Goal: Information Seeking & Learning: Learn about a topic

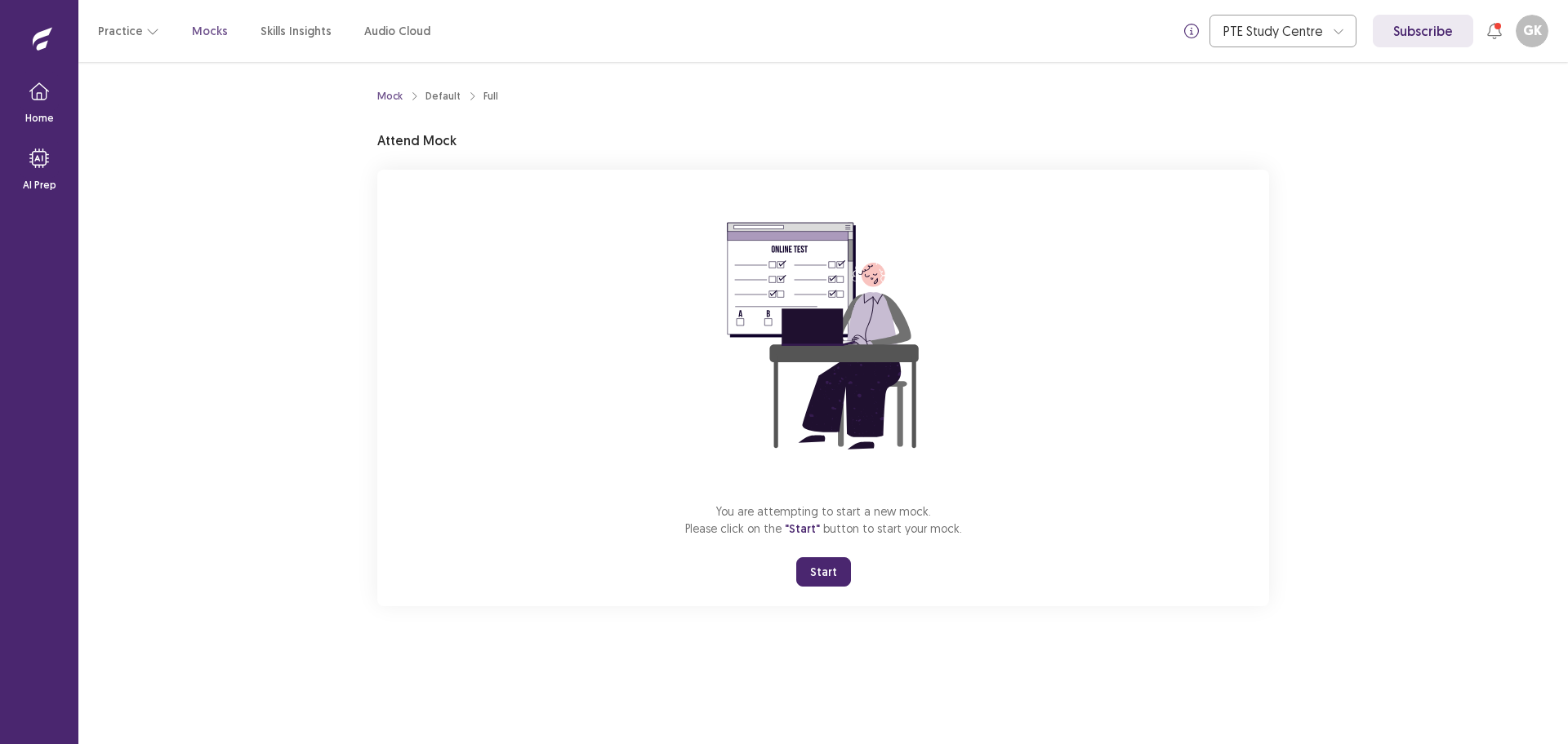
click at [836, 574] on button "Start" at bounding box center [823, 572] width 54 height 29
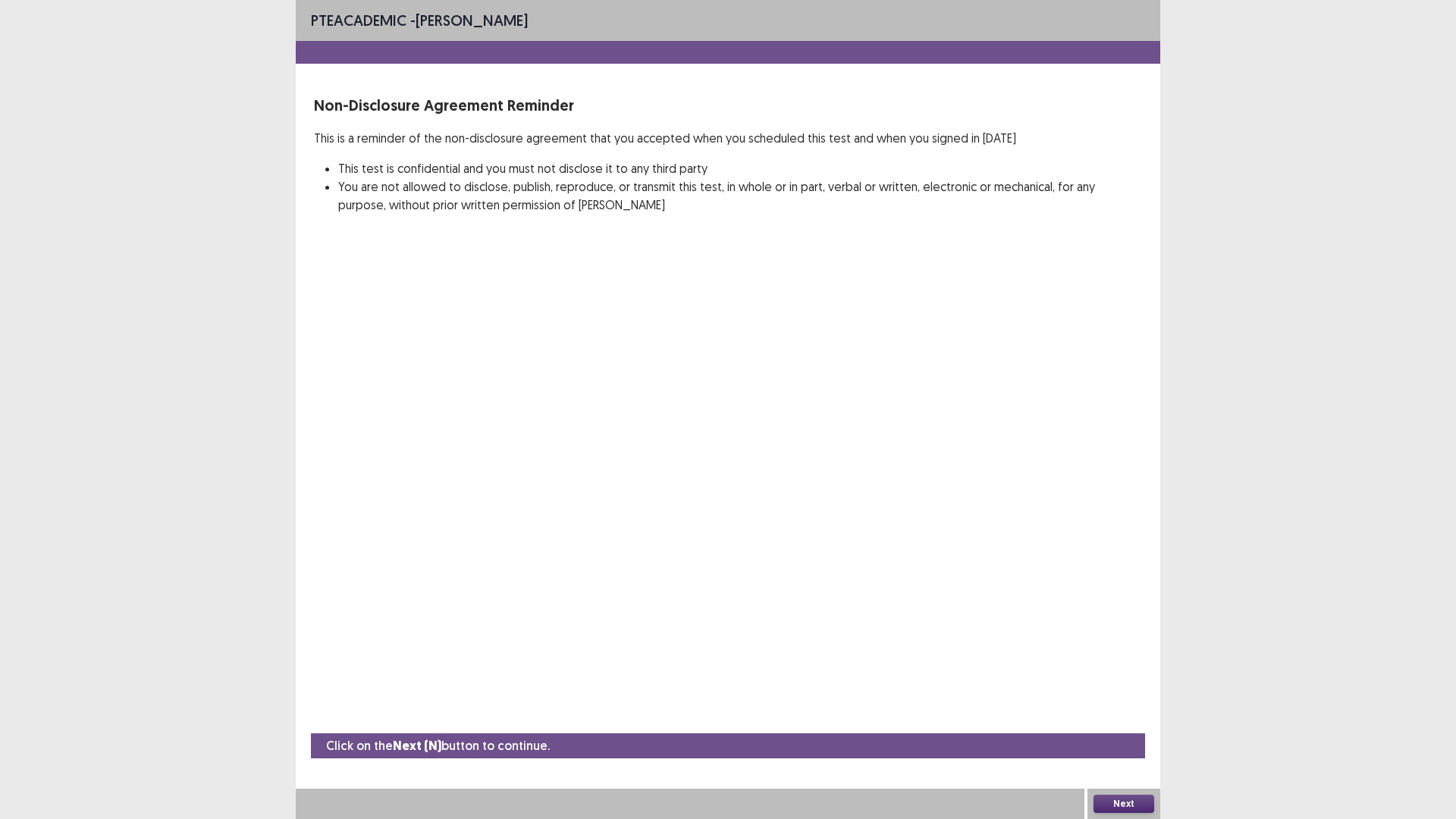
click at [1135, 691] on button "Next" at bounding box center [1124, 804] width 61 height 18
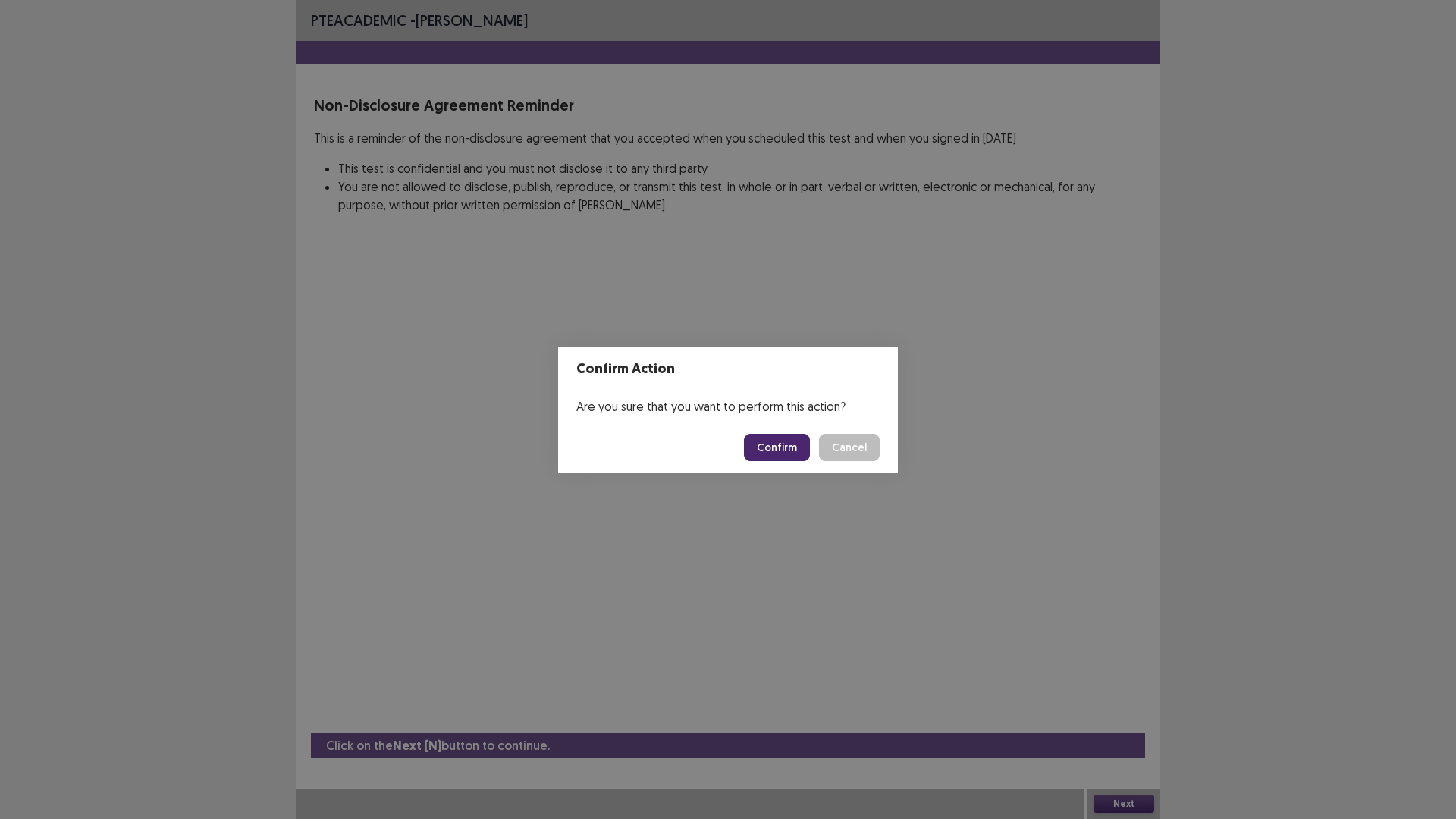
click at [787, 456] on button "Confirm" at bounding box center [777, 448] width 66 height 27
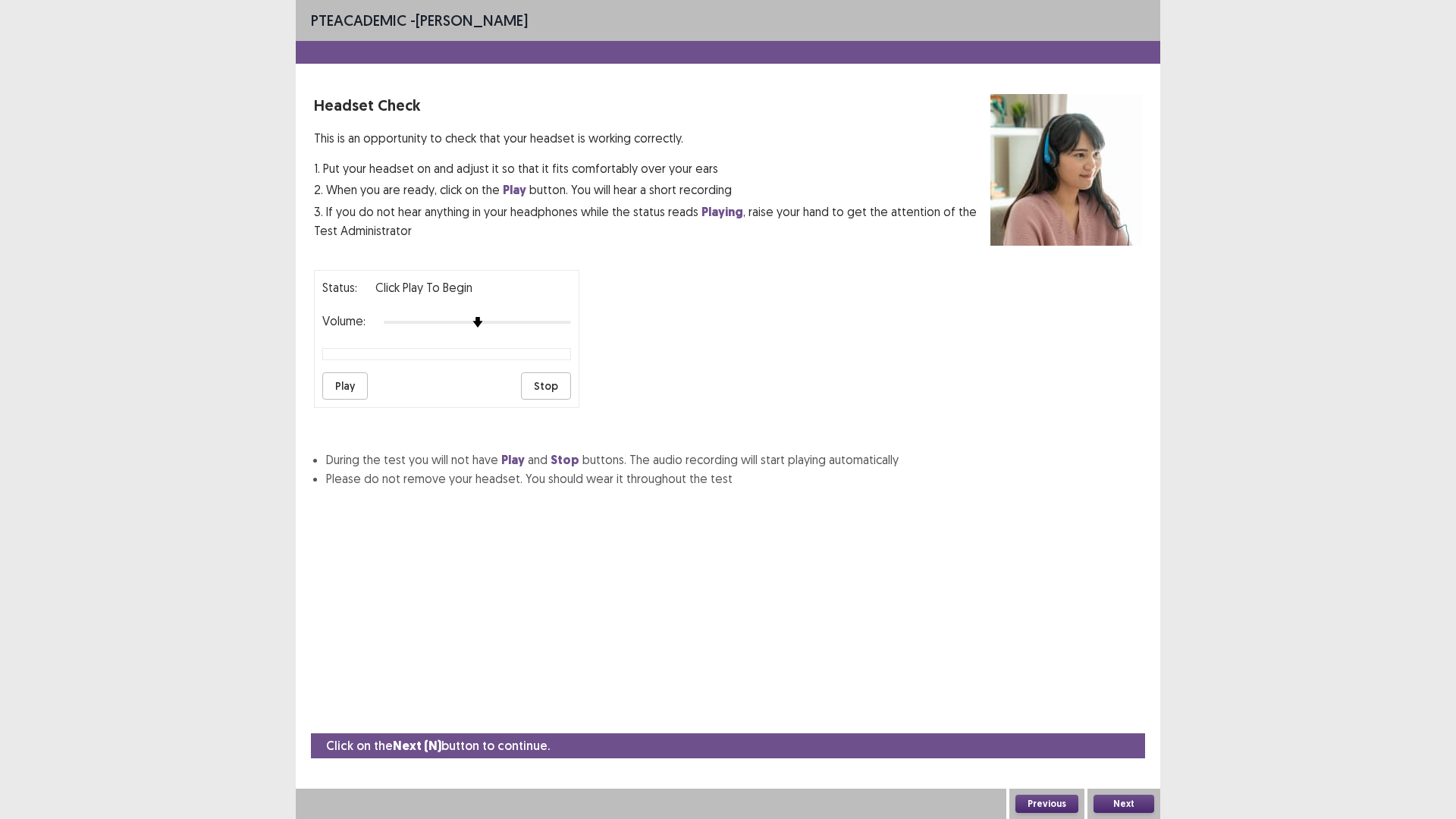
click at [347, 393] on button "Play" at bounding box center [344, 386] width 45 height 27
click at [716, 545] on div "PTE academic - [PERSON_NAME] Headset Check This is an opportunity to check that…" at bounding box center [728, 410] width 865 height 819
click at [1130, 691] on button "Next" at bounding box center [1124, 804] width 61 height 18
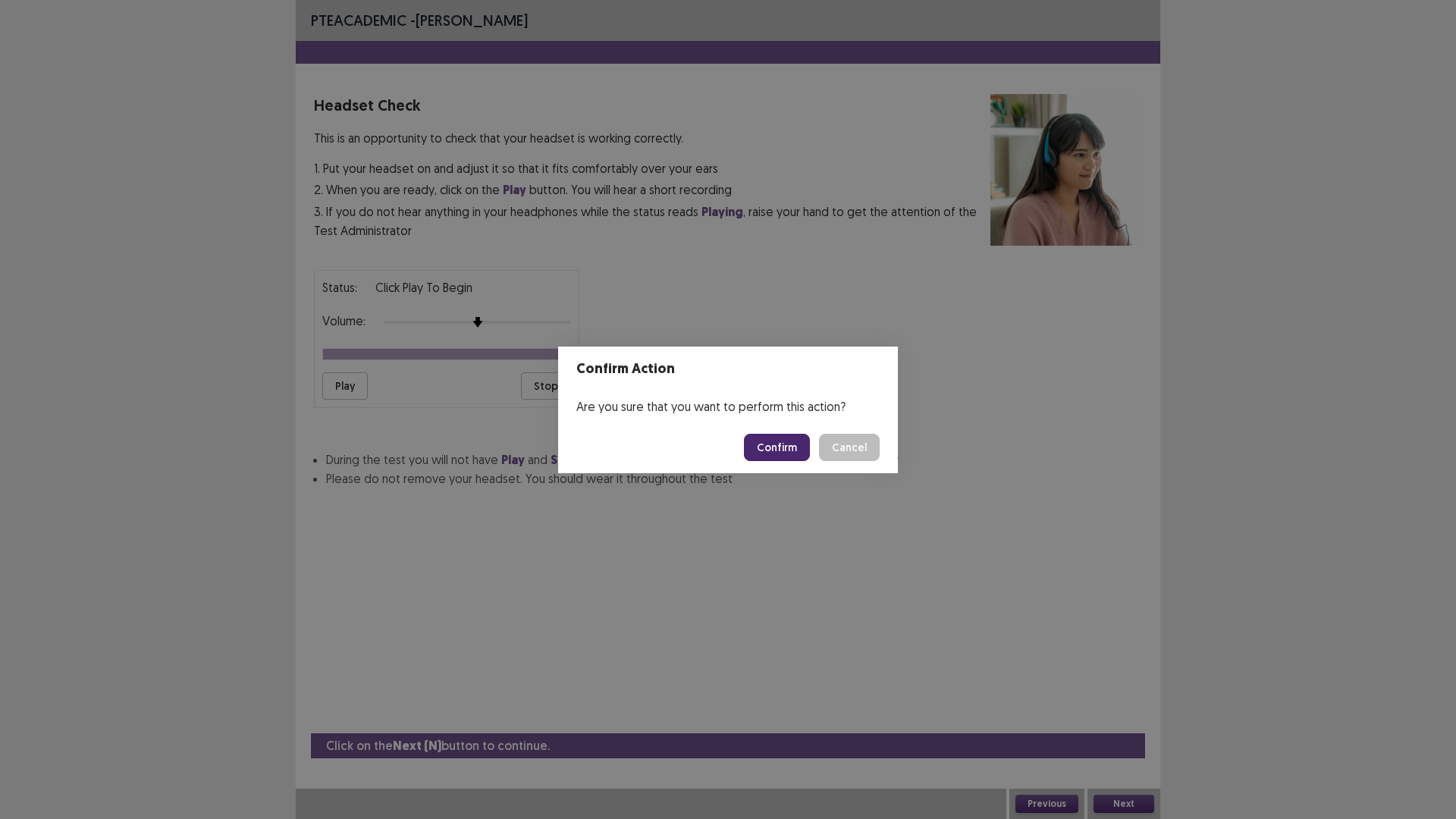
click at [778, 457] on button "Confirm" at bounding box center [777, 448] width 66 height 27
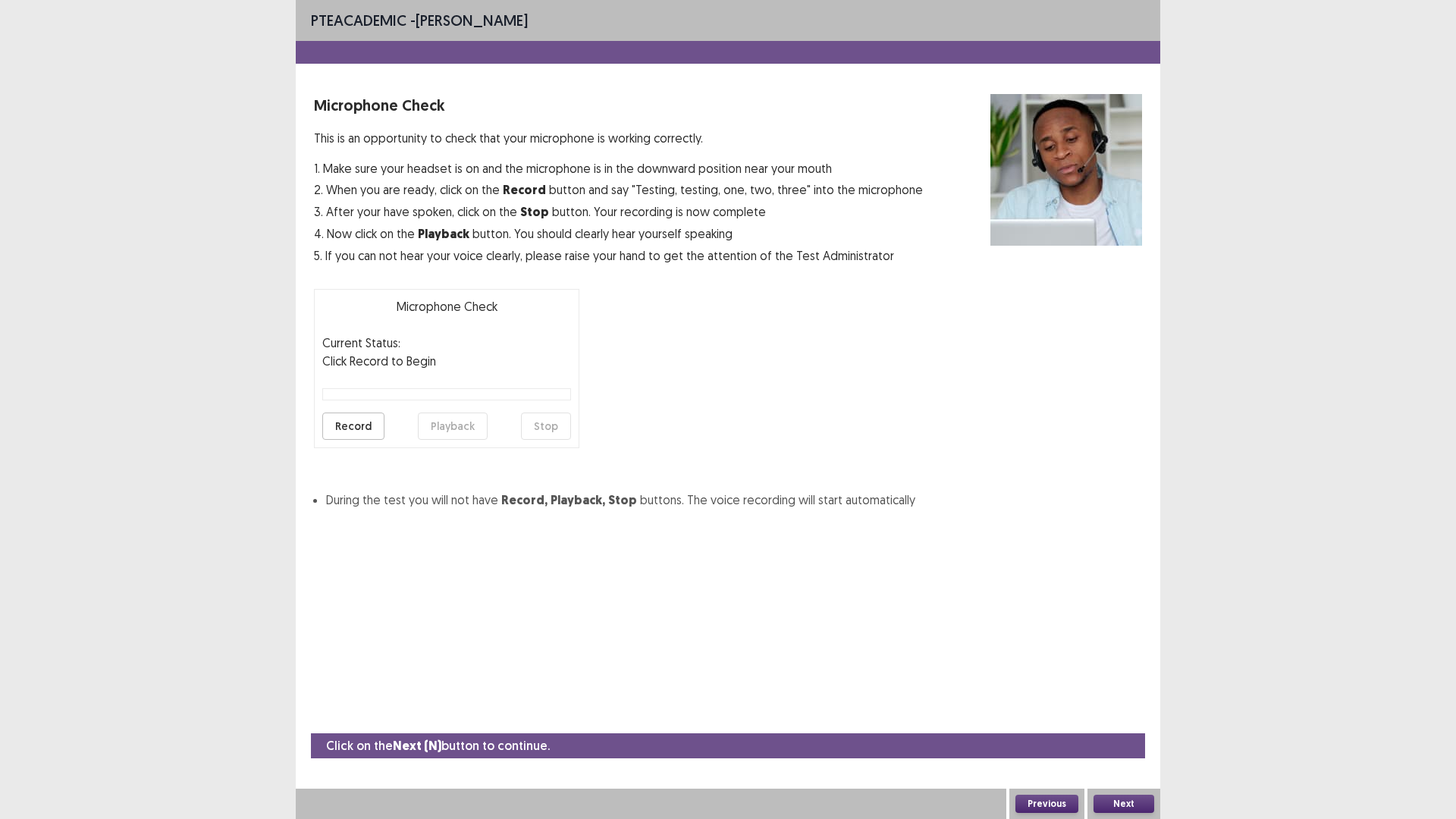
click at [366, 423] on button "Record" at bounding box center [353, 427] width 62 height 27
click at [536, 421] on button "Stop" at bounding box center [546, 427] width 50 height 27
click at [454, 427] on button "Playback" at bounding box center [453, 427] width 70 height 27
click at [1133, 691] on button "Next" at bounding box center [1124, 804] width 61 height 18
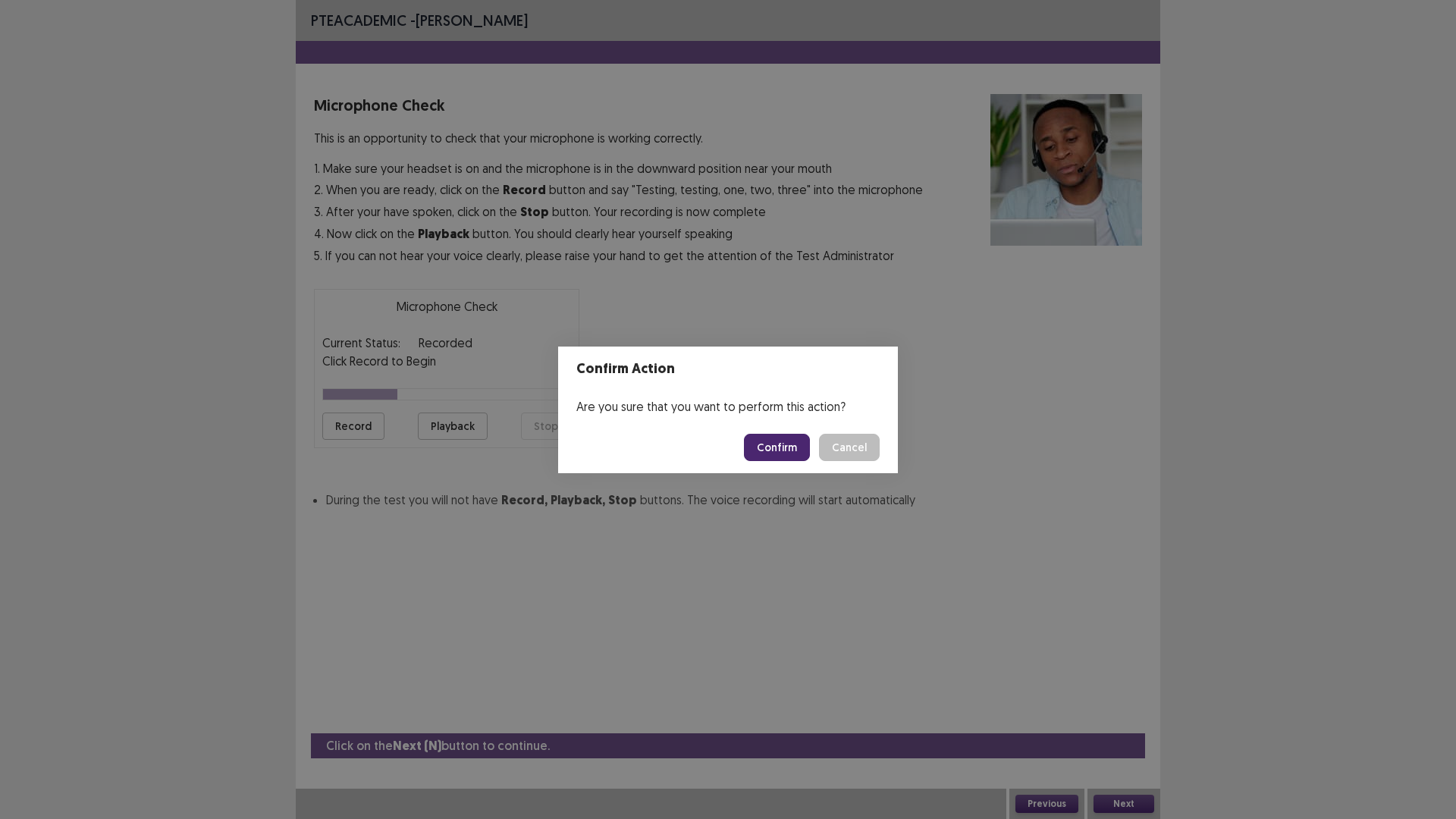
click at [785, 444] on button "Confirm" at bounding box center [777, 448] width 66 height 27
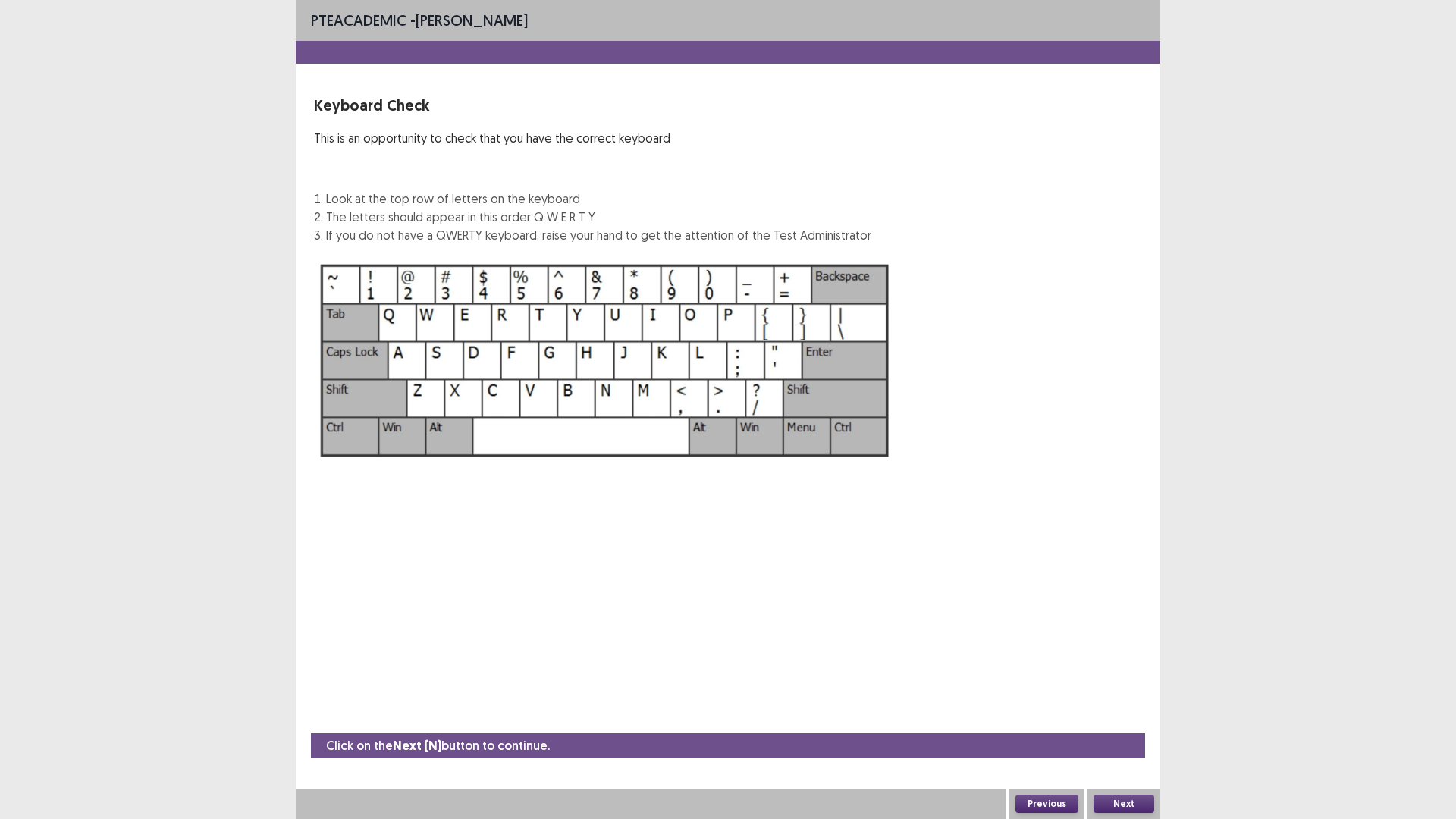
click at [1119, 691] on button "Next" at bounding box center [1124, 804] width 61 height 18
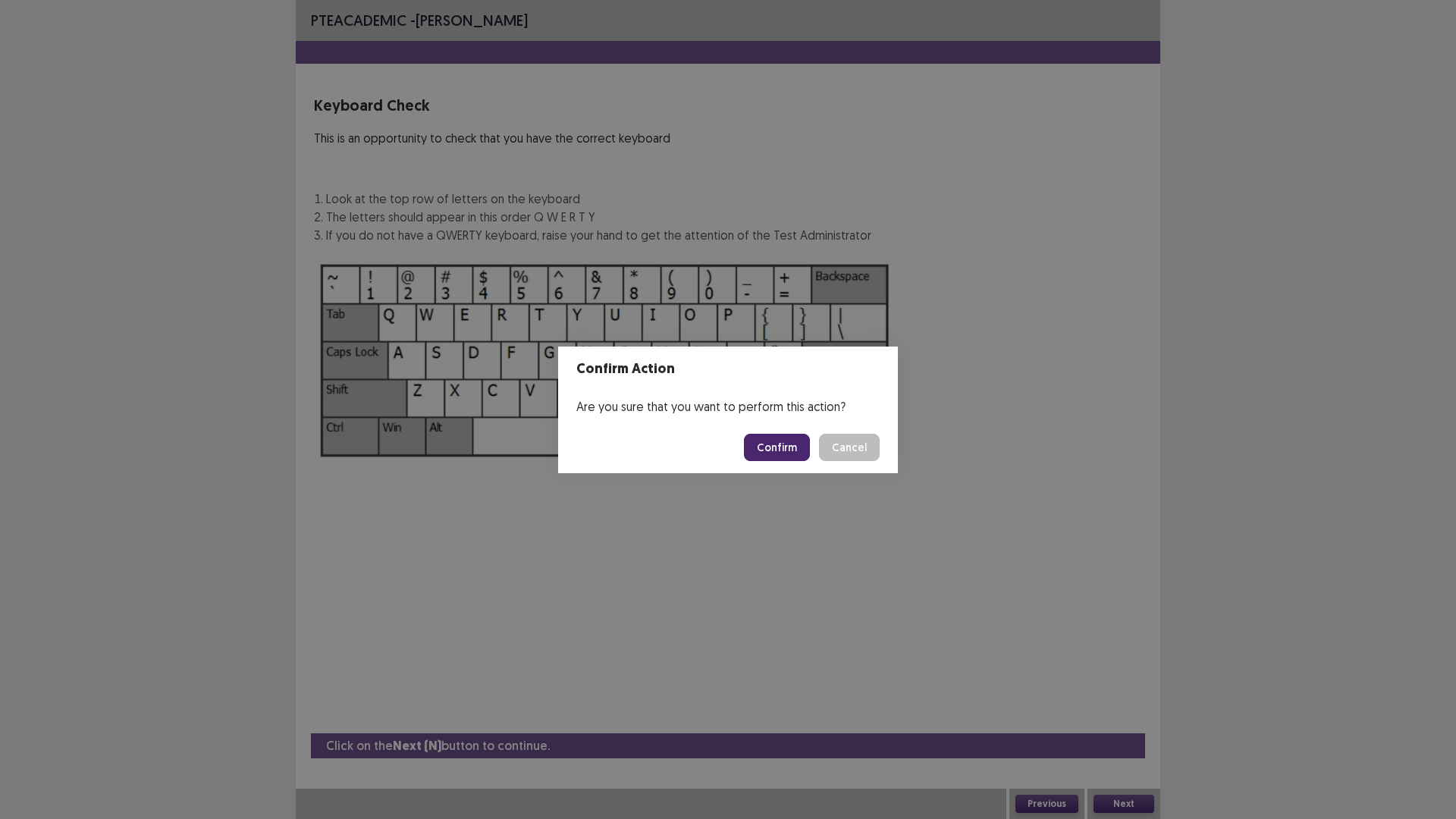
click at [777, 468] on footer "Confirm Cancel" at bounding box center [728, 447] width 340 height 51
click at [765, 440] on button "Confirm" at bounding box center [777, 448] width 66 height 27
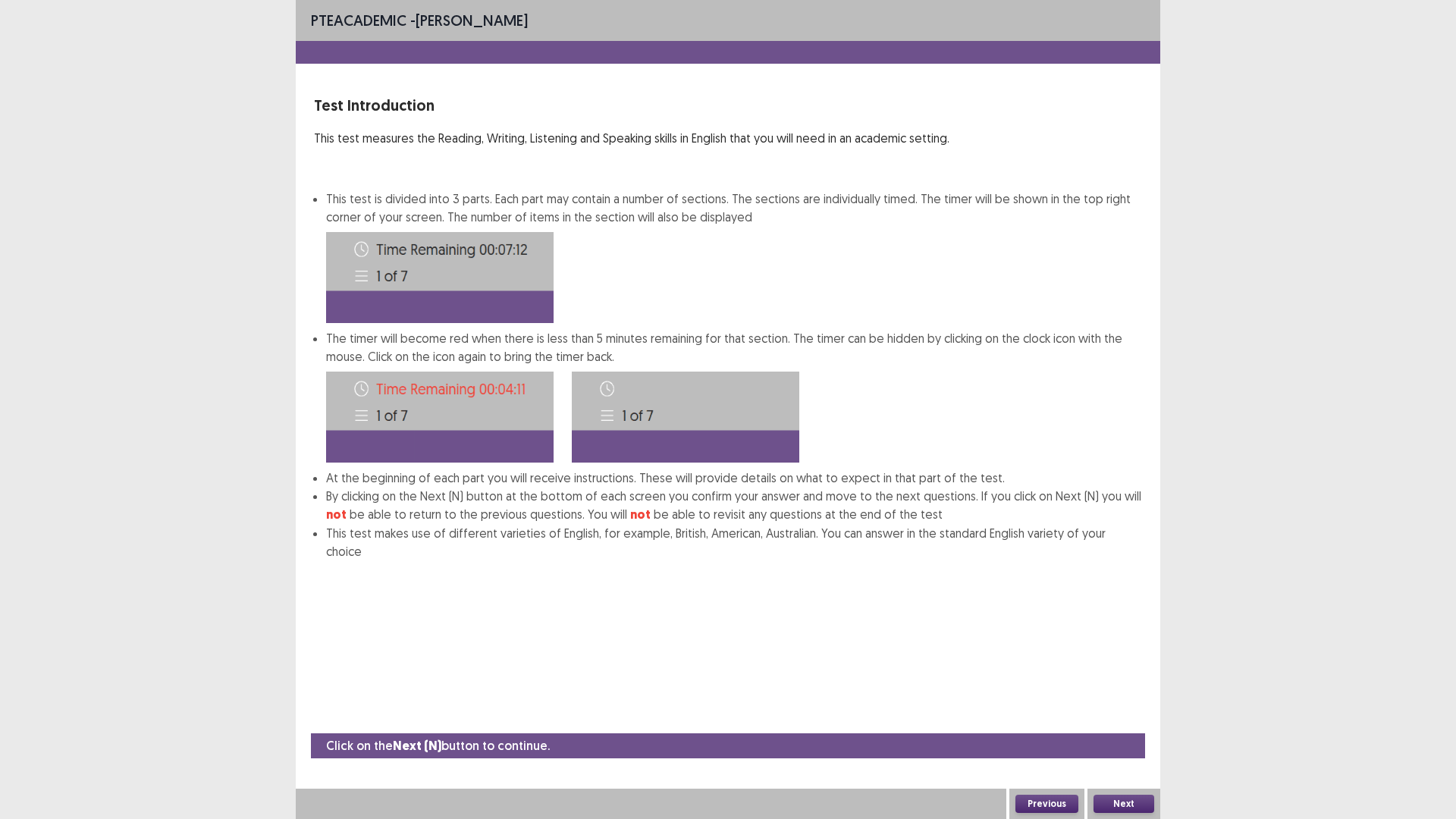
click at [1114, 691] on button "Next" at bounding box center [1124, 804] width 61 height 18
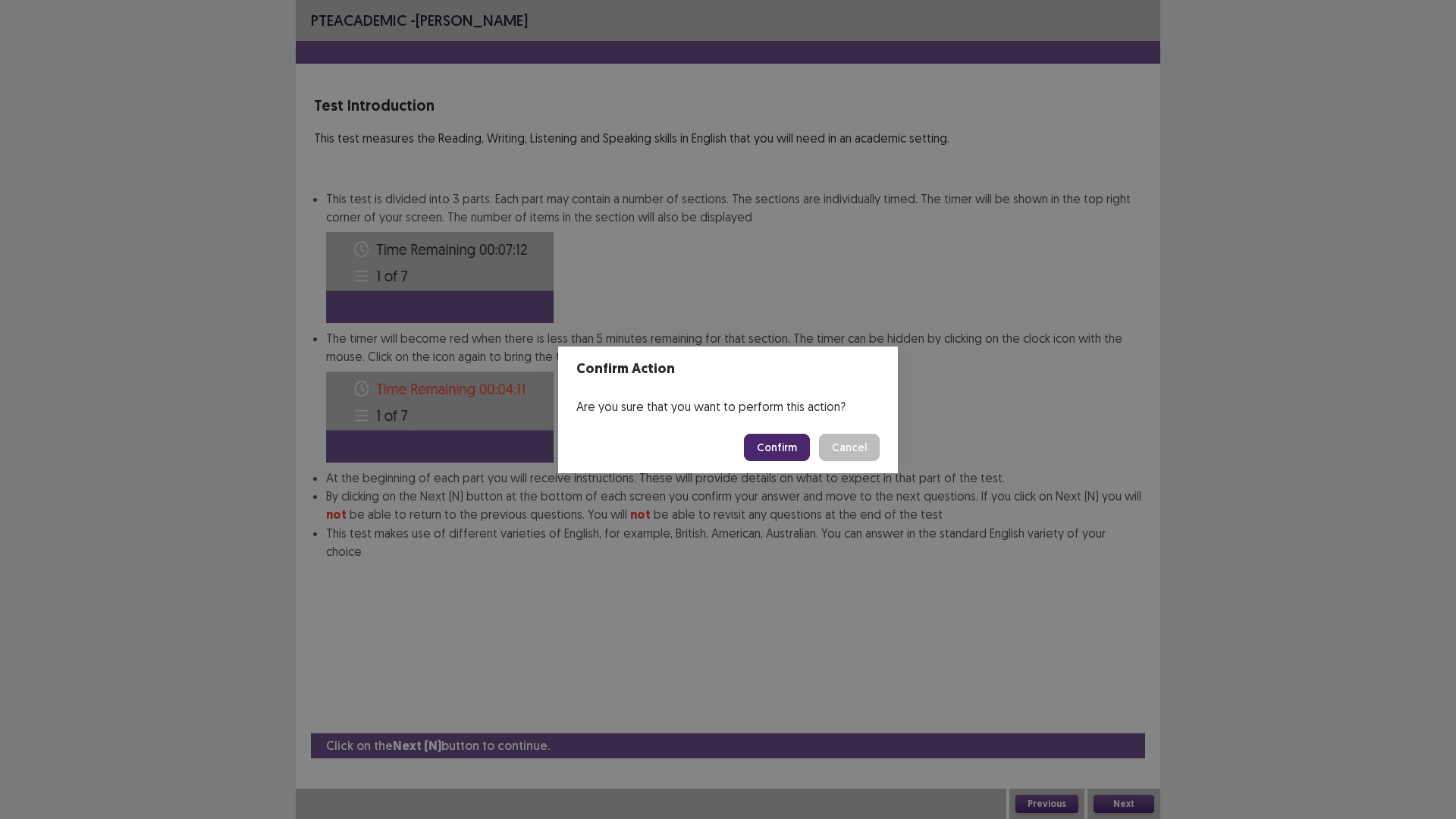
click at [769, 447] on button "Confirm" at bounding box center [777, 448] width 66 height 27
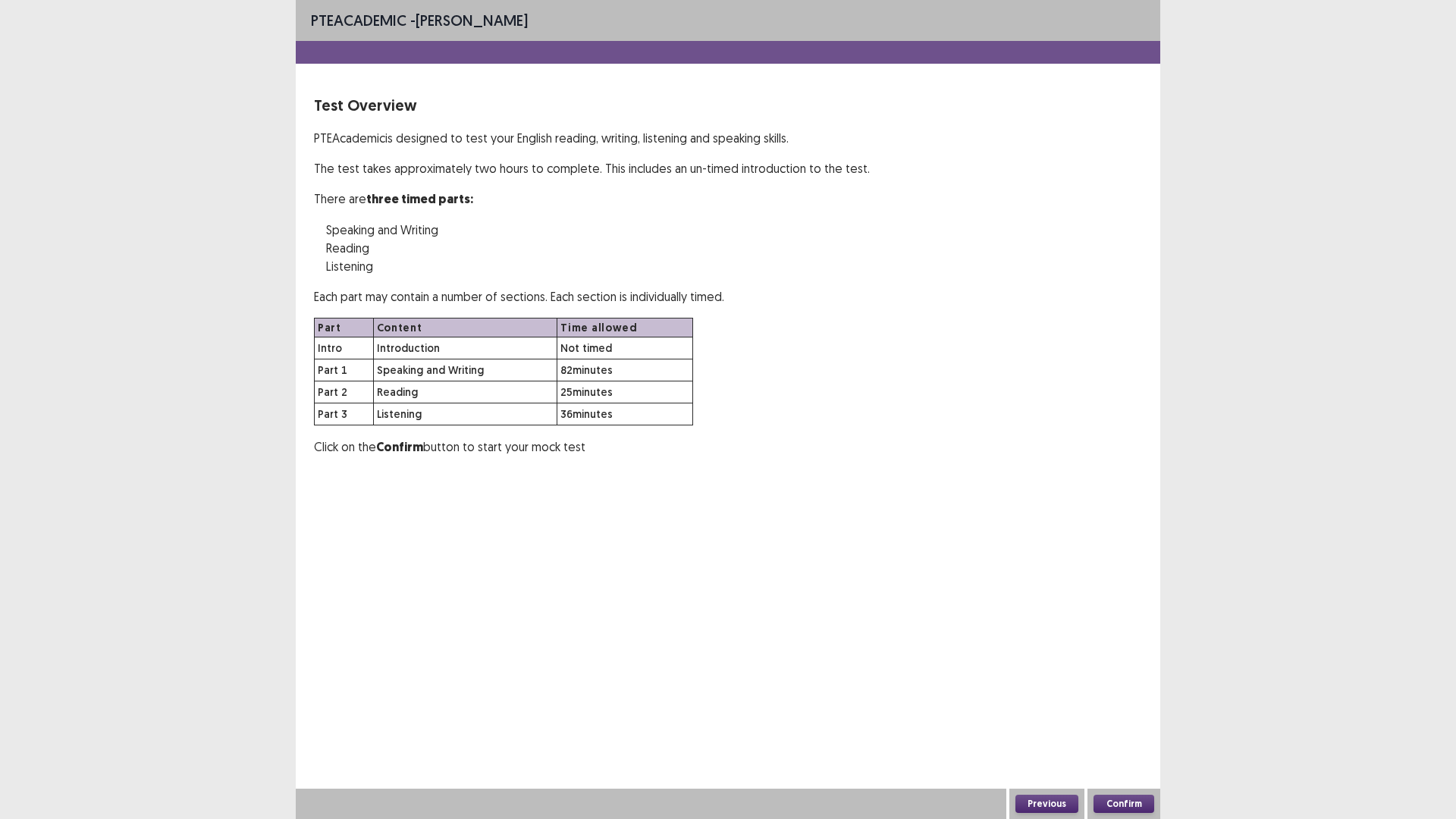
click at [1142, 691] on button "Confirm" at bounding box center [1124, 804] width 61 height 18
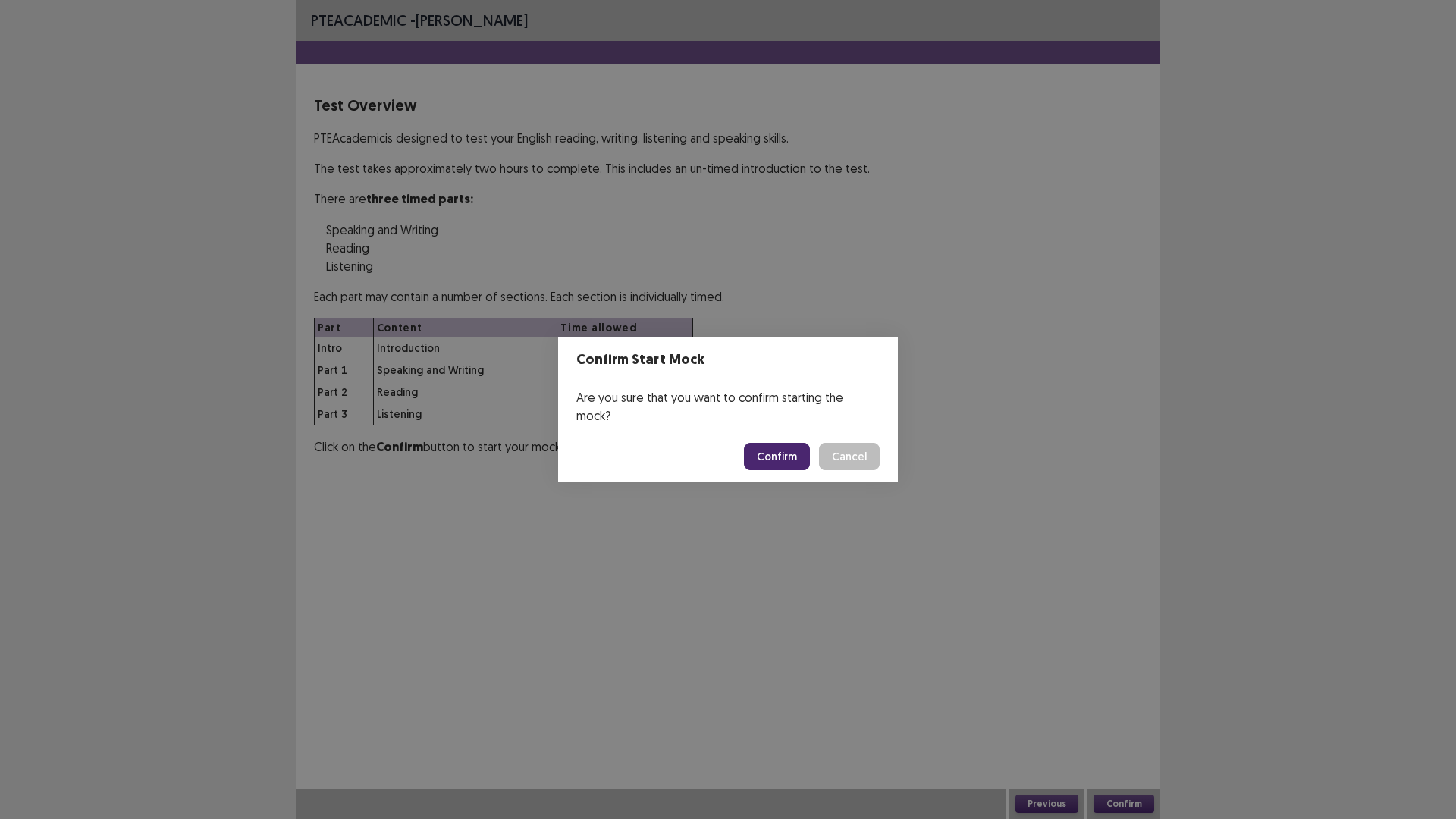
click at [797, 448] on button "Confirm" at bounding box center [777, 457] width 66 height 27
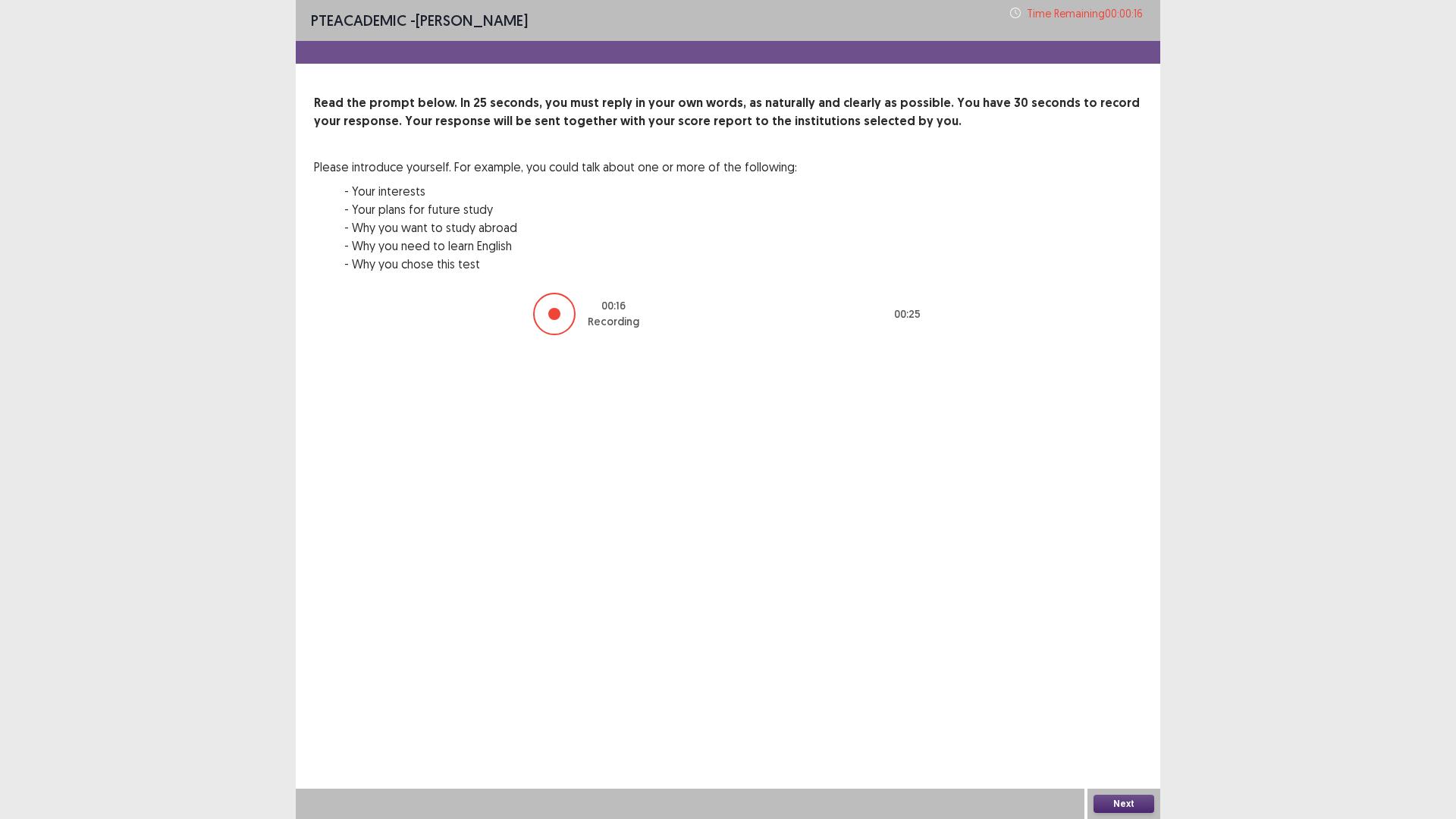
click at [1110, 691] on button "Next" at bounding box center [1124, 804] width 61 height 18
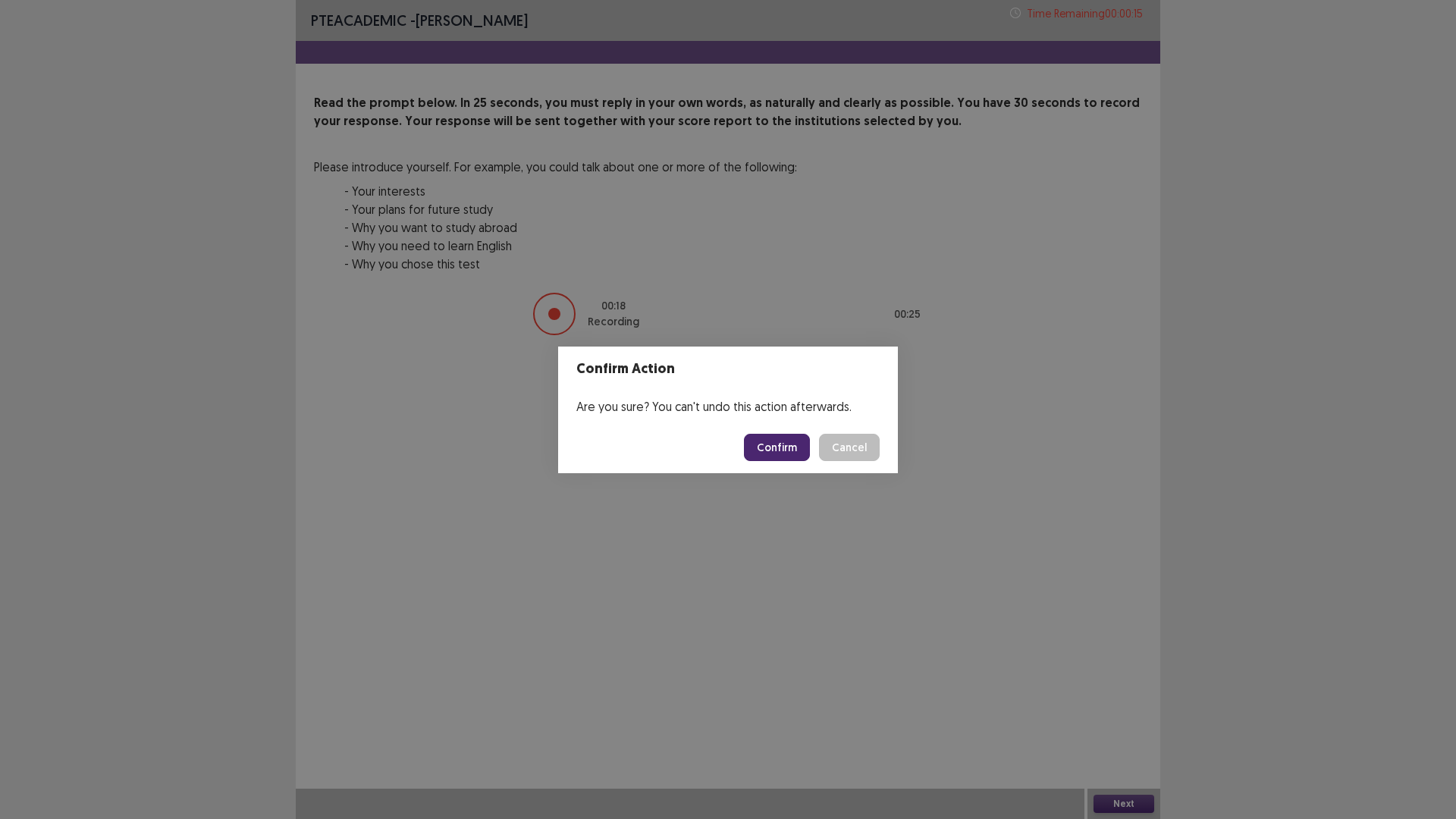
click at [775, 449] on button "Confirm" at bounding box center [777, 448] width 66 height 27
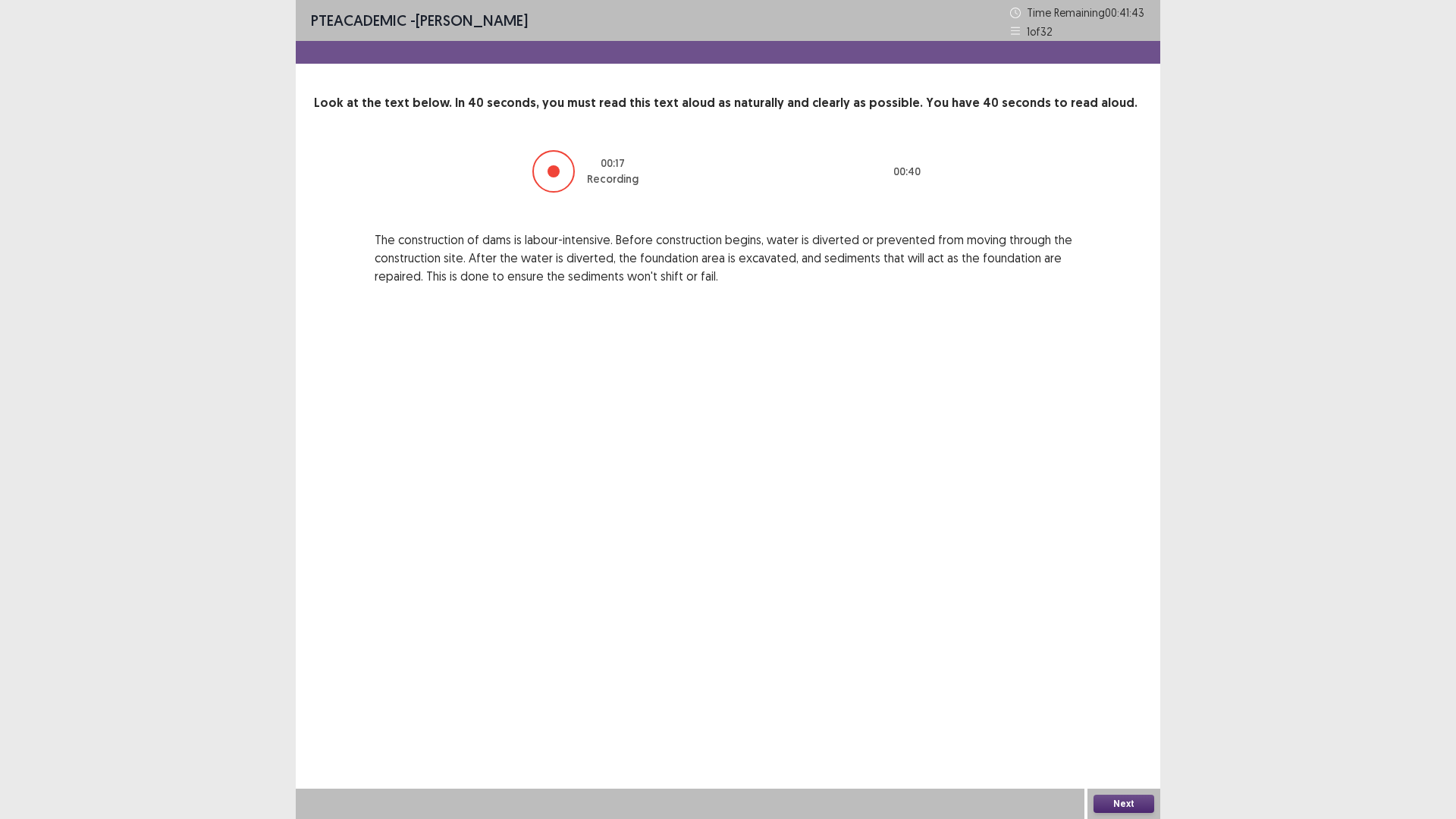
click at [1138, 691] on button "Next" at bounding box center [1124, 804] width 61 height 18
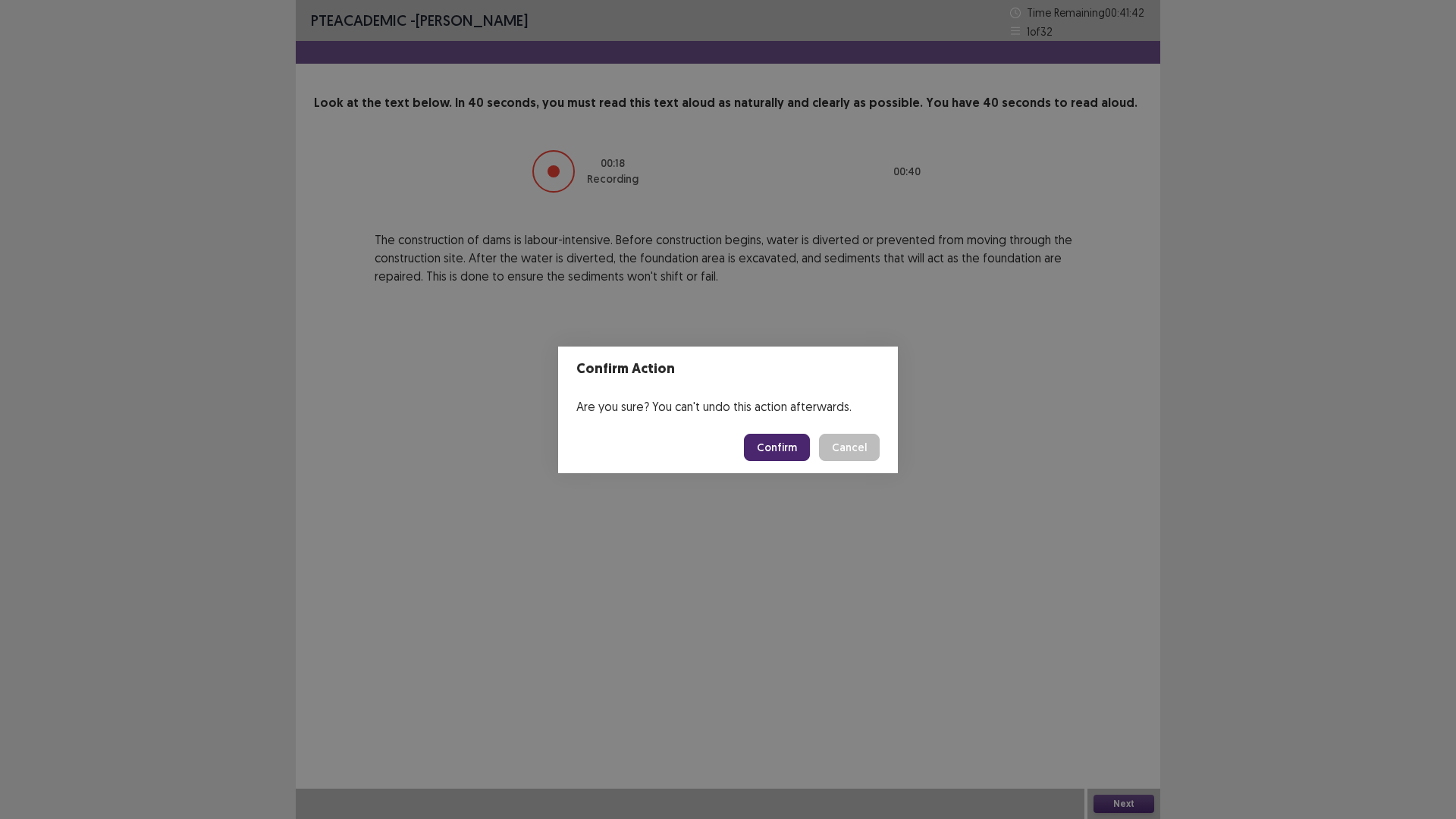
click at [769, 458] on button "Confirm" at bounding box center [777, 448] width 66 height 27
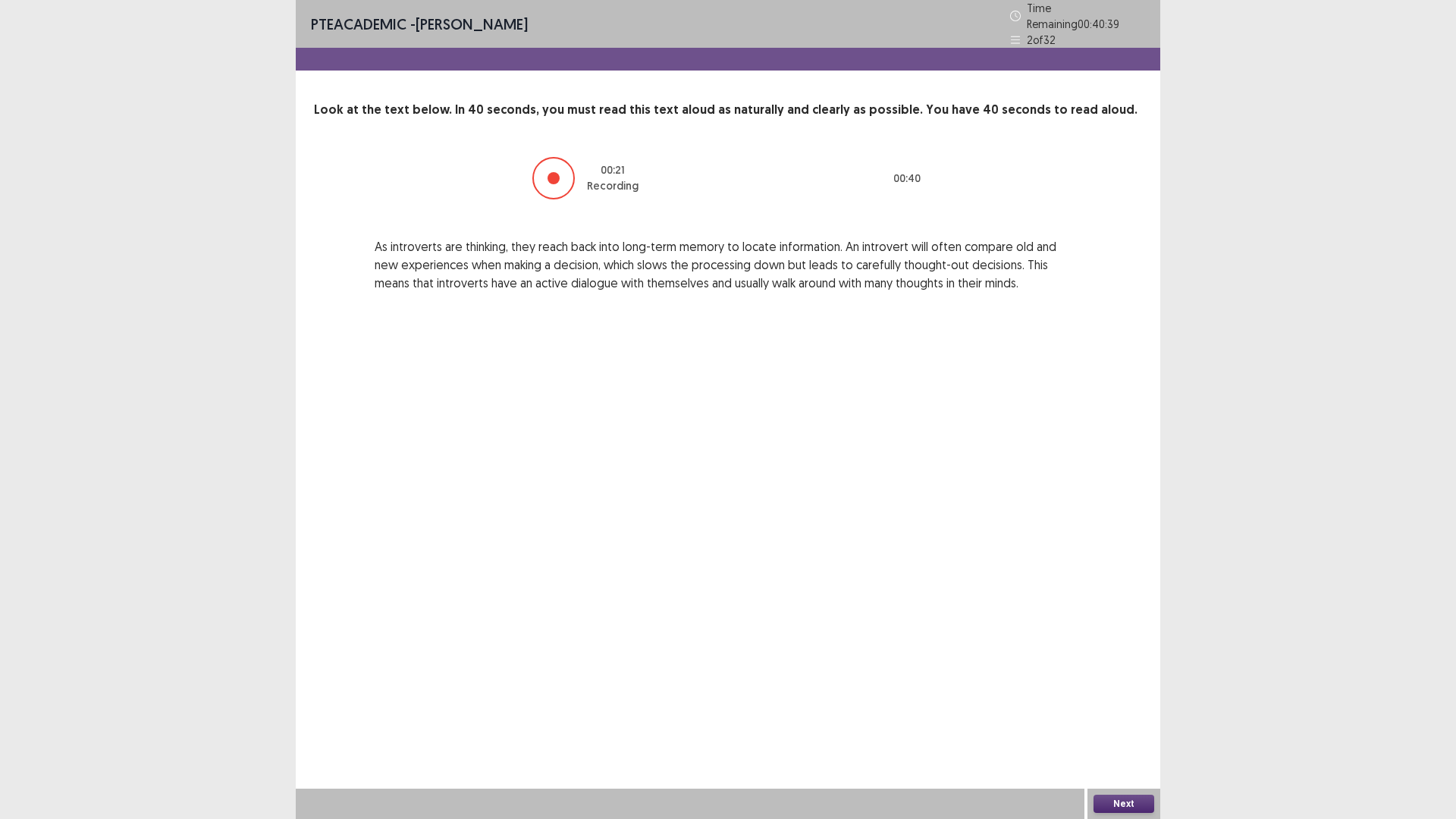
click at [1141, 691] on button "Next" at bounding box center [1124, 804] width 61 height 18
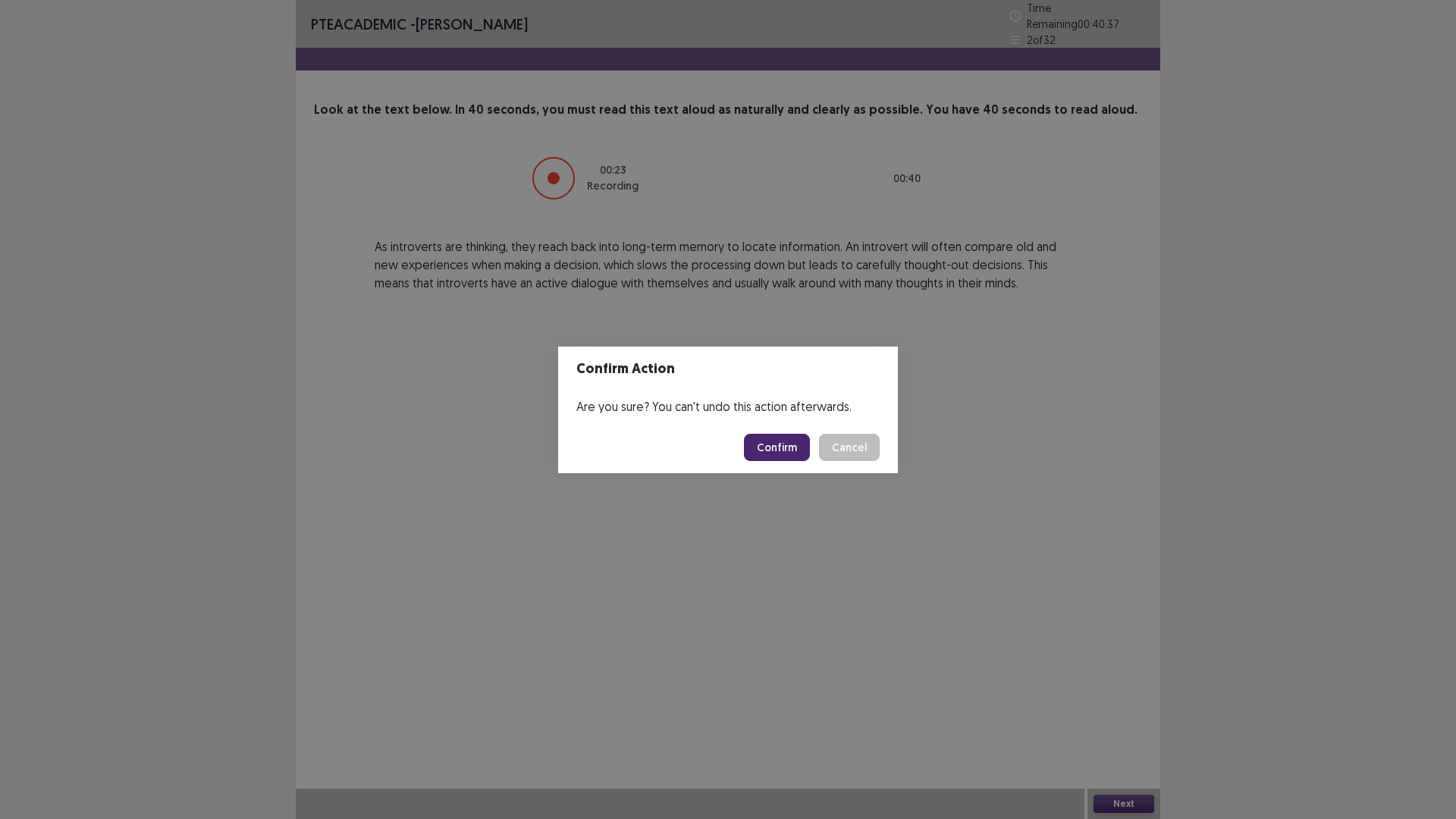
click at [761, 450] on button "Confirm" at bounding box center [777, 448] width 66 height 27
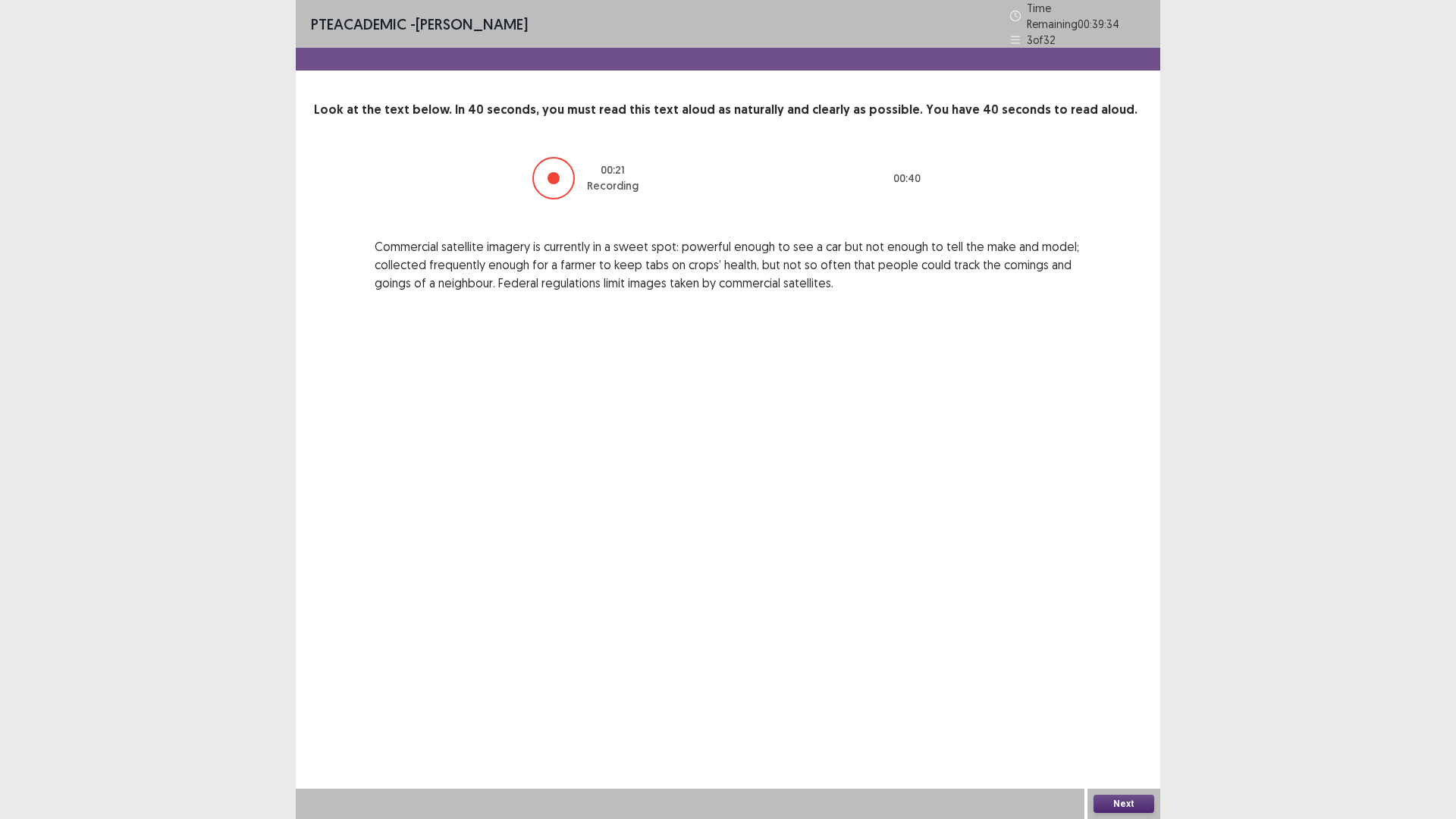
click at [1111, 691] on button "Next" at bounding box center [1124, 804] width 61 height 18
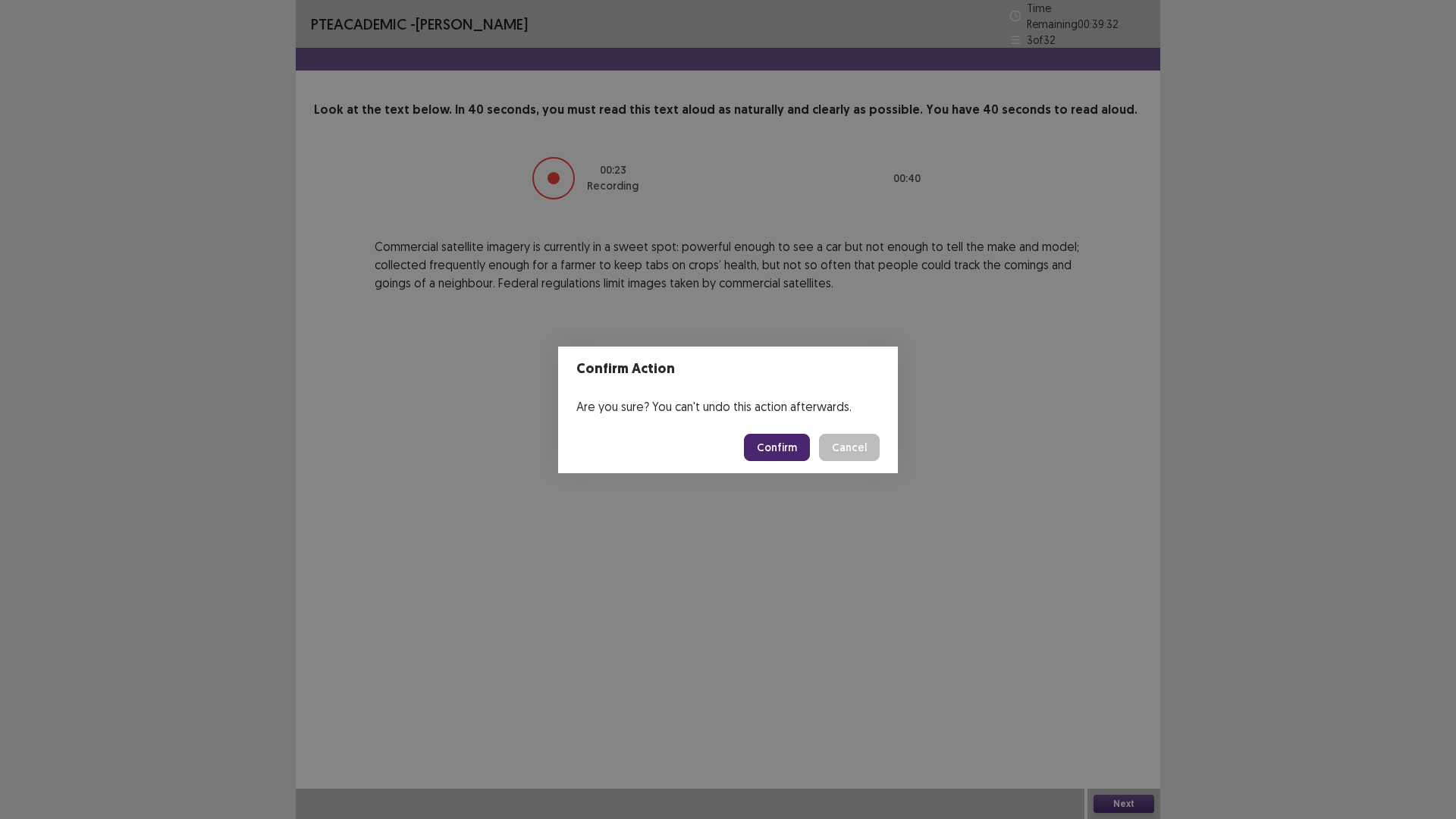
click at [772, 441] on button "Confirm" at bounding box center [777, 448] width 66 height 27
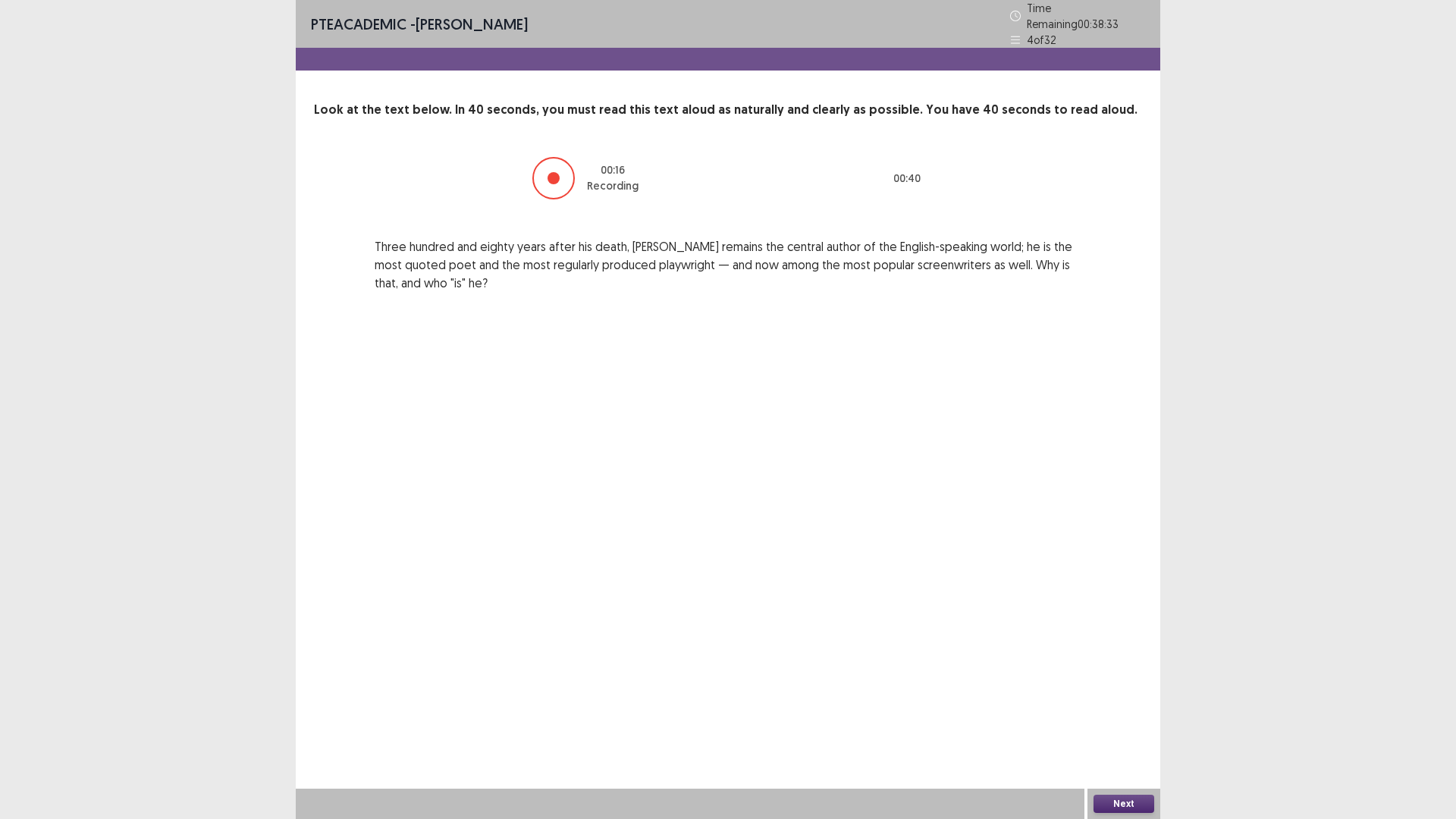
click at [1111, 691] on button "Next" at bounding box center [1124, 804] width 61 height 18
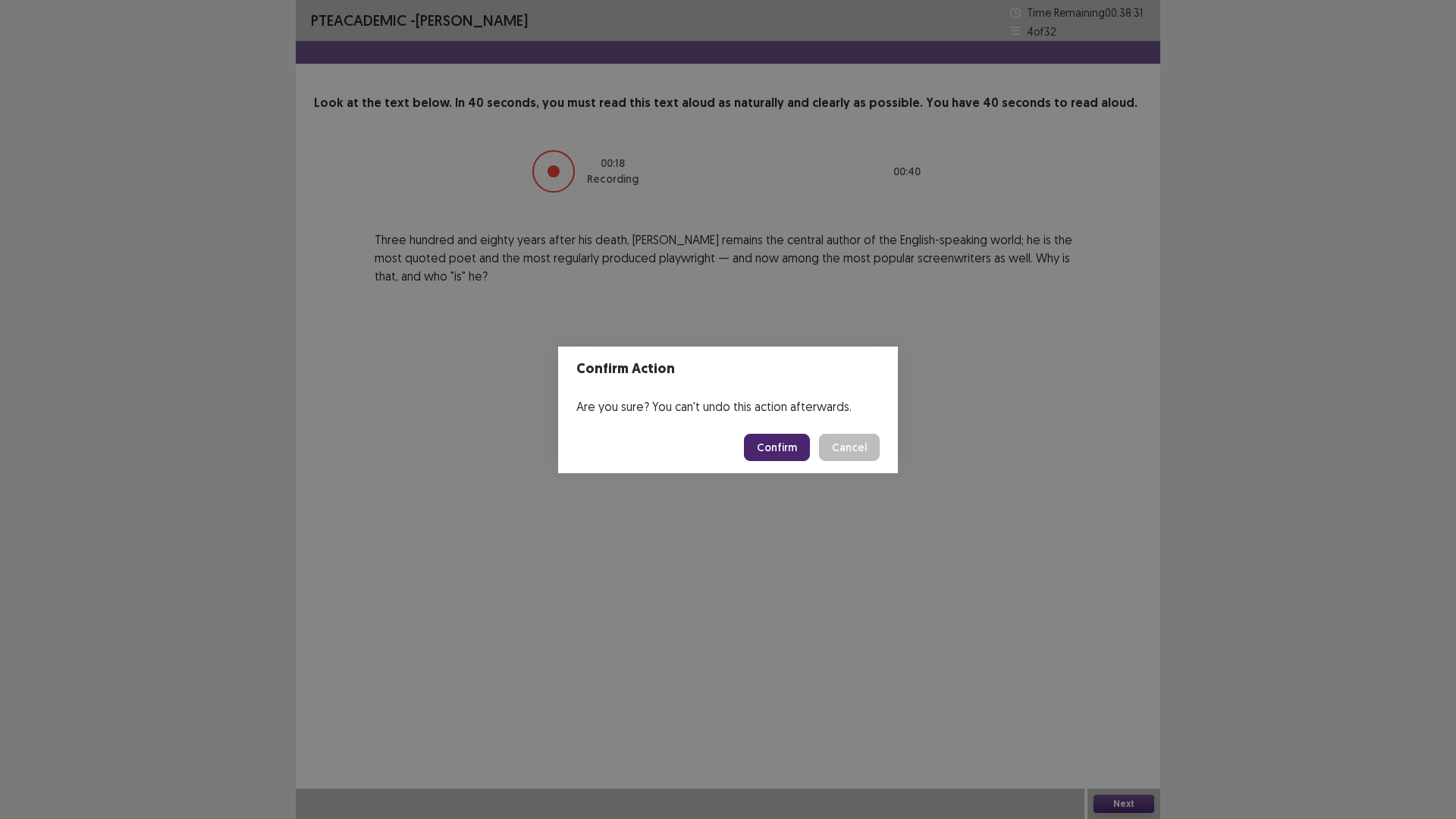
click at [772, 451] on button "Confirm" at bounding box center [777, 448] width 66 height 27
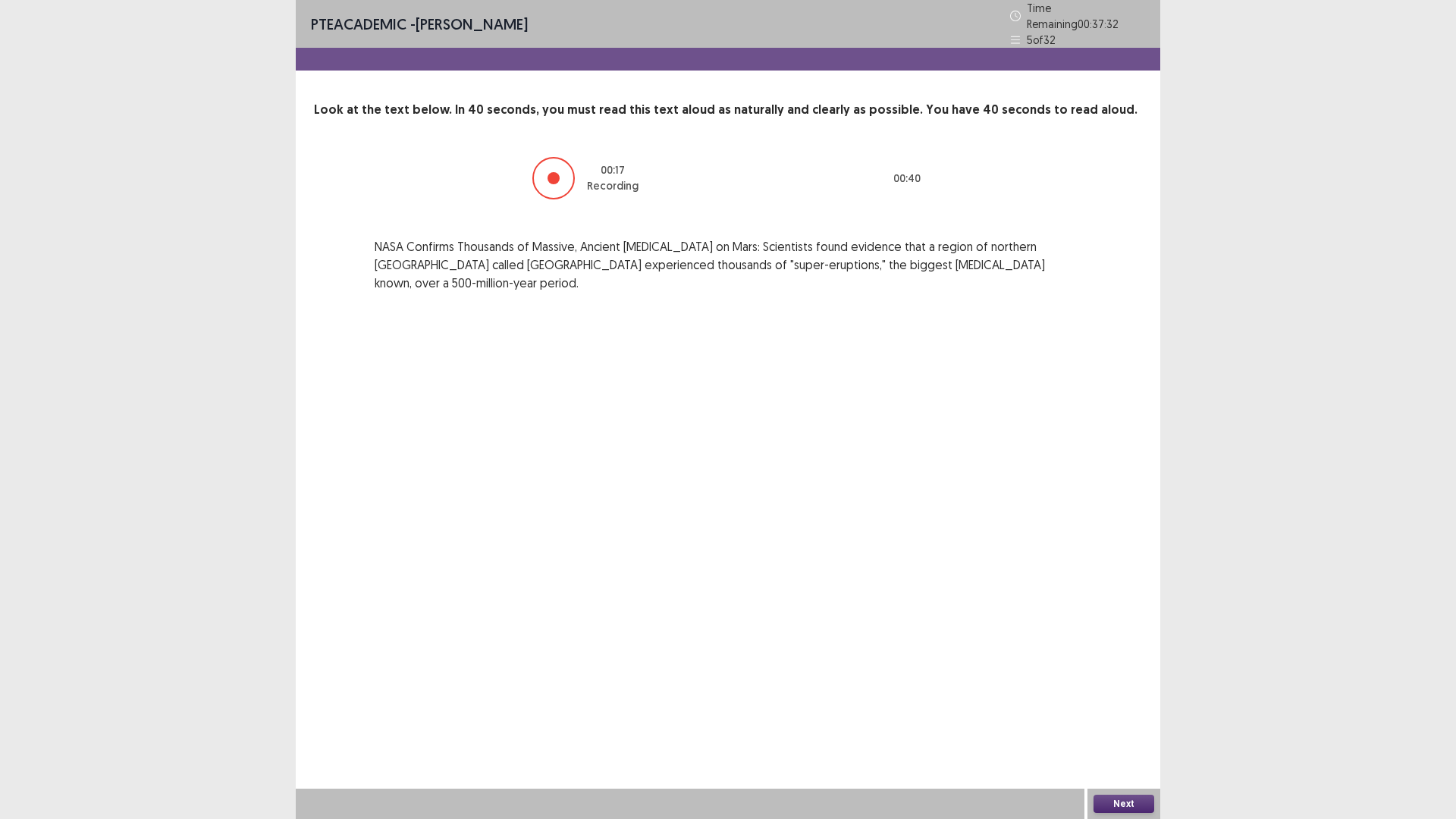
click at [1118, 691] on button "Next" at bounding box center [1124, 804] width 61 height 18
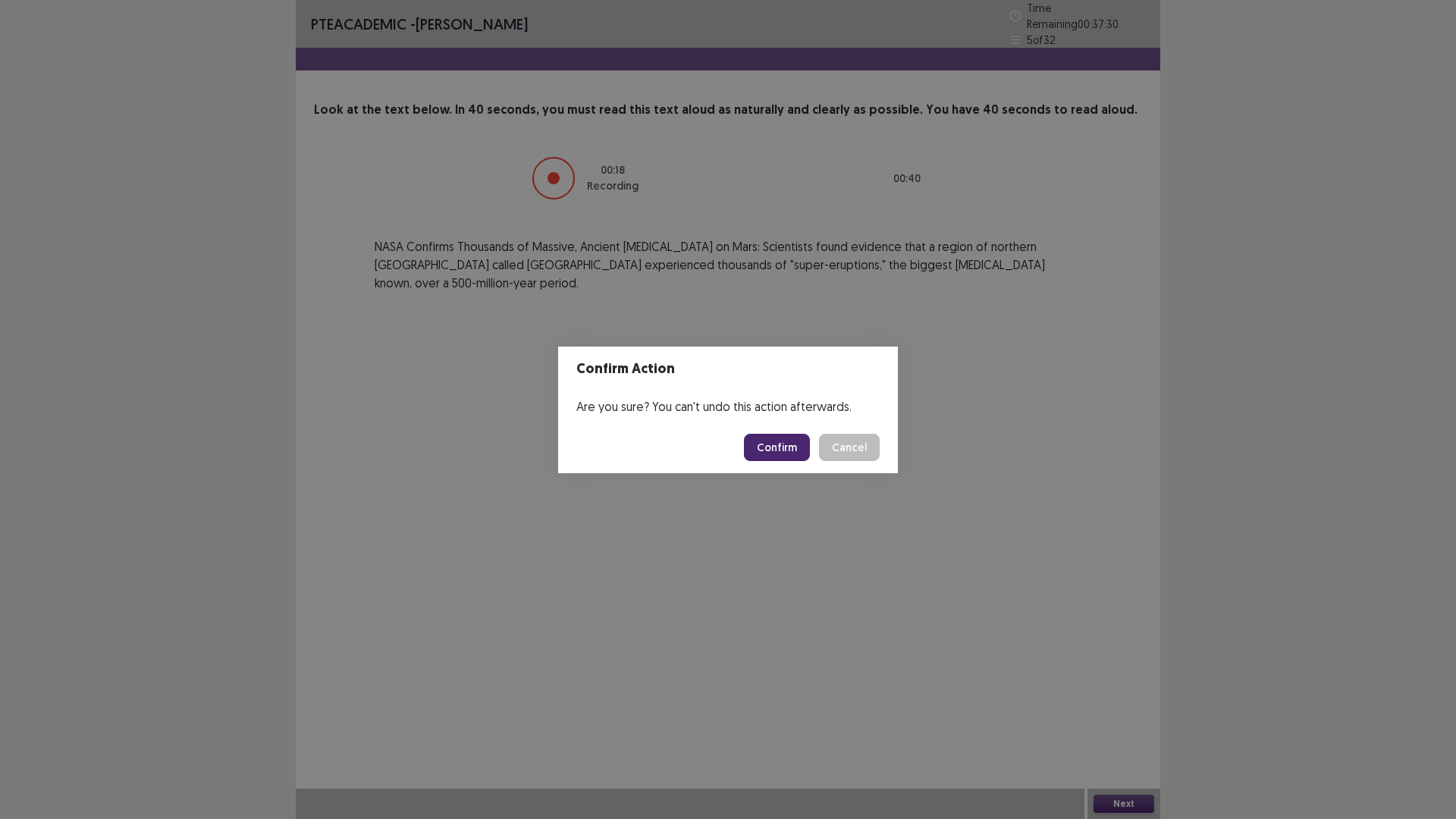
click at [774, 450] on button "Confirm" at bounding box center [777, 448] width 66 height 27
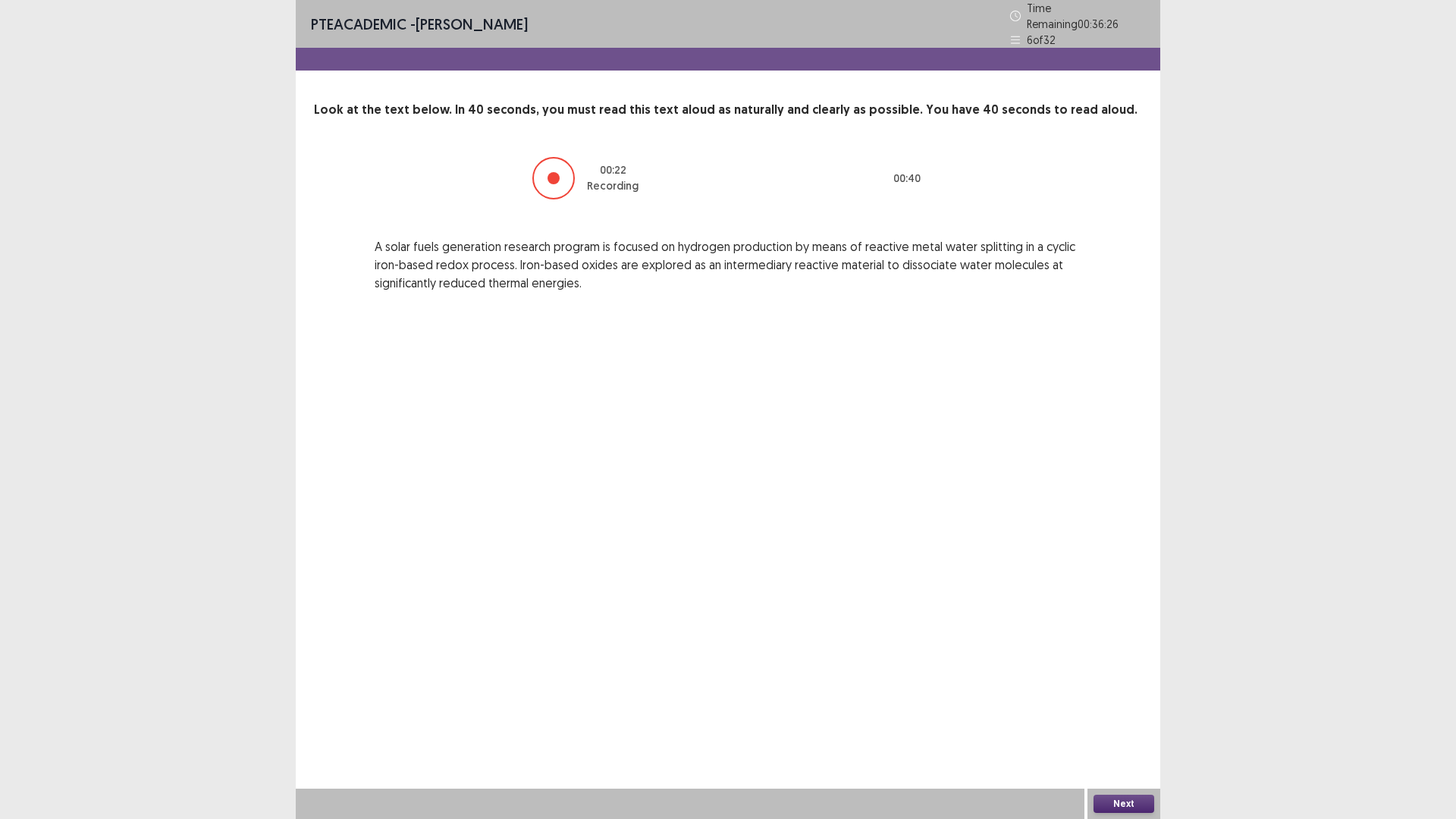
click at [1121, 691] on button "Next" at bounding box center [1124, 804] width 61 height 18
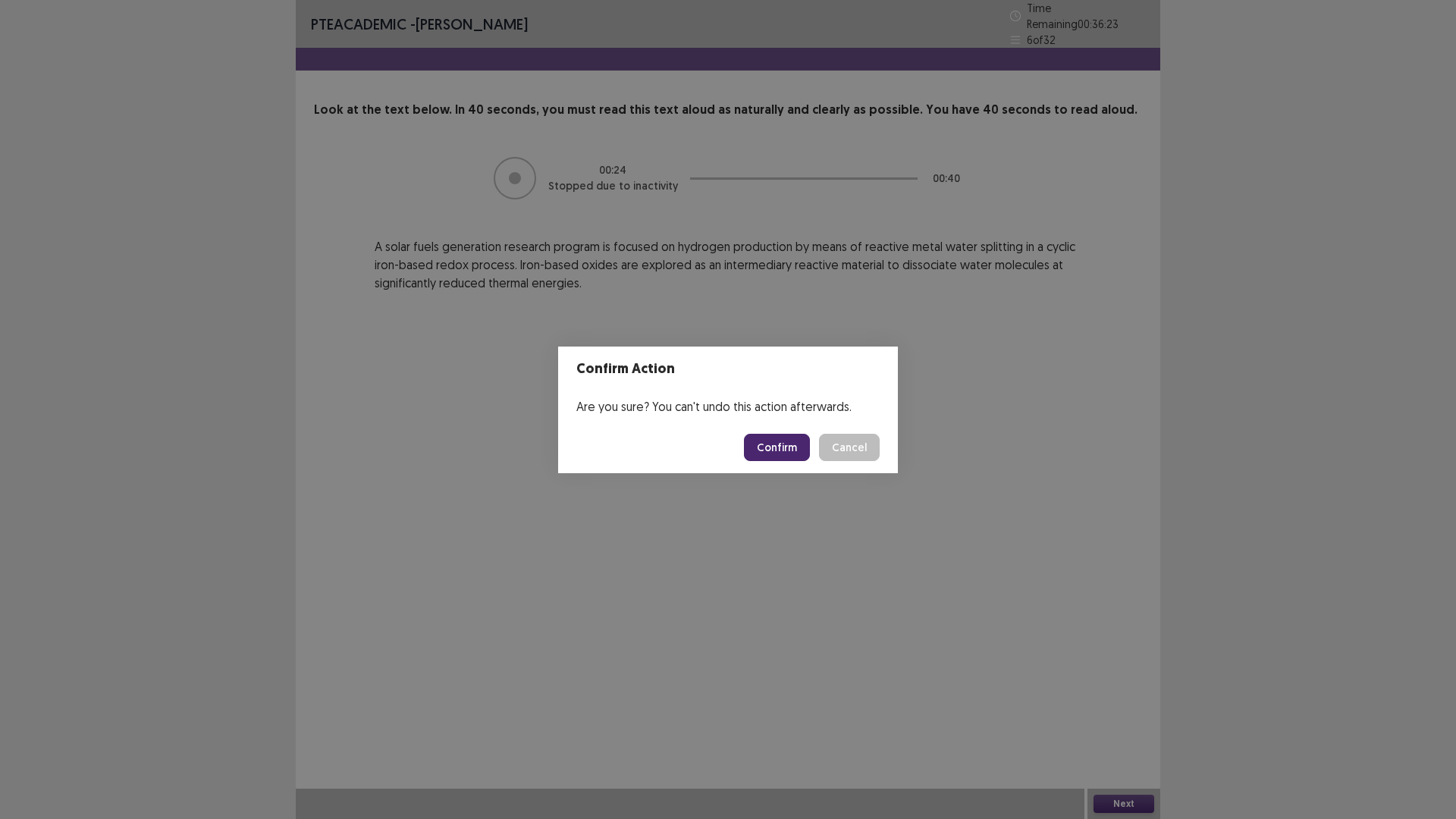
click at [788, 458] on button "Confirm" at bounding box center [777, 448] width 66 height 27
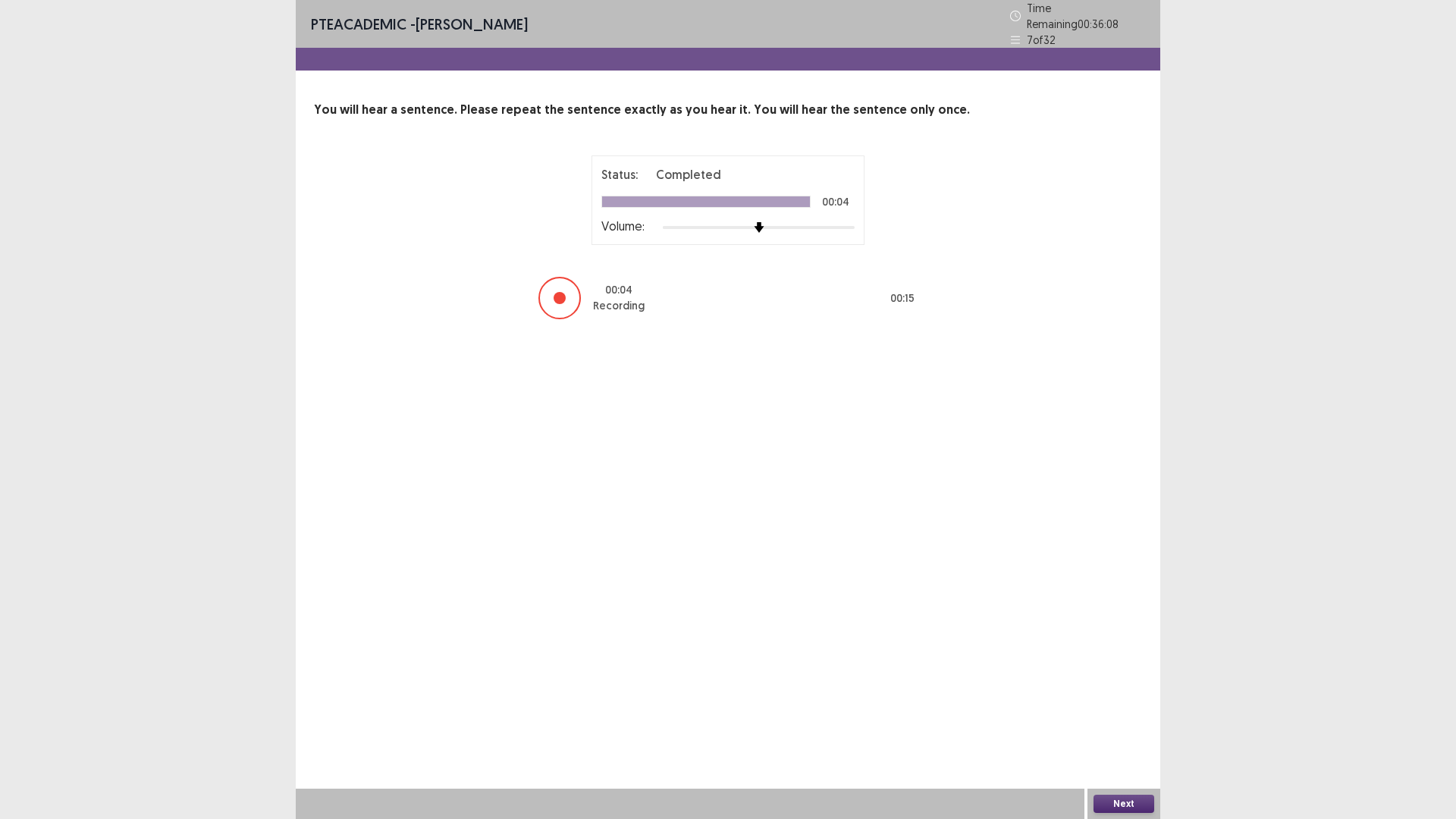
click at [1128, 691] on button "Next" at bounding box center [1124, 804] width 61 height 18
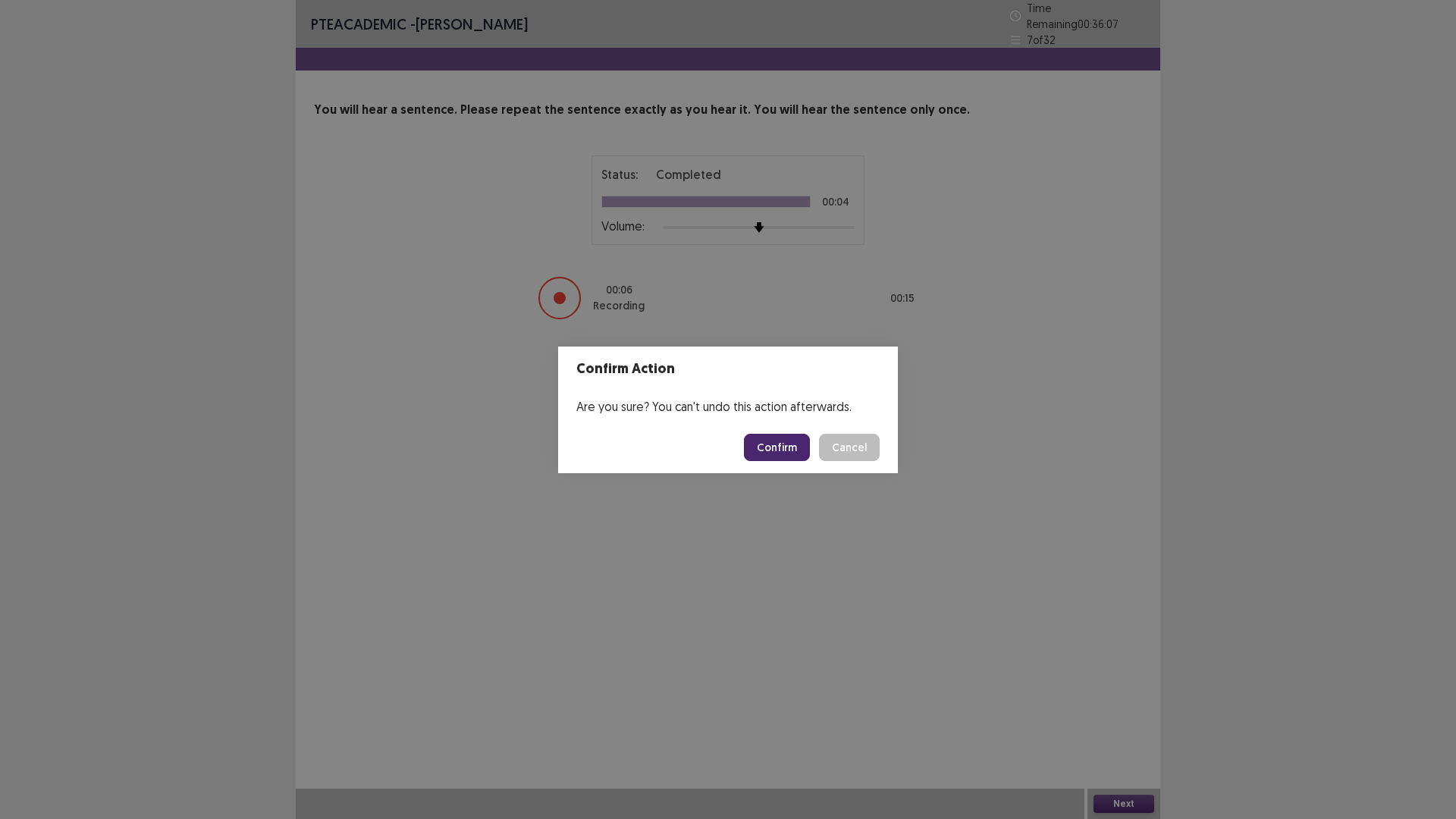
click at [765, 446] on button "Confirm" at bounding box center [777, 448] width 66 height 27
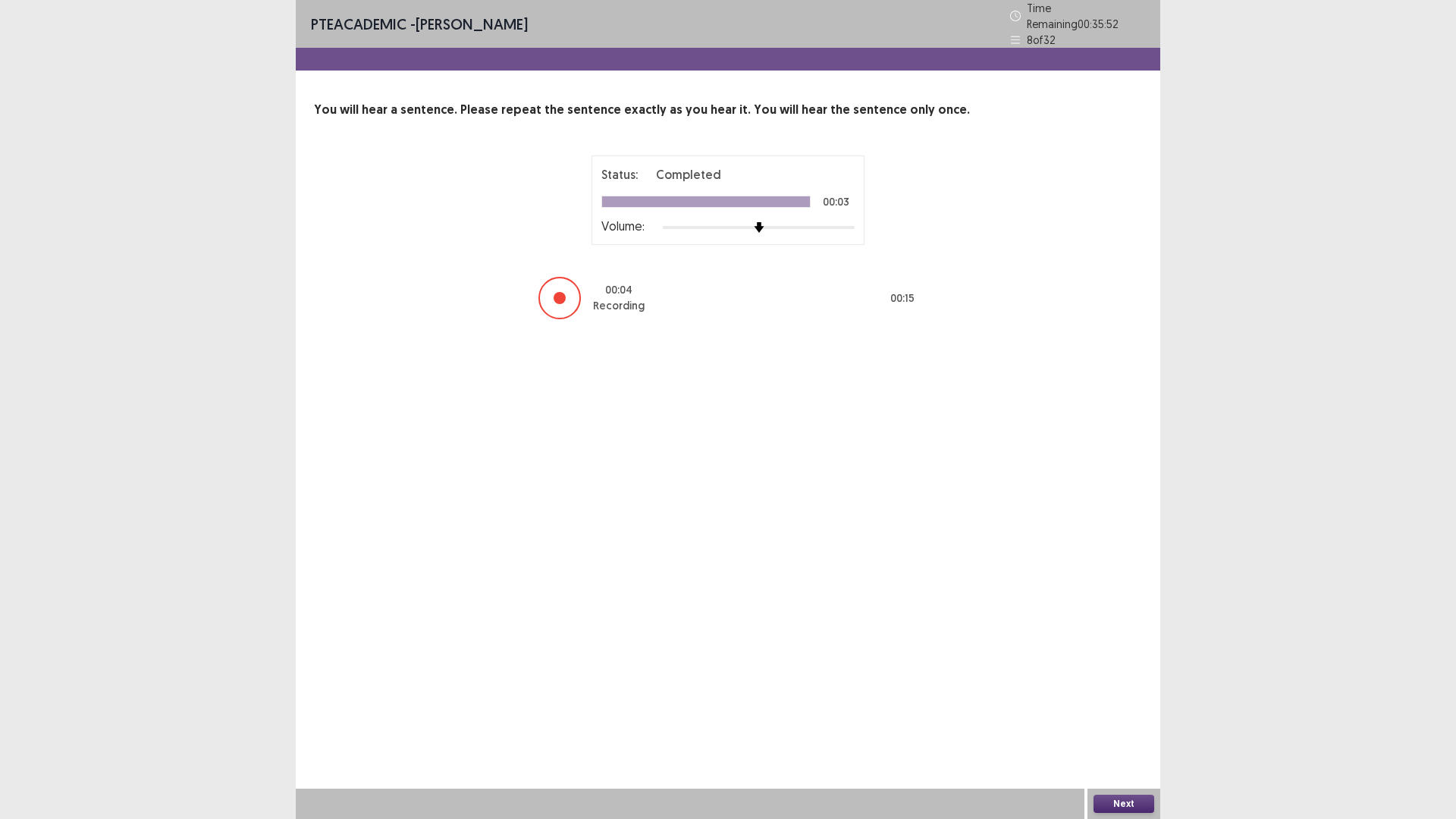
click at [1142, 691] on button "Next" at bounding box center [1124, 804] width 61 height 18
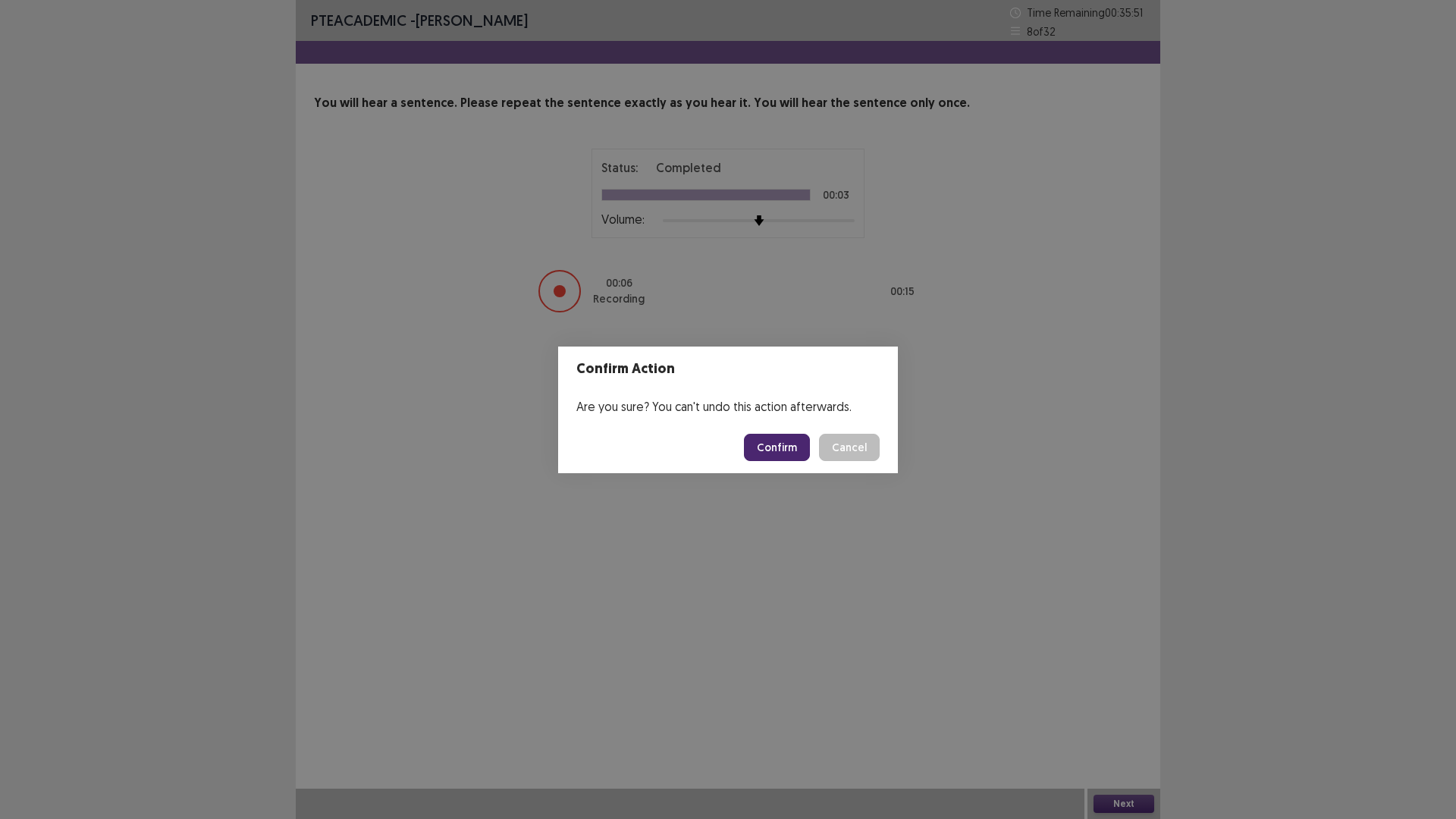
click at [764, 440] on button "Confirm" at bounding box center [777, 448] width 66 height 27
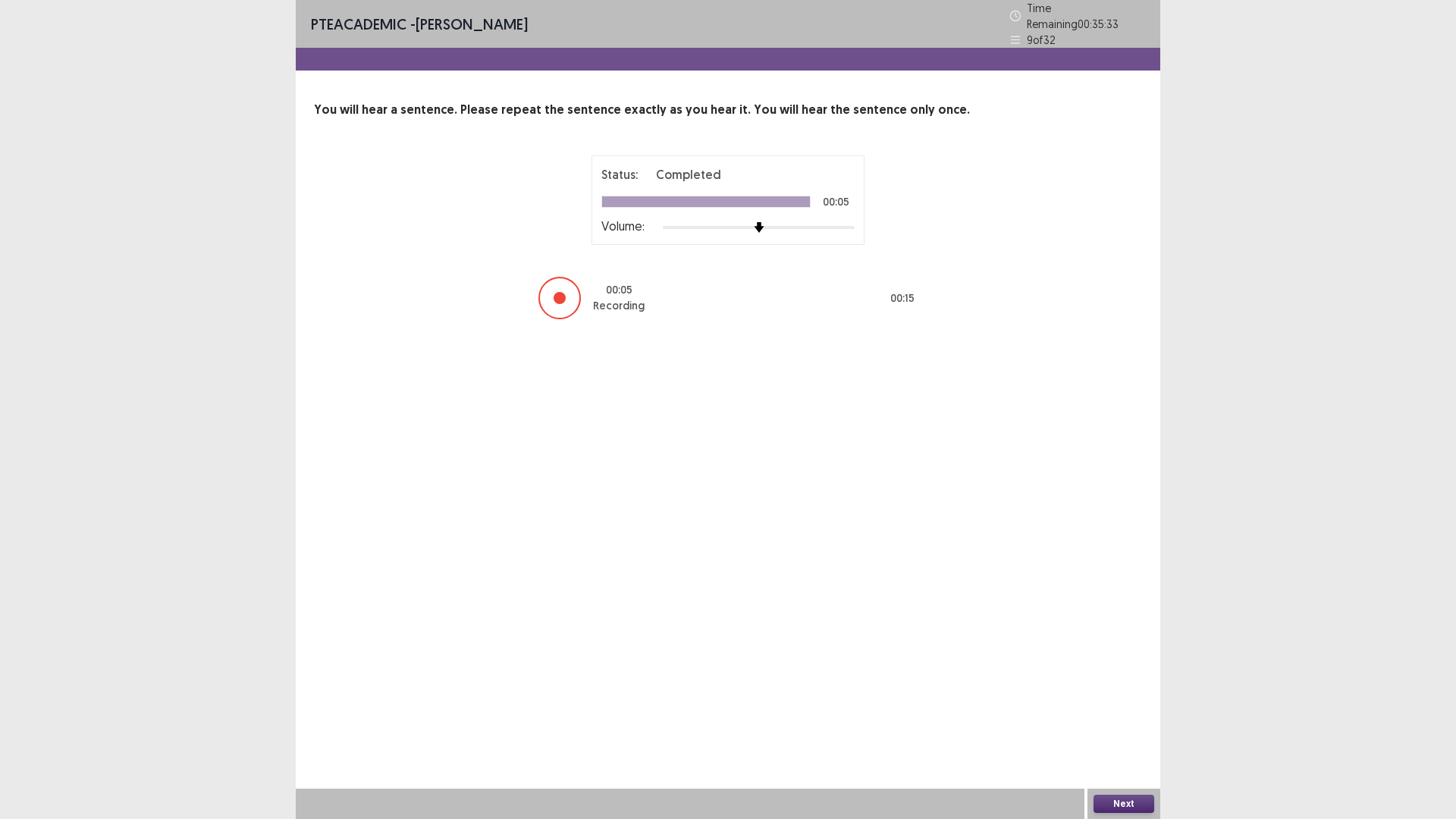
click at [1126, 691] on button "Next" at bounding box center [1124, 804] width 61 height 18
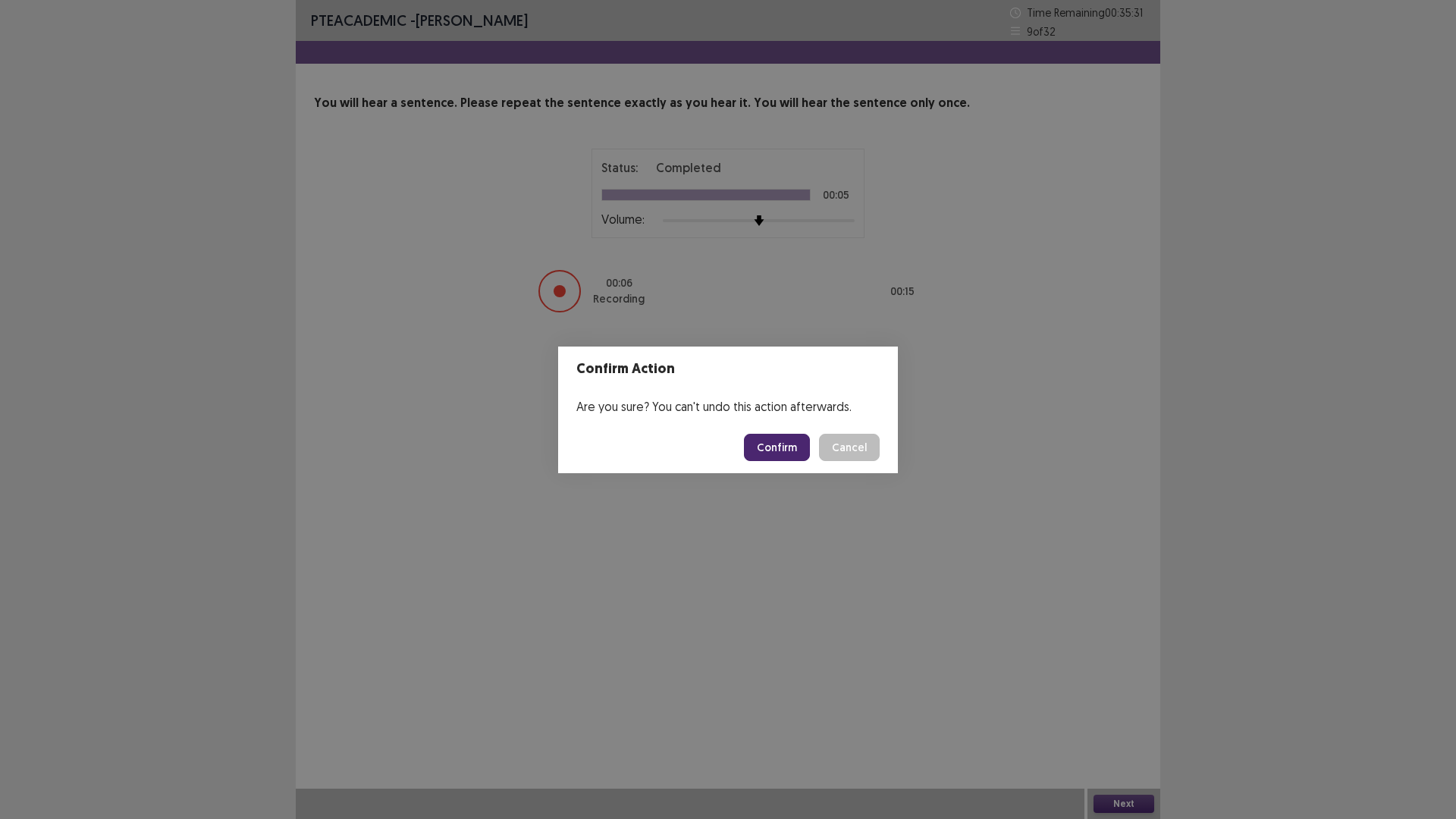
click at [762, 448] on button "Confirm" at bounding box center [777, 448] width 66 height 27
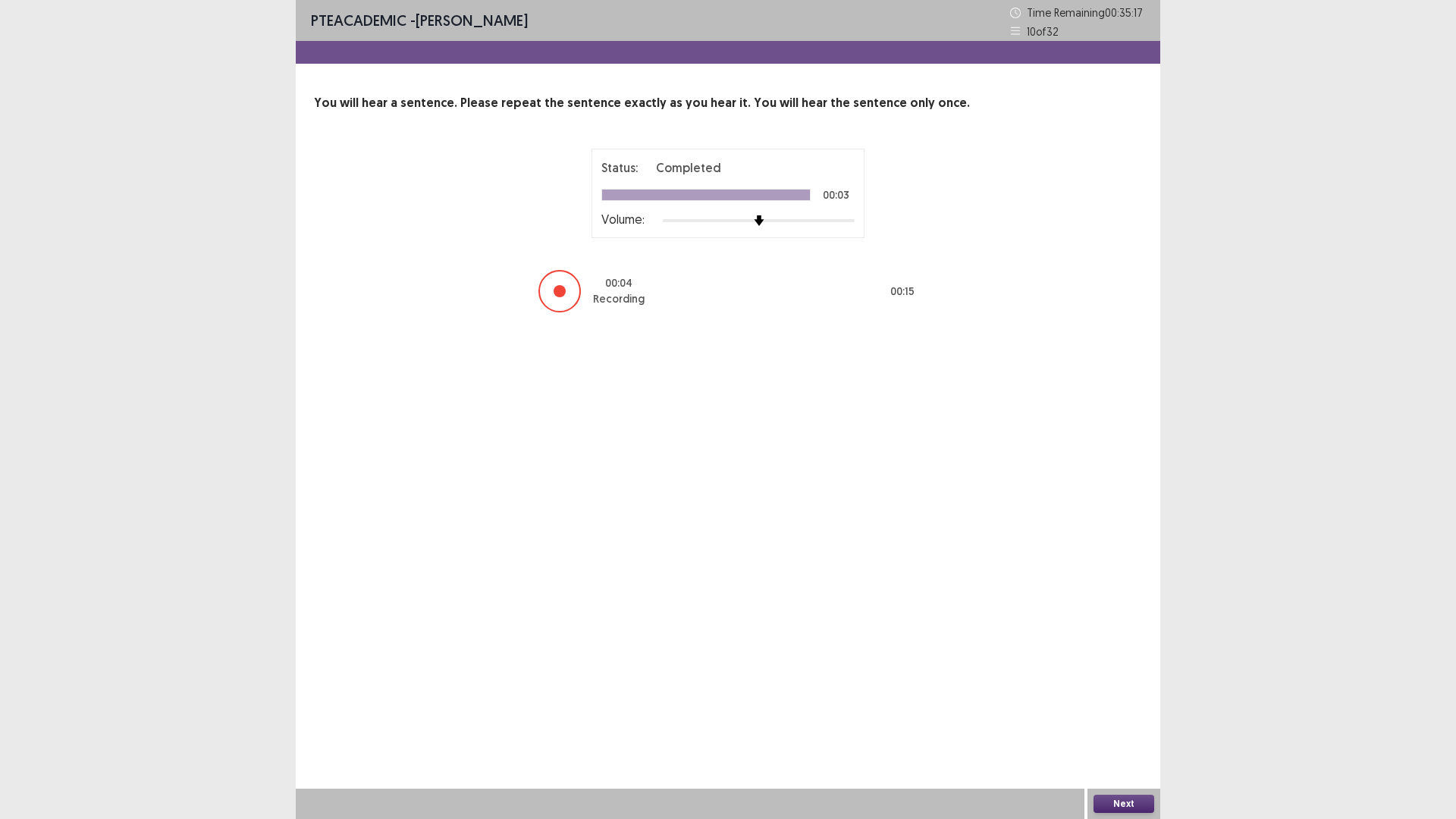
click at [1129, 691] on button "Next" at bounding box center [1124, 804] width 61 height 18
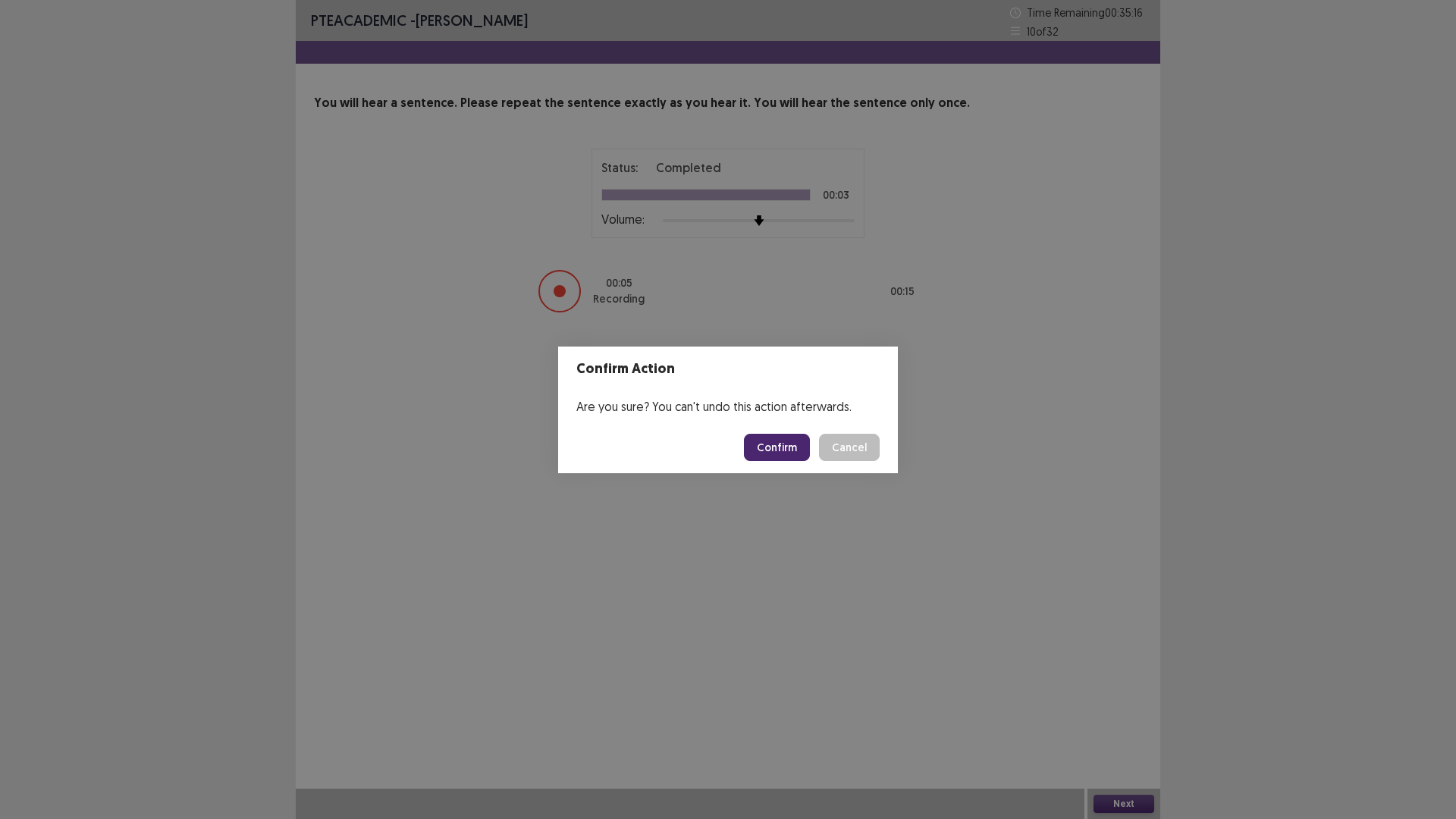
click at [783, 447] on button "Confirm" at bounding box center [777, 448] width 66 height 27
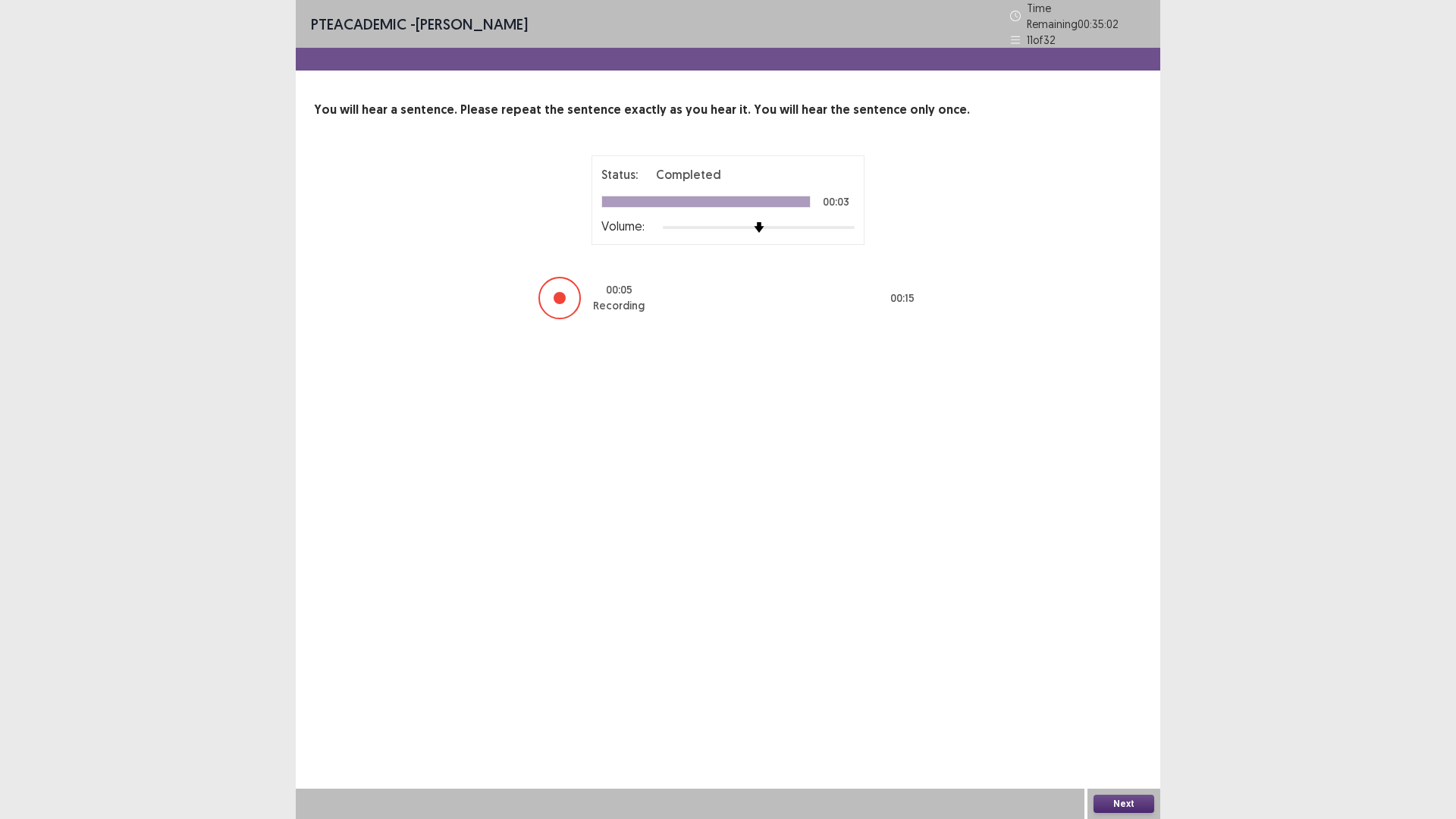
click at [1135, 691] on button "Next" at bounding box center [1124, 804] width 61 height 18
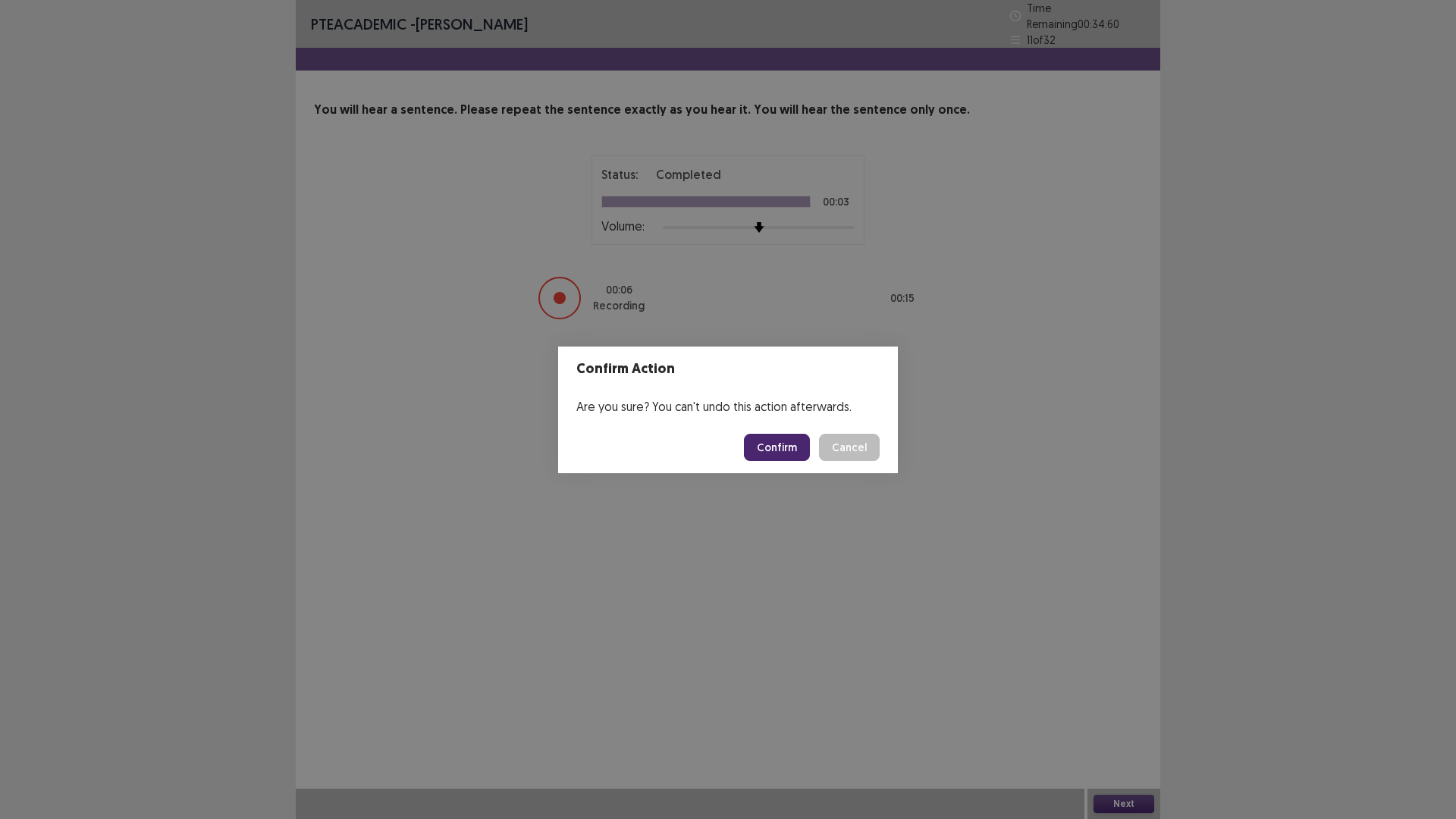
click at [781, 454] on button "Confirm" at bounding box center [777, 448] width 66 height 27
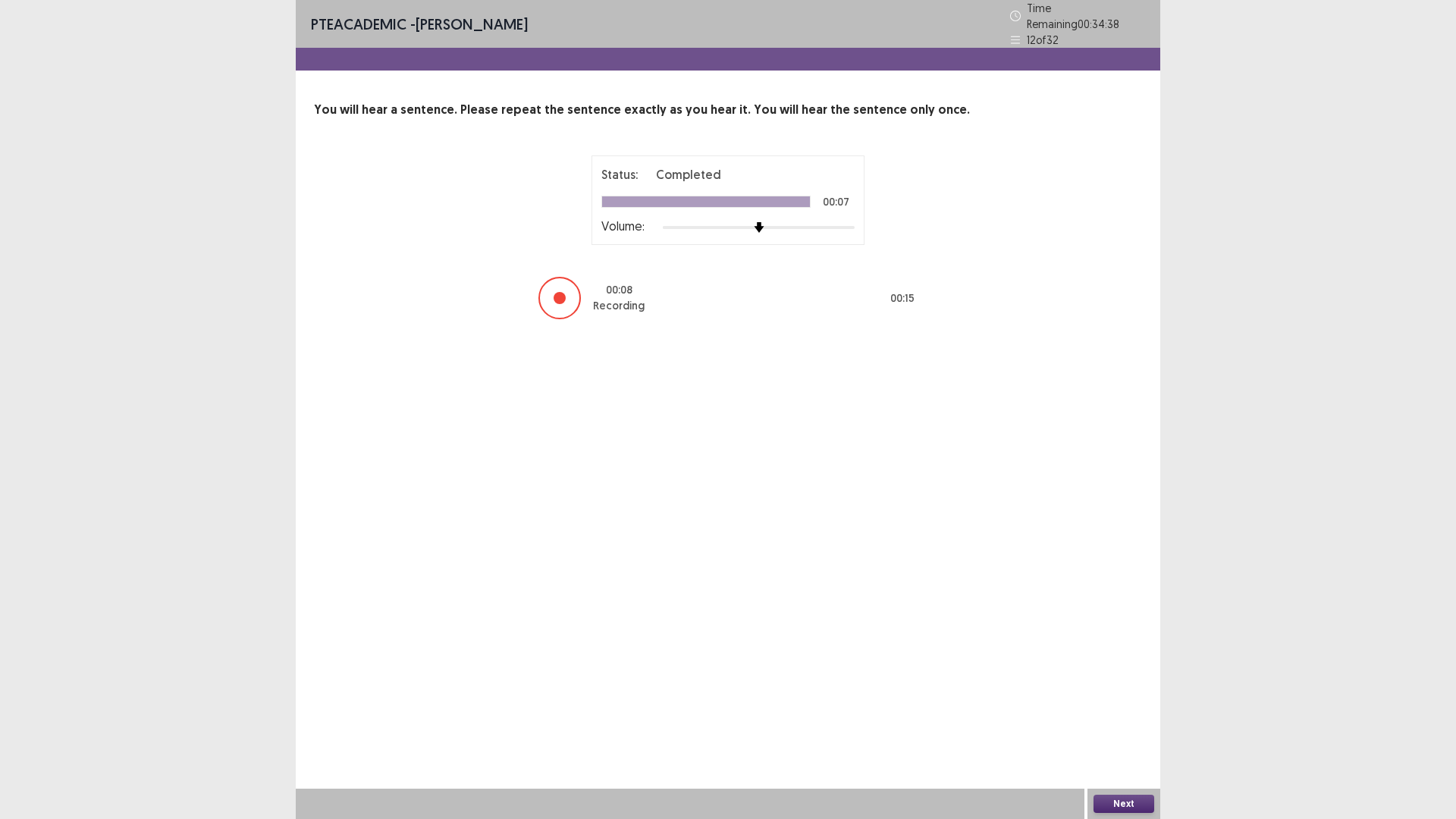
click at [1114, 691] on button "Next" at bounding box center [1124, 804] width 61 height 18
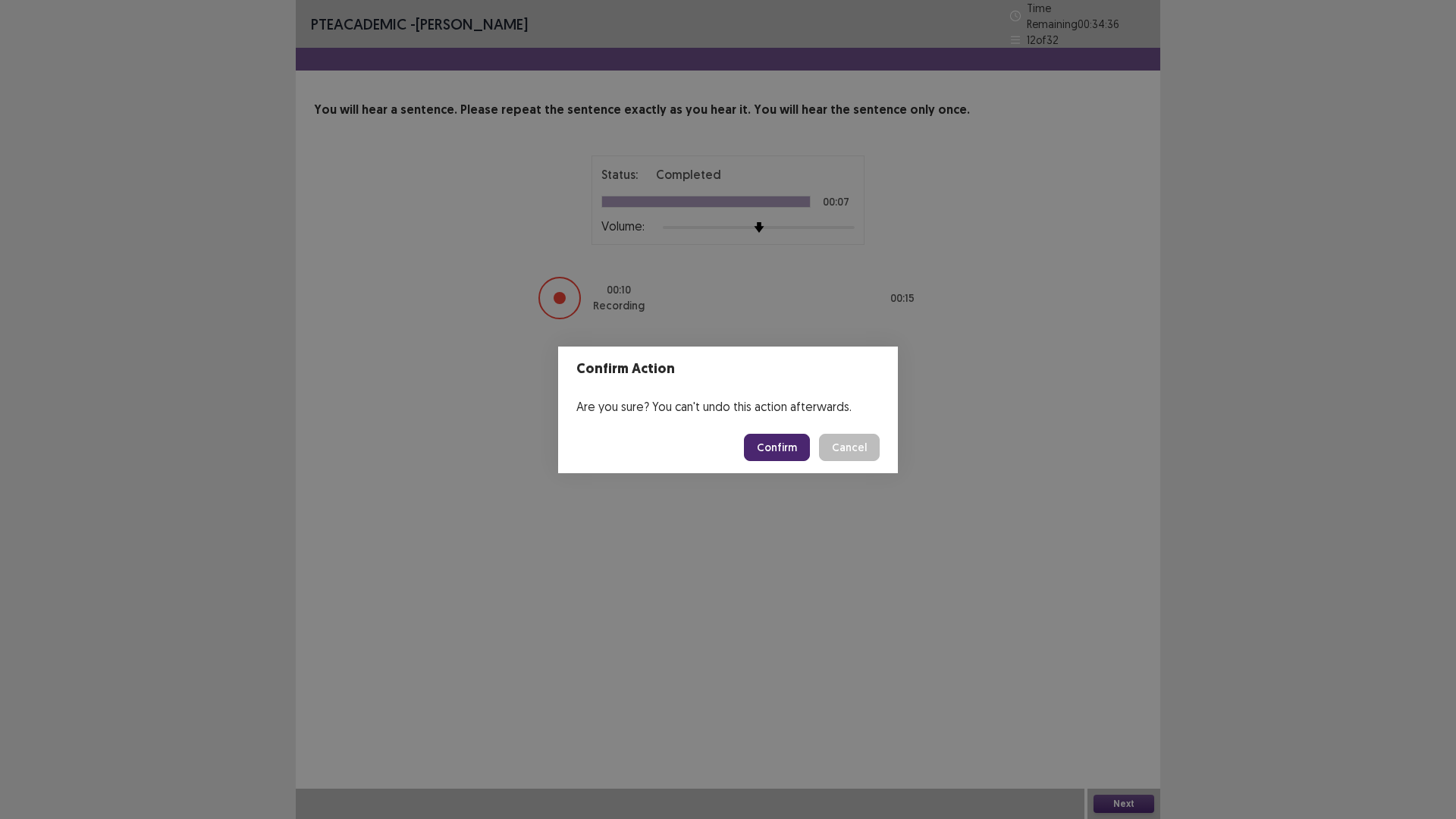
click at [767, 441] on button "Confirm" at bounding box center [777, 448] width 66 height 27
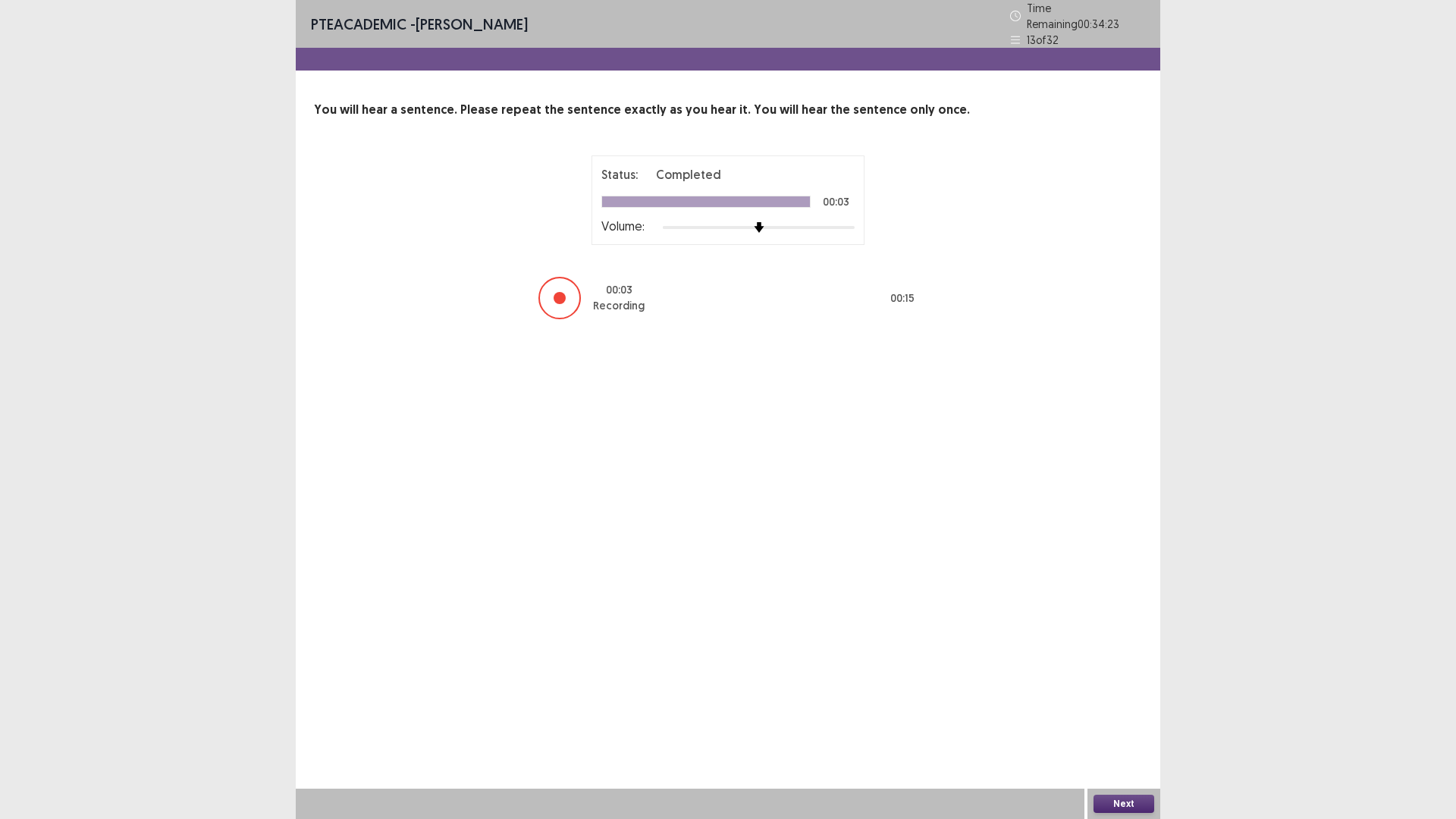
click at [1124, 691] on button "Next" at bounding box center [1124, 804] width 61 height 18
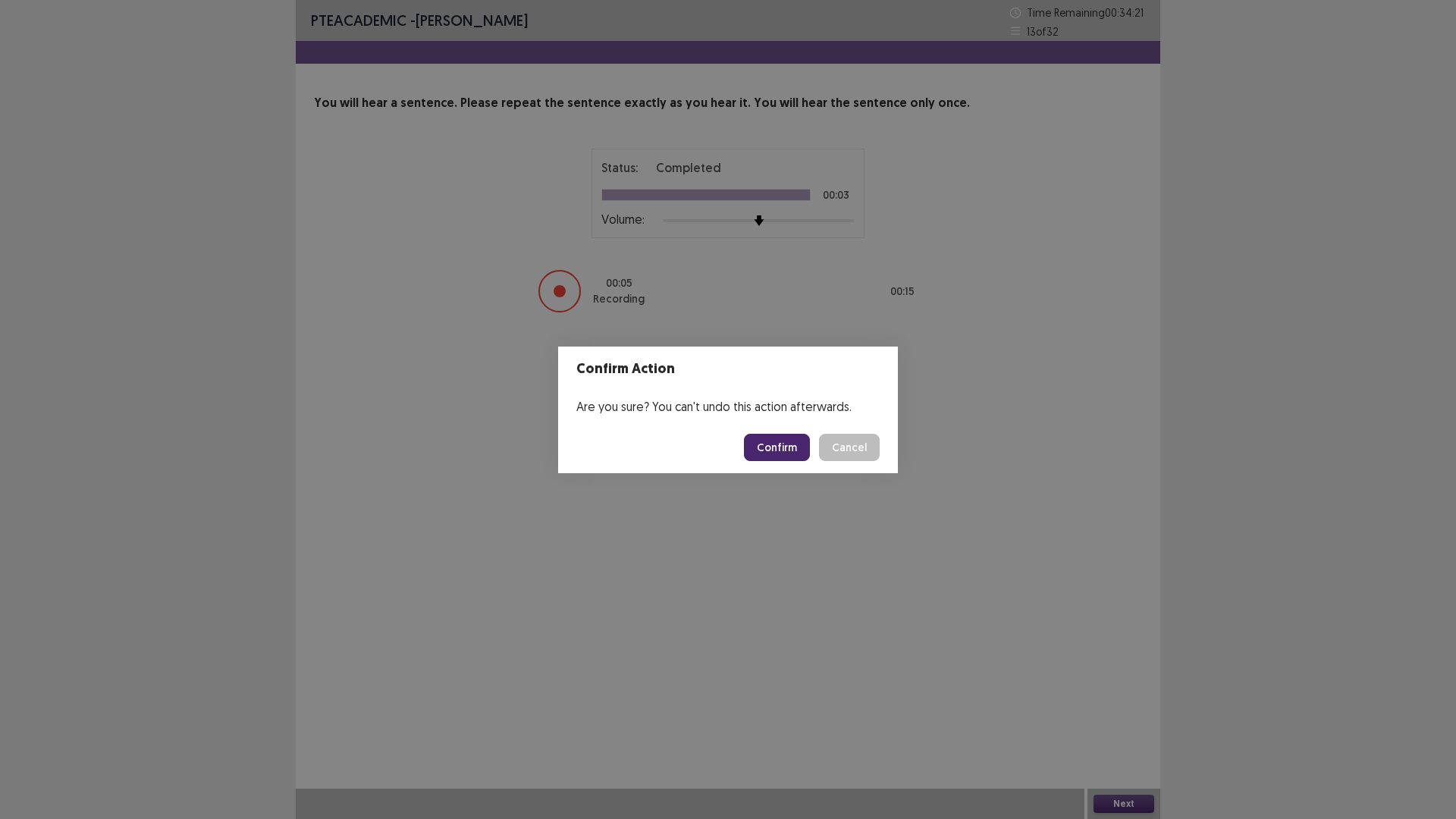
click at [782, 449] on button "Confirm" at bounding box center [777, 448] width 66 height 27
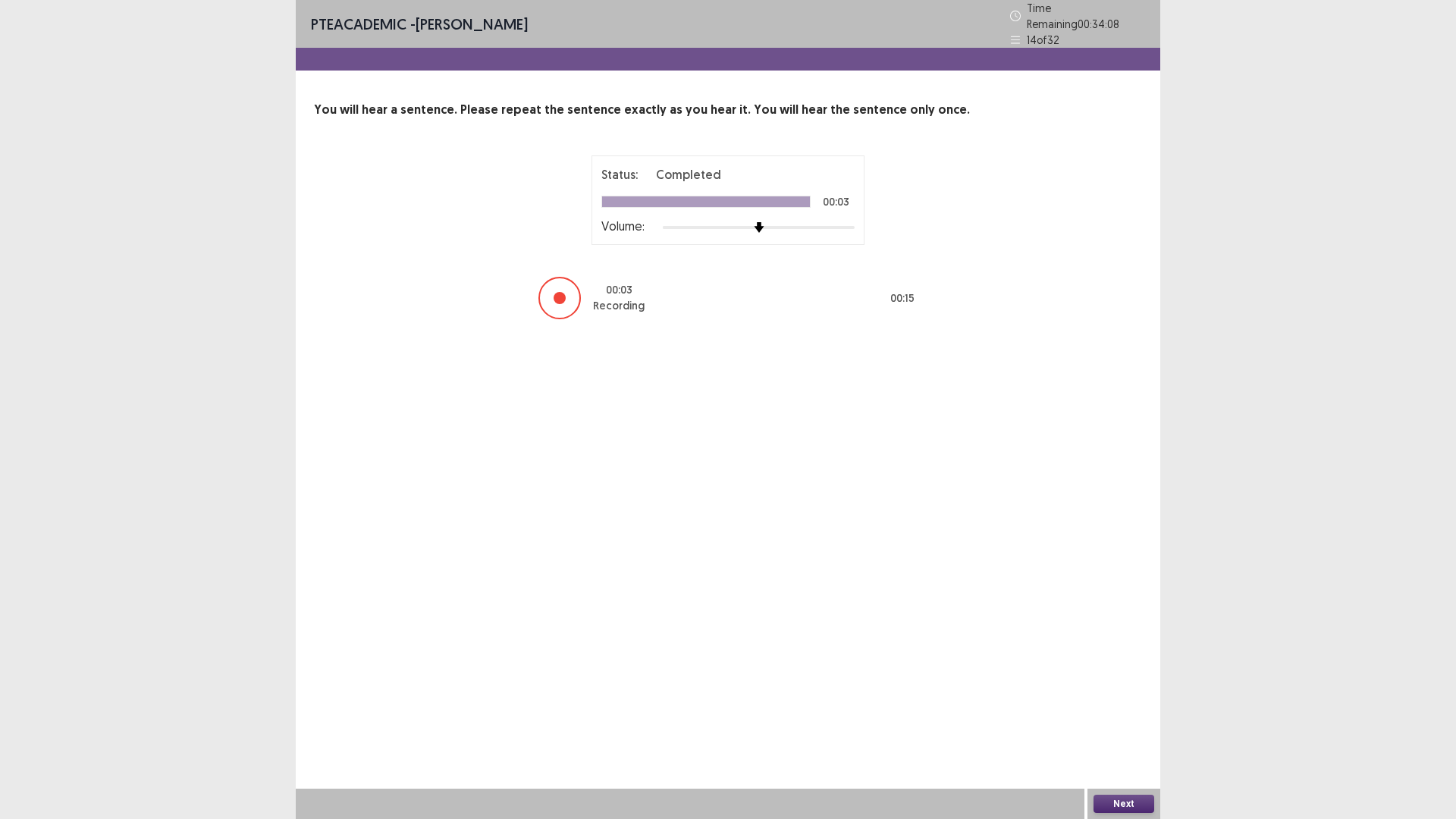
click at [1110, 691] on button "Next" at bounding box center [1124, 804] width 61 height 18
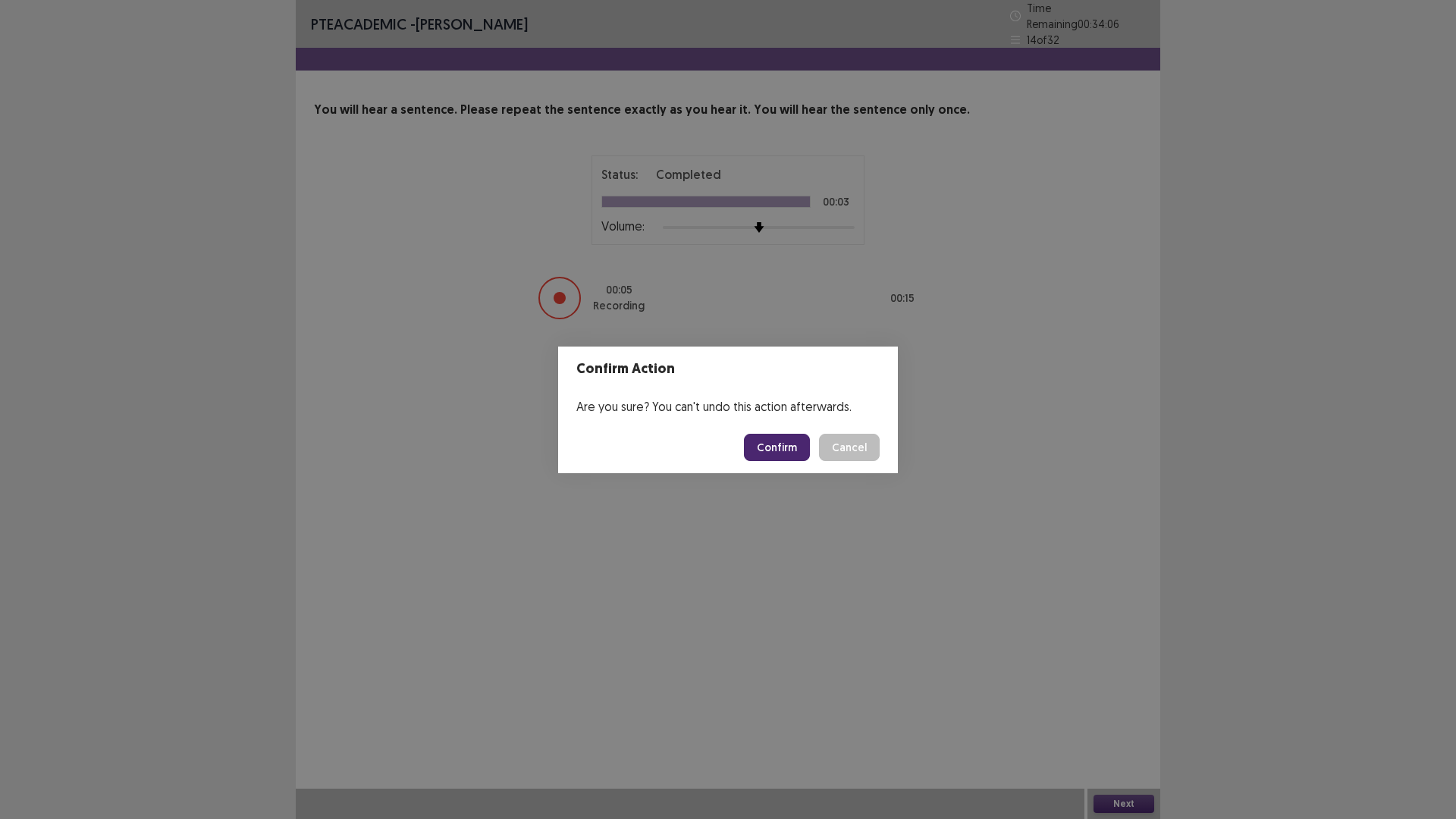
click at [794, 443] on button "Confirm" at bounding box center [777, 448] width 66 height 27
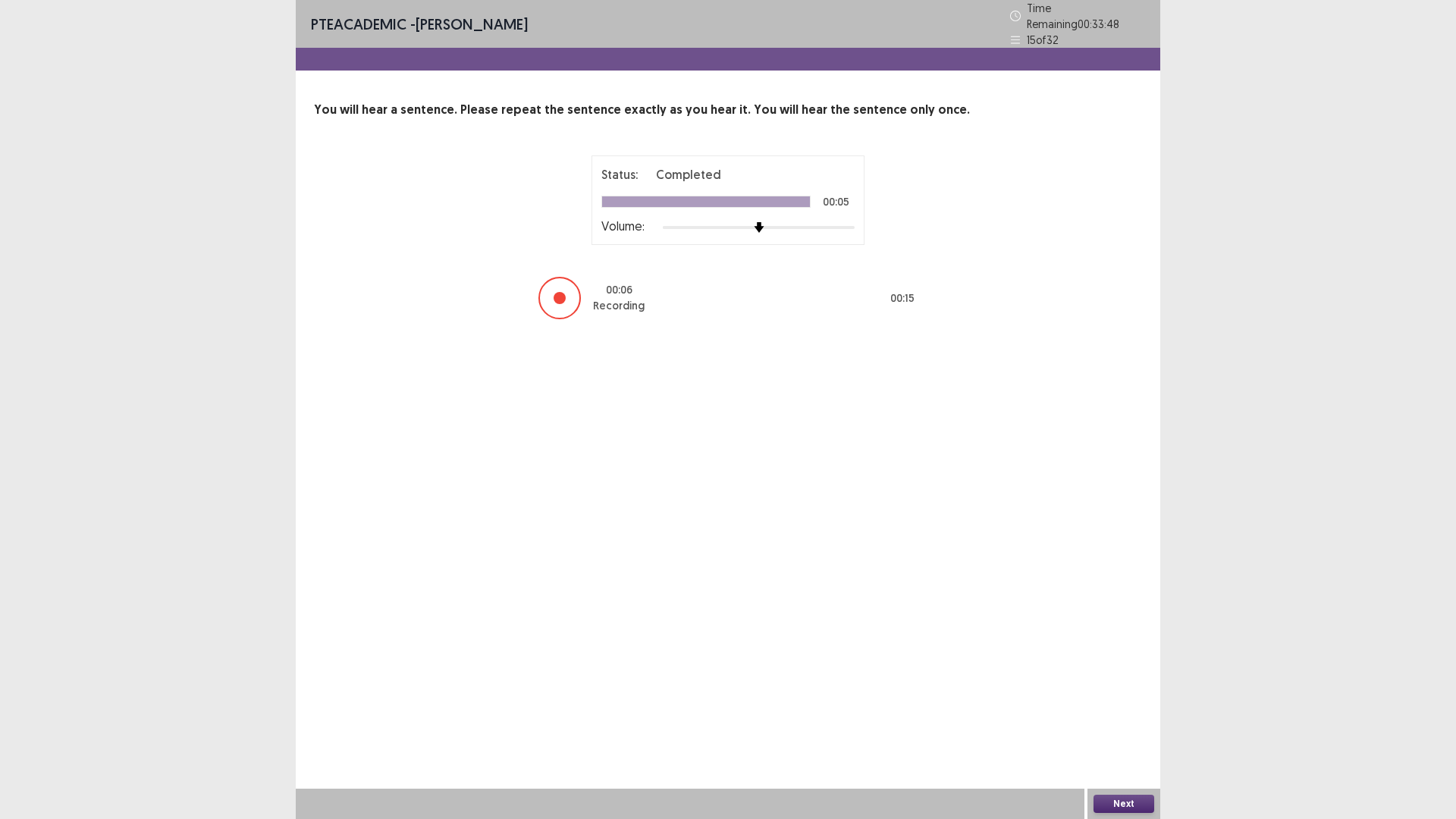
click at [1121, 691] on button "Next" at bounding box center [1124, 804] width 61 height 18
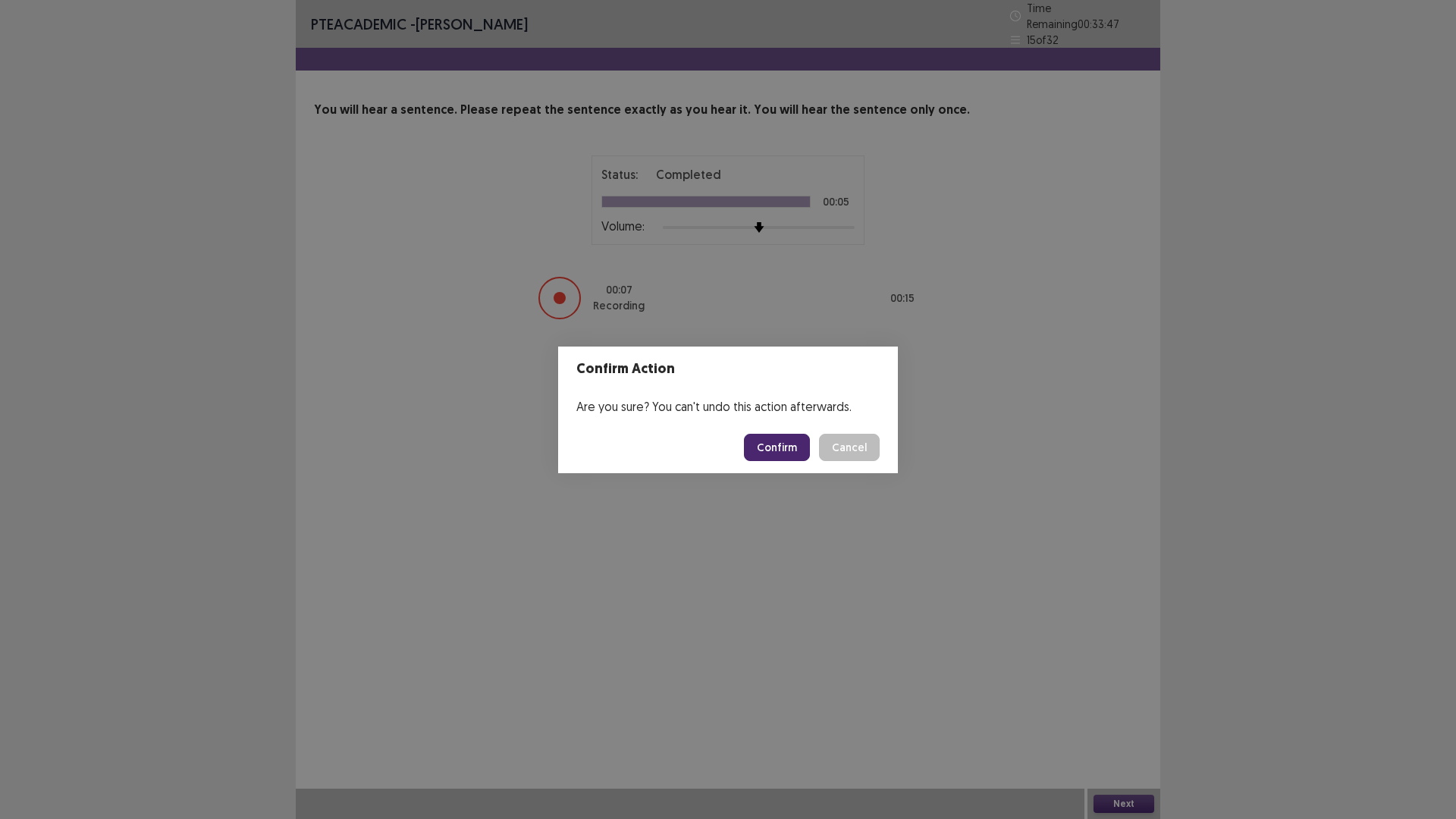
click at [799, 447] on button "Confirm" at bounding box center [777, 448] width 66 height 27
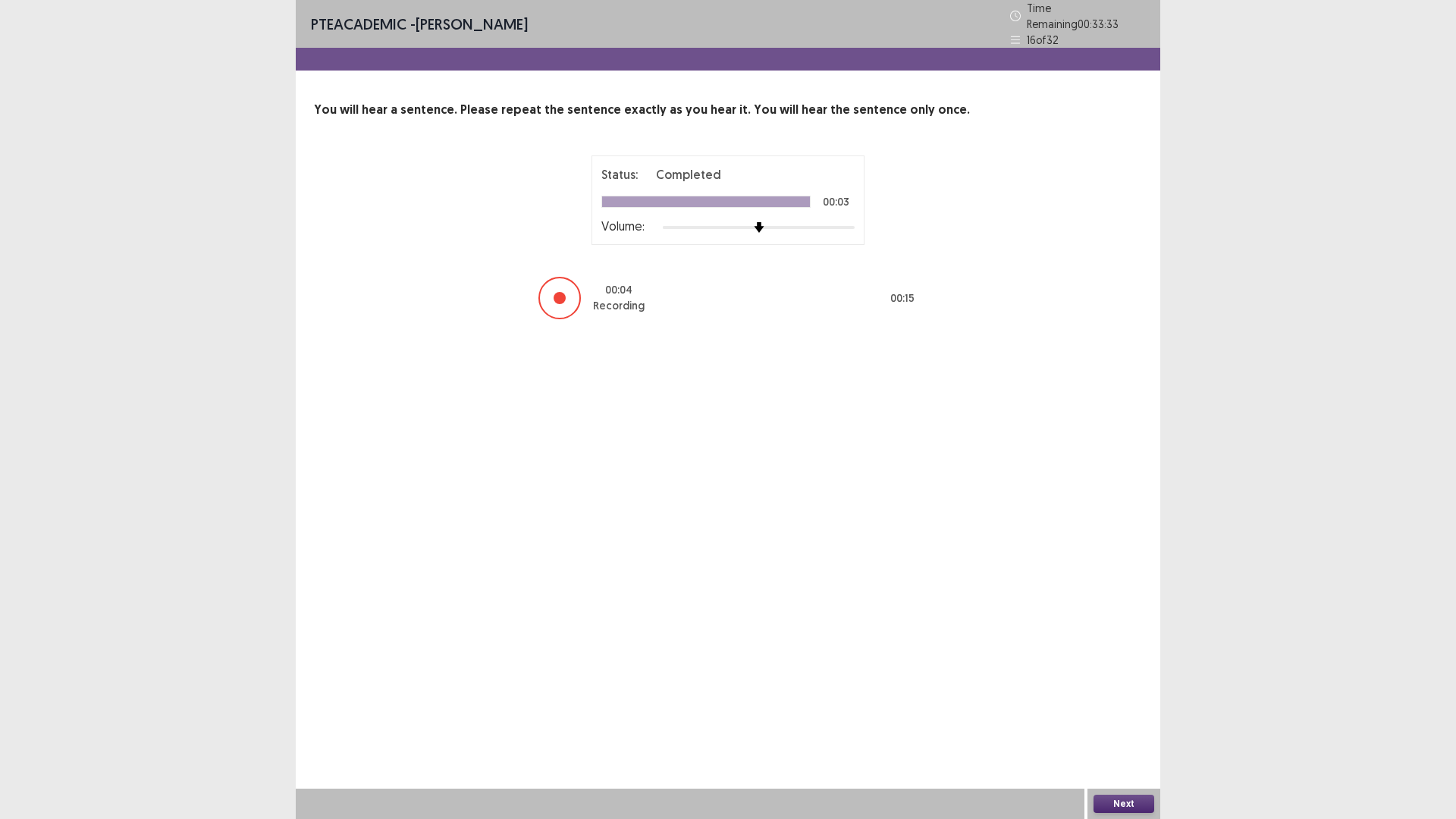
click at [1113, 691] on button "Next" at bounding box center [1124, 804] width 61 height 18
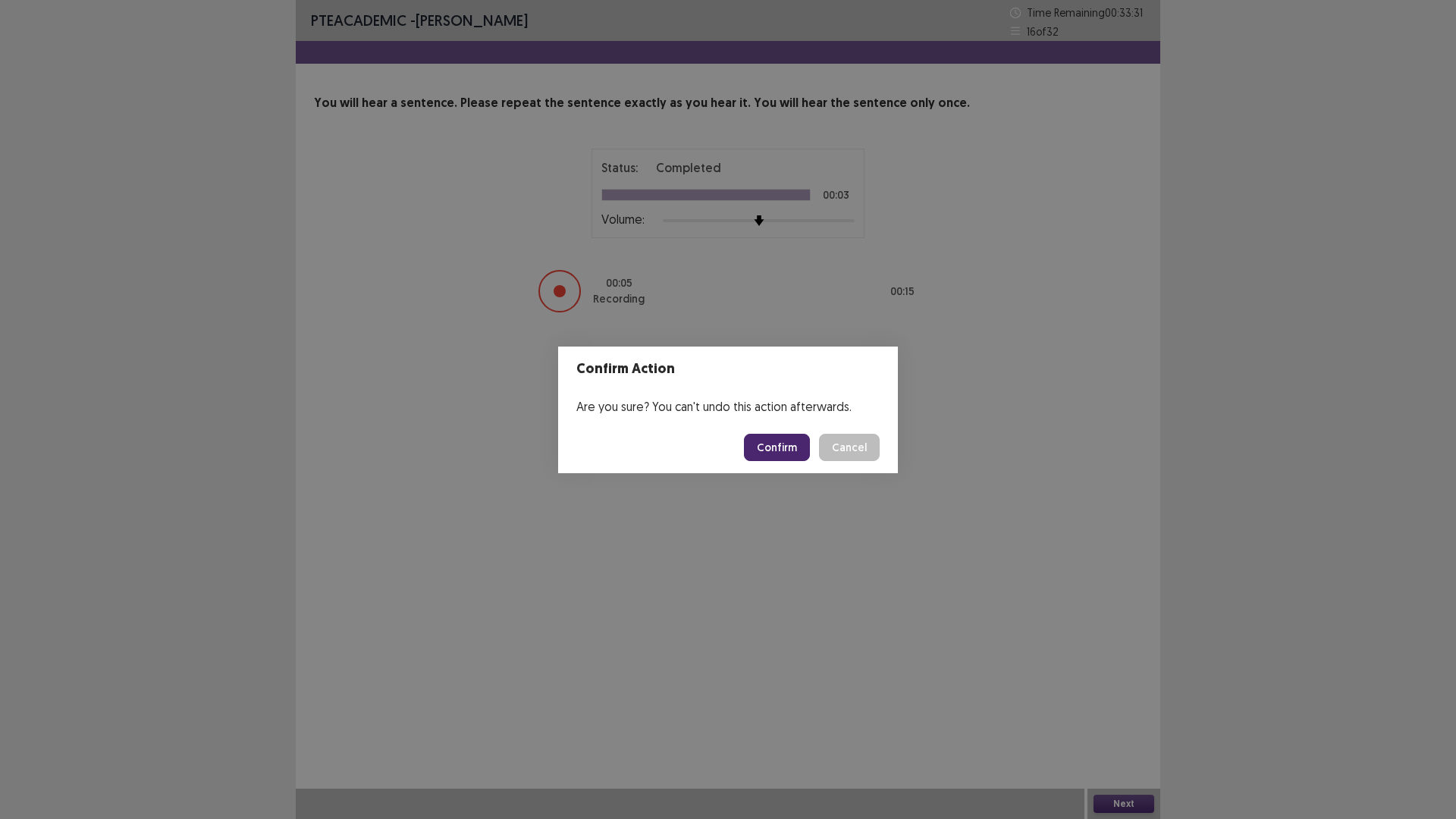
click at [769, 451] on button "Confirm" at bounding box center [777, 448] width 66 height 27
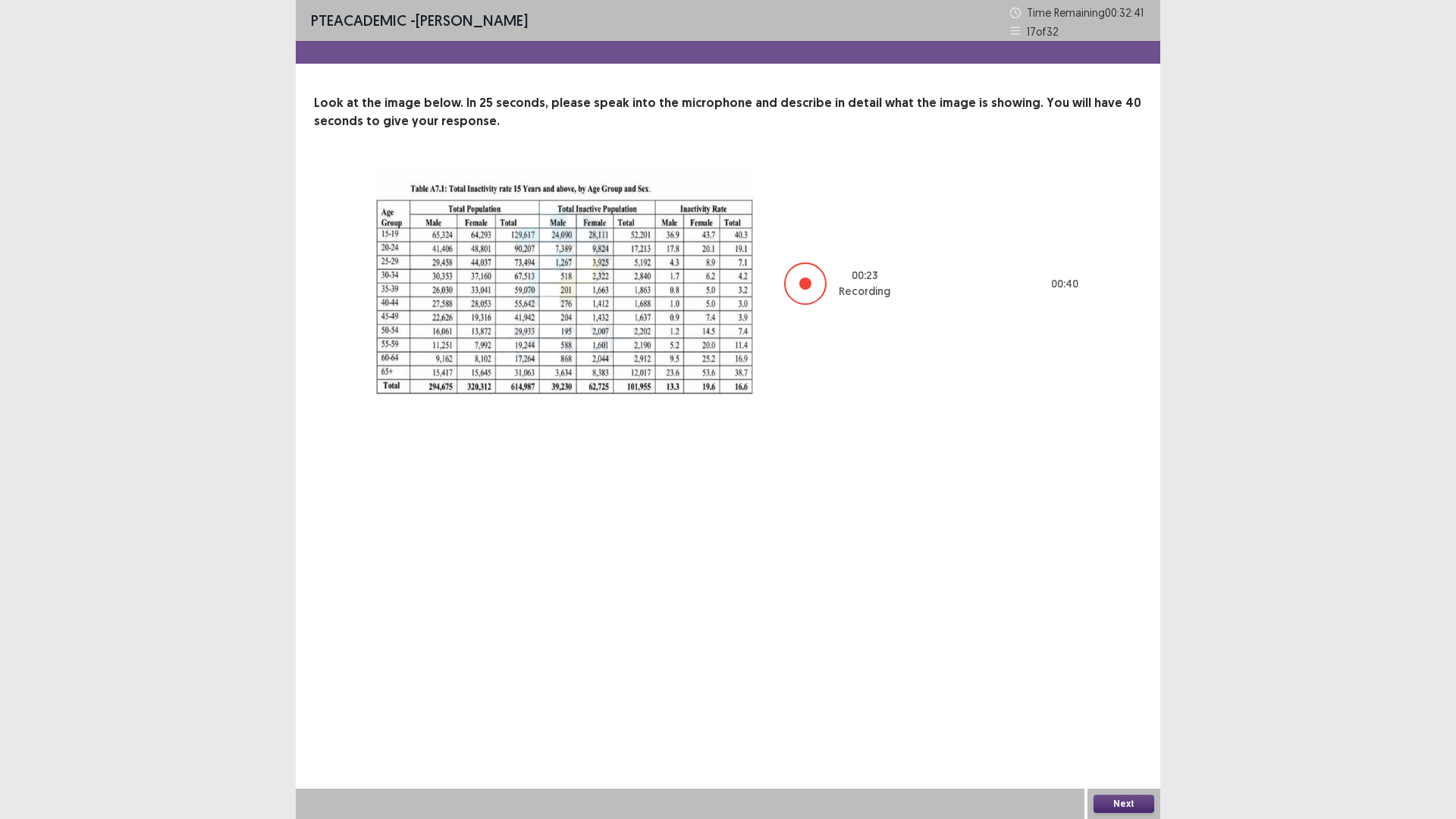
click at [1129, 691] on button "Next" at bounding box center [1124, 804] width 61 height 18
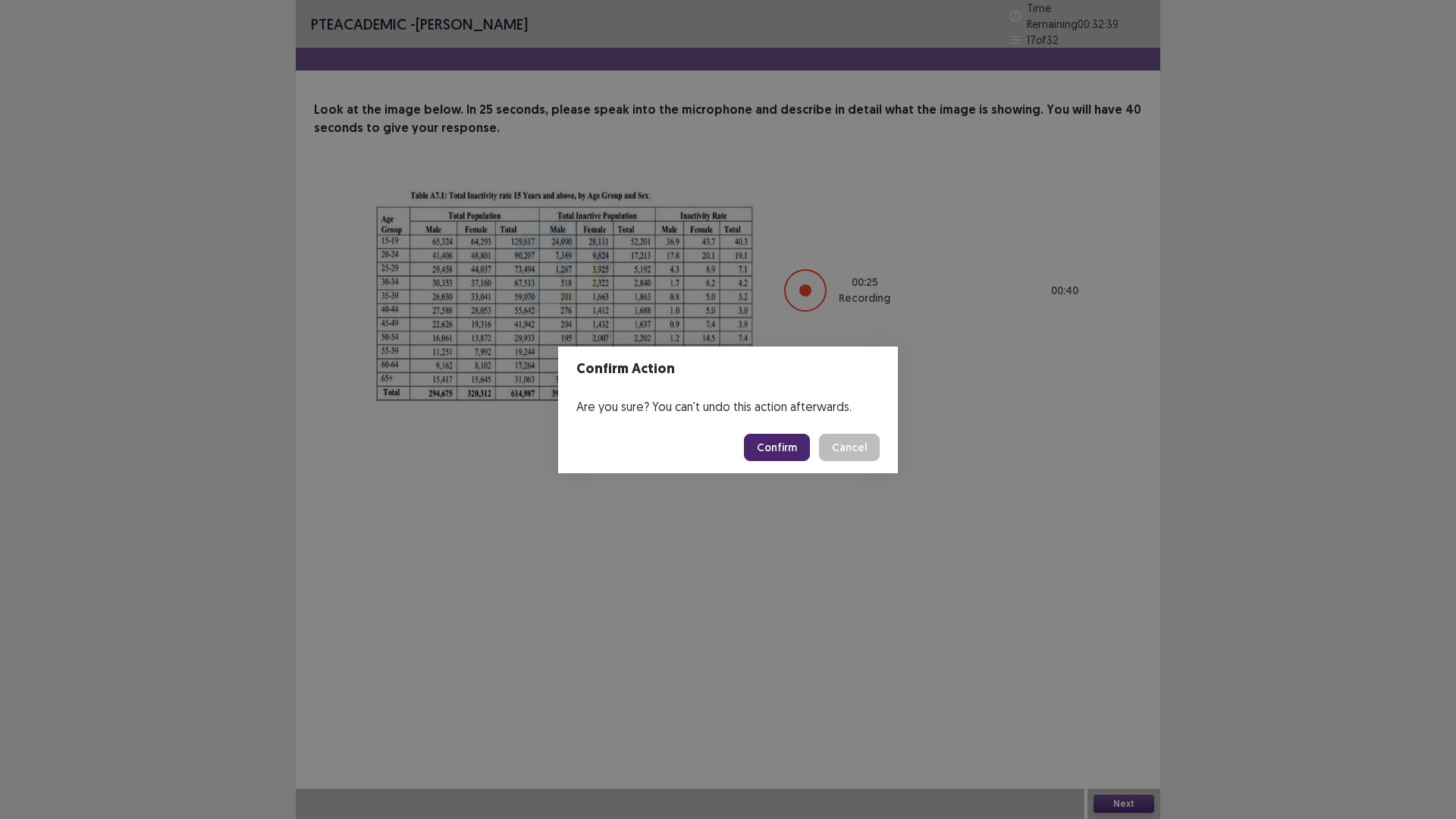
click at [769, 450] on button "Confirm" at bounding box center [777, 448] width 66 height 27
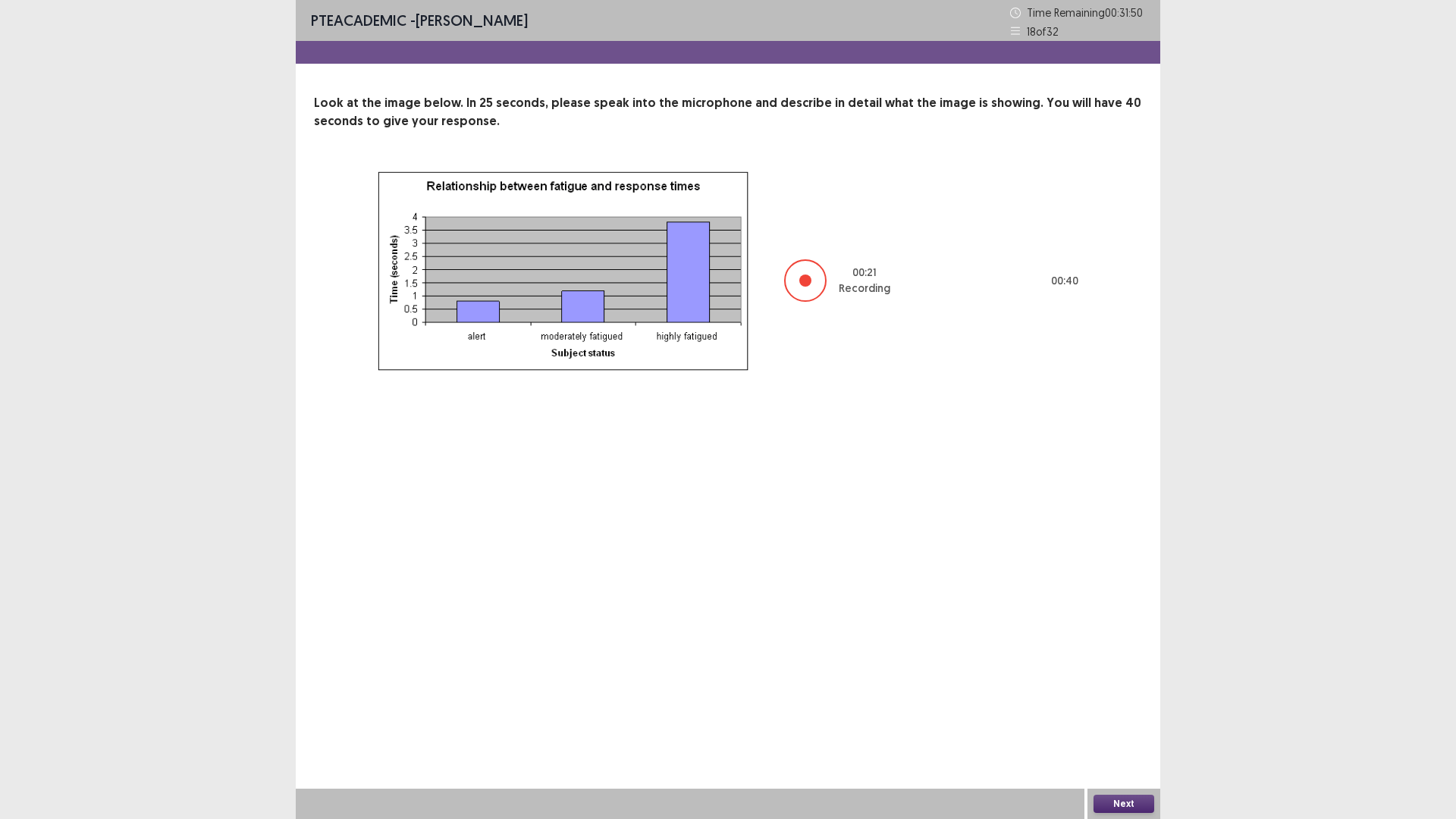
click at [1117, 691] on button "Next" at bounding box center [1124, 804] width 61 height 18
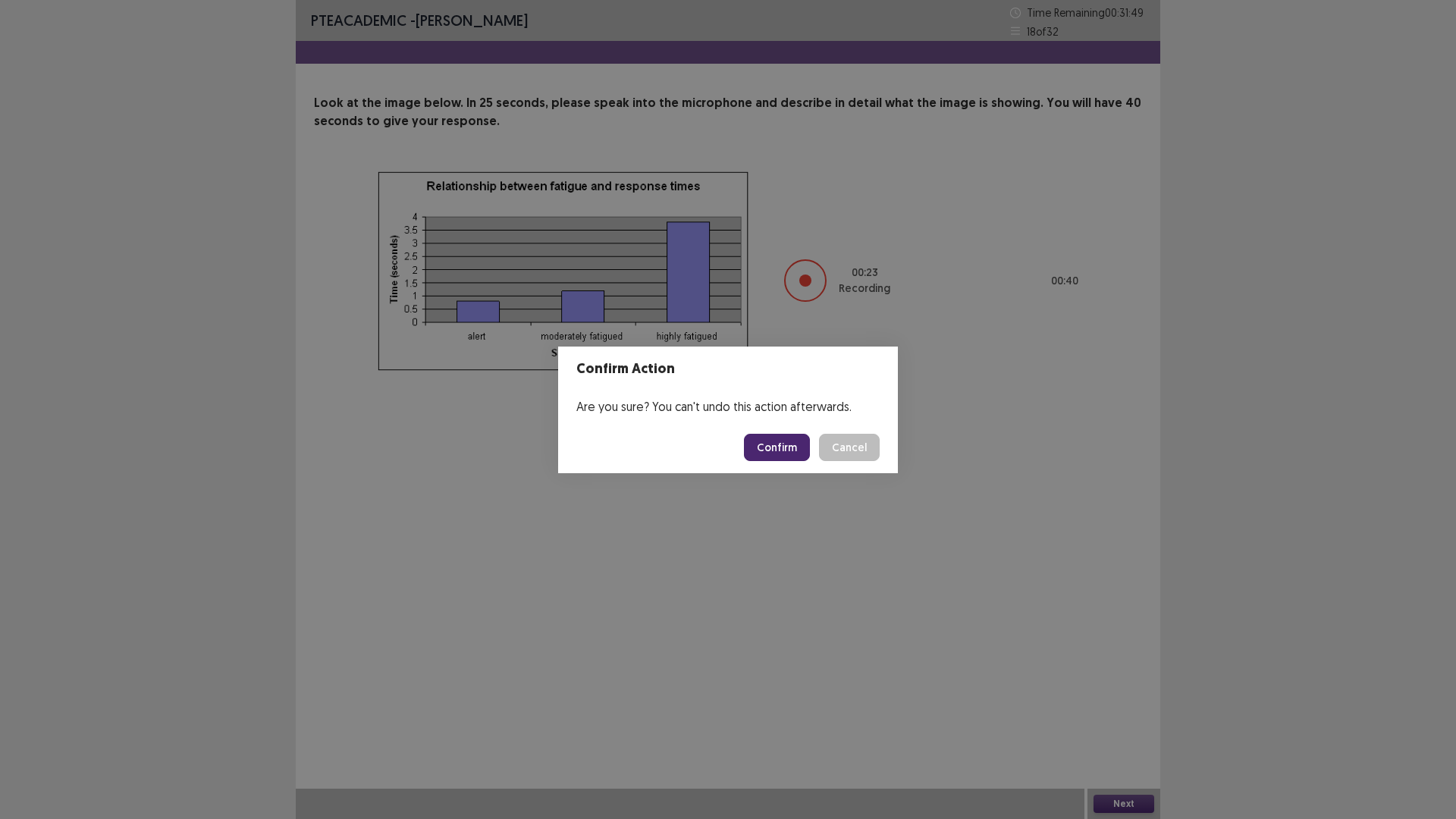
click at [778, 455] on button "Confirm" at bounding box center [777, 448] width 66 height 27
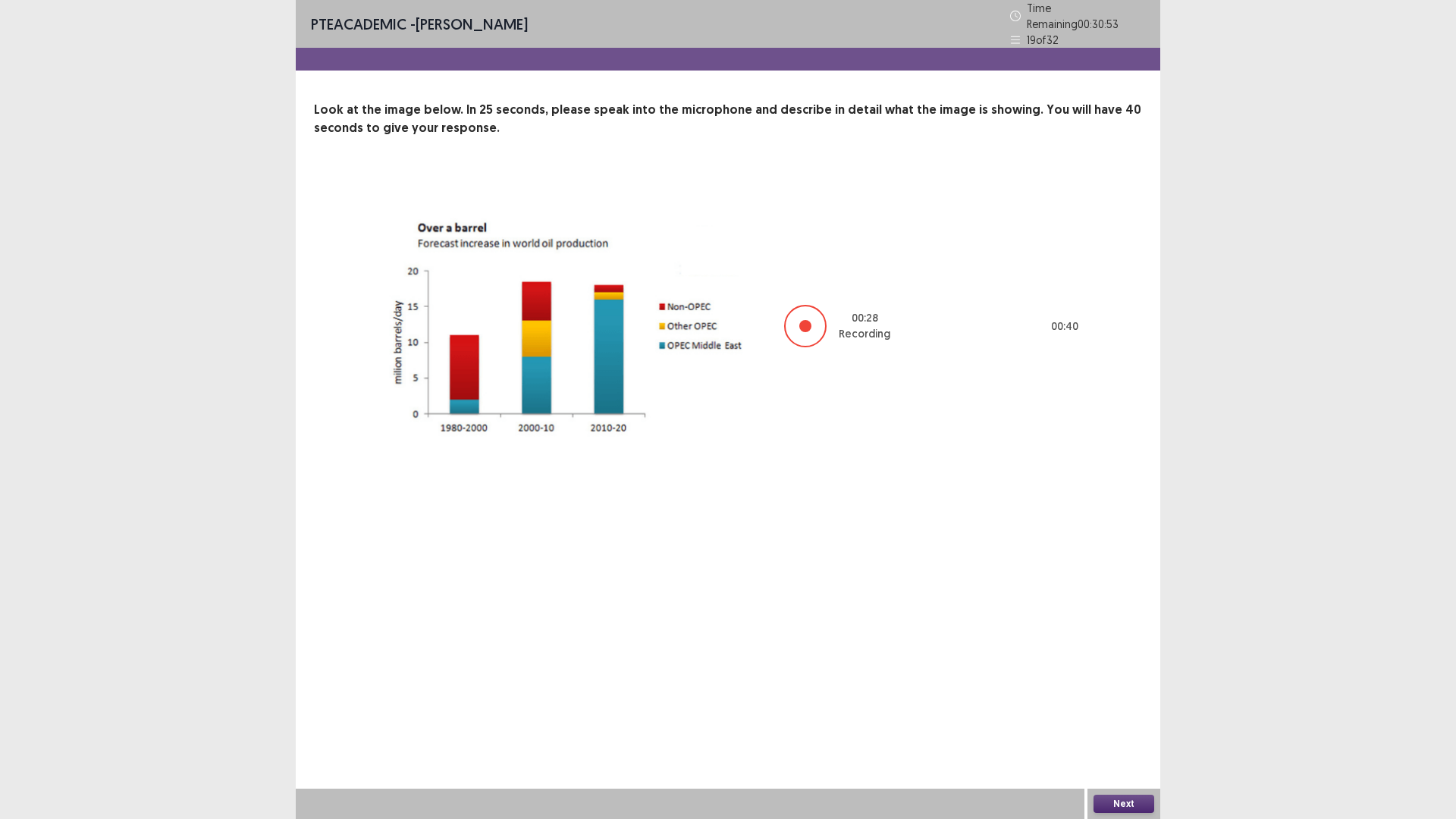
click at [1131, 691] on button "Next" at bounding box center [1124, 804] width 61 height 18
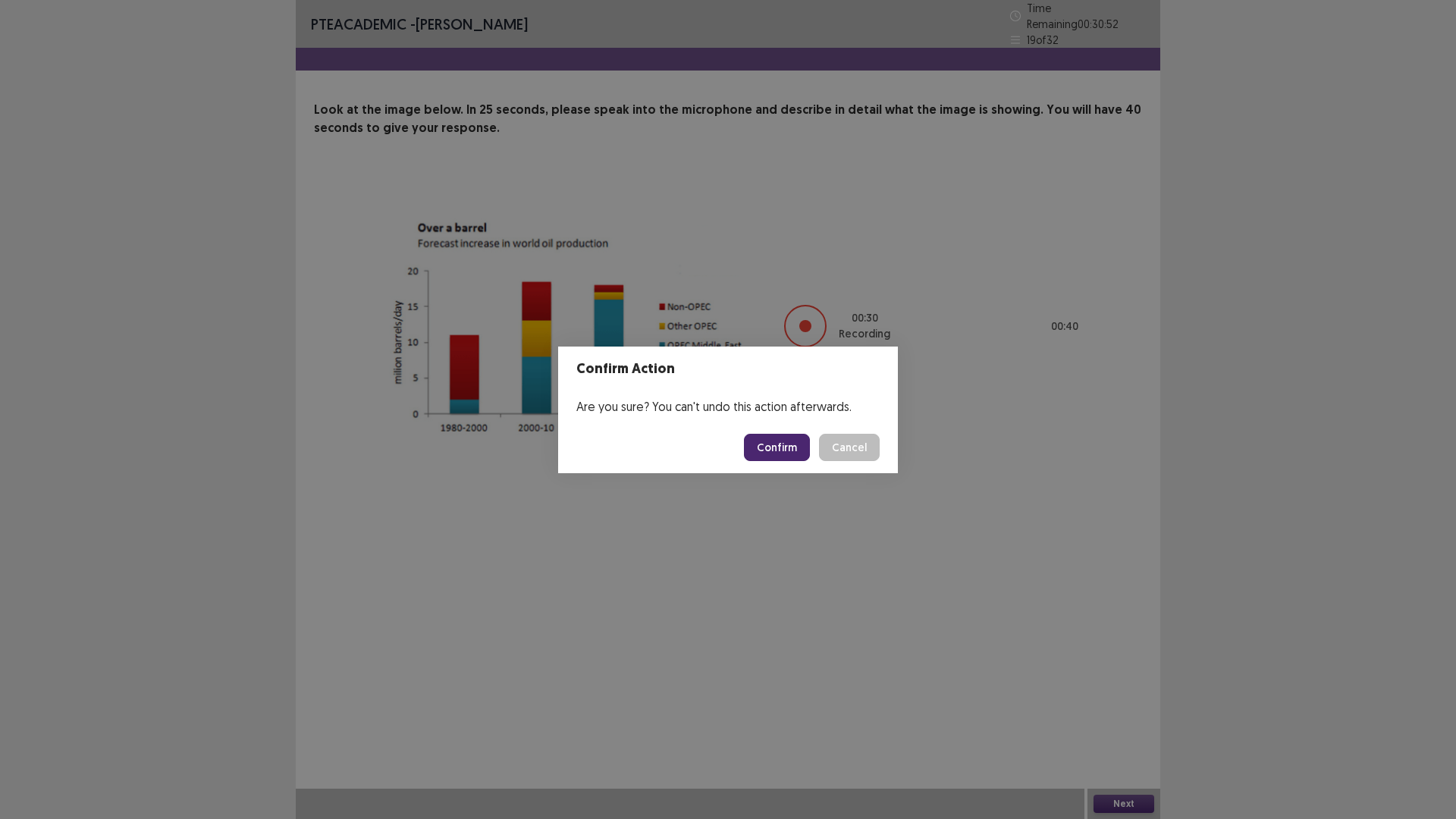
click at [769, 449] on button "Confirm" at bounding box center [777, 448] width 66 height 27
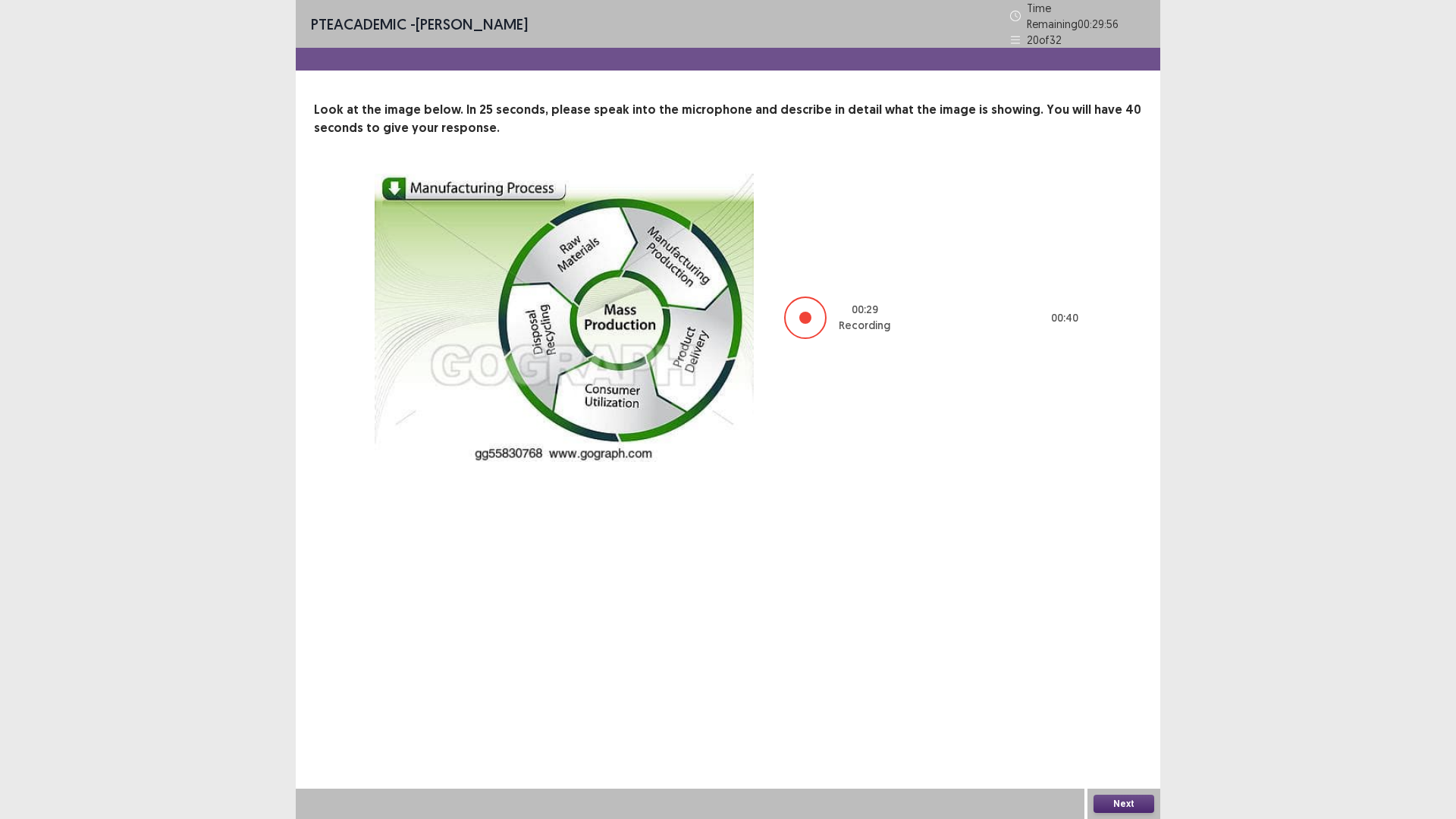
click at [1113, 691] on button "Next" at bounding box center [1124, 804] width 61 height 18
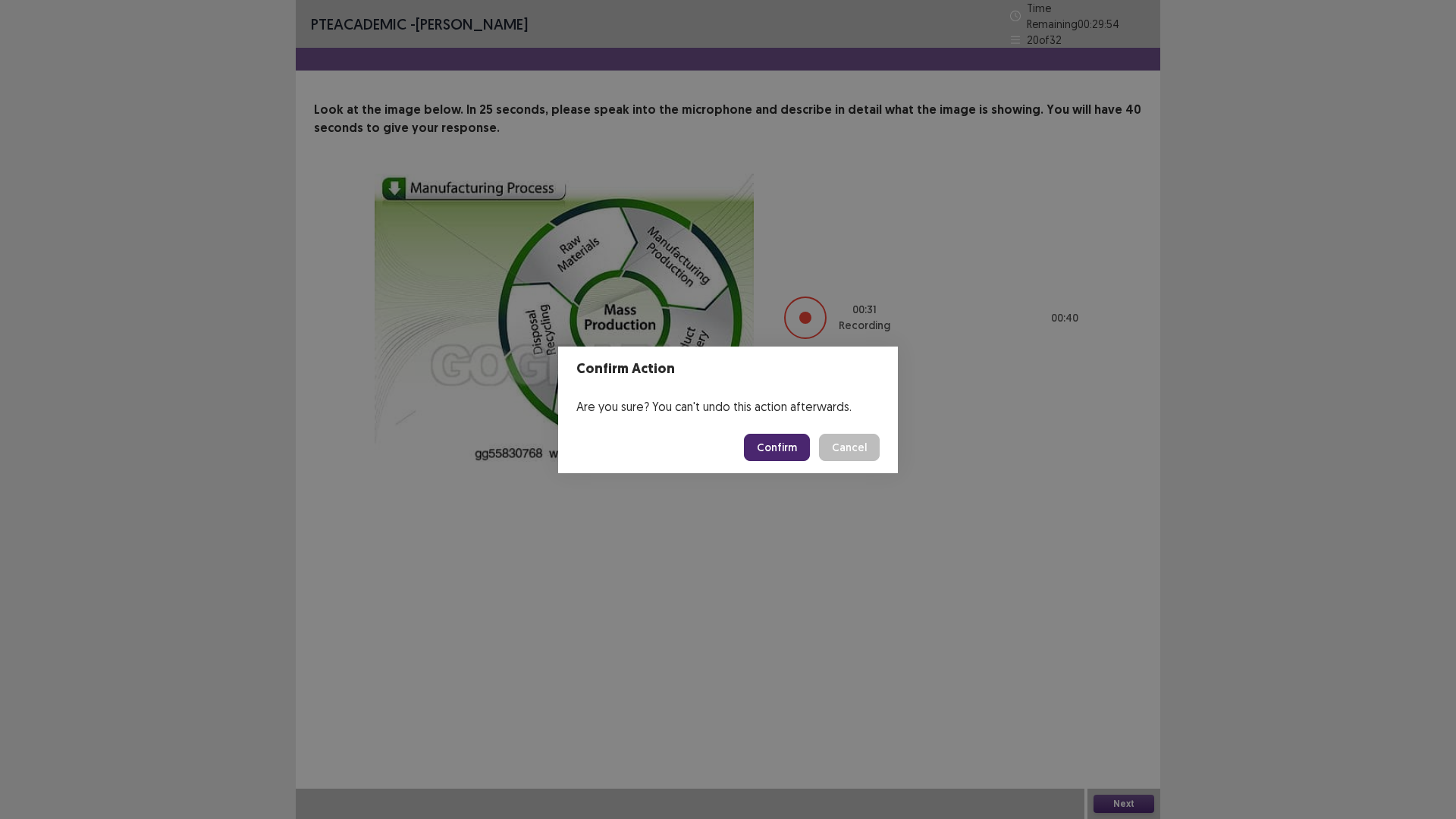
click at [777, 448] on button "Confirm" at bounding box center [777, 448] width 66 height 27
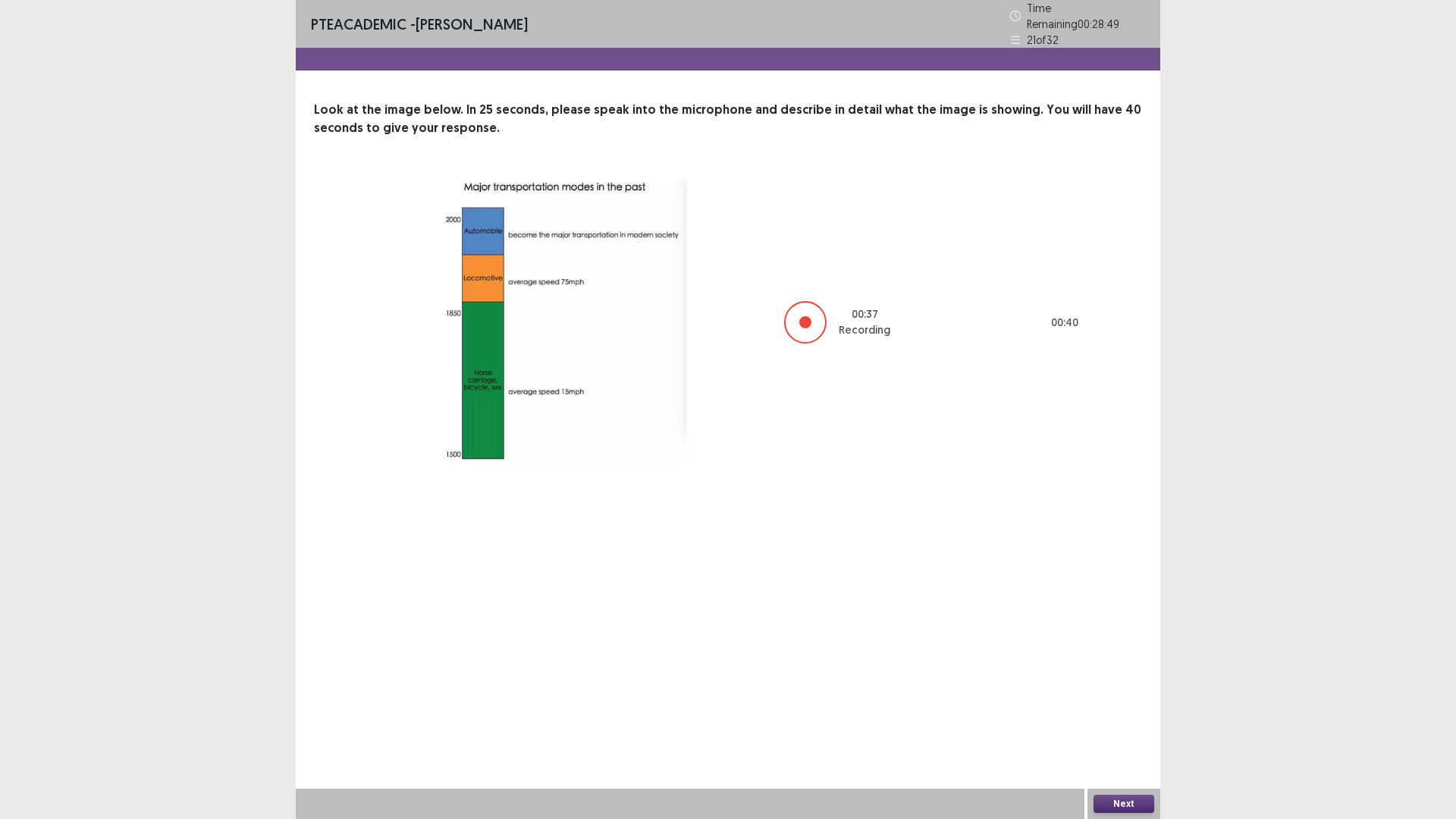
click at [1136, 691] on button "Next" at bounding box center [1124, 804] width 61 height 18
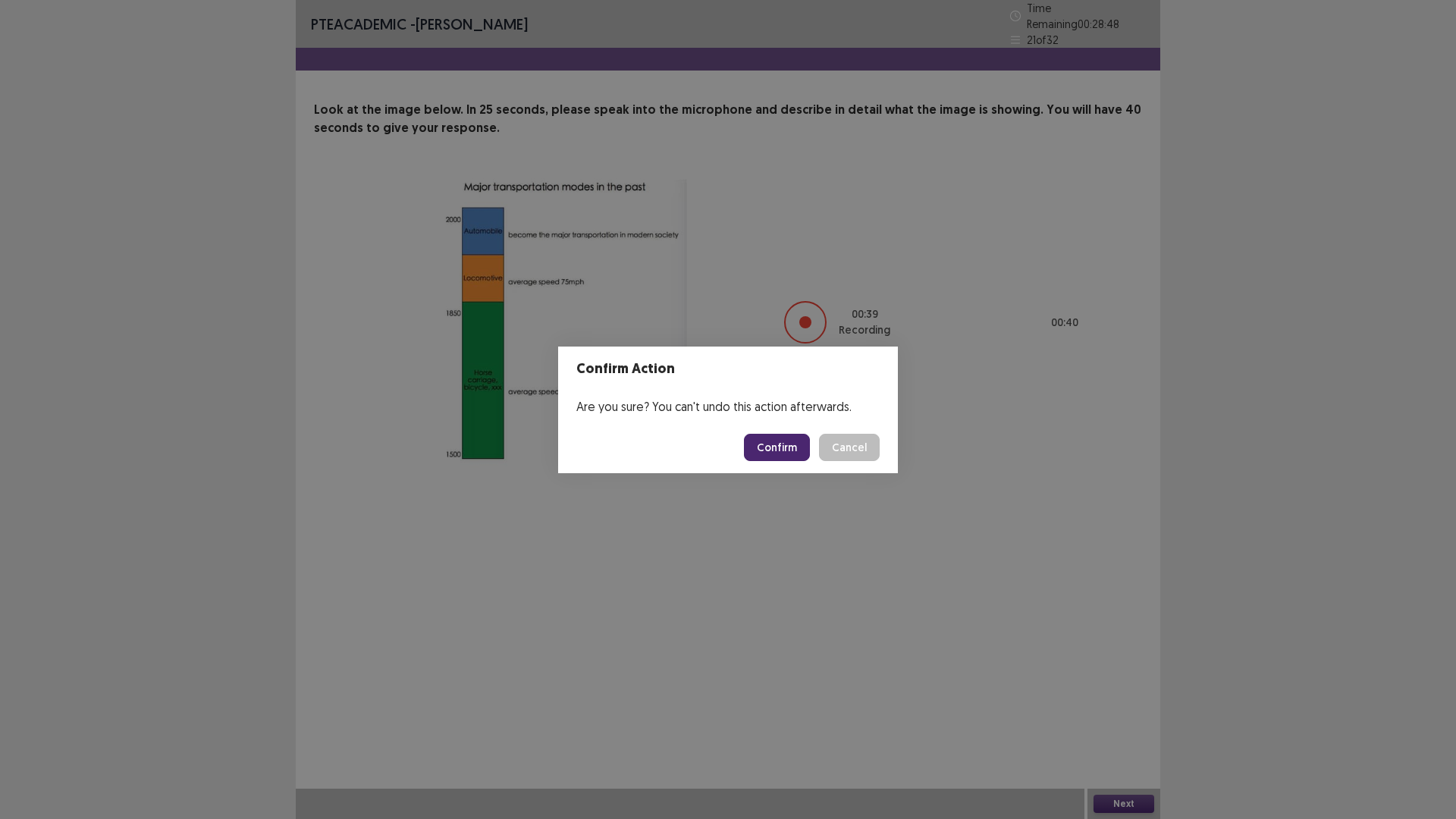
click at [796, 442] on button "Confirm" at bounding box center [777, 448] width 66 height 27
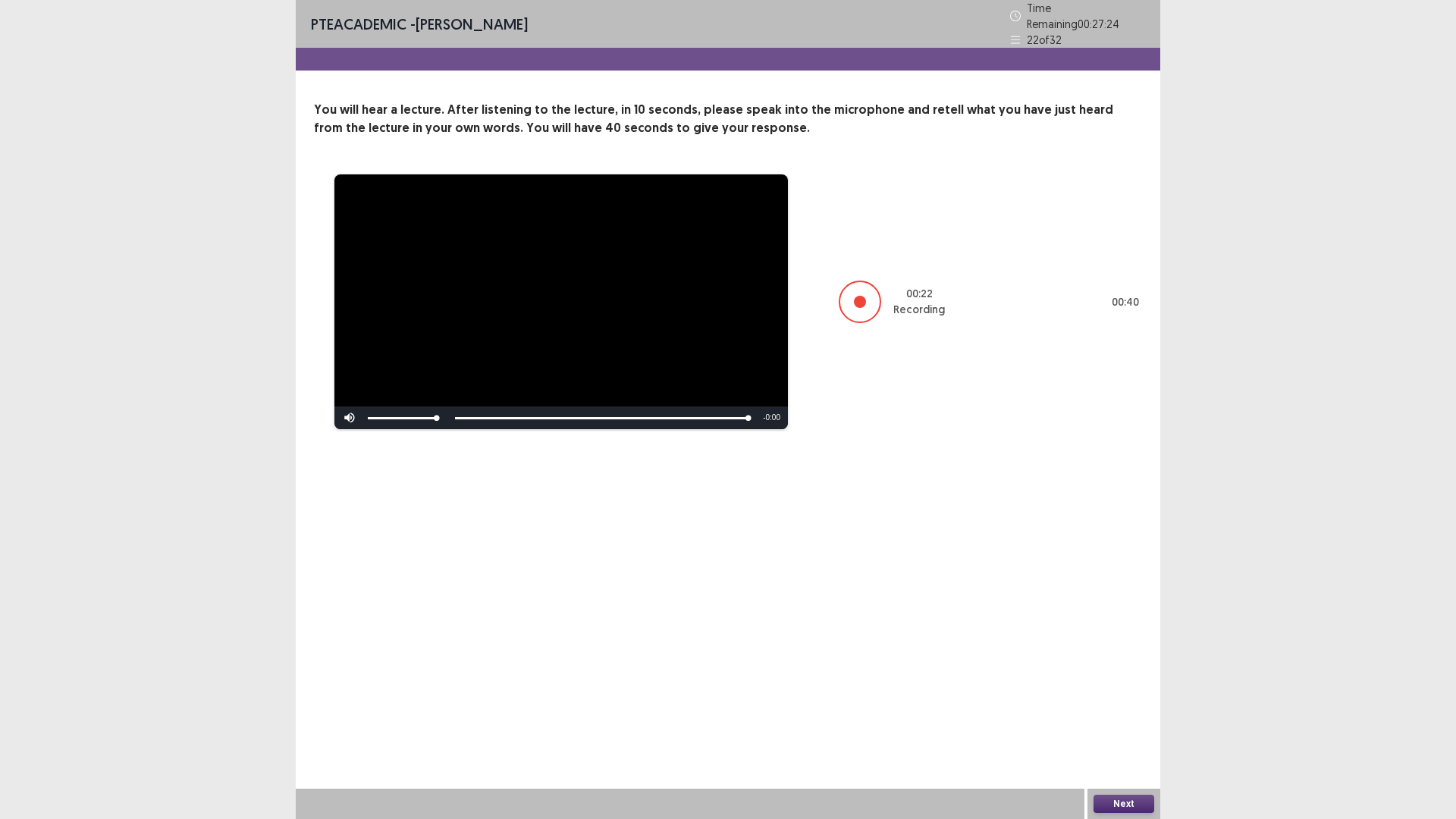
click at [1146, 691] on button "Next" at bounding box center [1124, 804] width 61 height 18
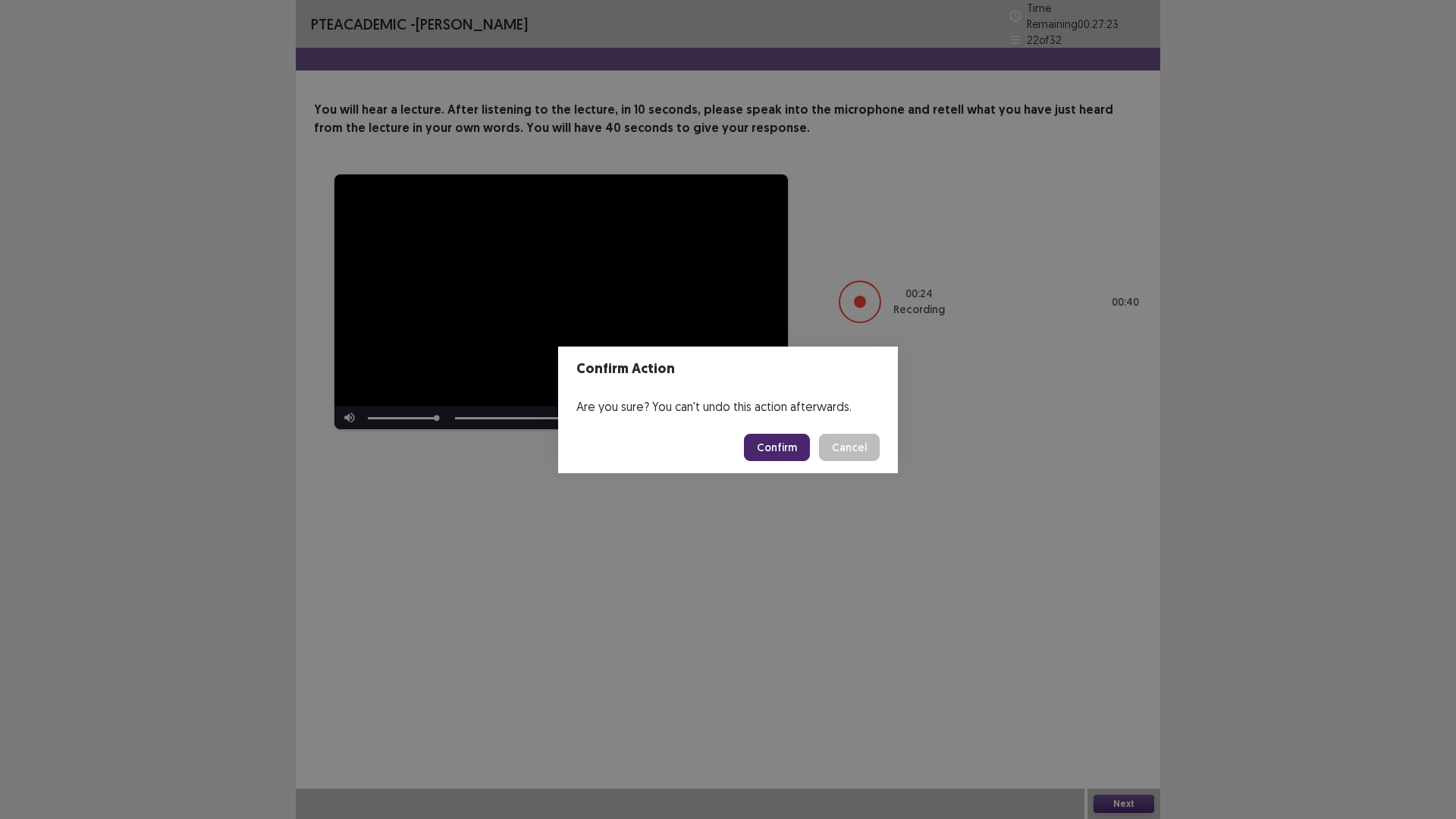
click at [788, 457] on button "Confirm" at bounding box center [777, 448] width 66 height 27
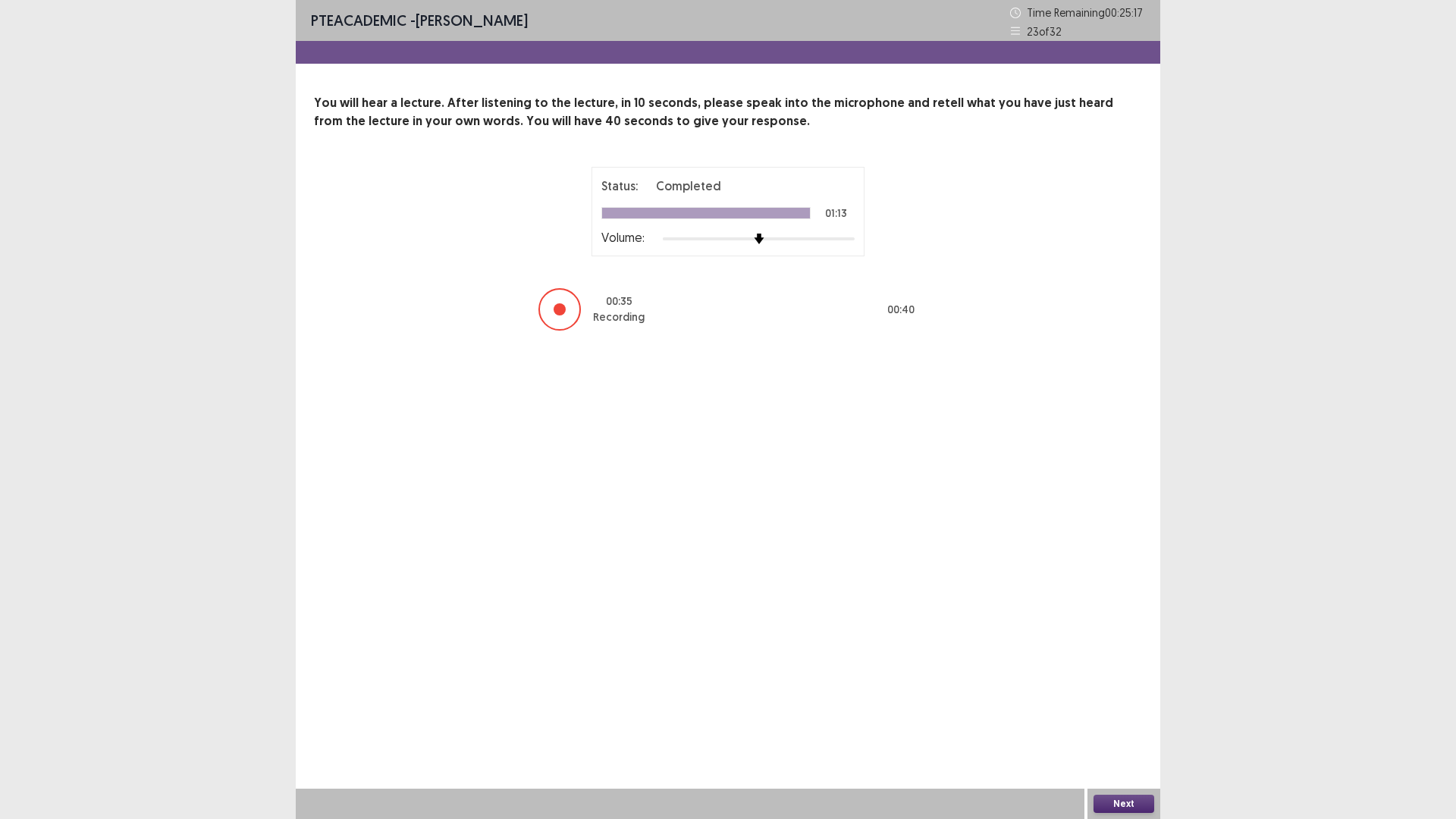
click at [1136, 691] on button "Next" at bounding box center [1124, 804] width 61 height 18
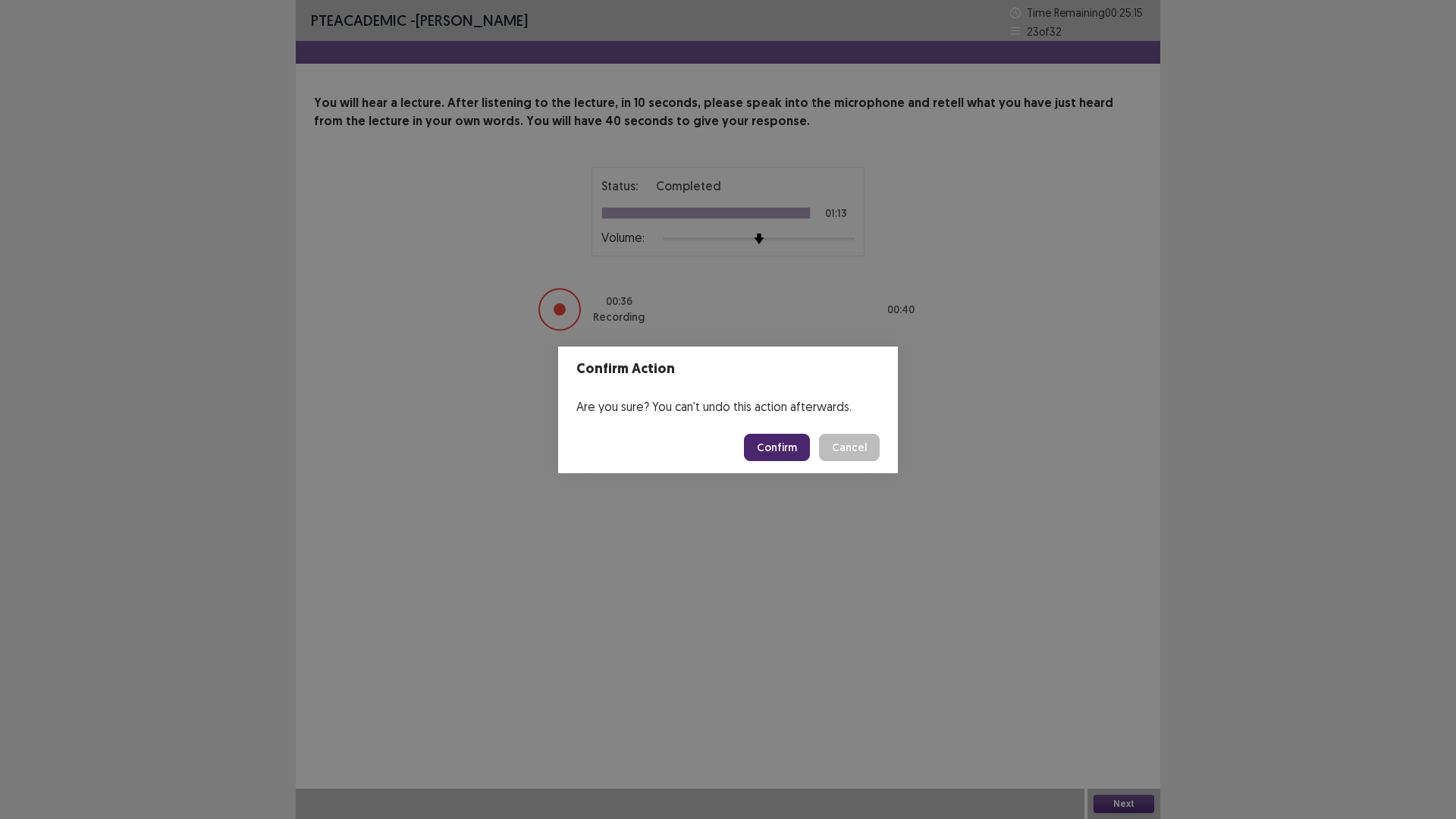
click at [782, 446] on button "Confirm" at bounding box center [777, 448] width 66 height 27
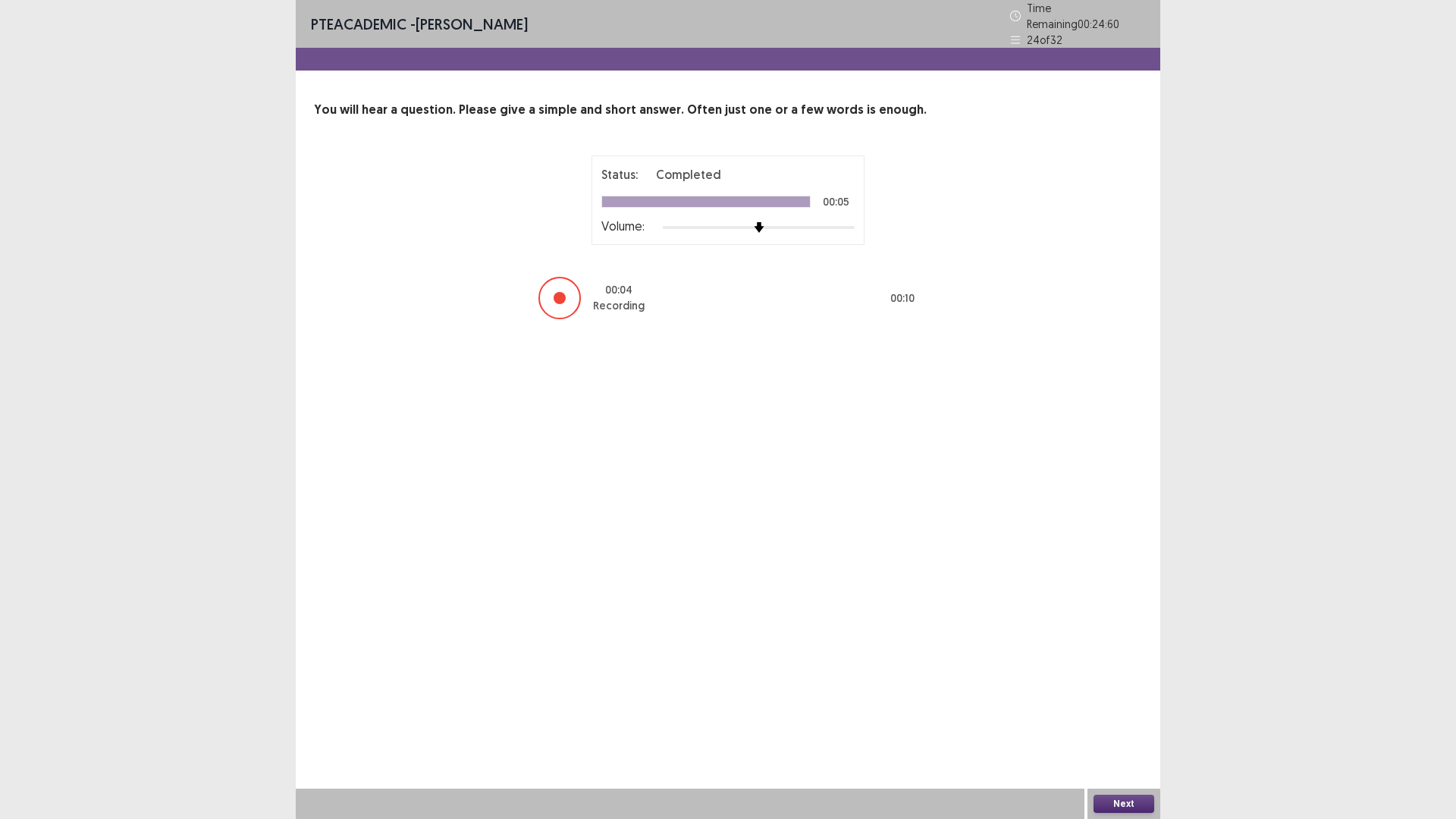
click at [1142, 691] on button "Next" at bounding box center [1124, 804] width 61 height 18
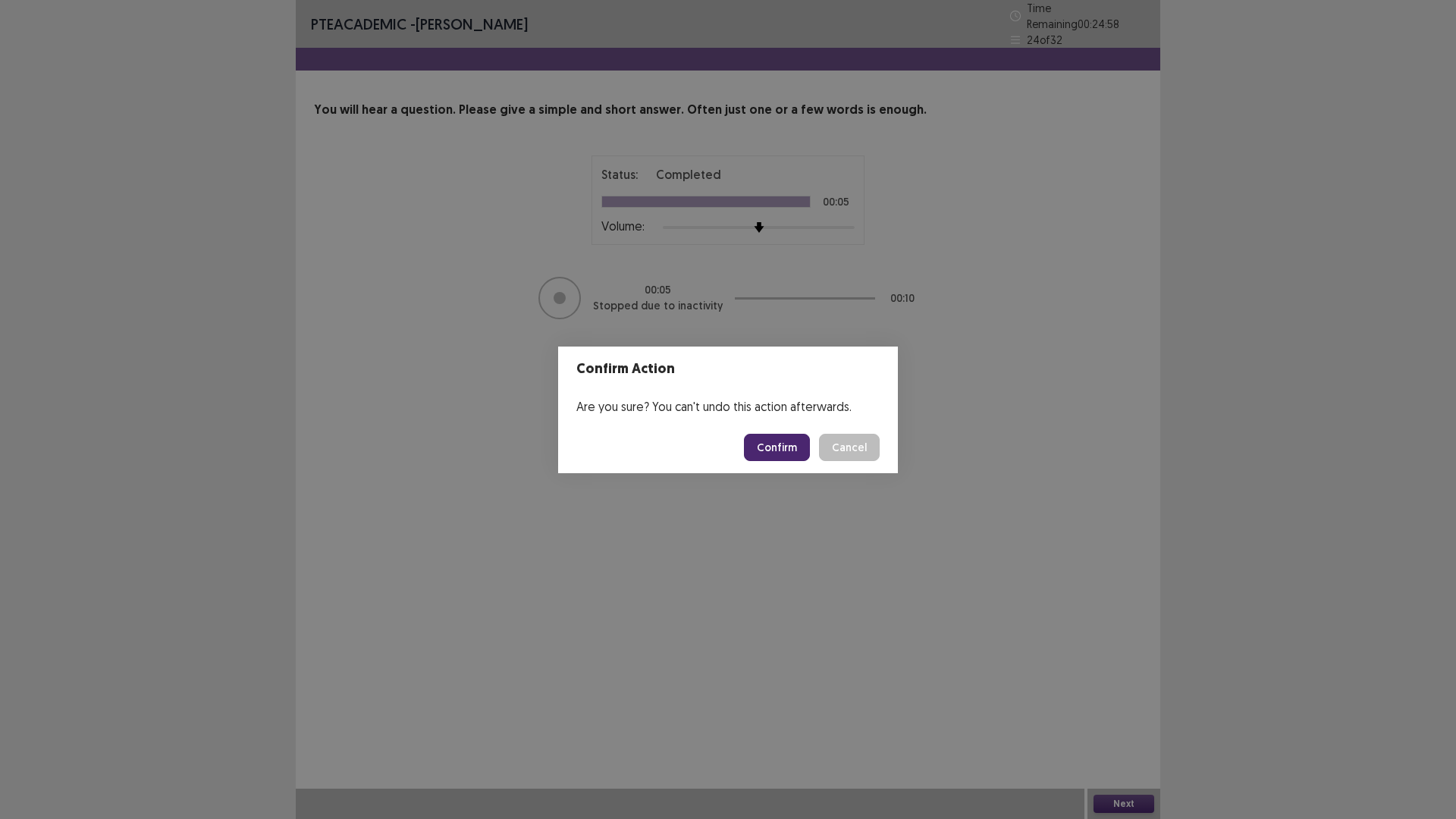
click at [792, 441] on button "Confirm" at bounding box center [777, 448] width 66 height 27
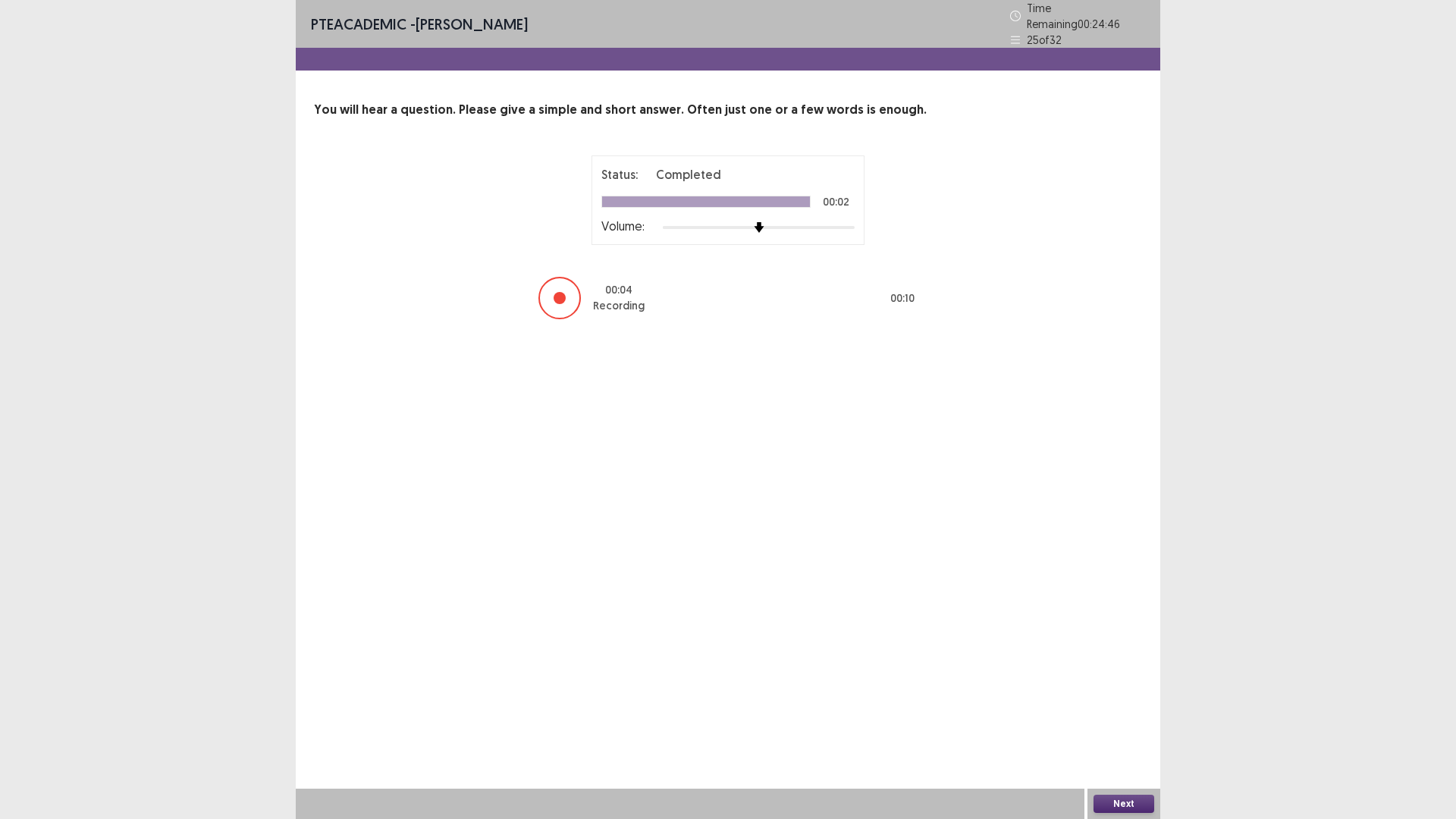
click at [1142, 691] on button "Next" at bounding box center [1124, 804] width 61 height 18
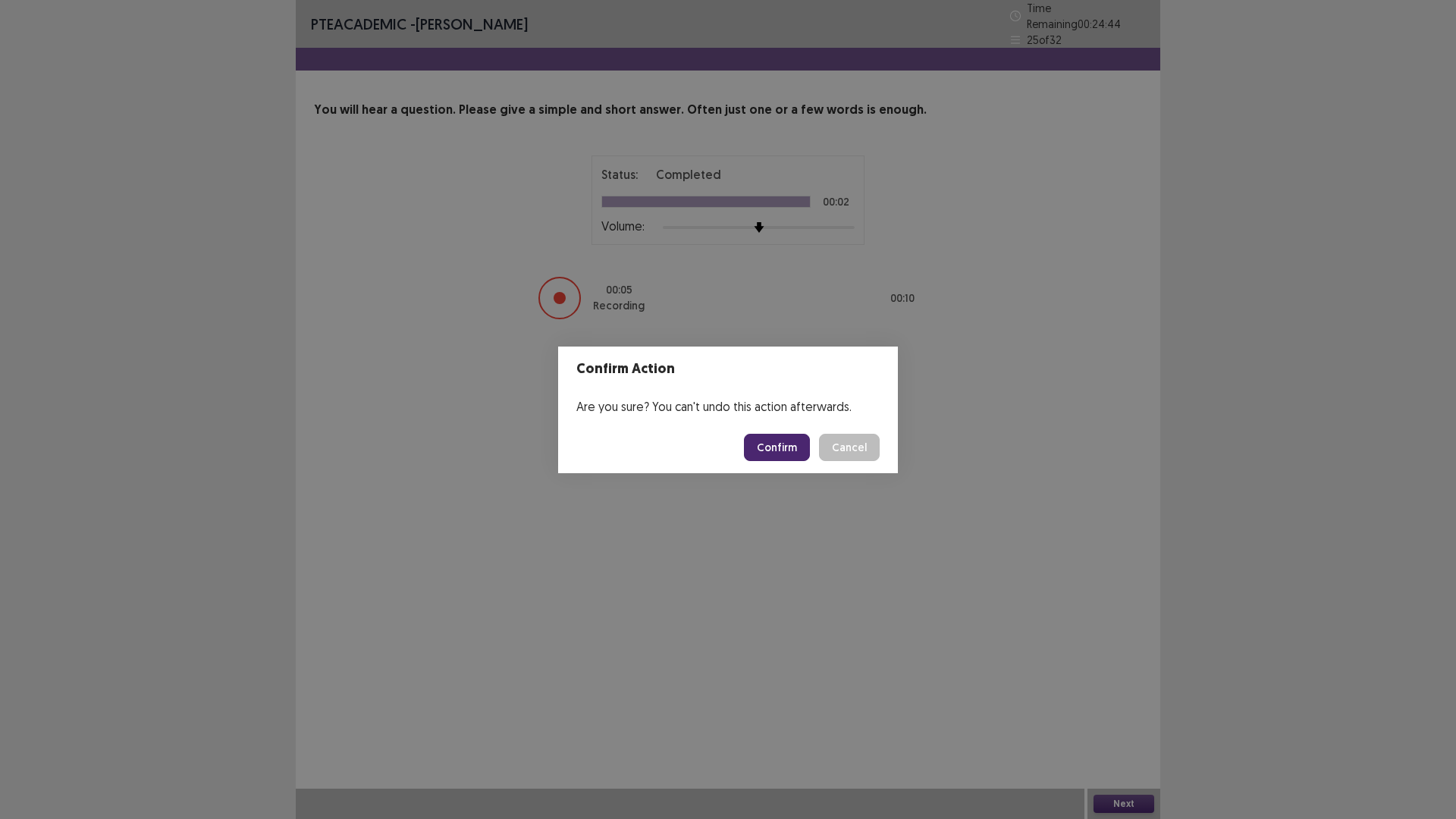
click at [792, 448] on button "Confirm" at bounding box center [777, 448] width 66 height 27
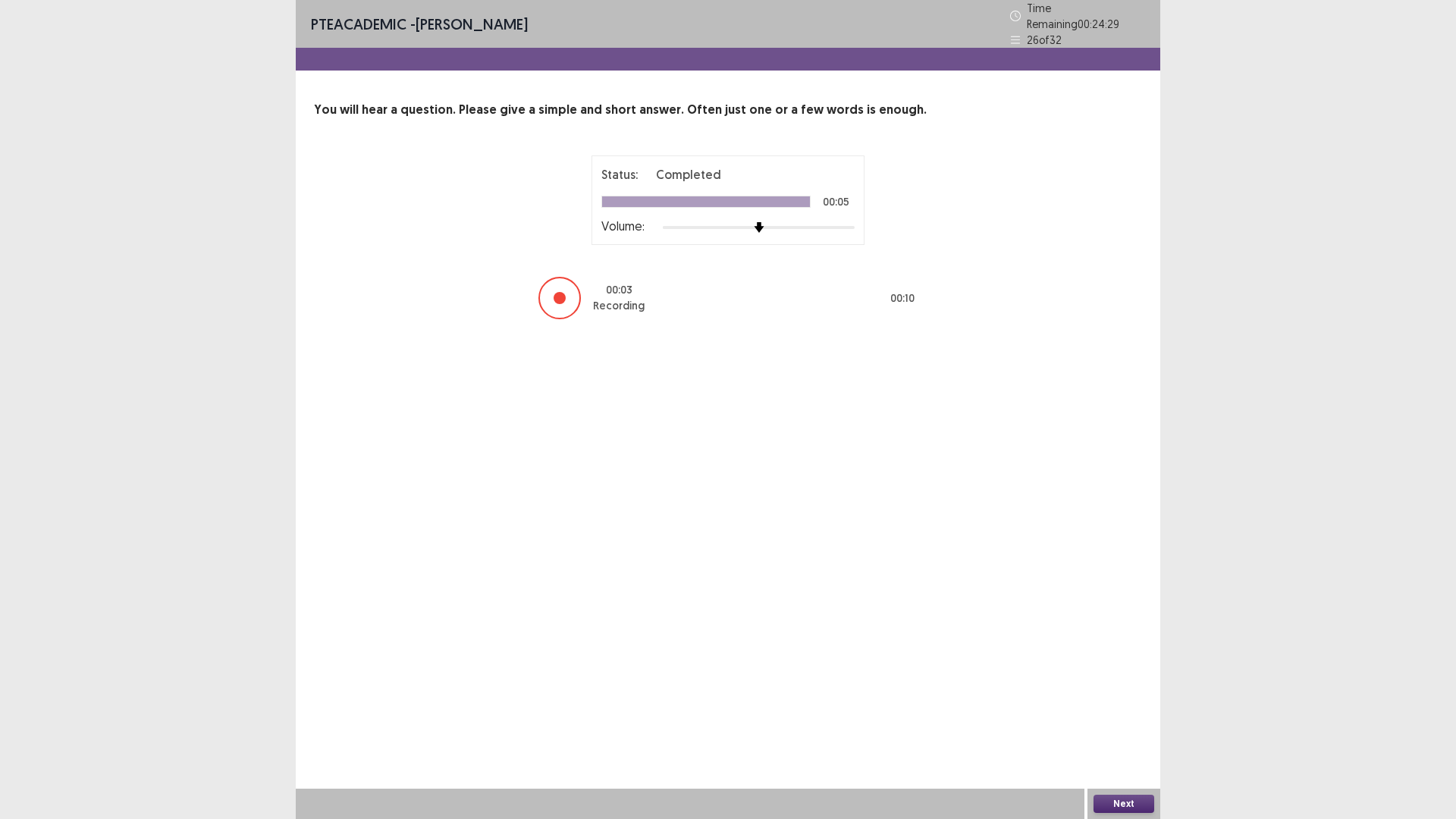
click at [1129, 691] on button "Next" at bounding box center [1124, 804] width 61 height 18
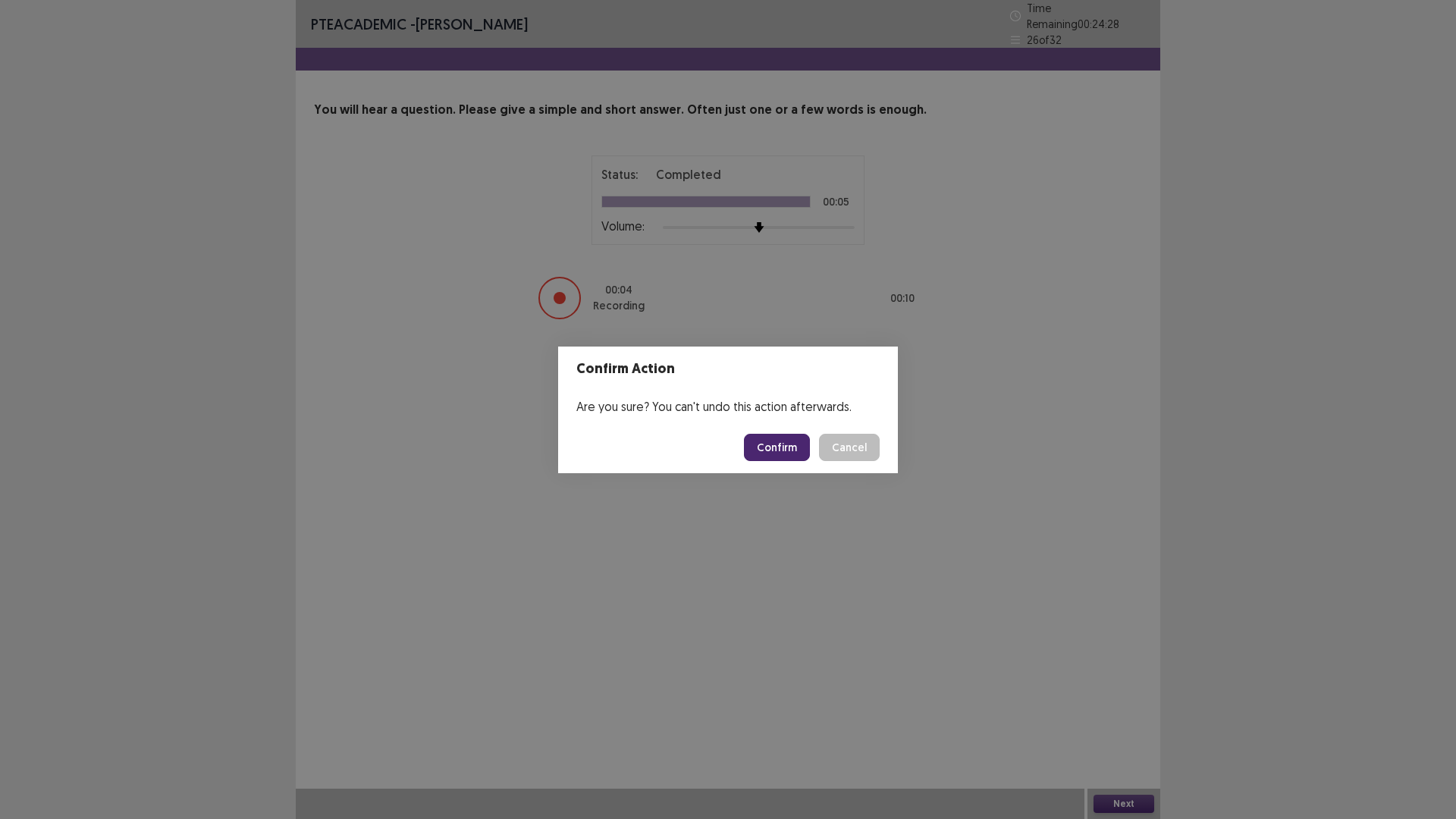
click at [797, 448] on button "Confirm" at bounding box center [777, 448] width 66 height 27
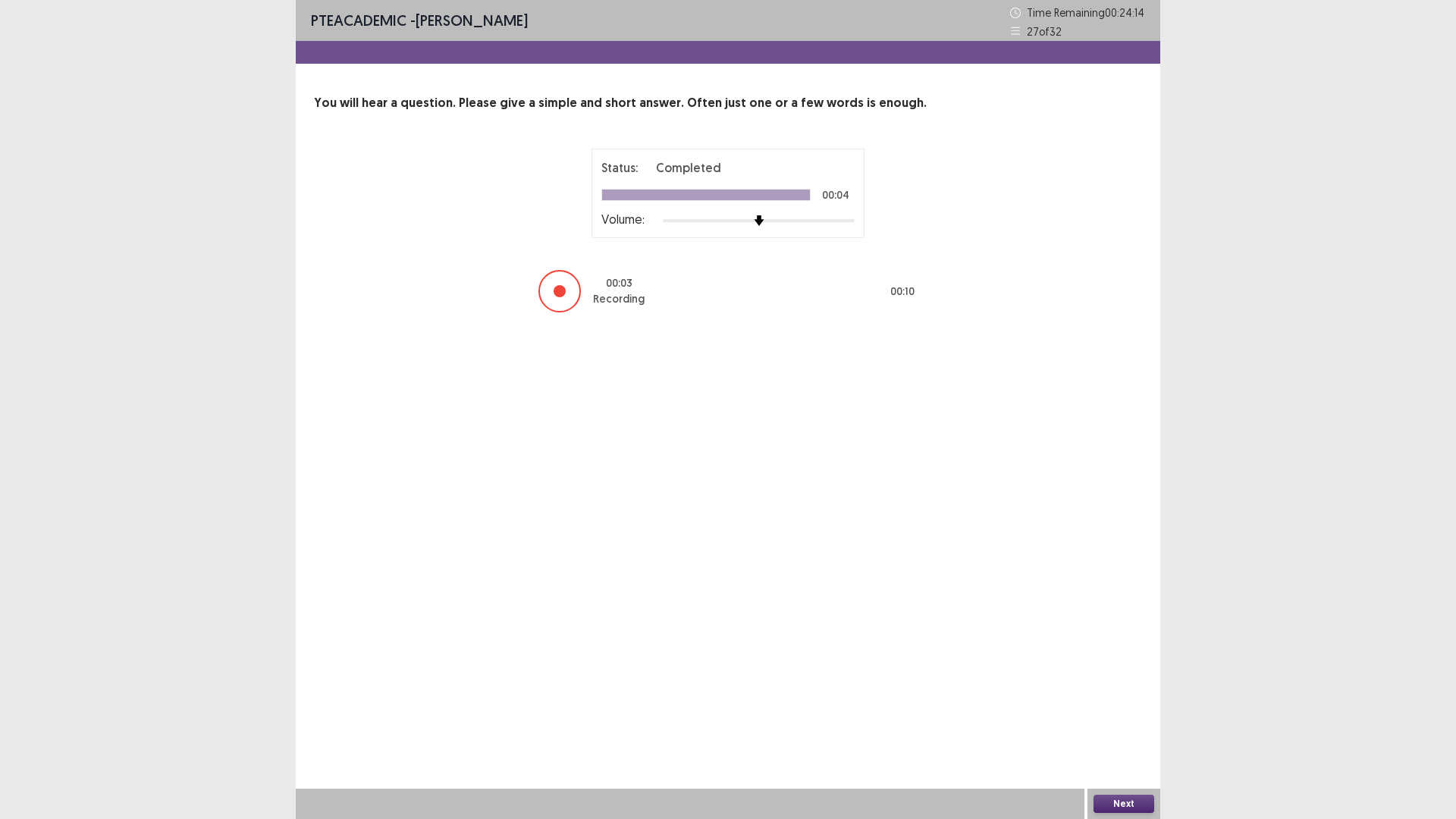
click at [1114, 691] on button "Next" at bounding box center [1124, 804] width 61 height 18
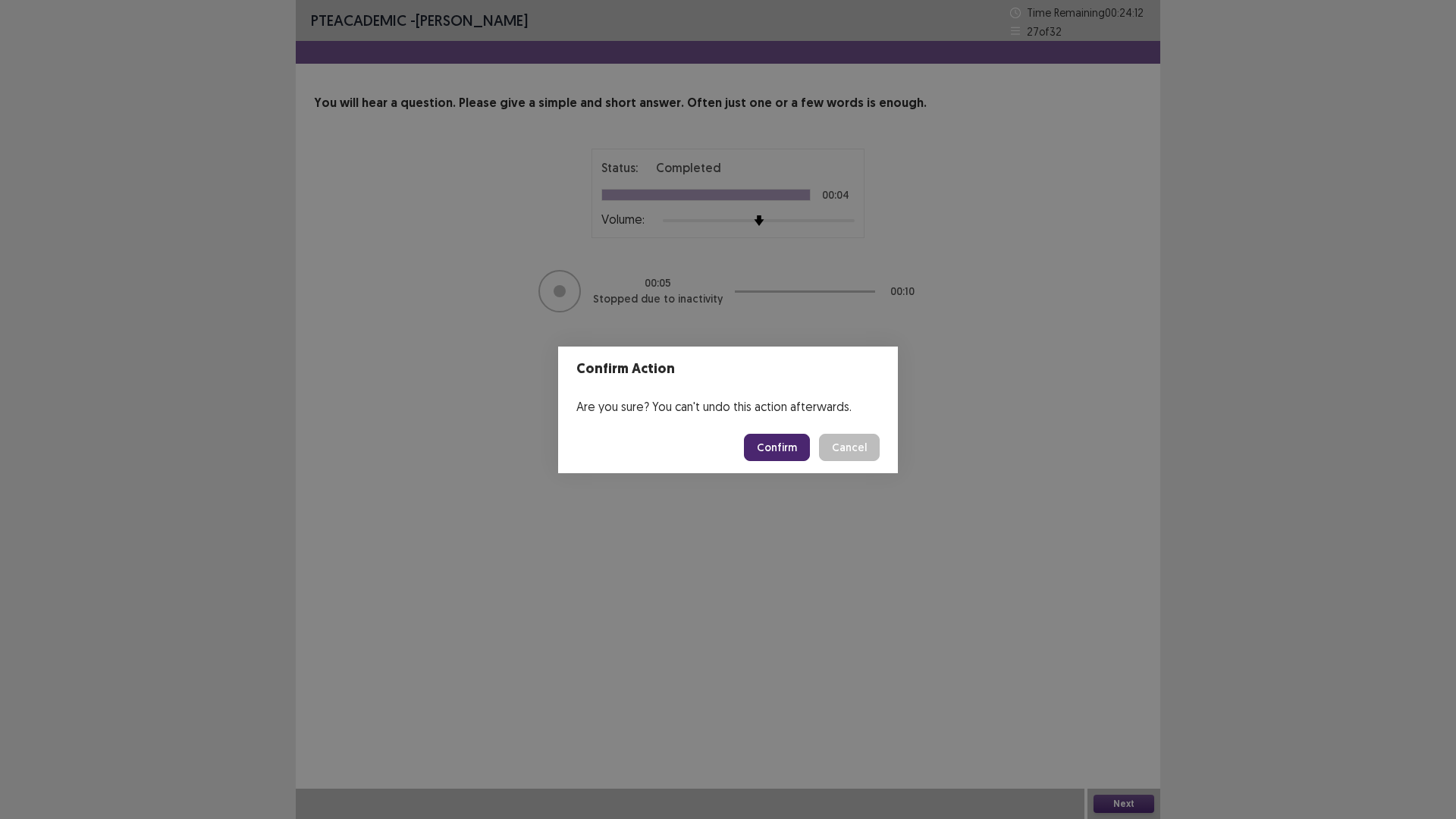
click at [779, 447] on button "Confirm" at bounding box center [777, 448] width 66 height 27
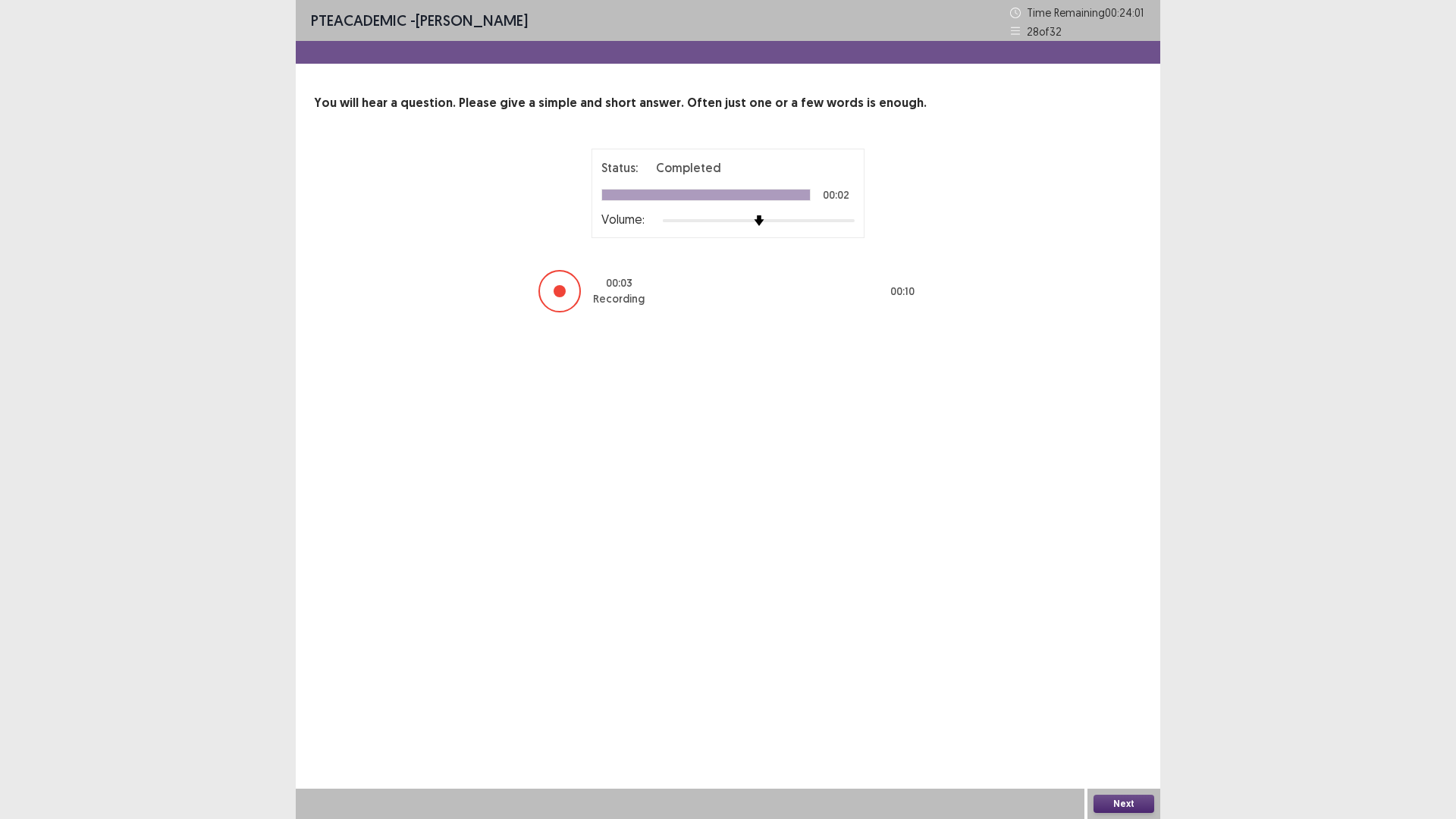
click at [1111, 691] on button "Next" at bounding box center [1124, 804] width 61 height 18
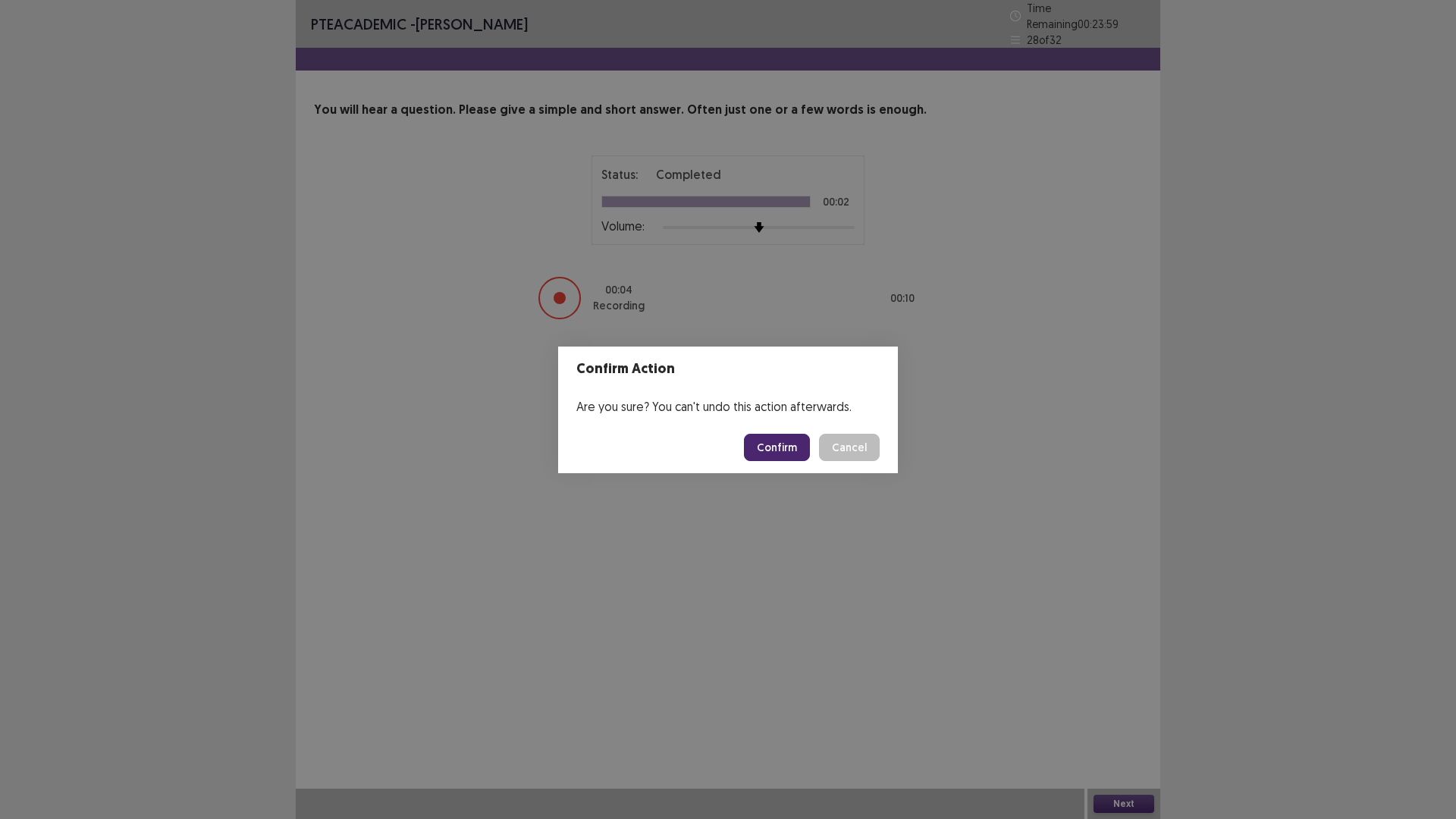
click at [787, 456] on button "Confirm" at bounding box center [777, 448] width 66 height 27
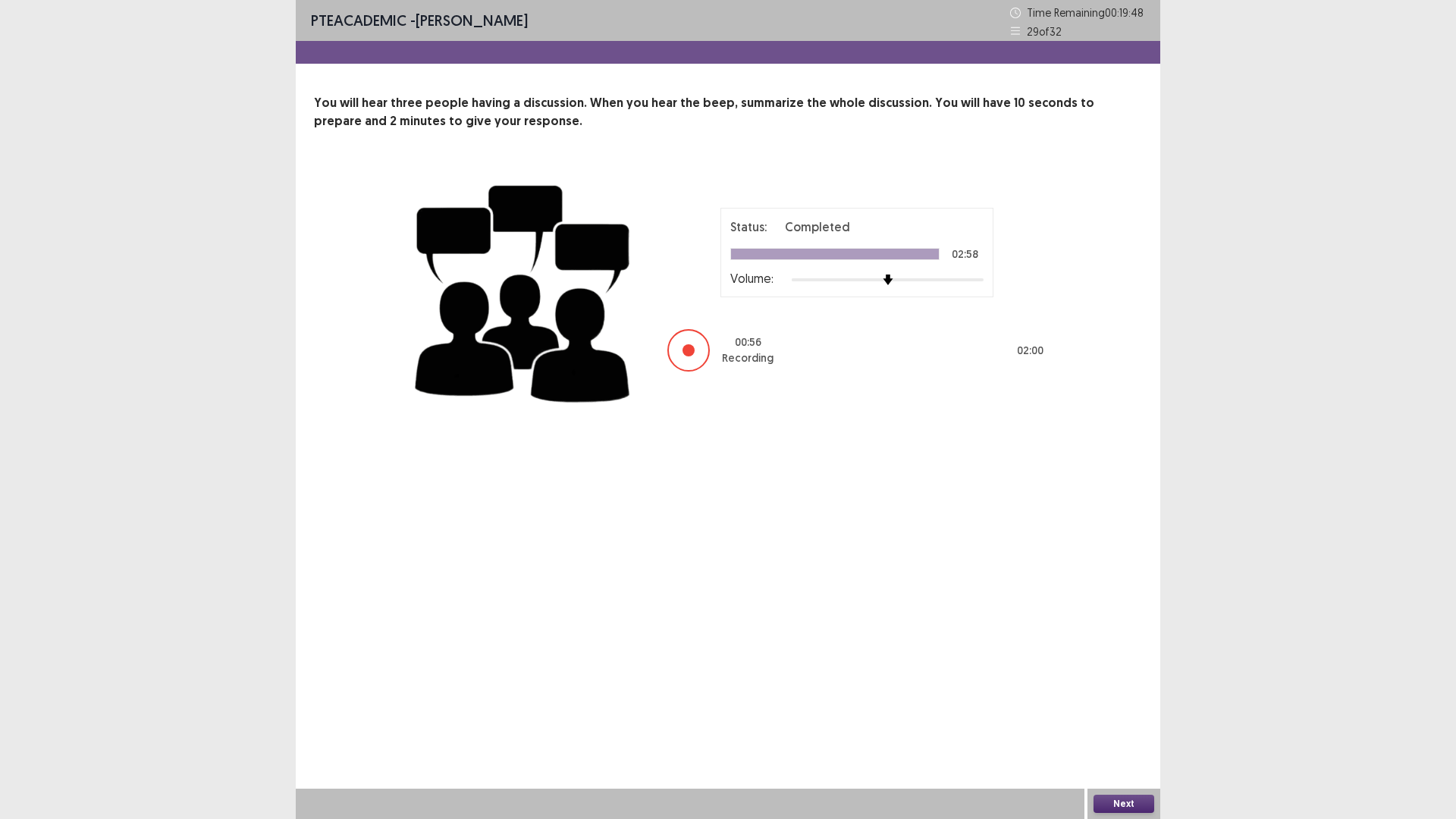
click at [1146, 691] on button "Next" at bounding box center [1124, 804] width 61 height 18
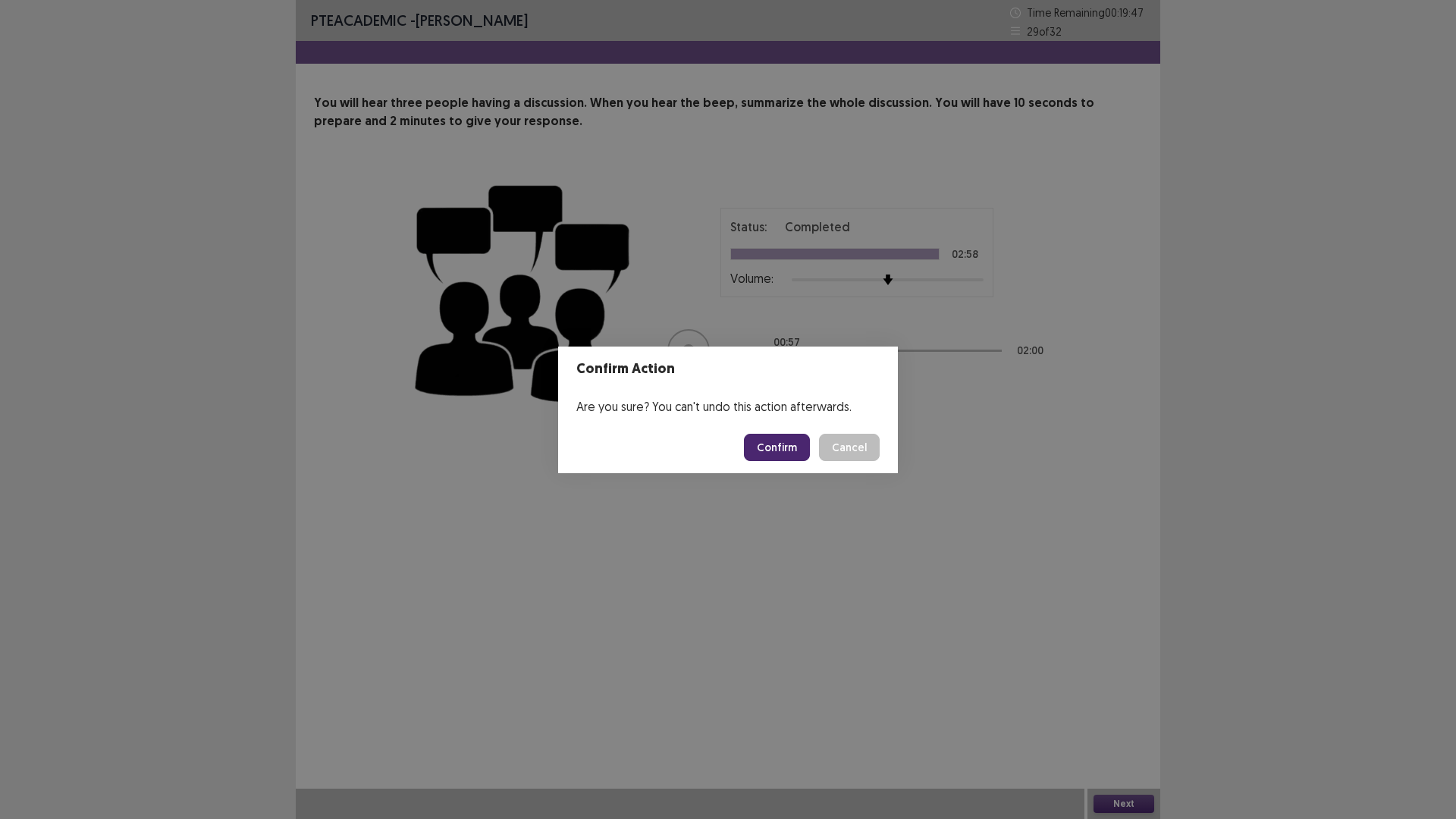
click at [760, 449] on button "Confirm" at bounding box center [777, 448] width 66 height 27
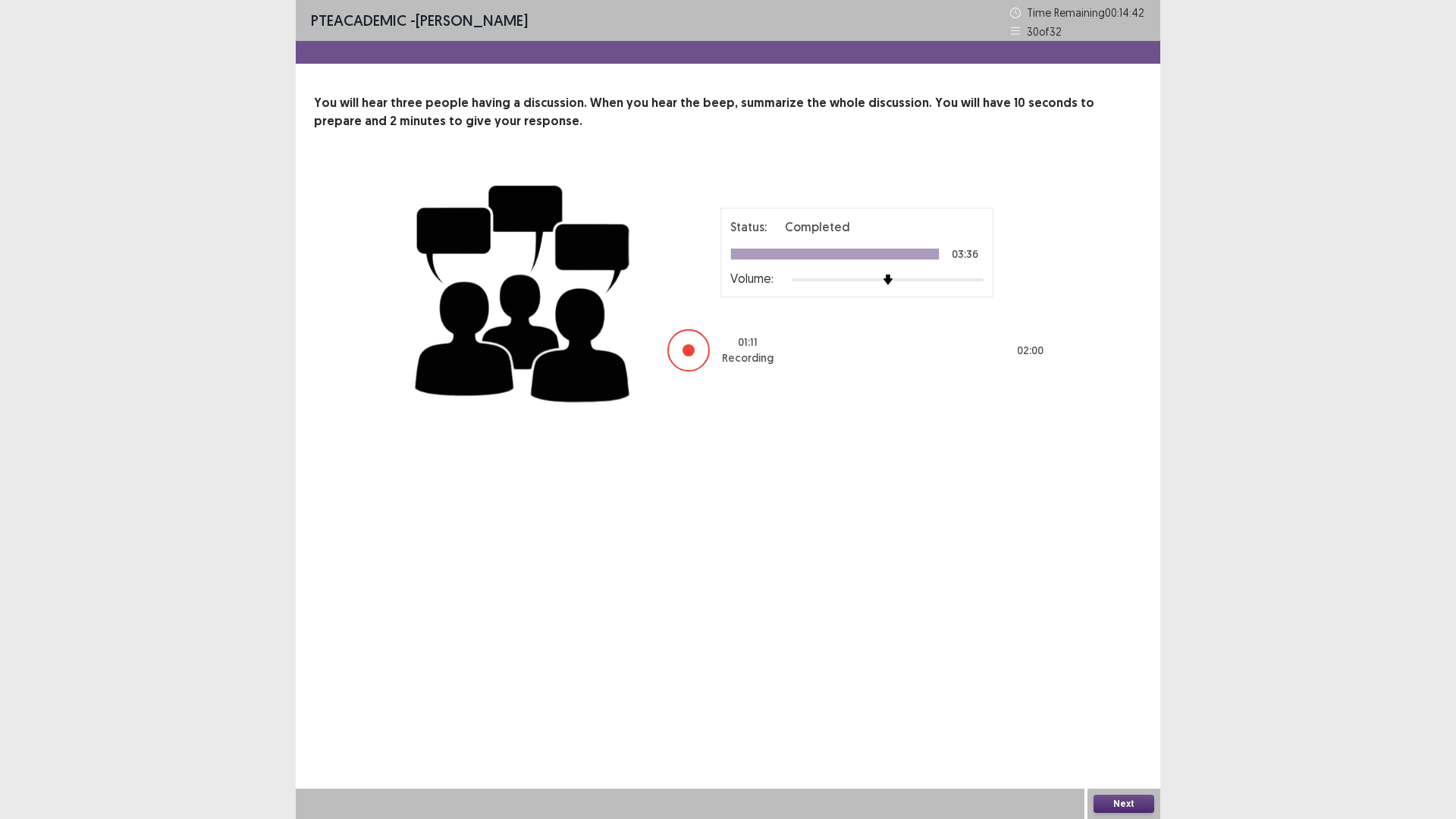
click at [1121, 691] on button "Next" at bounding box center [1124, 804] width 61 height 18
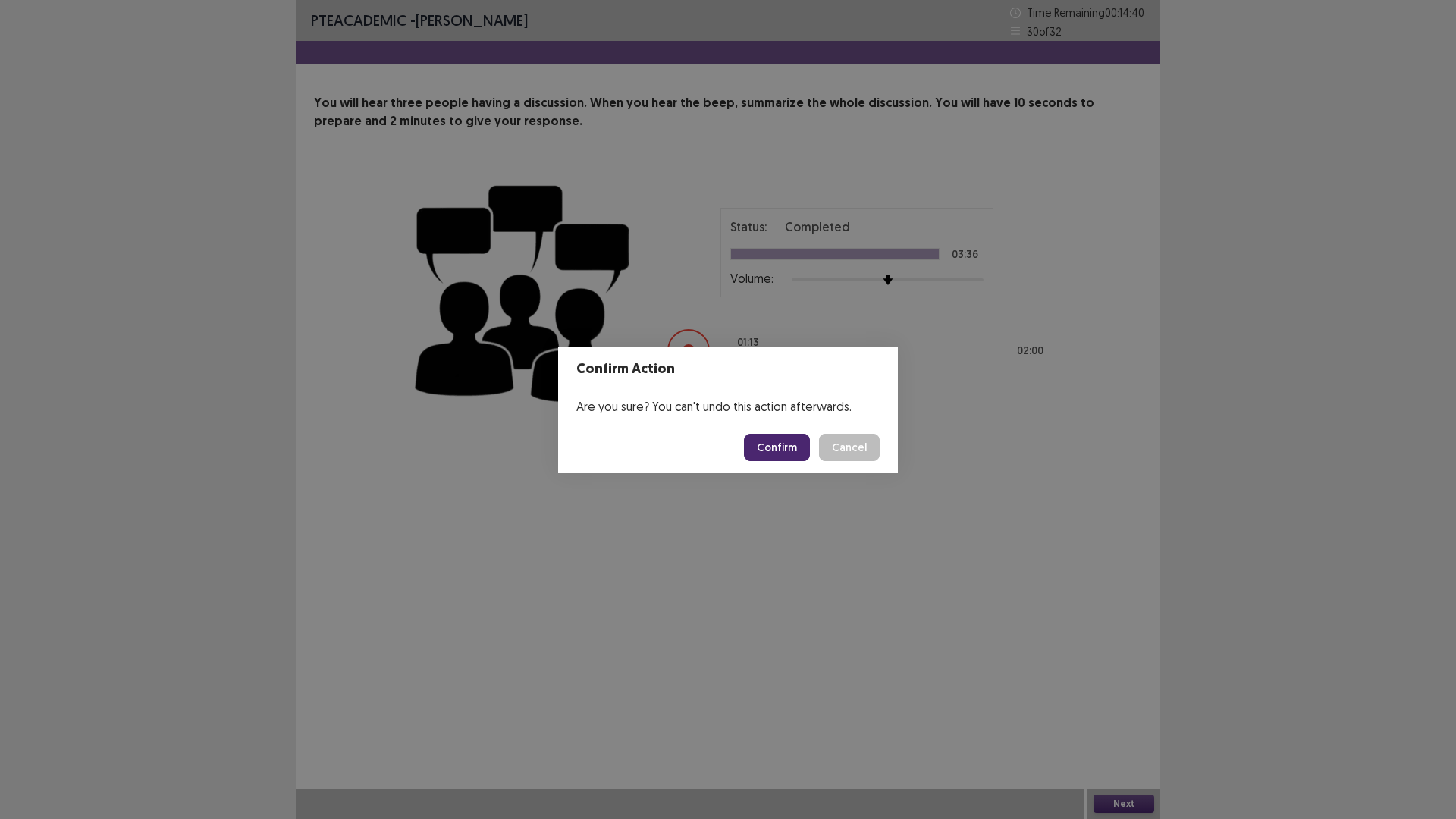
click at [767, 455] on button "Confirm" at bounding box center [777, 448] width 66 height 27
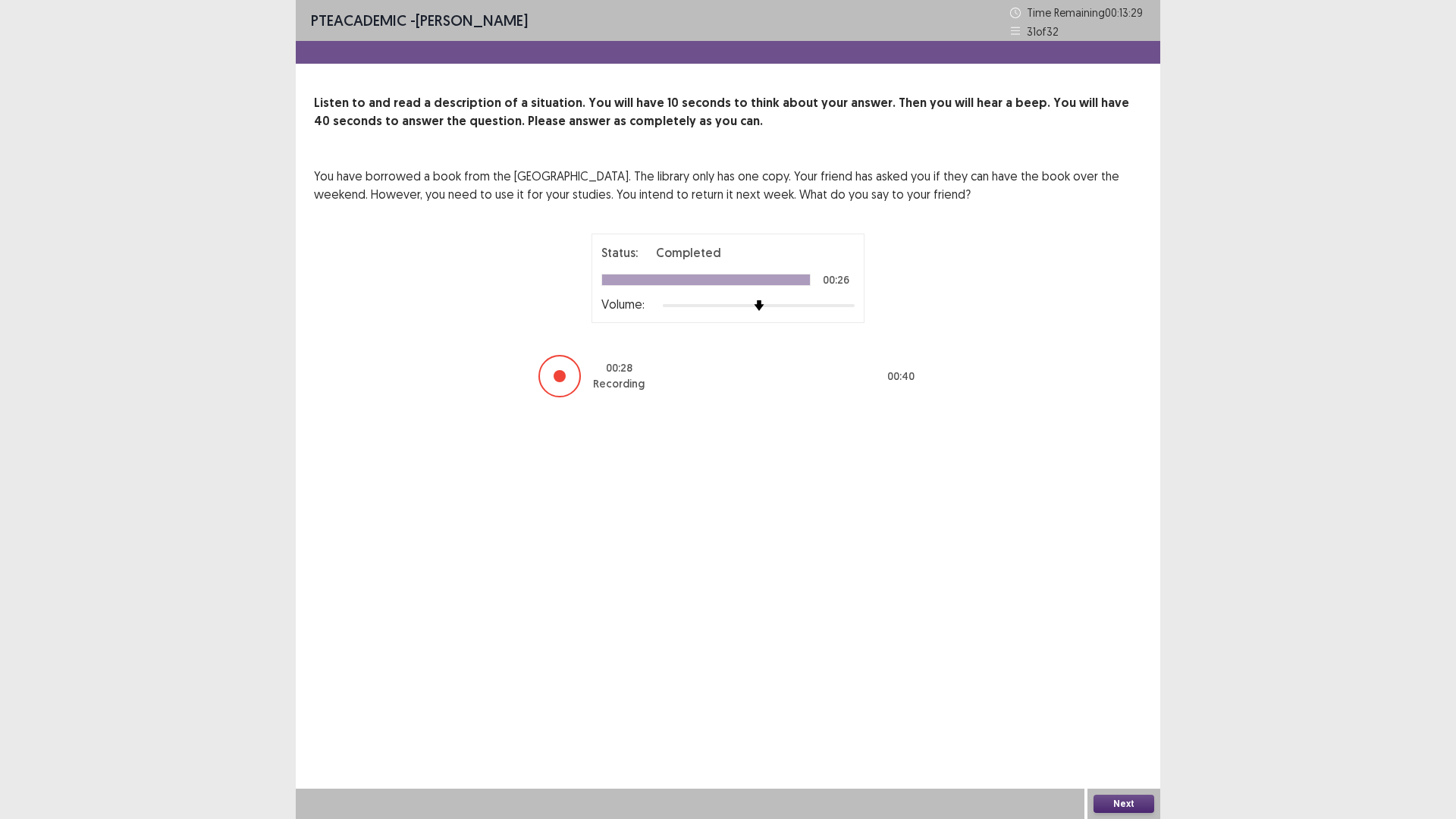
click at [1123, 691] on div "Next" at bounding box center [1124, 804] width 73 height 30
click at [1122, 691] on button "Next" at bounding box center [1124, 804] width 61 height 18
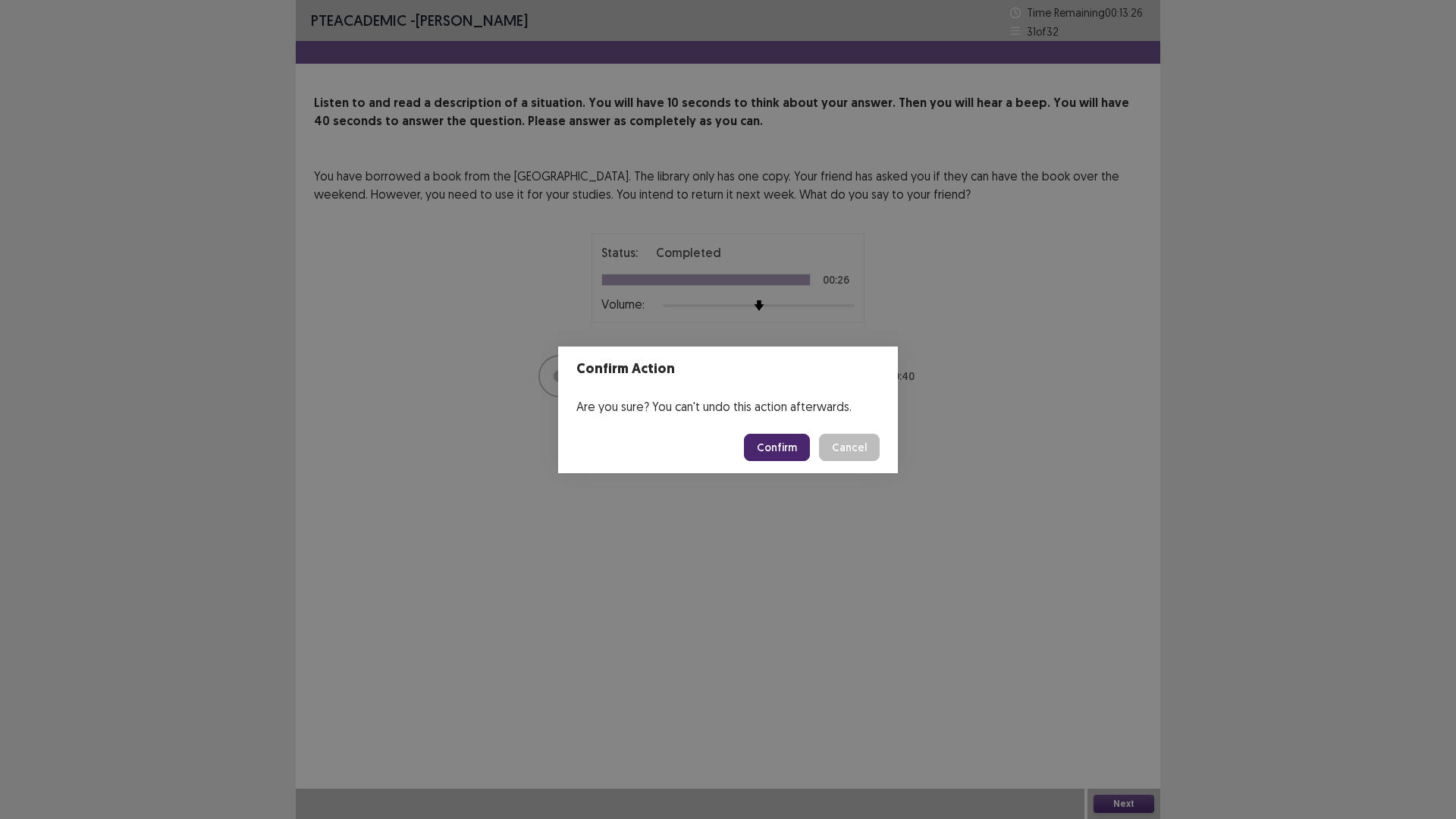
click at [780, 457] on button "Confirm" at bounding box center [777, 448] width 66 height 27
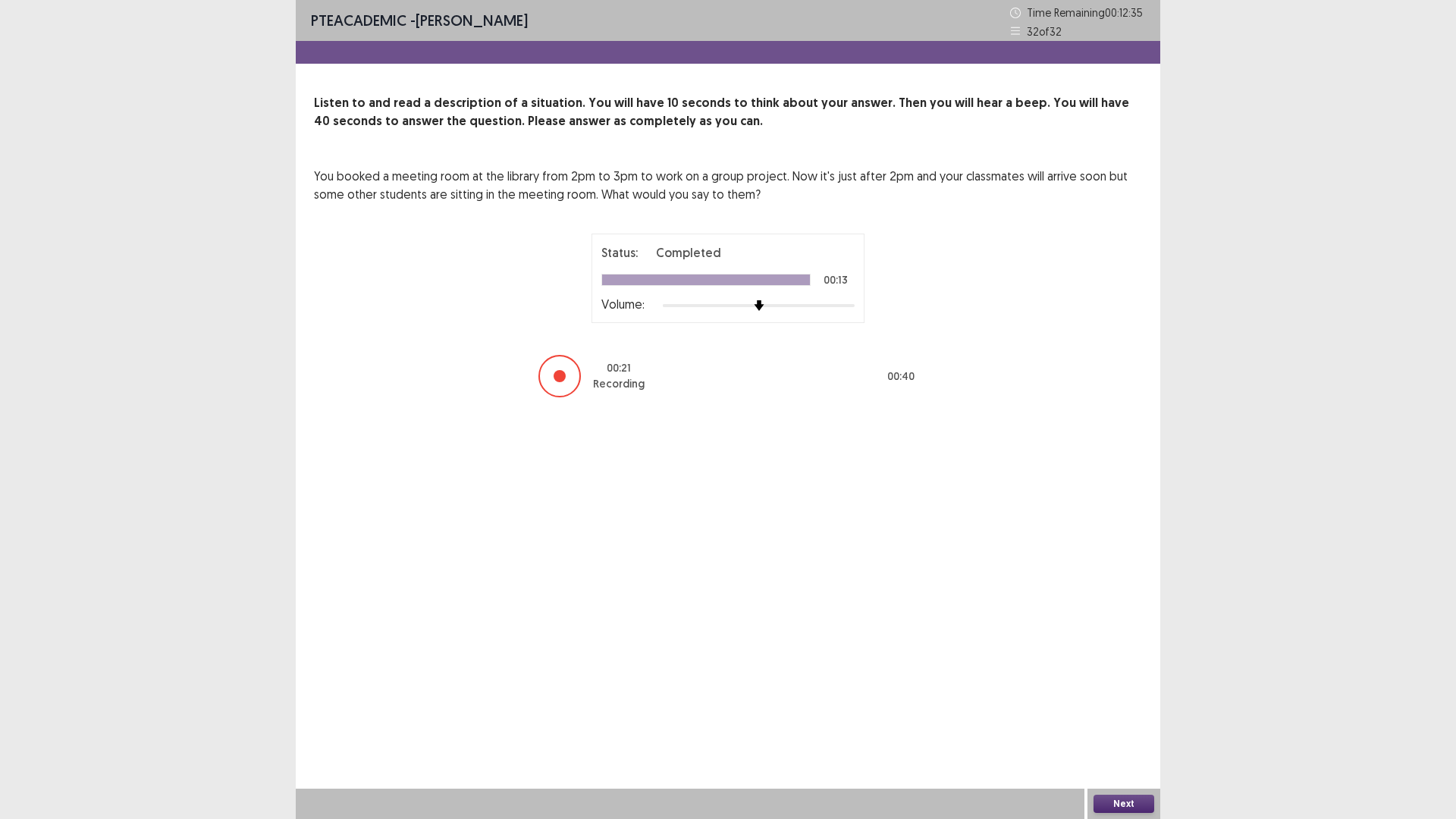
click at [1103, 691] on button "Next" at bounding box center [1124, 804] width 61 height 18
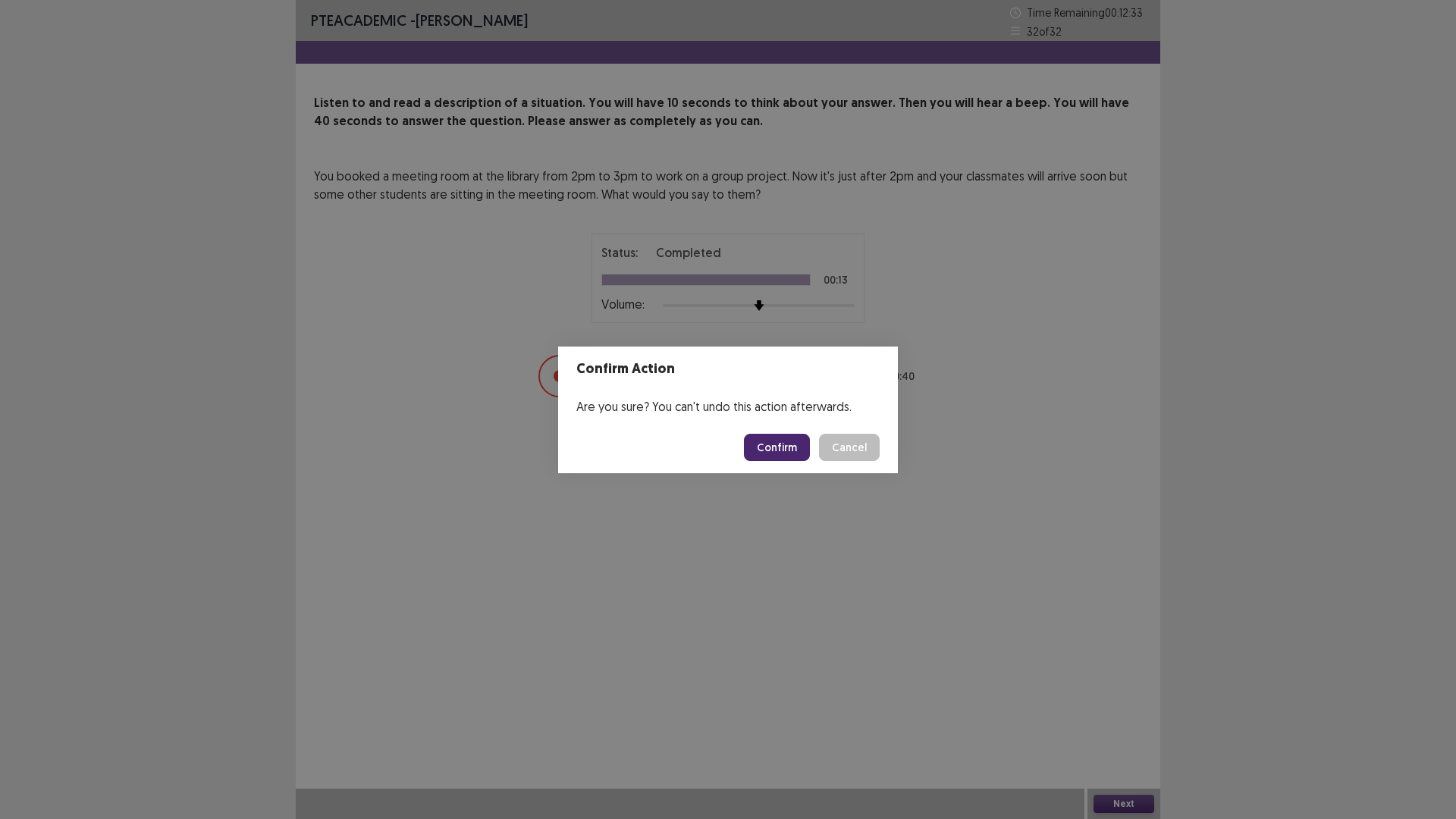
click at [784, 452] on button "Confirm" at bounding box center [777, 448] width 66 height 27
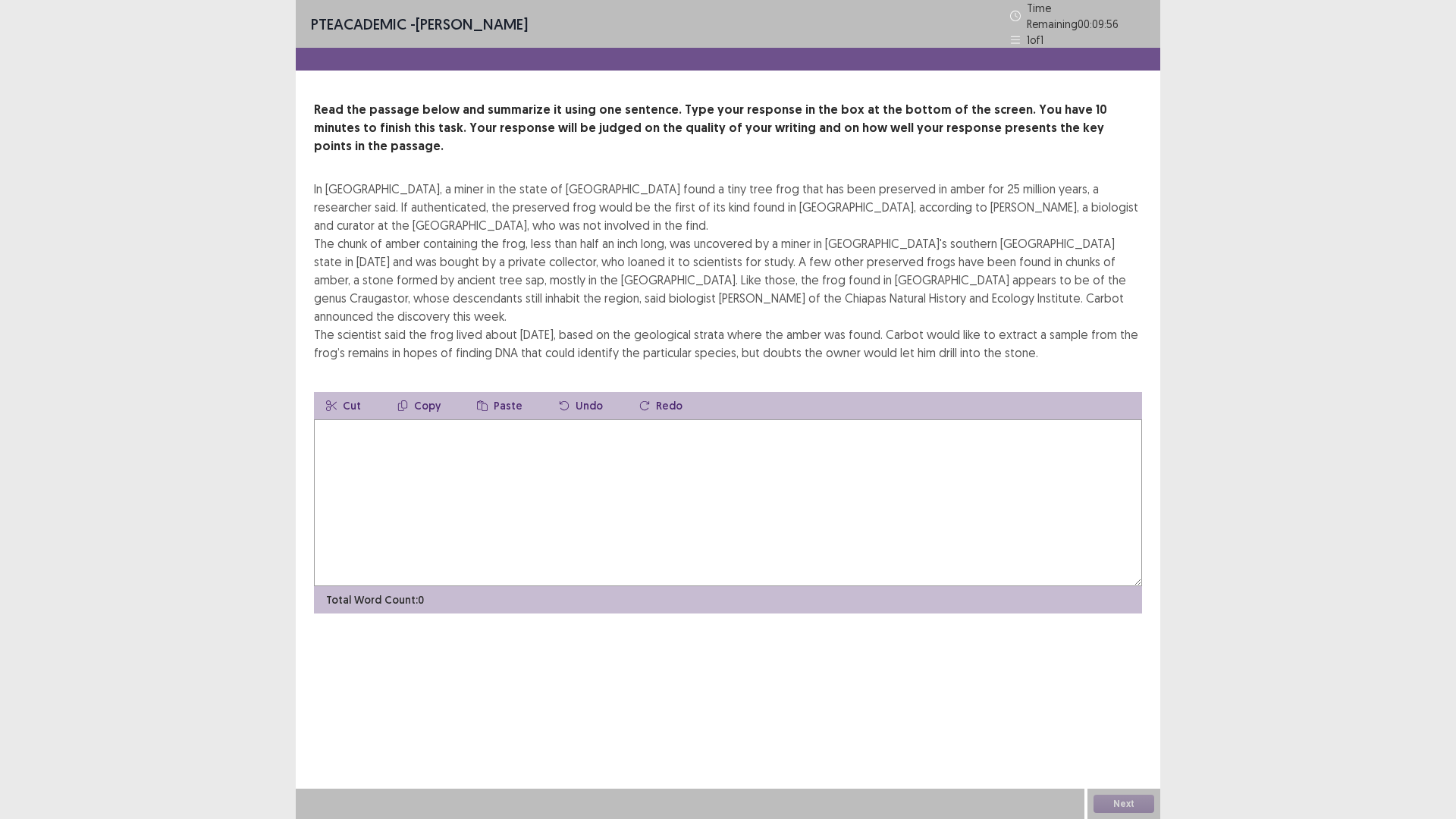
click at [639, 420] on textarea at bounding box center [727, 503] width 828 height 167
click at [461, 420] on textarea "*********" at bounding box center [727, 503] width 828 height 167
click at [485, 420] on textarea "**********" at bounding box center [727, 503] width 828 height 167
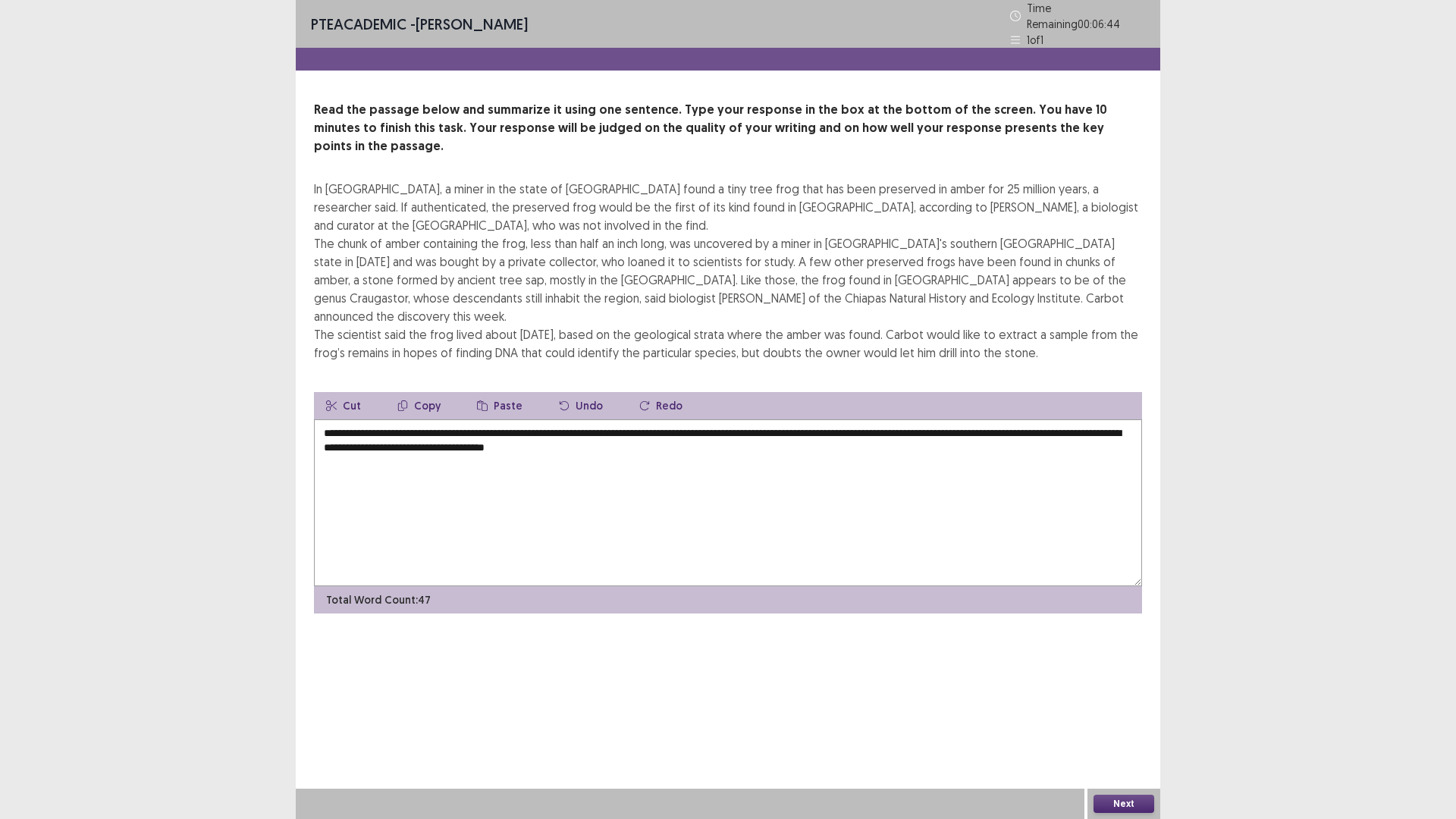
click at [716, 420] on textarea "**********" at bounding box center [727, 503] width 828 height 167
click at [925, 420] on textarea "**********" at bounding box center [727, 503] width 828 height 167
click at [906, 421] on textarea "**********" at bounding box center [727, 503] width 828 height 167
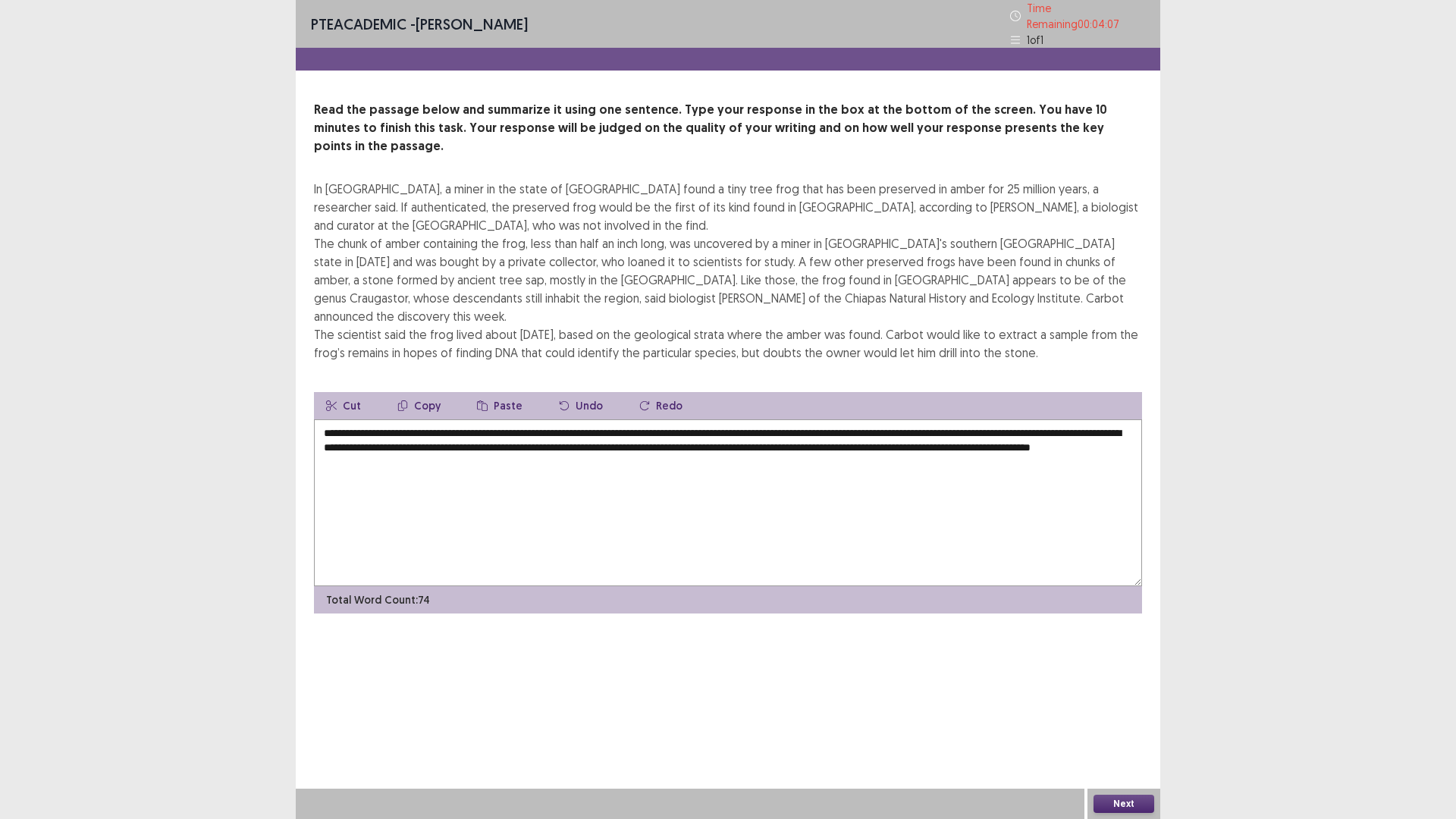
type textarea "**********"
click at [1121, 691] on button "Next" at bounding box center [1124, 804] width 61 height 18
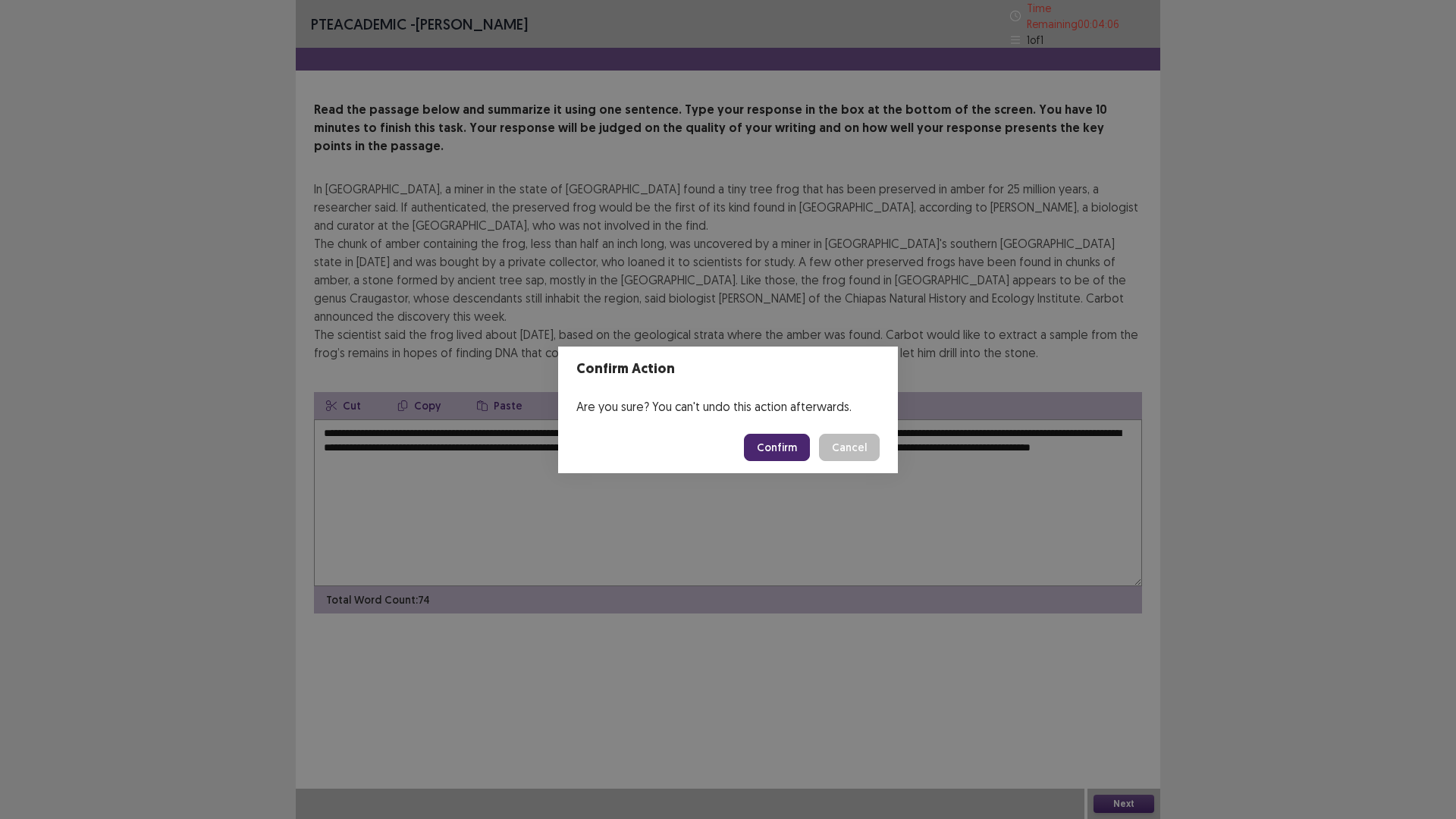
click at [774, 448] on button "Confirm" at bounding box center [777, 448] width 66 height 27
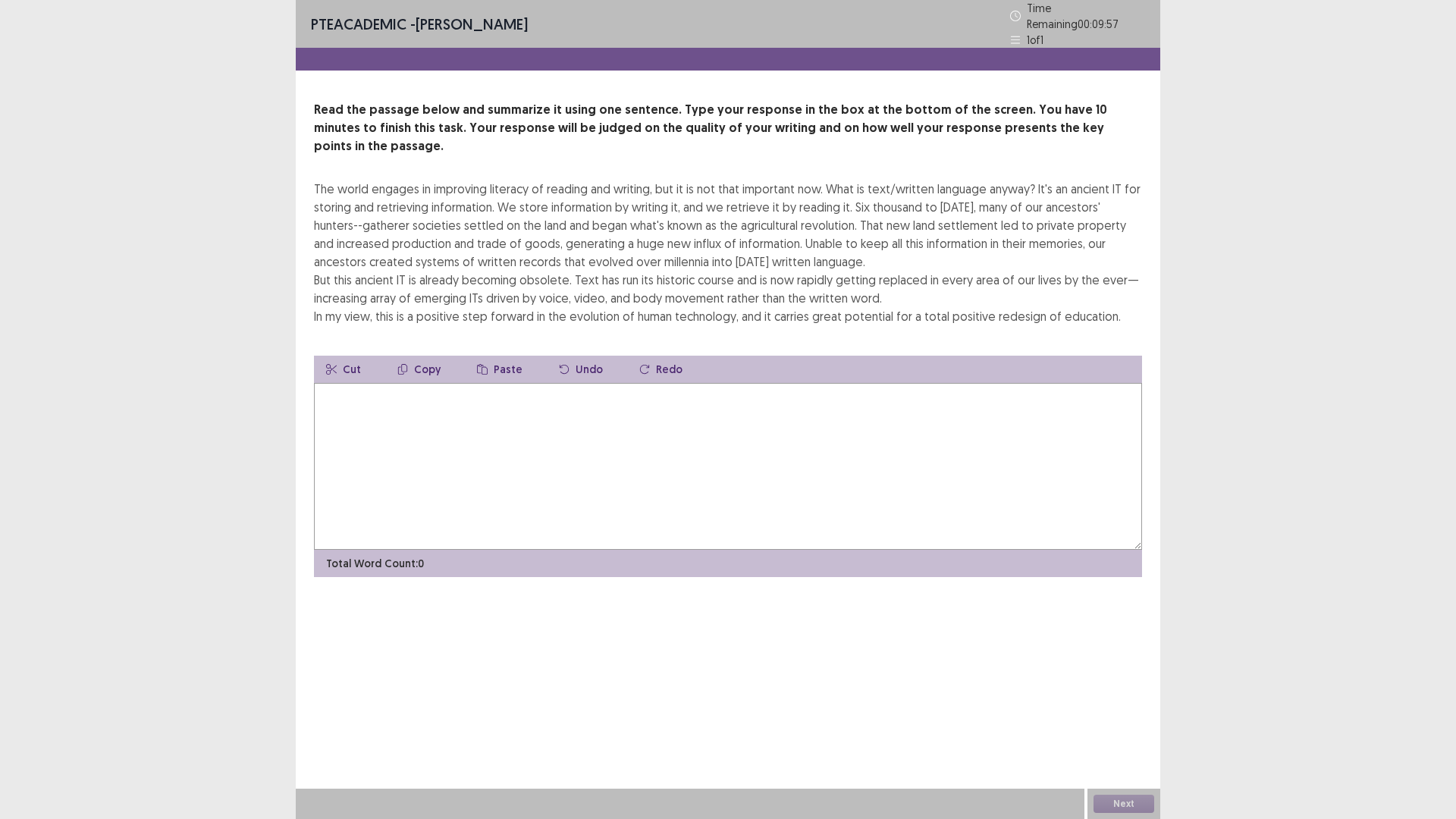
click at [542, 408] on textarea at bounding box center [727, 466] width 828 height 167
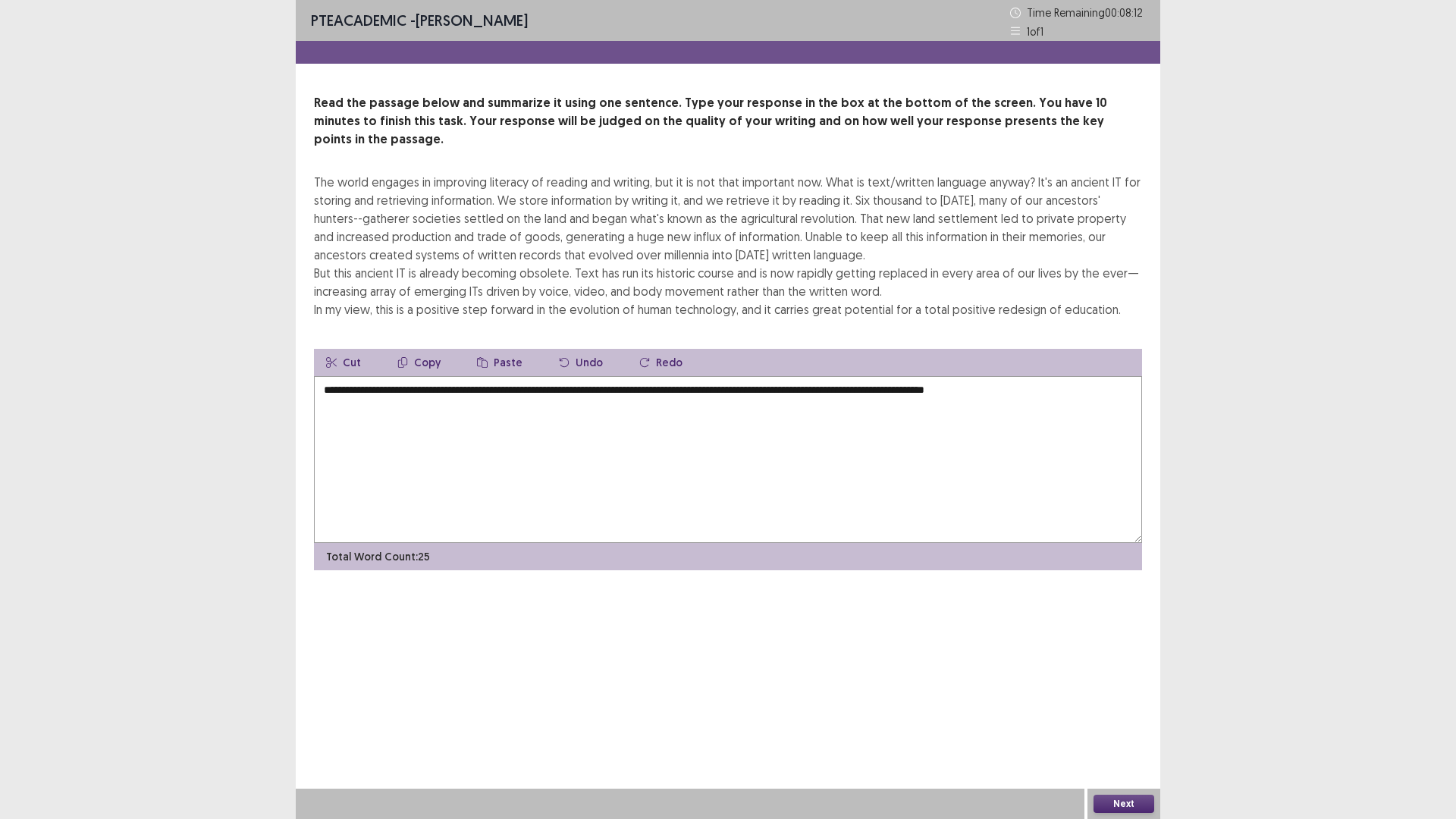
click at [949, 376] on textarea "**********" at bounding box center [727, 459] width 828 height 167
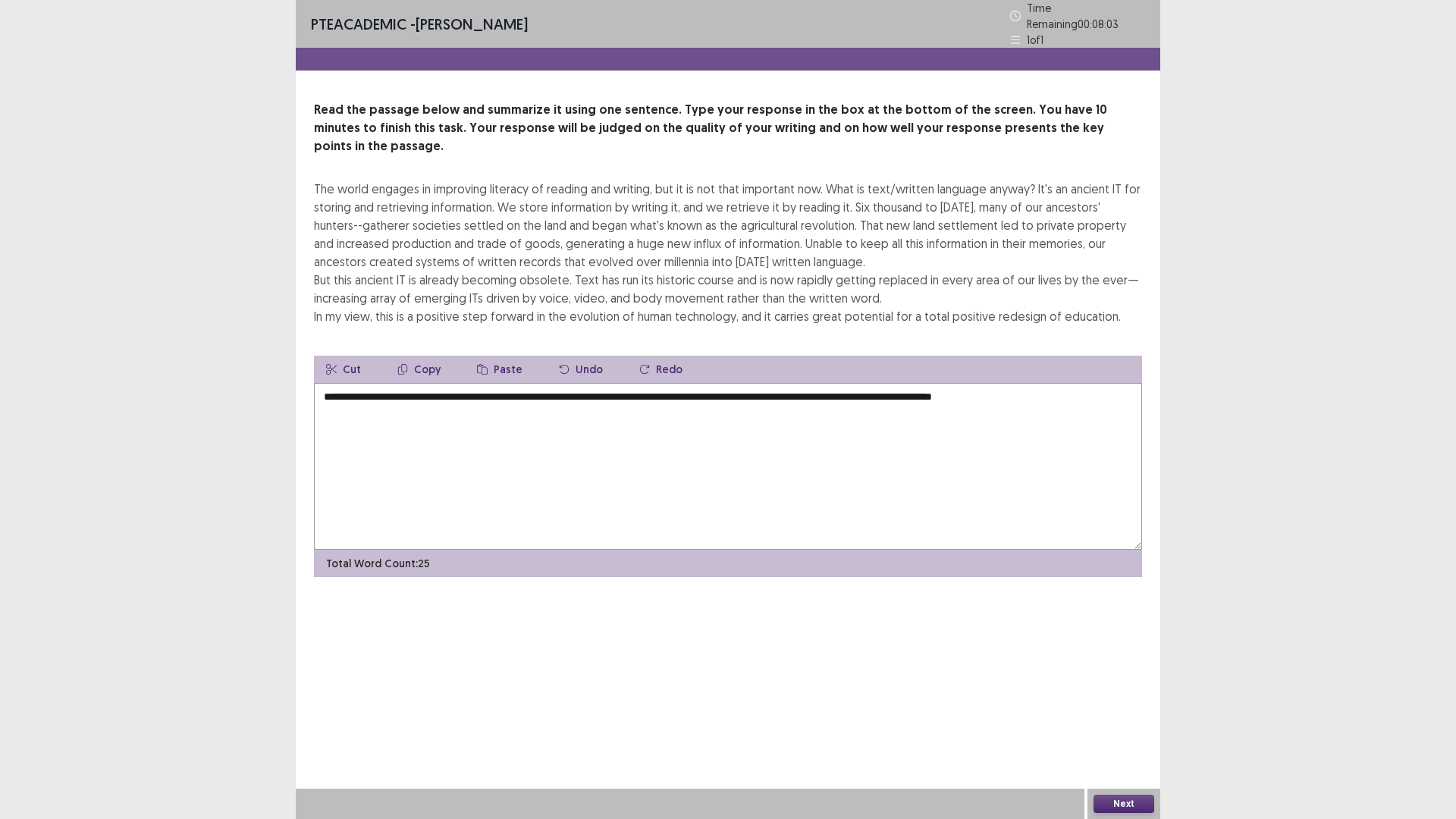
click at [1066, 383] on textarea "**********" at bounding box center [727, 466] width 828 height 167
click at [961, 383] on textarea "**********" at bounding box center [727, 466] width 828 height 167
click at [891, 437] on textarea "**********" at bounding box center [727, 466] width 828 height 167
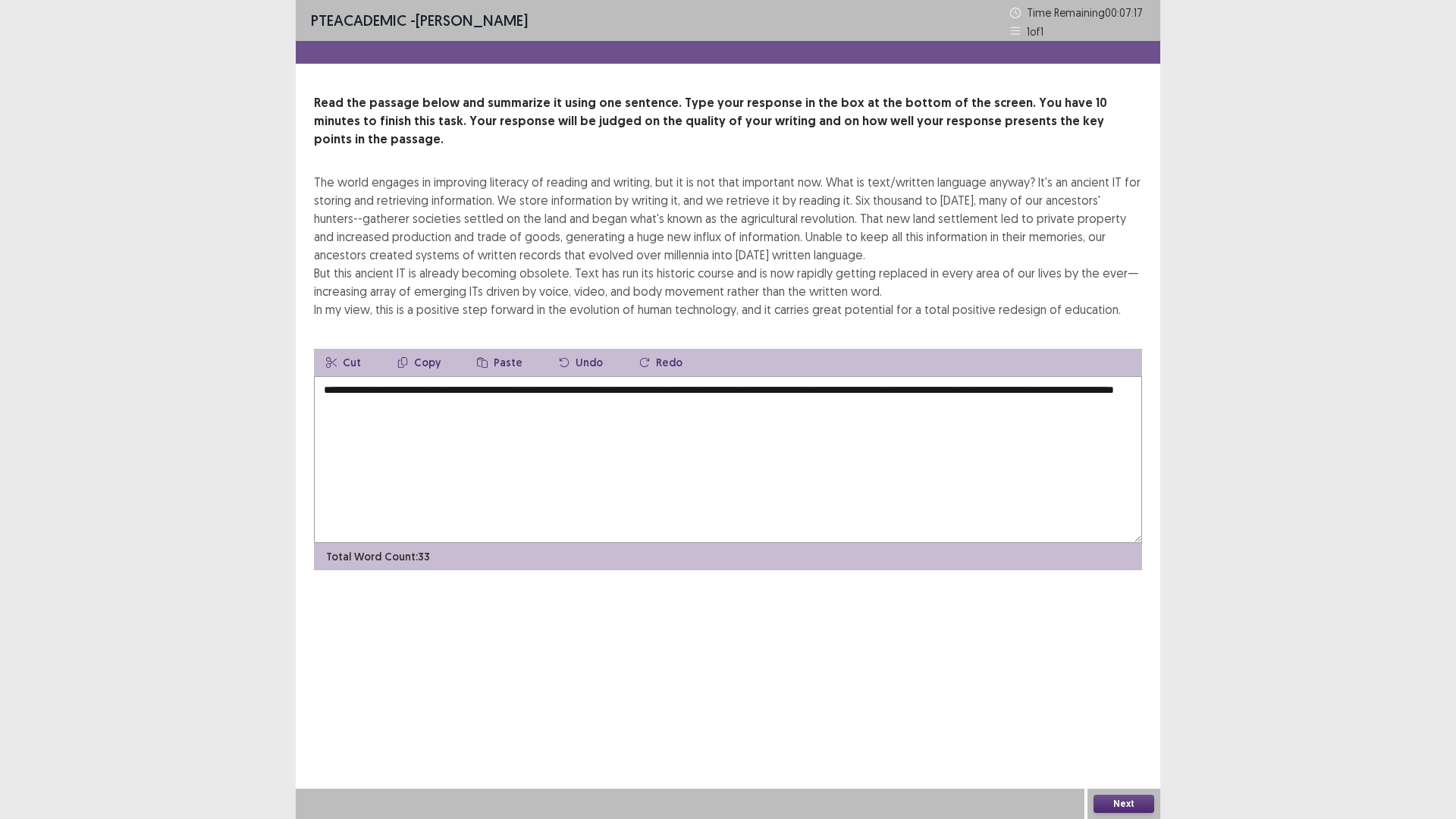
click at [360, 389] on textarea "**********" at bounding box center [727, 459] width 828 height 167
click at [516, 388] on textarea "**********" at bounding box center [727, 459] width 828 height 167
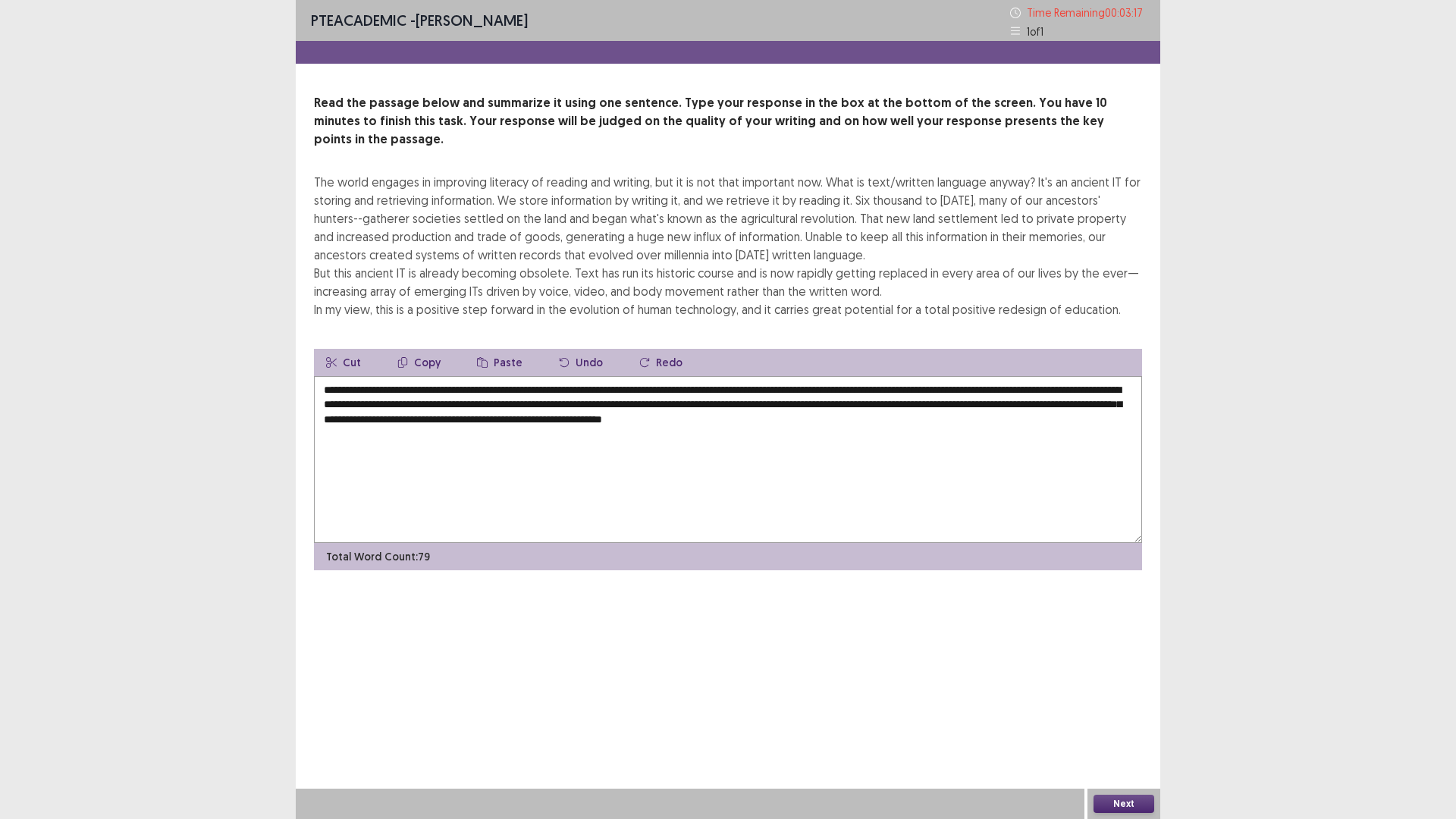
type textarea "**********"
click at [1119, 691] on button "Next" at bounding box center [1124, 804] width 61 height 18
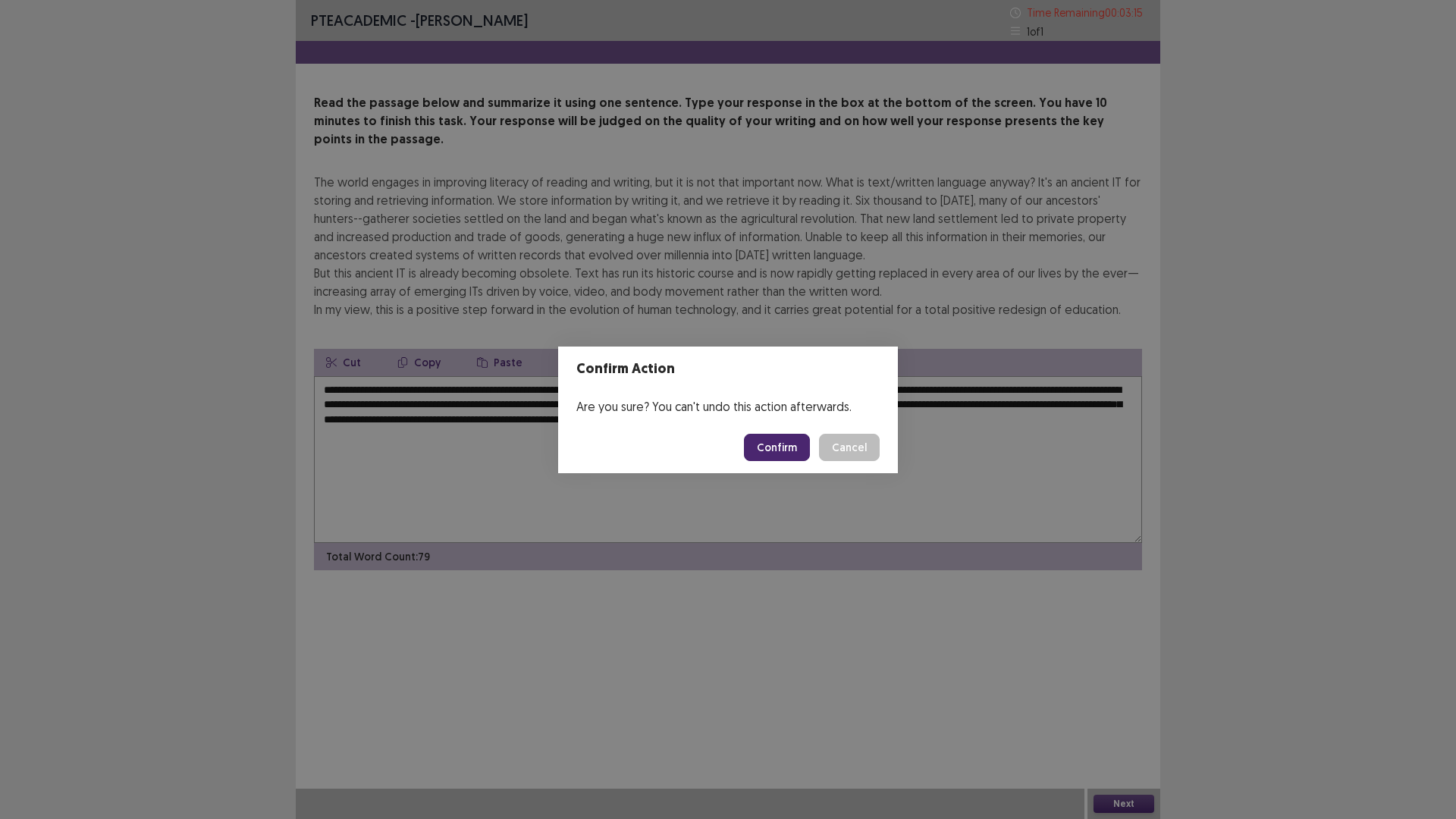
click at [784, 450] on button "Confirm" at bounding box center [777, 448] width 66 height 27
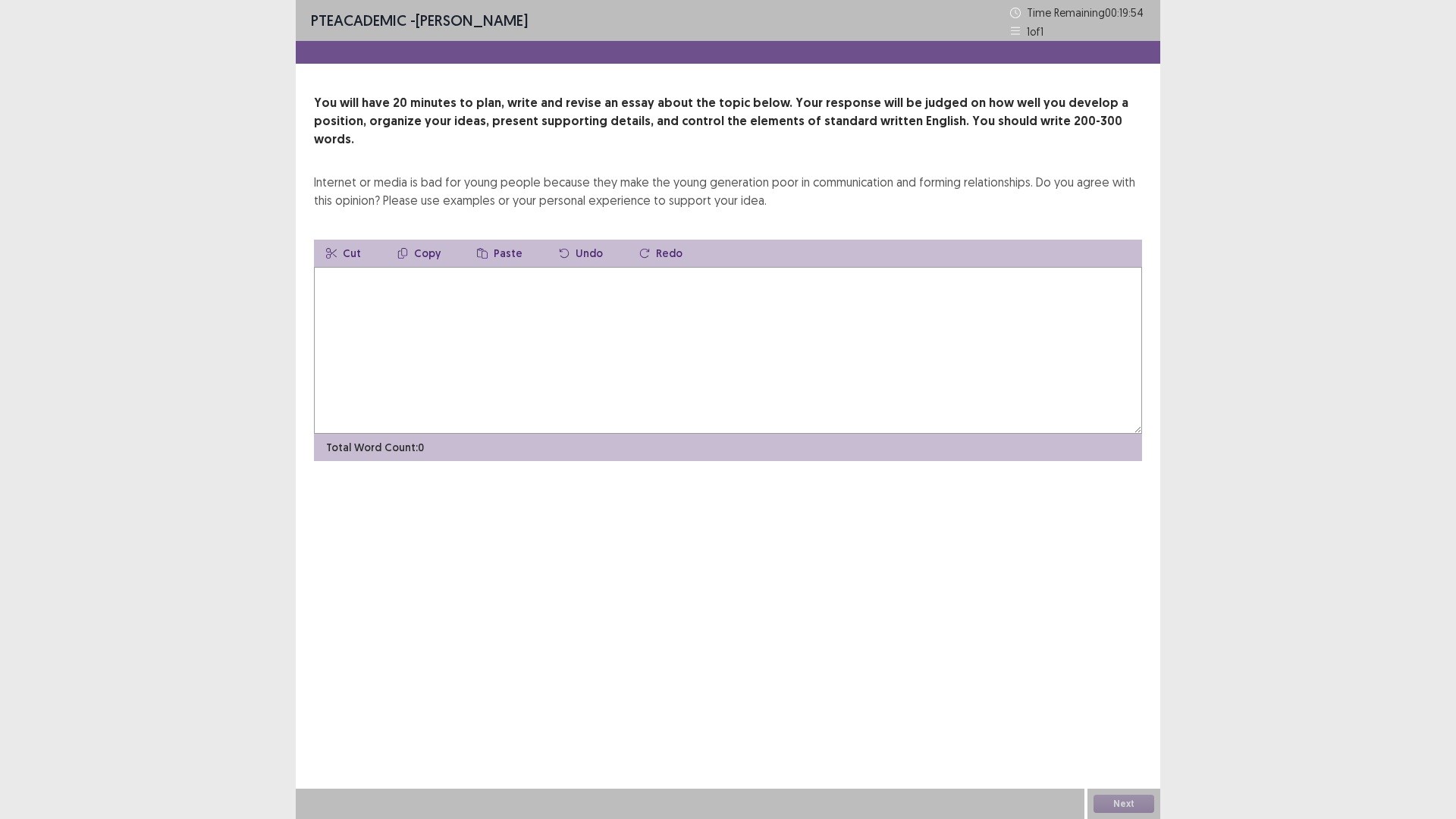
click at [789, 298] on textarea at bounding box center [727, 350] width 828 height 167
click at [731, 267] on textarea "**********" at bounding box center [727, 350] width 828 height 167
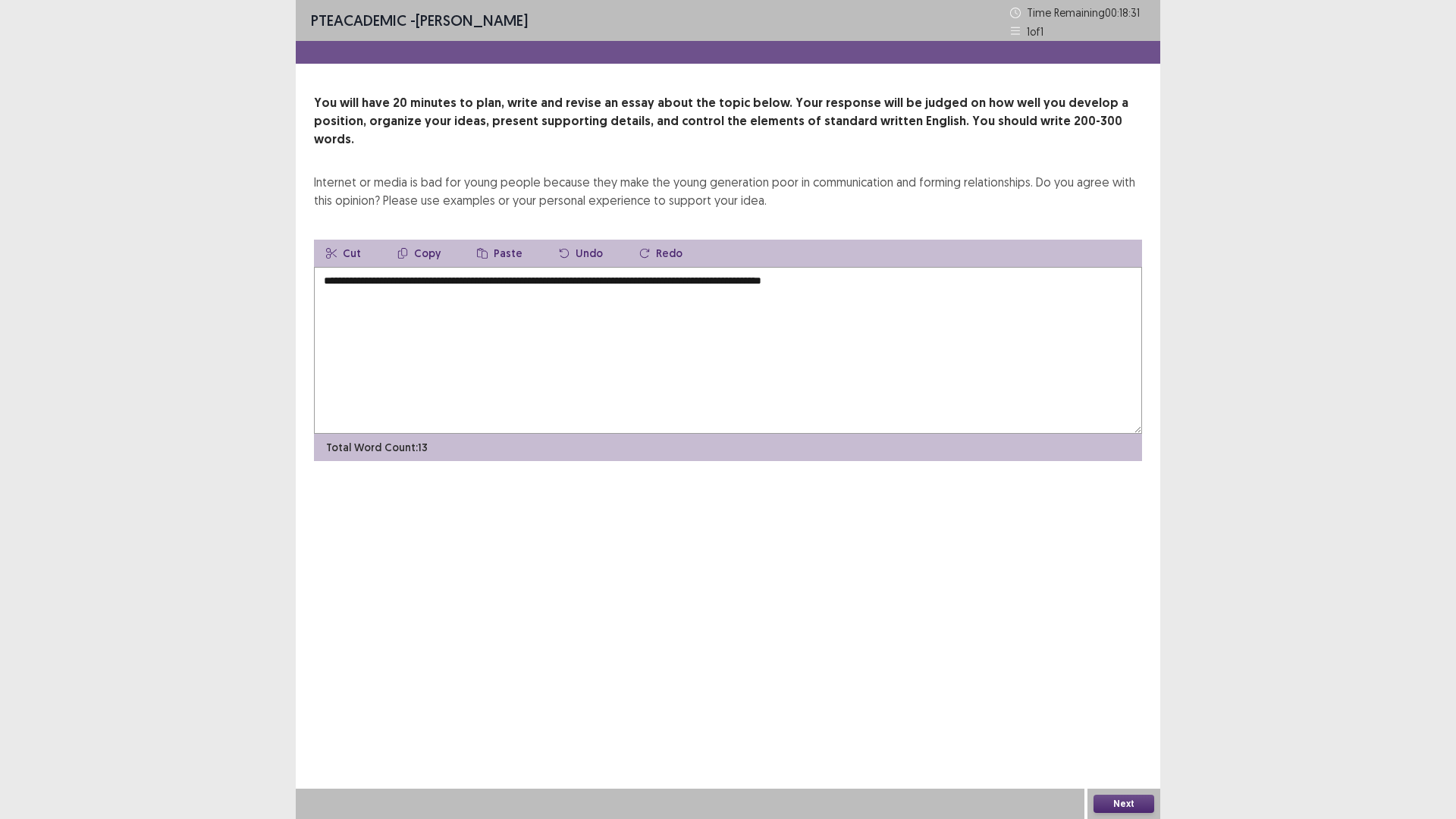
click at [866, 268] on textarea "**********" at bounding box center [727, 350] width 828 height 167
click at [488, 305] on textarea "**********" at bounding box center [727, 350] width 828 height 167
click at [541, 282] on textarea "**********" at bounding box center [727, 350] width 828 height 167
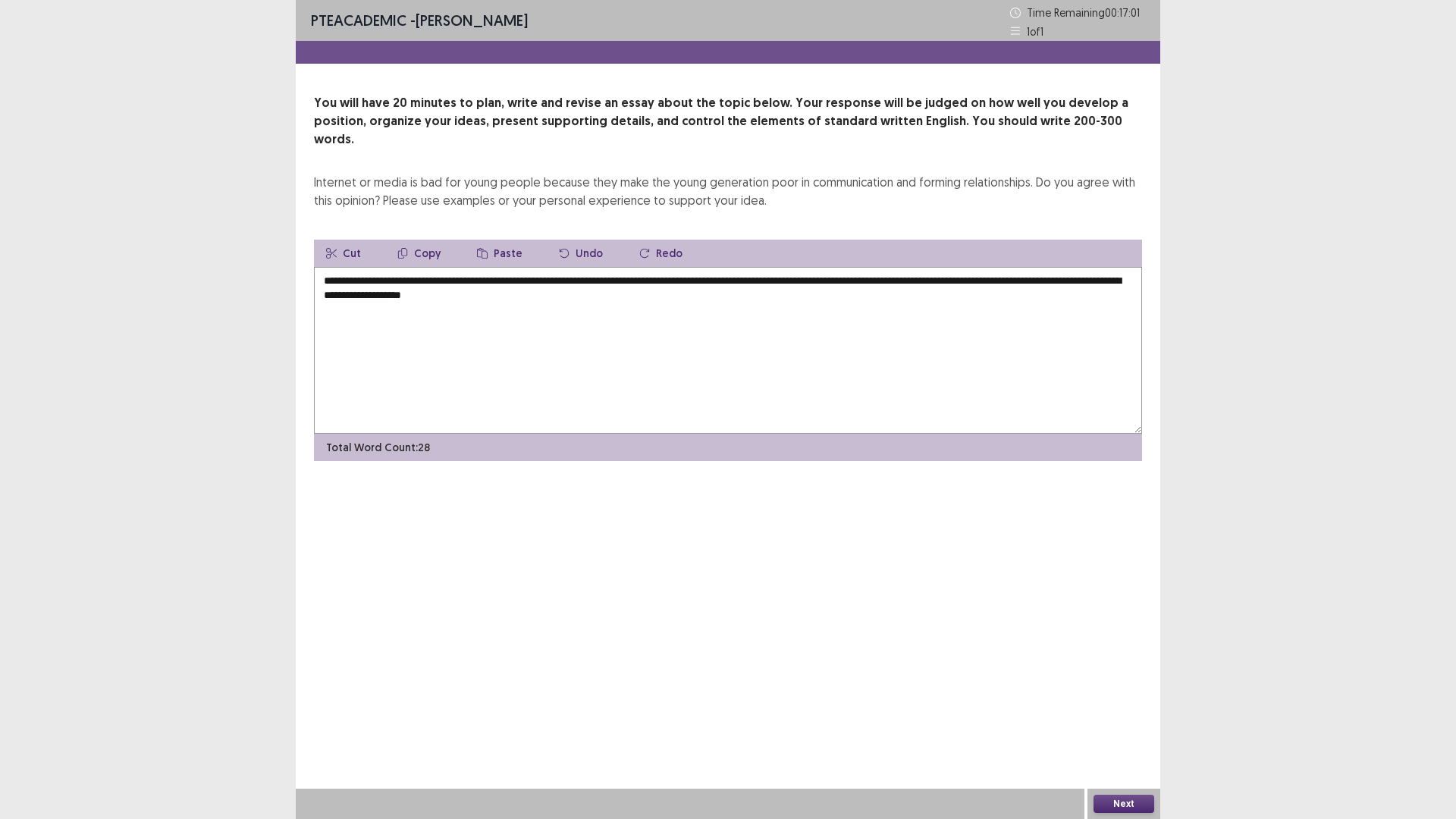
click at [678, 306] on textarea "**********" at bounding box center [727, 350] width 828 height 167
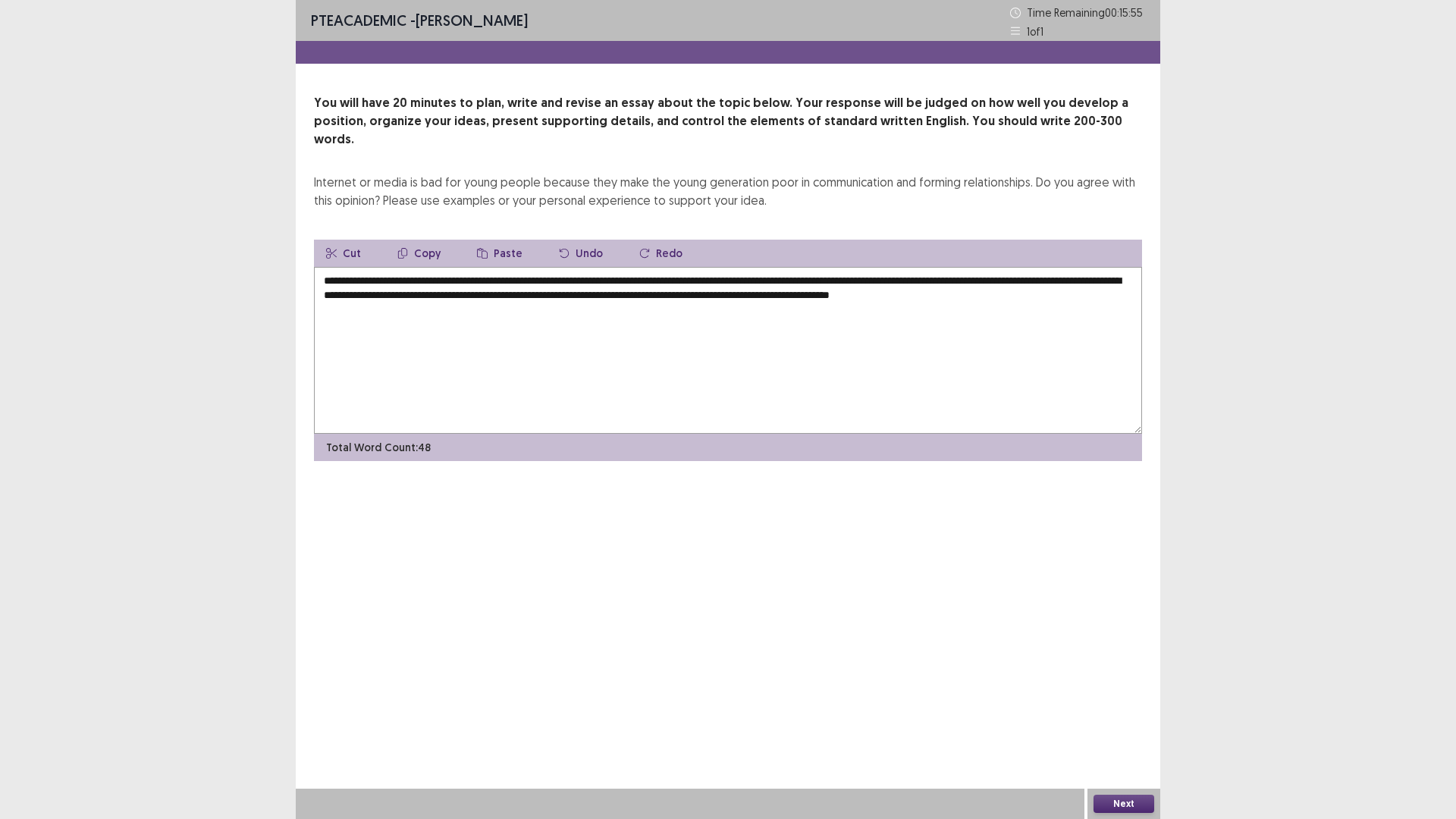
click at [885, 311] on textarea "**********" at bounding box center [727, 350] width 828 height 167
click at [621, 306] on textarea "**********" at bounding box center [727, 350] width 828 height 167
click at [1136, 283] on textarea "**********" at bounding box center [727, 350] width 828 height 167
click at [879, 280] on textarea "**********" at bounding box center [727, 350] width 828 height 167
click at [440, 332] on textarea "**********" at bounding box center [727, 350] width 828 height 167
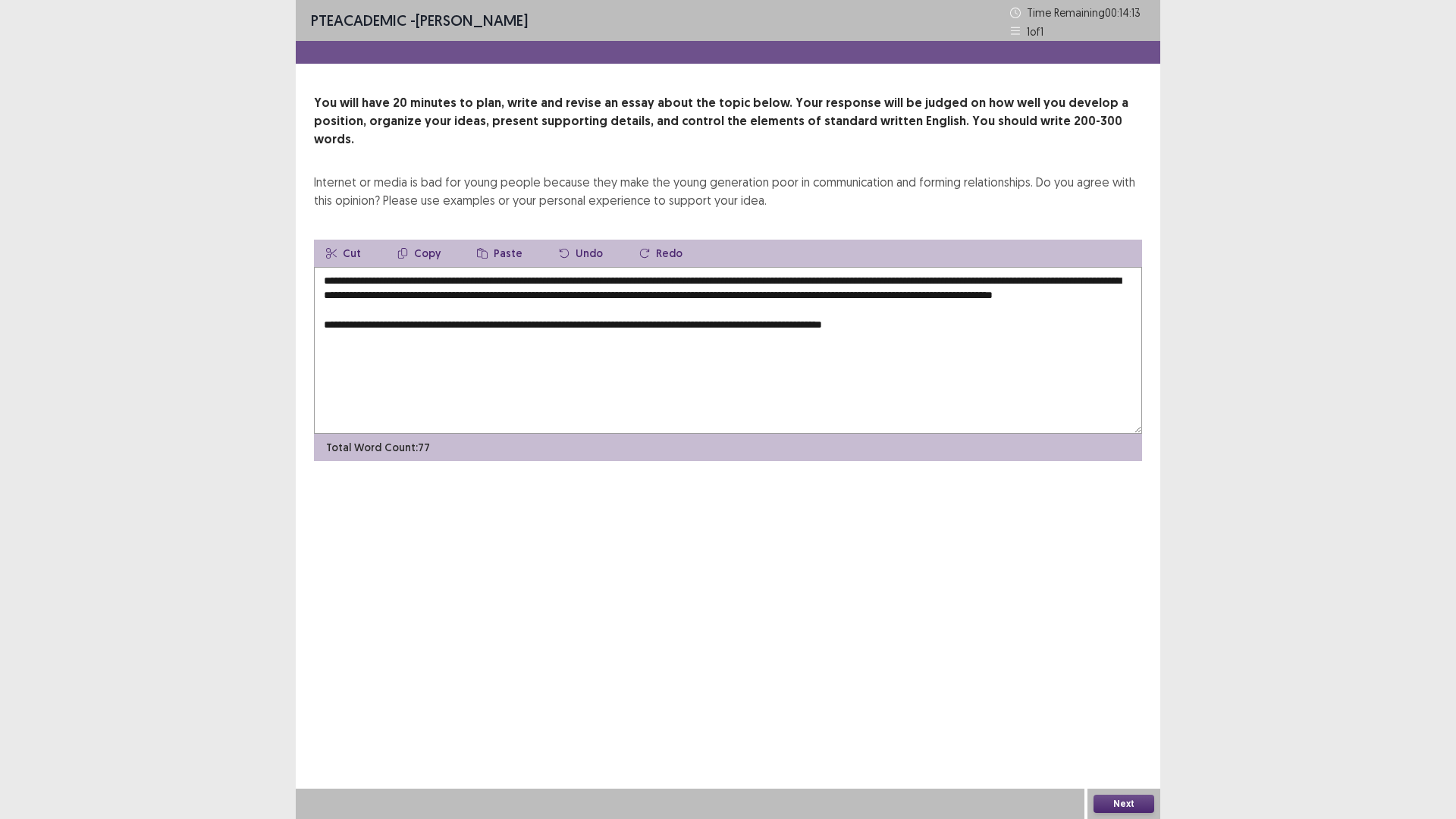
click at [931, 326] on textarea "**********" at bounding box center [727, 350] width 828 height 167
drag, startPoint x: 1074, startPoint y: 370, endPoint x: 955, endPoint y: 345, distance: 121.6
click at [955, 345] on textarea "**********" at bounding box center [727, 350] width 828 height 167
drag, startPoint x: 1101, startPoint y: 320, endPoint x: 922, endPoint y: 326, distance: 179.1
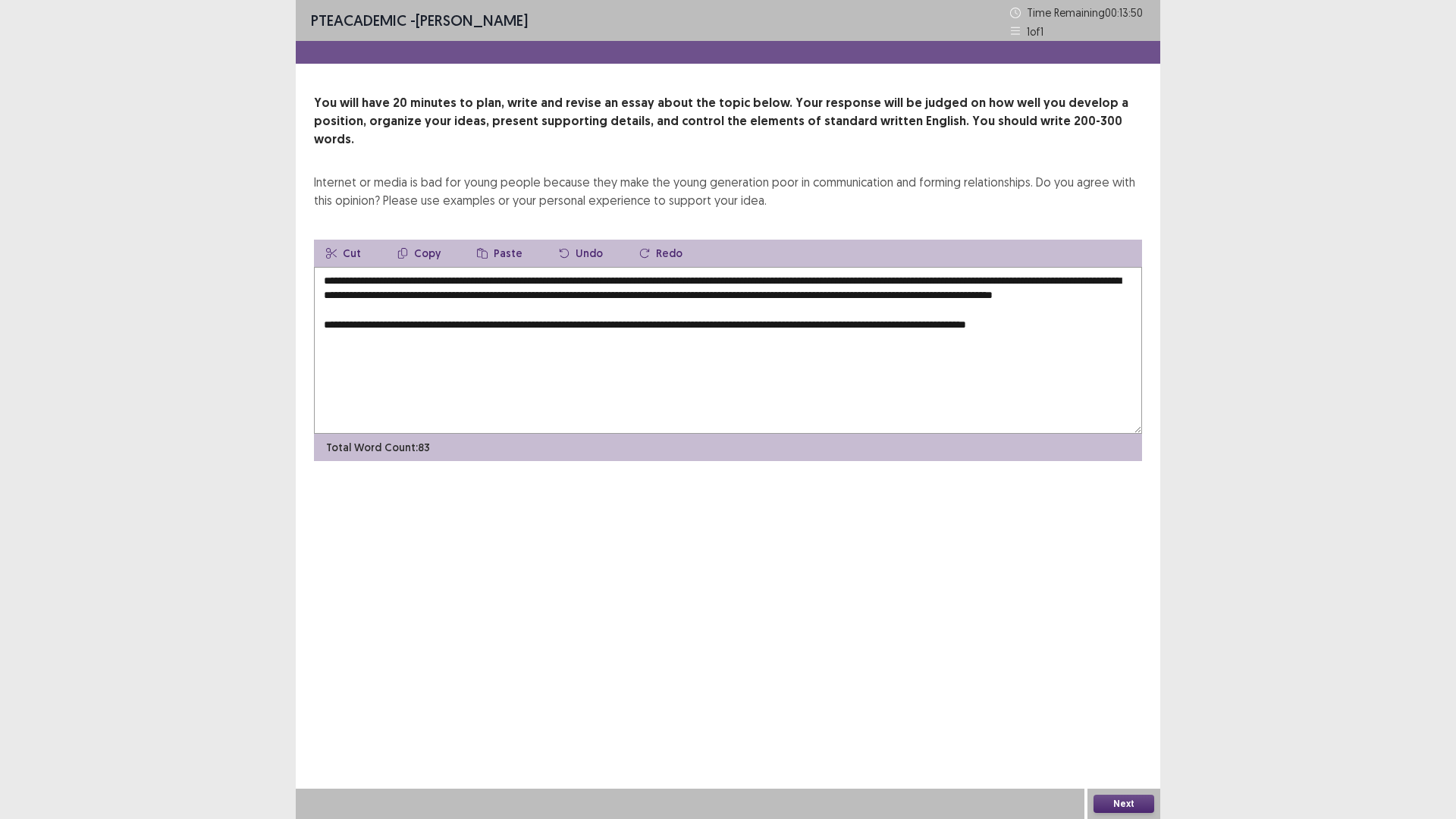
click at [922, 326] on textarea "**********" at bounding box center [727, 350] width 828 height 167
click at [1117, 327] on textarea "**********" at bounding box center [727, 350] width 828 height 167
click at [779, 340] on textarea "**********" at bounding box center [727, 350] width 828 height 167
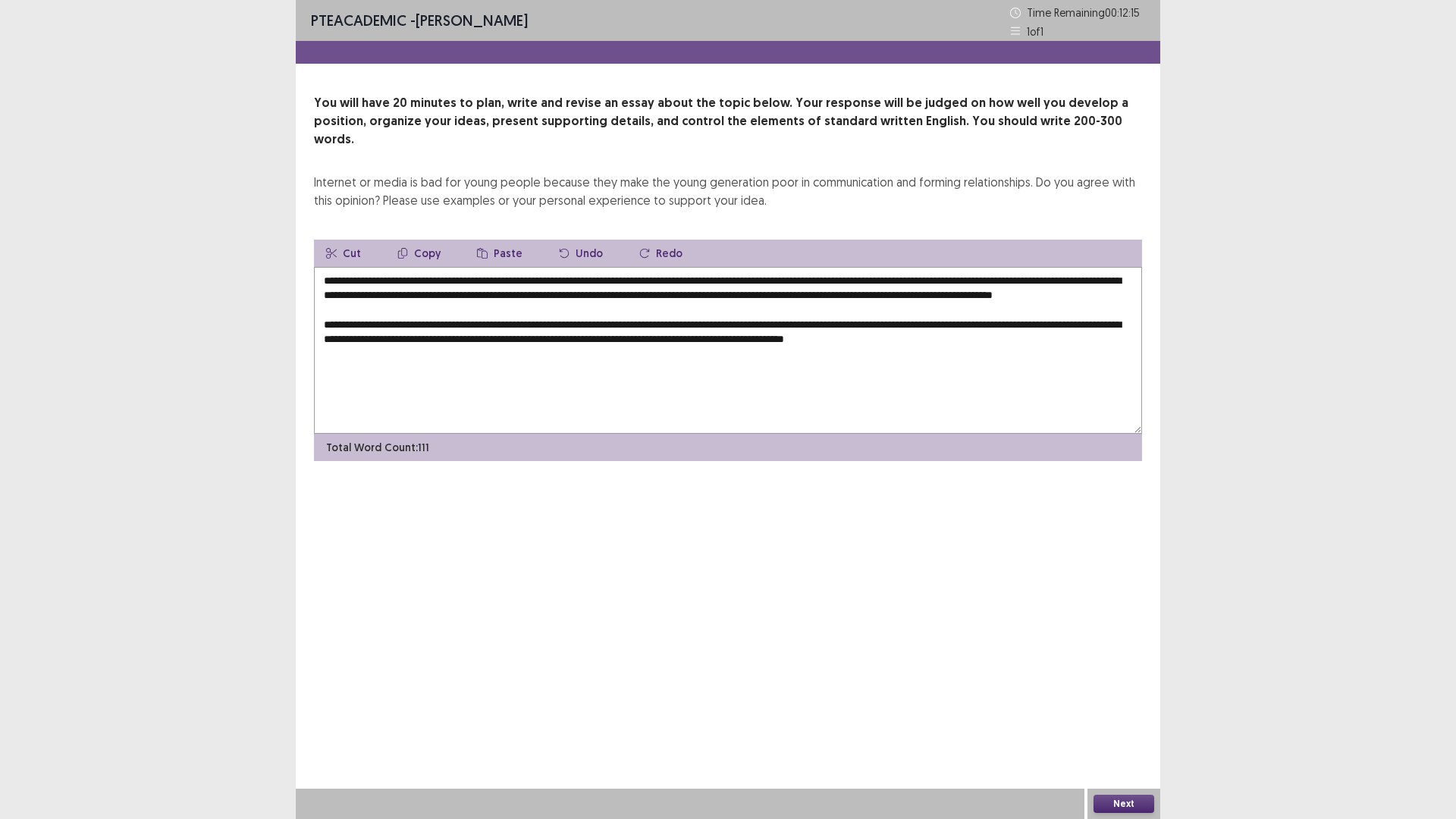
click at [1078, 339] on textarea "**********" at bounding box center [727, 350] width 828 height 167
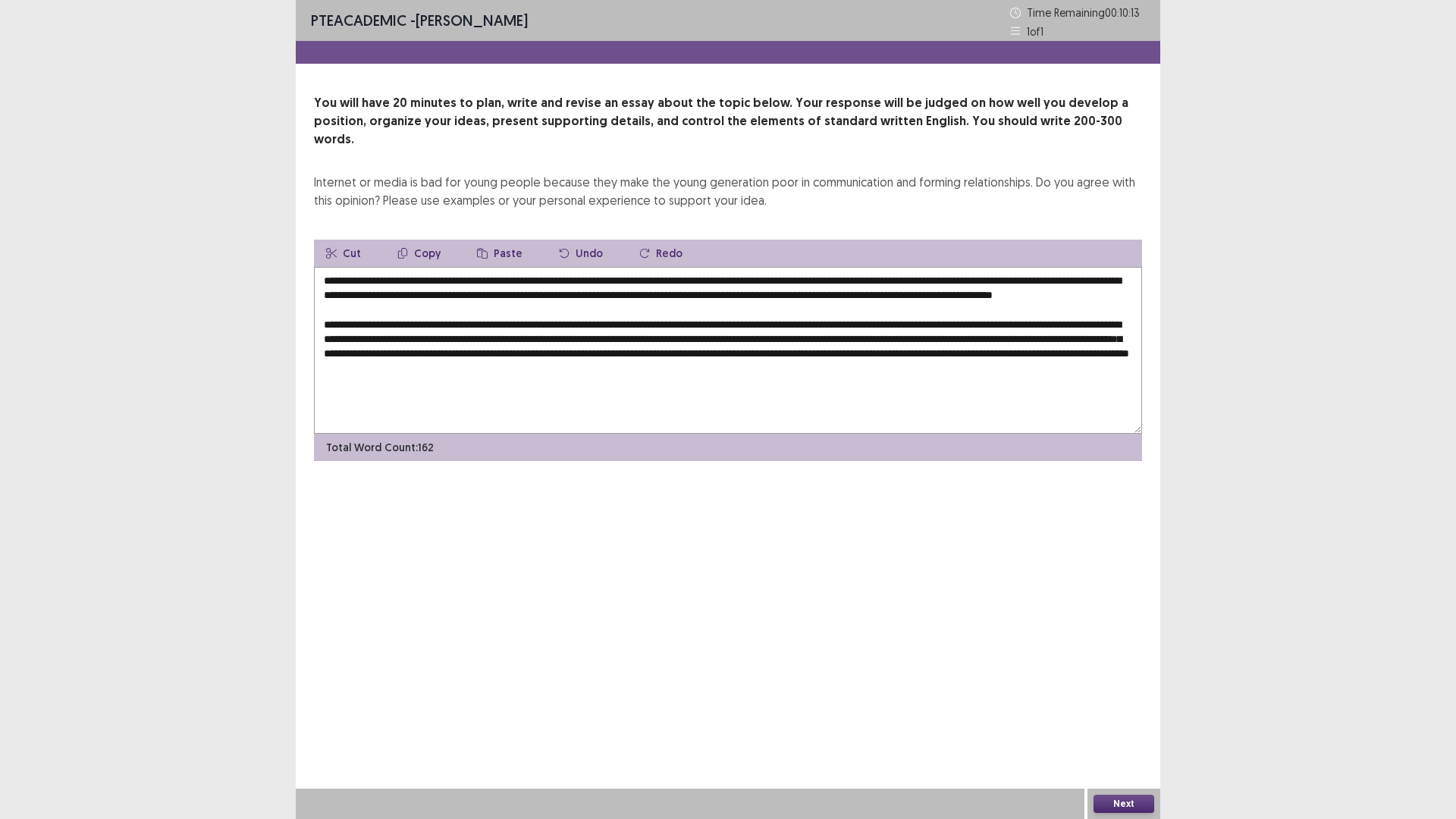
click at [1045, 386] on textarea "**********" at bounding box center [727, 350] width 828 height 167
click at [747, 400] on textarea "**********" at bounding box center [727, 350] width 828 height 167
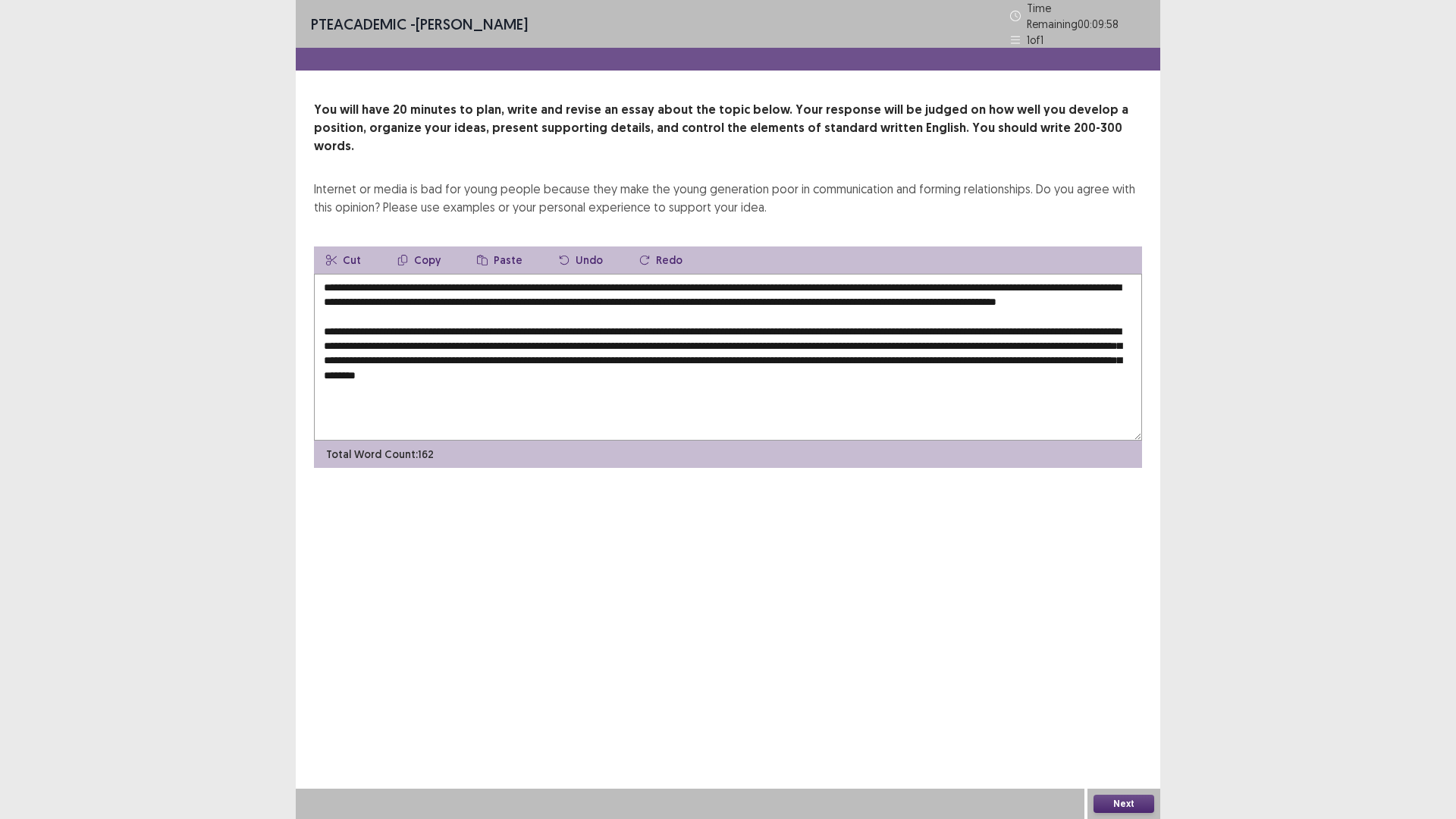
click at [485, 393] on textarea at bounding box center [727, 356] width 828 height 167
click at [325, 312] on textarea at bounding box center [727, 356] width 828 height 167
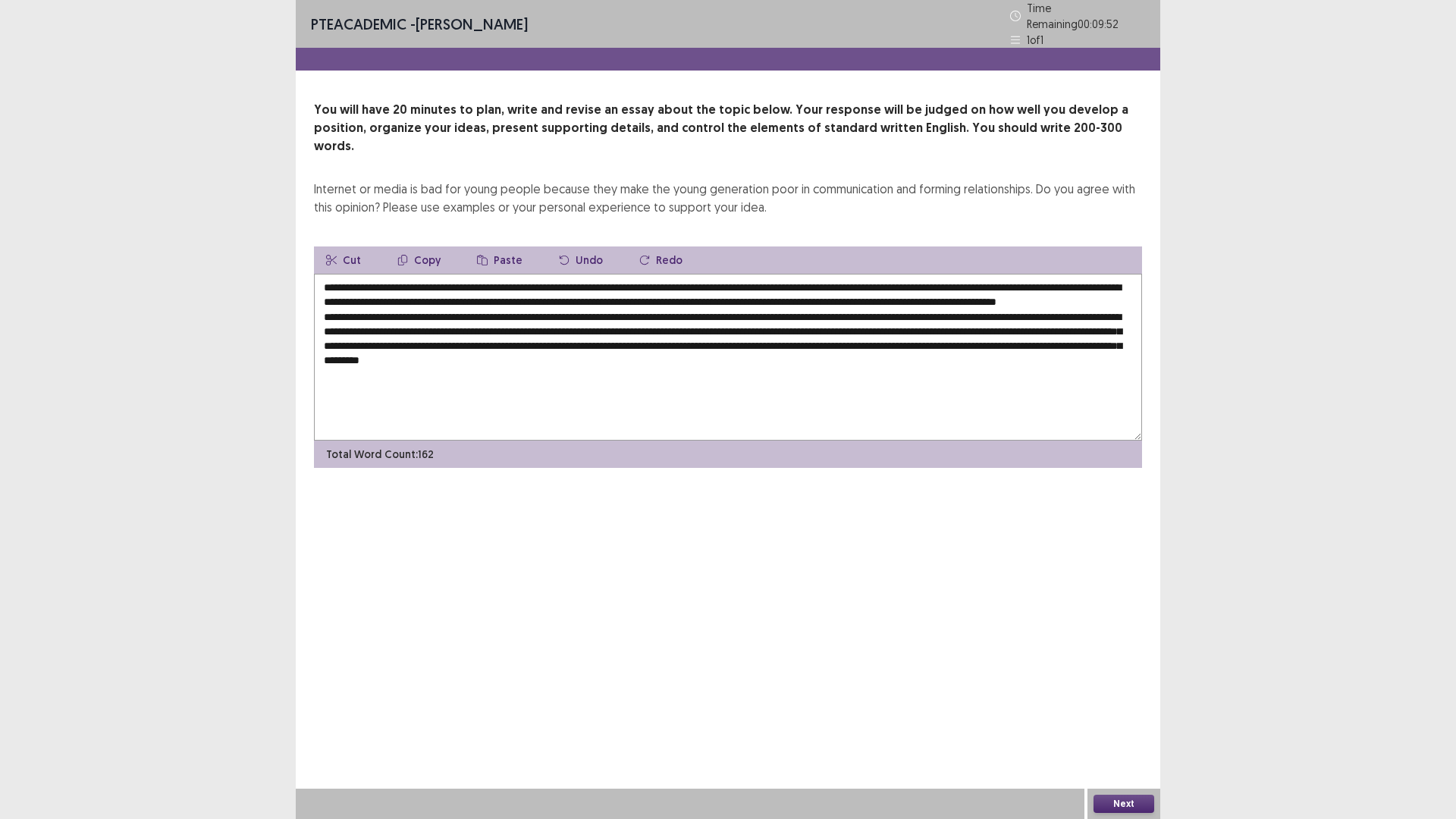
click at [402, 376] on textarea at bounding box center [727, 356] width 828 height 167
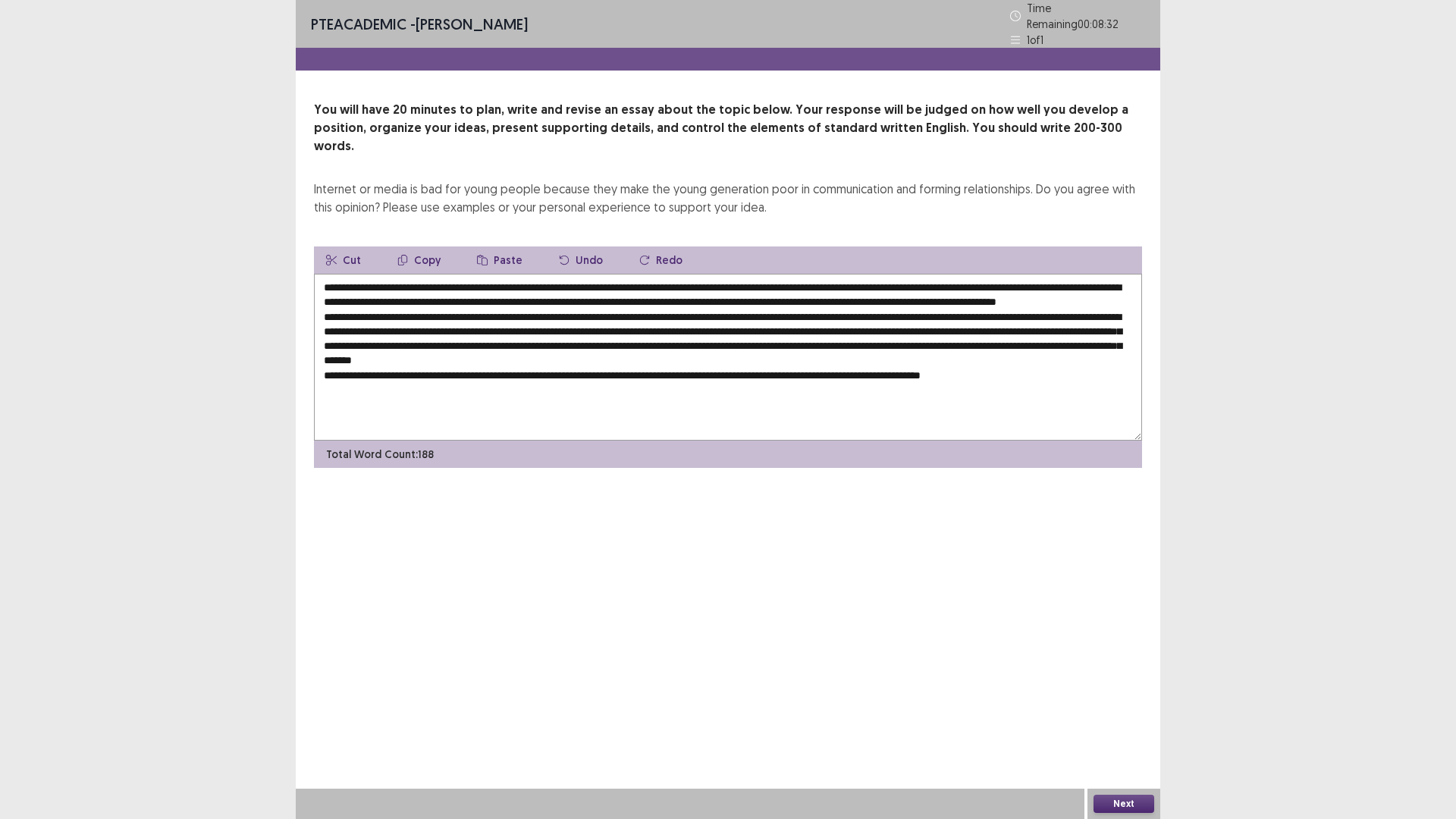
click at [1039, 374] on textarea at bounding box center [727, 356] width 828 height 167
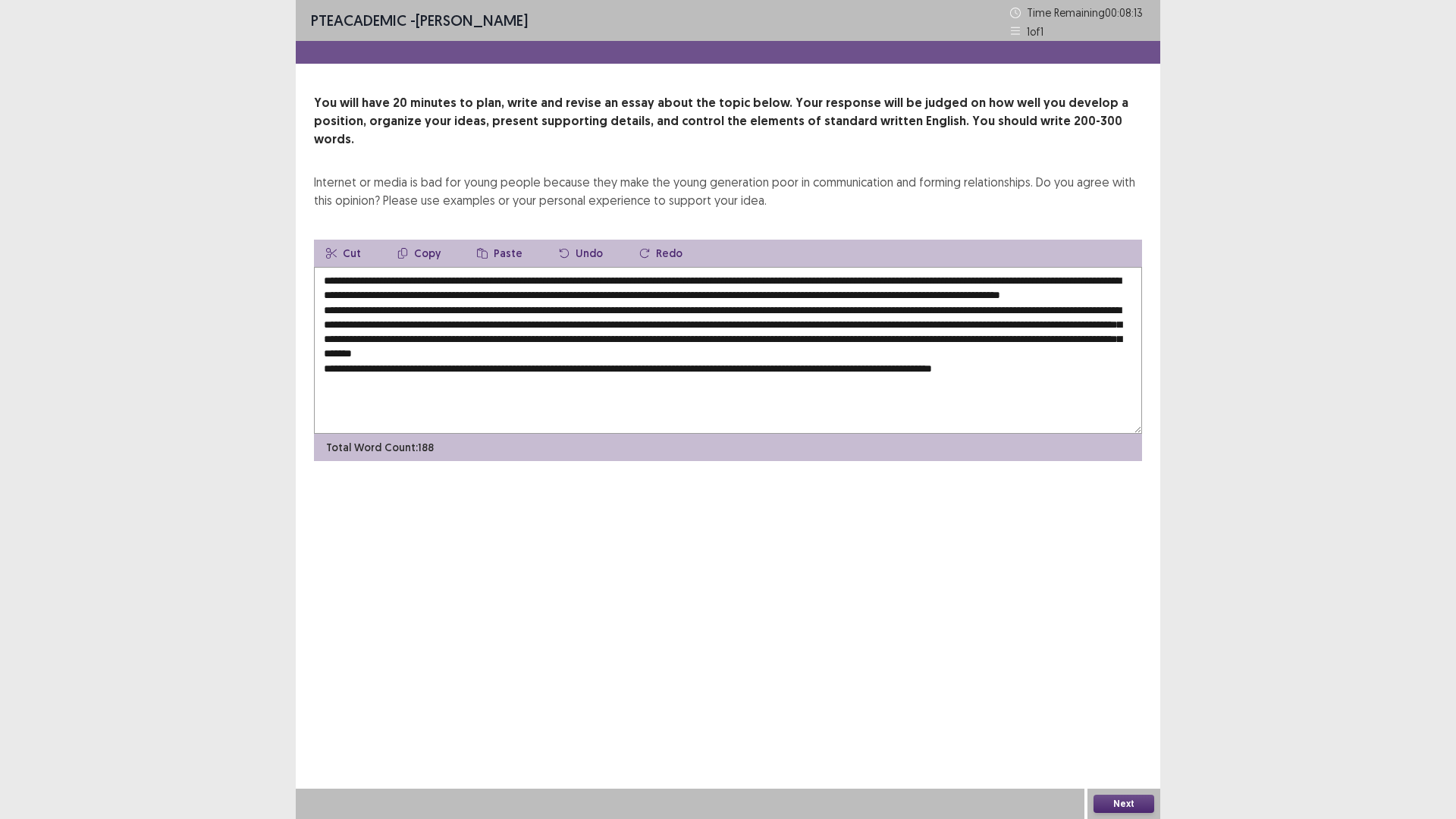
click at [1048, 368] on textarea at bounding box center [727, 350] width 828 height 167
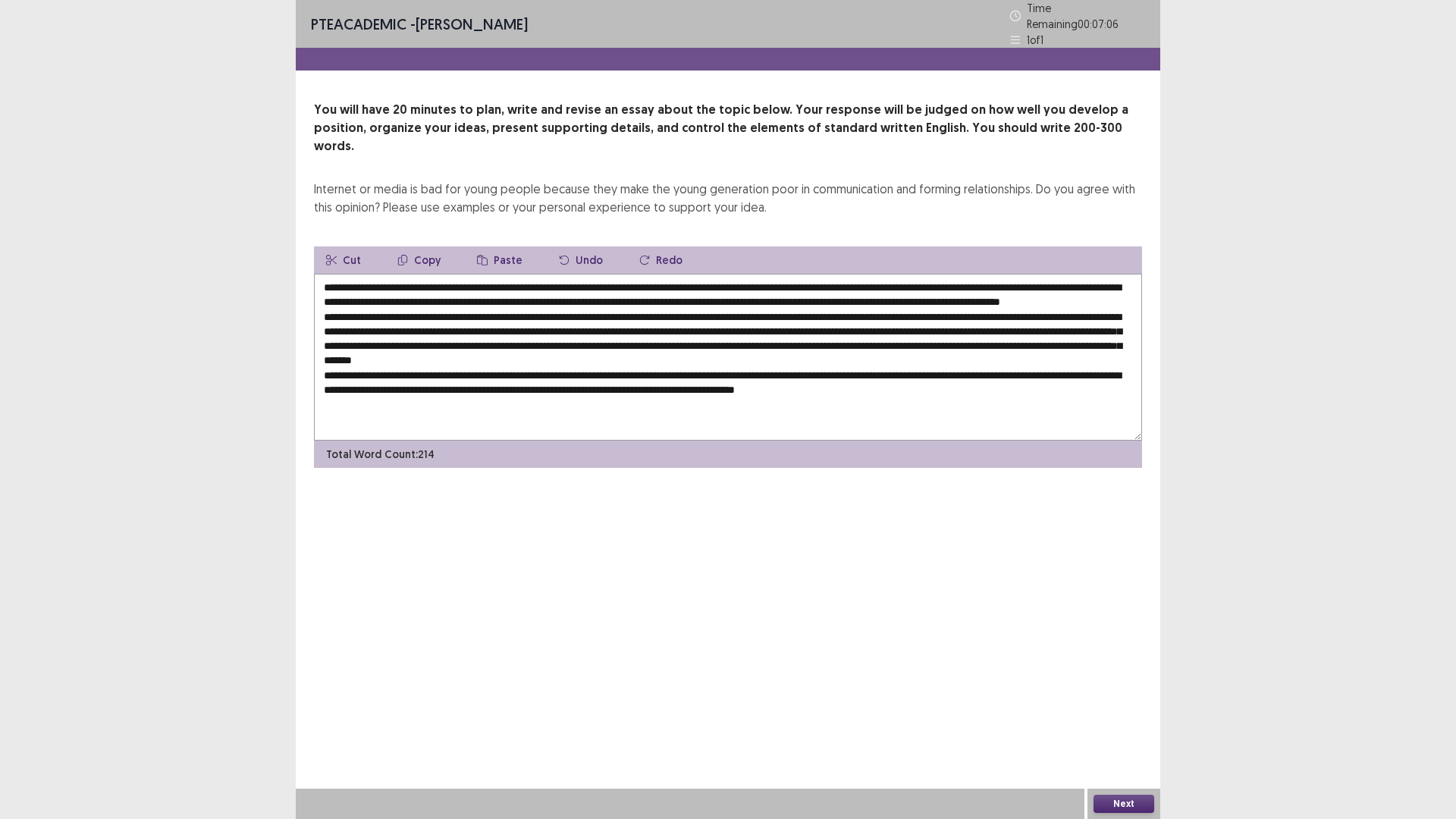
click at [1026, 389] on textarea at bounding box center [727, 356] width 828 height 167
click at [986, 390] on textarea at bounding box center [727, 356] width 828 height 167
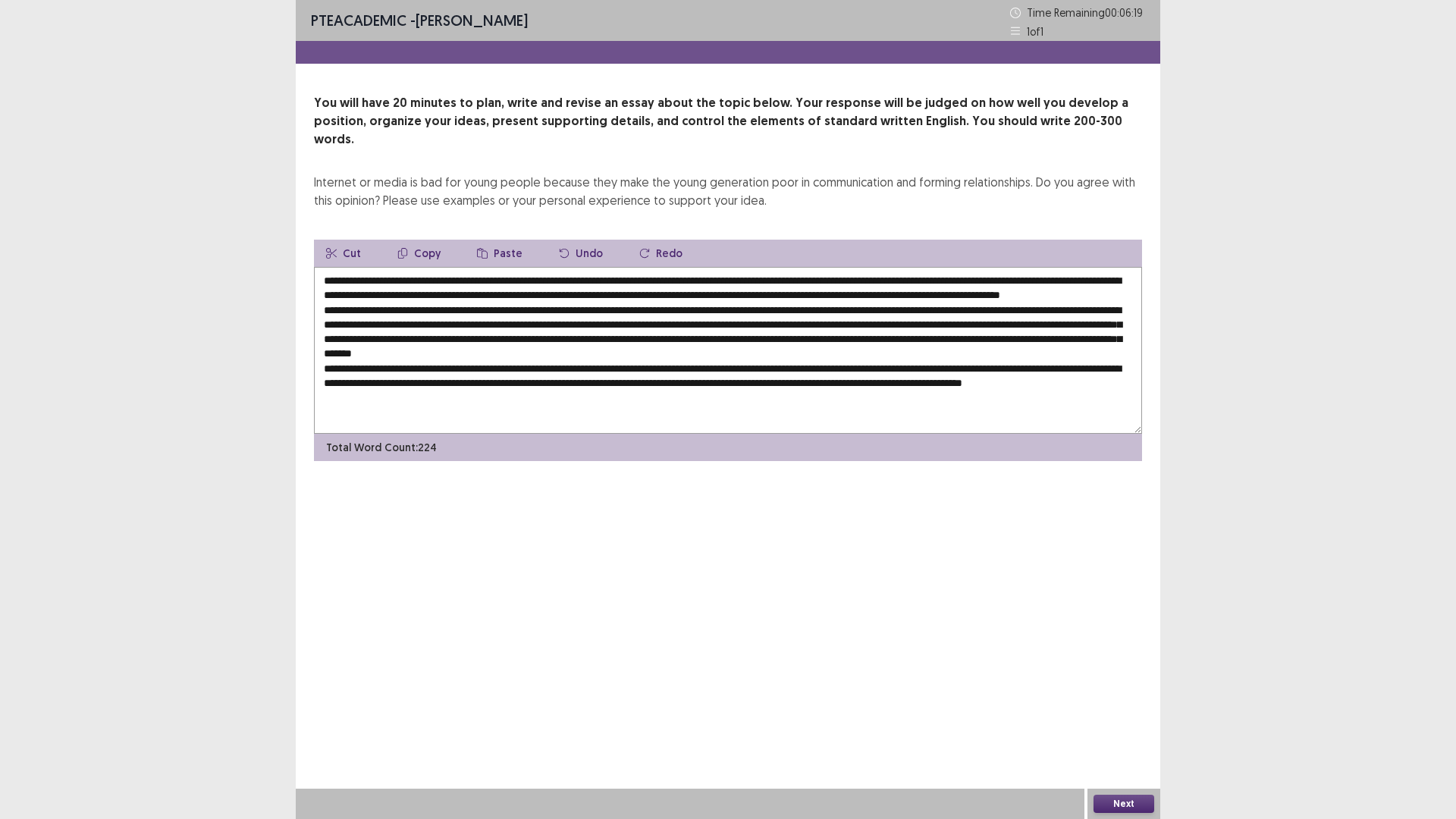
click at [502, 394] on textarea at bounding box center [727, 350] width 828 height 167
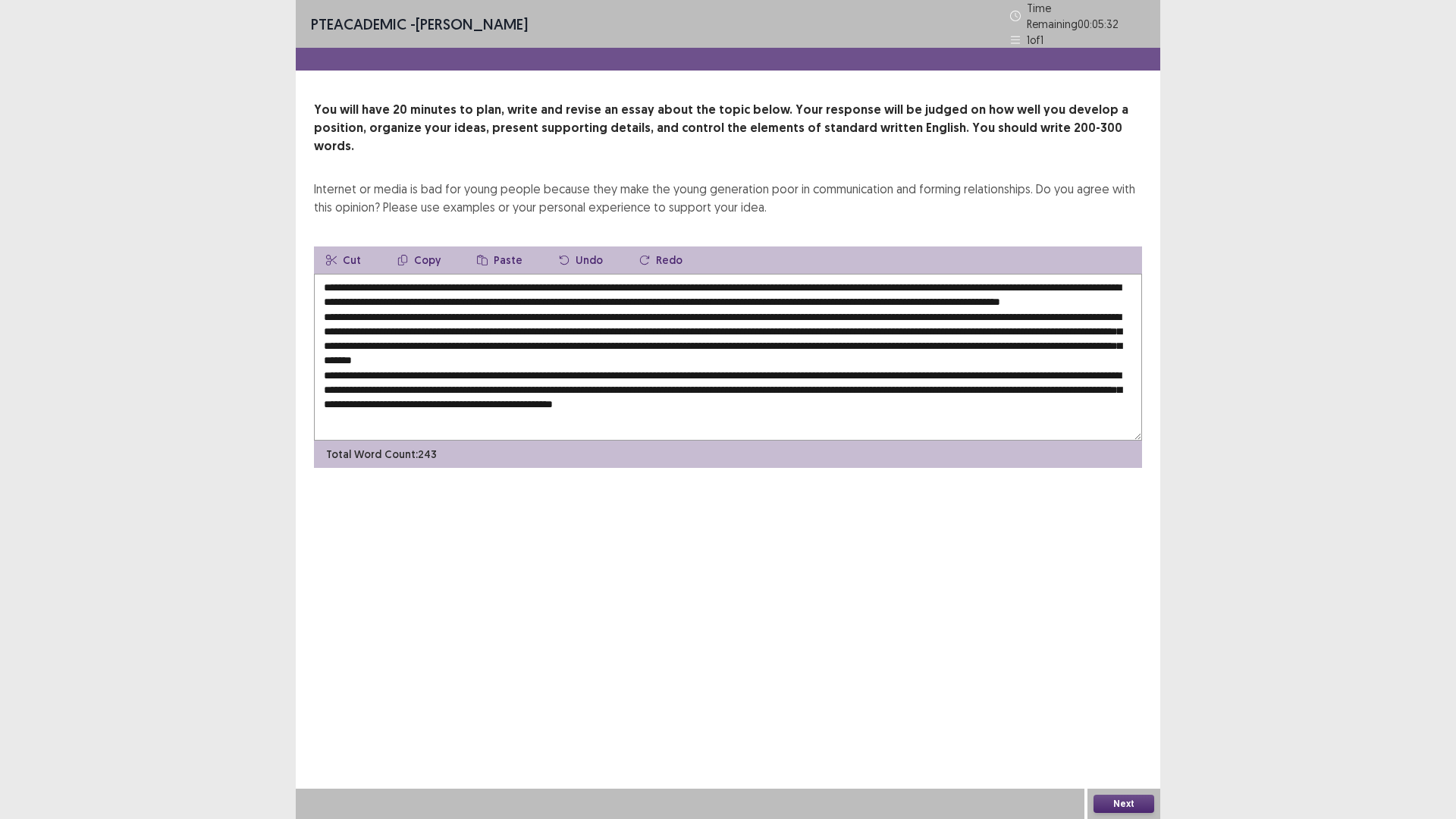
click at [978, 396] on textarea at bounding box center [727, 356] width 828 height 167
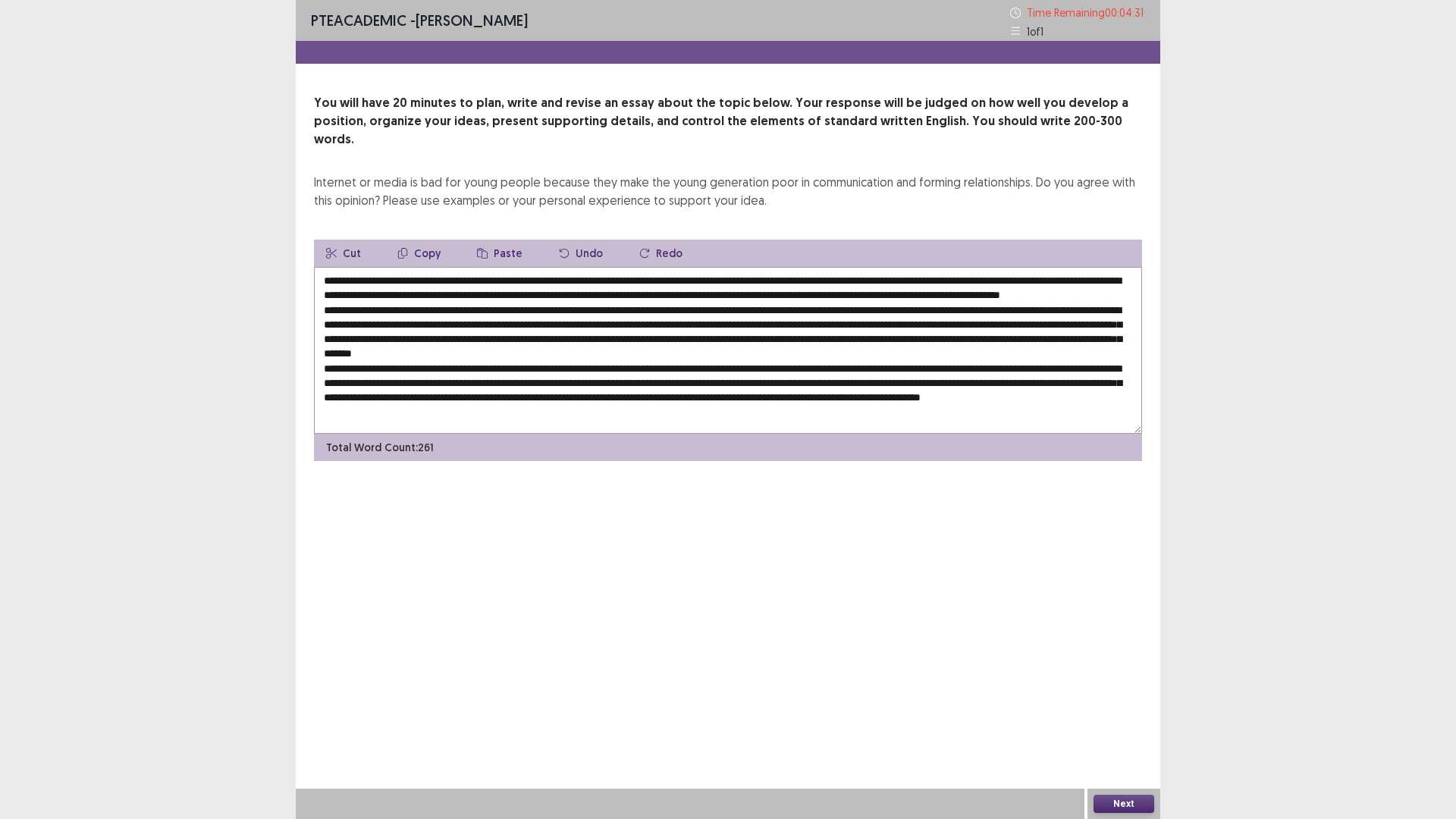
click at [620, 415] on textarea at bounding box center [727, 350] width 828 height 167
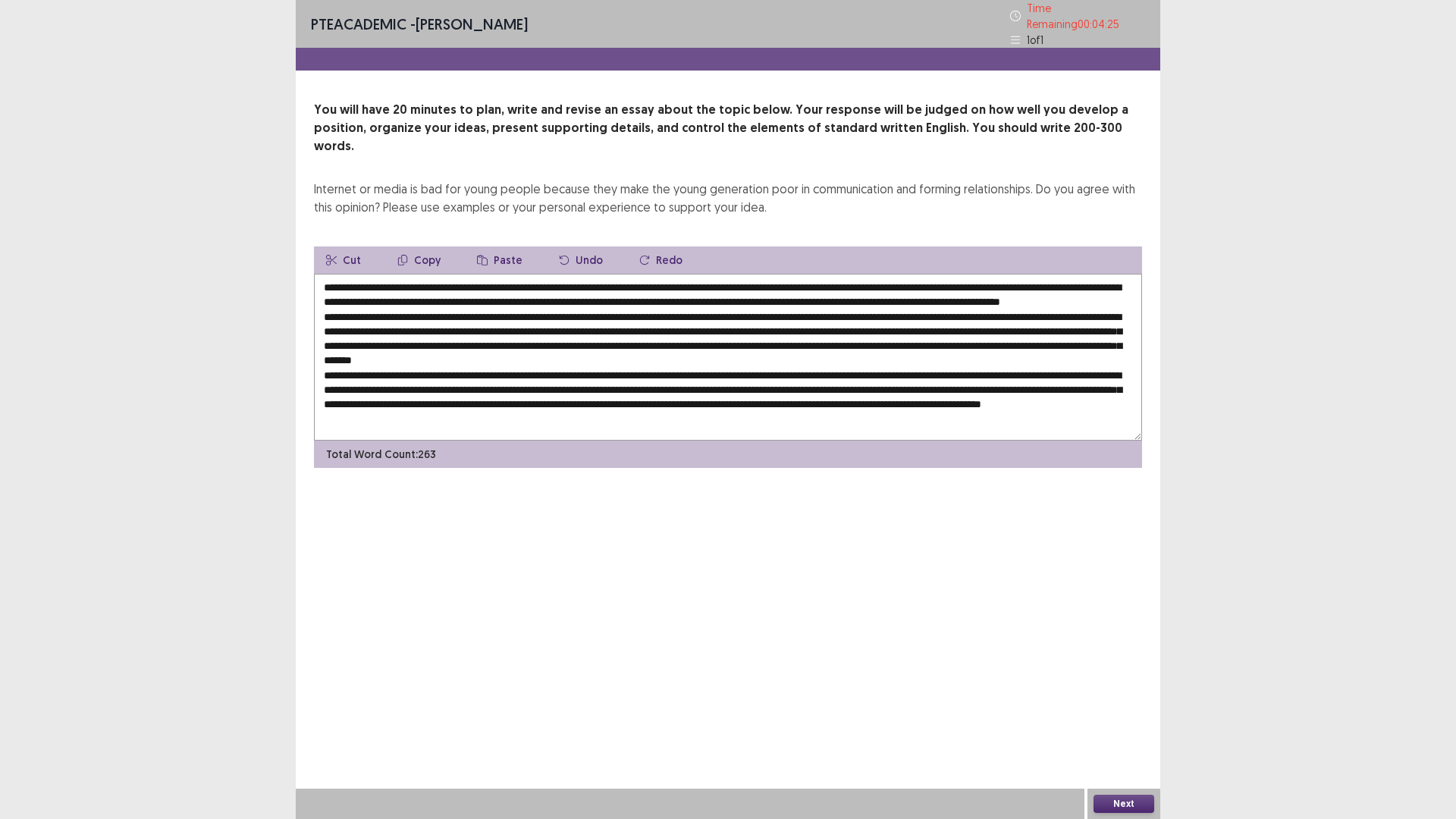
scroll to position [15, 0]
click at [515, 411] on textarea at bounding box center [727, 356] width 828 height 167
click at [620, 412] on textarea at bounding box center [727, 356] width 828 height 167
type textarea "**********"
click at [1162, 277] on div "PTE academic - [PERSON_NAME] Time Remaining 00 : 02 : 46 1 of 1 You will have 2…" at bounding box center [728, 410] width 1456 height 819
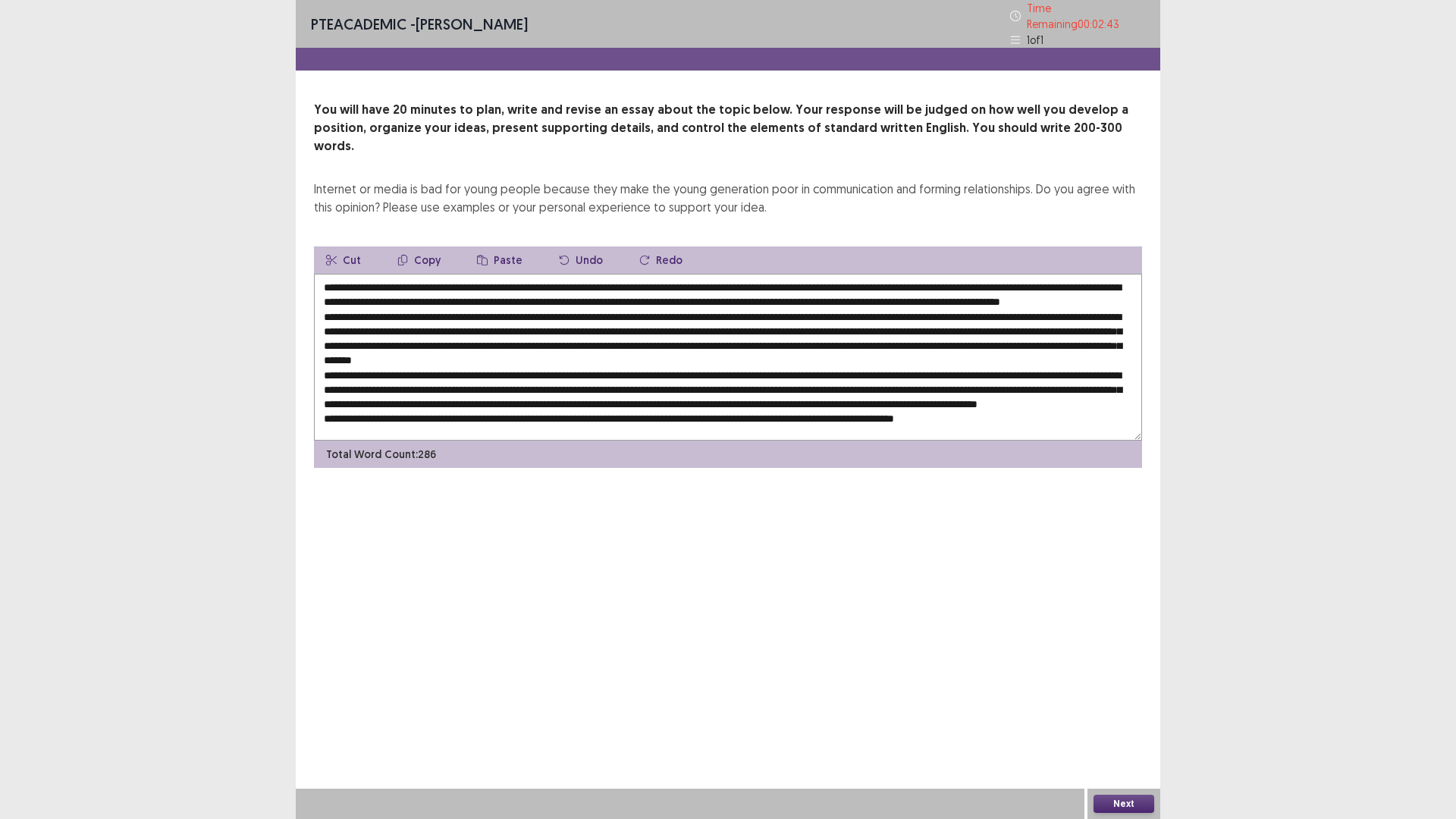
click at [1145, 392] on div "You will have 20 minutes to plan, write and revise an essay about the topic bel…" at bounding box center [728, 285] width 865 height 368
click at [1142, 691] on button "Next" at bounding box center [1124, 804] width 61 height 18
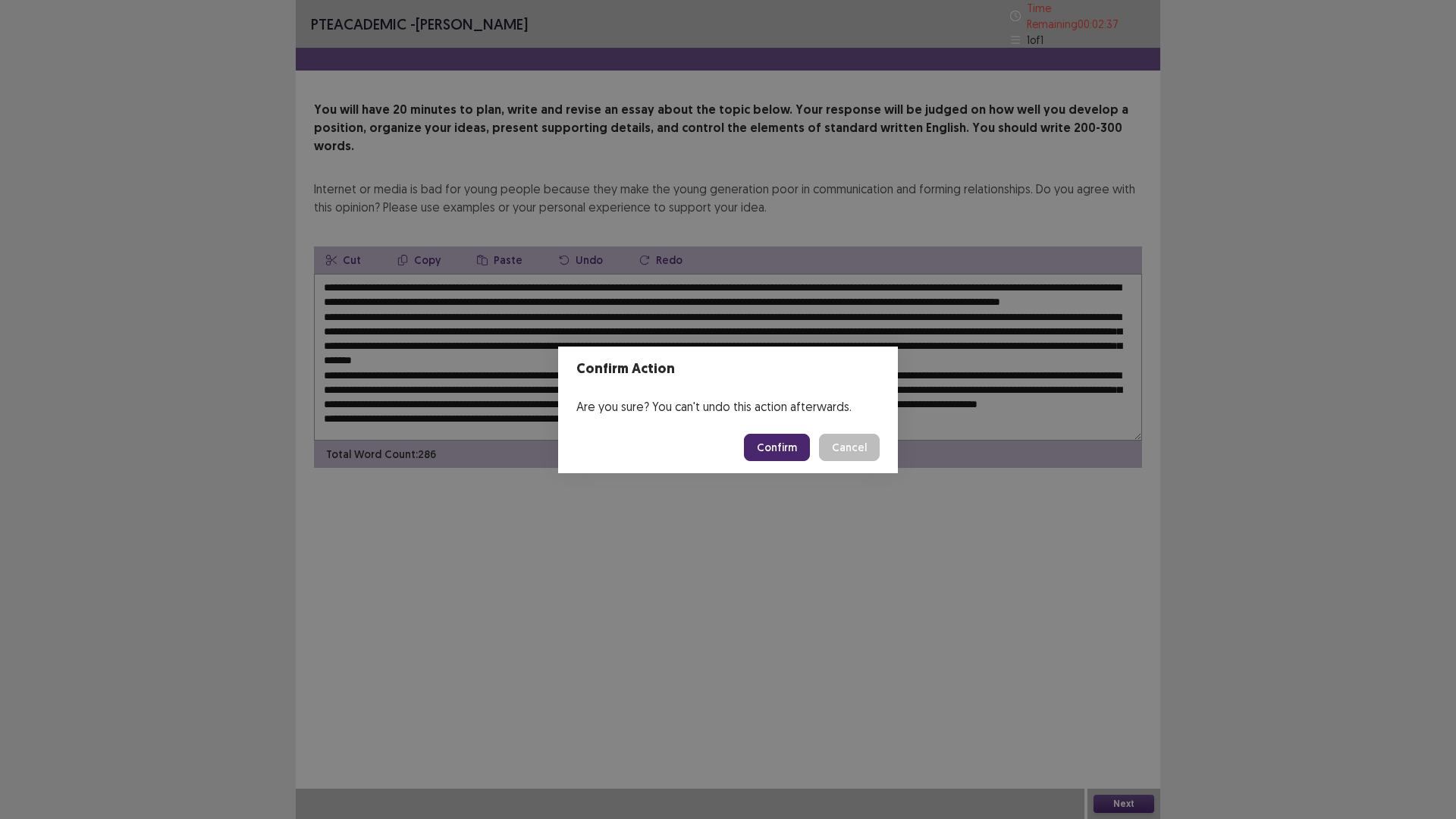
click at [790, 443] on button "Confirm" at bounding box center [777, 448] width 66 height 27
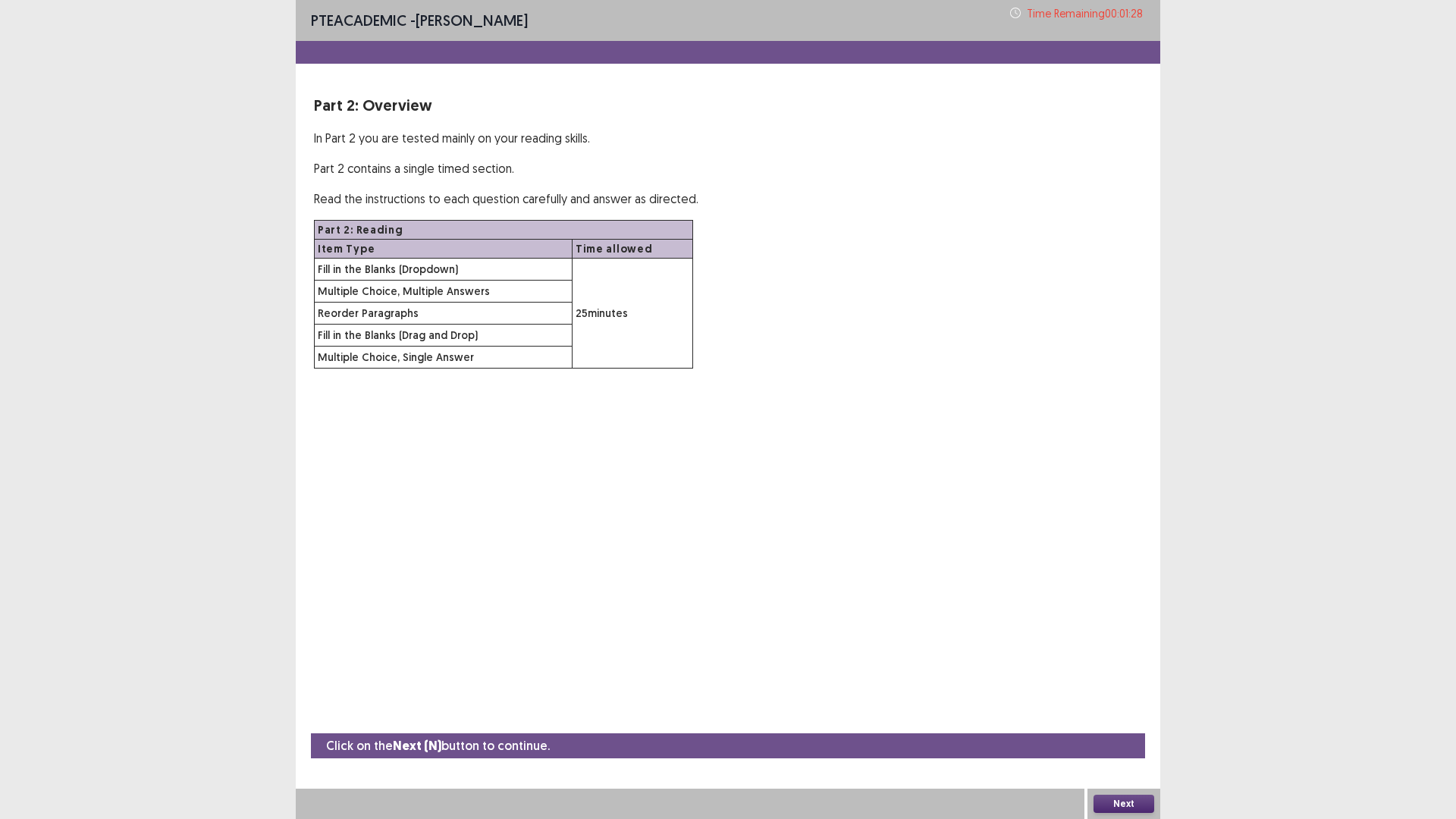
click at [1128, 691] on button "Next" at bounding box center [1124, 804] width 61 height 18
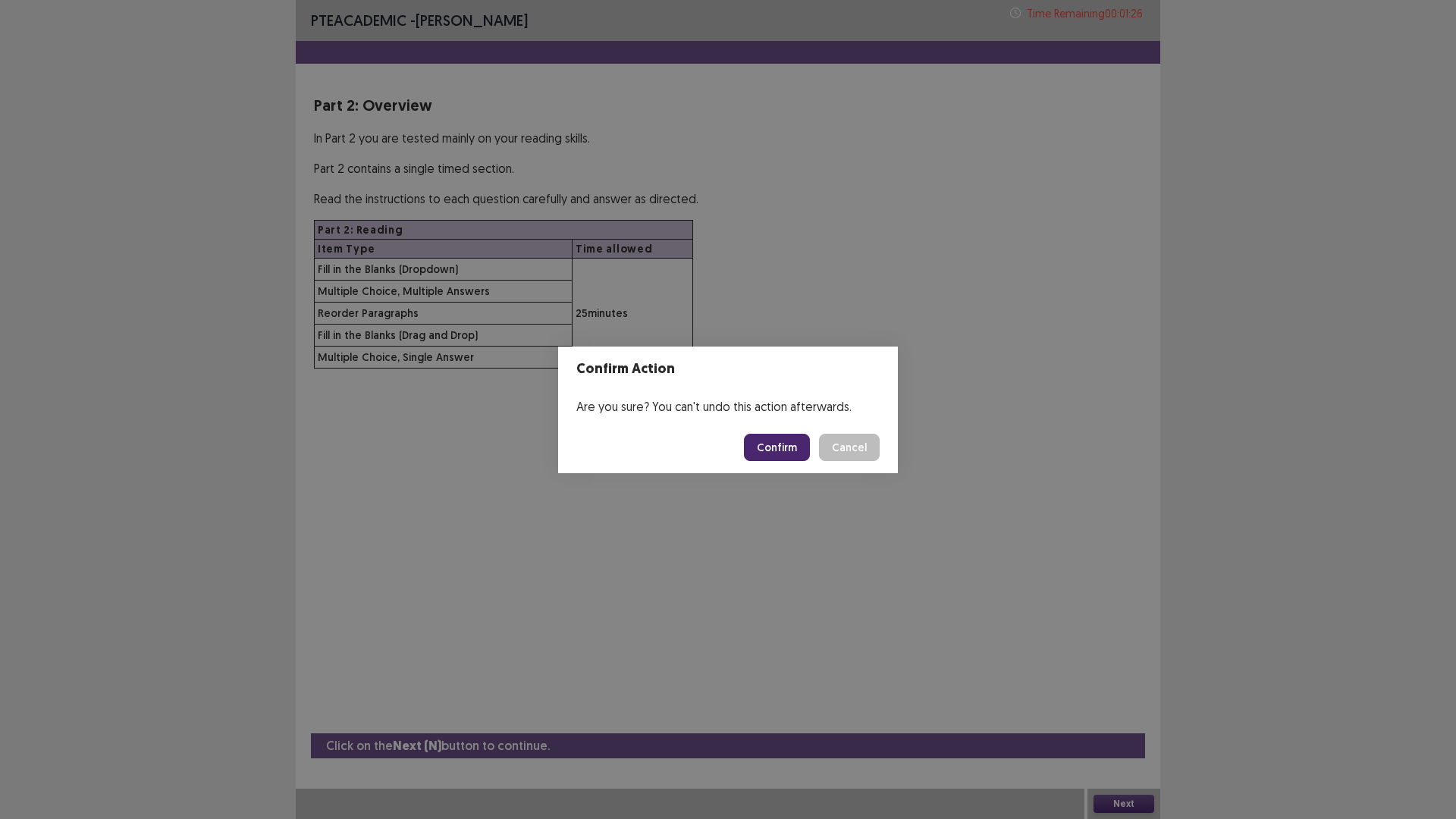
click at [775, 442] on button "Confirm" at bounding box center [777, 448] width 66 height 27
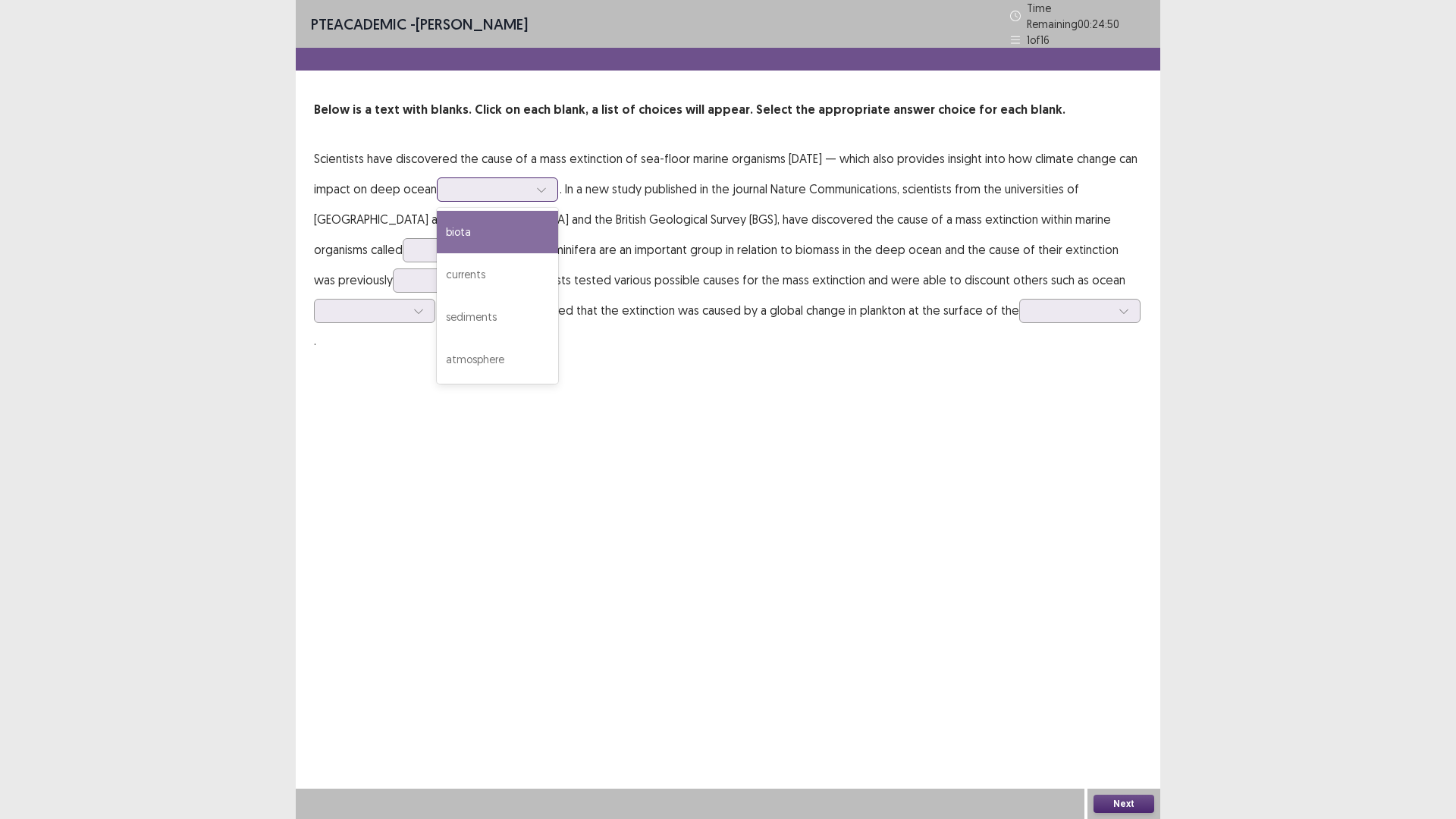
click at [529, 182] on div at bounding box center [489, 189] width 79 height 15
click at [677, 288] on p "Scientists have discovered the cause of a mass extinction of sea-floor marine o…" at bounding box center [727, 250] width 828 height 212
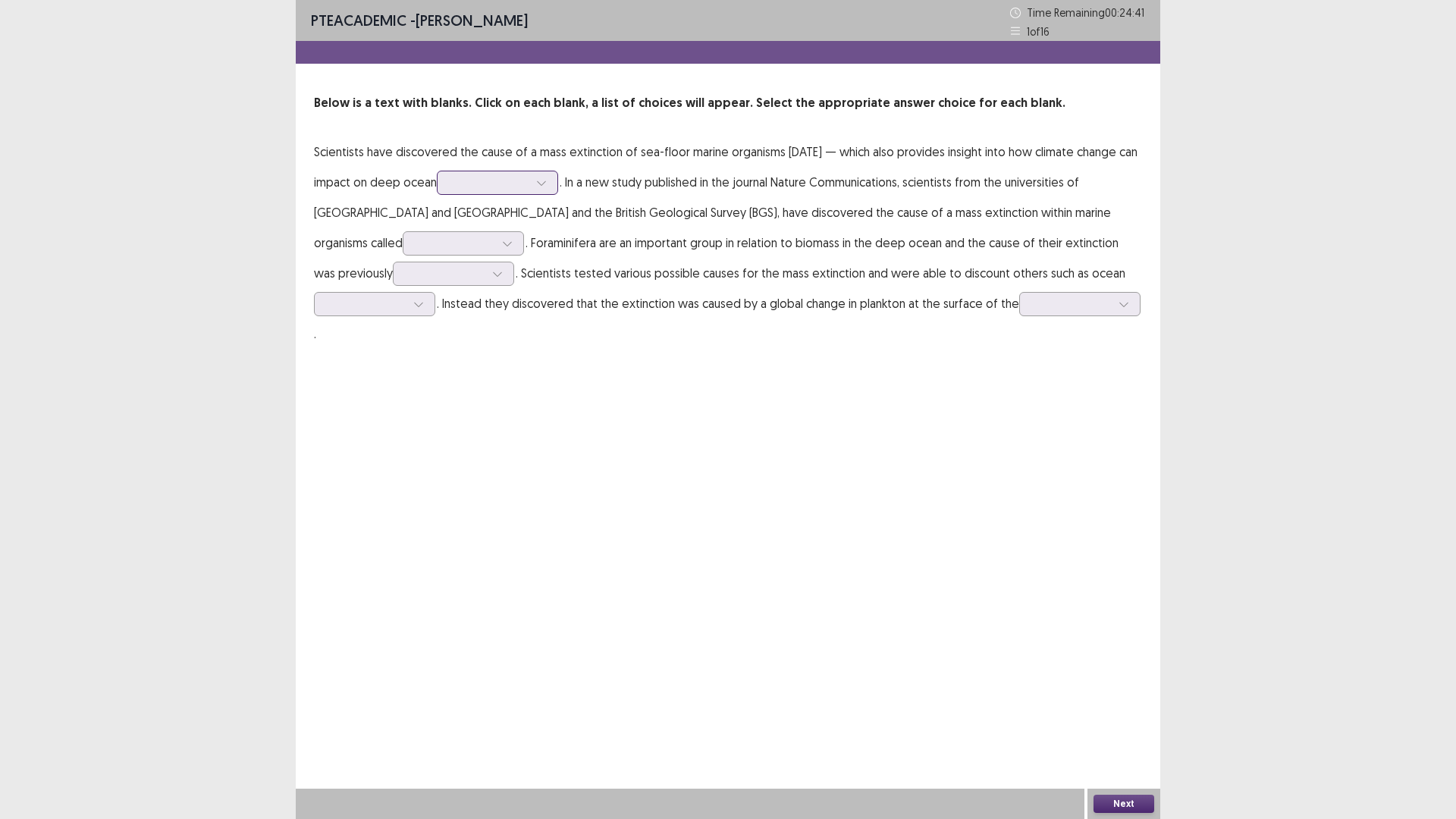
click at [547, 180] on icon at bounding box center [541, 183] width 10 height 10
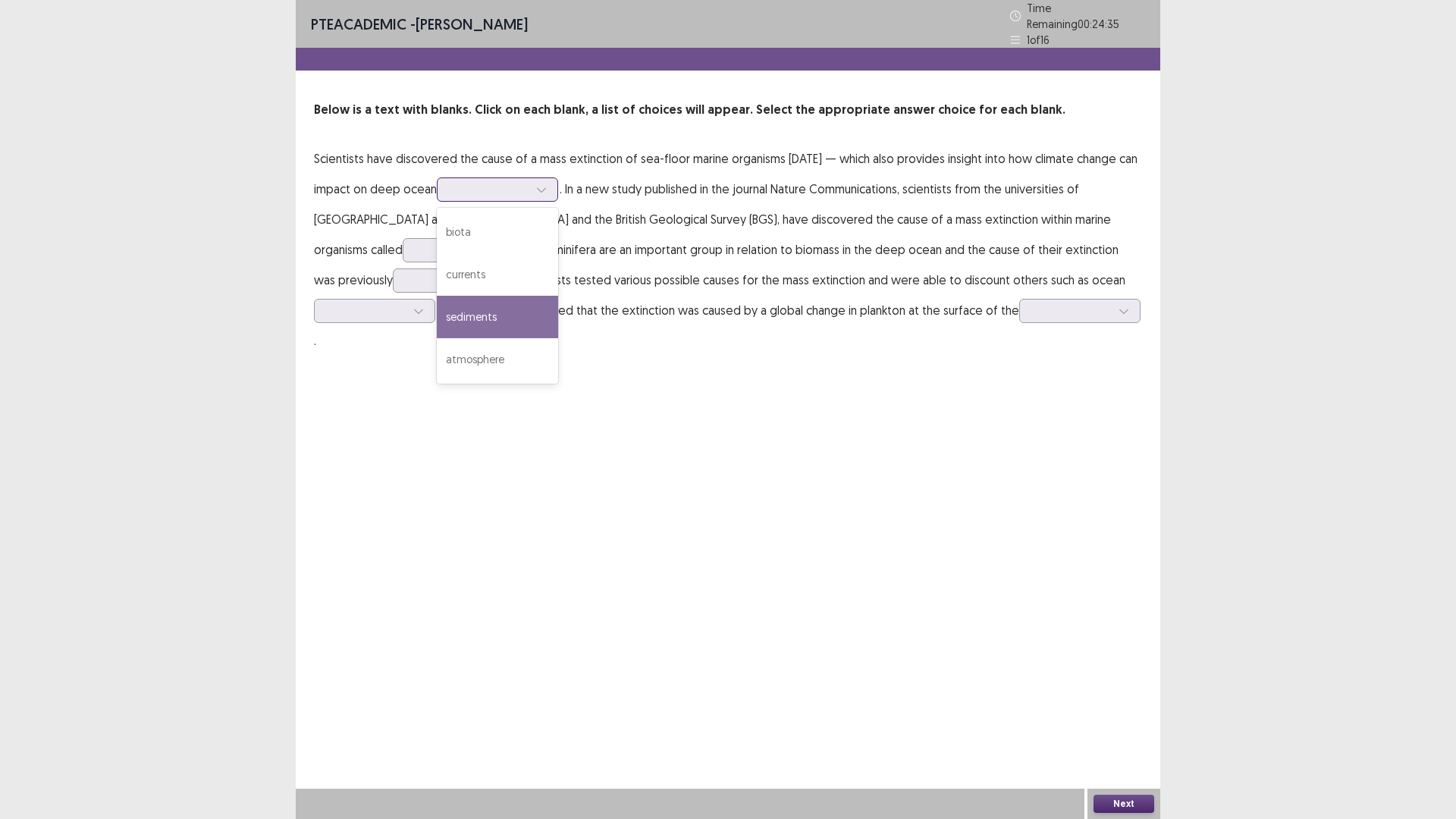
click at [558, 307] on div "sediments" at bounding box center [497, 317] width 121 height 43
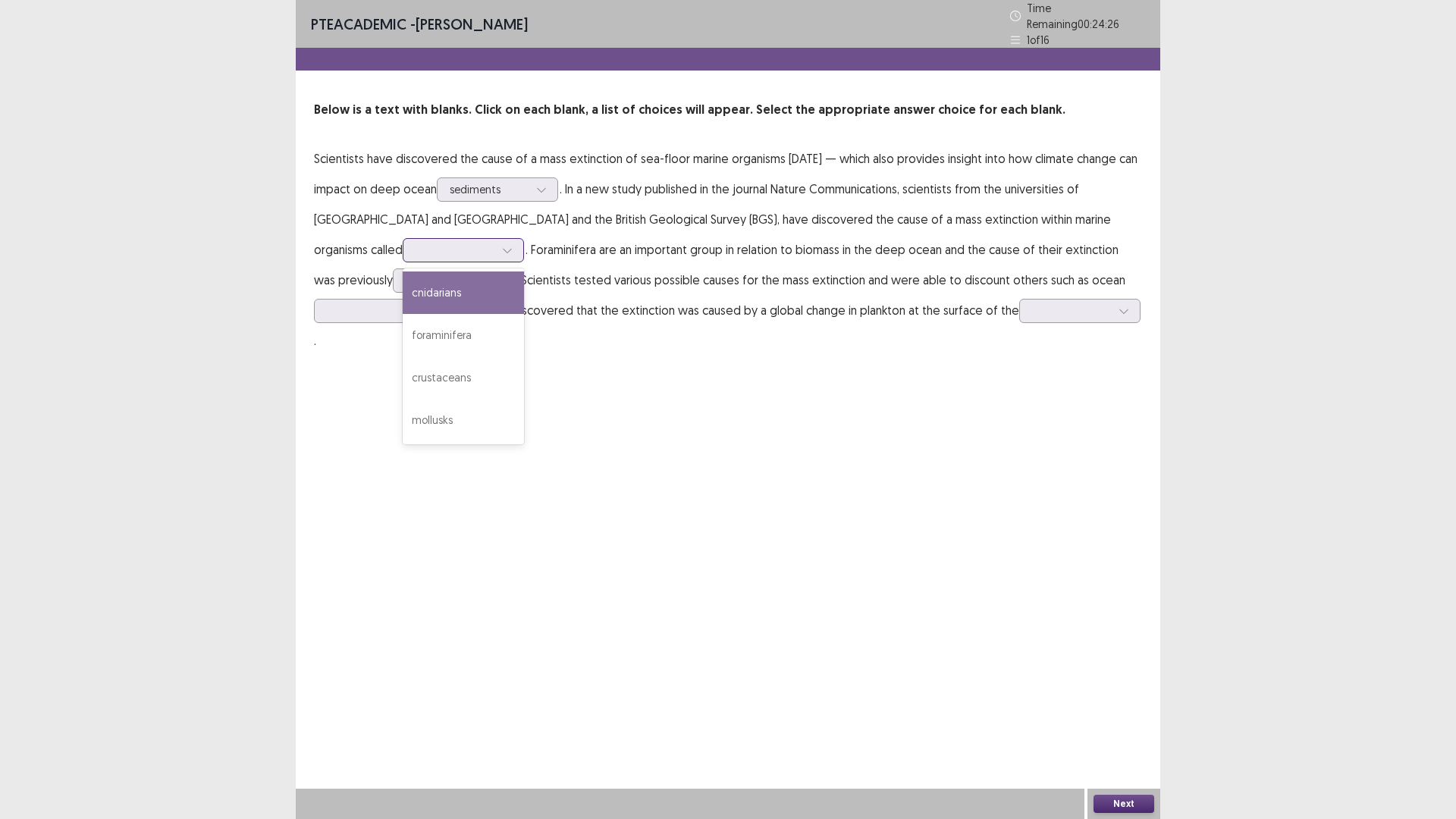
click at [502, 245] on icon at bounding box center [507, 250] width 10 height 10
click at [402, 327] on div "foraminifera" at bounding box center [463, 335] width 121 height 43
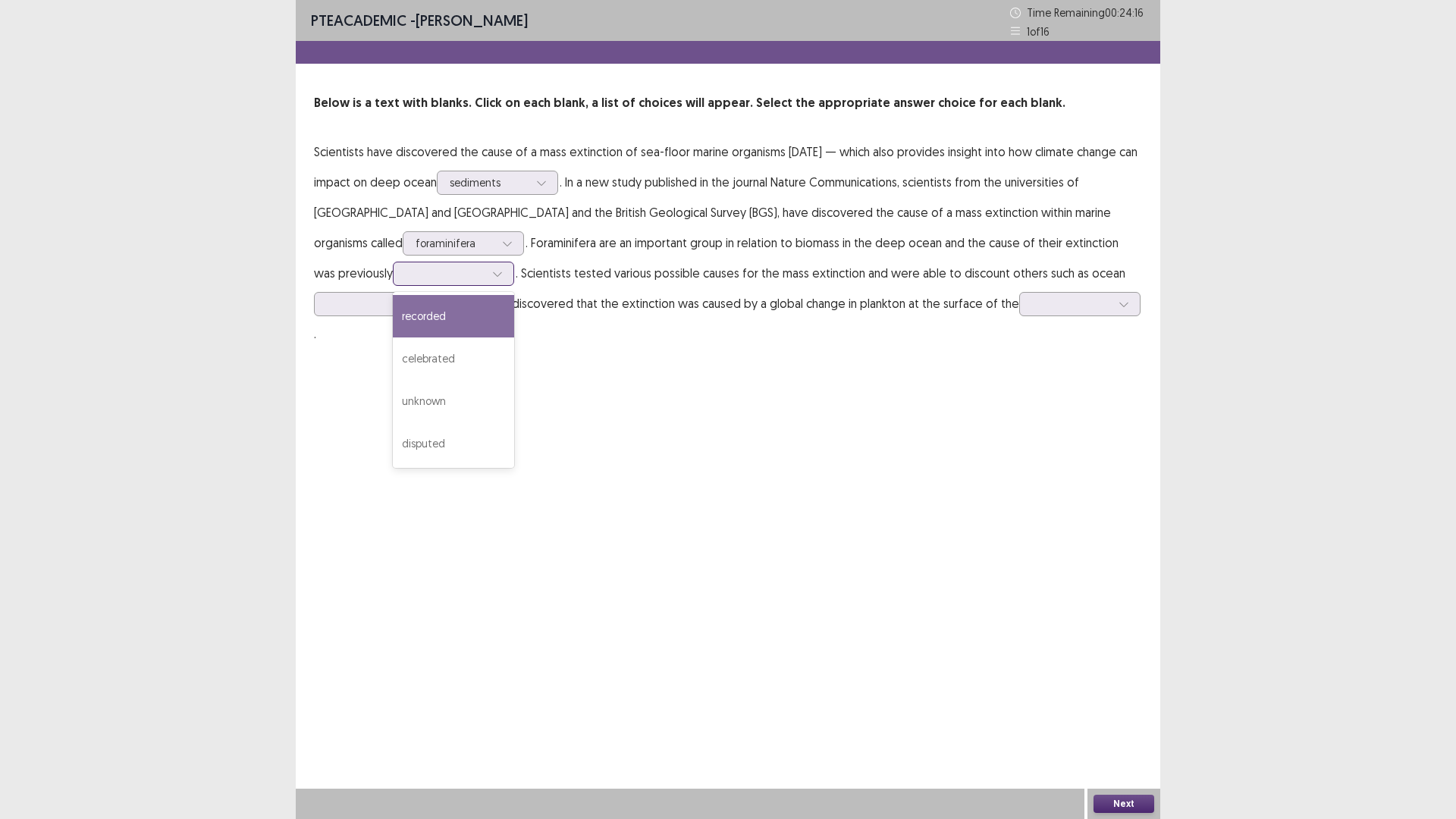
click at [406, 280] on div at bounding box center [445, 273] width 79 height 15
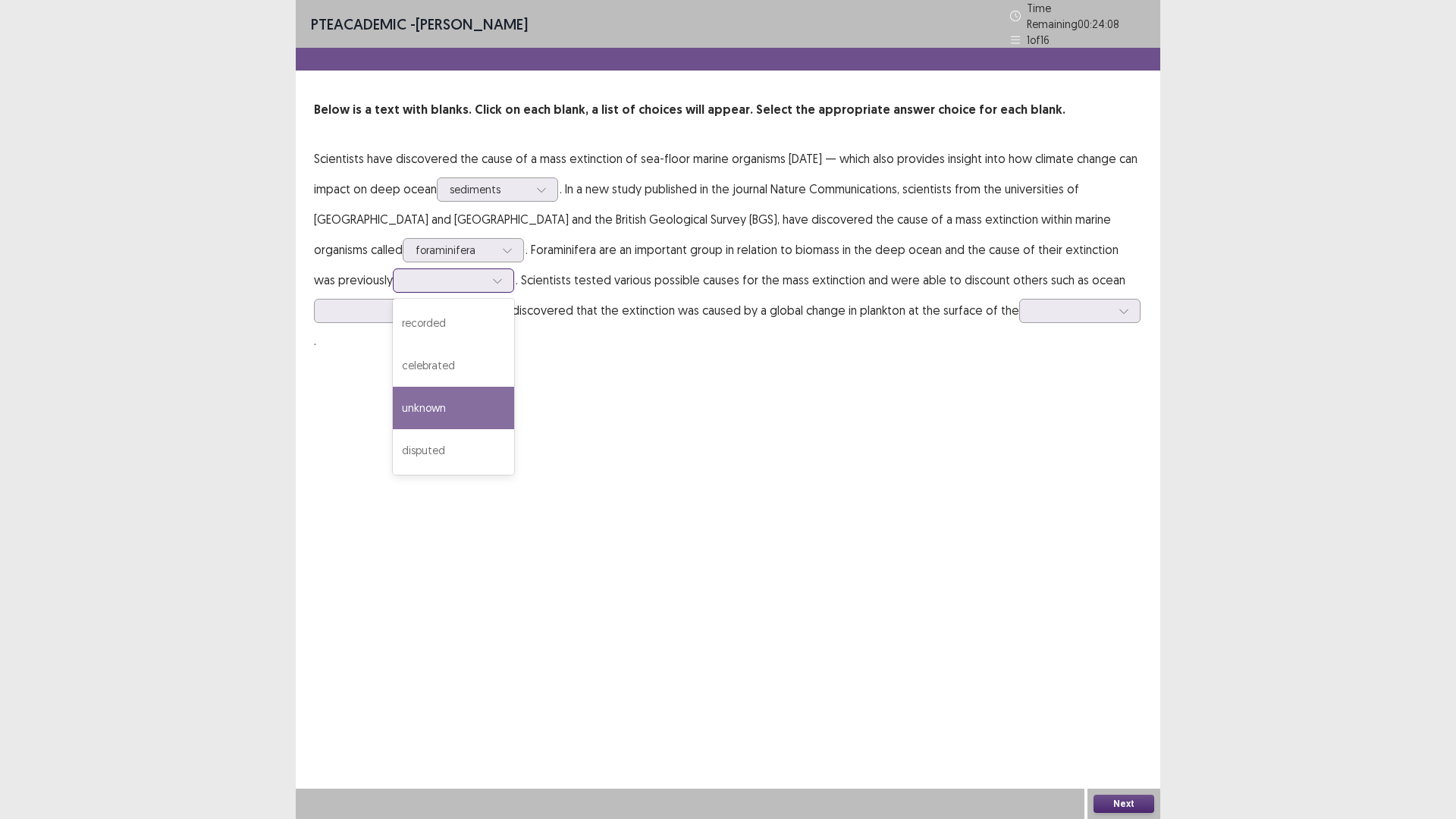
click at [402, 406] on div "unknown" at bounding box center [454, 409] width 121 height 43
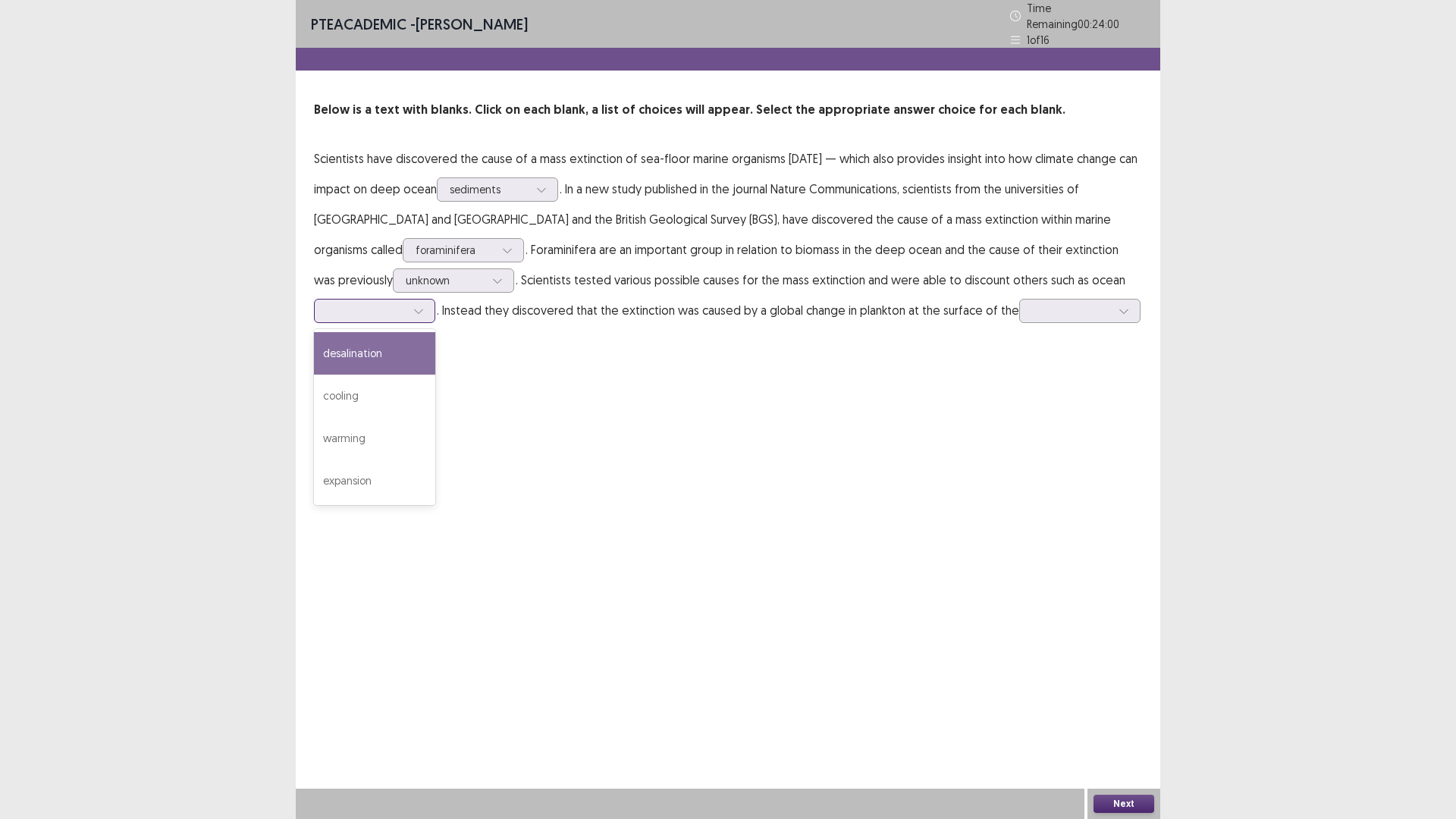
click at [392, 315] on div at bounding box center [374, 311] width 121 height 24
click at [398, 466] on div "expansion" at bounding box center [374, 481] width 121 height 43
click at [1037, 309] on div at bounding box center [1071, 310] width 79 height 15
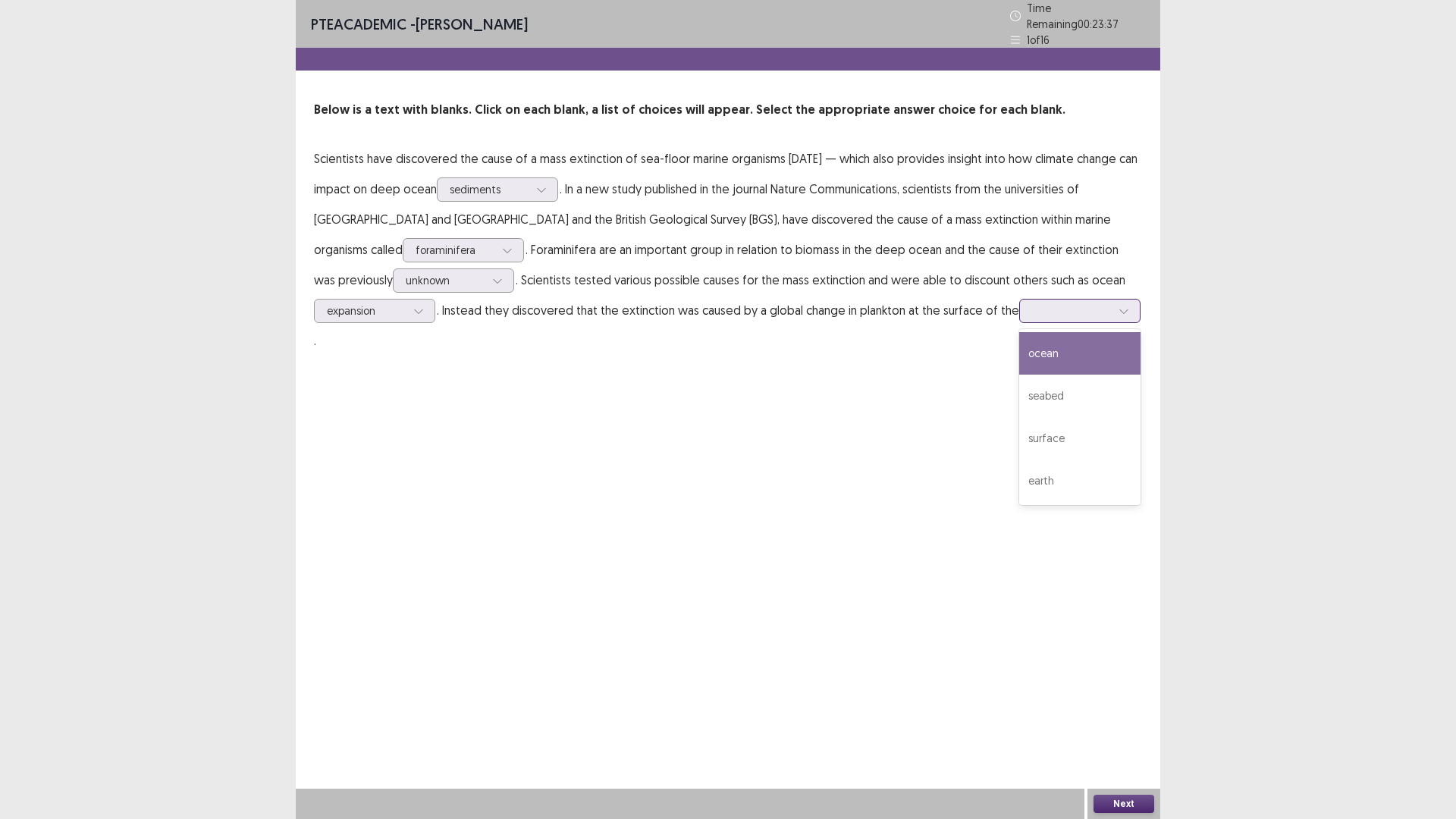
click at [1079, 333] on div "ocean" at bounding box center [1080, 354] width 121 height 43
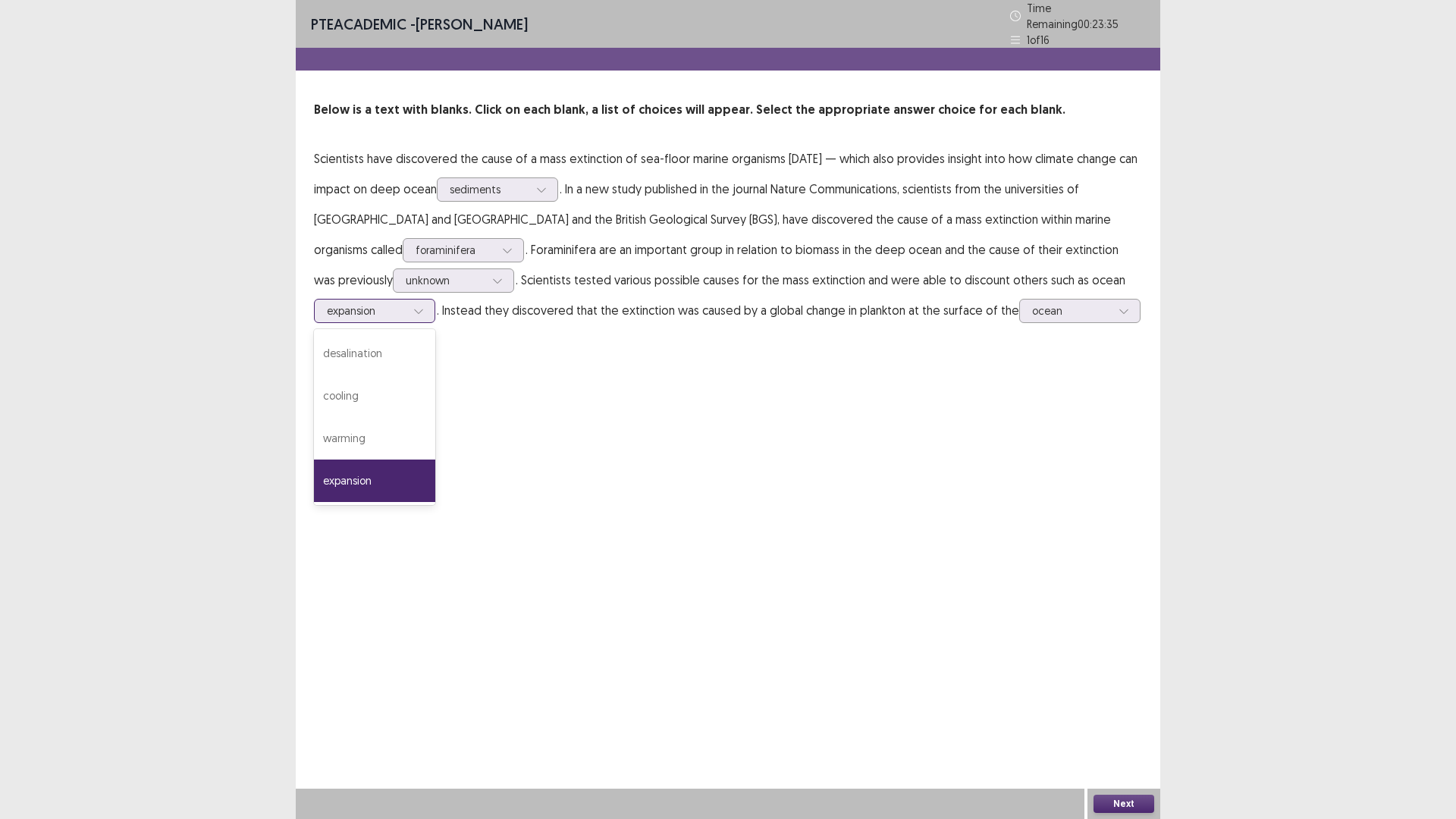
click at [401, 308] on div at bounding box center [366, 310] width 79 height 15
click at [414, 417] on div "warming" at bounding box center [374, 439] width 121 height 43
drag, startPoint x: 739, startPoint y: 280, endPoint x: 760, endPoint y: 311, distance: 37.4
click at [760, 311] on p "Scientists have discovered the cause of a mass extinction of sea-floor marine o…" at bounding box center [727, 250] width 828 height 212
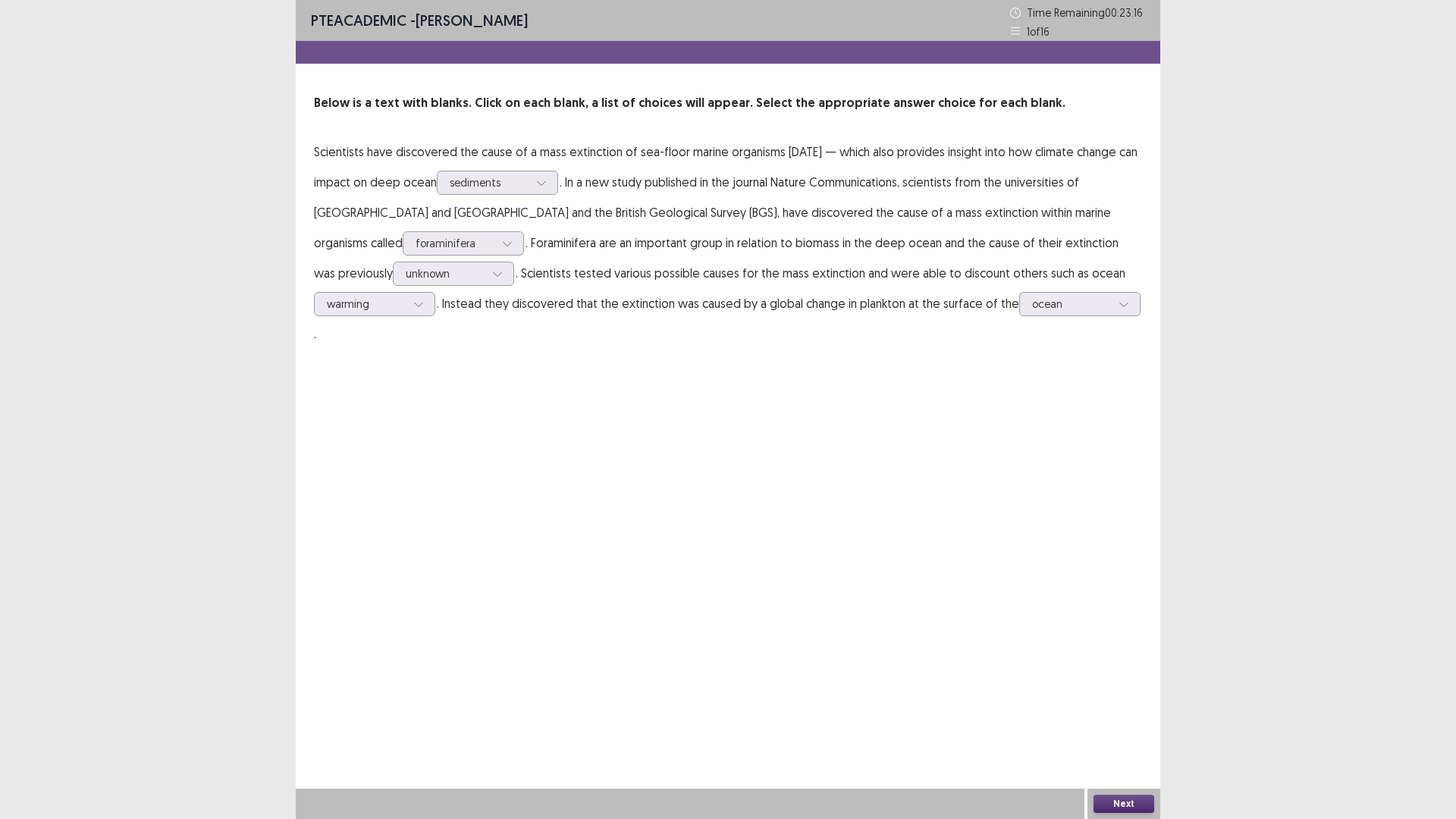
click at [1142, 691] on button "Next" at bounding box center [1124, 804] width 61 height 18
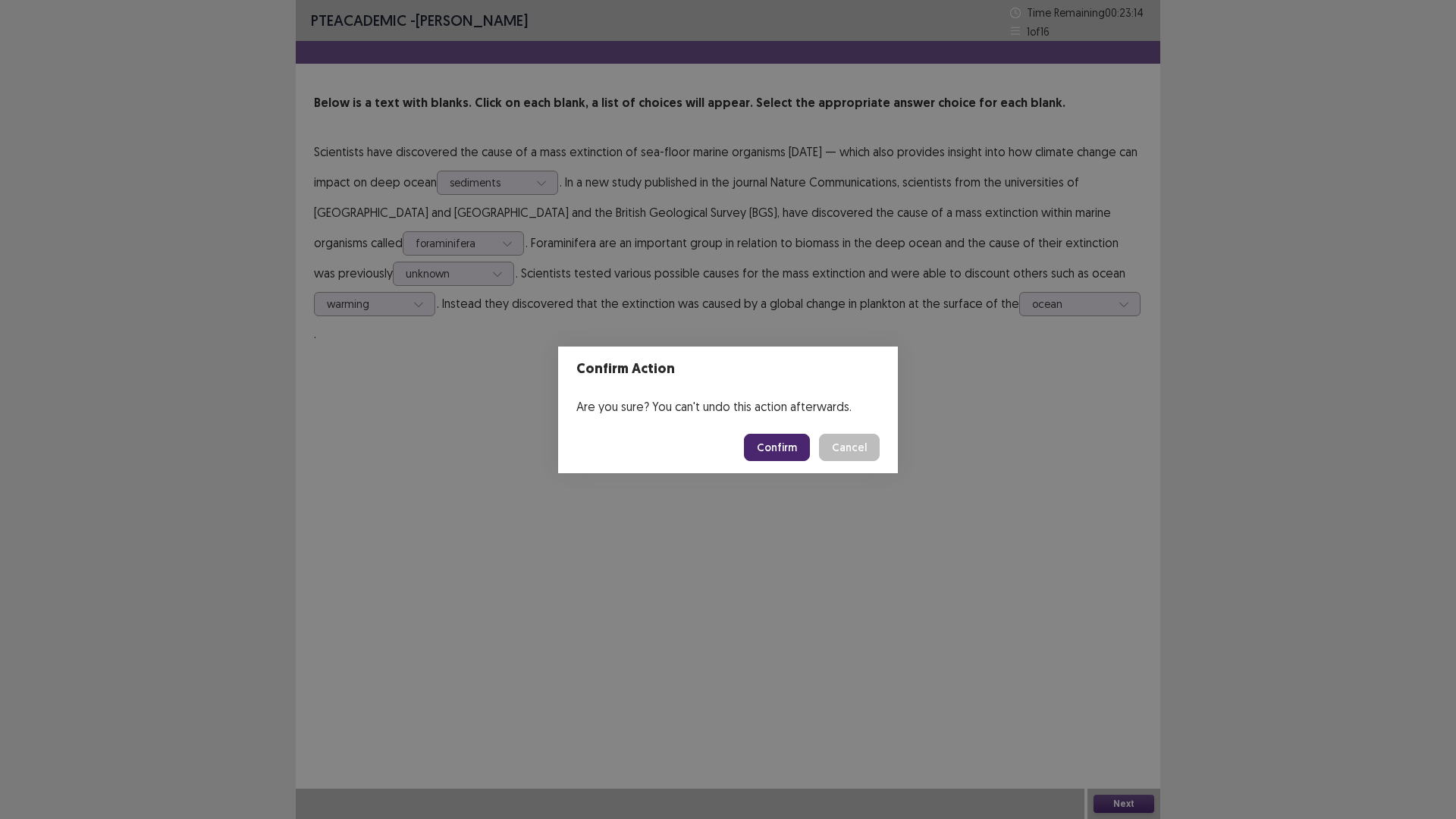
click at [768, 453] on button "Confirm" at bounding box center [777, 448] width 66 height 27
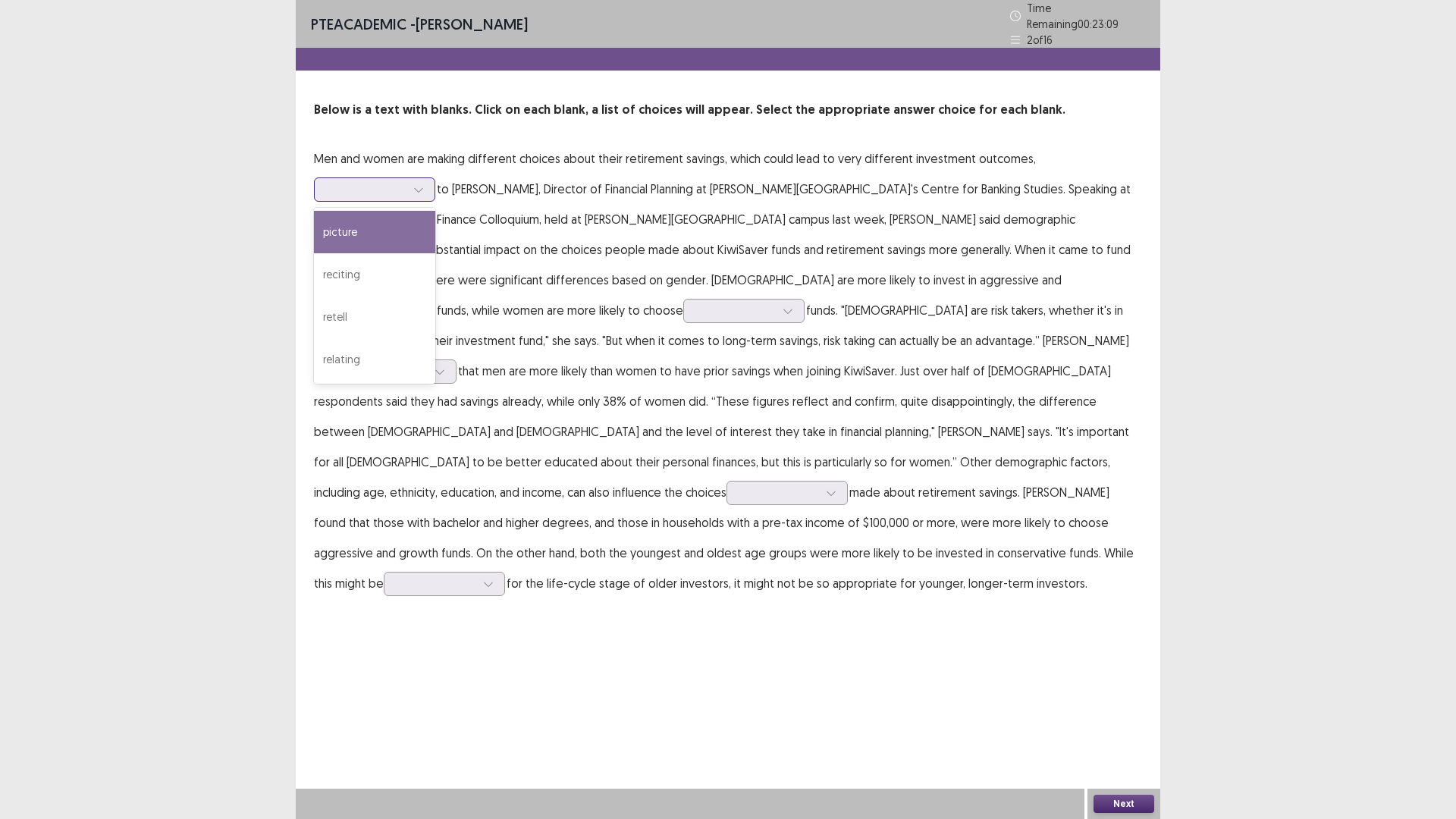
click at [415, 186] on icon at bounding box center [419, 190] width 10 height 10
click at [397, 357] on div "relating" at bounding box center [374, 360] width 121 height 43
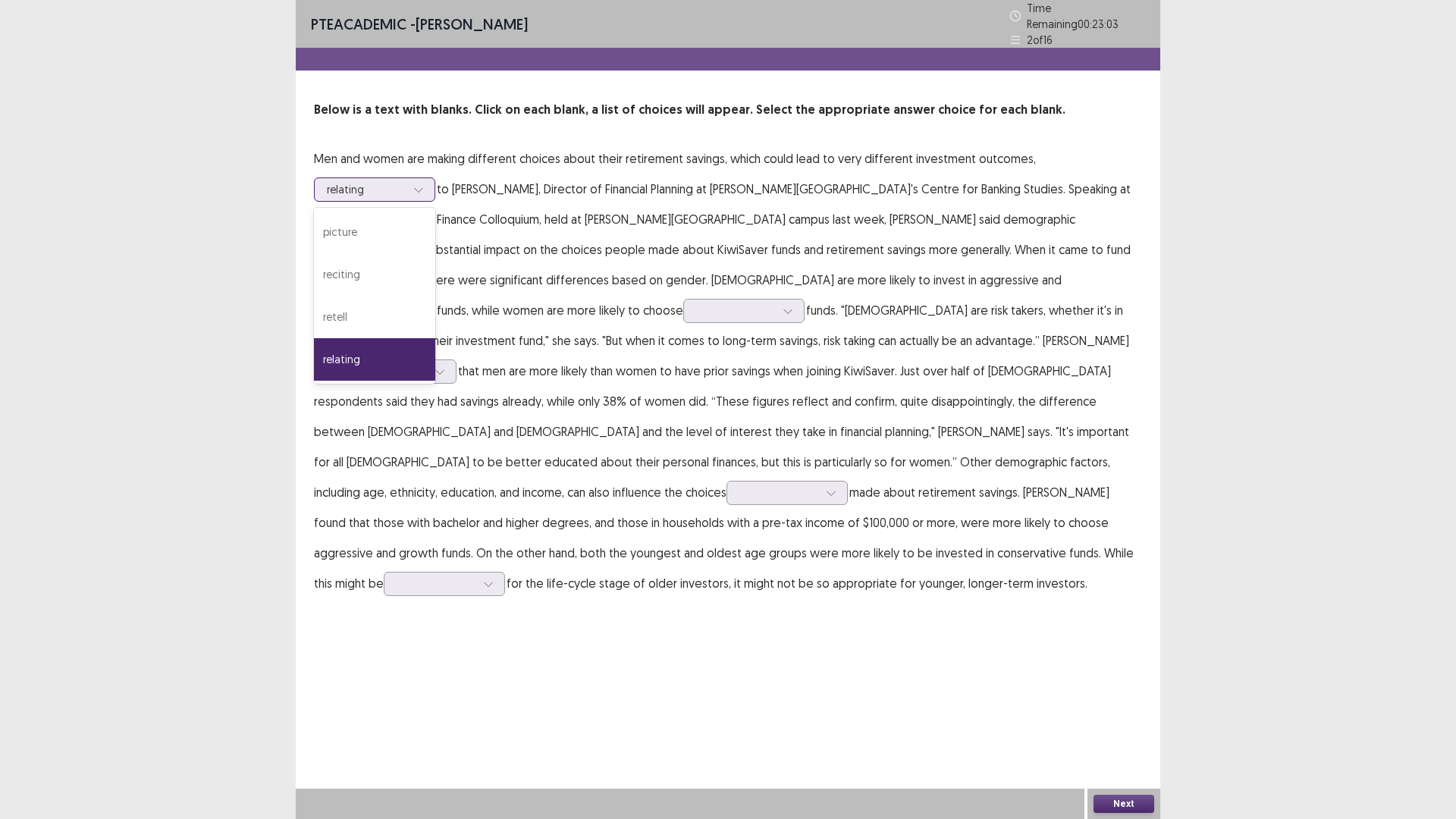
click at [426, 185] on div at bounding box center [419, 190] width 23 height 23
click at [410, 257] on div "reciting" at bounding box center [374, 274] width 121 height 43
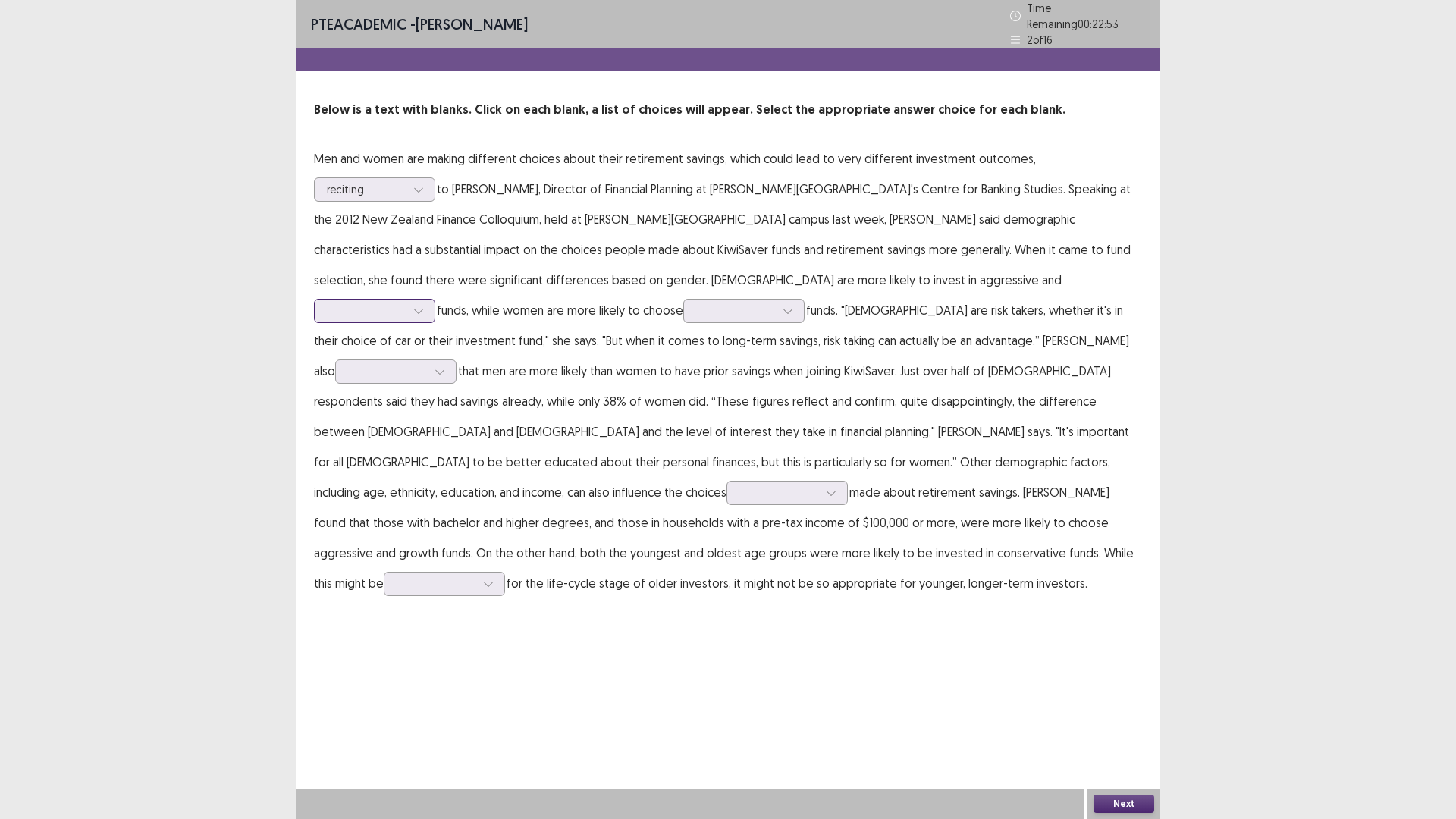
click at [406, 303] on div at bounding box center [366, 310] width 79 height 15
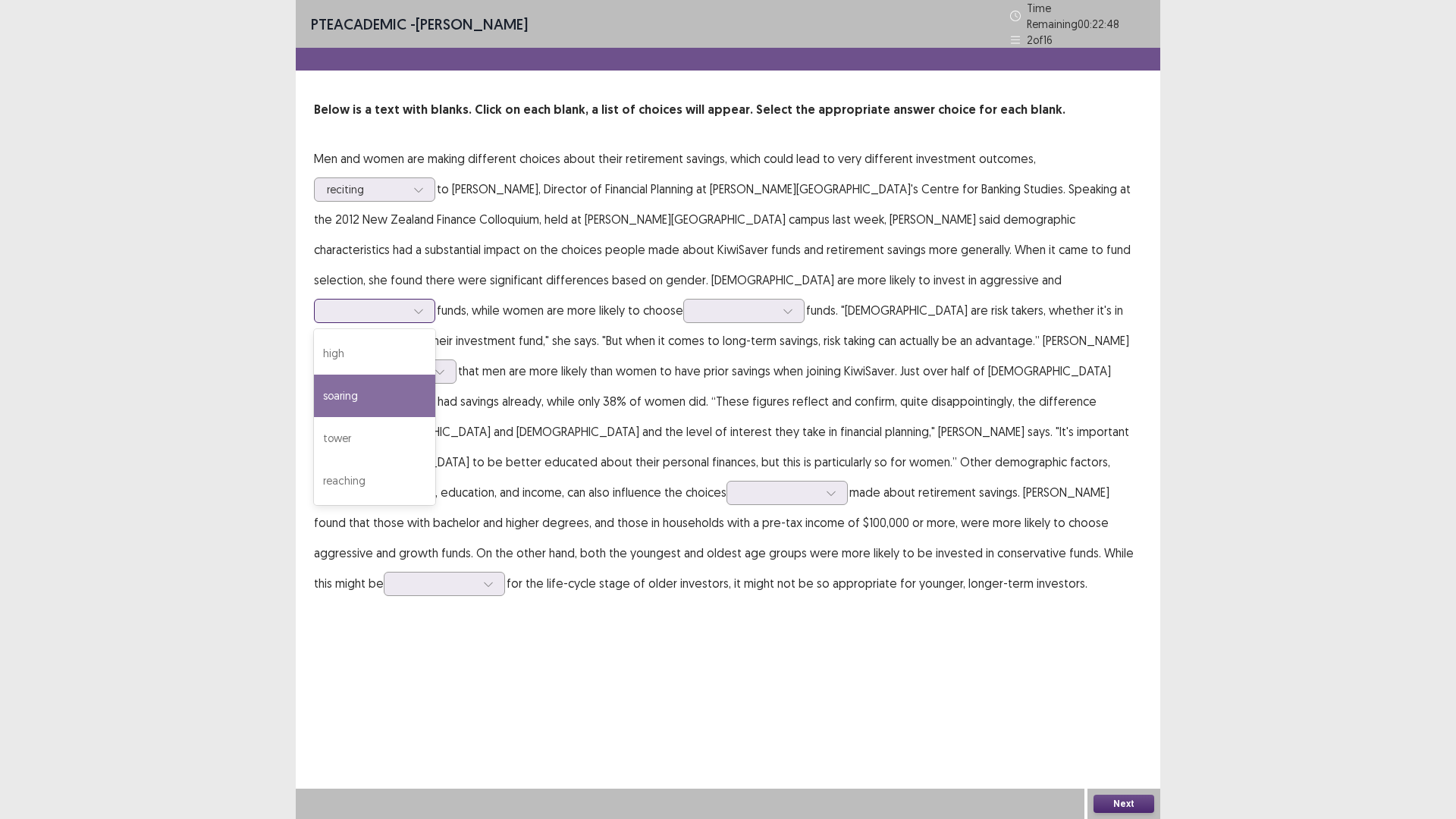
click at [435, 374] on div "soaring" at bounding box center [374, 396] width 121 height 43
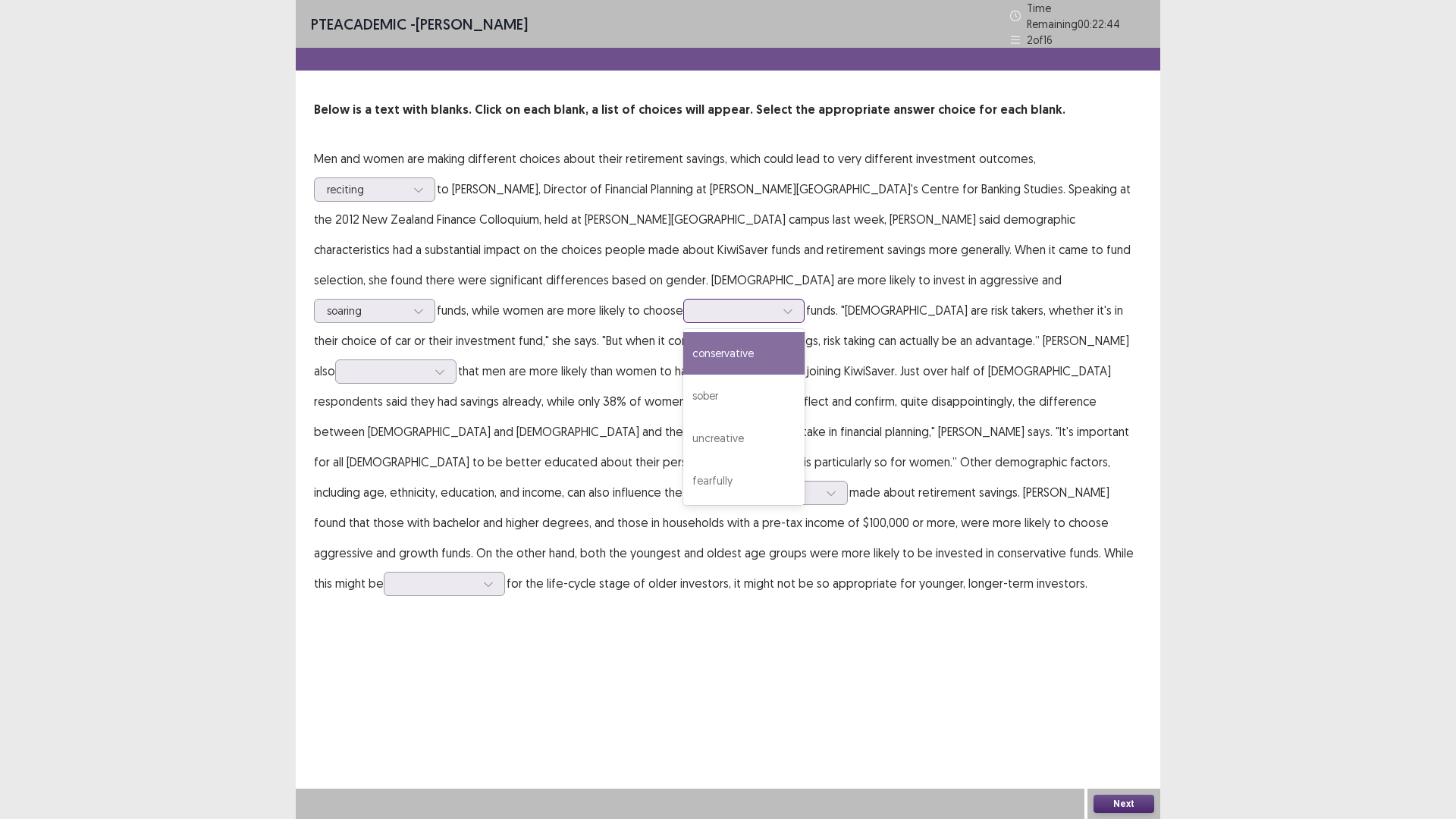
click at [777, 301] on div at bounding box center [788, 311] width 23 height 23
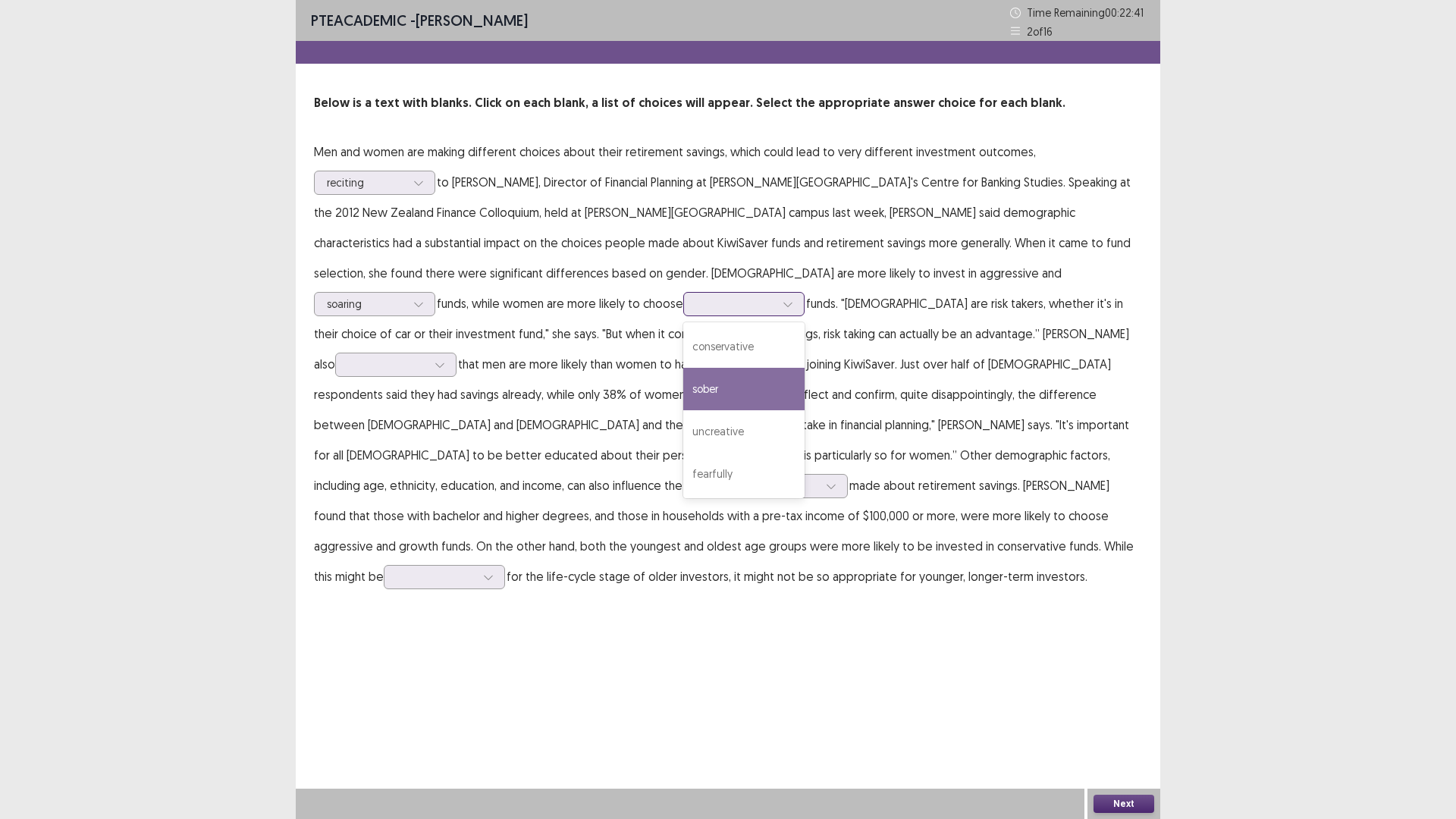
click at [684, 404] on div "sober" at bounding box center [744, 389] width 121 height 43
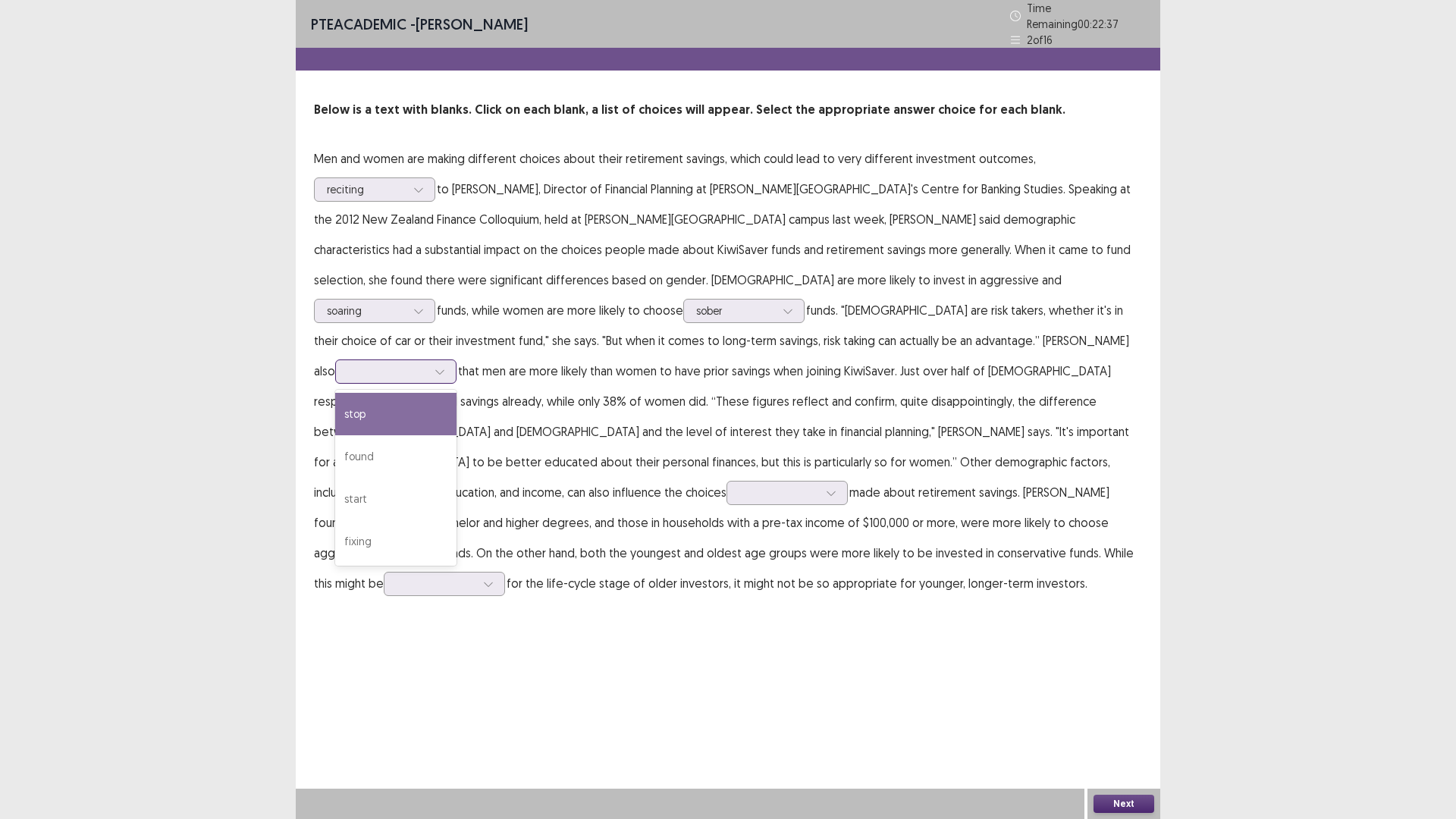
click at [427, 364] on div at bounding box center [387, 371] width 79 height 15
click at [456, 435] on div "found" at bounding box center [396, 457] width 121 height 43
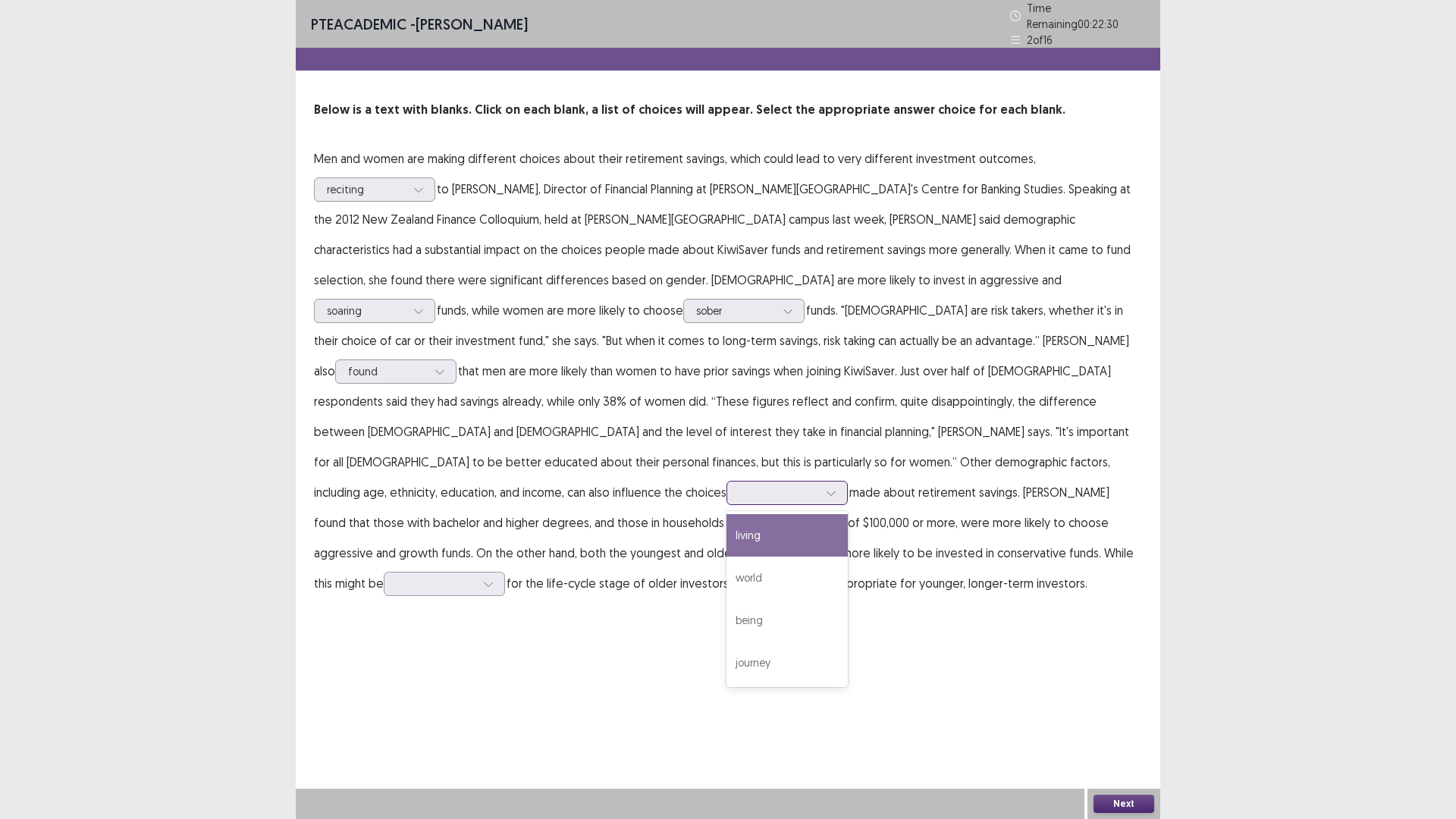
click at [739, 486] on div at bounding box center [778, 492] width 79 height 15
click at [726, 599] on div "being" at bounding box center [787, 621] width 121 height 43
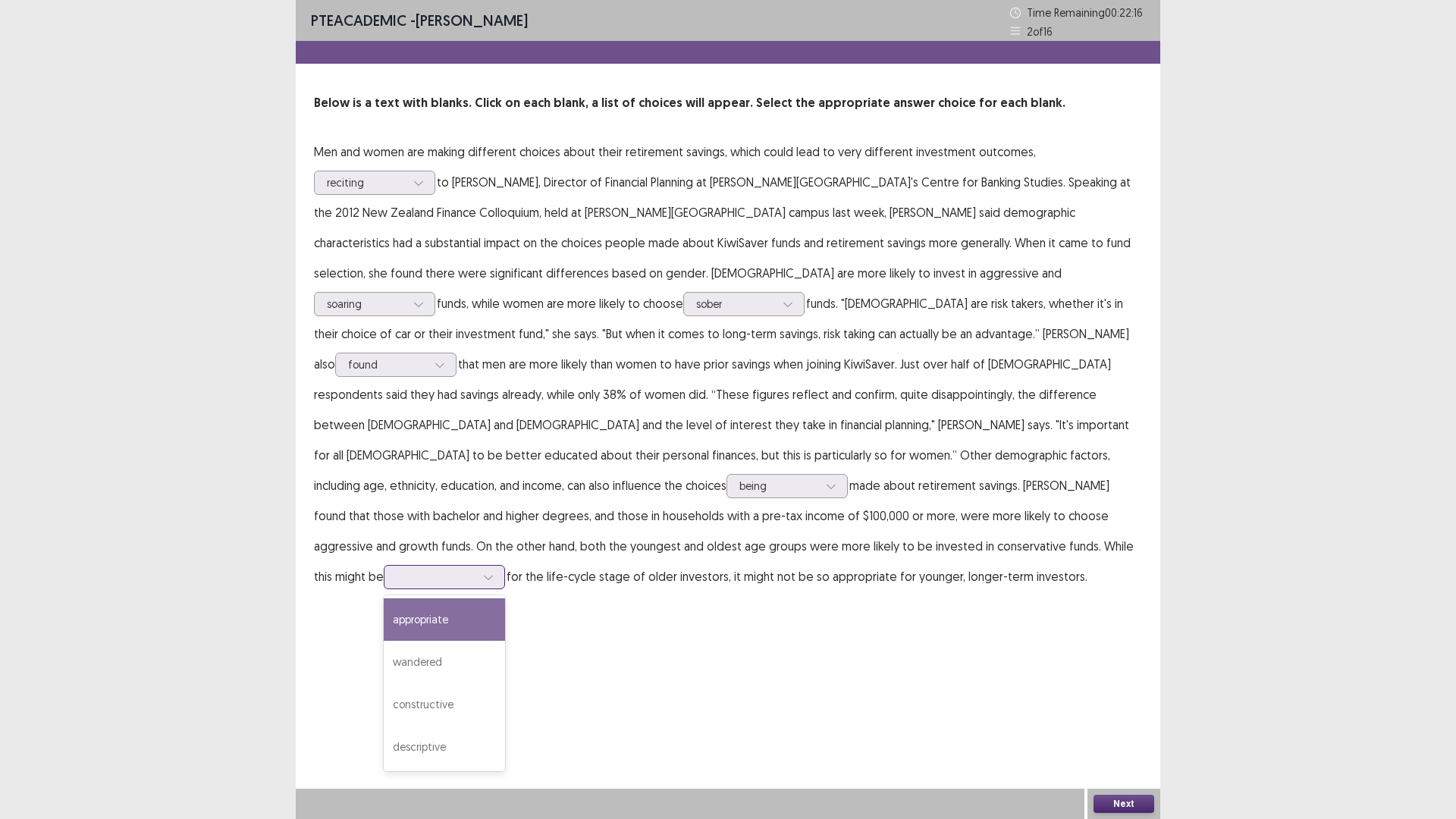
click at [396, 569] on div at bounding box center [436, 576] width 79 height 15
click at [408, 602] on div "appropriate" at bounding box center [444, 620] width 121 height 43
click at [1124, 691] on button "Next" at bounding box center [1124, 804] width 61 height 18
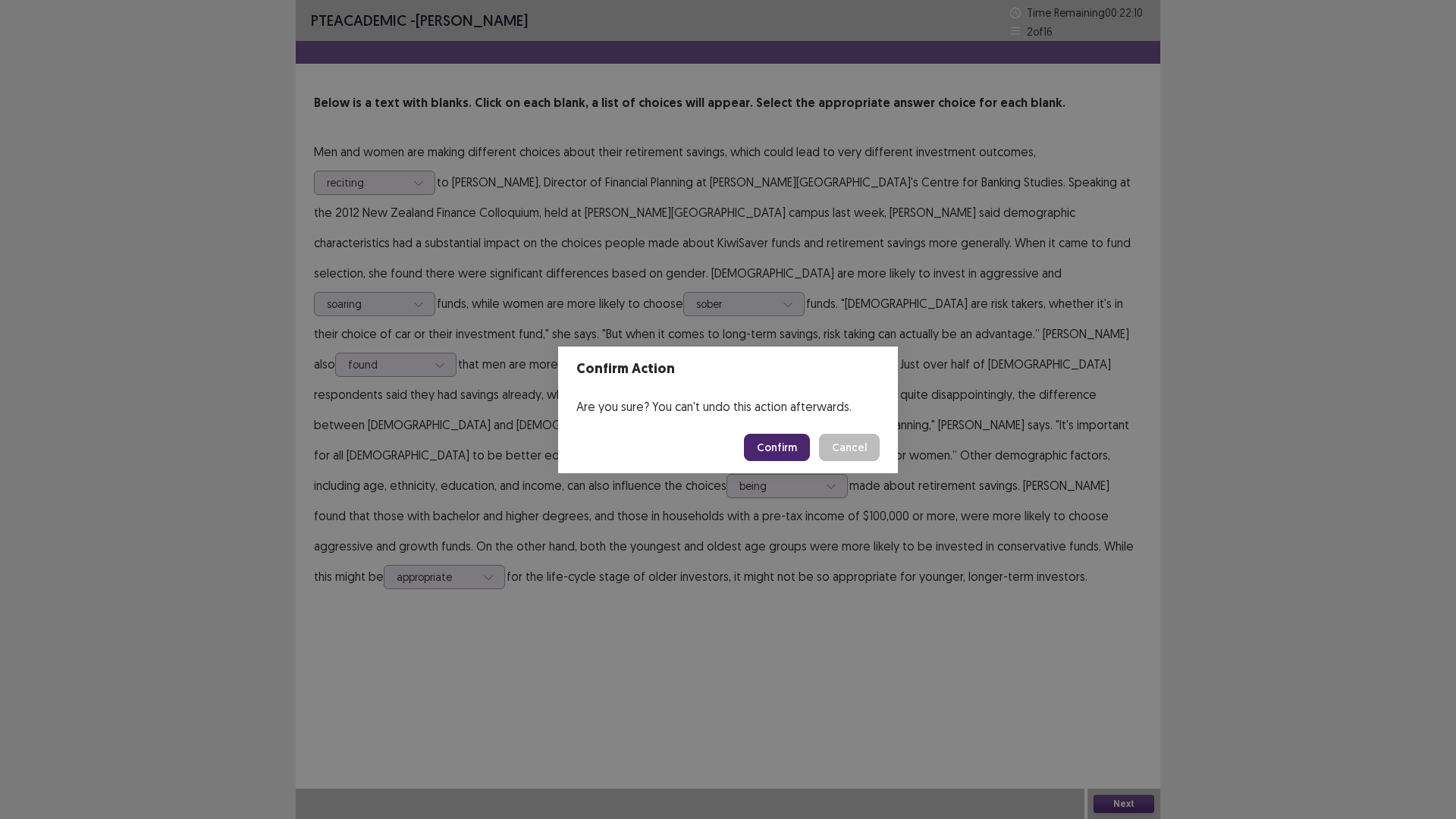
click at [770, 445] on button "Confirm" at bounding box center [777, 448] width 66 height 27
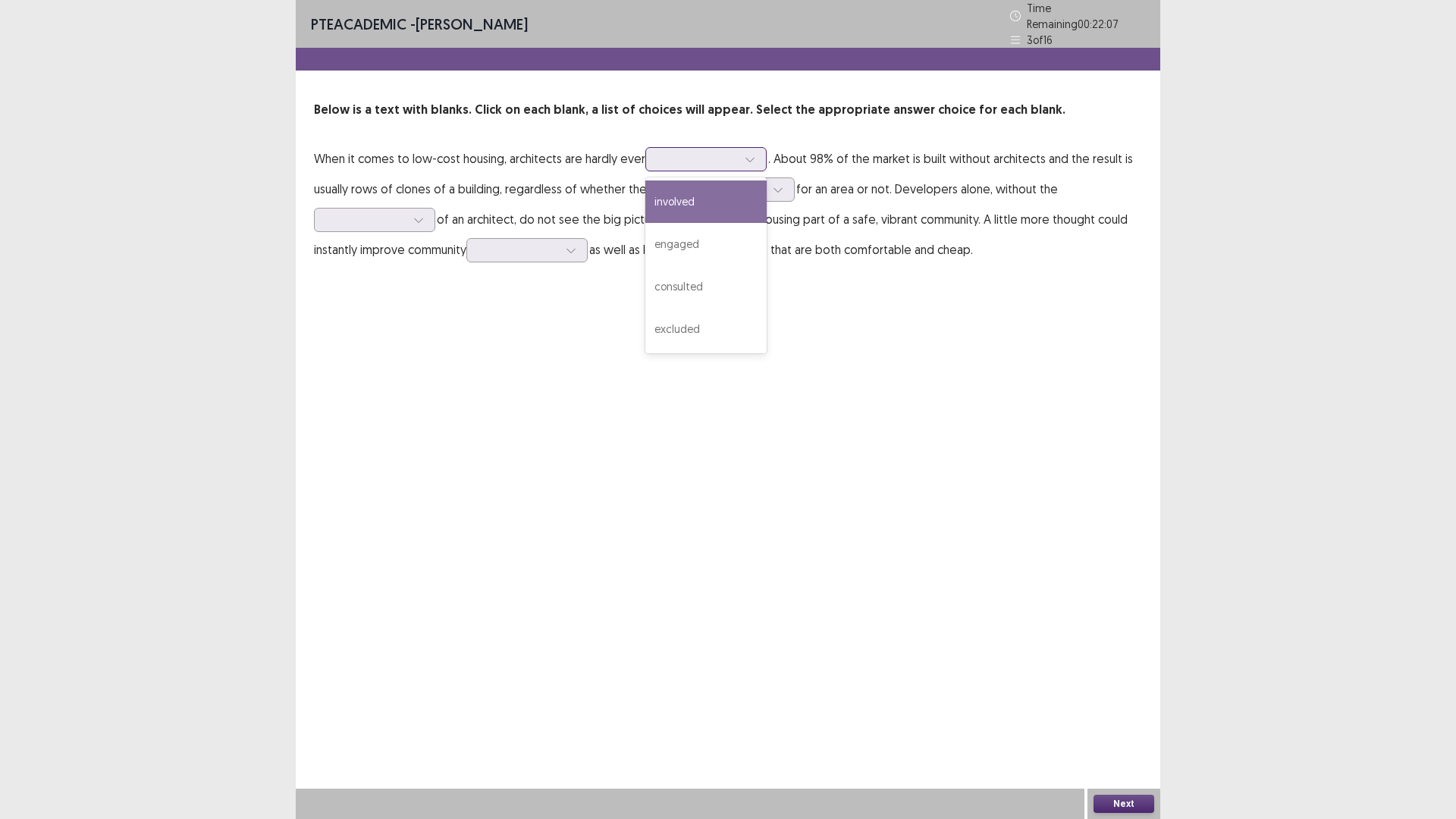
click at [662, 157] on div at bounding box center [697, 158] width 79 height 15
click at [688, 207] on div "involved" at bounding box center [706, 202] width 121 height 43
click at [708, 186] on div at bounding box center [725, 189] width 79 height 15
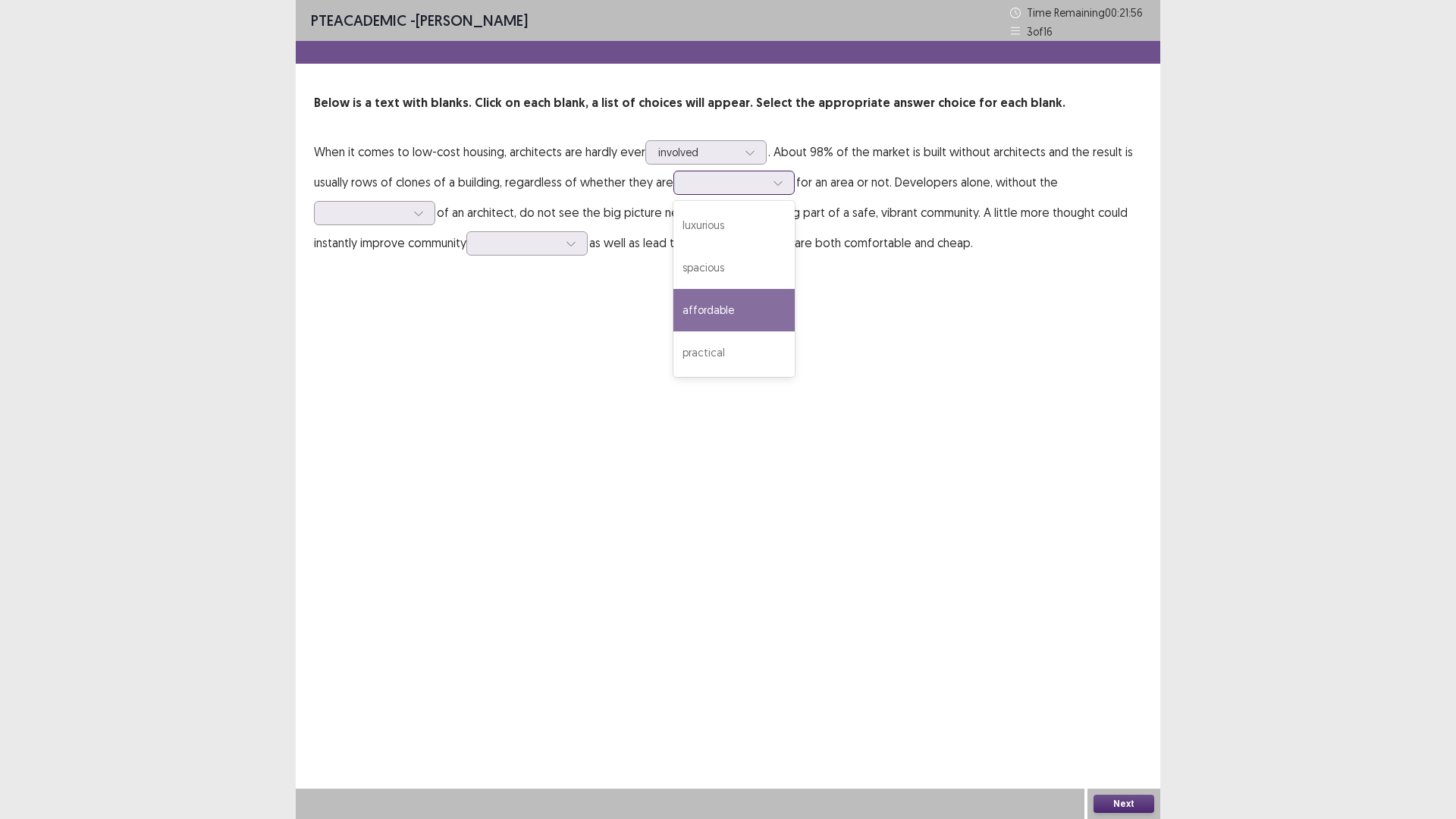
click at [759, 320] on div "affordable" at bounding box center [734, 310] width 121 height 43
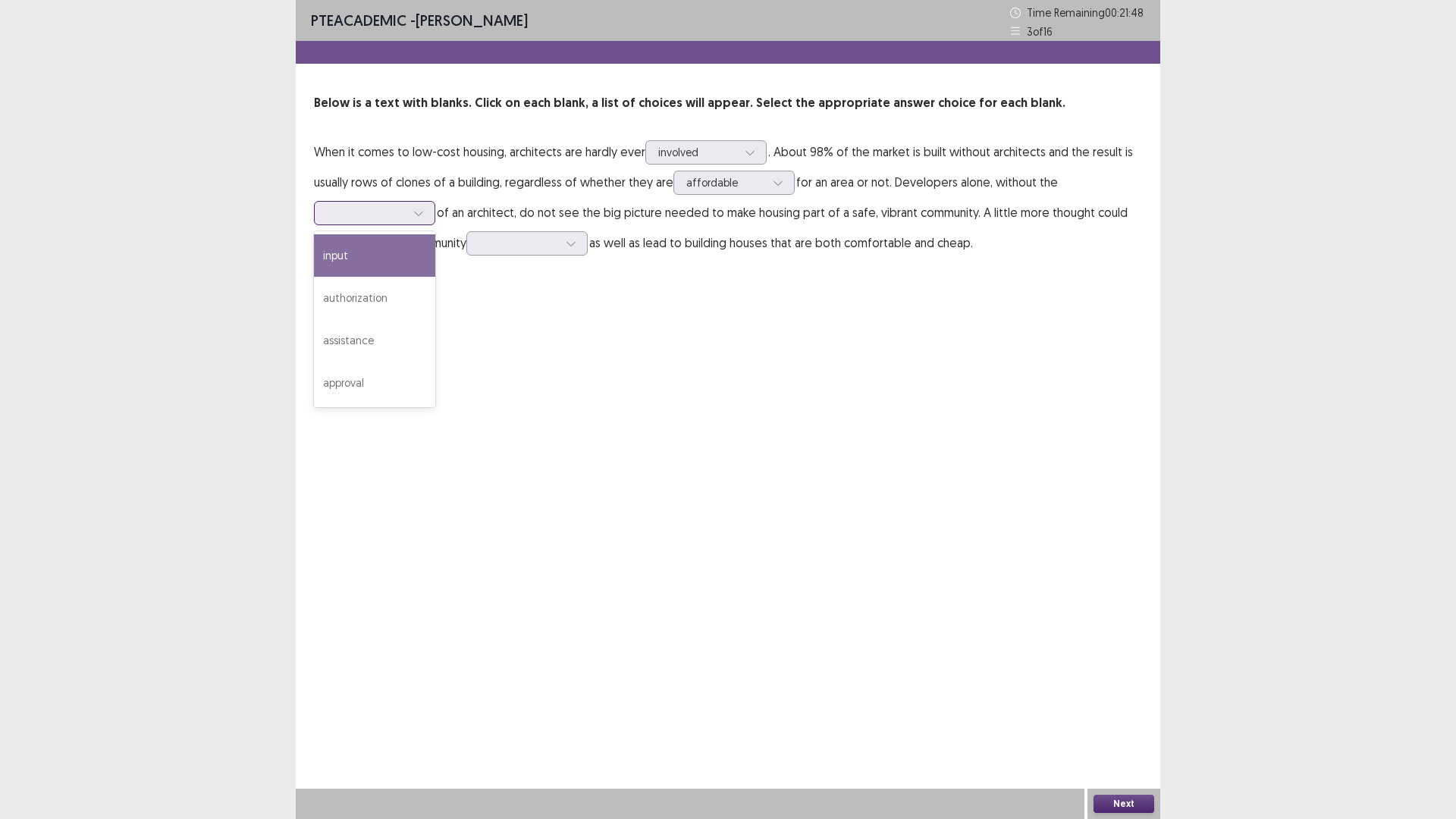
click at [420, 212] on icon at bounding box center [419, 213] width 10 height 10
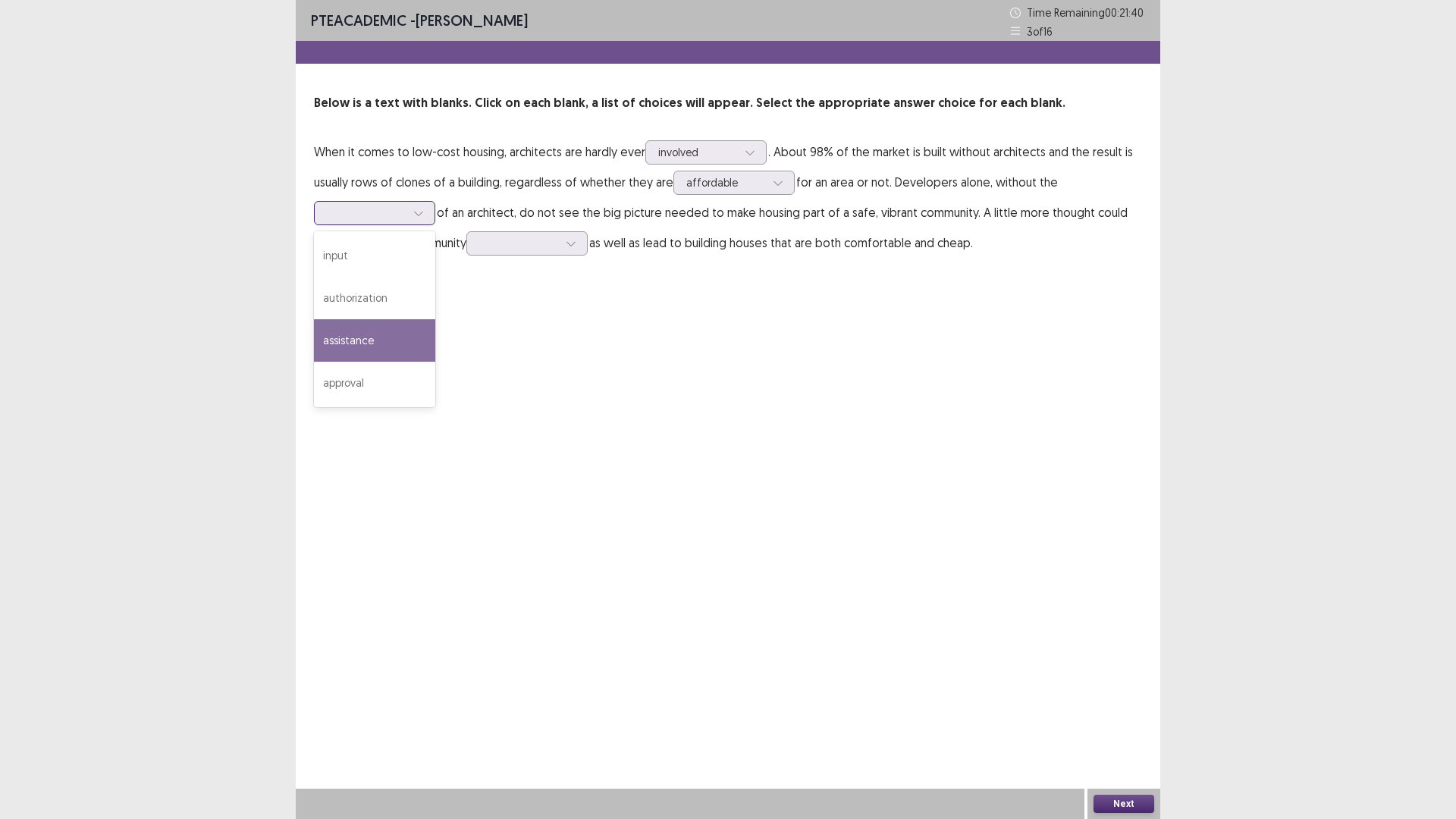
click at [385, 356] on div "assistance" at bounding box center [374, 341] width 121 height 43
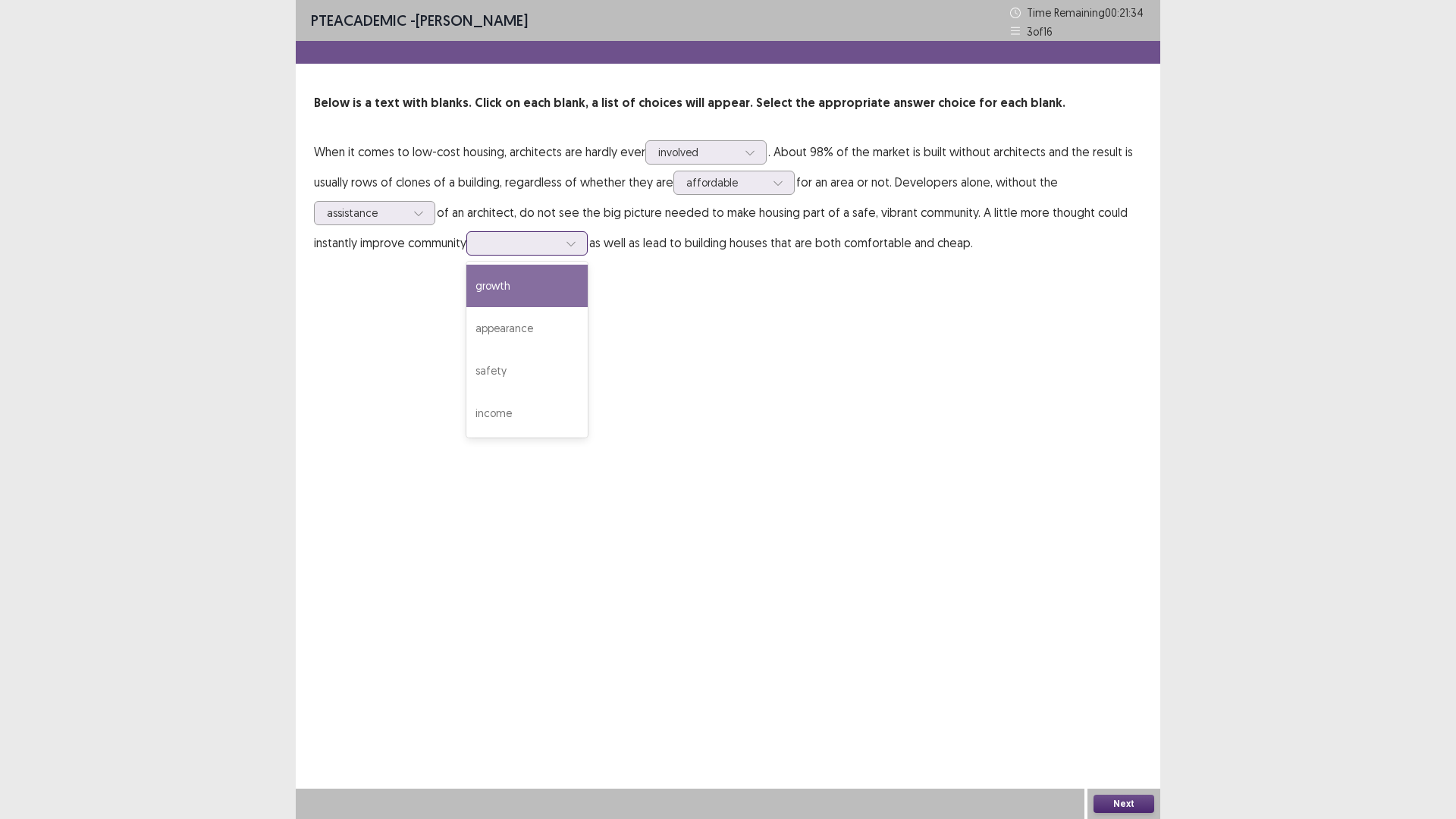
click at [482, 245] on input "text" at bounding box center [481, 243] width 3 height 11
click at [535, 275] on div "growth" at bounding box center [527, 286] width 121 height 43
click at [1136, 691] on button "Next" at bounding box center [1124, 804] width 61 height 18
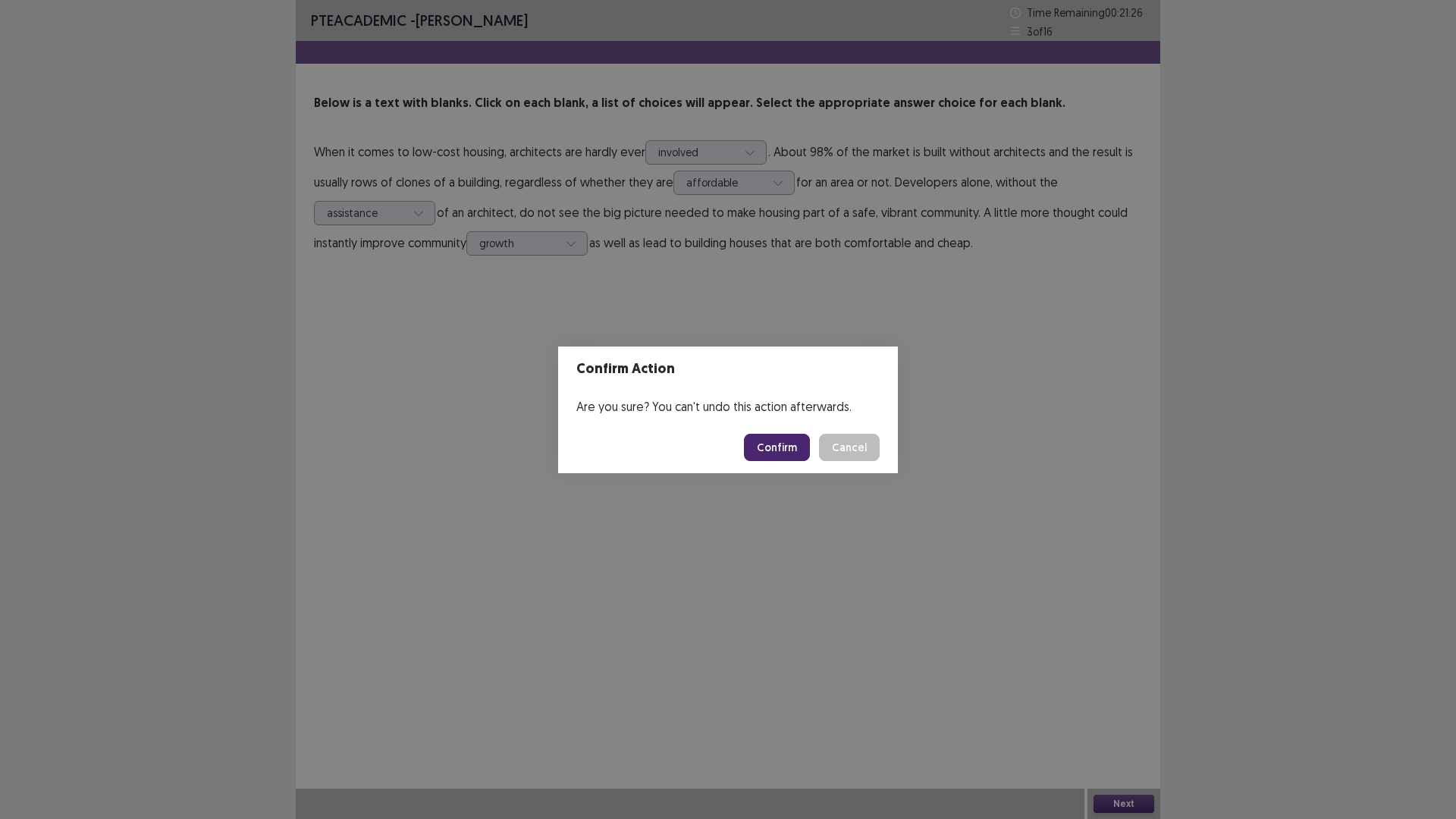
click at [790, 447] on button "Confirm" at bounding box center [777, 448] width 66 height 27
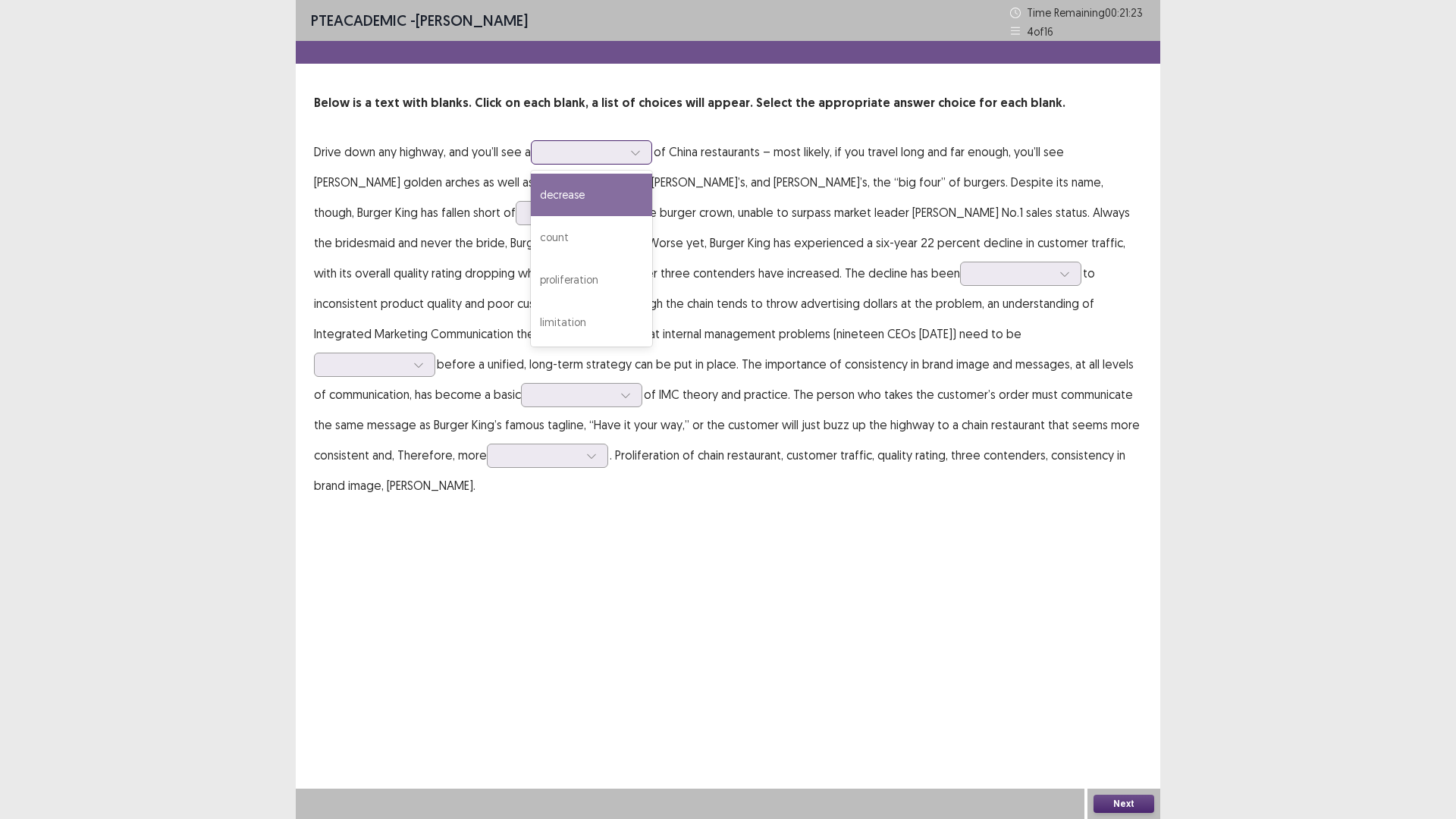
click at [567, 159] on div at bounding box center [583, 151] width 79 height 15
click at [618, 231] on div "count" at bounding box center [591, 238] width 121 height 43
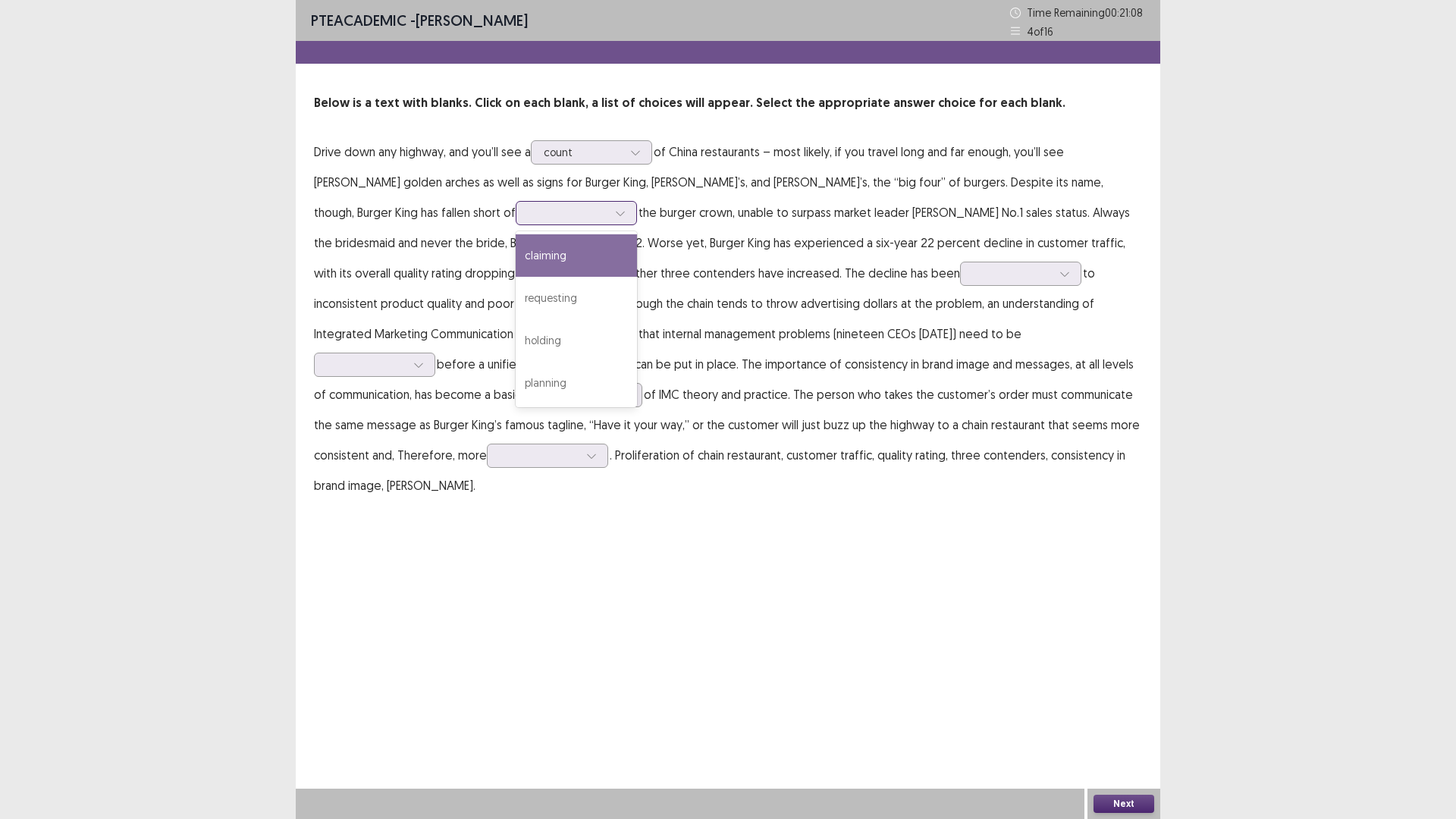
click at [609, 216] on div at bounding box center [620, 213] width 23 height 23
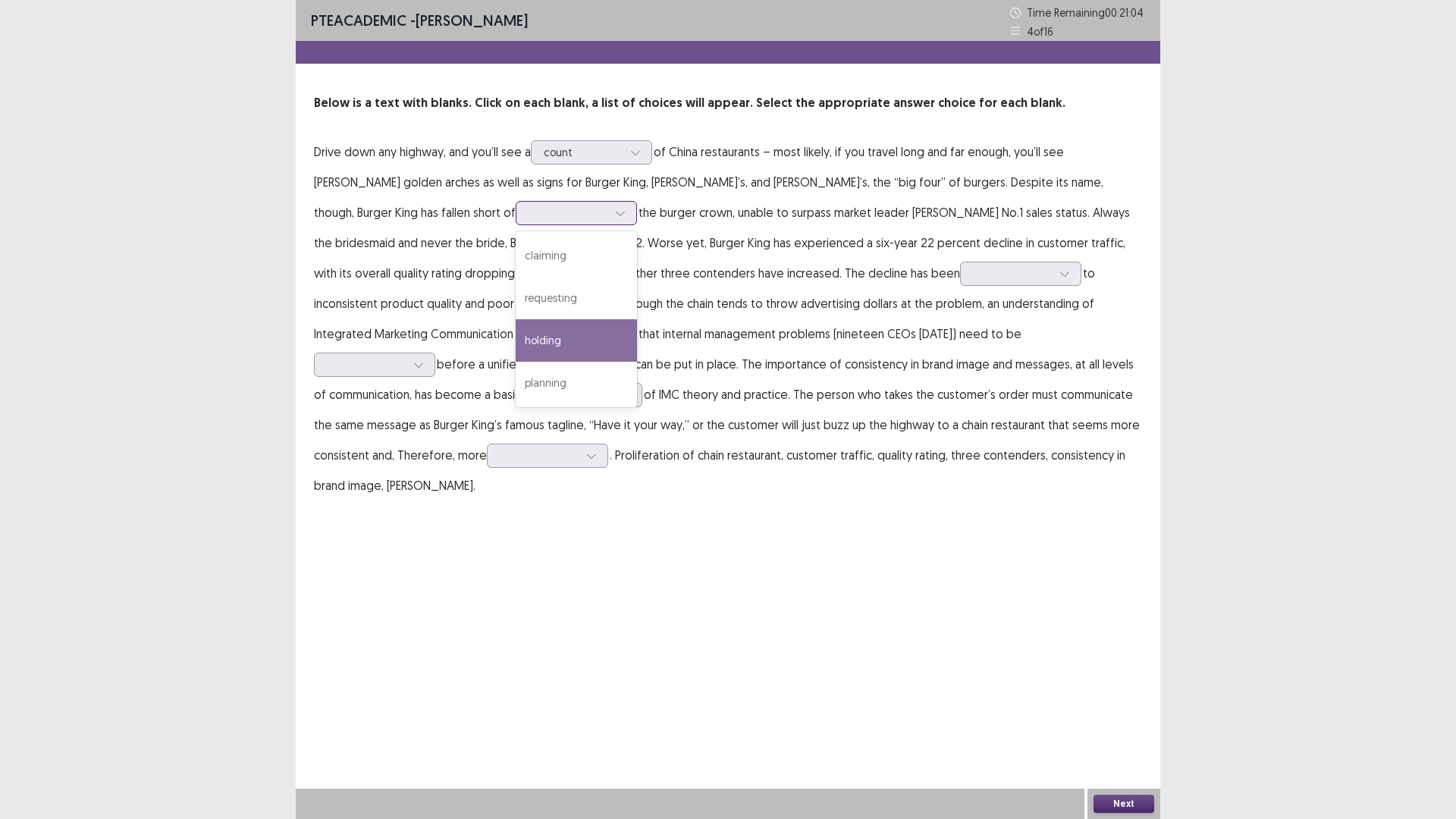
click at [515, 349] on div "holding" at bounding box center [576, 341] width 121 height 43
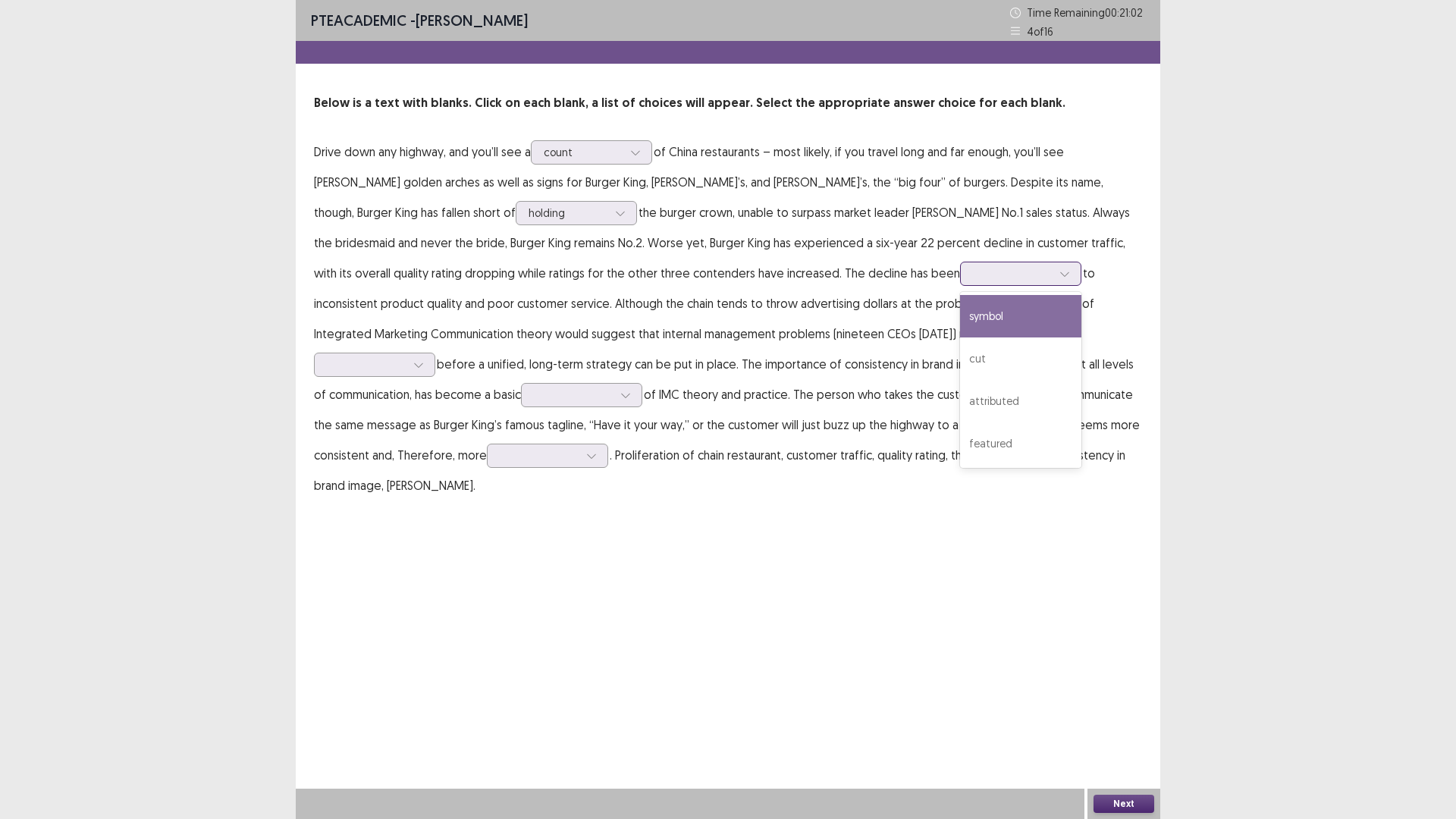
click at [973, 273] on div at bounding box center [1013, 273] width 79 height 15
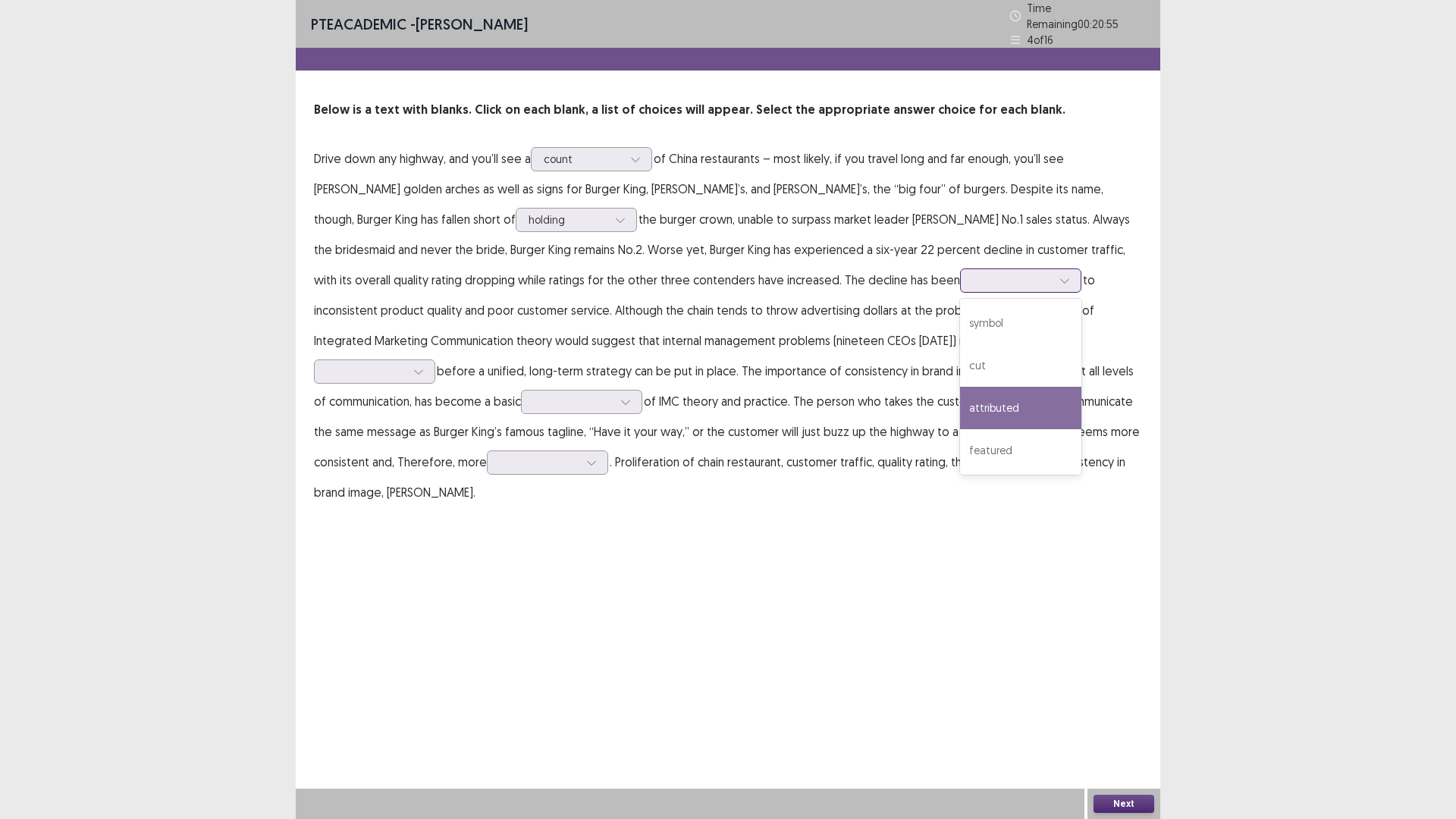
click at [960, 394] on div "attributed" at bounding box center [1020, 409] width 121 height 43
click at [973, 278] on div at bounding box center [1013, 280] width 79 height 15
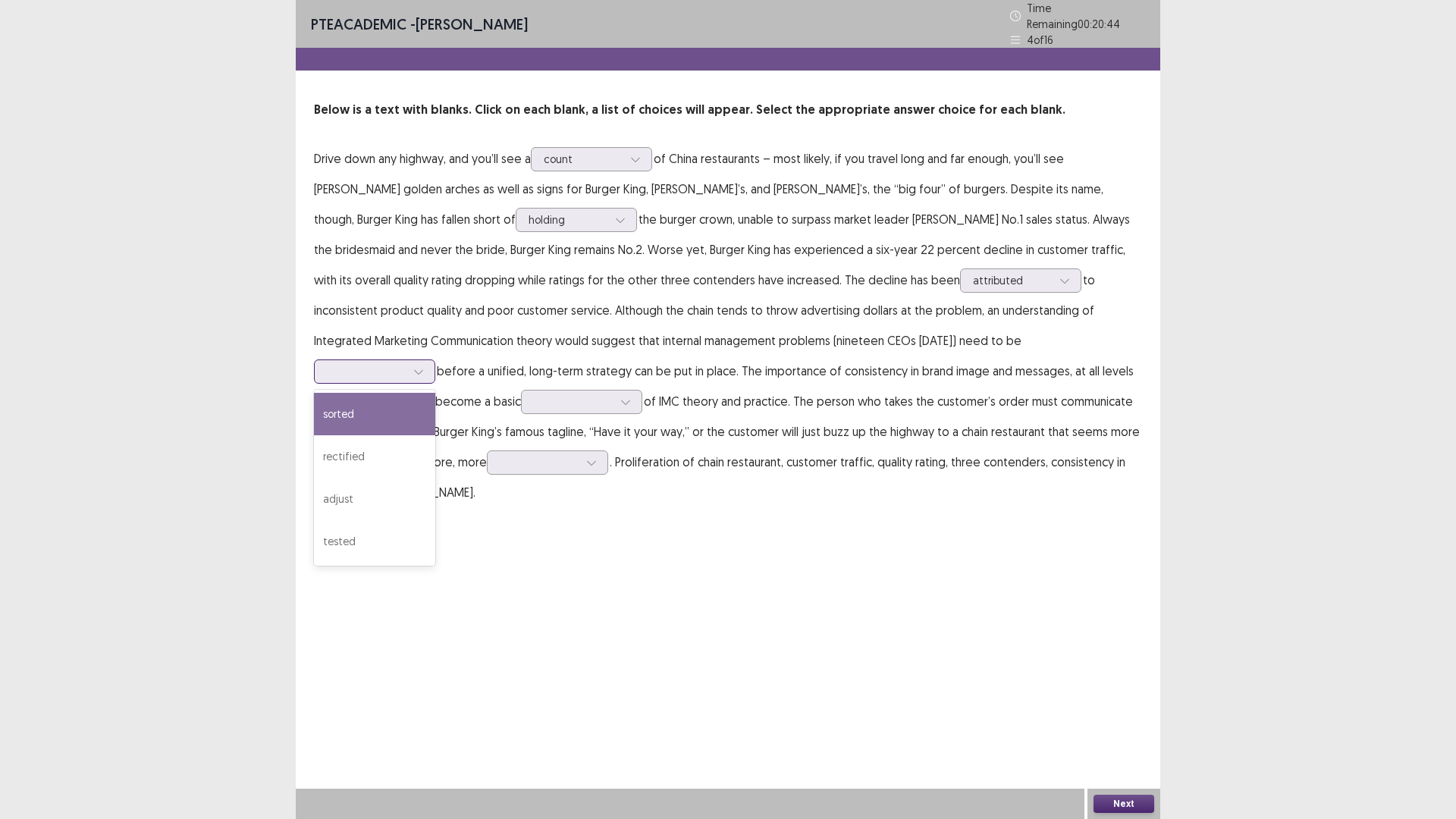
click at [406, 364] on div at bounding box center [366, 371] width 79 height 15
click at [435, 393] on div "sorted" at bounding box center [374, 415] width 121 height 43
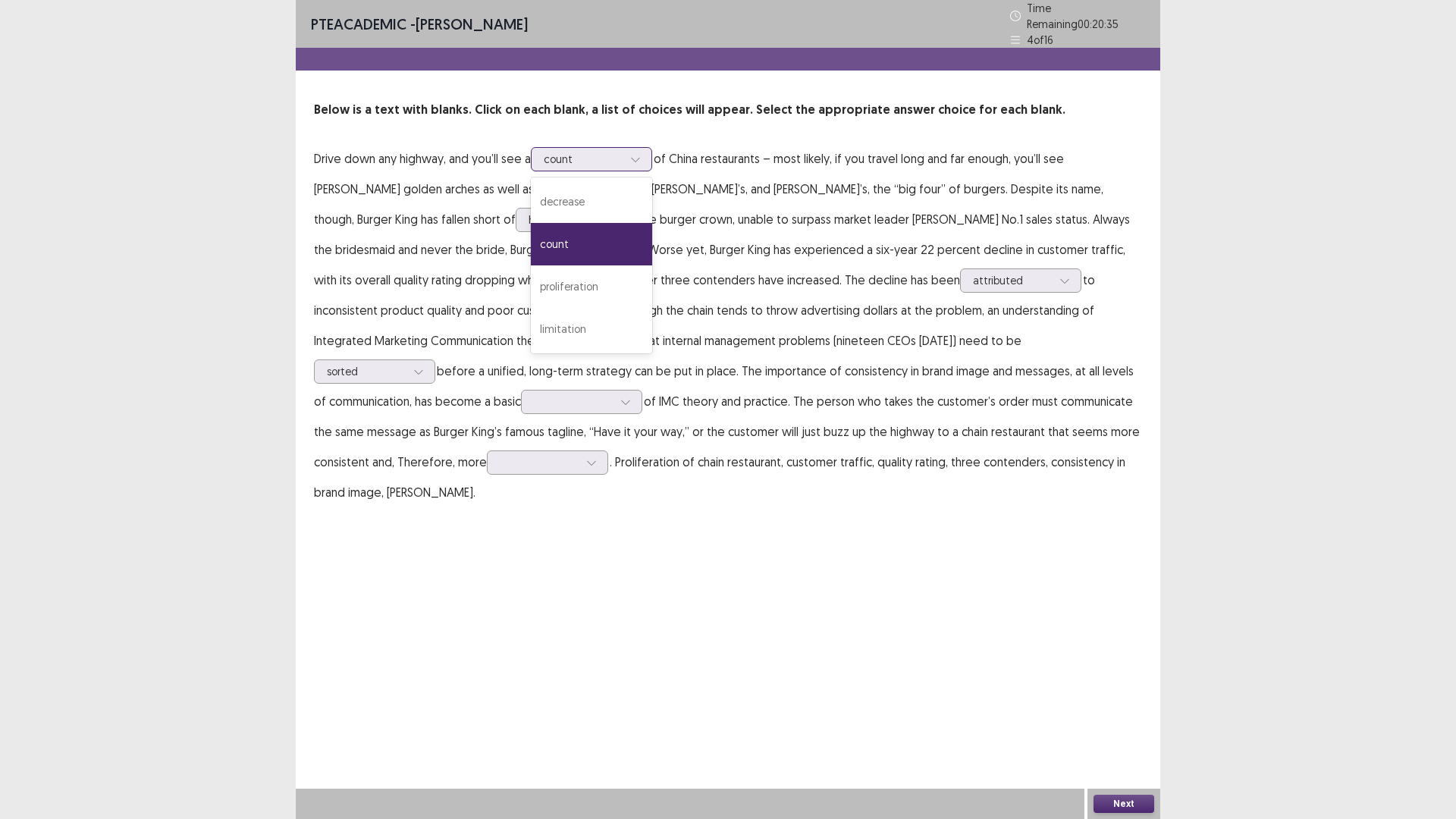
click at [603, 151] on div at bounding box center [583, 158] width 79 height 15
click at [602, 192] on div "decrease" at bounding box center [591, 202] width 121 height 43
click at [613, 394] on div at bounding box center [573, 401] width 79 height 15
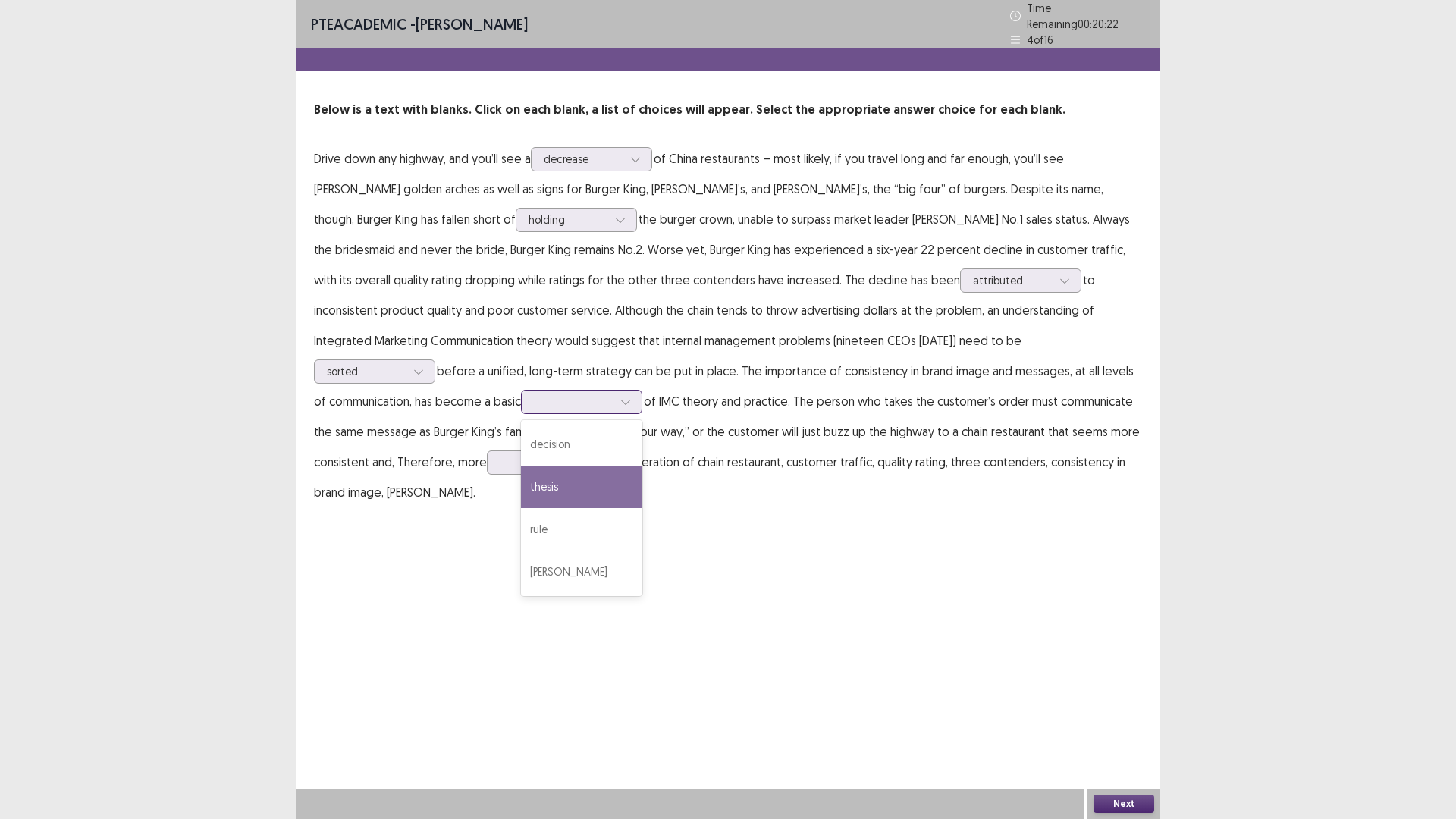
click at [643, 467] on div "thesis" at bounding box center [582, 487] width 121 height 43
click at [578, 455] on div at bounding box center [539, 462] width 79 height 15
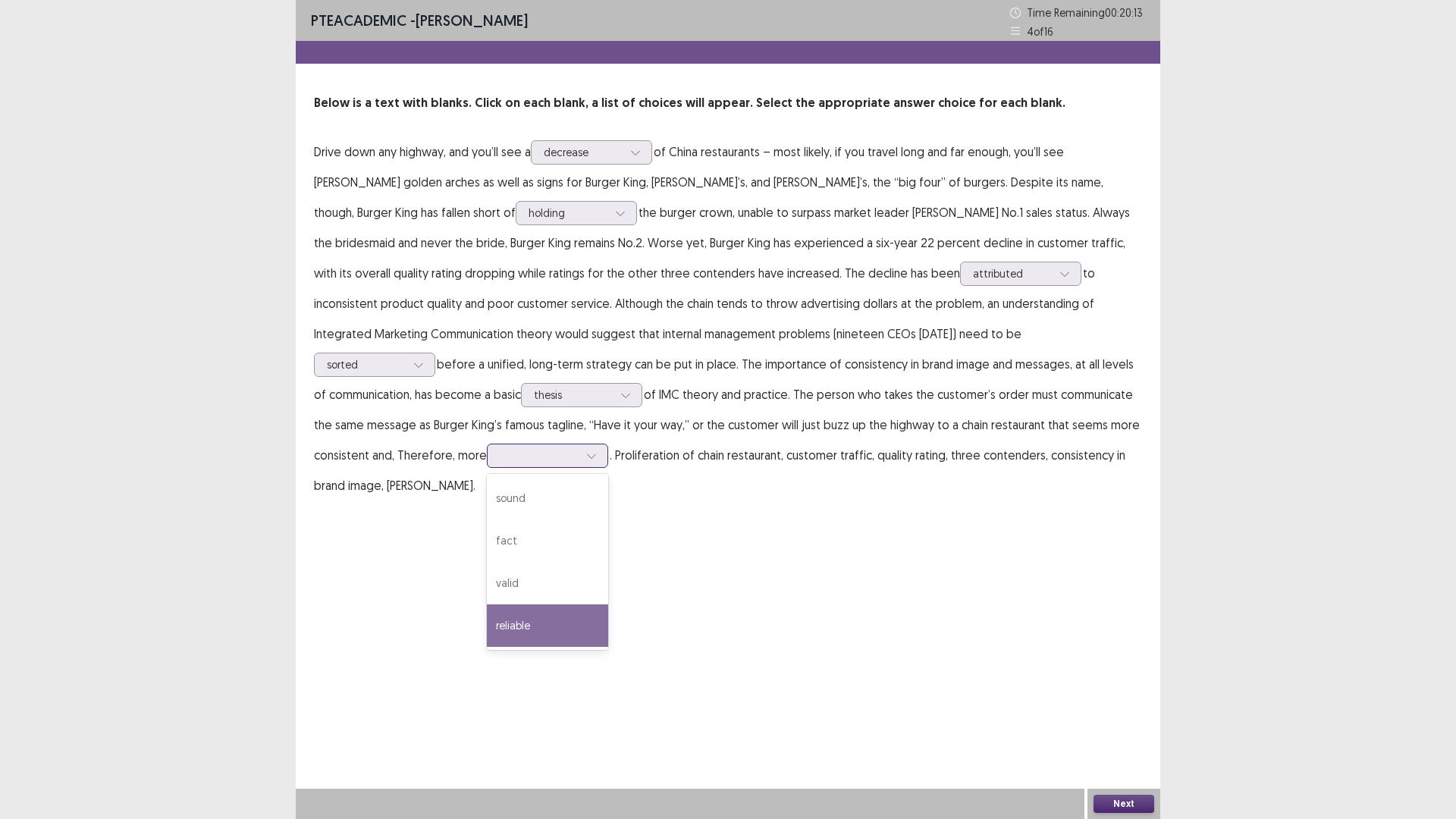
click at [608, 604] on div "reliable" at bounding box center [548, 626] width 121 height 43
click at [586, 145] on div at bounding box center [583, 151] width 79 height 15
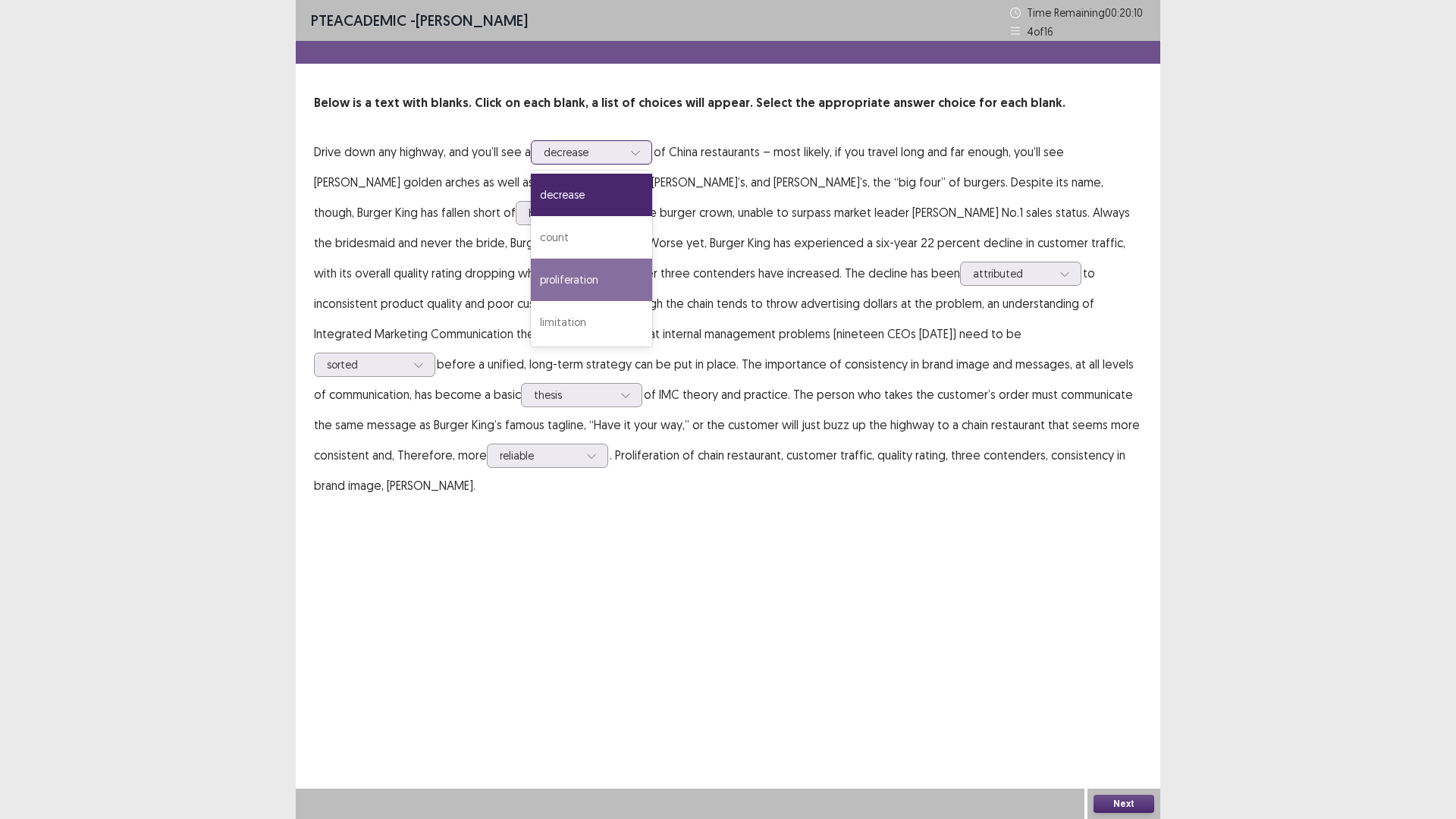
click at [596, 286] on div "proliferation" at bounding box center [591, 280] width 121 height 43
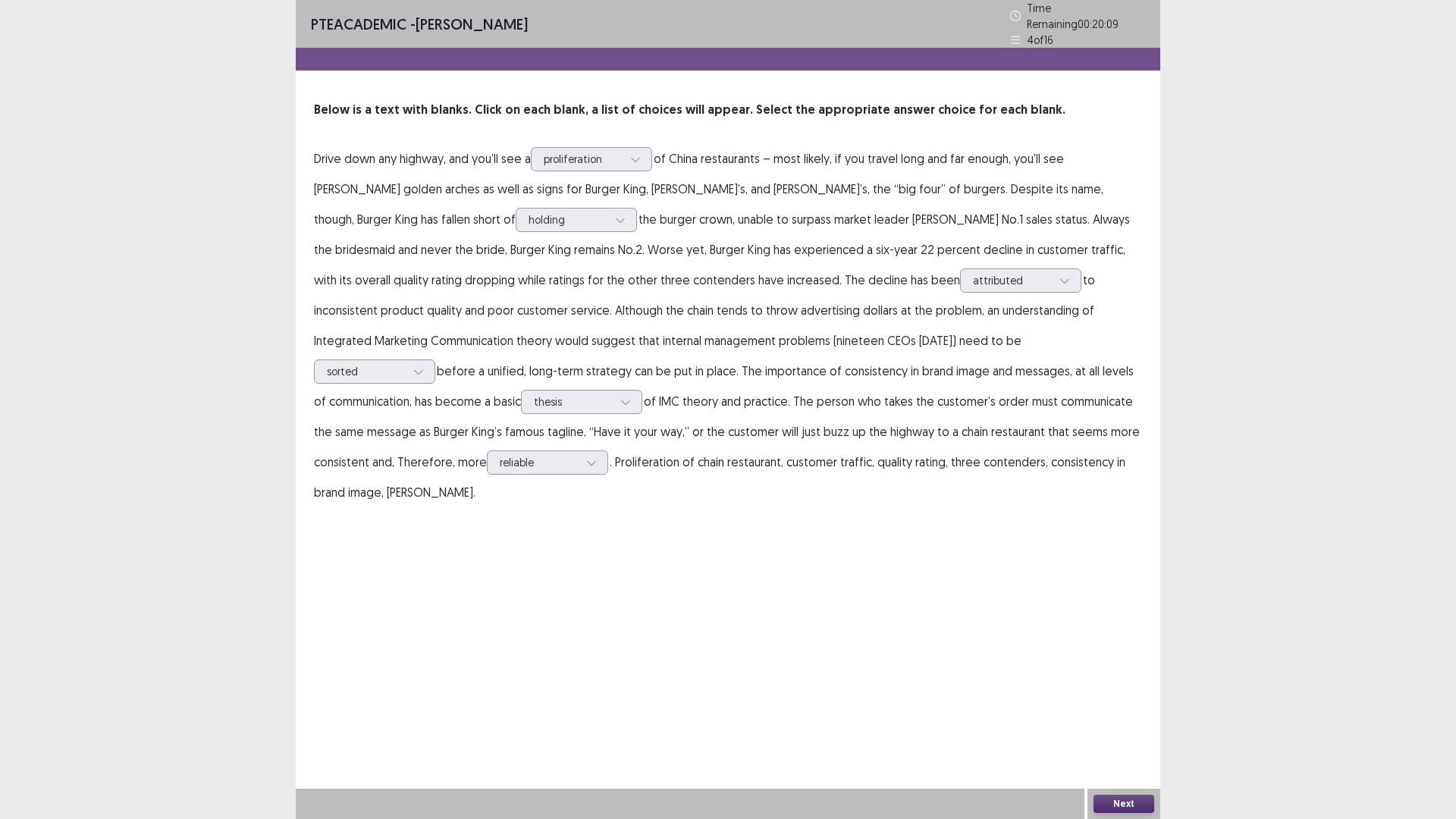
click at [1138, 691] on button "Next" at bounding box center [1124, 804] width 61 height 18
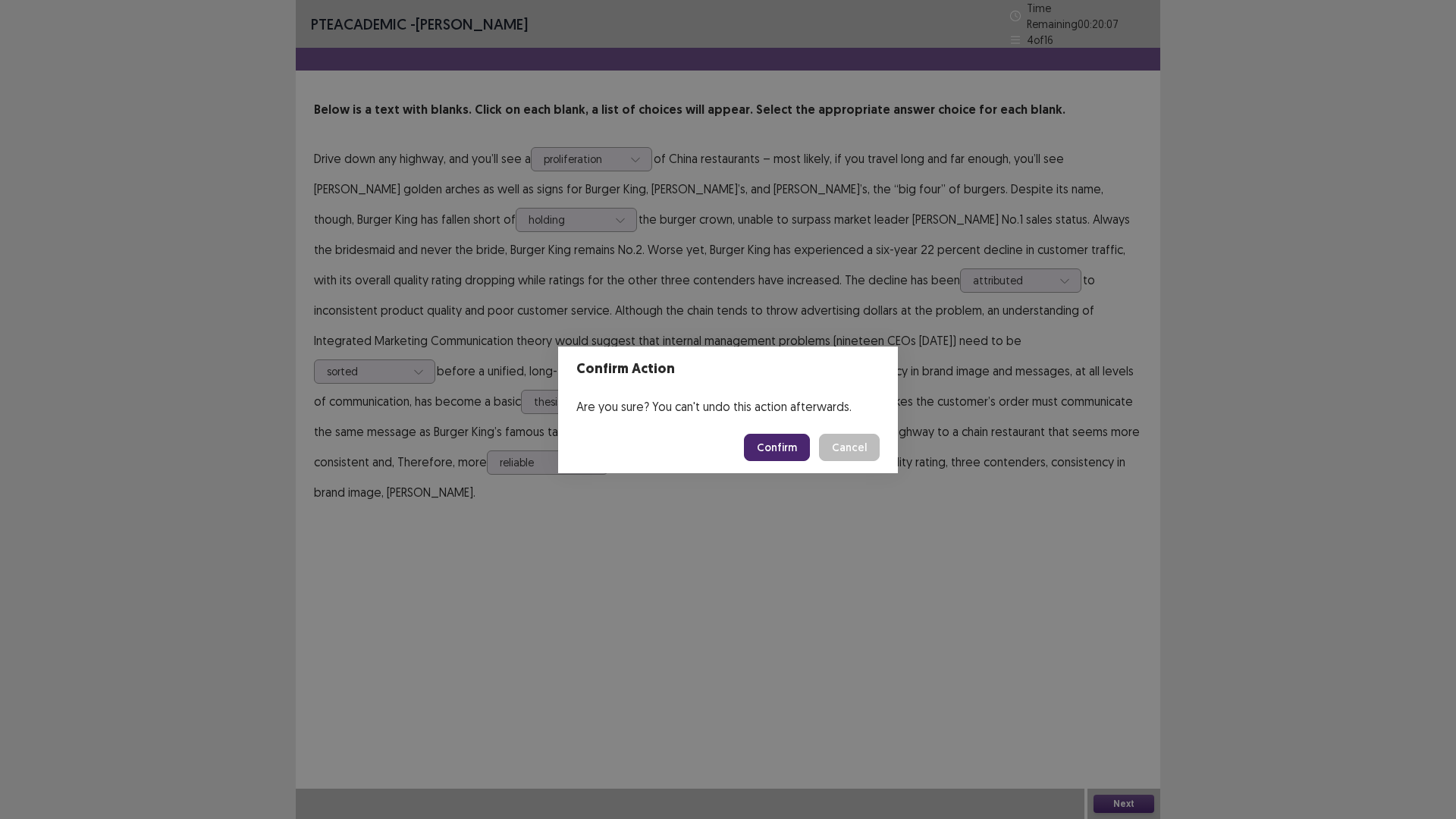
click at [777, 451] on button "Confirm" at bounding box center [777, 448] width 66 height 27
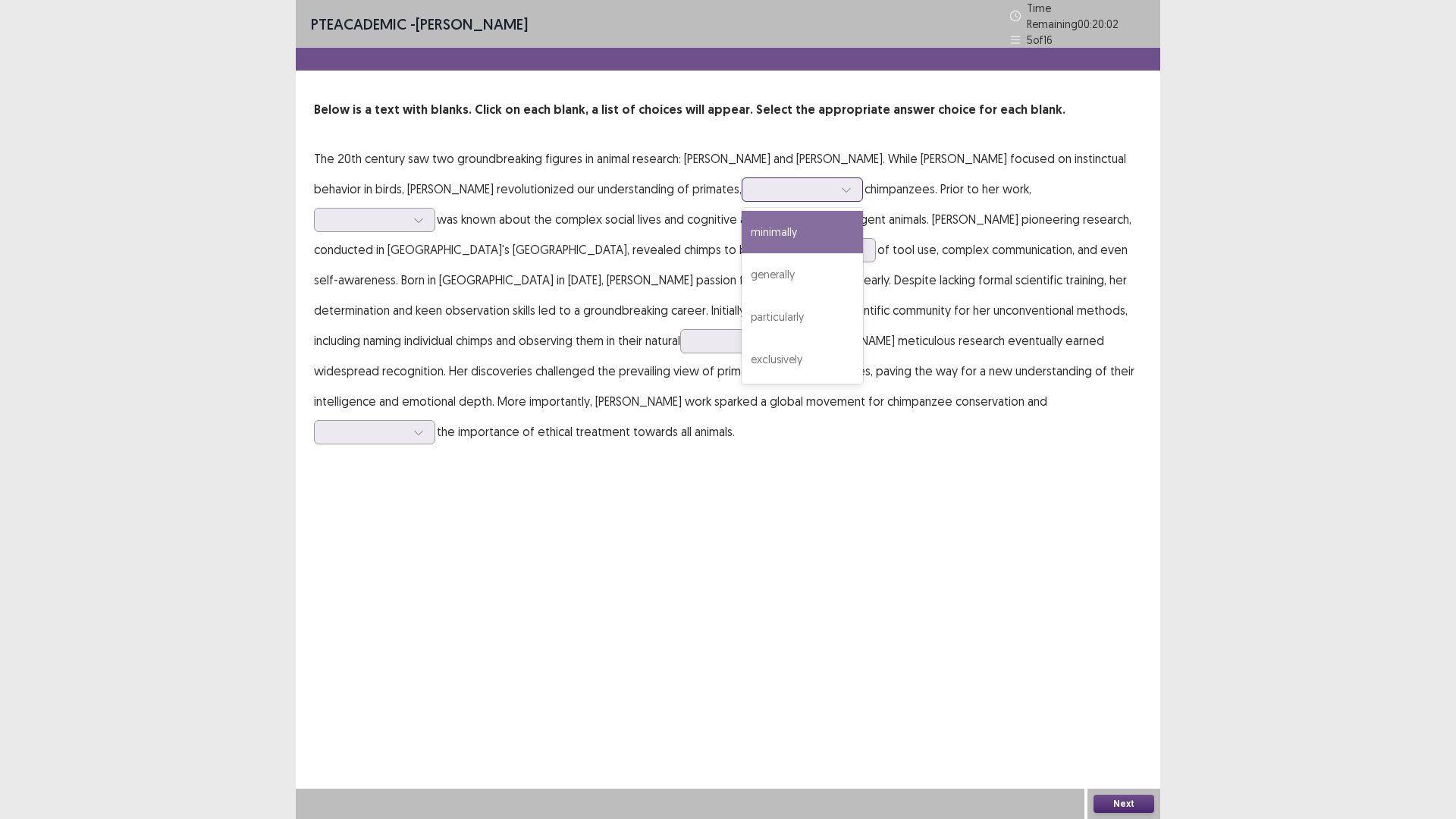
click at [754, 189] on div at bounding box center [794, 189] width 79 height 15
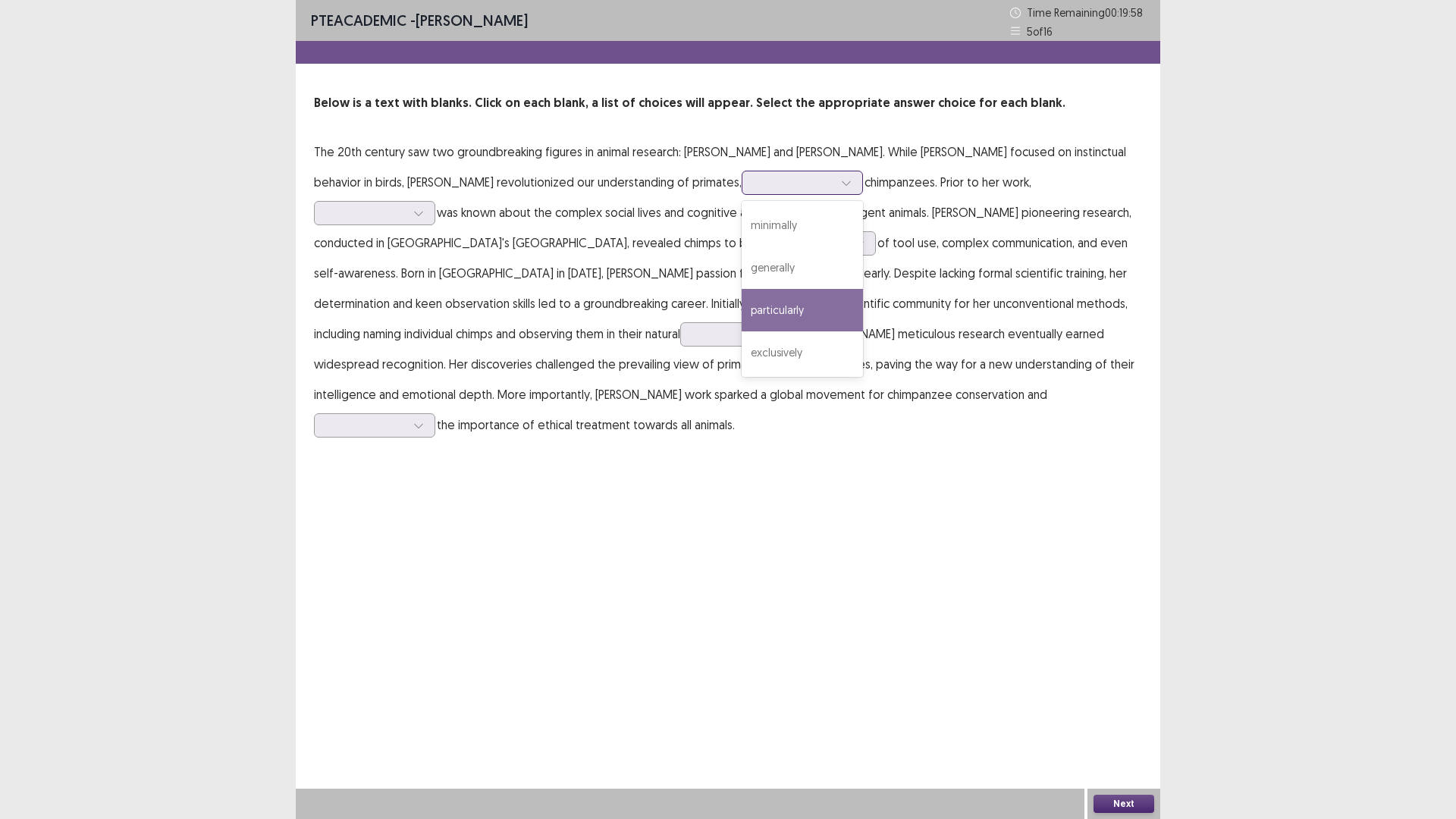
click at [742, 313] on div "particularly" at bounding box center [802, 310] width 121 height 43
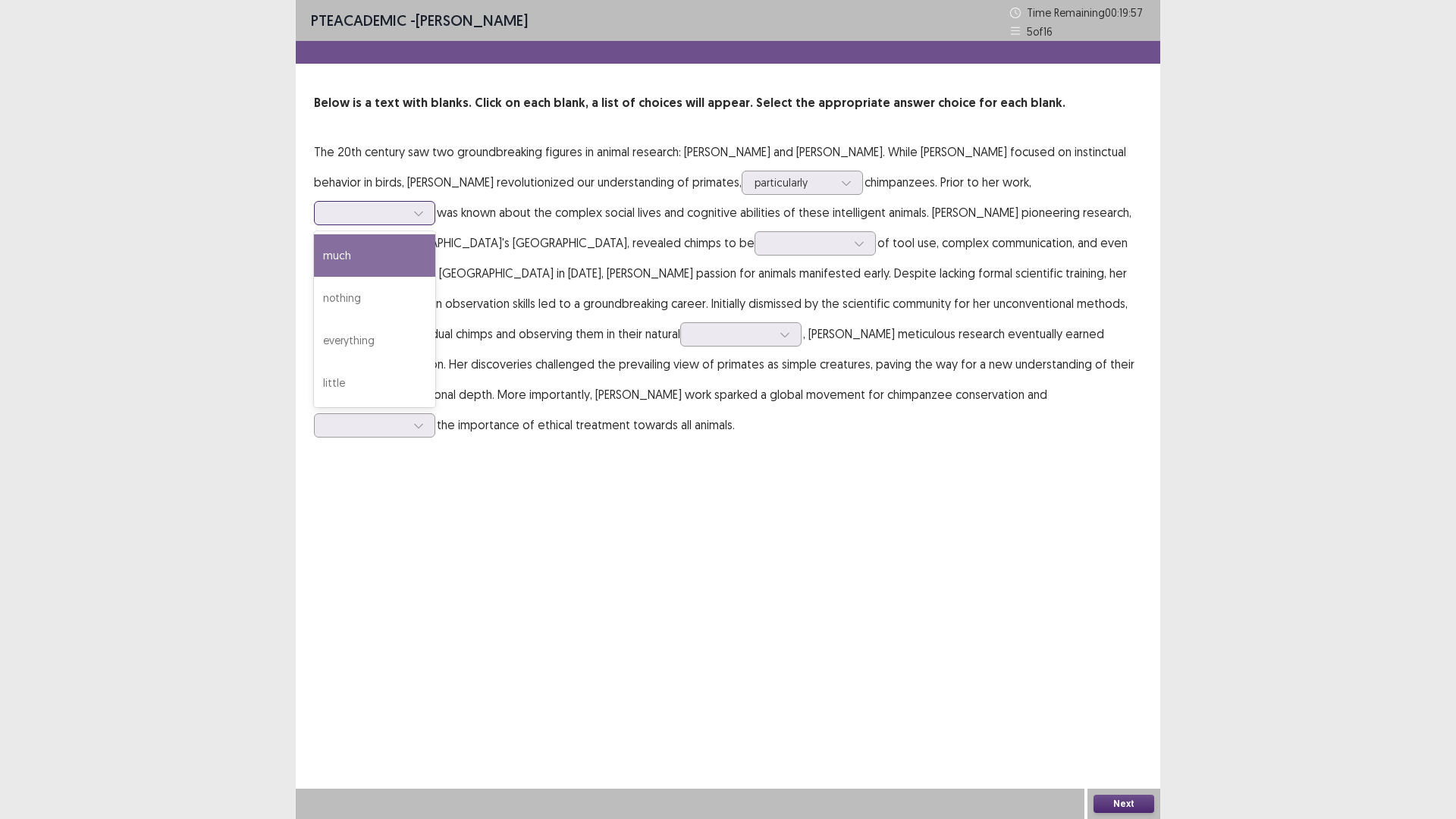
click at [406, 205] on div at bounding box center [366, 212] width 79 height 15
click at [435, 280] on div "nothing" at bounding box center [374, 298] width 121 height 43
click at [406, 205] on div at bounding box center [366, 212] width 79 height 15
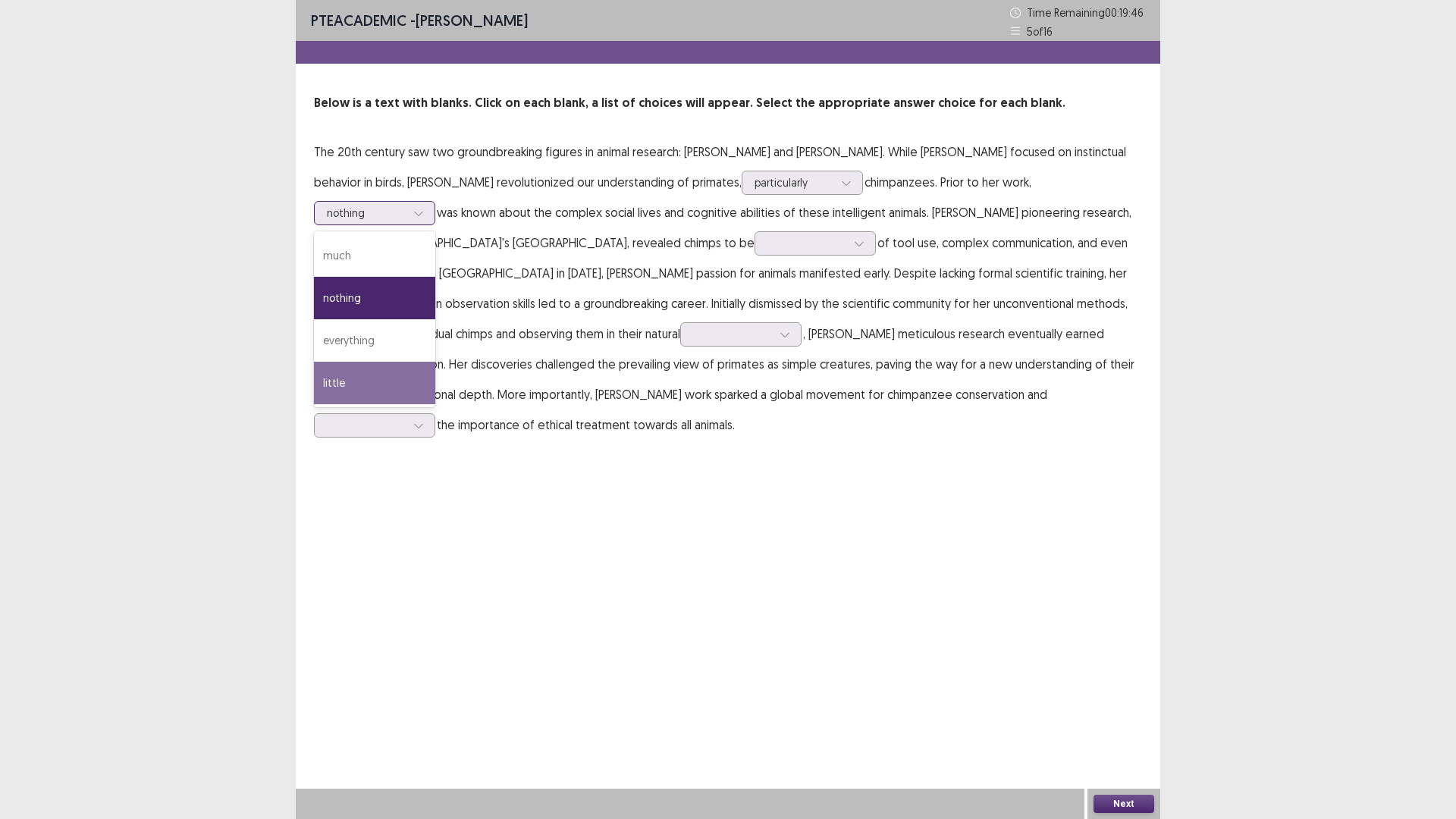
click at [435, 362] on div "little" at bounding box center [374, 383] width 121 height 43
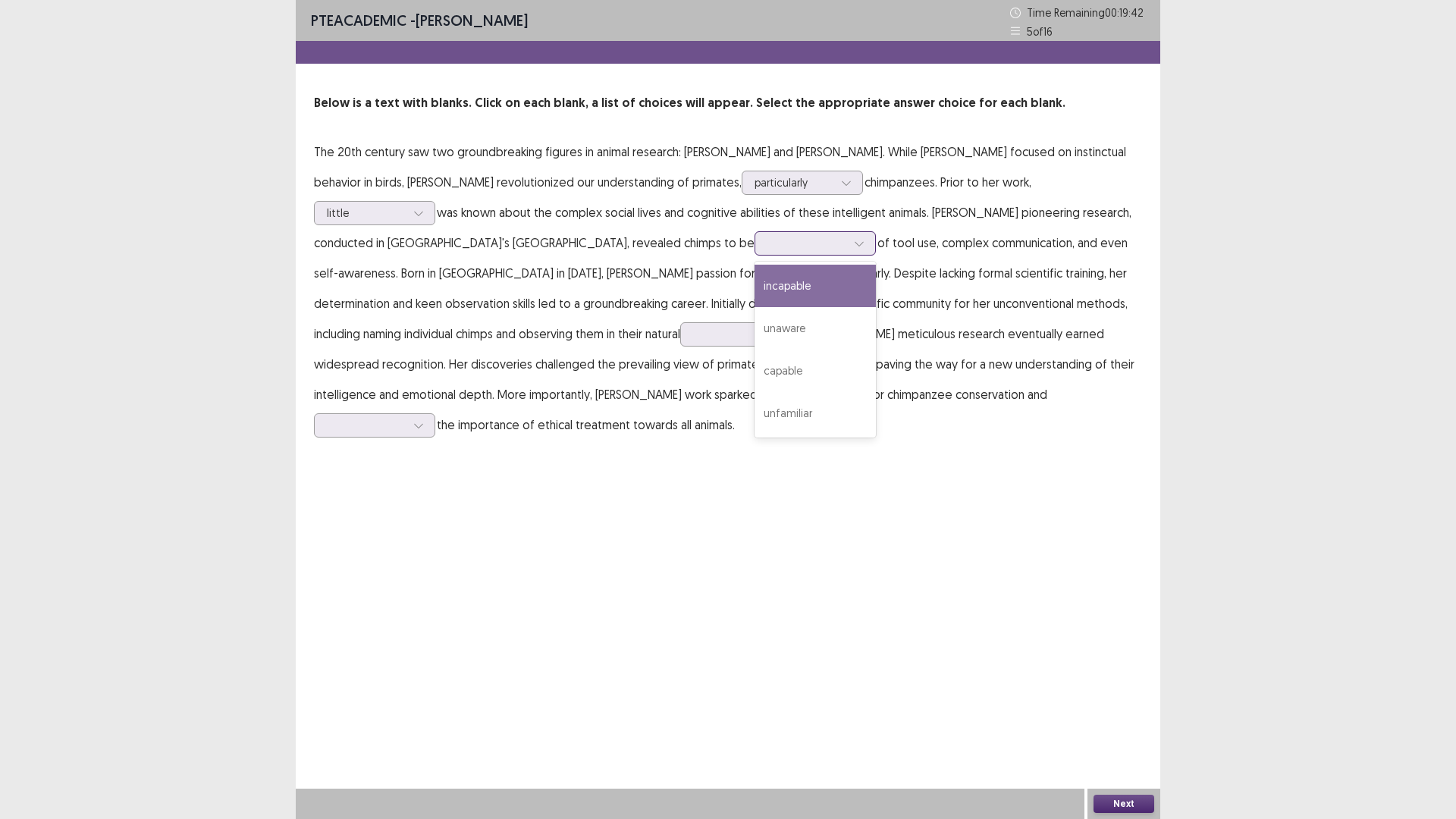
click at [766, 252] on div at bounding box center [807, 243] width 82 height 17
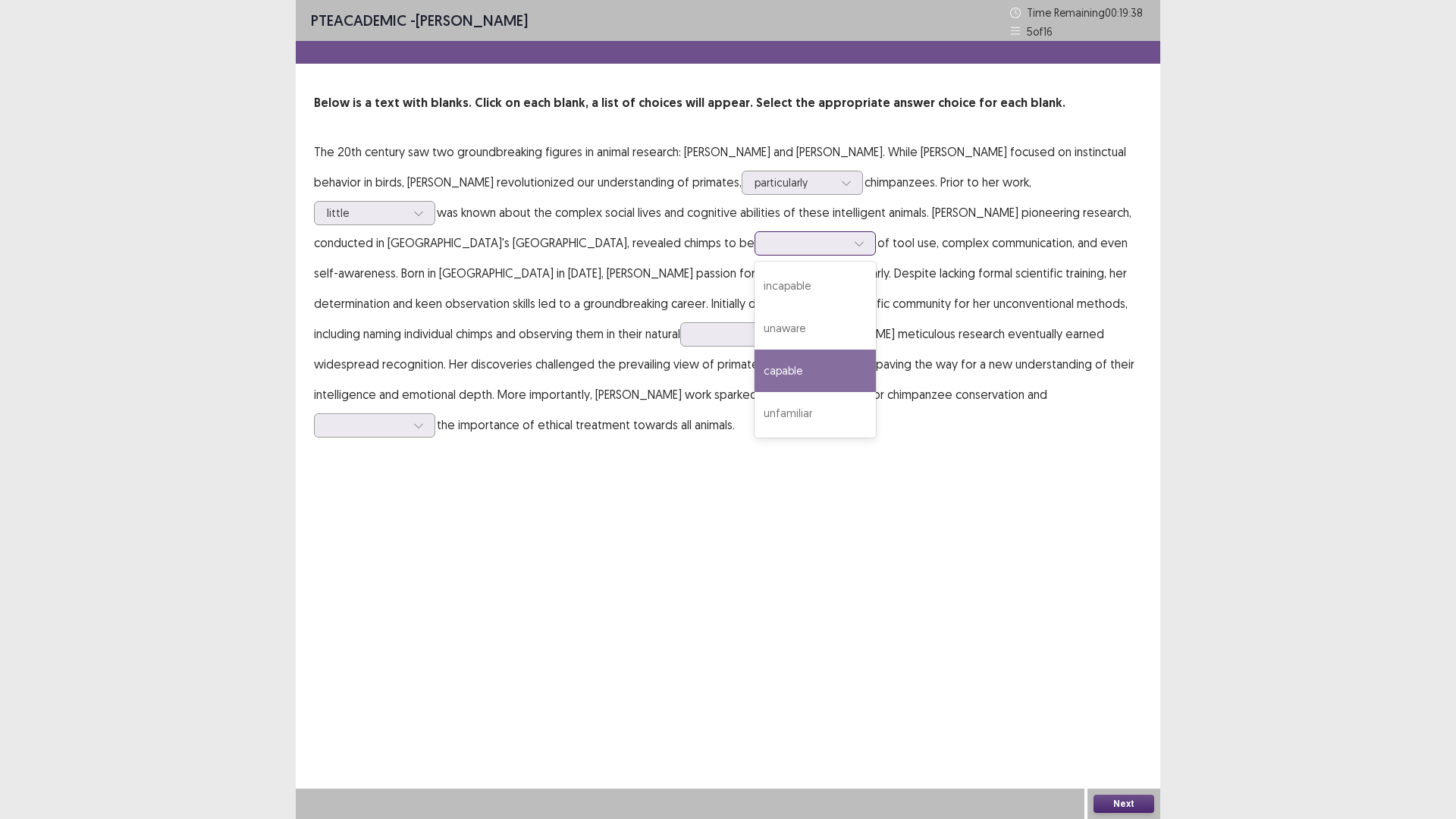
click at [754, 380] on div "capable" at bounding box center [815, 371] width 121 height 43
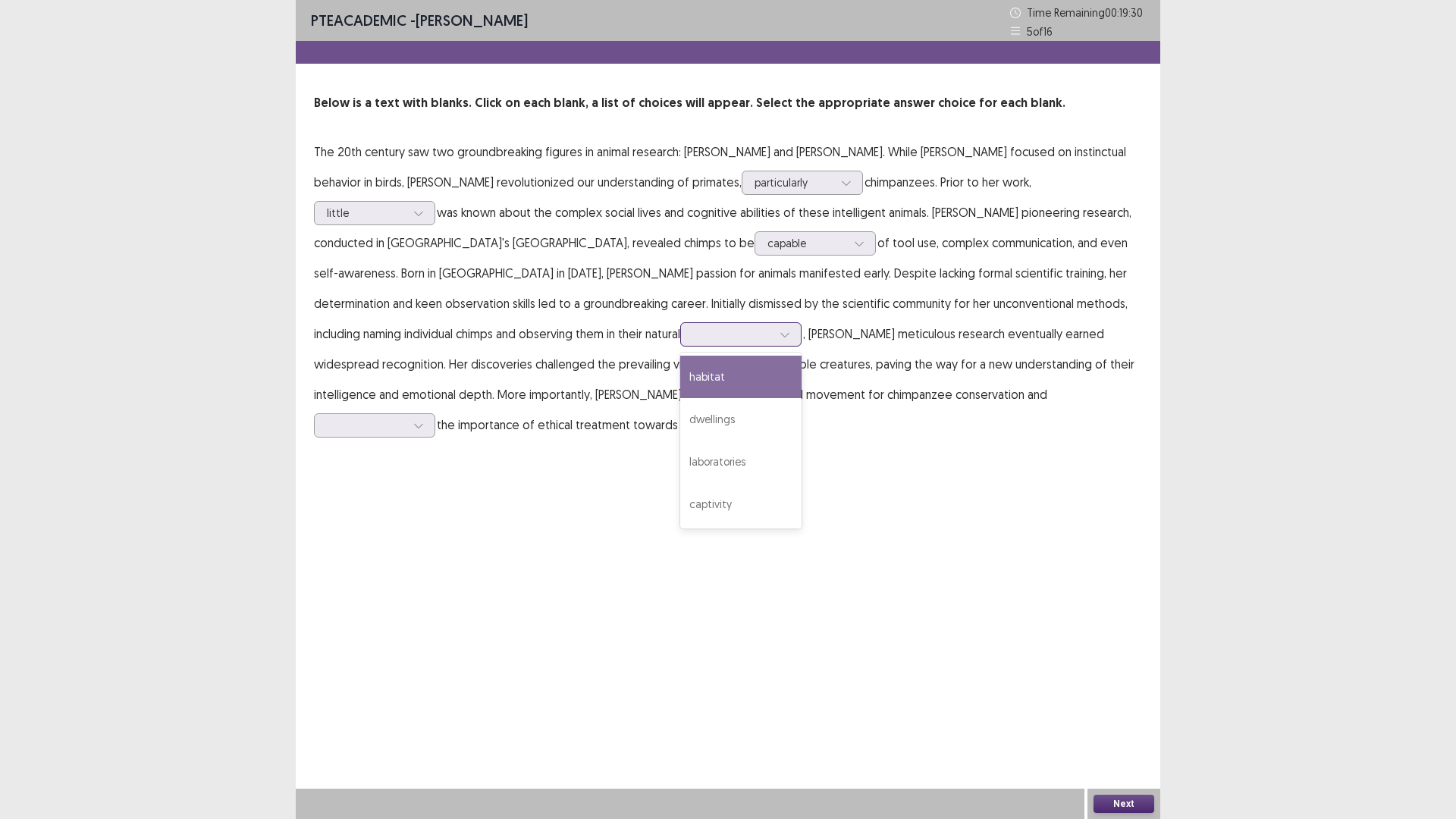
click at [693, 333] on div at bounding box center [732, 333] width 79 height 15
click at [680, 384] on div "habitat" at bounding box center [741, 377] width 121 height 43
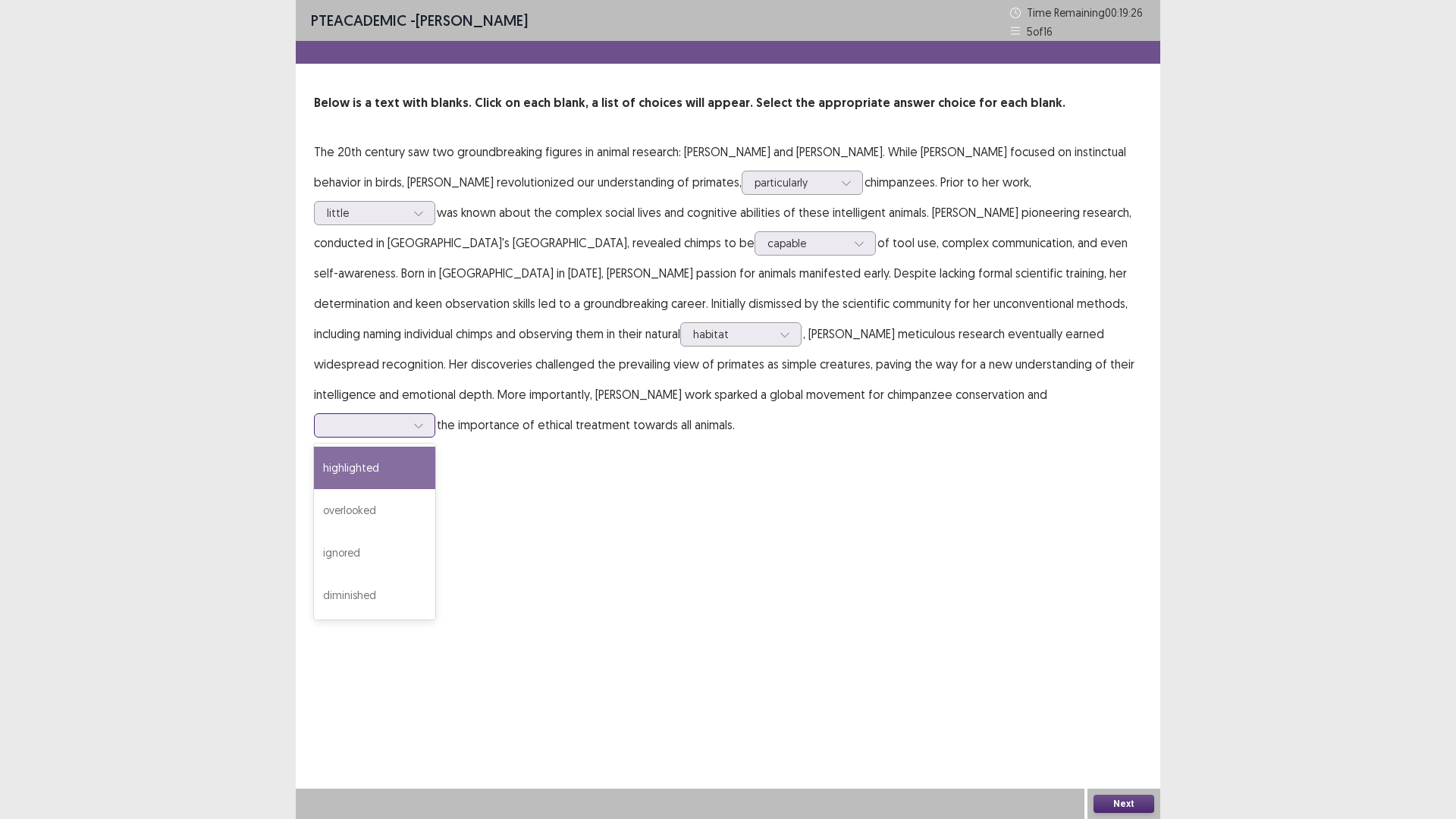
click at [406, 418] on div at bounding box center [366, 425] width 79 height 15
click at [435, 447] on div "highlighted" at bounding box center [374, 468] width 121 height 43
click at [1115, 691] on button "Next" at bounding box center [1124, 804] width 61 height 18
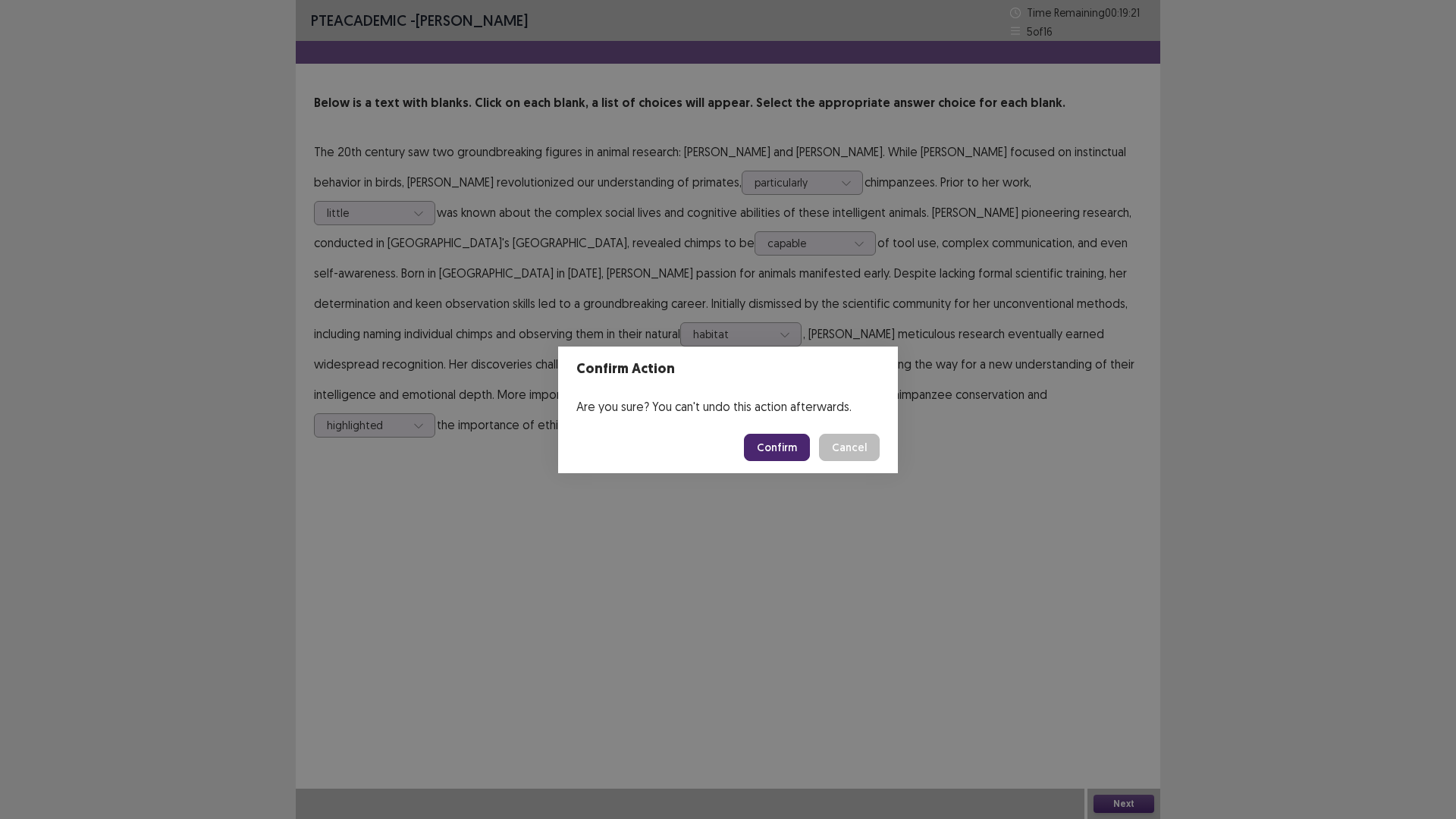
click at [778, 444] on button "Confirm" at bounding box center [777, 448] width 66 height 27
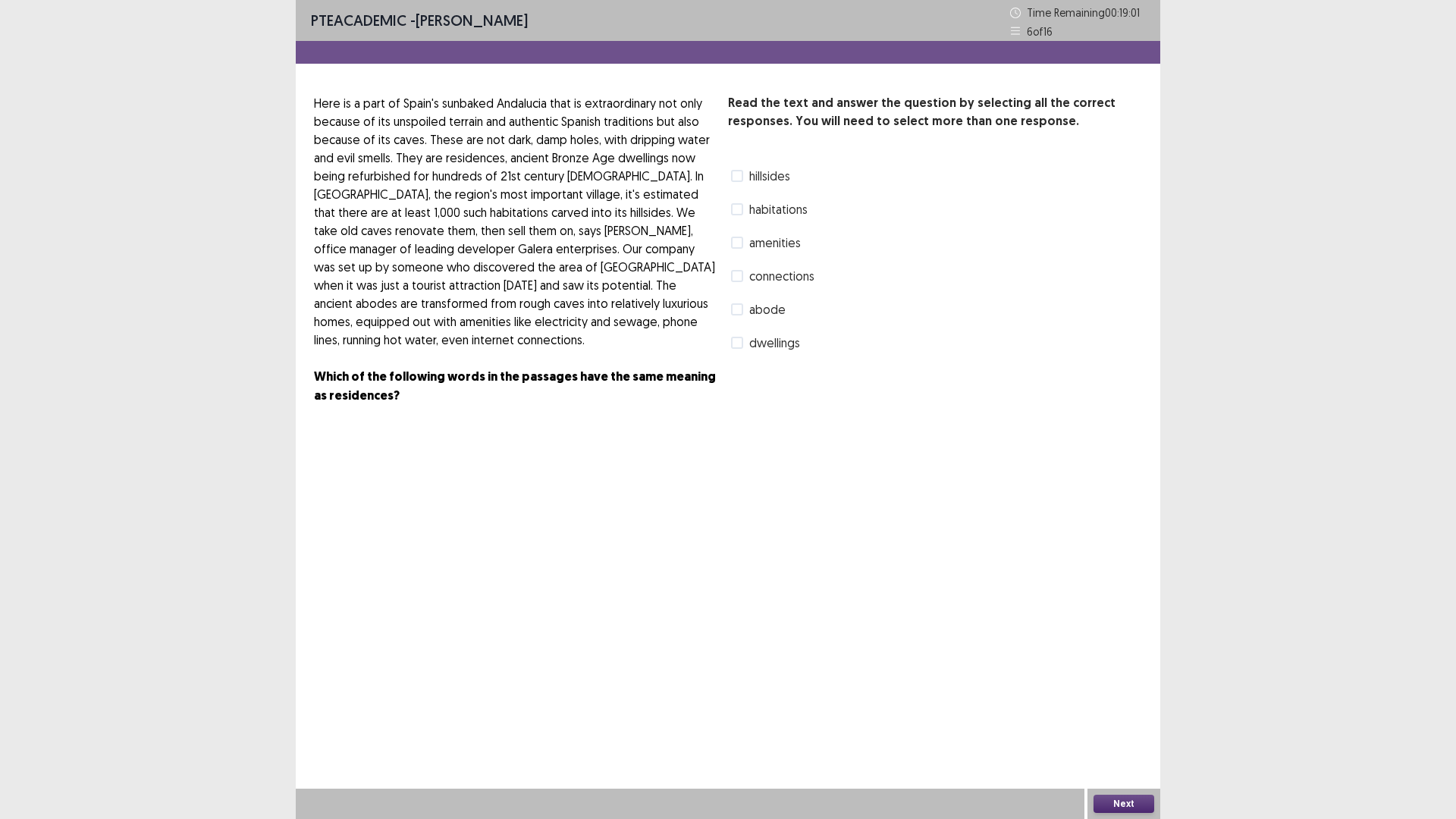
click at [744, 347] on label "dwellings" at bounding box center [765, 342] width 69 height 18
click at [1136, 691] on button "Next" at bounding box center [1124, 804] width 61 height 18
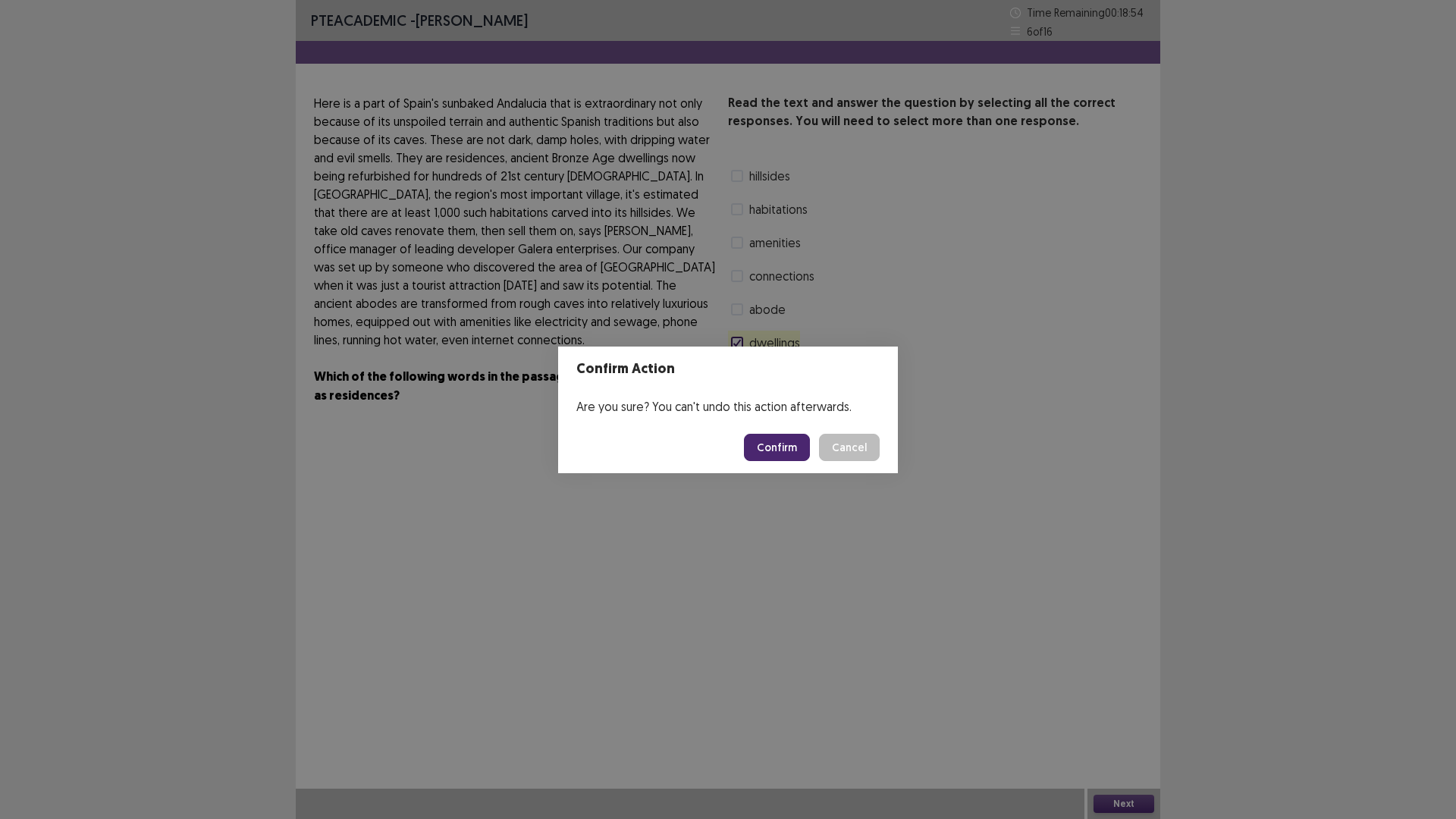
click at [780, 457] on button "Confirm" at bounding box center [777, 448] width 66 height 27
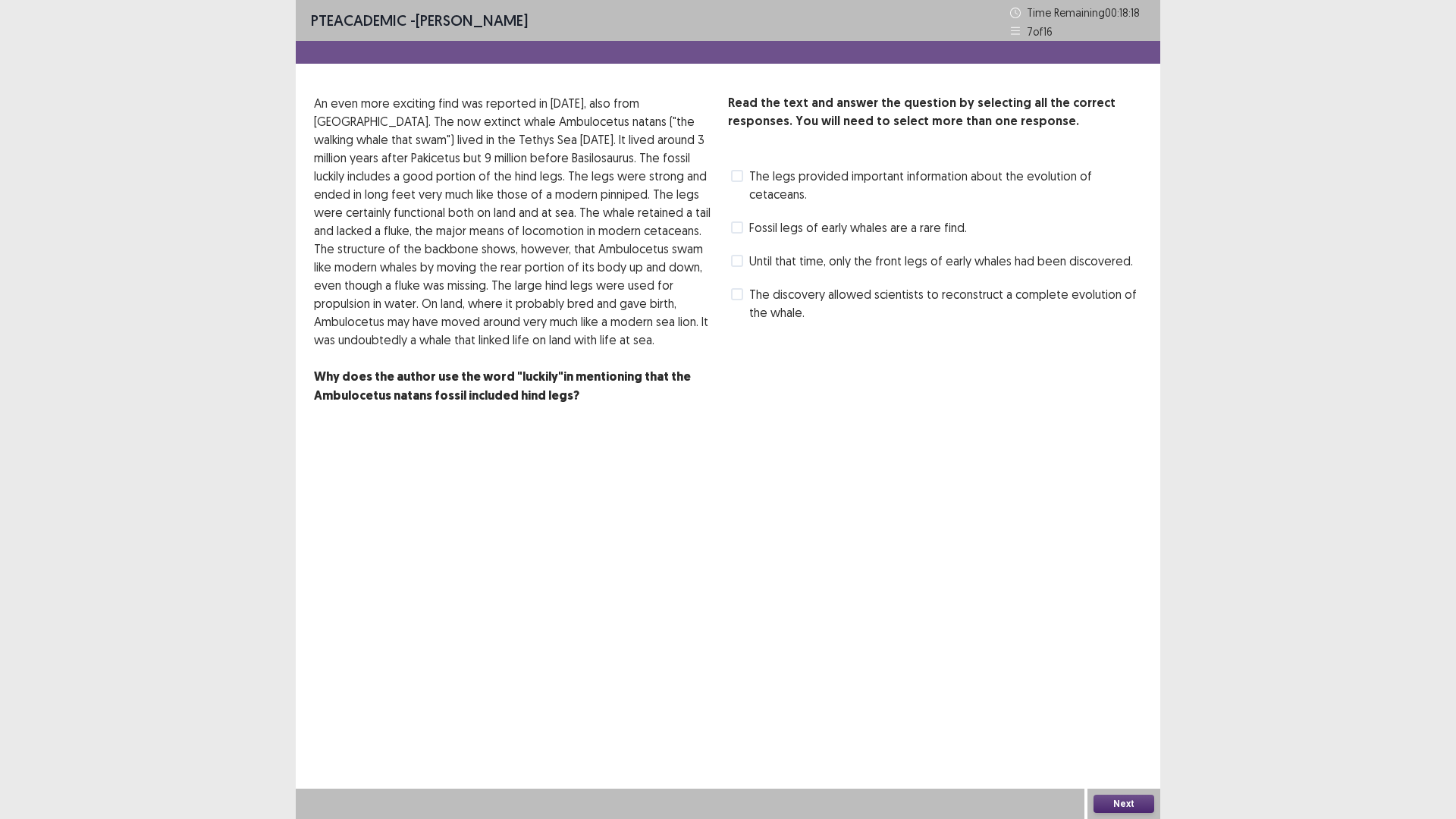
click at [857, 308] on span "The discovery allowed scientists to reconstruct a complete evolution of the wha…" at bounding box center [946, 303] width 393 height 37
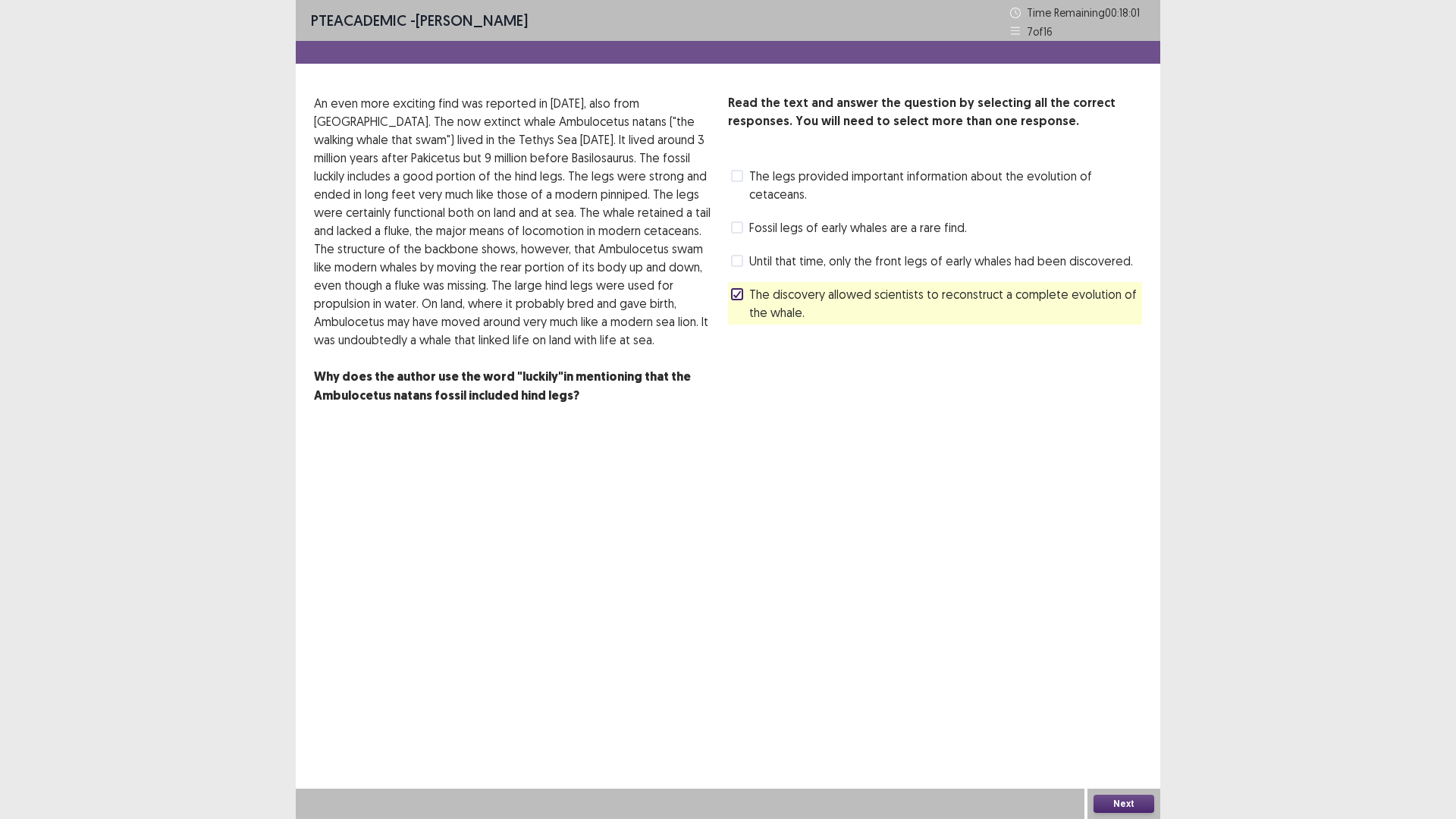
click at [851, 233] on span "Fossil legs of early whales are a rare find." at bounding box center [858, 227] width 218 height 18
click at [751, 295] on span "The discovery allowed scientists to reconstruct a complete evolution of the wha…" at bounding box center [946, 303] width 393 height 37
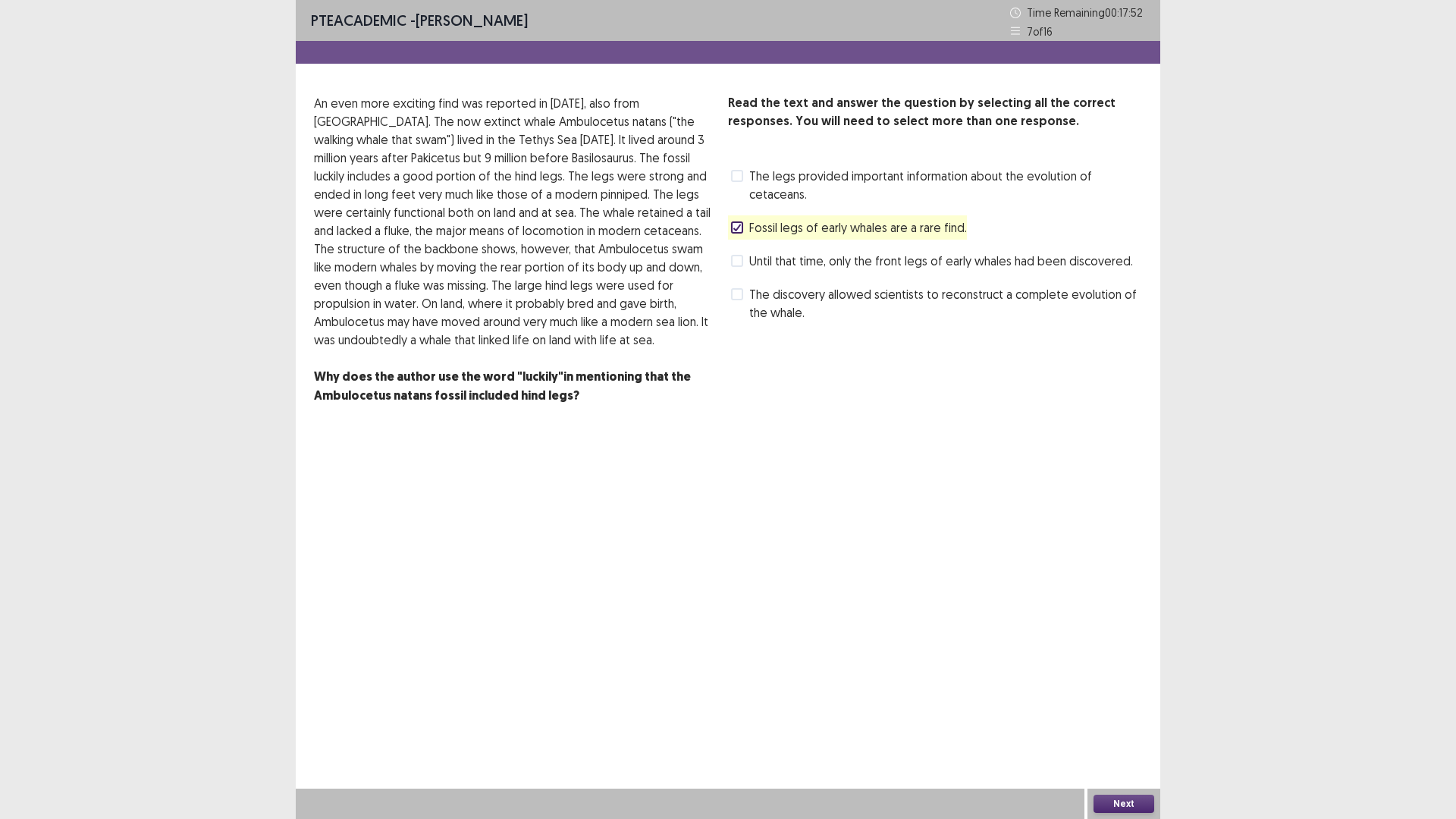
click at [1135, 691] on button "Next" at bounding box center [1124, 804] width 61 height 18
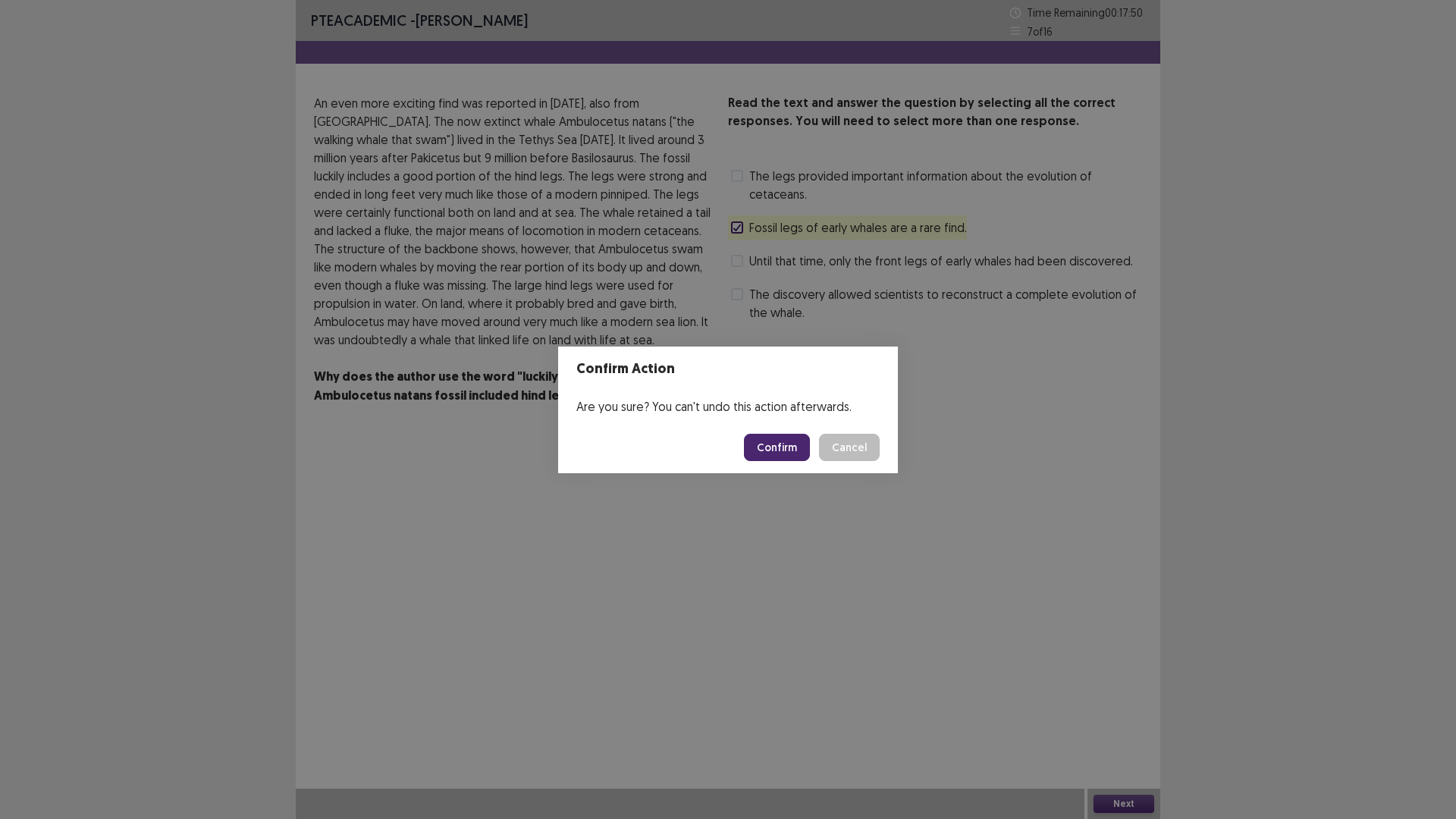
click at [767, 441] on button "Confirm" at bounding box center [777, 448] width 66 height 27
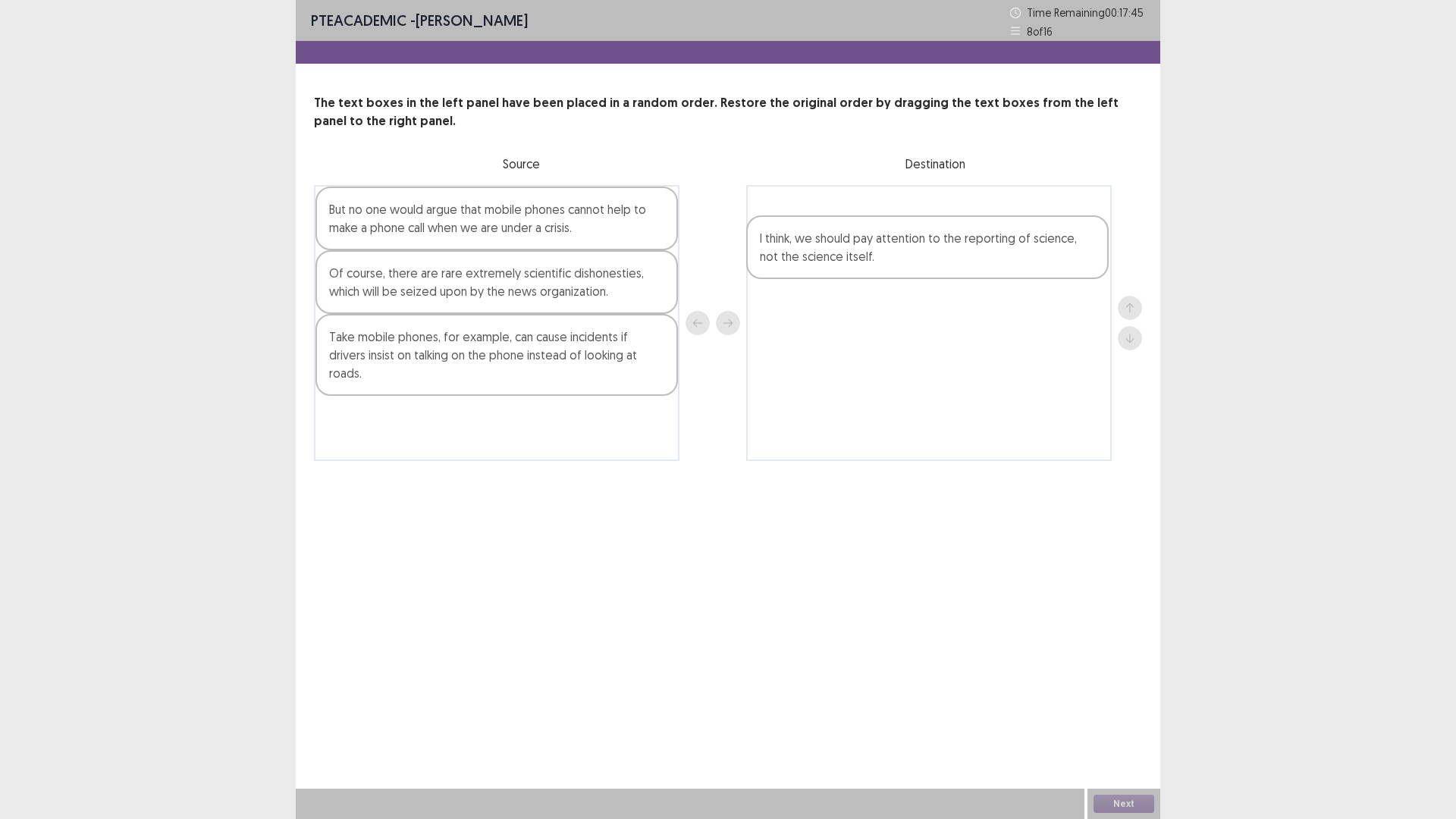
drag, startPoint x: 515, startPoint y: 224, endPoint x: 958, endPoint y: 257, distance: 444.2
click at [958, 257] on div "I think, we should pay attention to the reporting of science, not the science i…" at bounding box center [727, 323] width 828 height 276
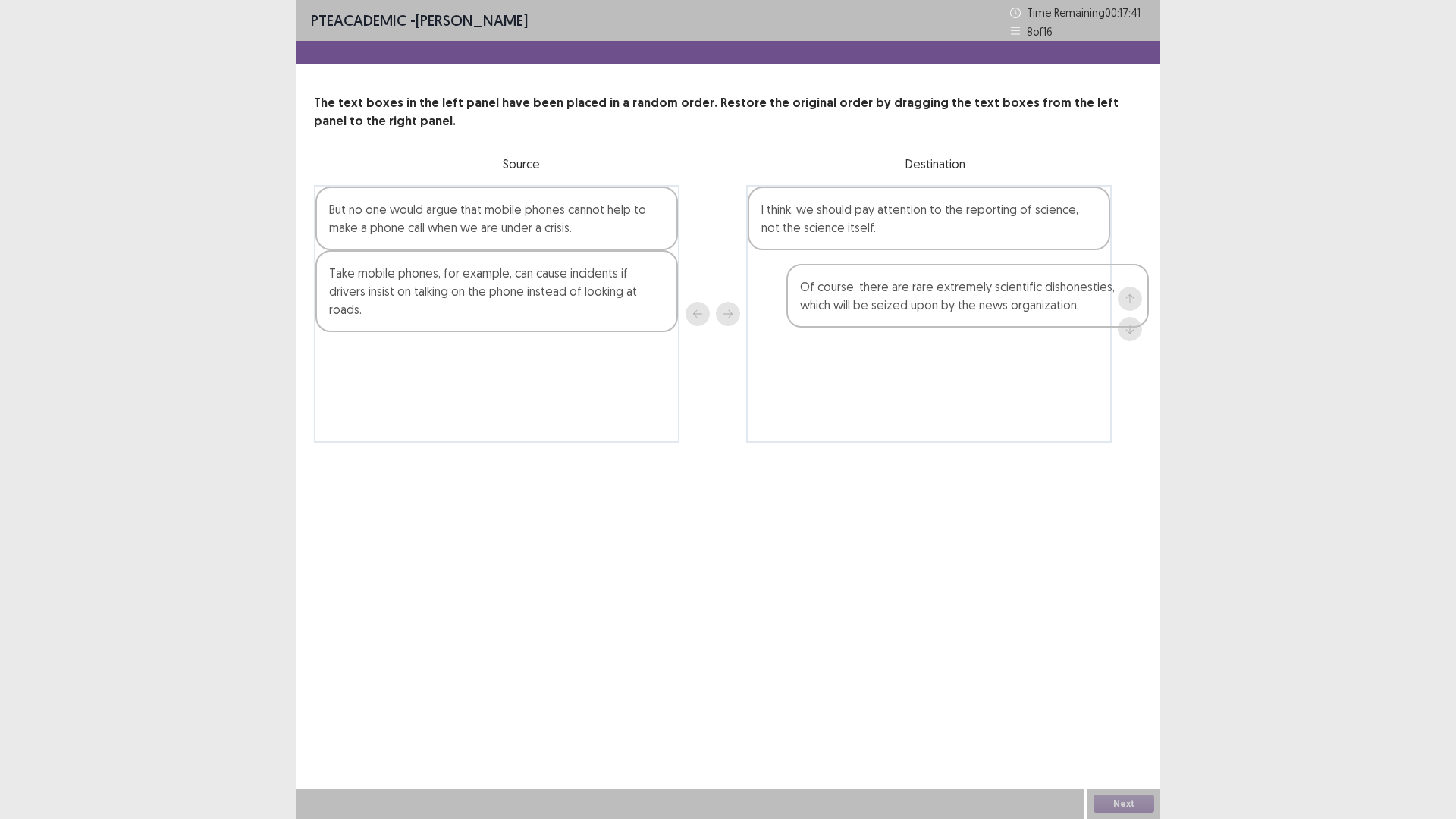
drag, startPoint x: 612, startPoint y: 284, endPoint x: 1082, endPoint y: 306, distance: 470.5
click at [1082, 306] on div "But no one would argue that mobile phones cannot help to make a phone call when…" at bounding box center [727, 315] width 828 height 258
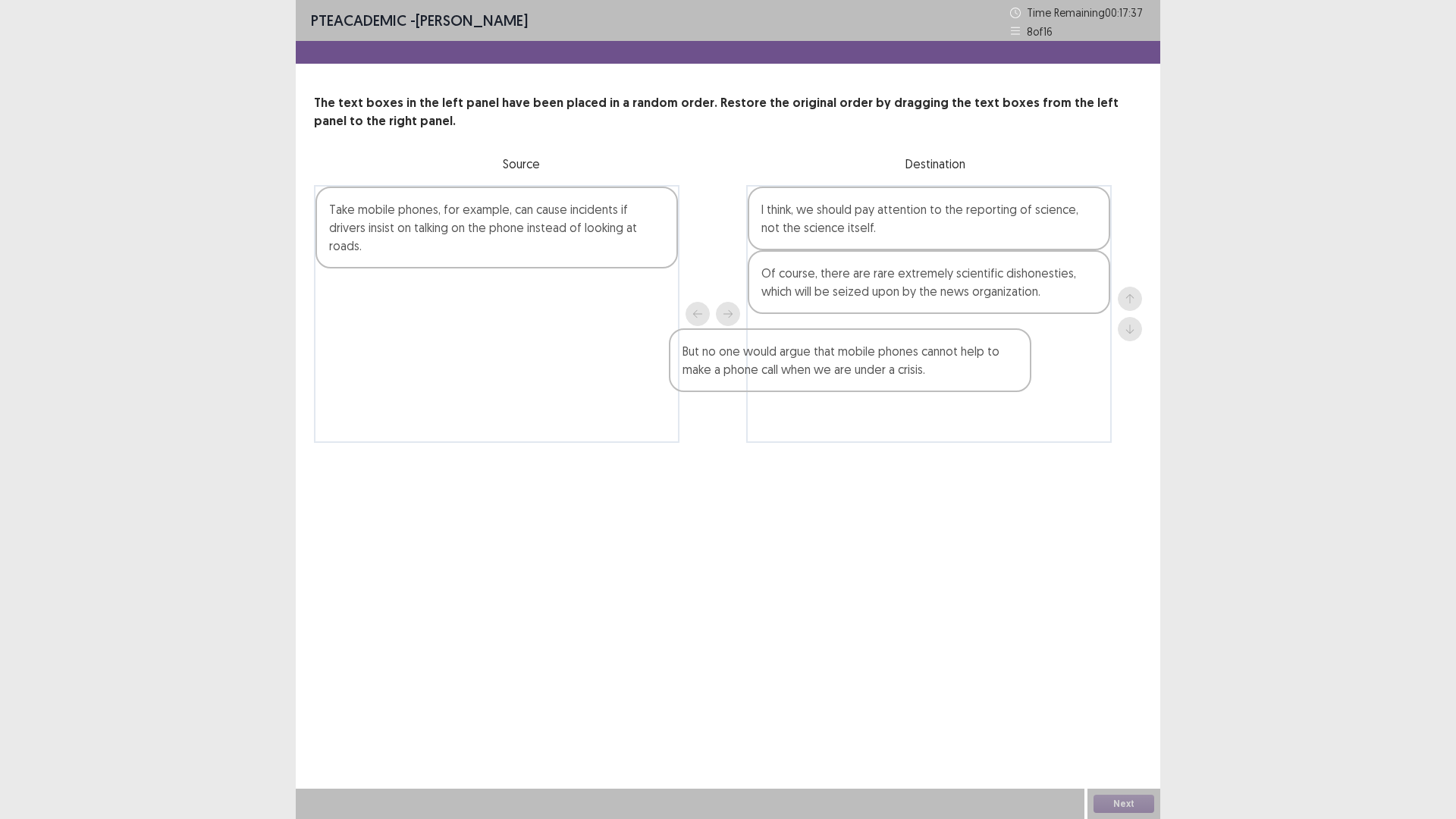
drag, startPoint x: 631, startPoint y: 221, endPoint x: 1007, endPoint y: 368, distance: 403.7
click at [1007, 368] on div "But no one would argue that mobile phones cannot help to make a phone call when…" at bounding box center [727, 315] width 828 height 258
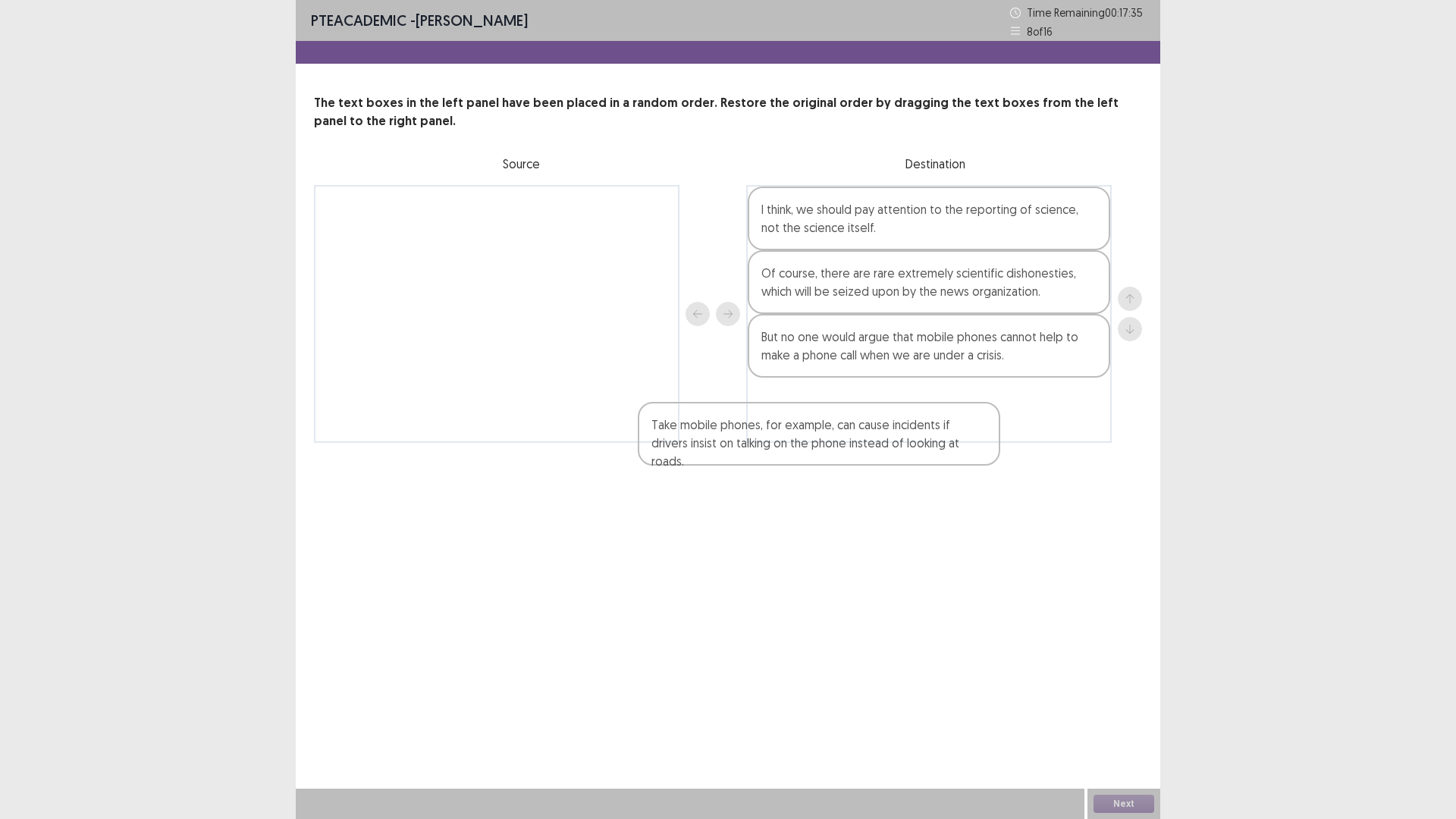
drag, startPoint x: 499, startPoint y: 235, endPoint x: 861, endPoint y: 451, distance: 421.5
click at [861, 451] on div "PTE academic - [PERSON_NAME] Time Remaining 00 : 17 : 35 8 of 16 The text boxes…" at bounding box center [728, 237] width 865 height 474
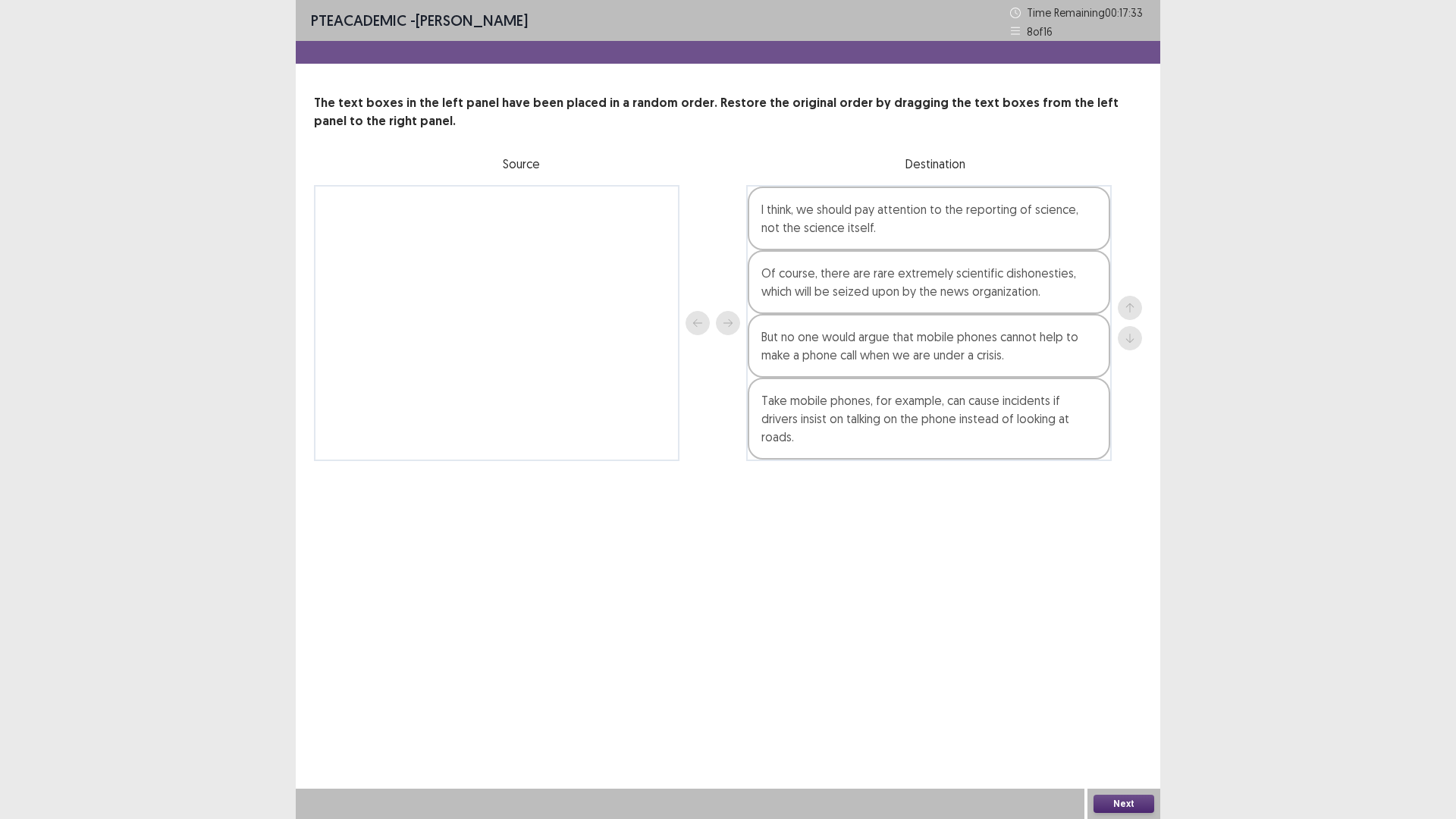
click at [1125, 691] on button "Next" at bounding box center [1124, 804] width 61 height 18
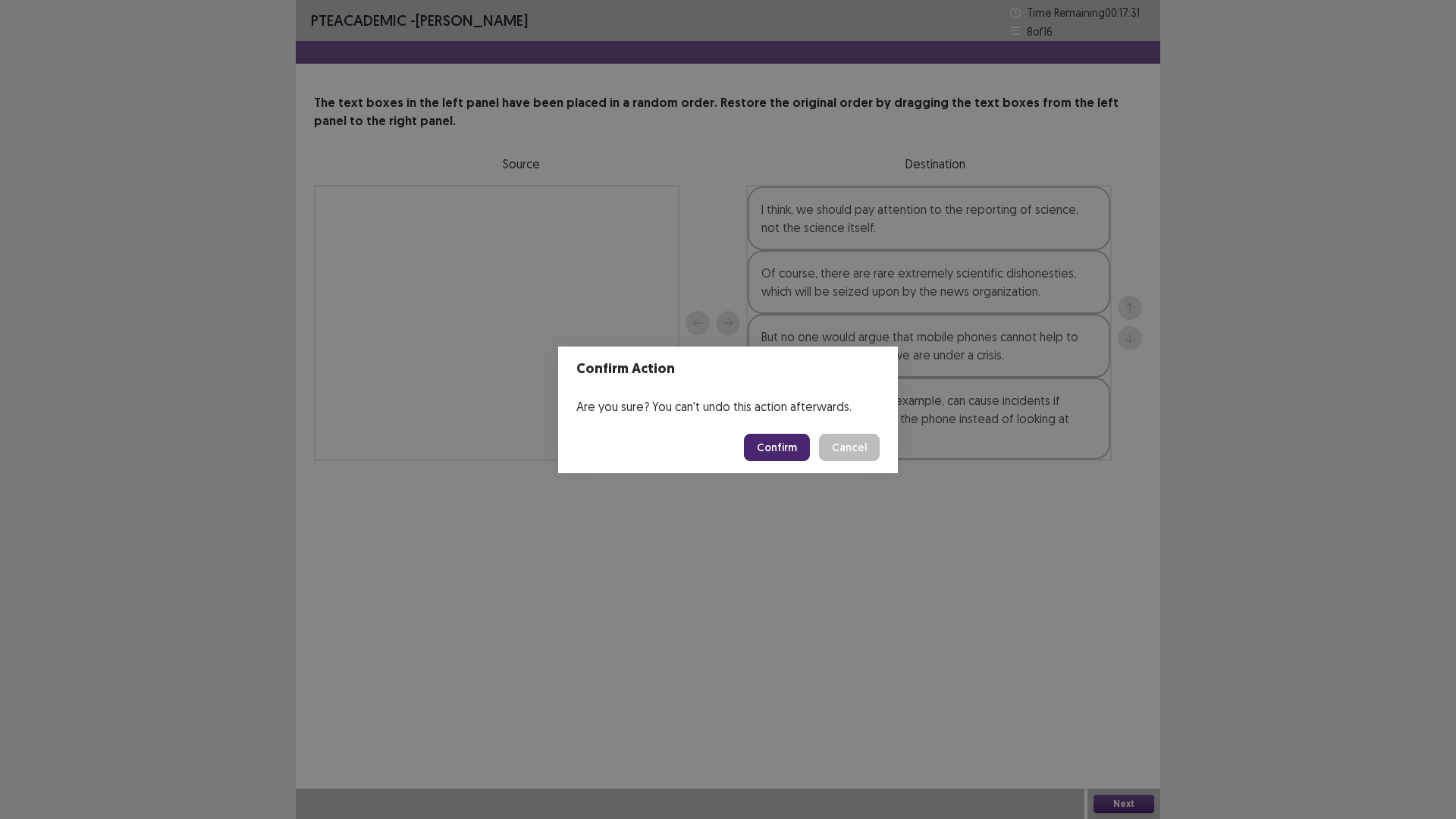
click at [767, 448] on button "Confirm" at bounding box center [777, 448] width 66 height 27
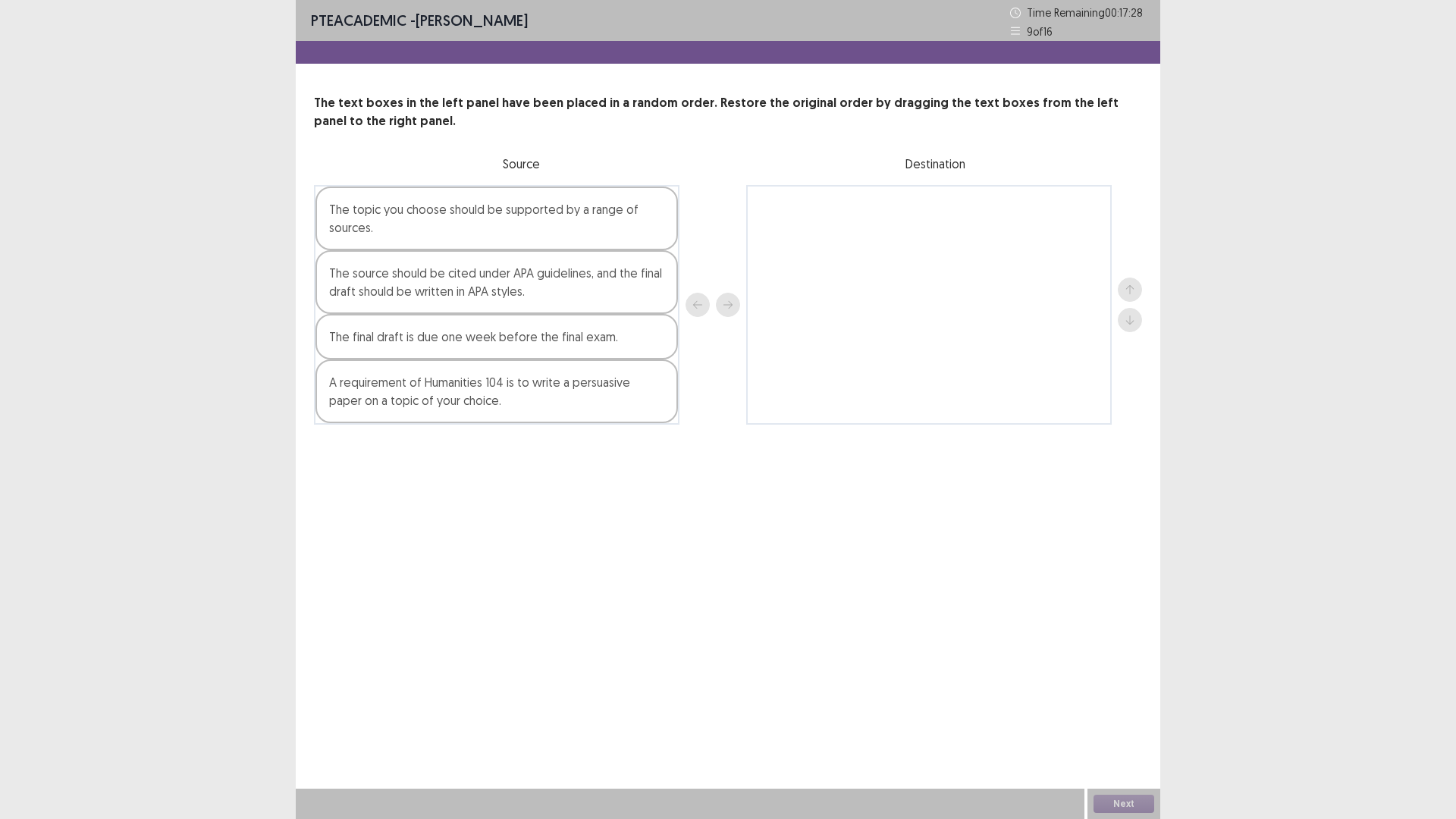
drag, startPoint x: 556, startPoint y: 245, endPoint x: 564, endPoint y: 254, distance: 12.0
click at [564, 254] on div "The topic you choose should be supported by a range of sources. The source shou…" at bounding box center [496, 305] width 366 height 239
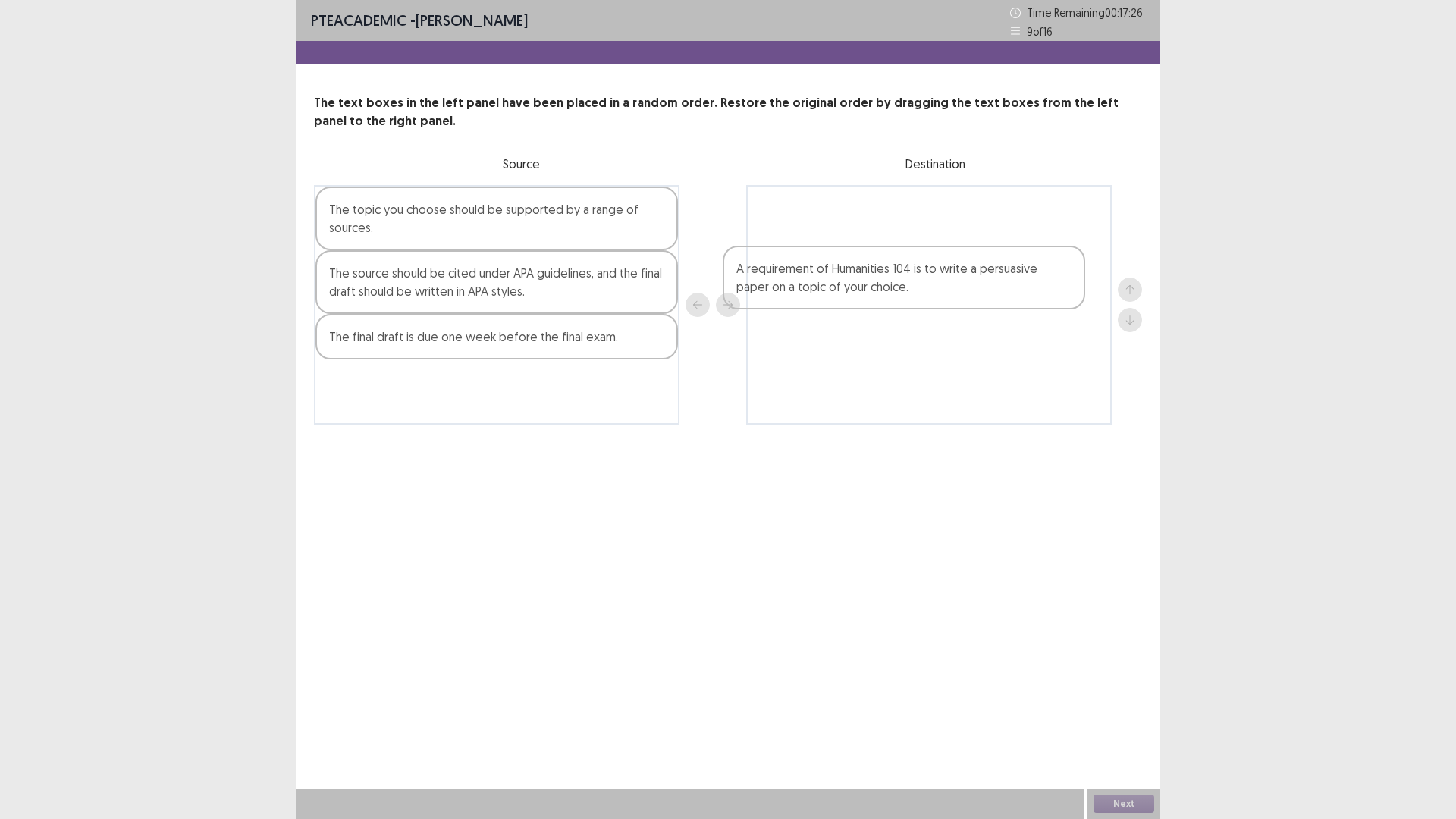
drag, startPoint x: 512, startPoint y: 410, endPoint x: 937, endPoint y: 291, distance: 441.3
click at [937, 291] on div "The topic you choose should be supported by a range of sources. The source shou…" at bounding box center [727, 305] width 828 height 239
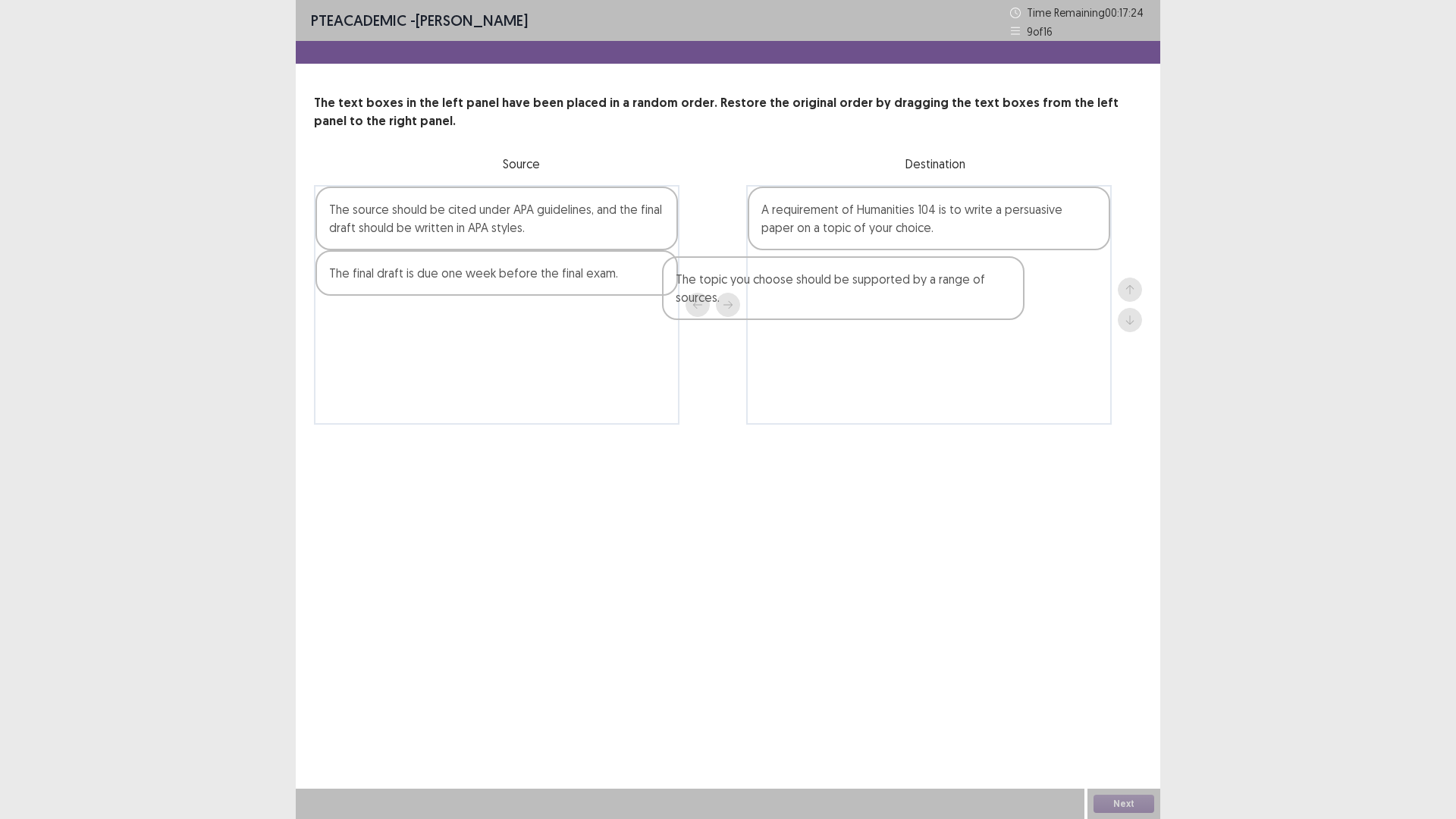
drag, startPoint x: 599, startPoint y: 221, endPoint x: 953, endPoint y: 297, distance: 362.1
click at [953, 297] on div "The topic you choose should be supported by a range of sources. The source shou…" at bounding box center [727, 305] width 828 height 239
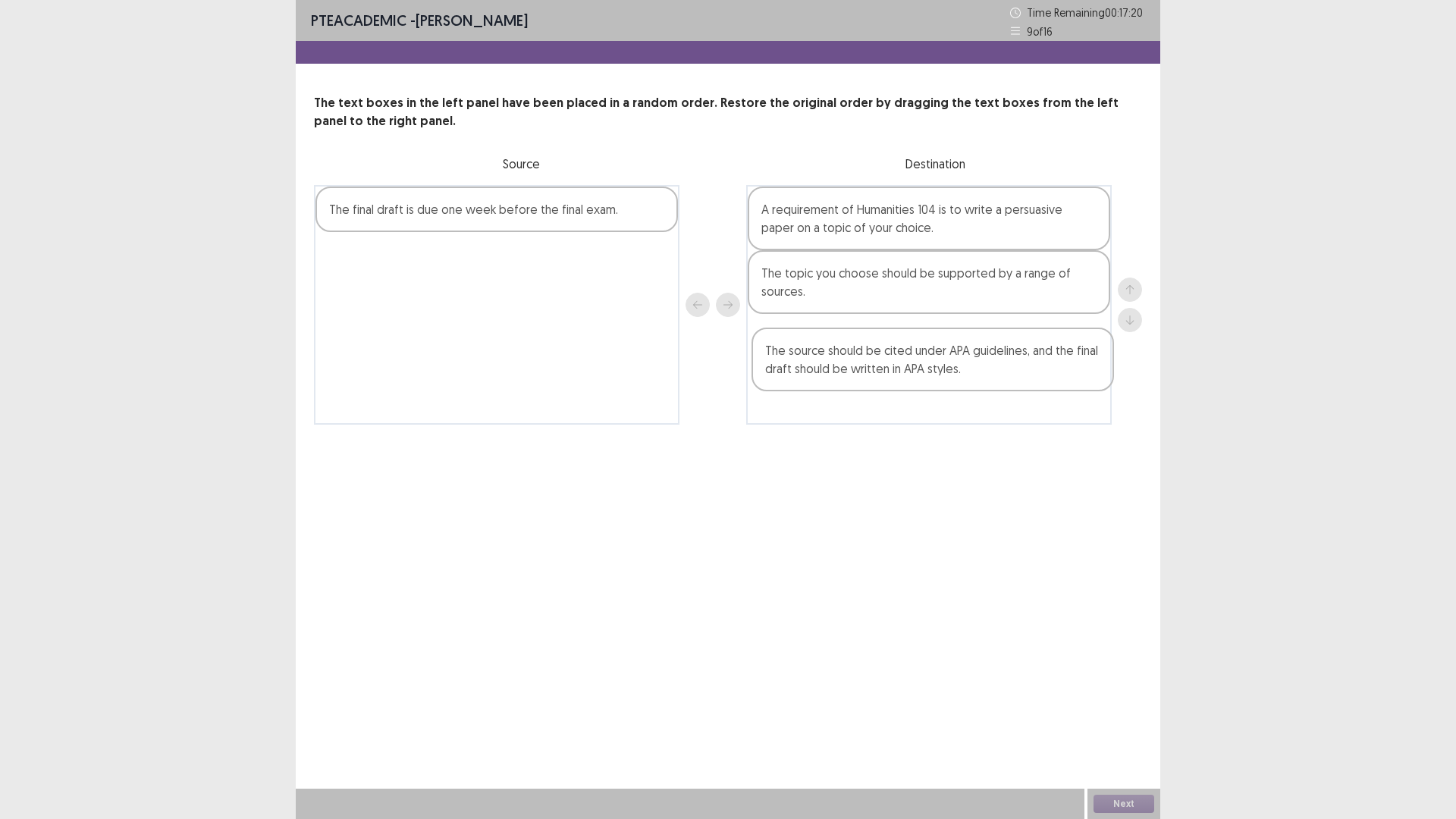
drag, startPoint x: 550, startPoint y: 239, endPoint x: 987, endPoint y: 383, distance: 460.1
click at [987, 383] on div "The source should be cited under APA guidelines, and the final draft should be …" at bounding box center [727, 305] width 828 height 239
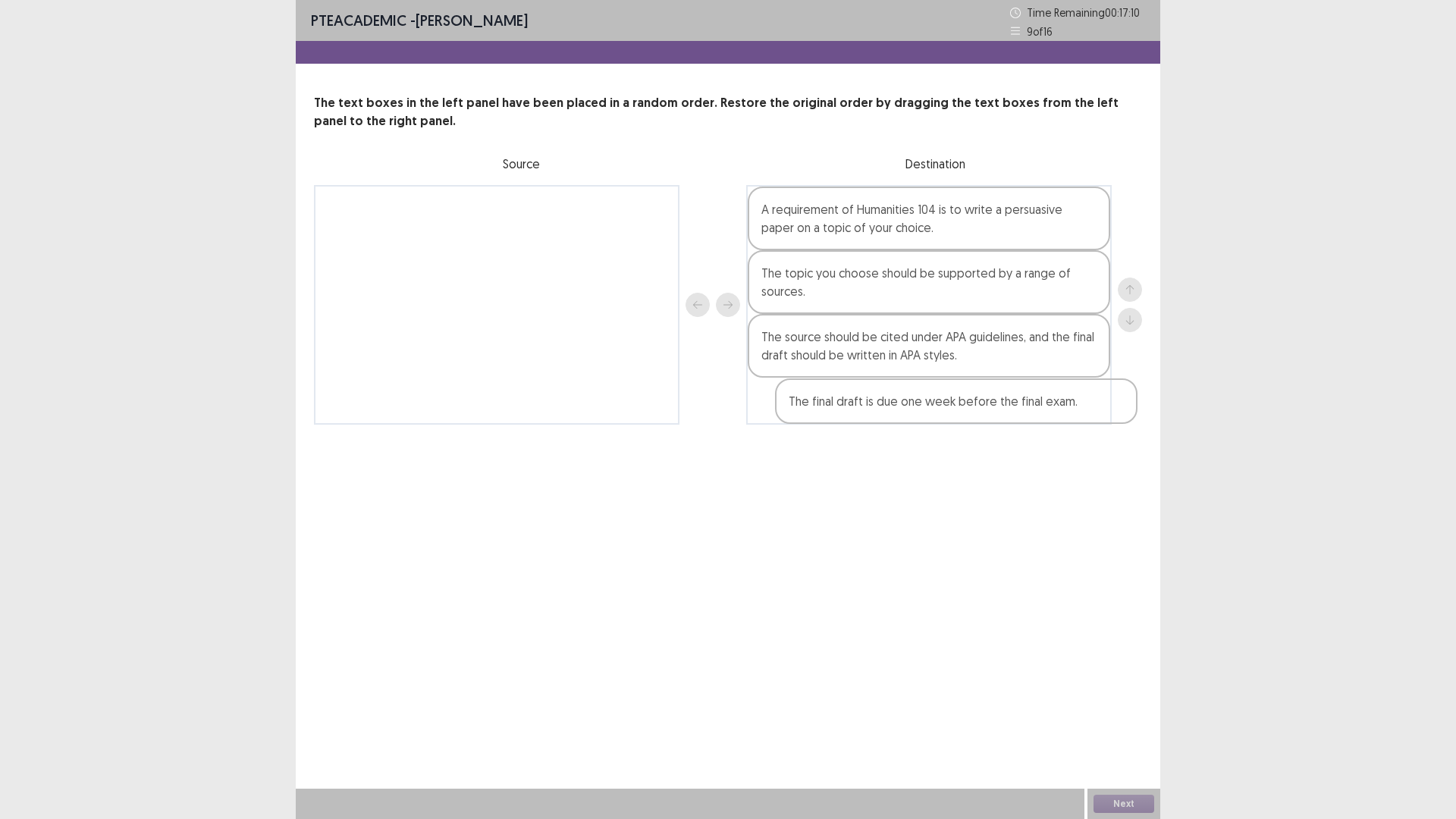
drag, startPoint x: 502, startPoint y: 214, endPoint x: 972, endPoint y: 418, distance: 512.4
click at [972, 418] on div "The final draft is due one week before the final exam. A requirement of Humanit…" at bounding box center [727, 305] width 828 height 239
click at [1119, 691] on button "Next" at bounding box center [1124, 804] width 61 height 18
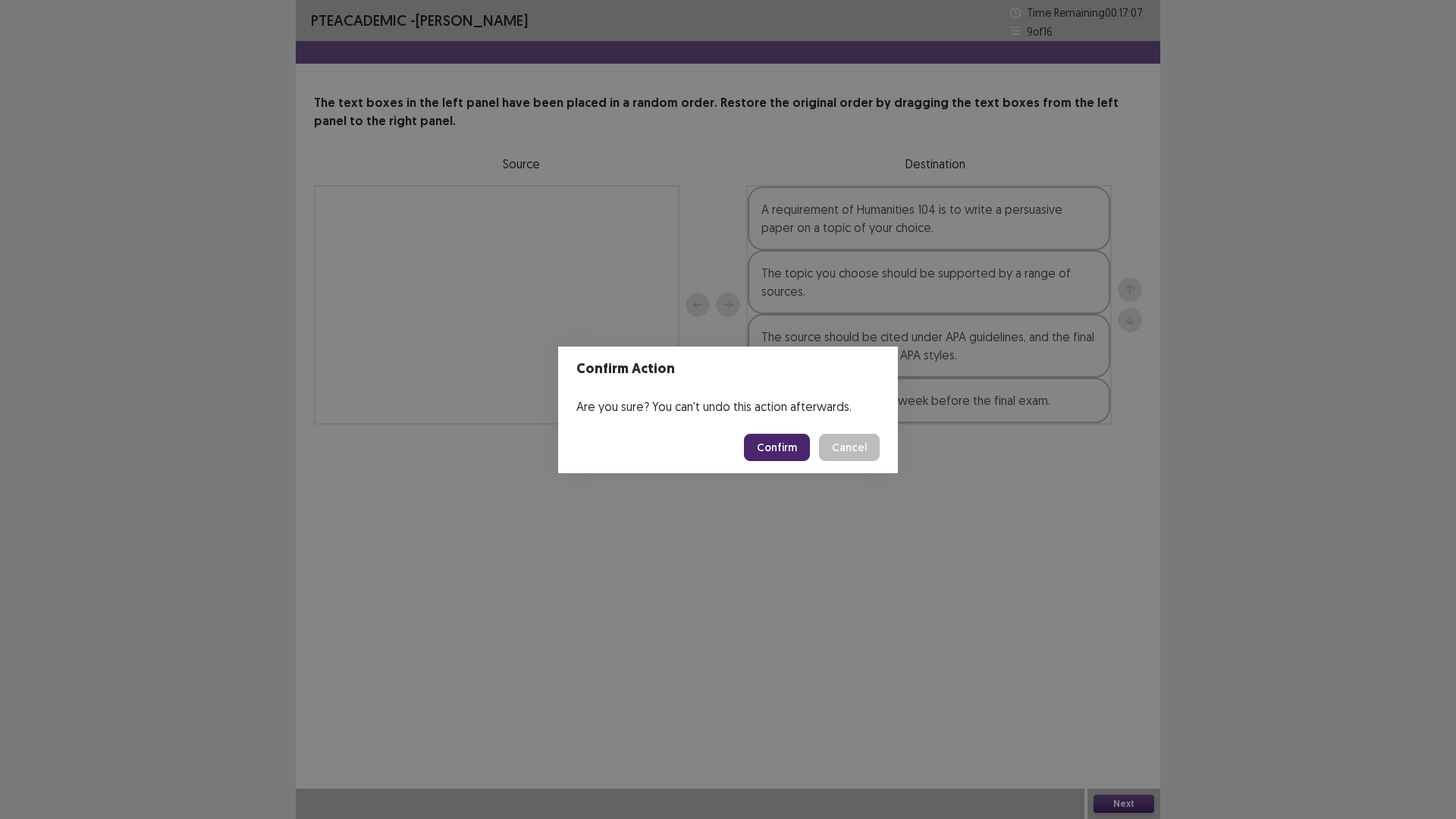
click at [760, 451] on button "Confirm" at bounding box center [777, 448] width 66 height 27
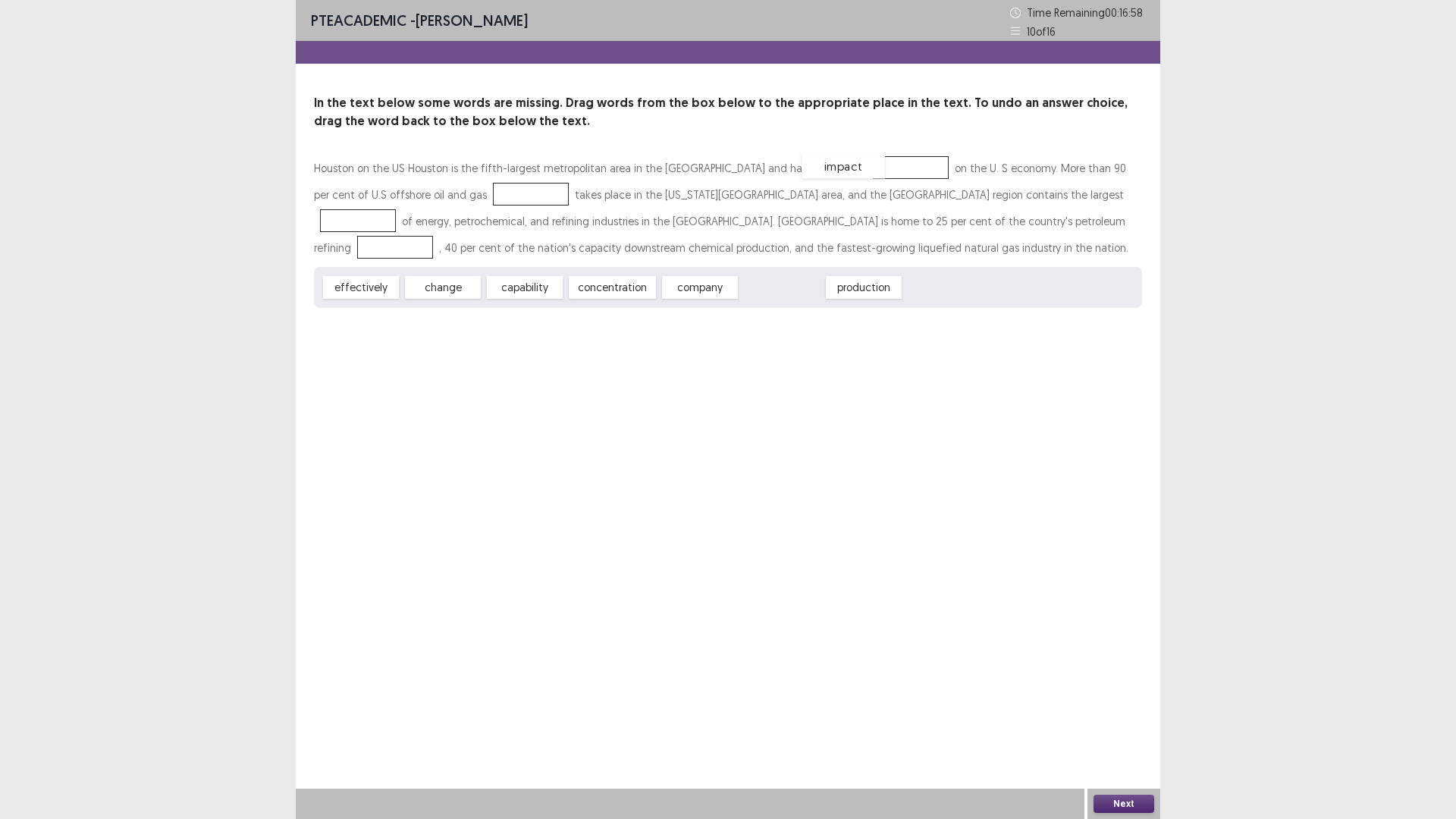
drag, startPoint x: 791, startPoint y: 292, endPoint x: 853, endPoint y: 169, distance: 137.7
click at [624, 293] on div "concentration" at bounding box center [603, 280] width 97 height 25
drag, startPoint x: 781, startPoint y: 293, endPoint x: 465, endPoint y: 203, distance: 328.6
drag, startPoint x: 614, startPoint y: 283, endPoint x: 906, endPoint y: 190, distance: 306.5
drag, startPoint x: 373, startPoint y: 287, endPoint x: 862, endPoint y: 223, distance: 493.2
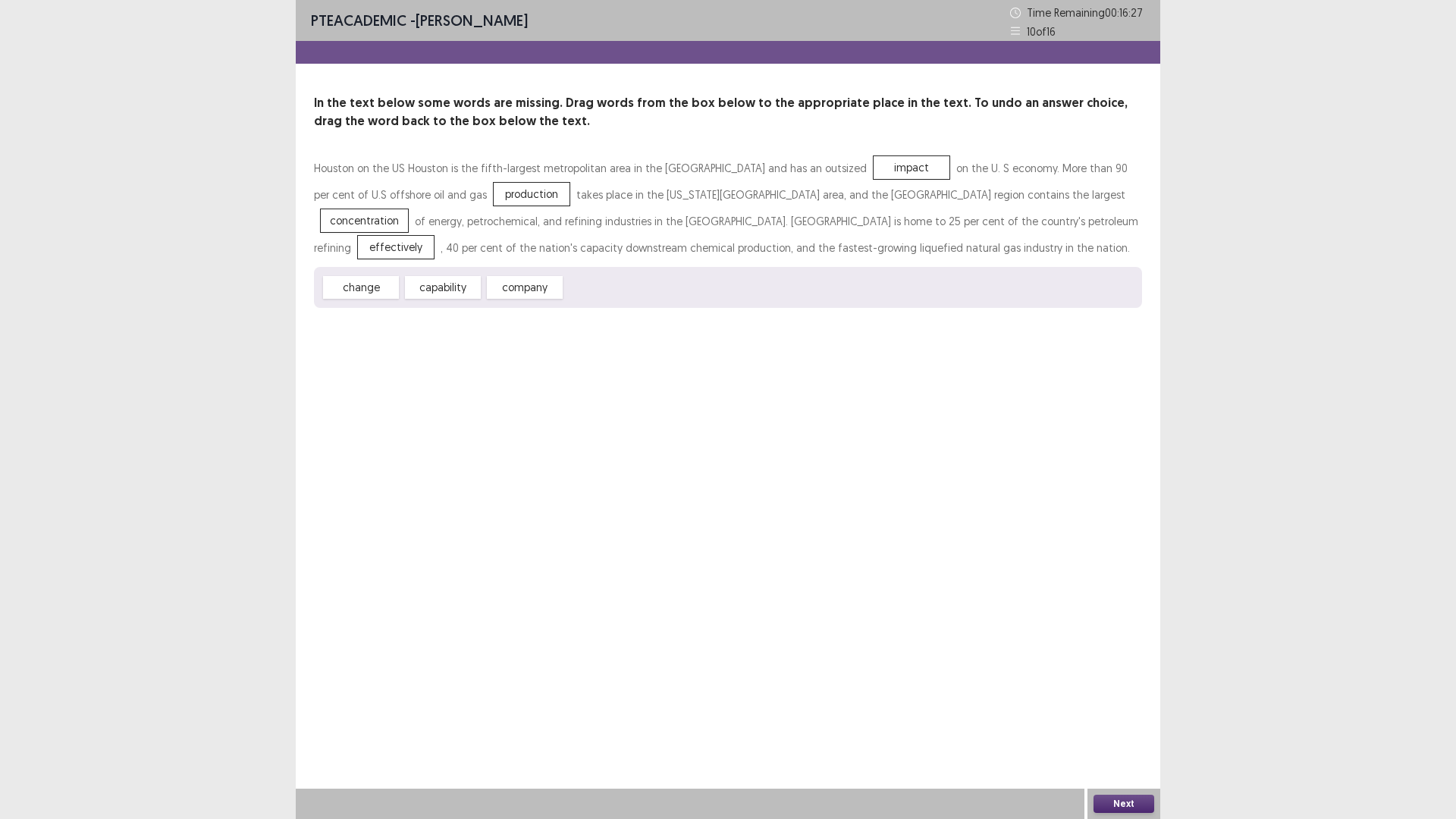
click at [1132, 691] on button "Next" at bounding box center [1124, 804] width 61 height 18
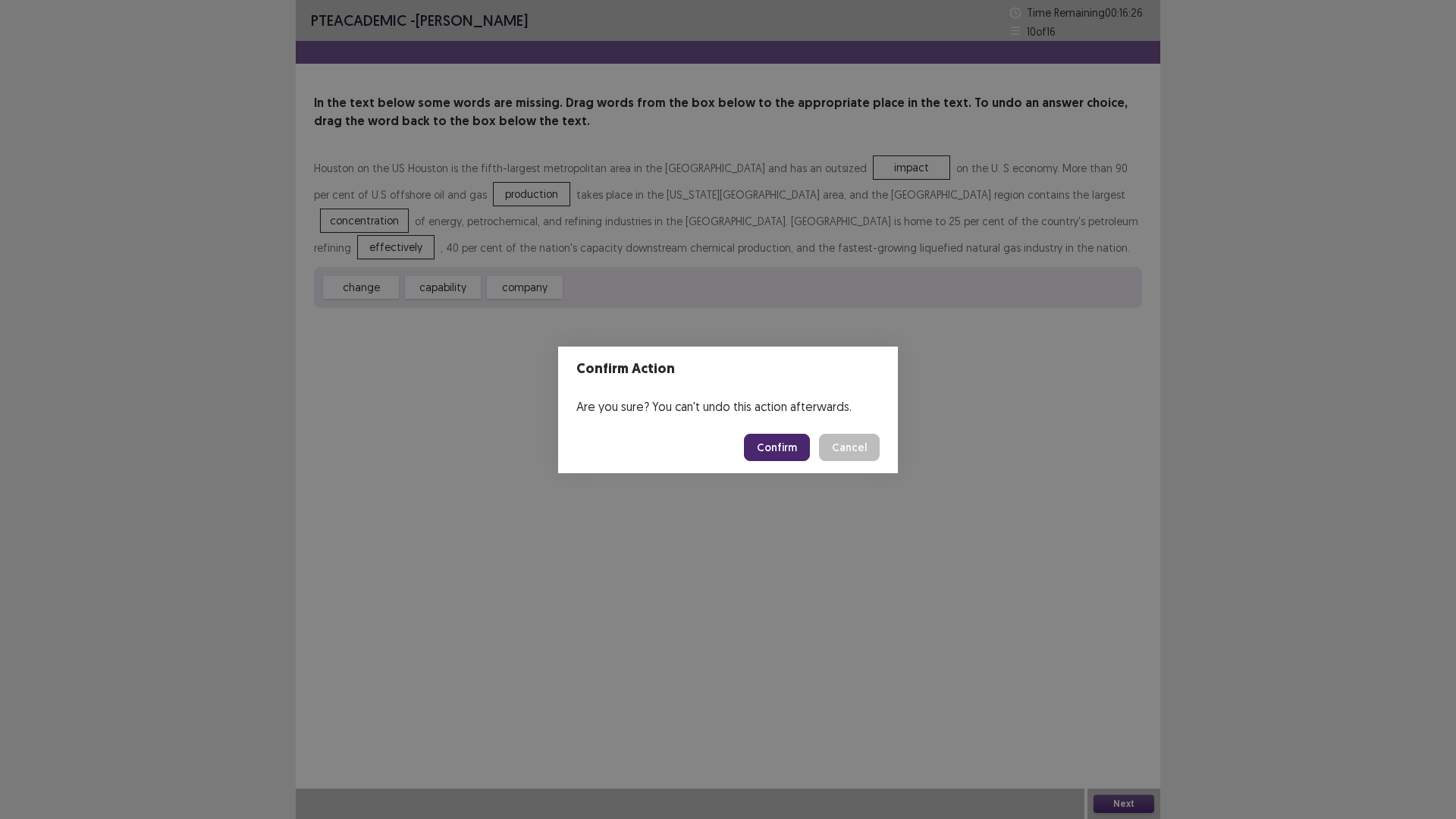
click at [765, 449] on button "Confirm" at bounding box center [777, 448] width 66 height 27
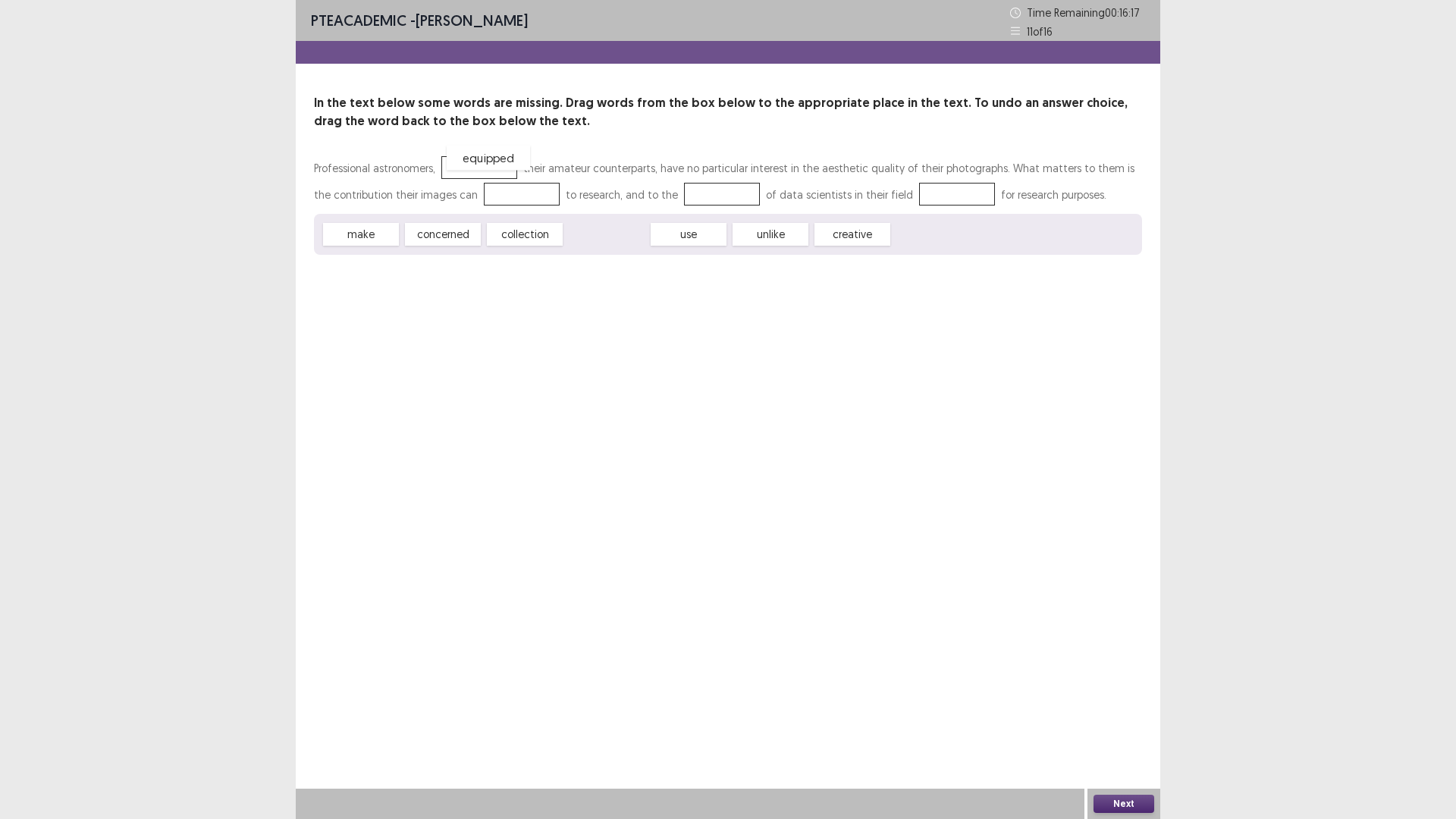
drag, startPoint x: 585, startPoint y: 234, endPoint x: 466, endPoint y: 163, distance: 138.6
drag, startPoint x: 626, startPoint y: 233, endPoint x: 515, endPoint y: 193, distance: 118.0
drag, startPoint x: 352, startPoint y: 234, endPoint x: 433, endPoint y: 250, distance: 82.6
click at [433, 250] on div "make" at bounding box center [443, 250] width 84 height 25
drag, startPoint x: 522, startPoint y: 238, endPoint x: 678, endPoint y: 192, distance: 162.6
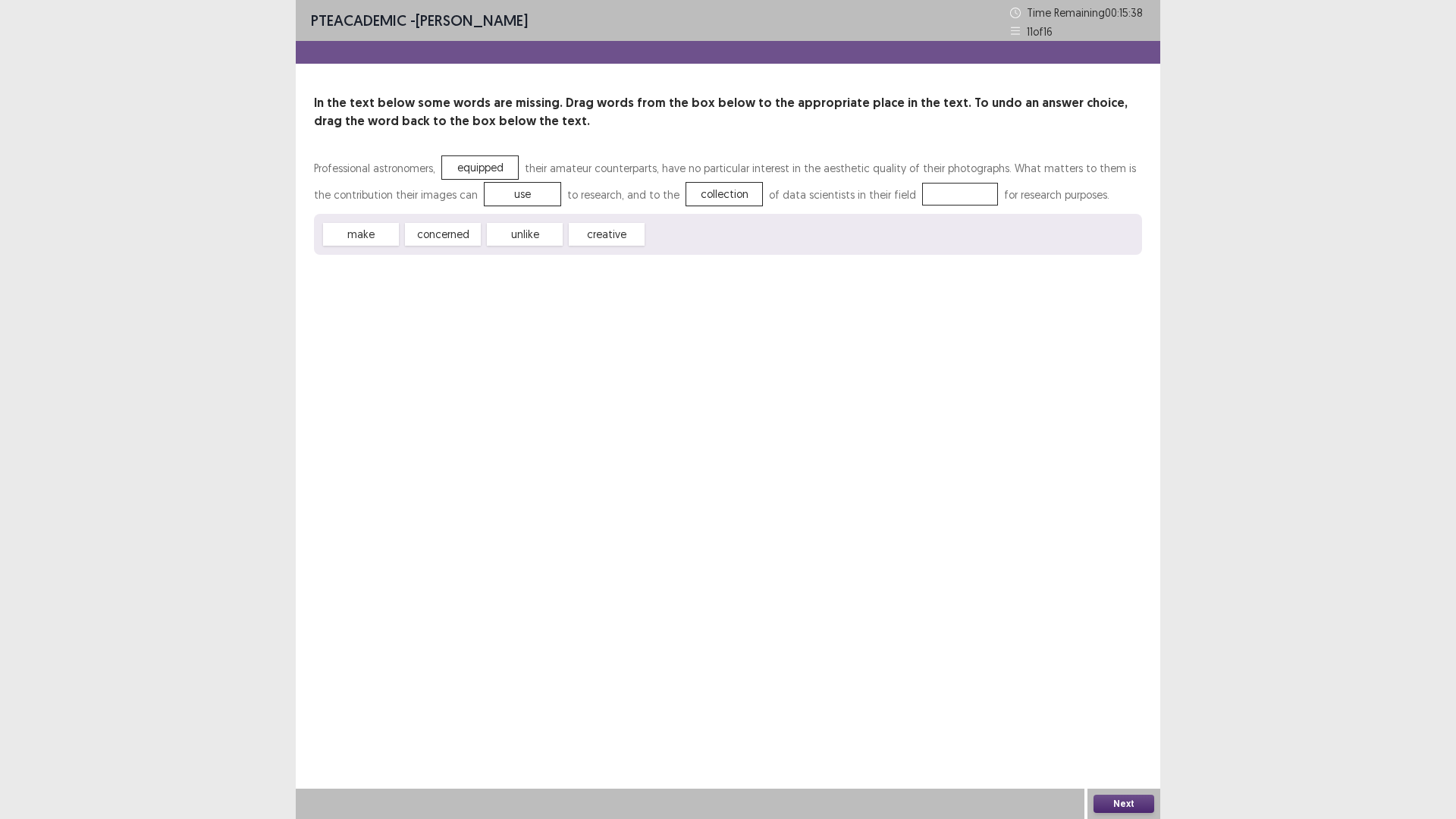
drag, startPoint x: 461, startPoint y: 238, endPoint x: 781, endPoint y: 203, distance: 321.9
drag, startPoint x: 781, startPoint y: 203, endPoint x: 416, endPoint y: 320, distance: 383.3
click at [416, 320] on div "PTE academic - [PERSON_NAME] Time Remaining 00 : 15 : 36 11 of 16 In the text b…" at bounding box center [728, 410] width 865 height 819
drag, startPoint x: 468, startPoint y: 235, endPoint x: 936, endPoint y: 200, distance: 469.3
drag, startPoint x: 936, startPoint y: 200, endPoint x: 394, endPoint y: 259, distance: 545.2
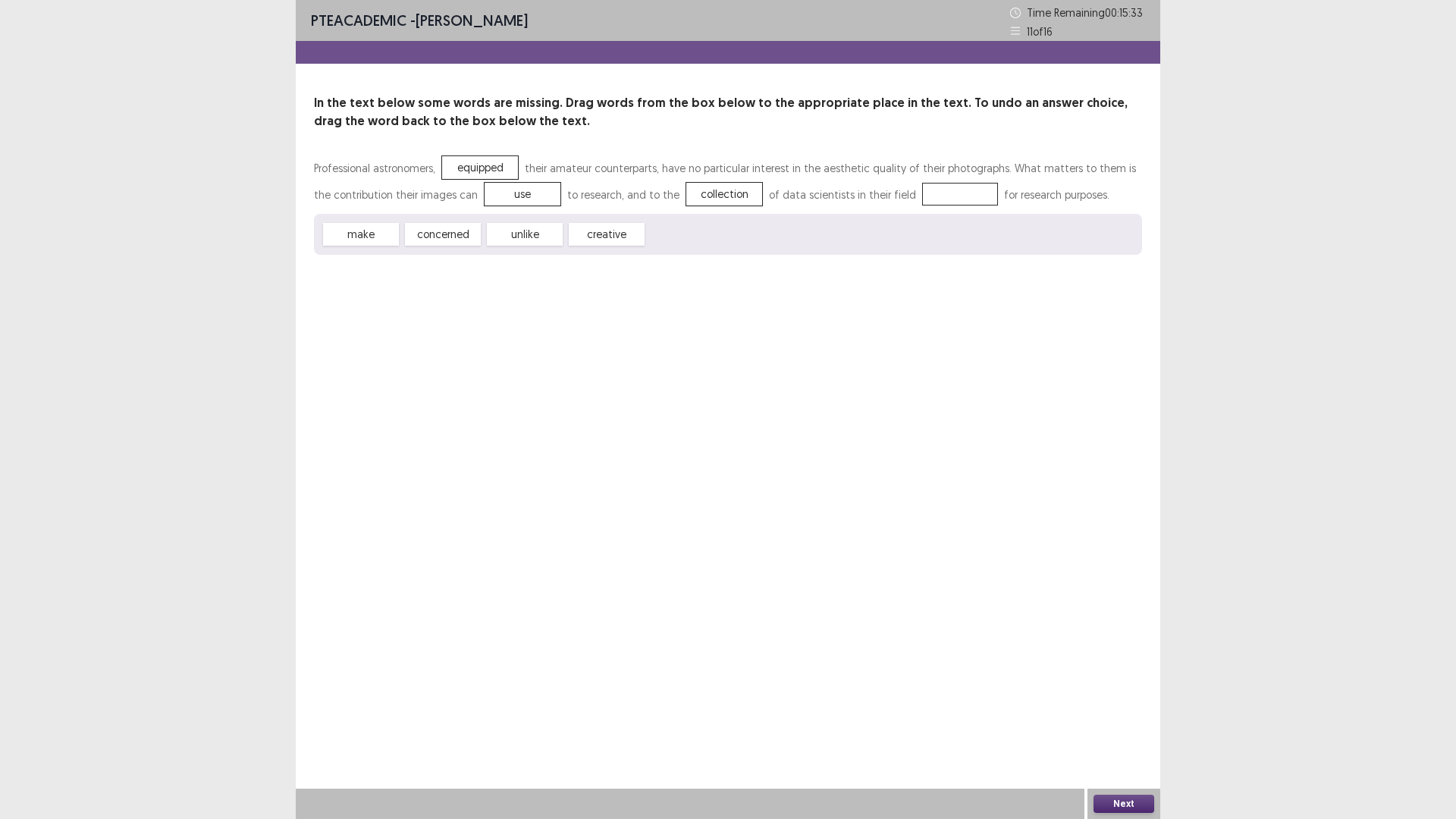
click at [394, 259] on div "PTE academic - [PERSON_NAME] Time Remaining 00 : 15 : 33 11 of 16 In the text b…" at bounding box center [728, 143] width 865 height 286
drag, startPoint x: 427, startPoint y: 238, endPoint x: 920, endPoint y: 192, distance: 495.1
click at [1143, 691] on button "Next" at bounding box center [1124, 804] width 61 height 18
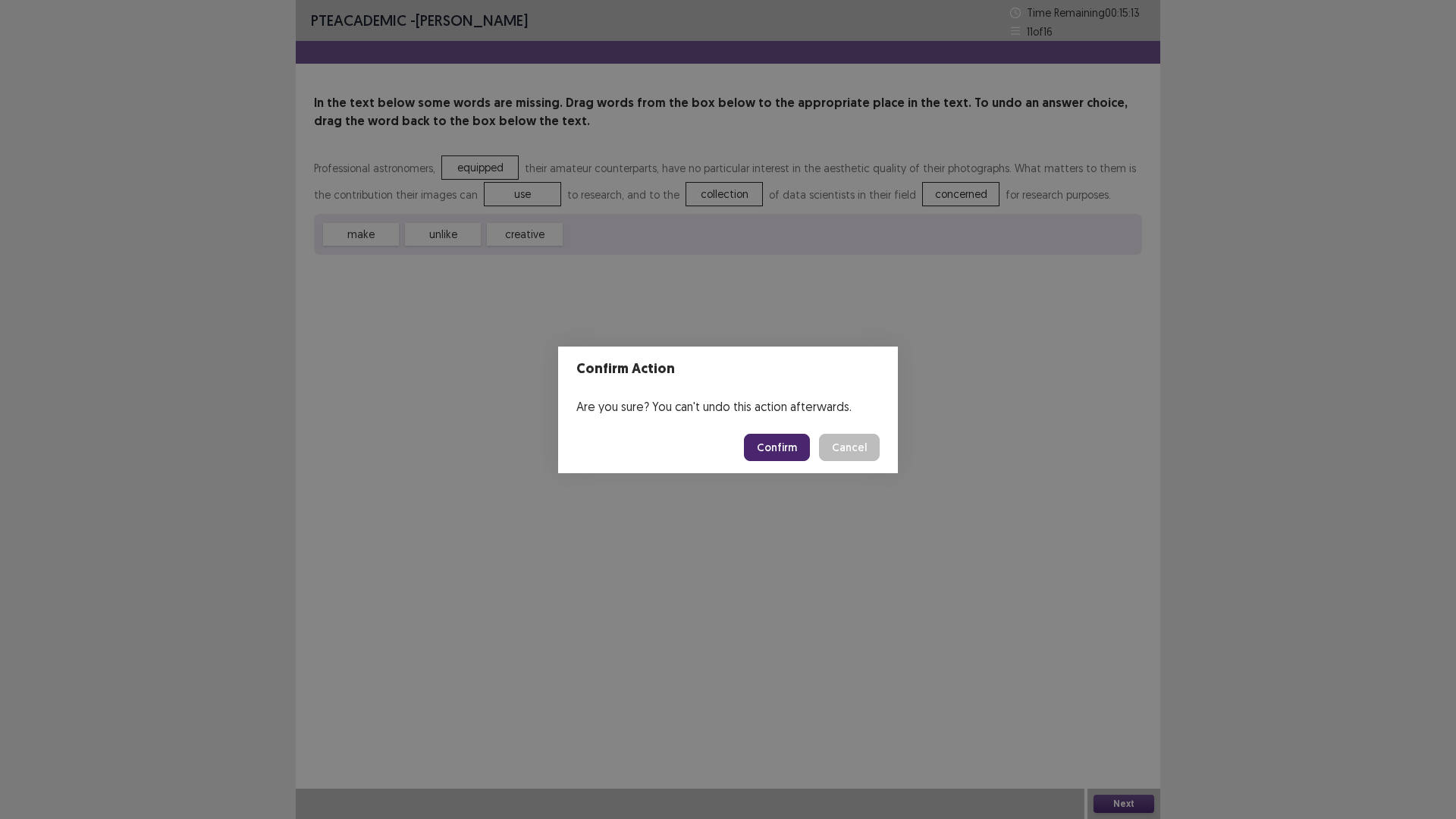
click at [782, 440] on button "Confirm" at bounding box center [777, 448] width 66 height 27
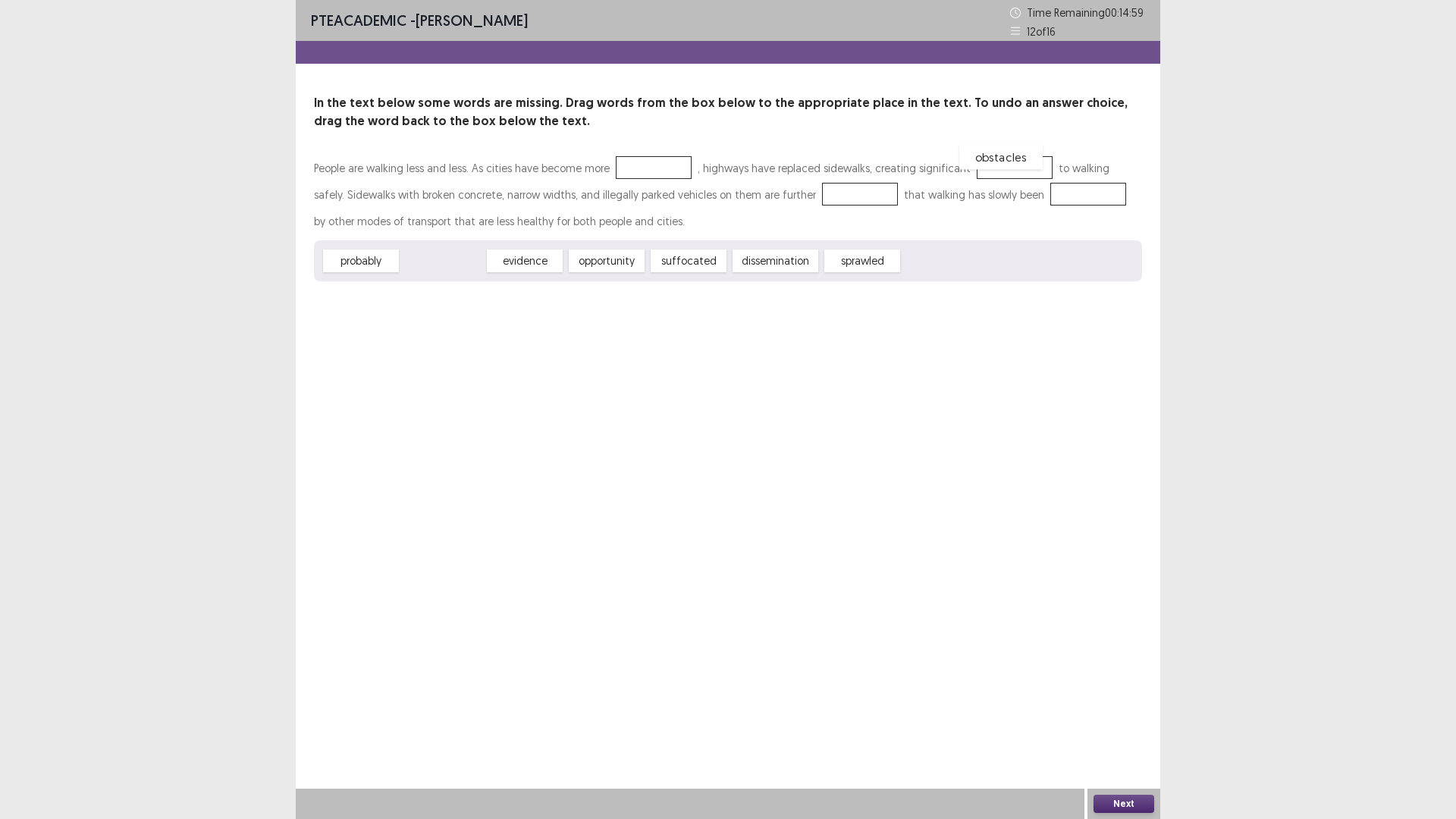
drag, startPoint x: 467, startPoint y: 268, endPoint x: 1023, endPoint y: 164, distance: 565.6
drag, startPoint x: 696, startPoint y: 262, endPoint x: 809, endPoint y: 203, distance: 127.5
click at [677, 269] on div "probably evidence opportunity suffocated sprawled" at bounding box center [727, 261] width 828 height 41
drag, startPoint x: 685, startPoint y: 267, endPoint x: 1042, endPoint y: 206, distance: 362.2
drag, startPoint x: 624, startPoint y: 259, endPoint x: 661, endPoint y: 161, distance: 104.8
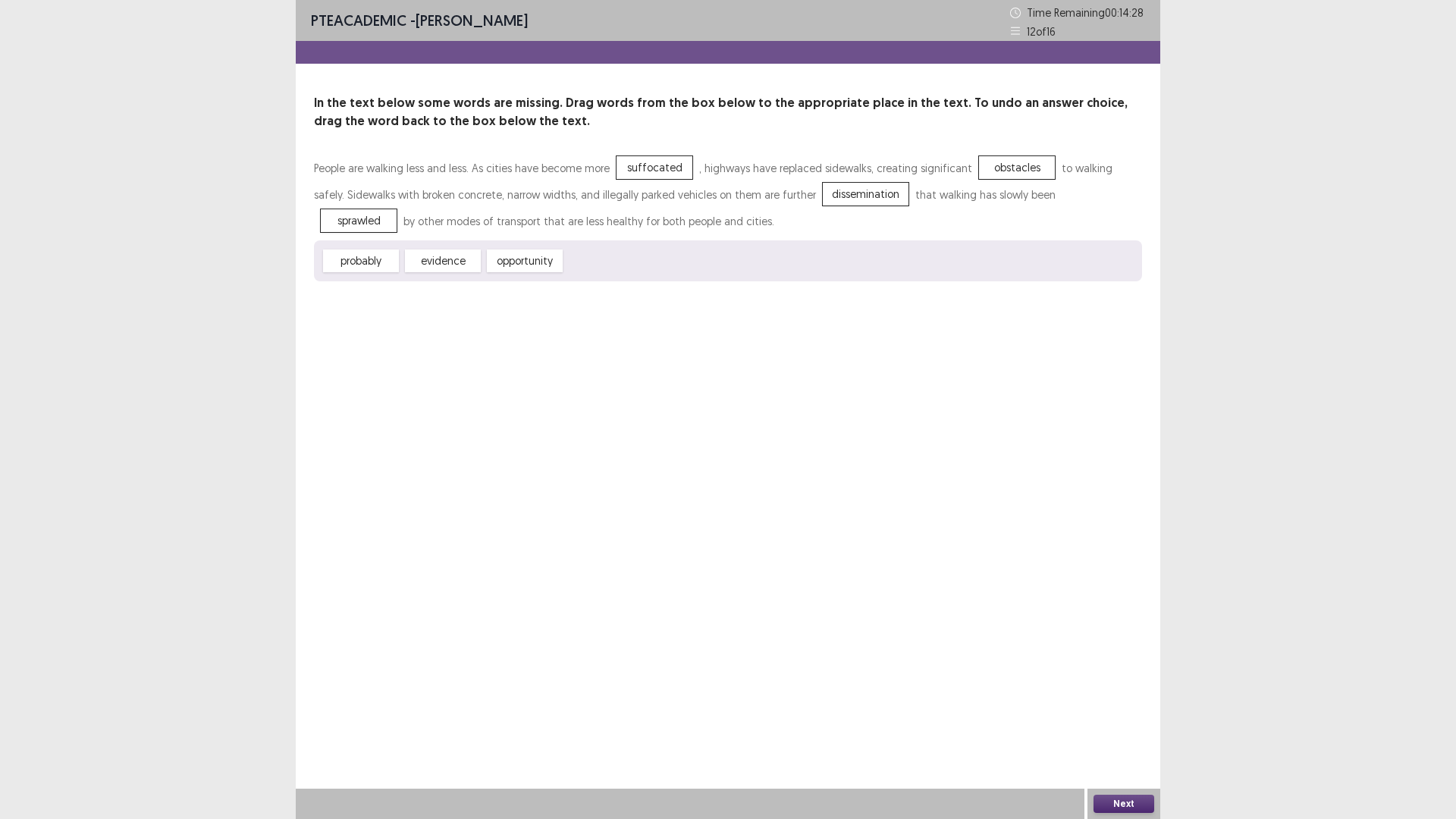
click at [1128, 691] on button "Next" at bounding box center [1124, 804] width 61 height 18
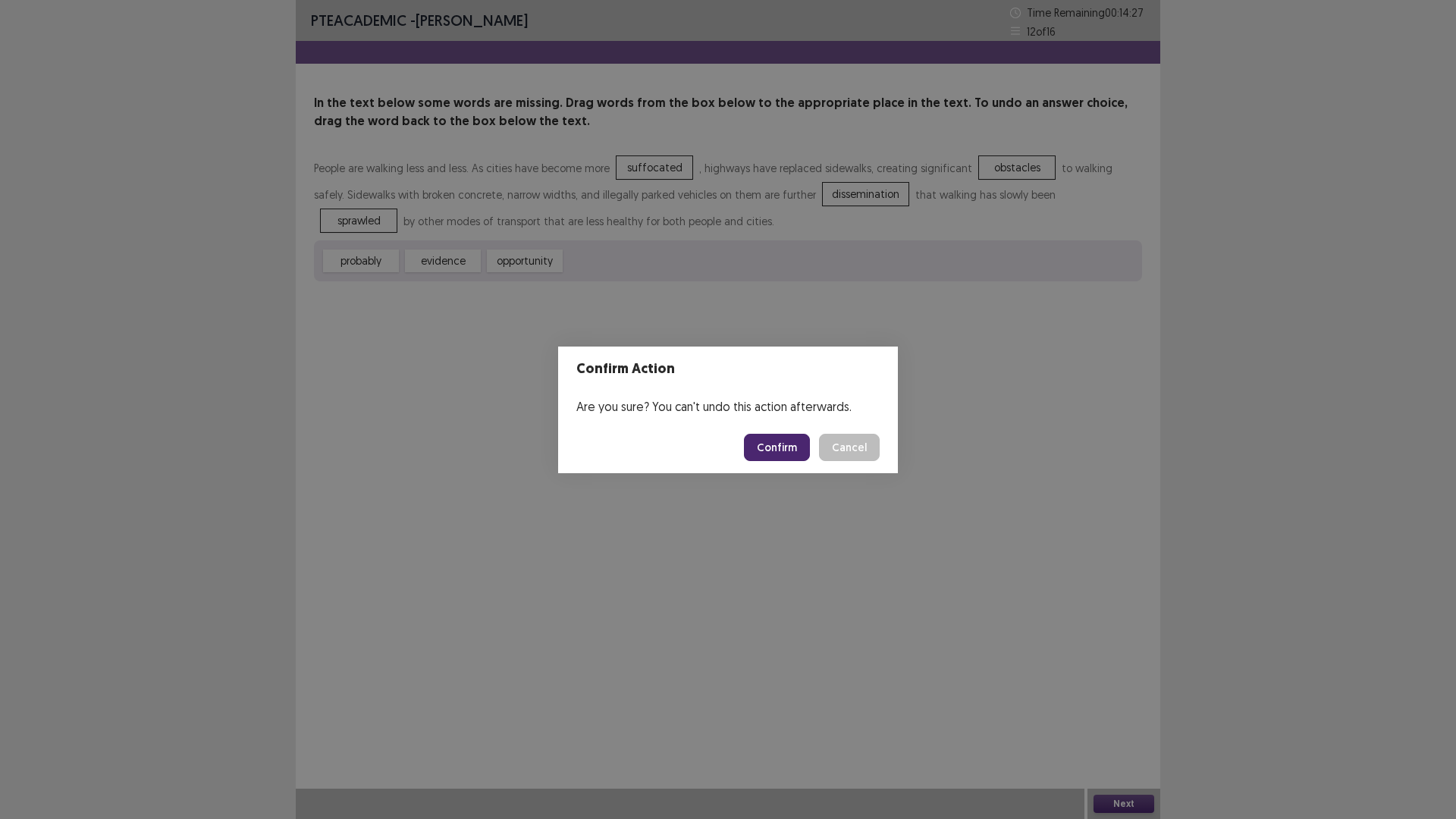
click at [795, 442] on button "Confirm" at bounding box center [777, 448] width 66 height 27
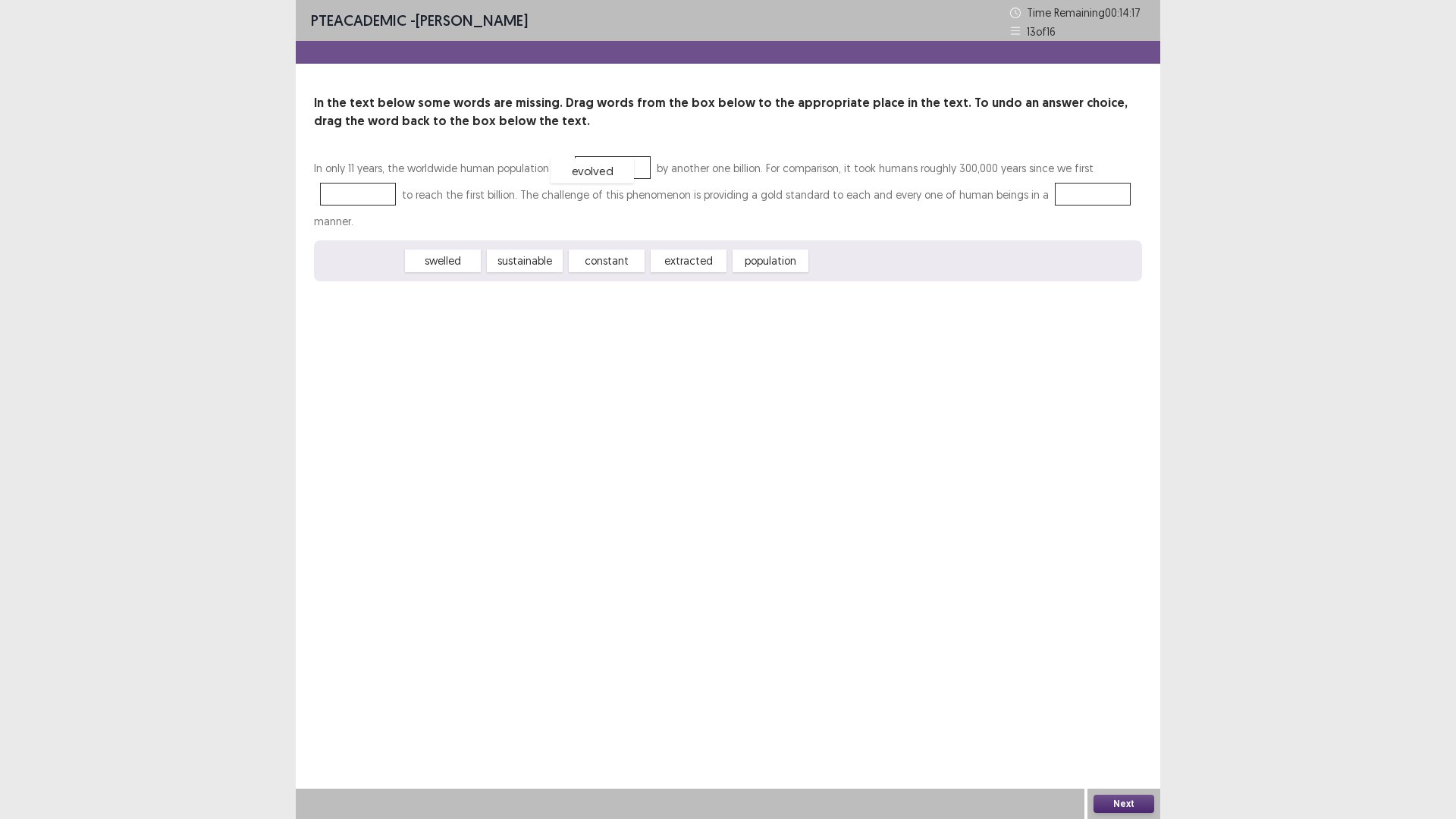
drag, startPoint x: 370, startPoint y: 264, endPoint x: 609, endPoint y: 172, distance: 256.1
drag, startPoint x: 348, startPoint y: 261, endPoint x: 356, endPoint y: 189, distance: 72.4
click at [449, 268] on div "constant" at bounding box center [443, 261] width 84 height 25
drag, startPoint x: 387, startPoint y: 261, endPoint x: 1089, endPoint y: 202, distance: 704.5
click at [1145, 691] on button "Next" at bounding box center [1124, 804] width 61 height 18
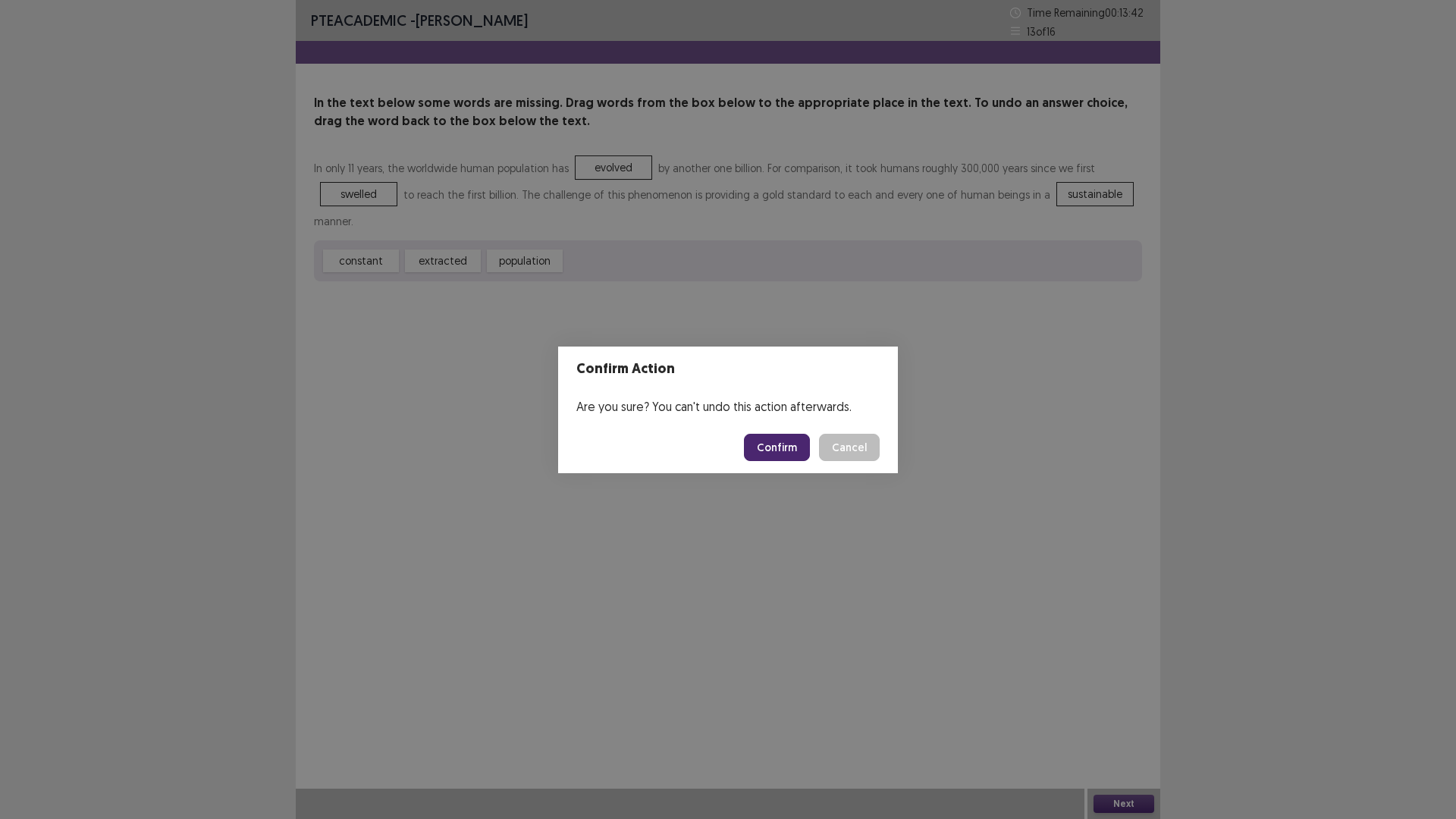
click at [784, 455] on button "Confirm" at bounding box center [777, 448] width 66 height 27
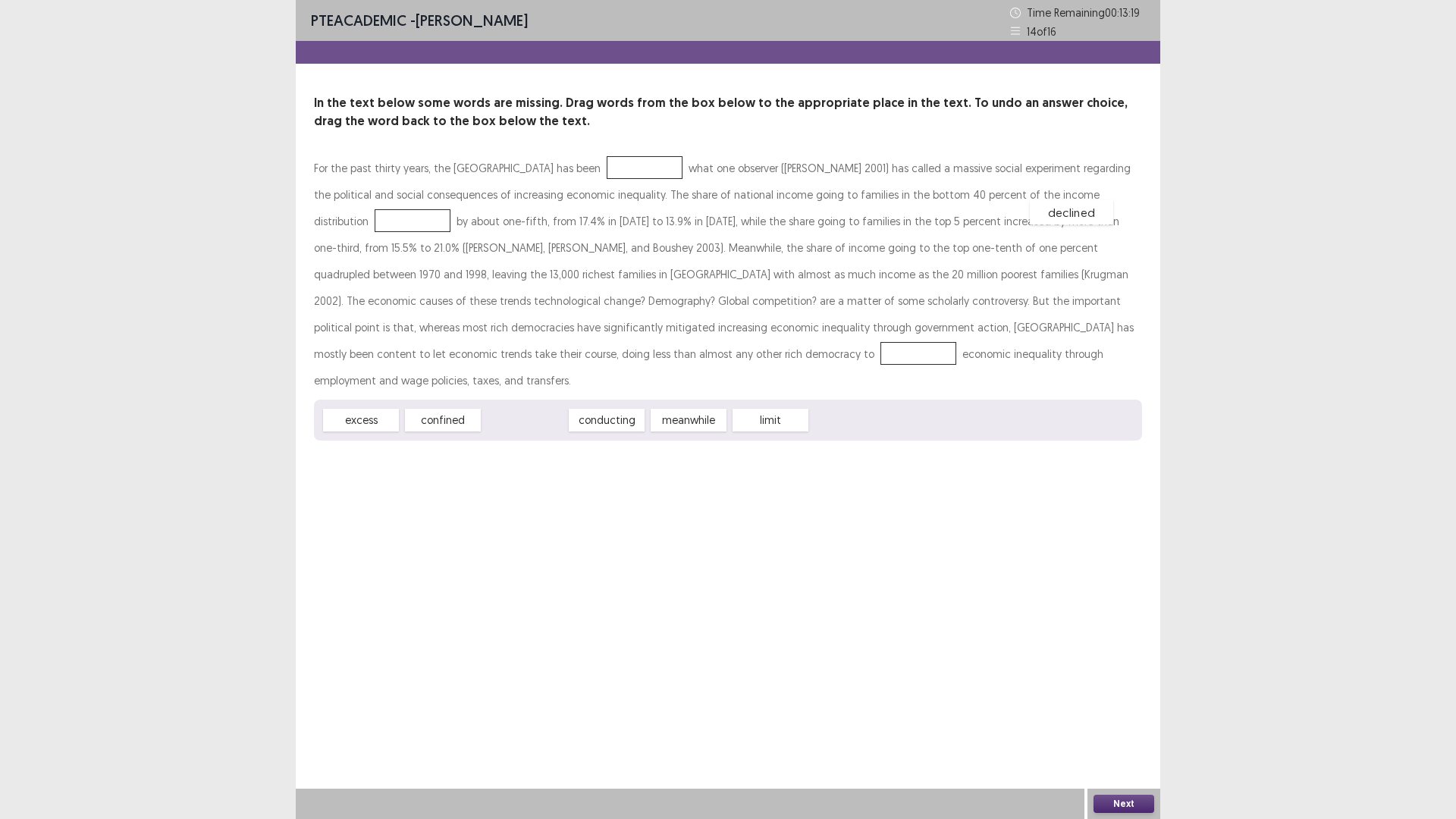
drag, startPoint x: 531, startPoint y: 397, endPoint x: 1077, endPoint y: 189, distance: 584.3
drag, startPoint x: 680, startPoint y: 388, endPoint x: 367, endPoint y: 354, distance: 314.8
drag, startPoint x: 447, startPoint y: 395, endPoint x: 612, endPoint y: 170, distance: 279.0
click at [1108, 691] on button "Next" at bounding box center [1124, 804] width 61 height 18
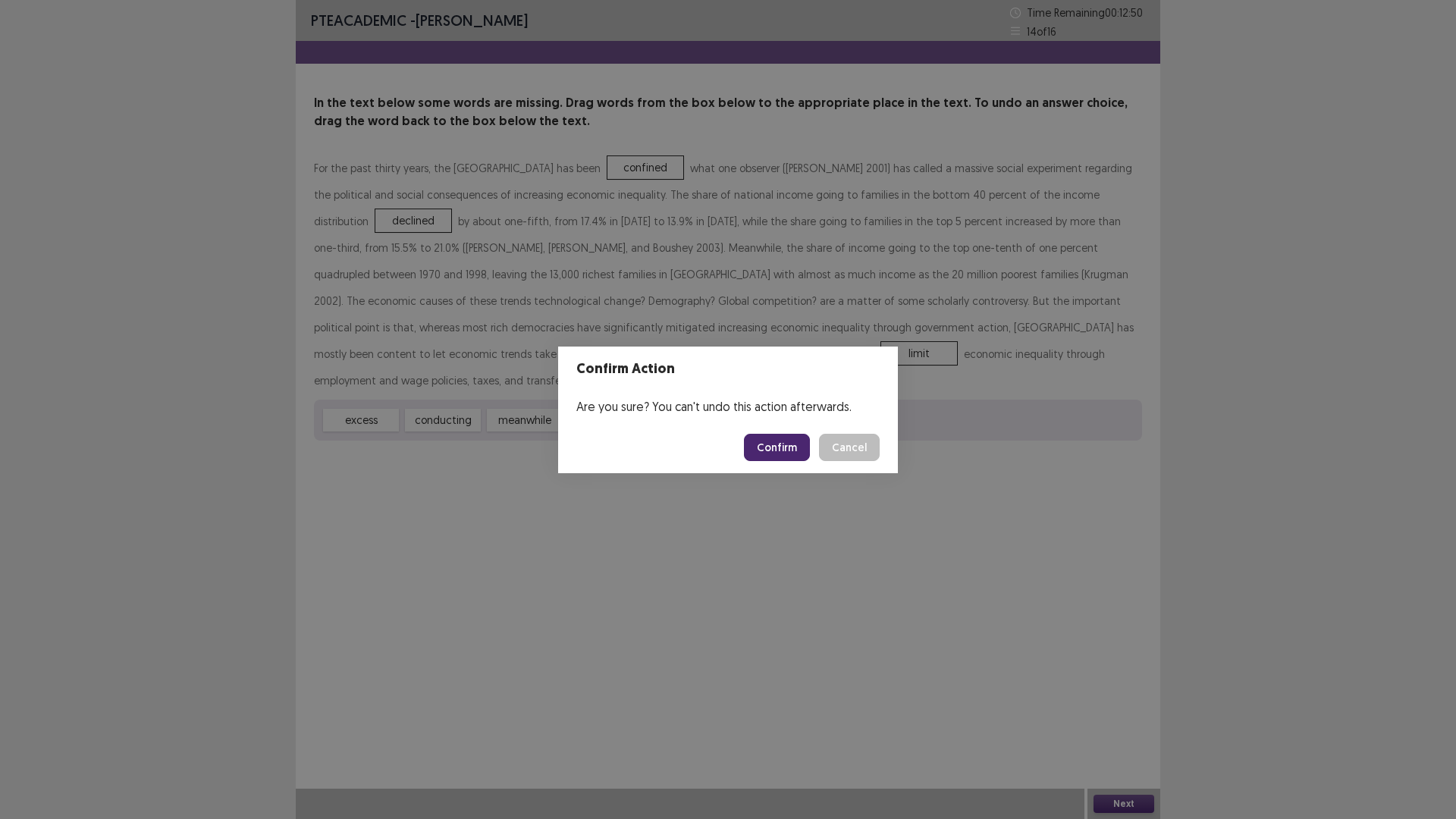
click at [790, 451] on button "Confirm" at bounding box center [777, 448] width 66 height 27
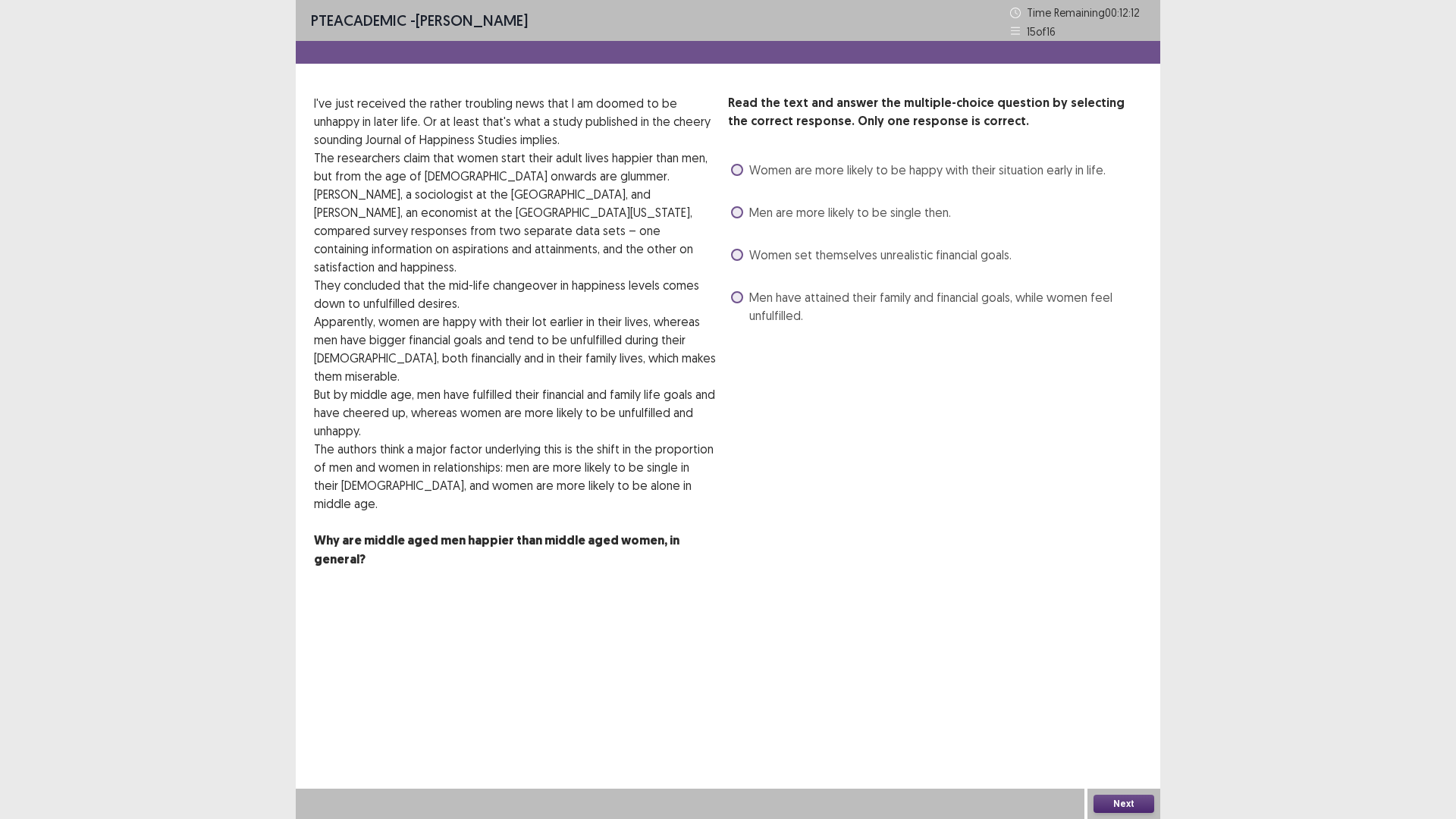
click at [913, 304] on span "Men have attained their family and financial goals, while women feel unfulfille…" at bounding box center [946, 306] width 393 height 37
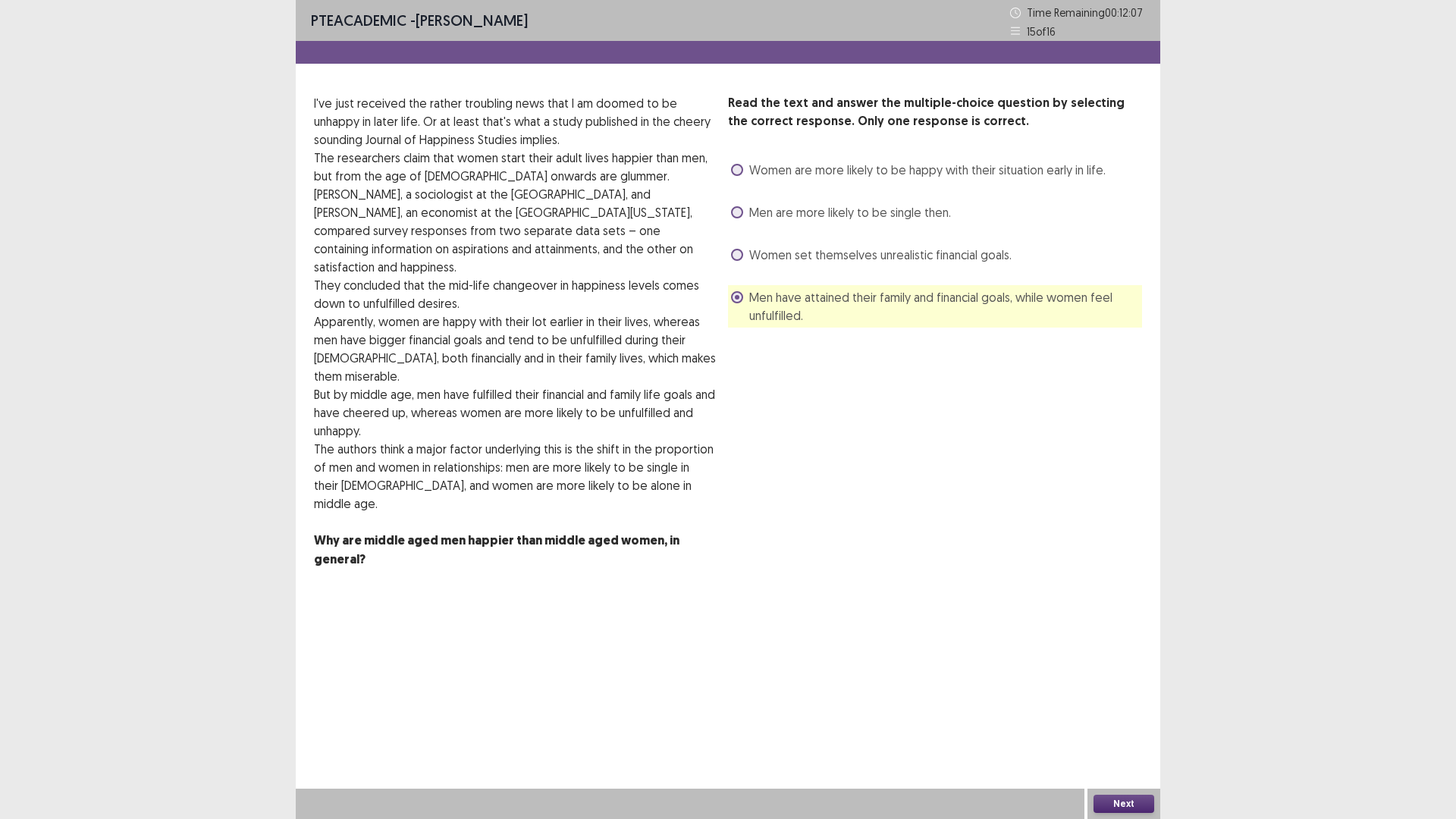
click at [1118, 691] on button "Next" at bounding box center [1124, 804] width 61 height 18
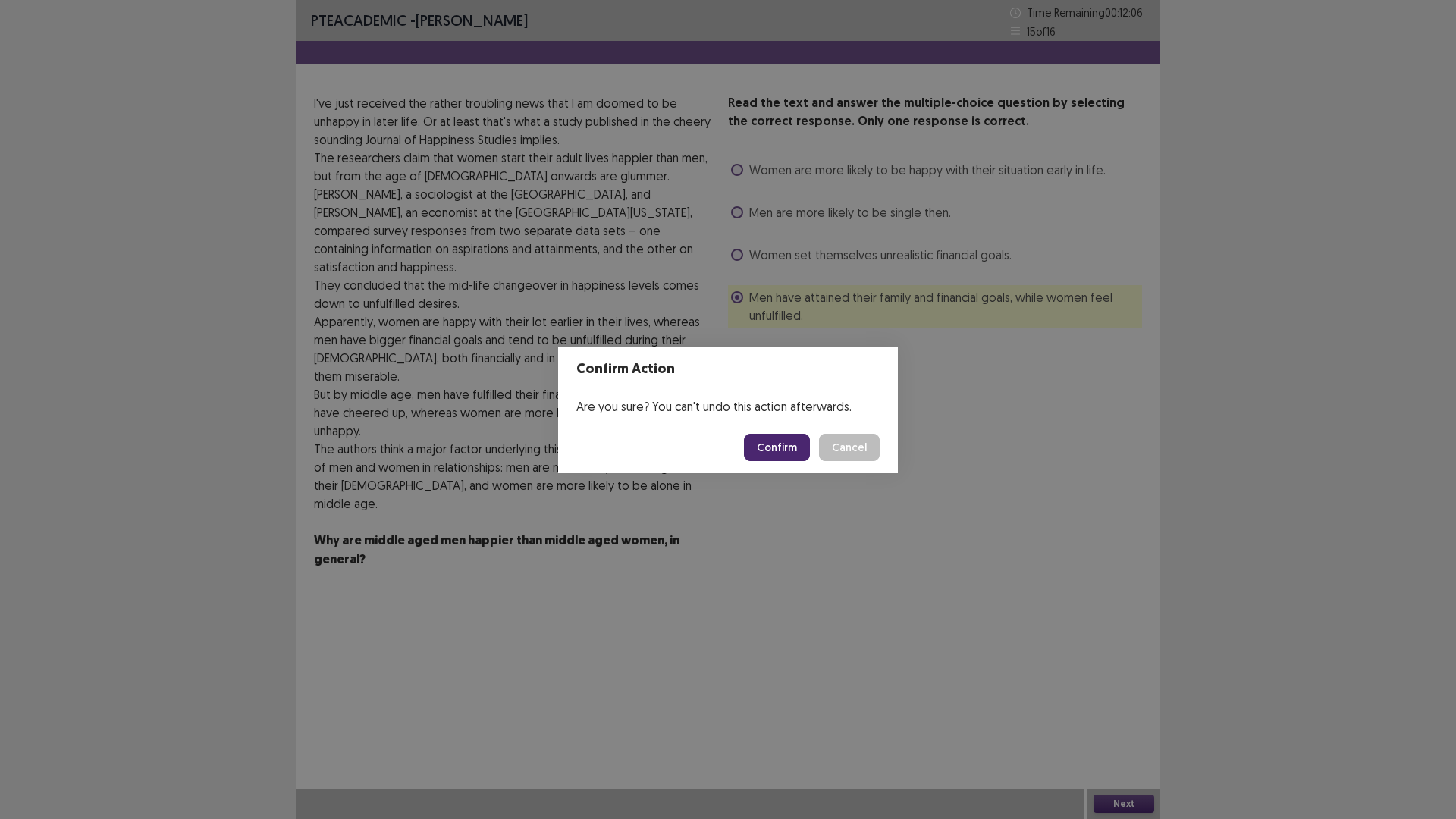
click at [775, 455] on button "Confirm" at bounding box center [777, 448] width 66 height 27
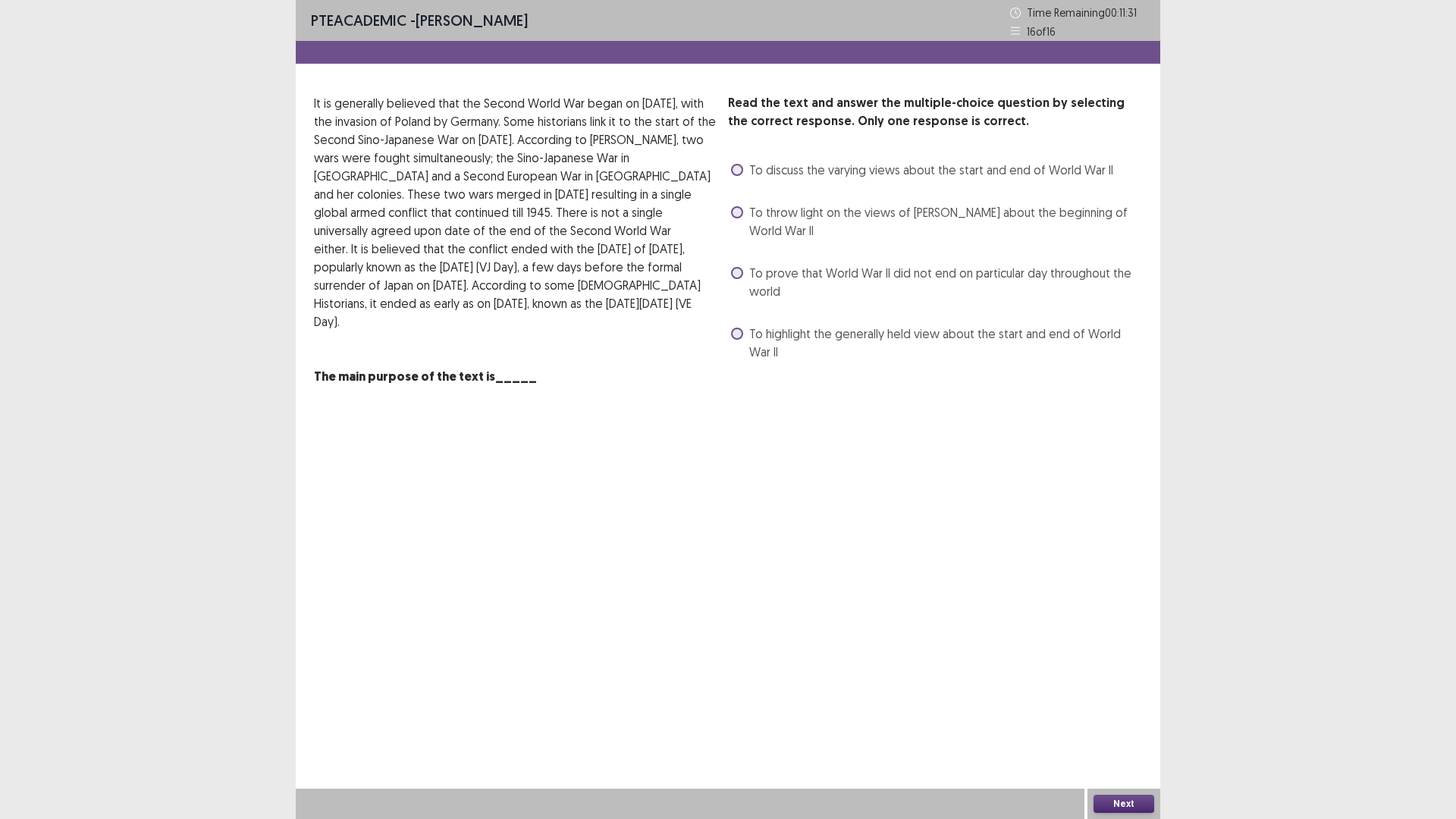
click at [892, 291] on span "To prove that World War II did not end on particular day throughout the world" at bounding box center [946, 282] width 393 height 37
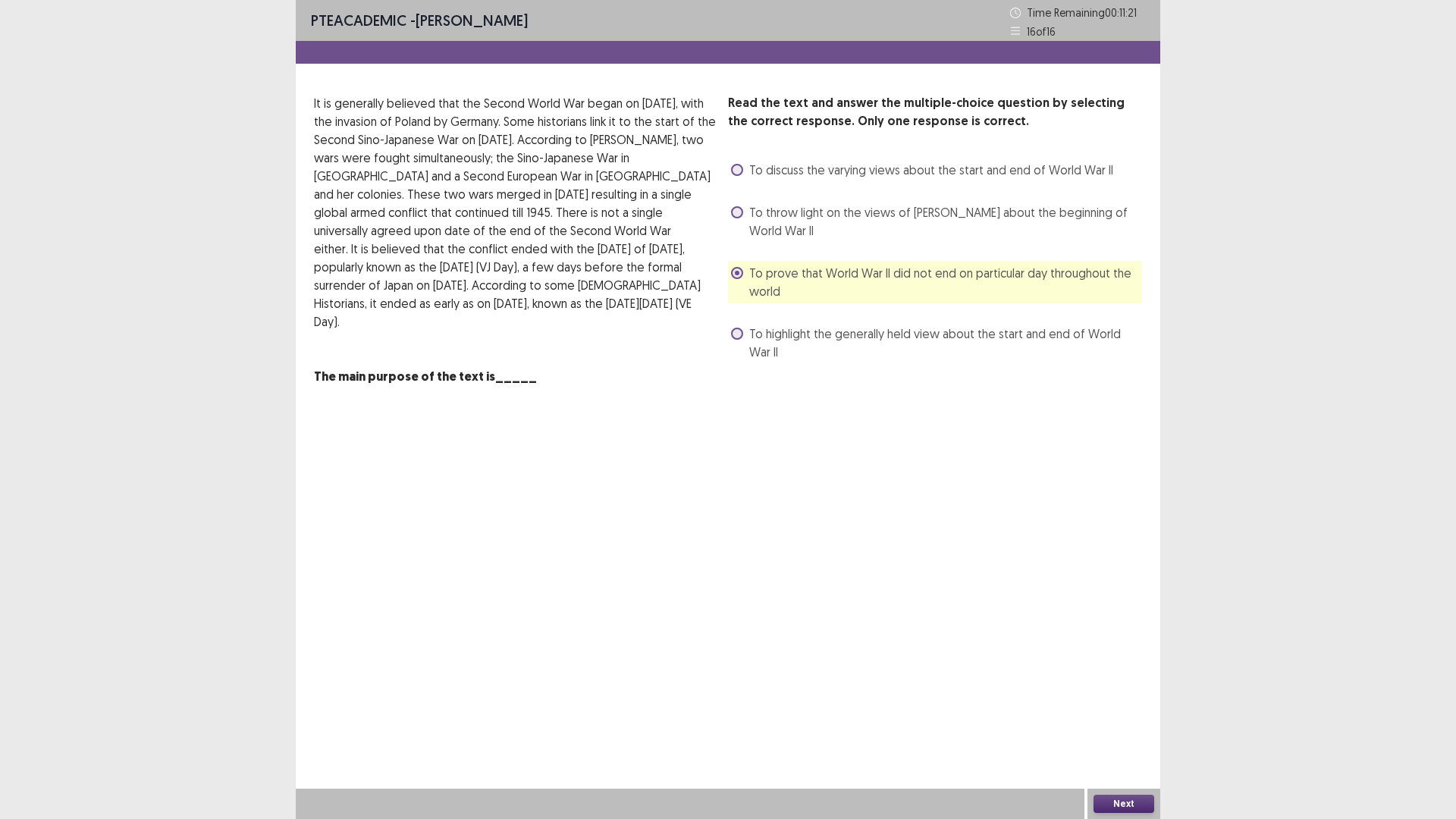
click at [906, 348] on span "To highlight the generally held view about the start and end of World War II" at bounding box center [946, 343] width 393 height 37
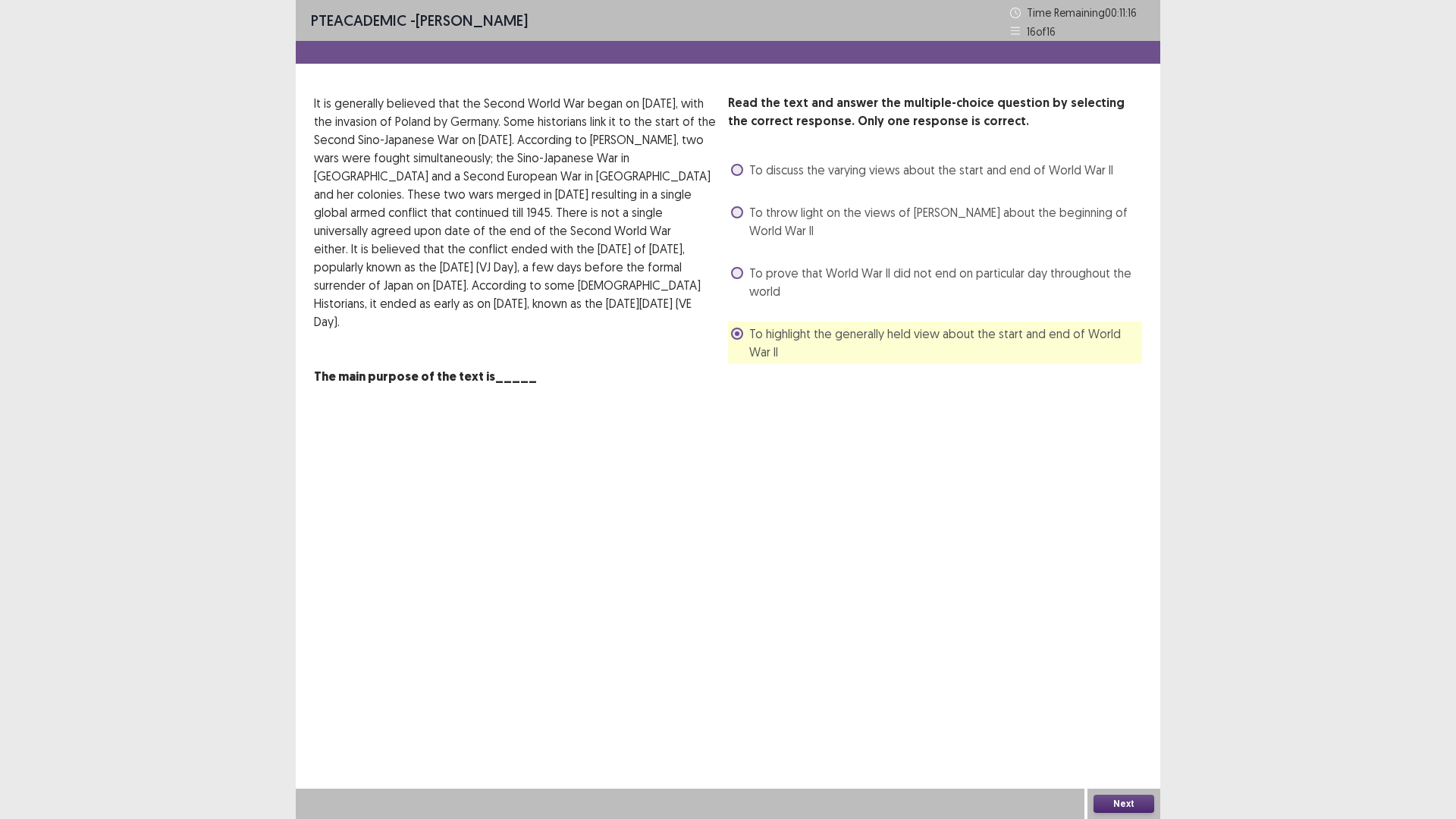
click at [1128, 691] on button "Next" at bounding box center [1124, 804] width 61 height 18
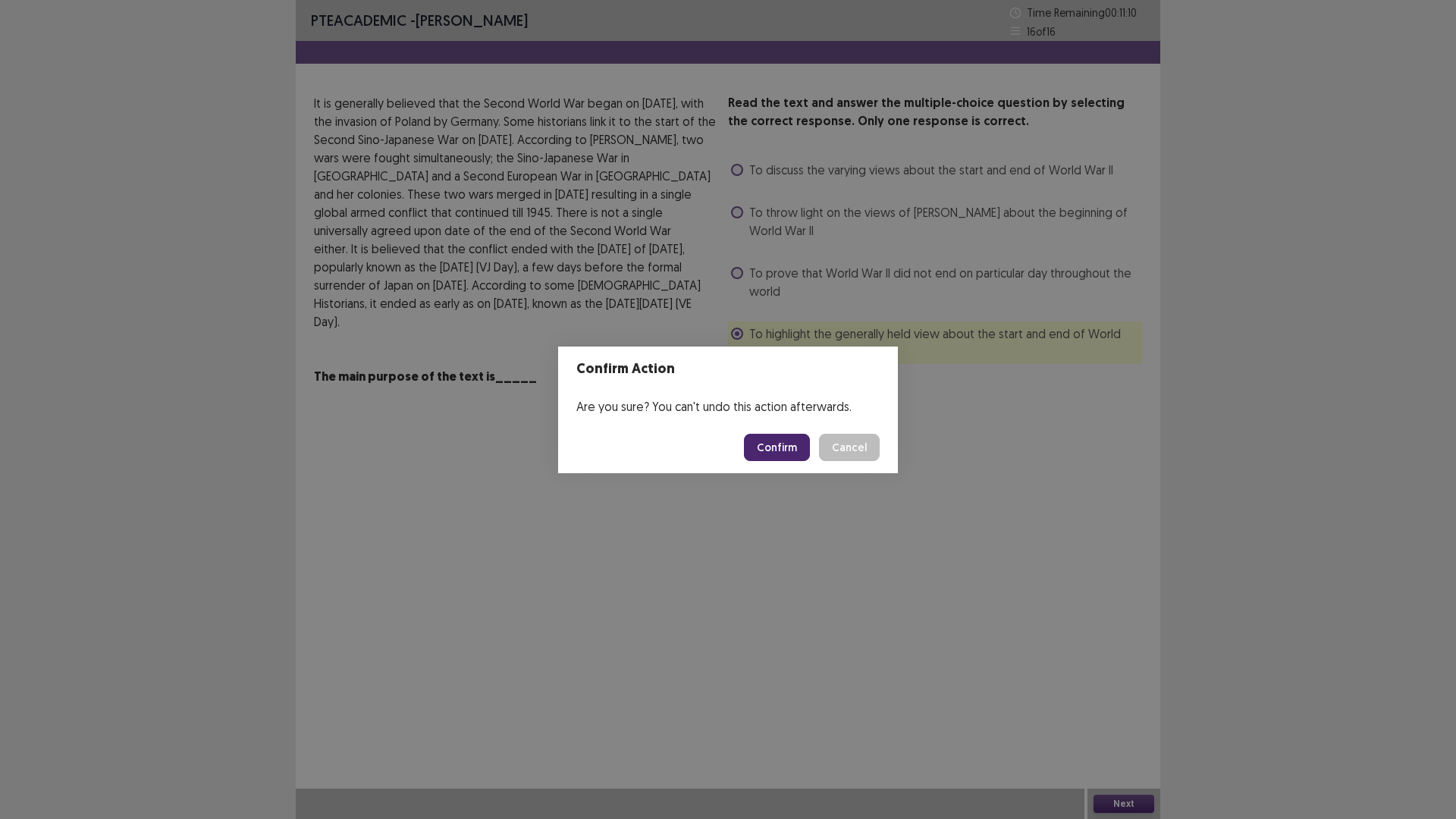
click at [766, 448] on button "Confirm" at bounding box center [777, 448] width 66 height 27
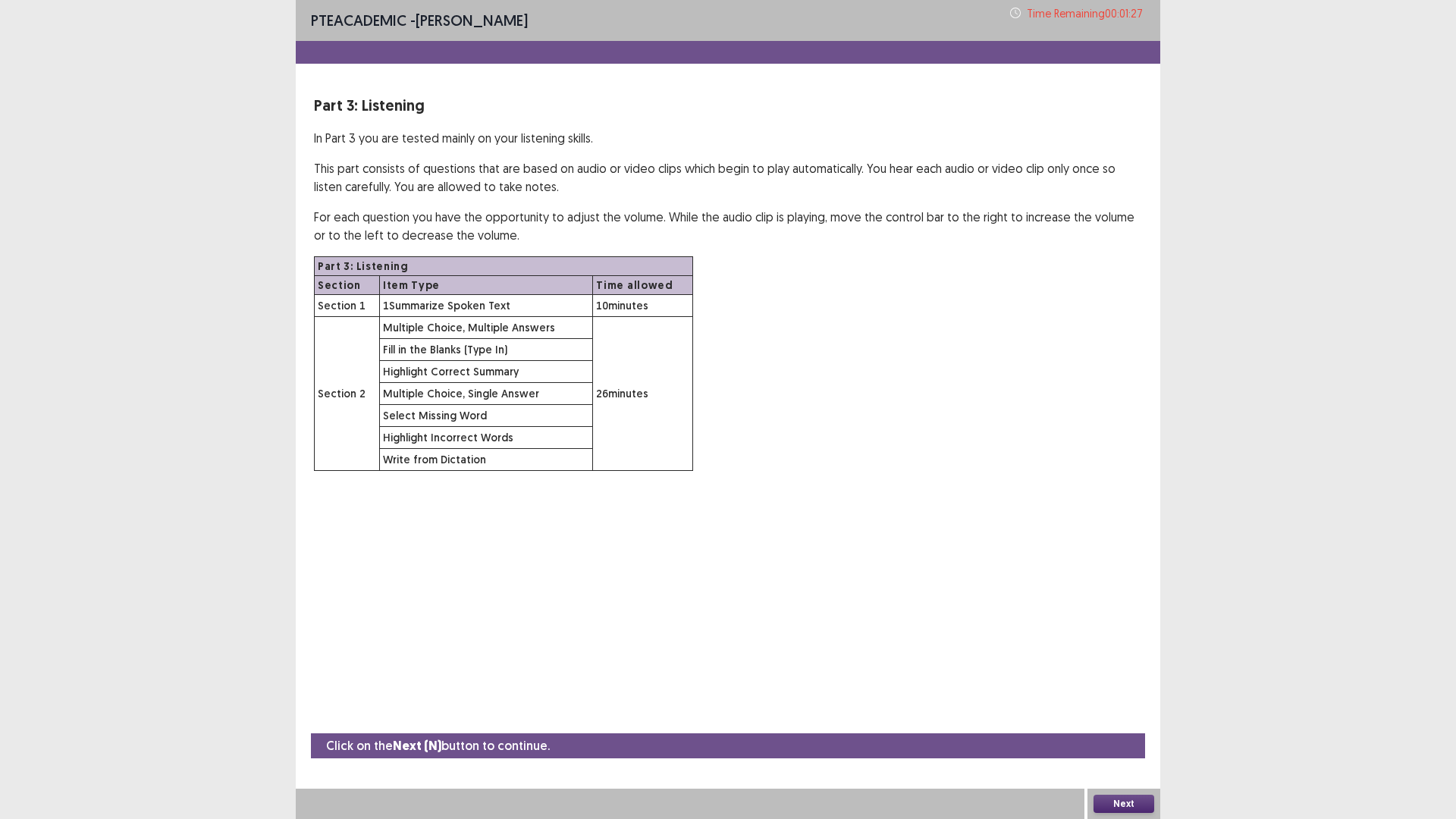
click at [1111, 691] on button "Next" at bounding box center [1124, 804] width 61 height 18
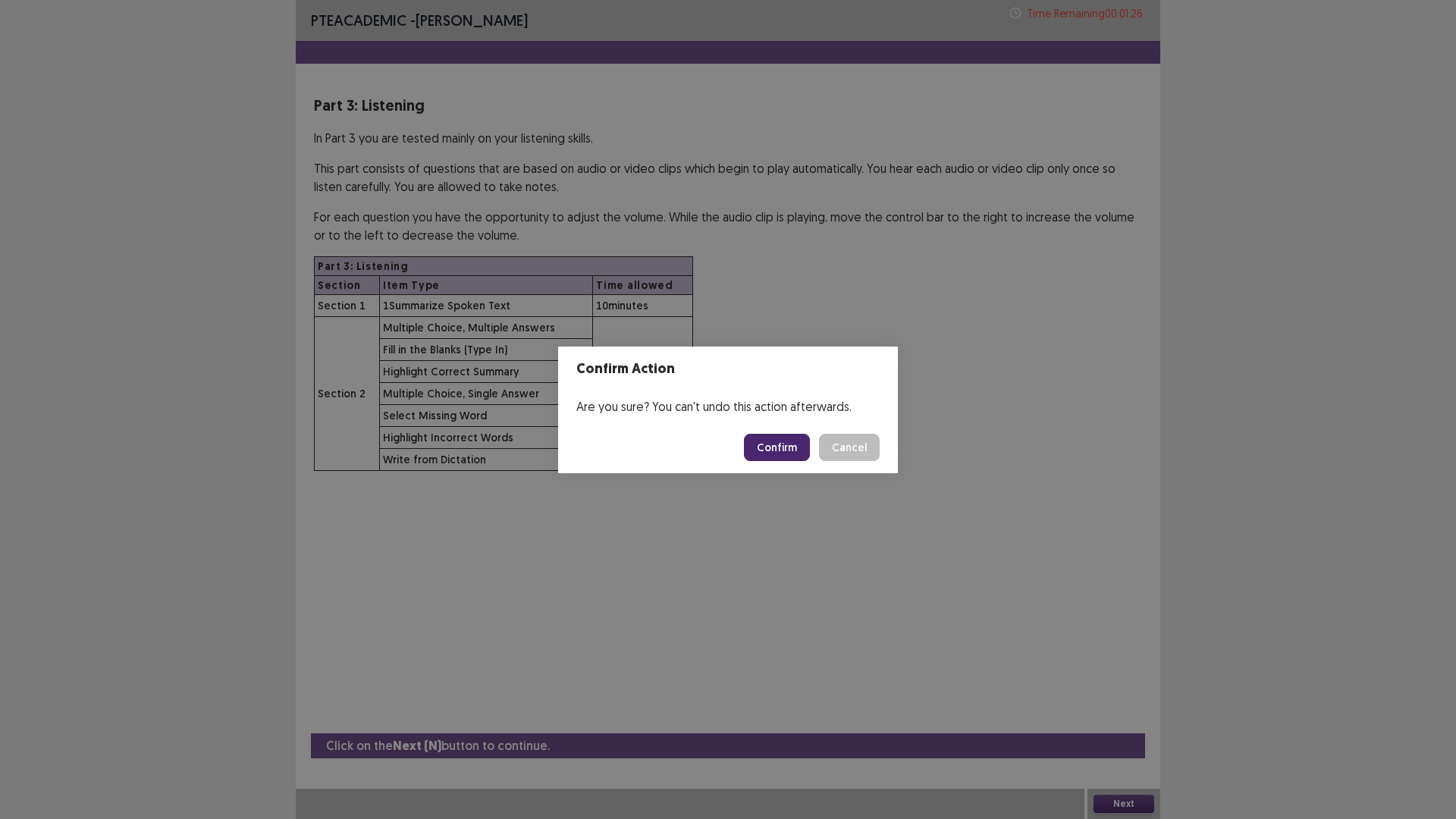
click at [766, 458] on button "Confirm" at bounding box center [777, 448] width 66 height 27
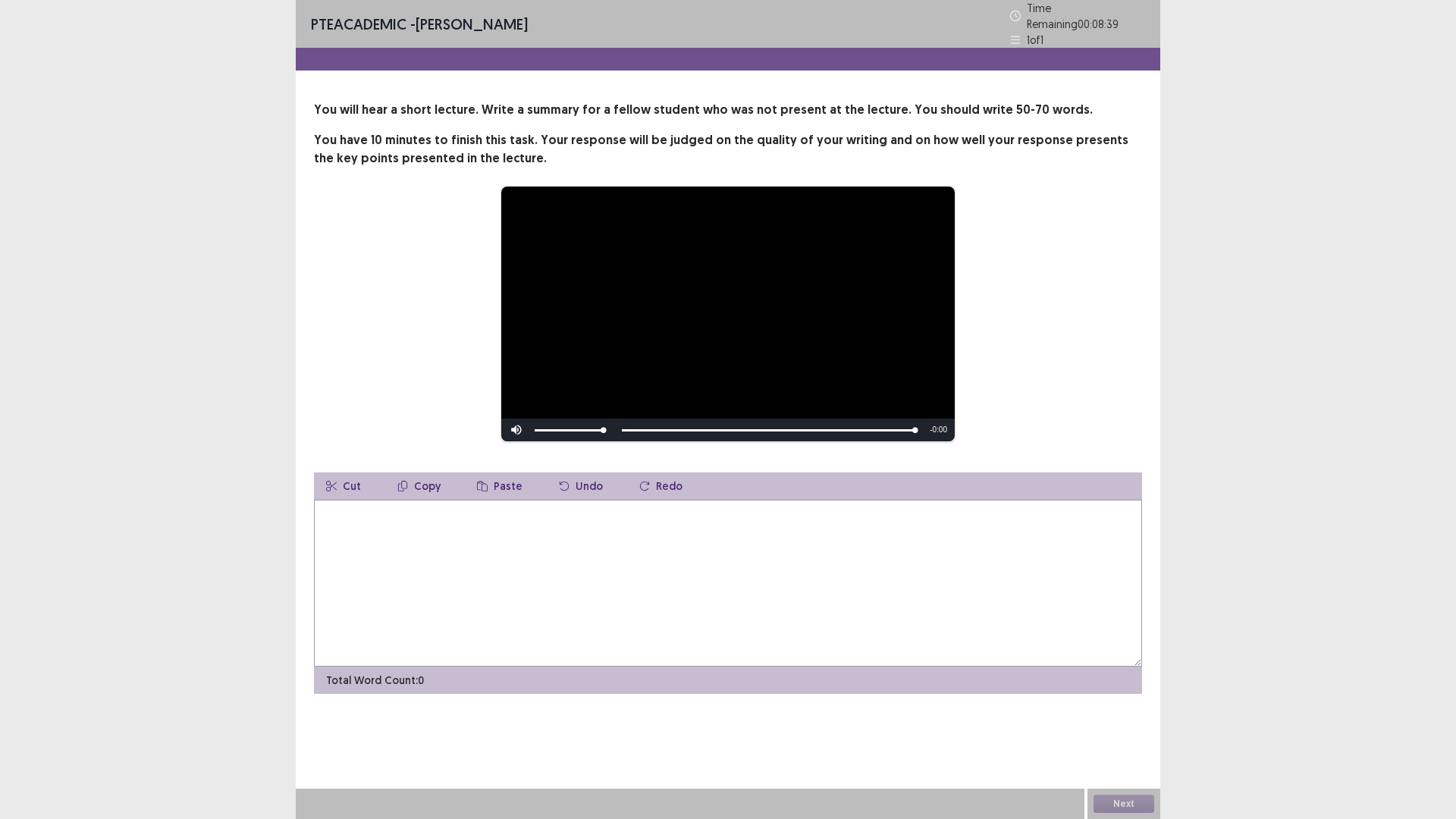
click at [506, 521] on textarea at bounding box center [727, 583] width 828 height 167
click at [469, 513] on textarea "**********" at bounding box center [727, 583] width 828 height 167
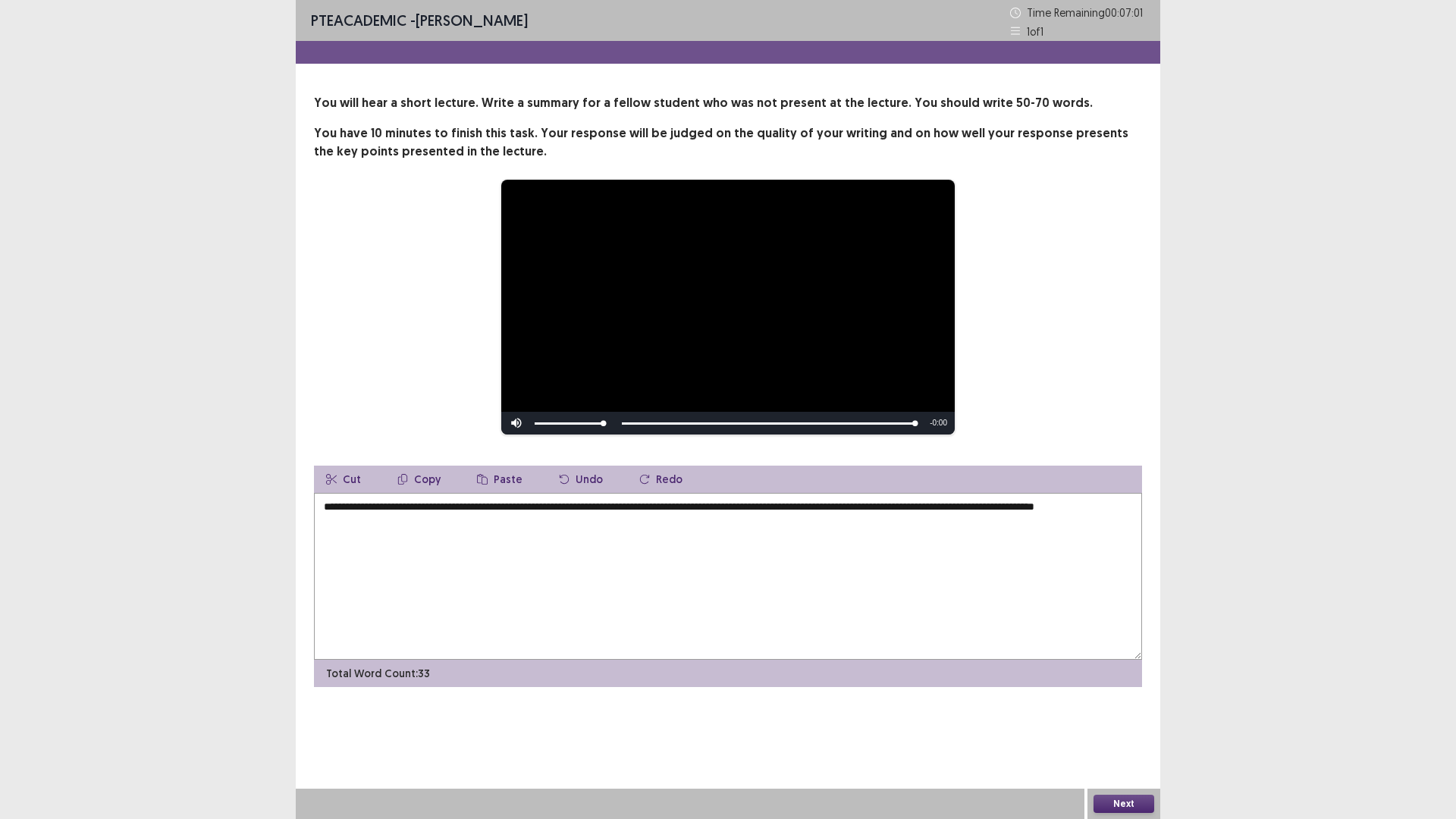
click at [799, 550] on textarea "**********" at bounding box center [727, 576] width 828 height 167
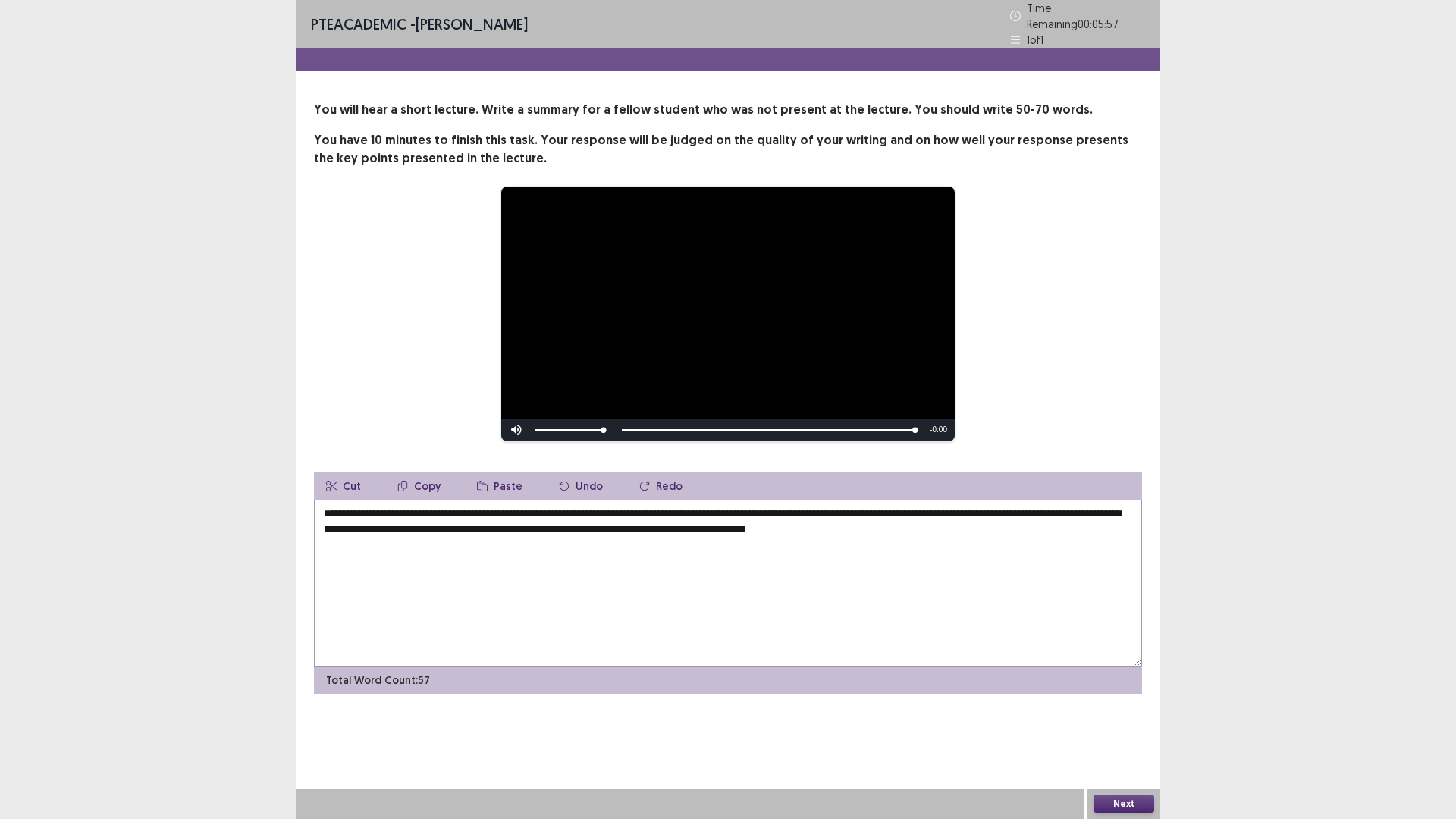
click at [1016, 532] on textarea "**********" at bounding box center [727, 583] width 828 height 167
click at [976, 527] on textarea "**********" at bounding box center [727, 583] width 828 height 167
click at [954, 576] on textarea "**********" at bounding box center [727, 583] width 828 height 167
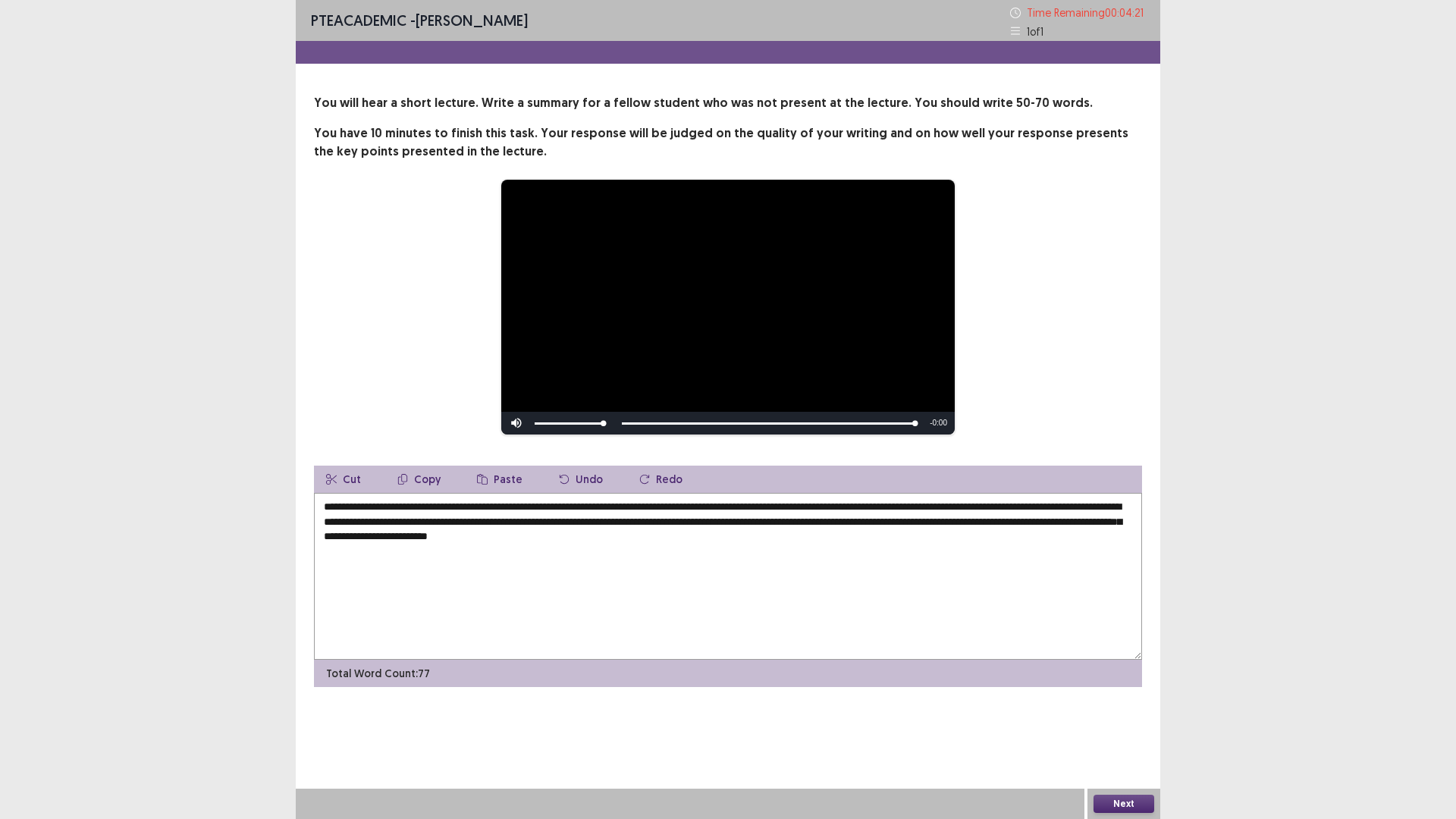
type textarea "**********"
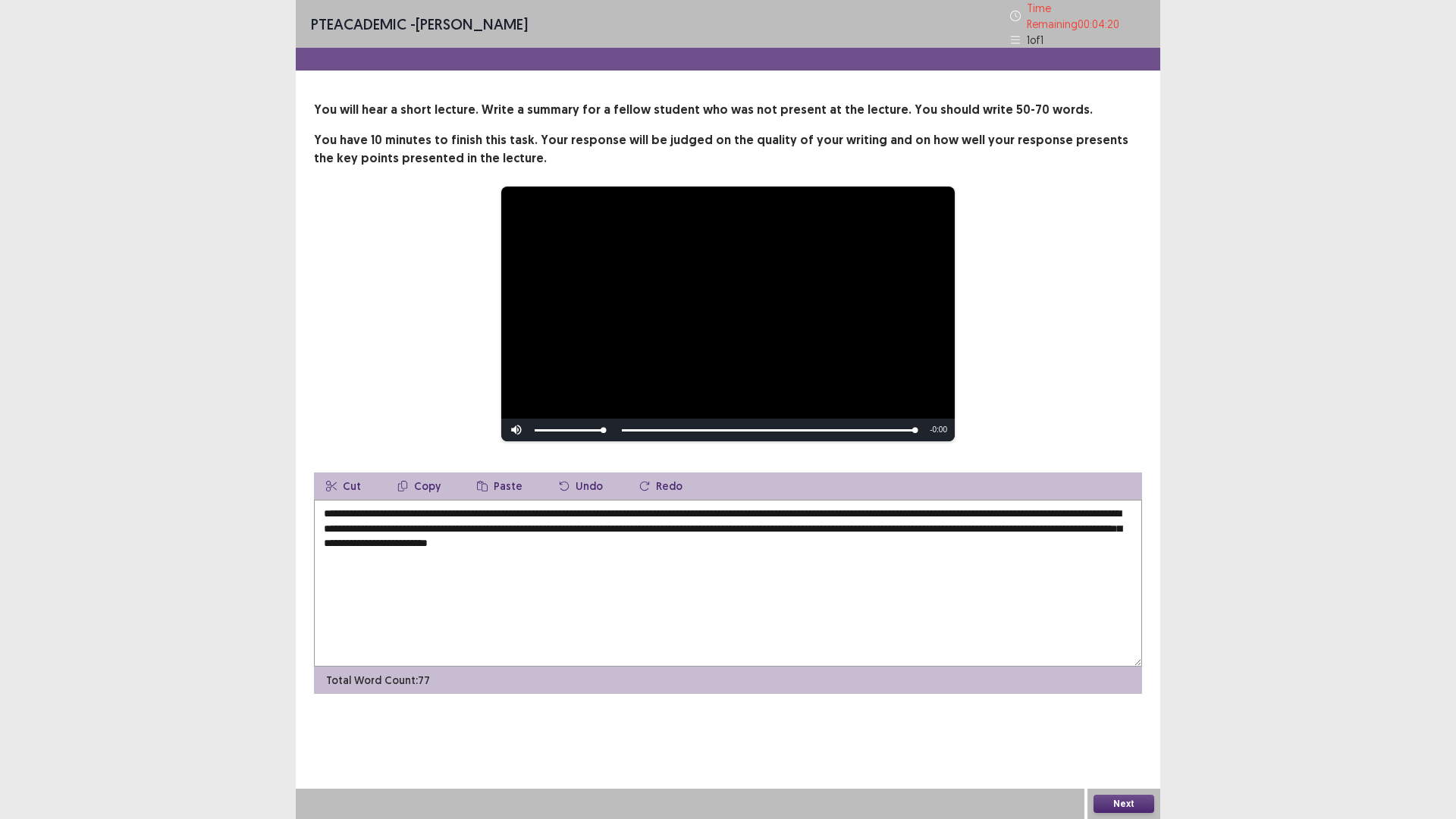
click at [1127, 691] on button "Next" at bounding box center [1124, 804] width 61 height 18
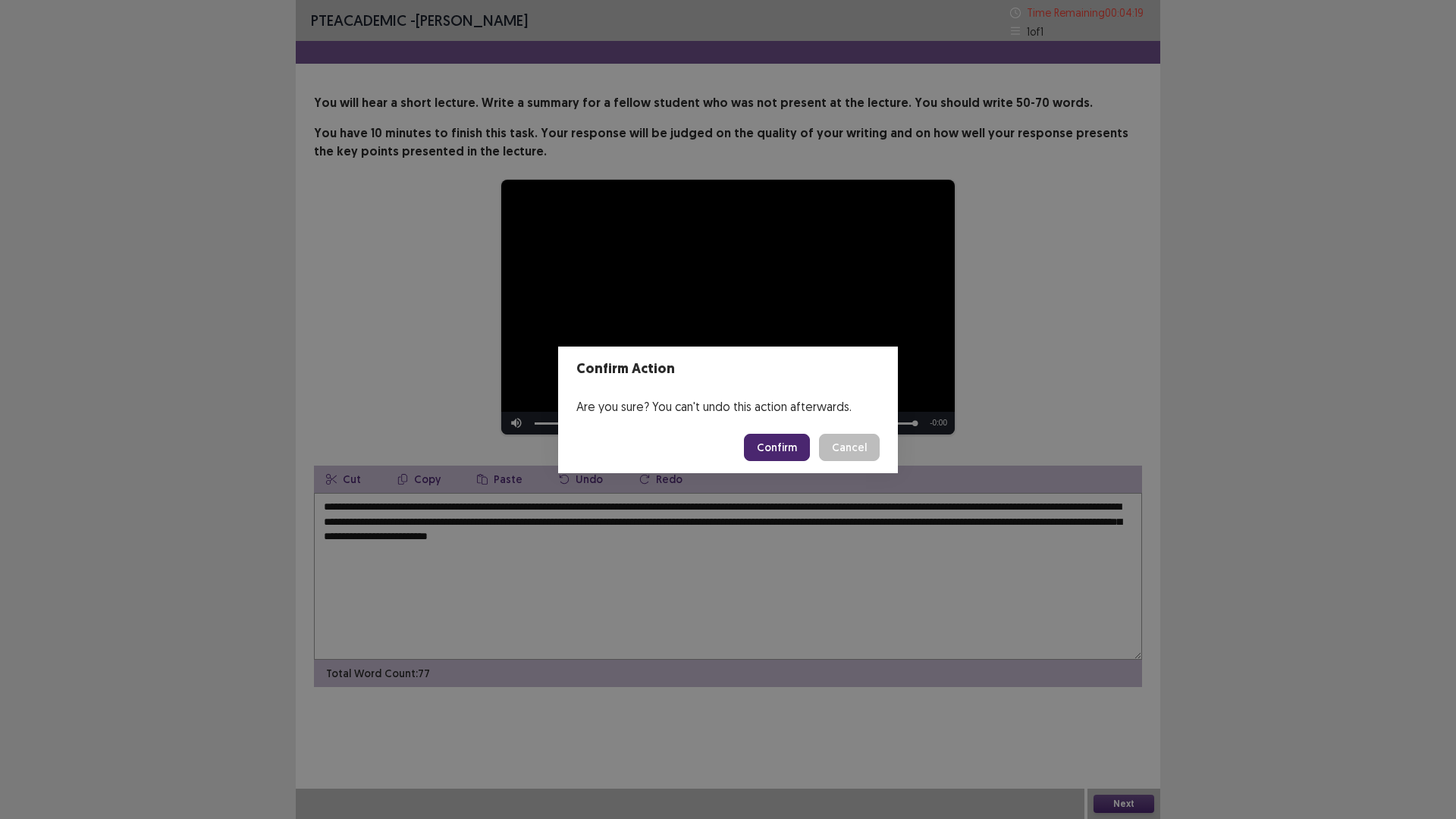
click at [760, 450] on button "Confirm" at bounding box center [777, 448] width 66 height 27
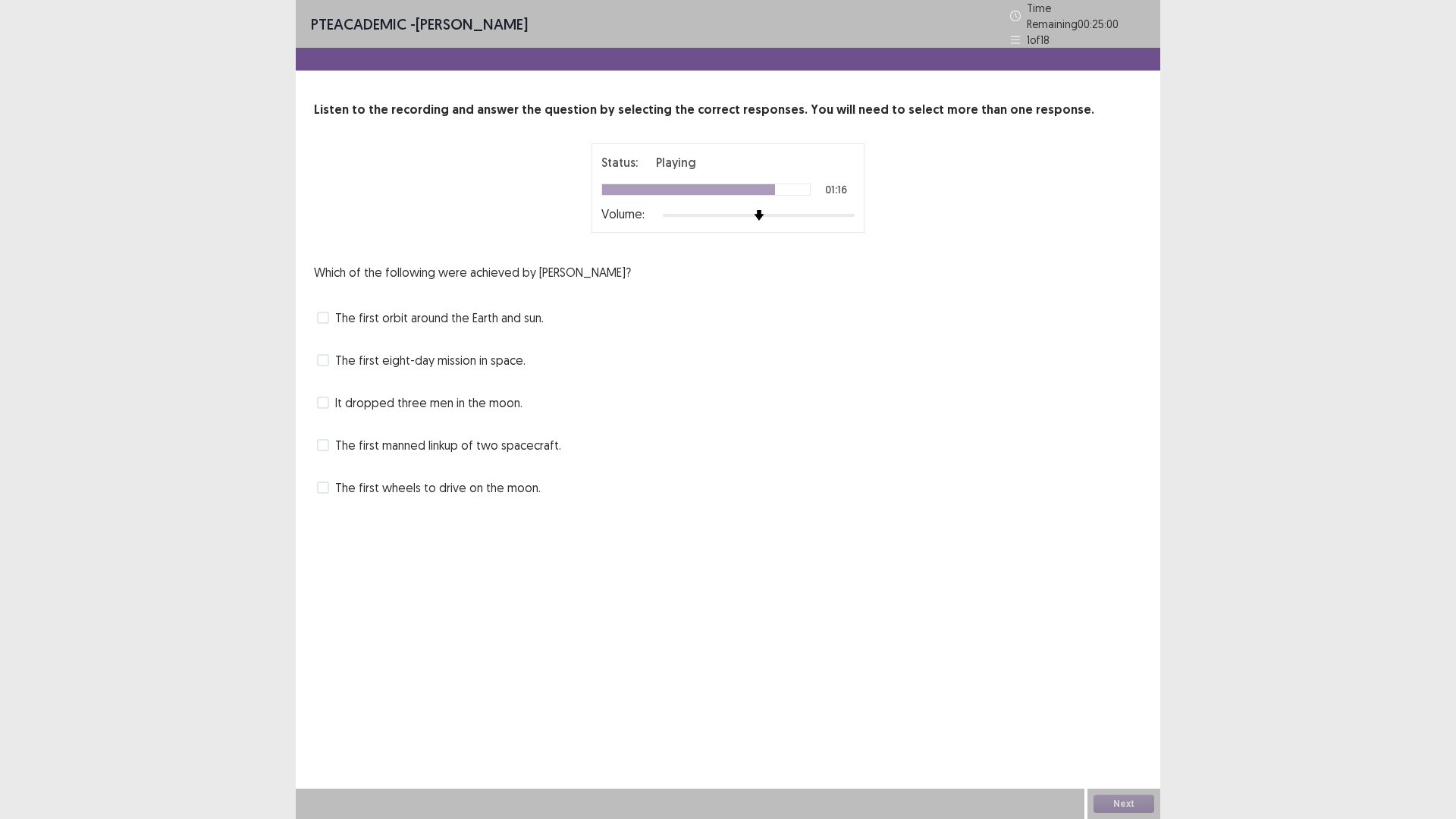
click at [524, 447] on span "The first manned linkup of two spacecraft." at bounding box center [448, 445] width 226 height 18
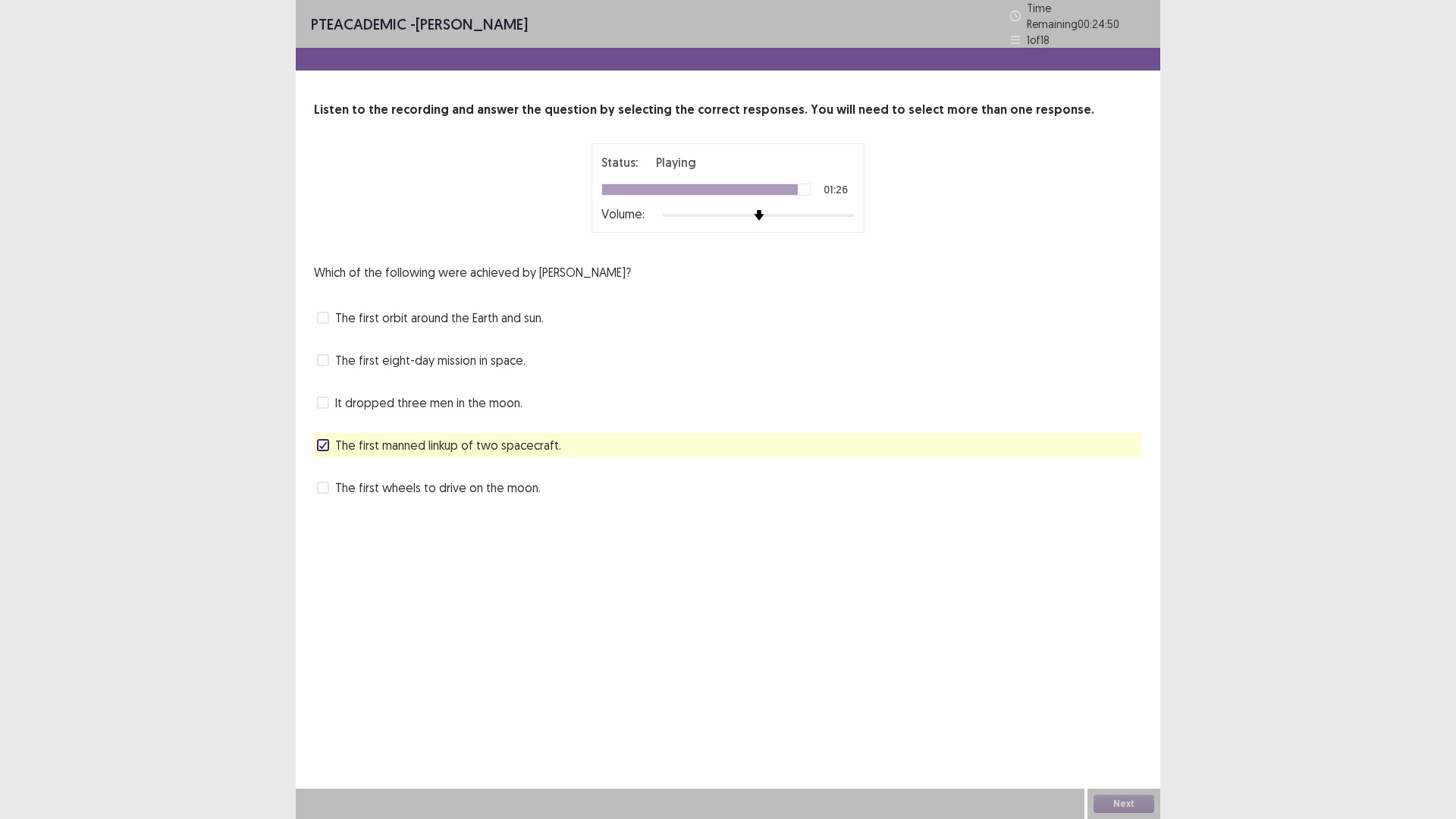
click at [508, 401] on span "It dropped three men in the moon." at bounding box center [428, 403] width 187 height 18
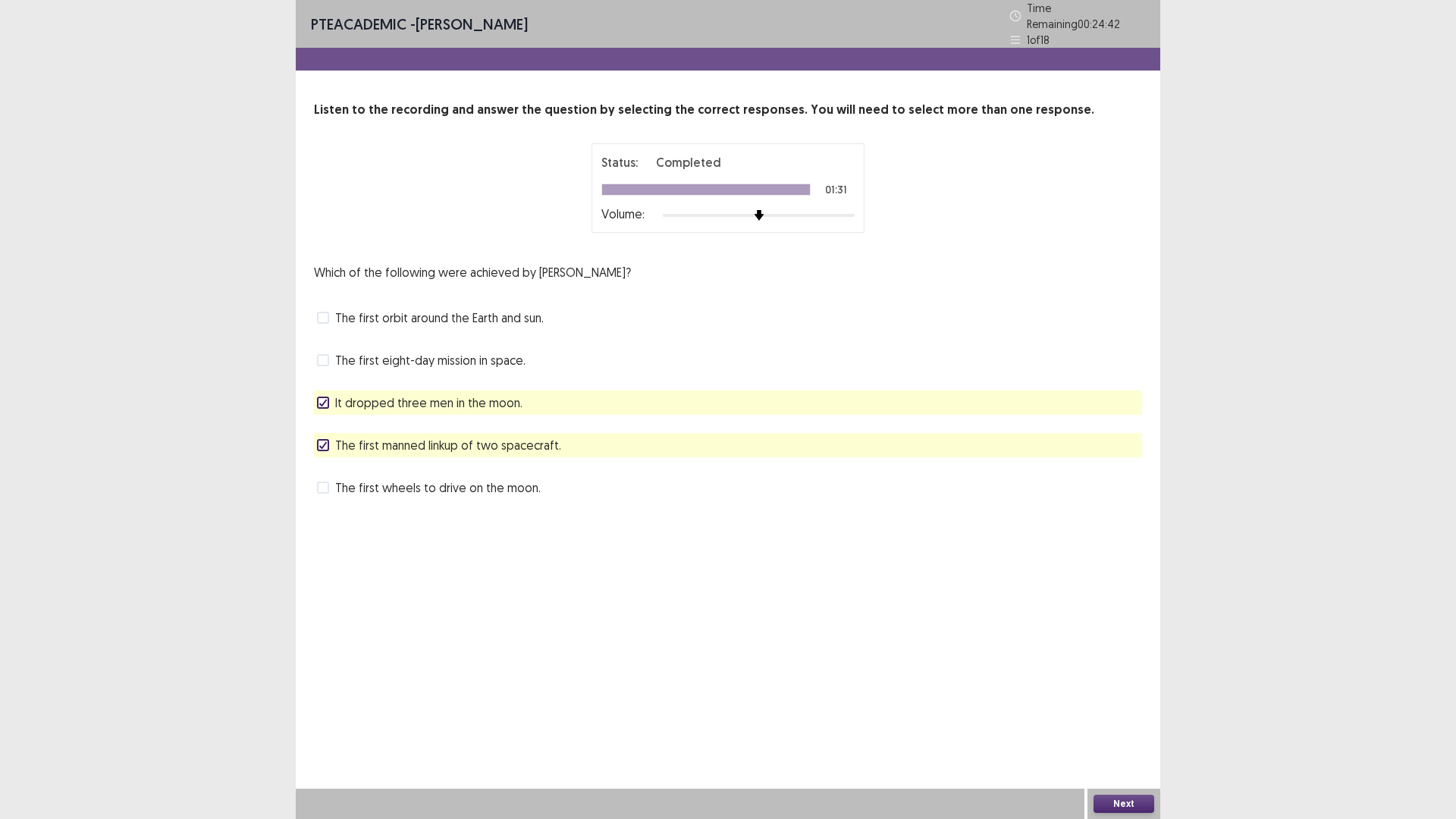
click at [1129, 691] on button "Next" at bounding box center [1124, 804] width 61 height 18
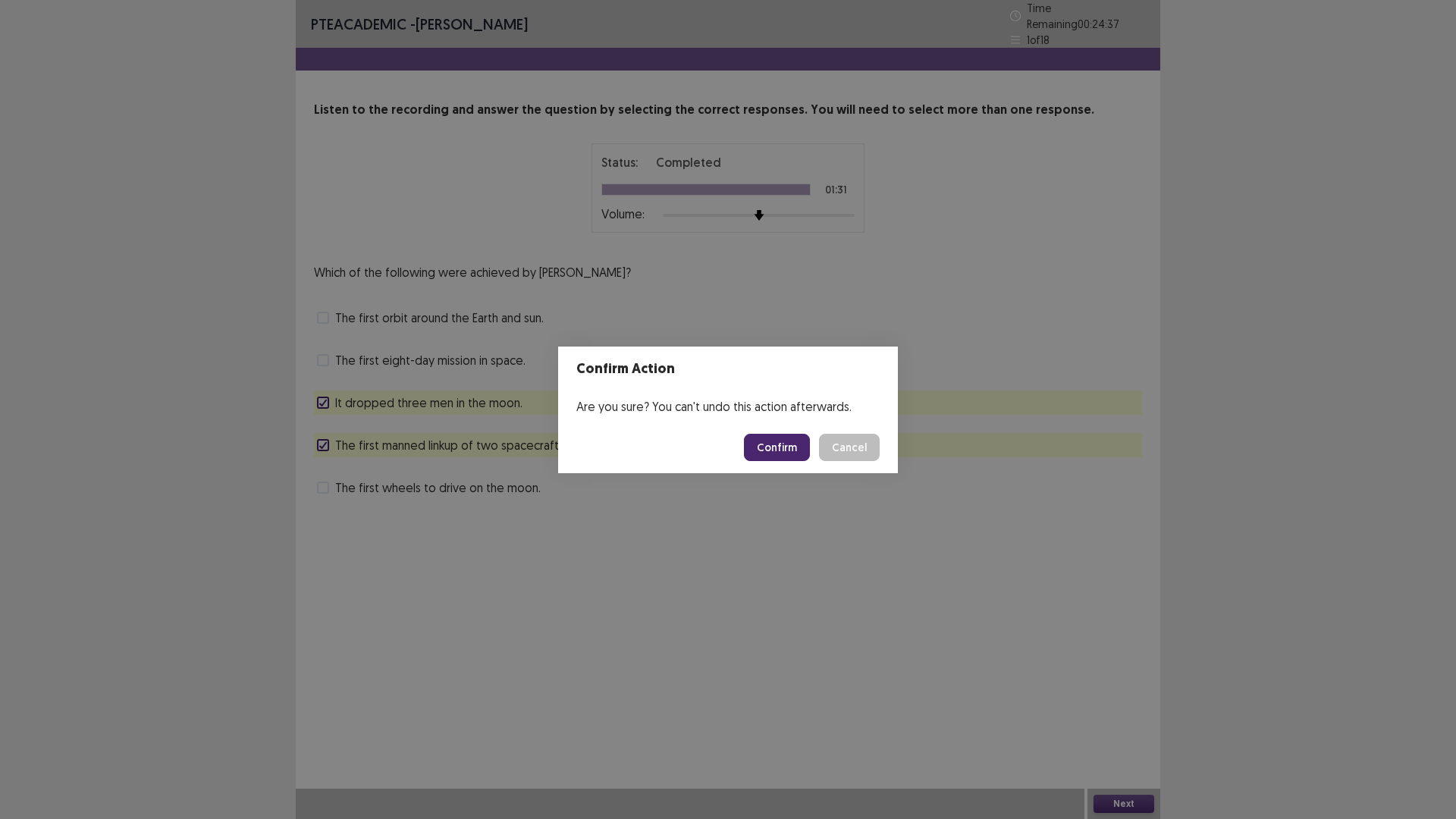
click at [795, 447] on button "Confirm" at bounding box center [777, 448] width 66 height 27
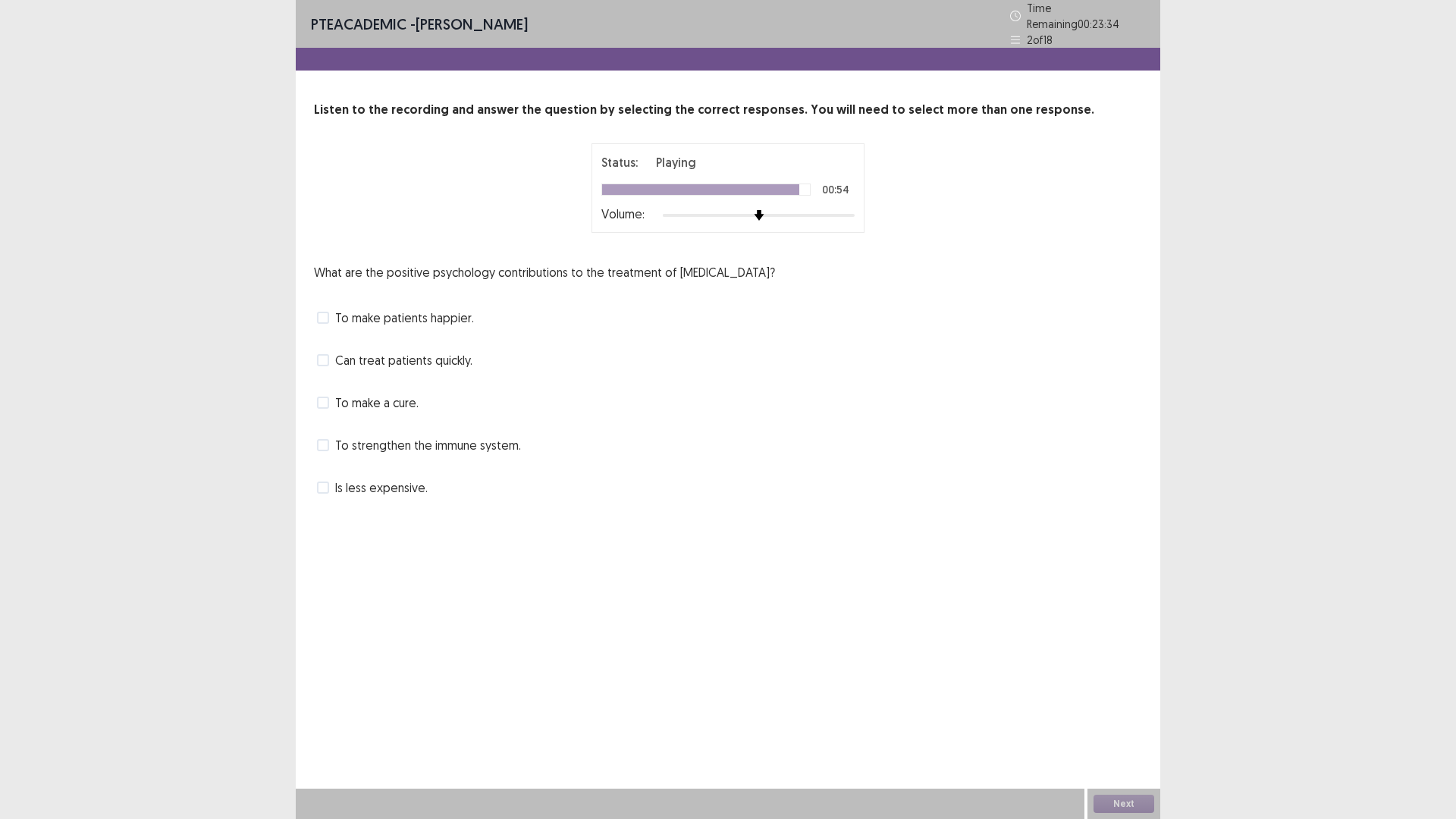
click at [441, 441] on span "To strengthen the immune system." at bounding box center [427, 445] width 185 height 18
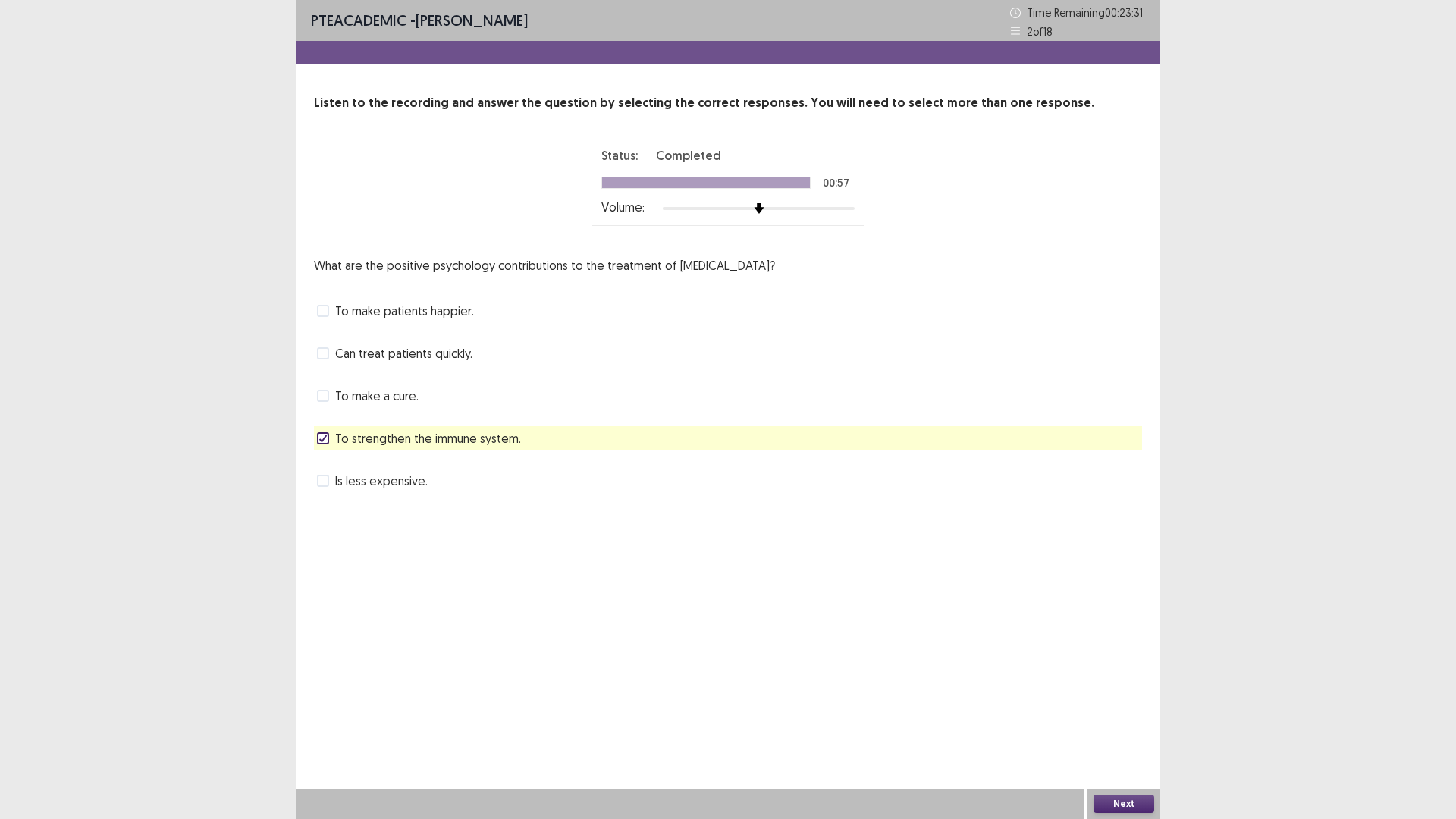
click at [463, 314] on span "To make patients happier." at bounding box center [404, 310] width 138 height 18
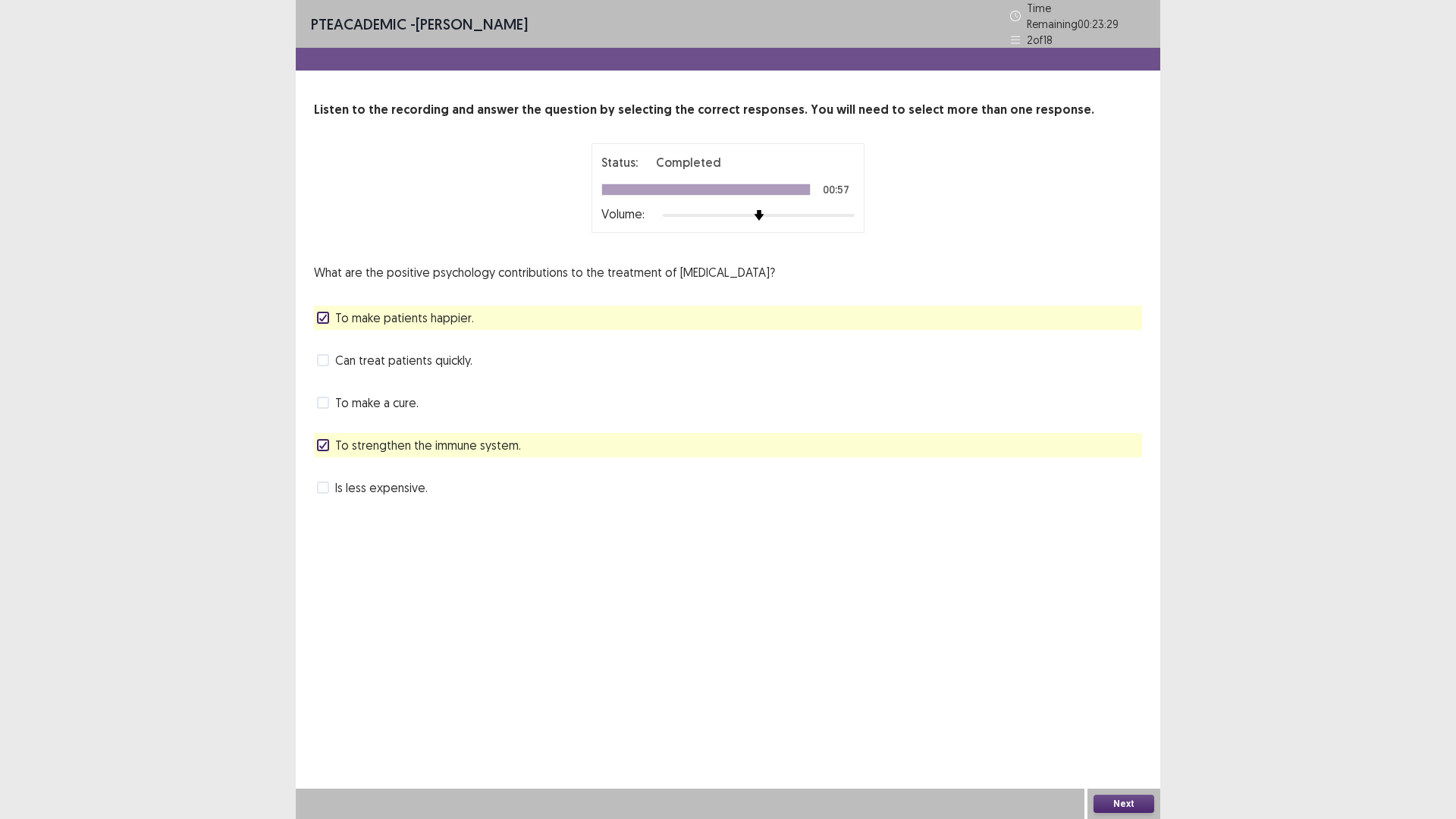
click at [1137, 691] on button "Next" at bounding box center [1124, 804] width 61 height 18
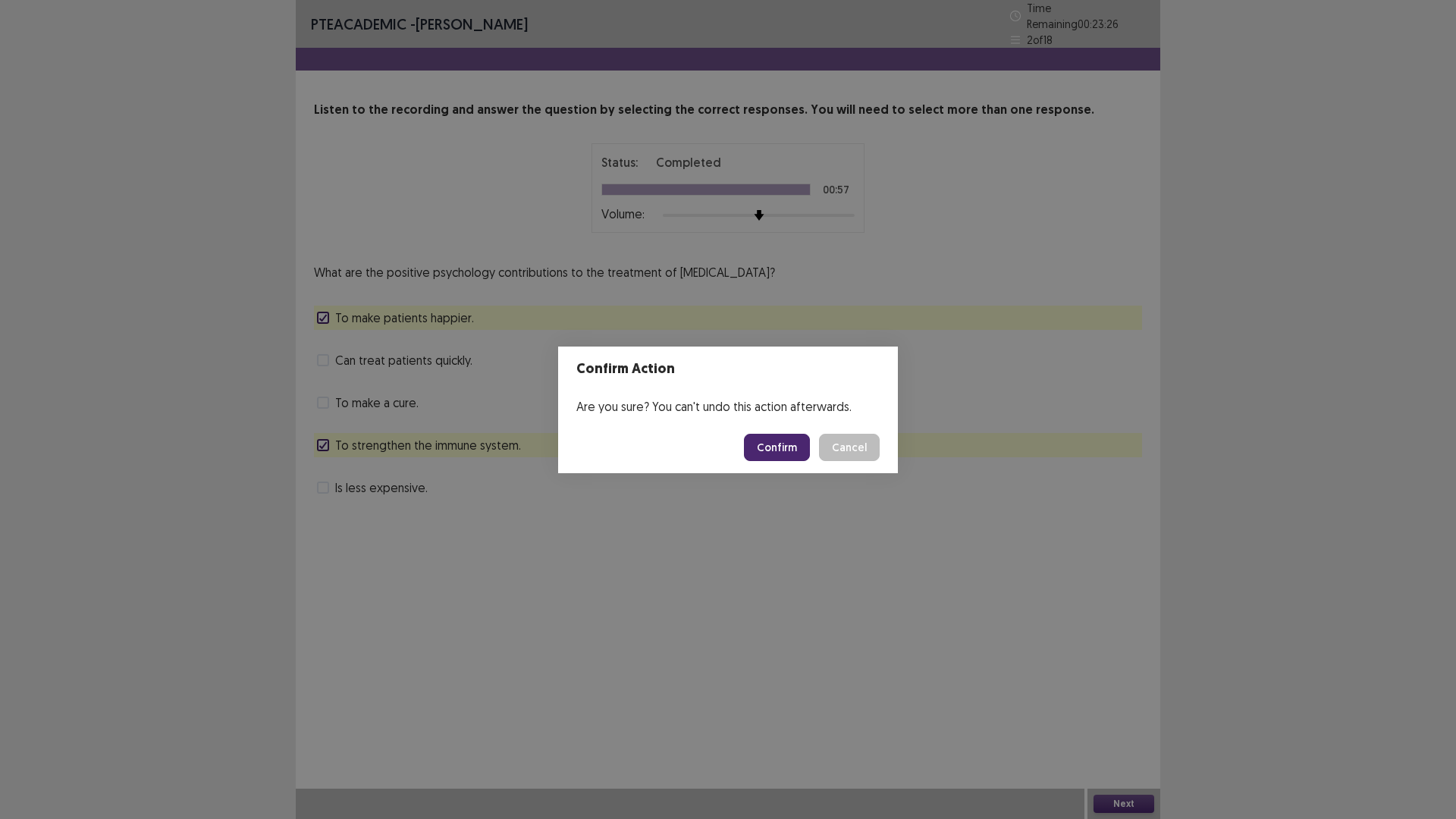
click at [787, 451] on button "Confirm" at bounding box center [777, 448] width 66 height 27
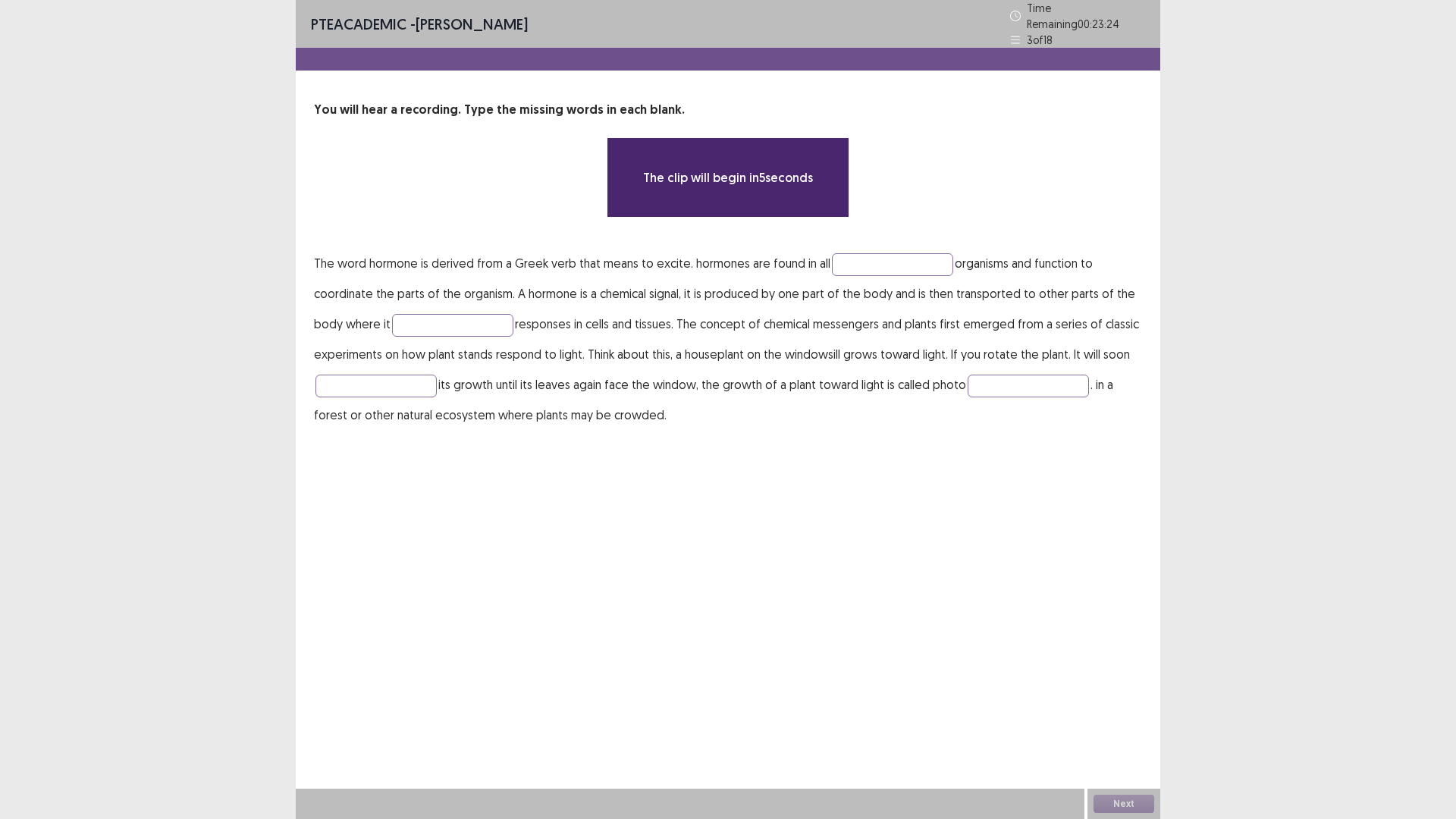
click at [861, 270] on p "The word hormone is derived from a Greek verb that means to excite. hormones ar…" at bounding box center [727, 339] width 828 height 182
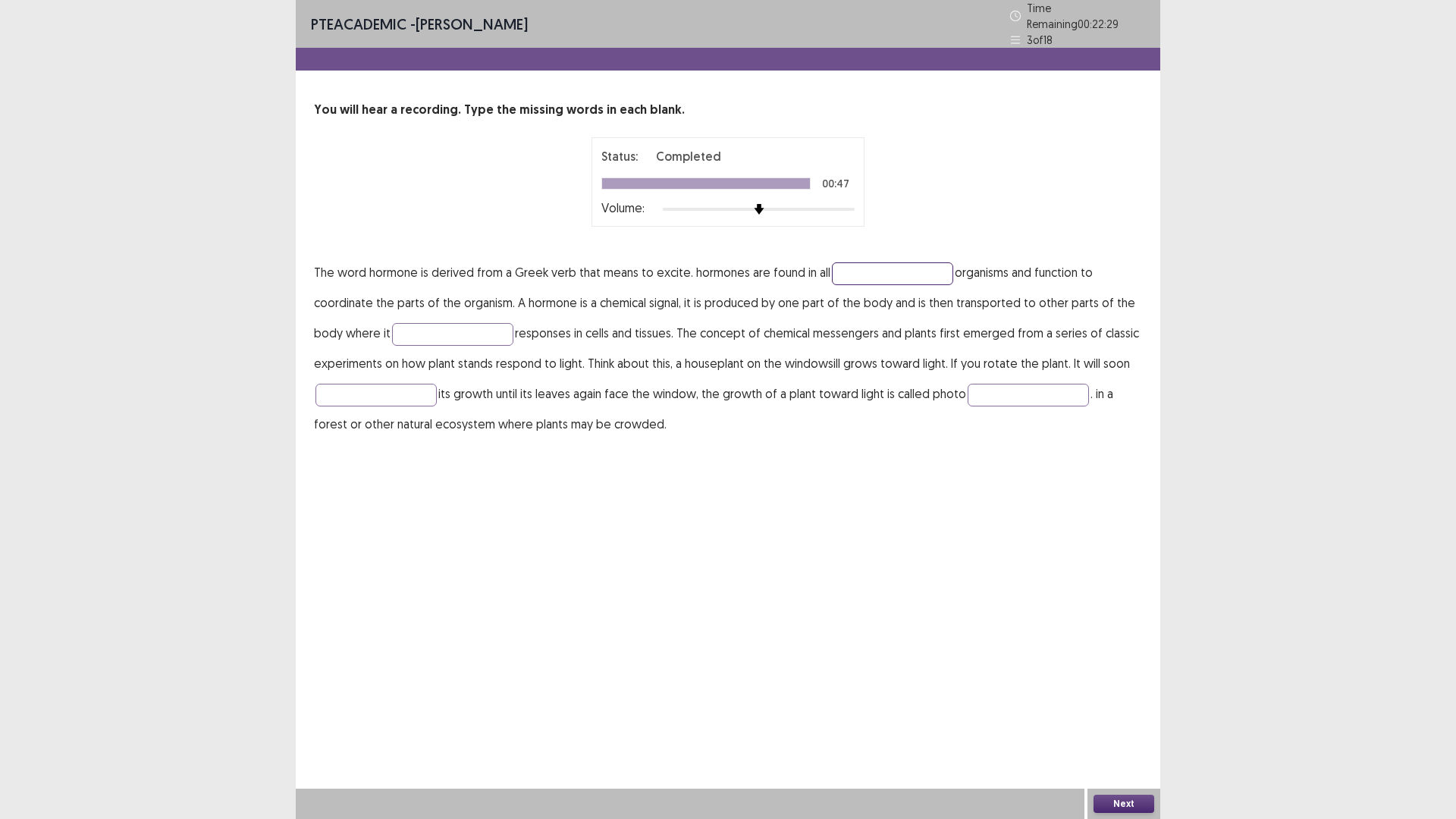
click at [861, 270] on input "text" at bounding box center [892, 274] width 121 height 23
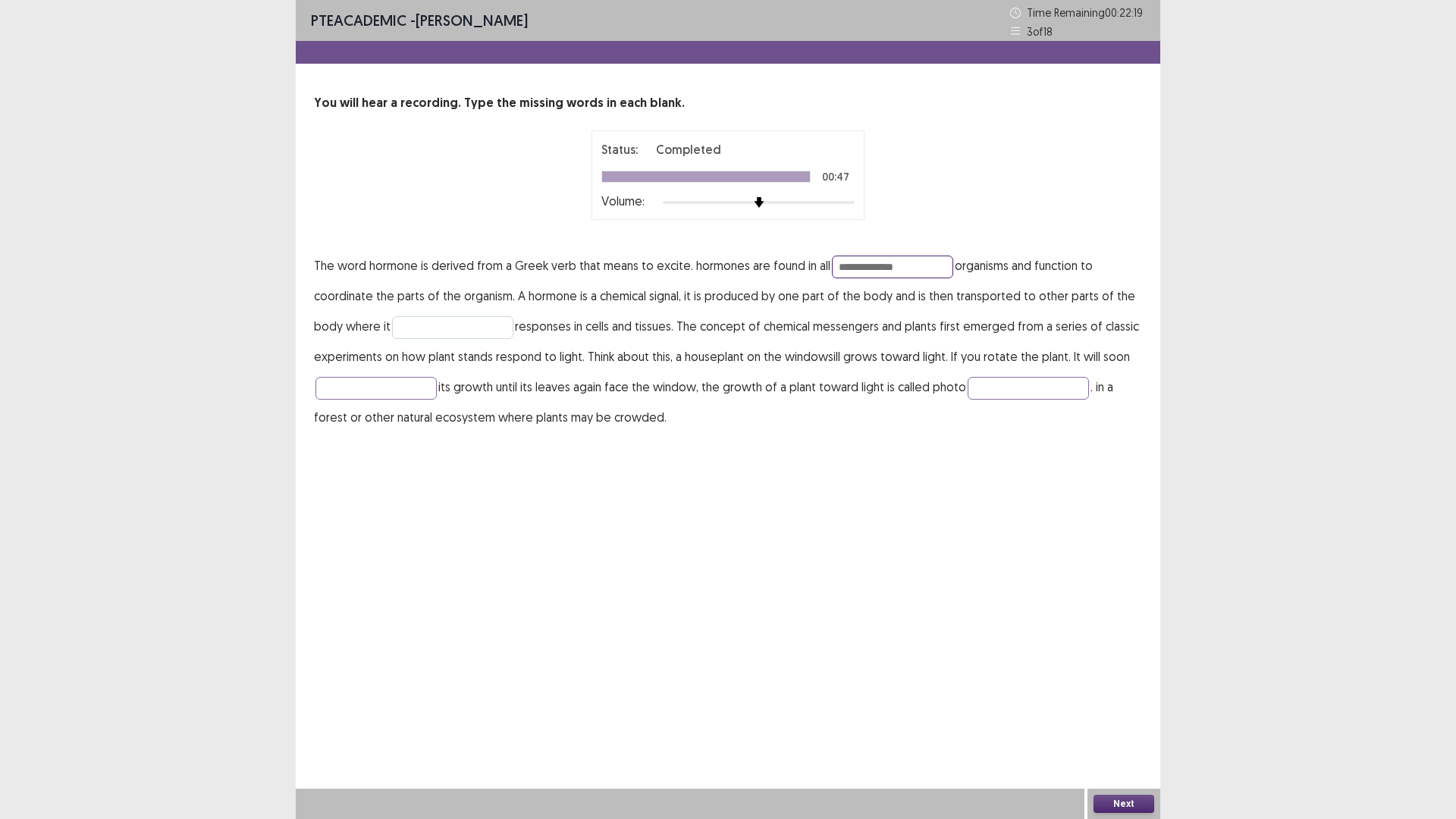
type input "**********"
click at [487, 336] on input "text" at bounding box center [453, 327] width 121 height 23
type input "********"
click at [408, 392] on input "text" at bounding box center [376, 388] width 121 height 23
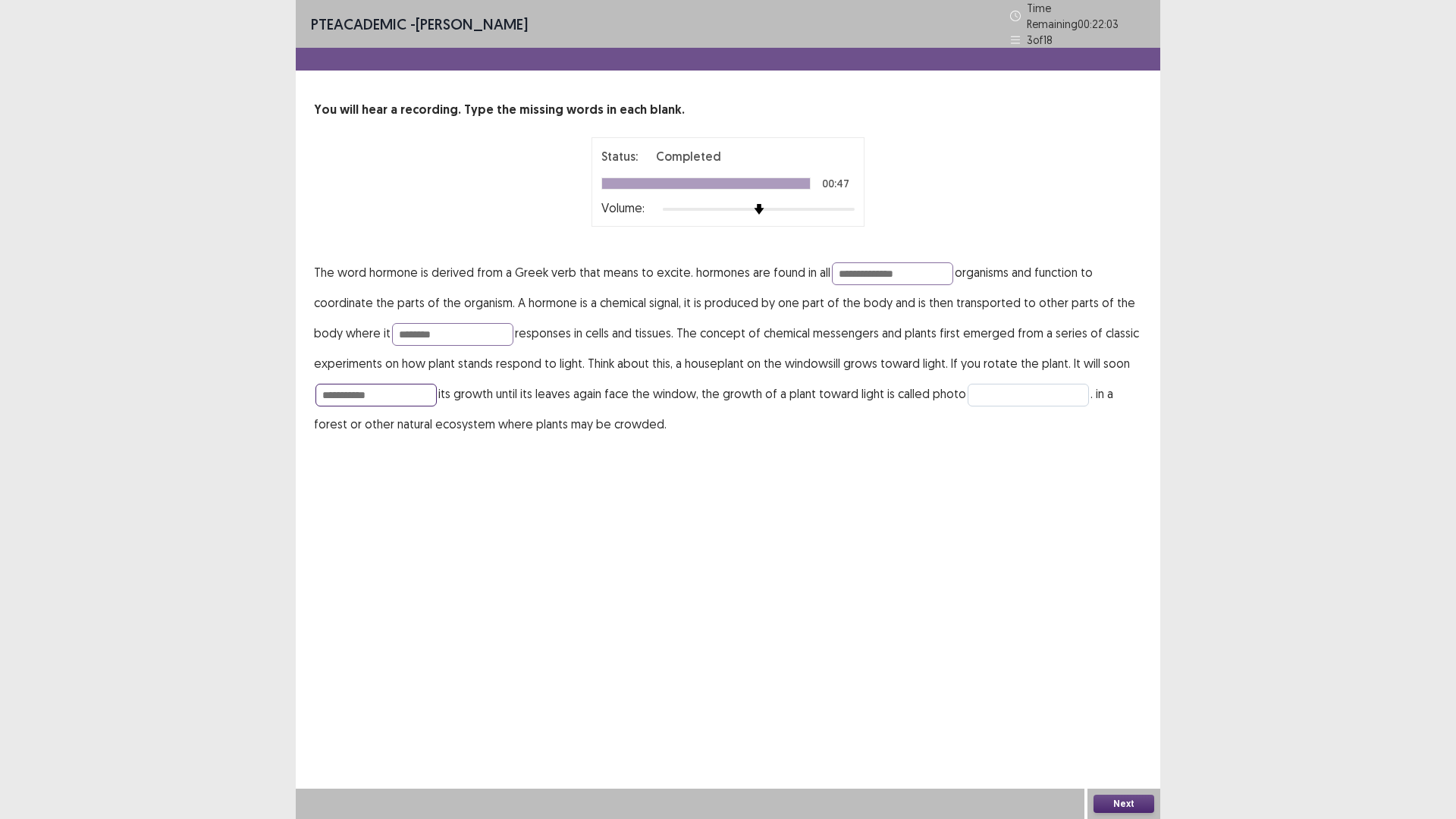
type input "**********"
click at [1015, 384] on input "text" at bounding box center [1028, 395] width 121 height 23
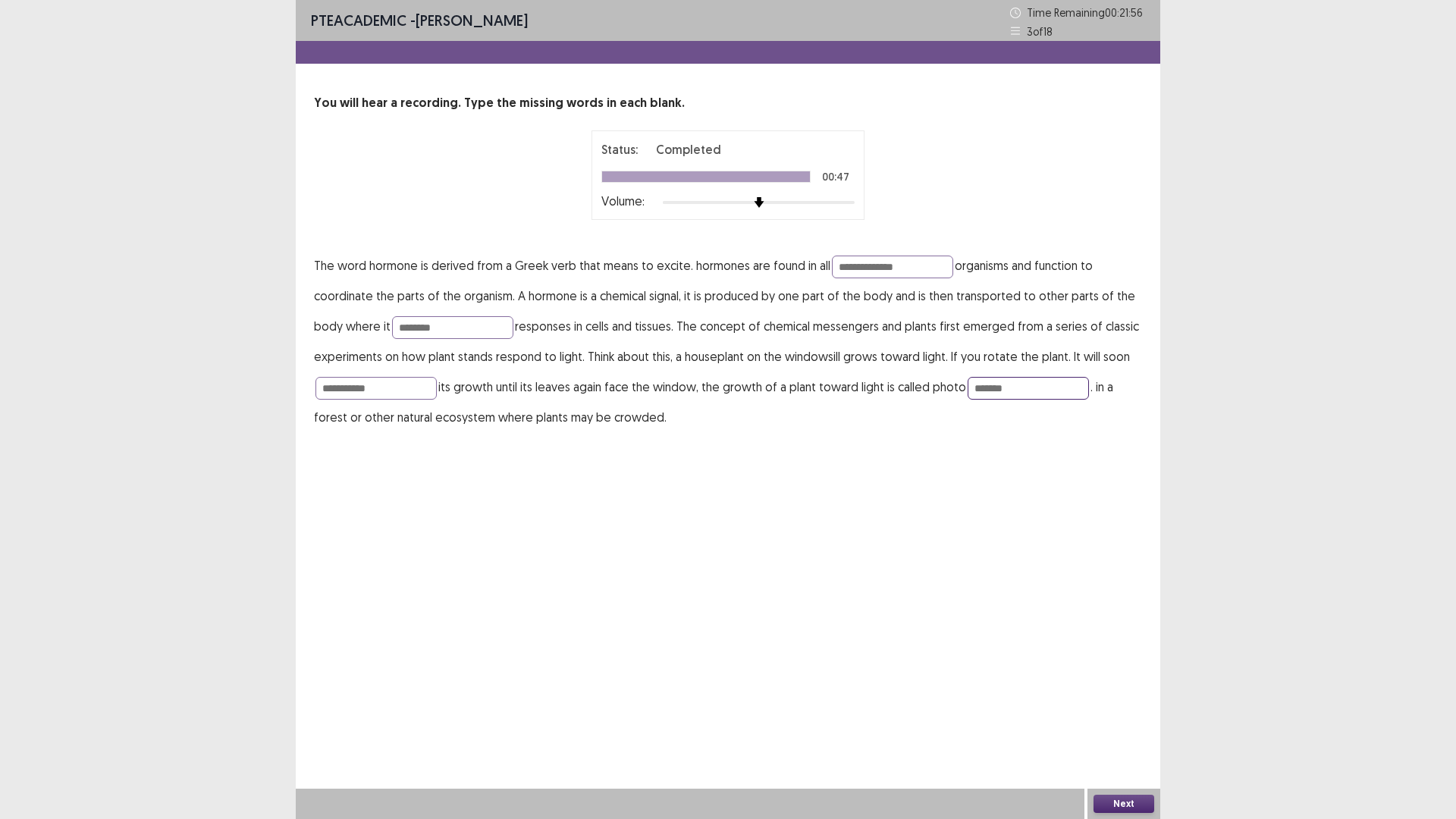
type input "*******"
click at [1135, 691] on button "Next" at bounding box center [1124, 804] width 61 height 18
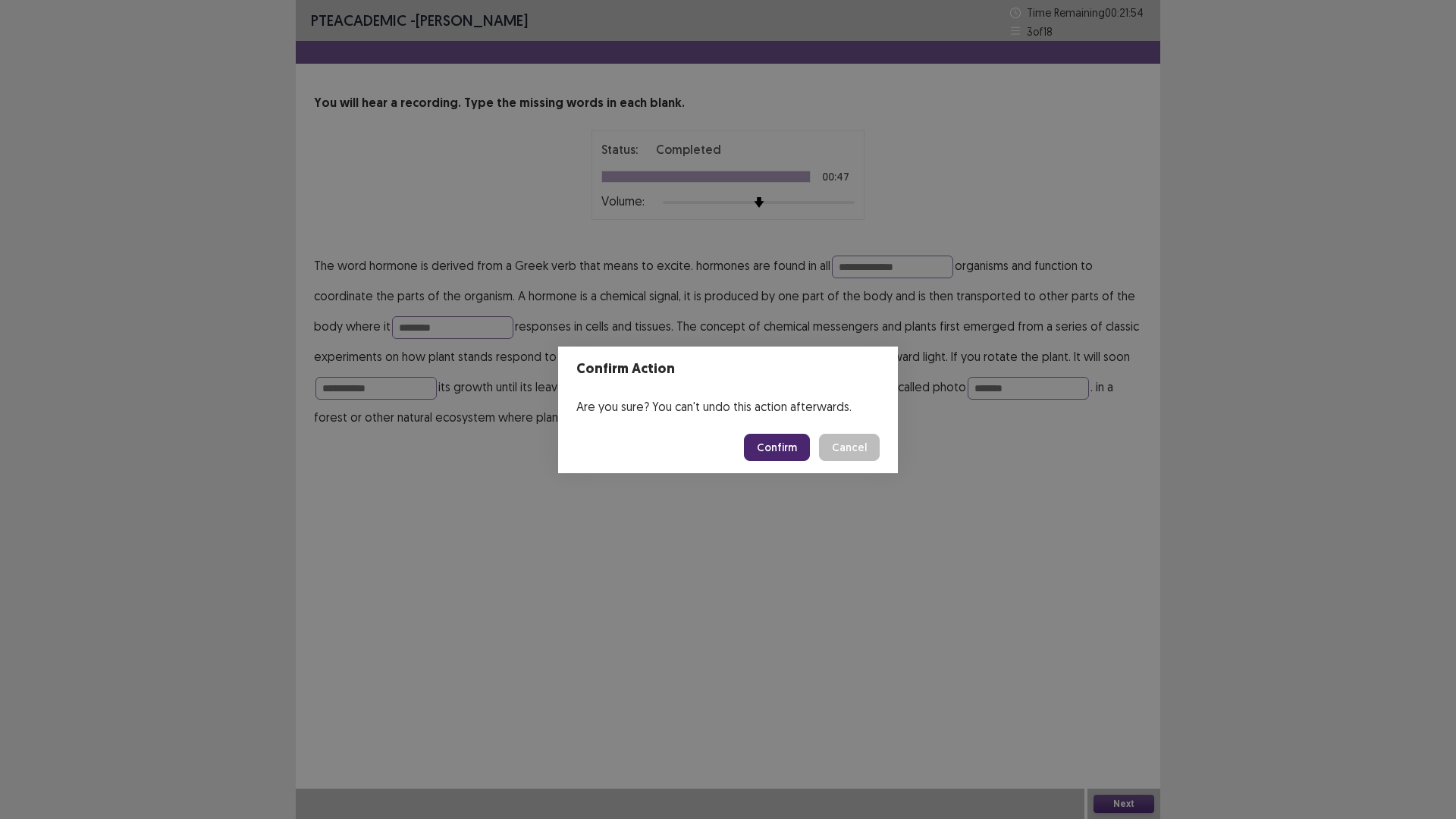
click at [784, 457] on button "Confirm" at bounding box center [777, 448] width 66 height 27
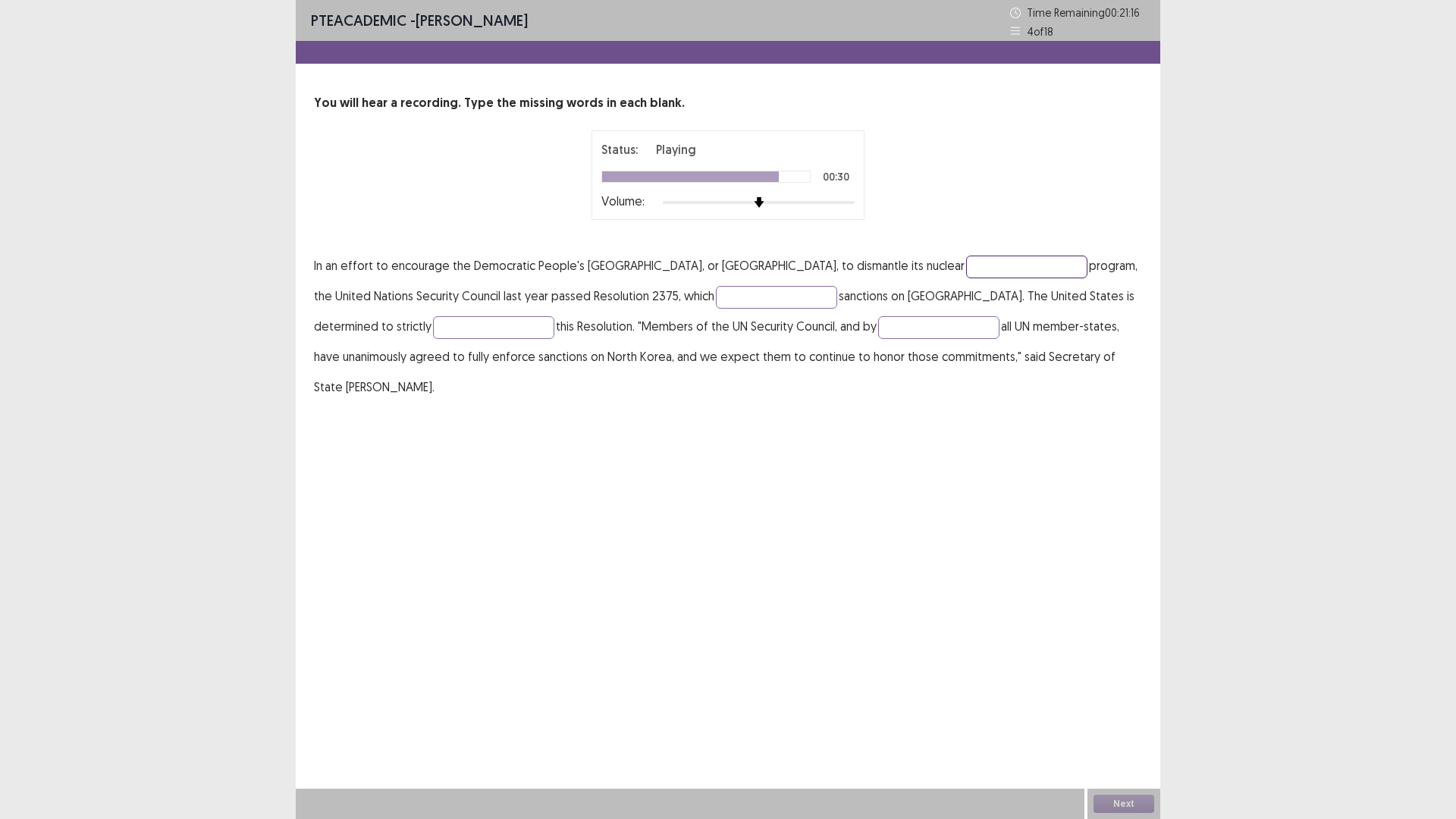
click at [966, 265] on input "text" at bounding box center [1027, 267] width 121 height 23
type input "*******"
click at [722, 307] on input "text" at bounding box center [777, 298] width 121 height 23
type input "*******"
click at [447, 328] on input "text" at bounding box center [494, 327] width 121 height 23
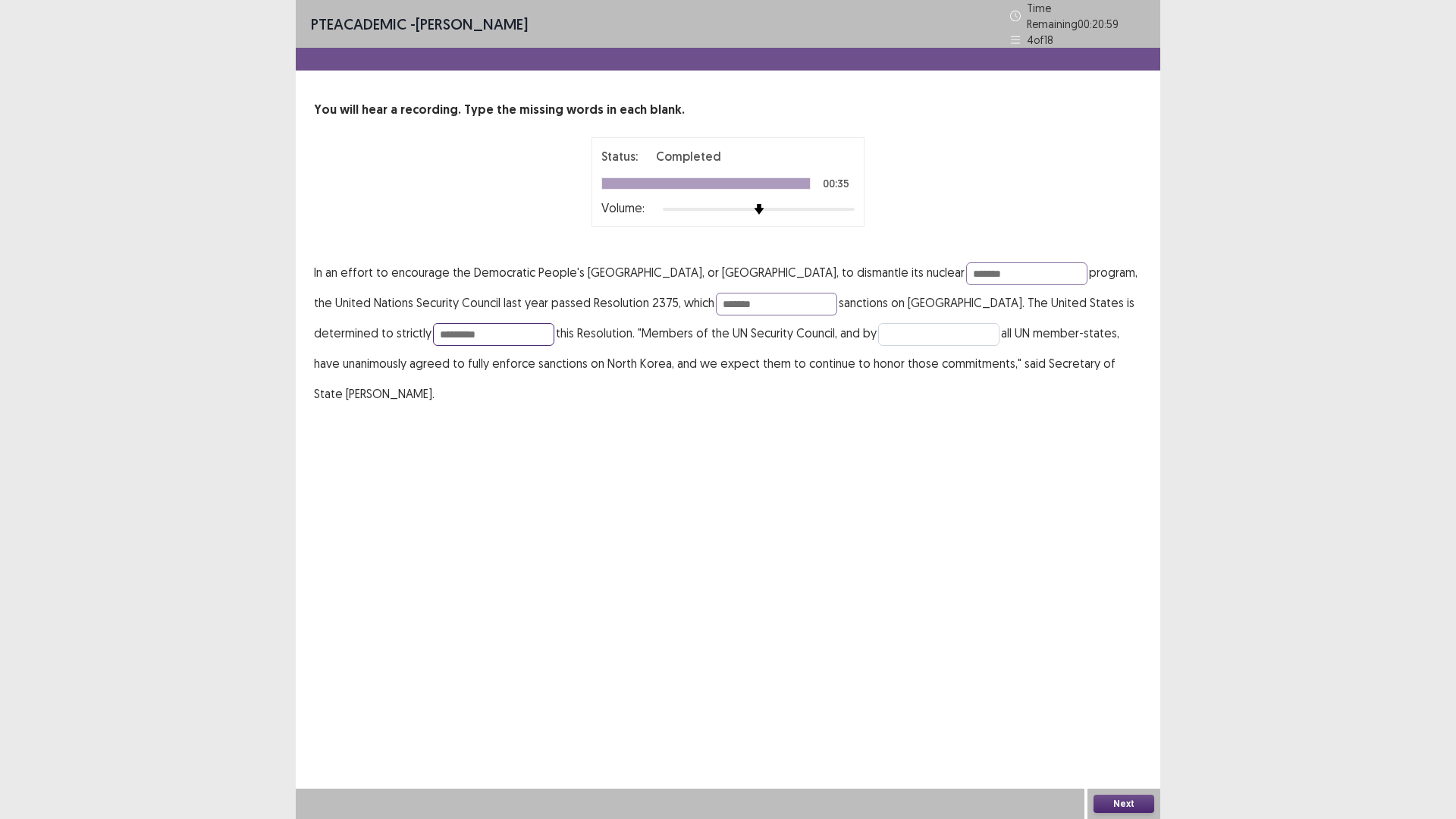
type input "*********"
click at [878, 329] on input "text" at bounding box center [939, 334] width 121 height 23
type input "*********"
click at [1132, 691] on button "Next" at bounding box center [1124, 804] width 61 height 18
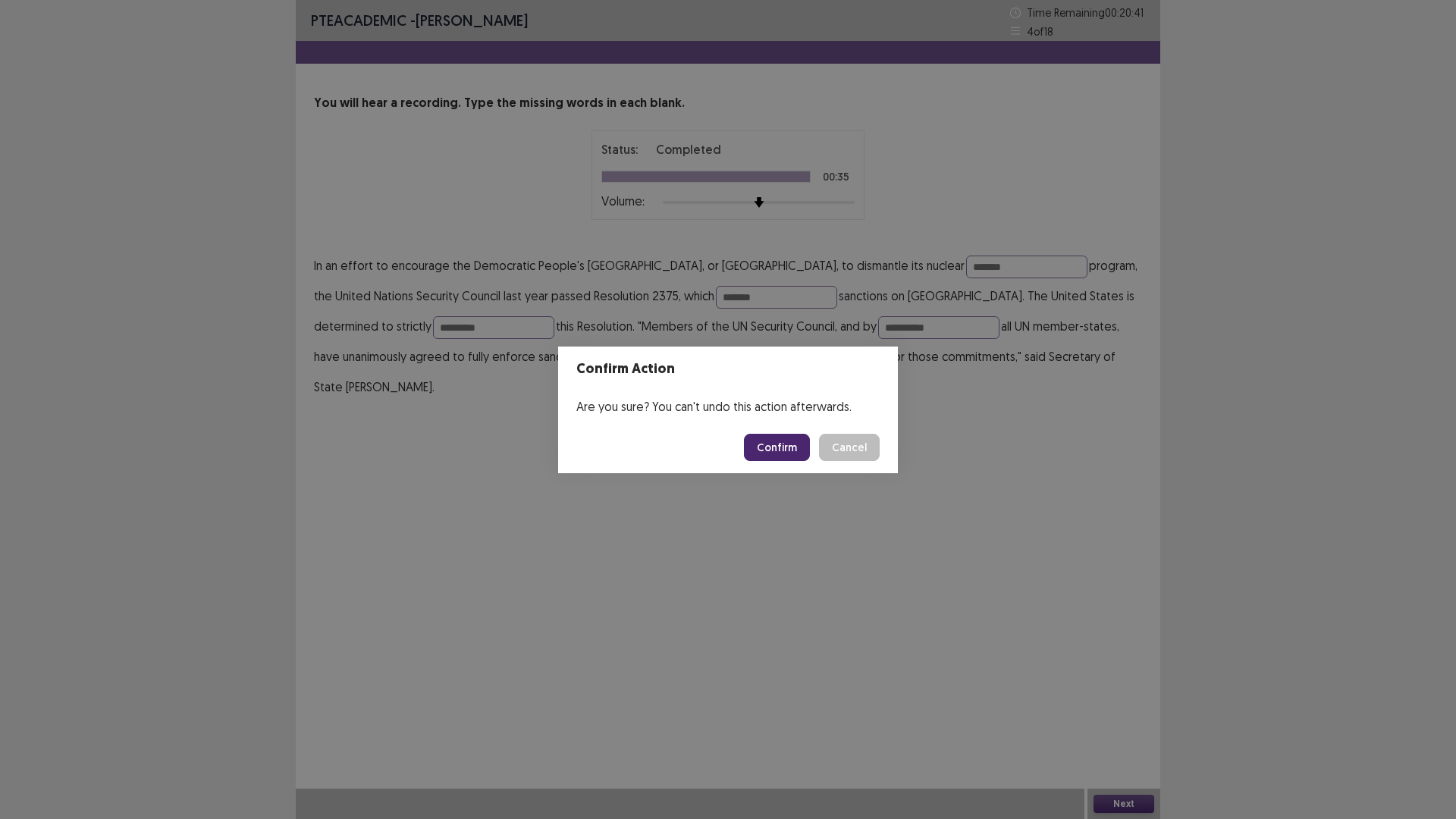
click at [779, 446] on button "Confirm" at bounding box center [777, 448] width 66 height 27
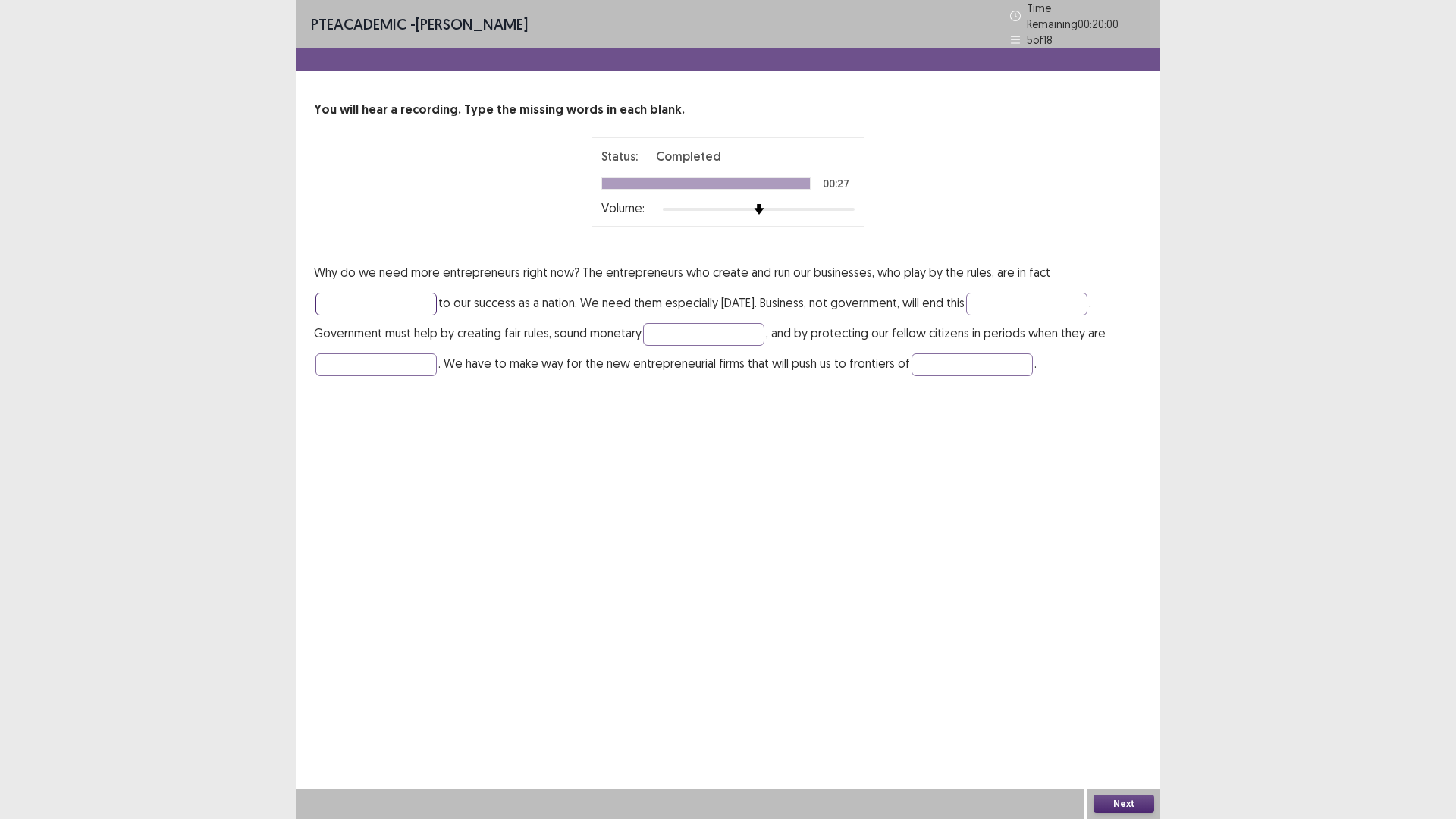
click at [366, 293] on input "text" at bounding box center [376, 304] width 121 height 23
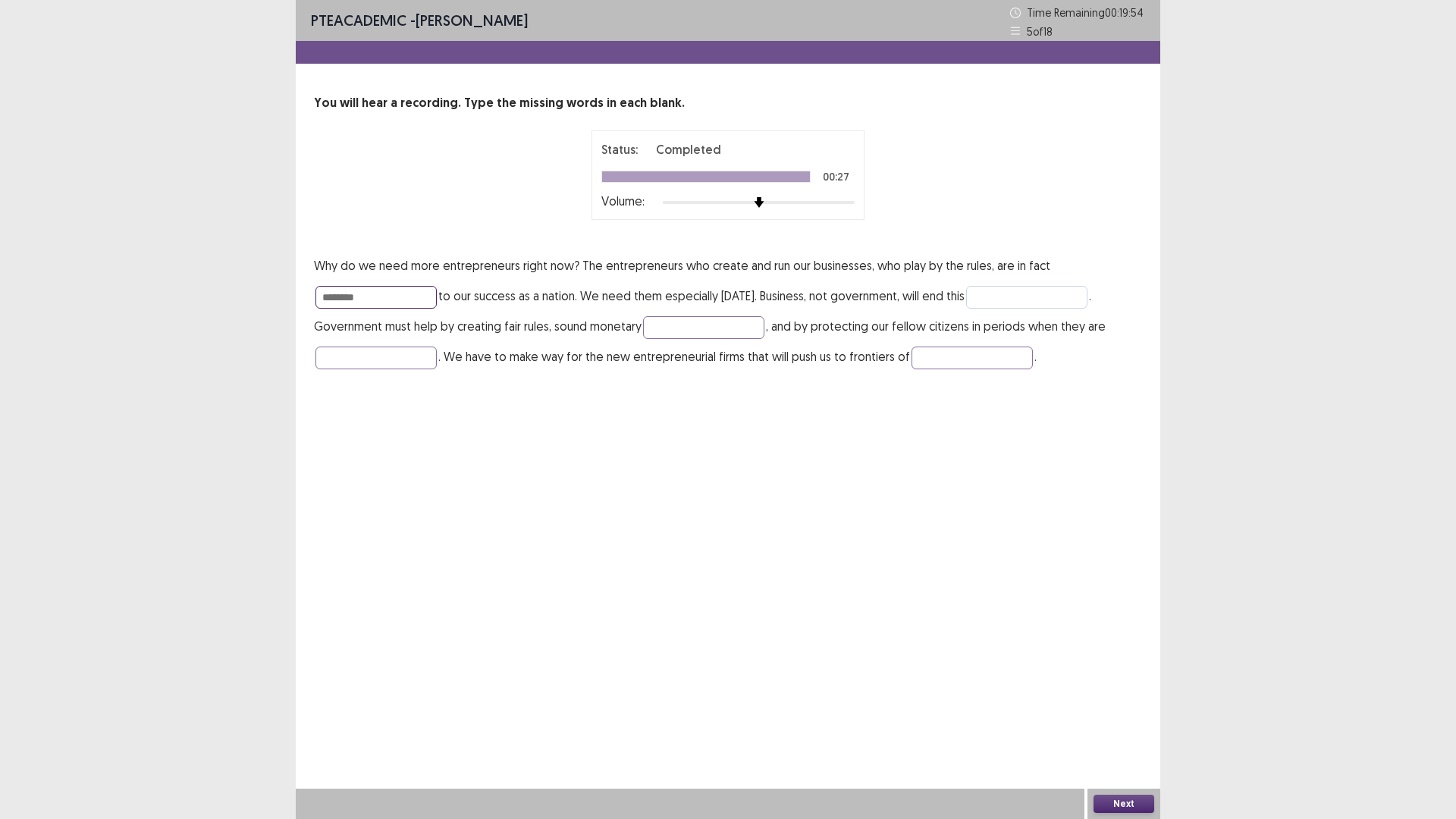
type input "********"
click at [1015, 291] on input "text" at bounding box center [1027, 298] width 121 height 23
type input "*********"
click at [707, 321] on input "text" at bounding box center [704, 327] width 121 height 23
type input "******"
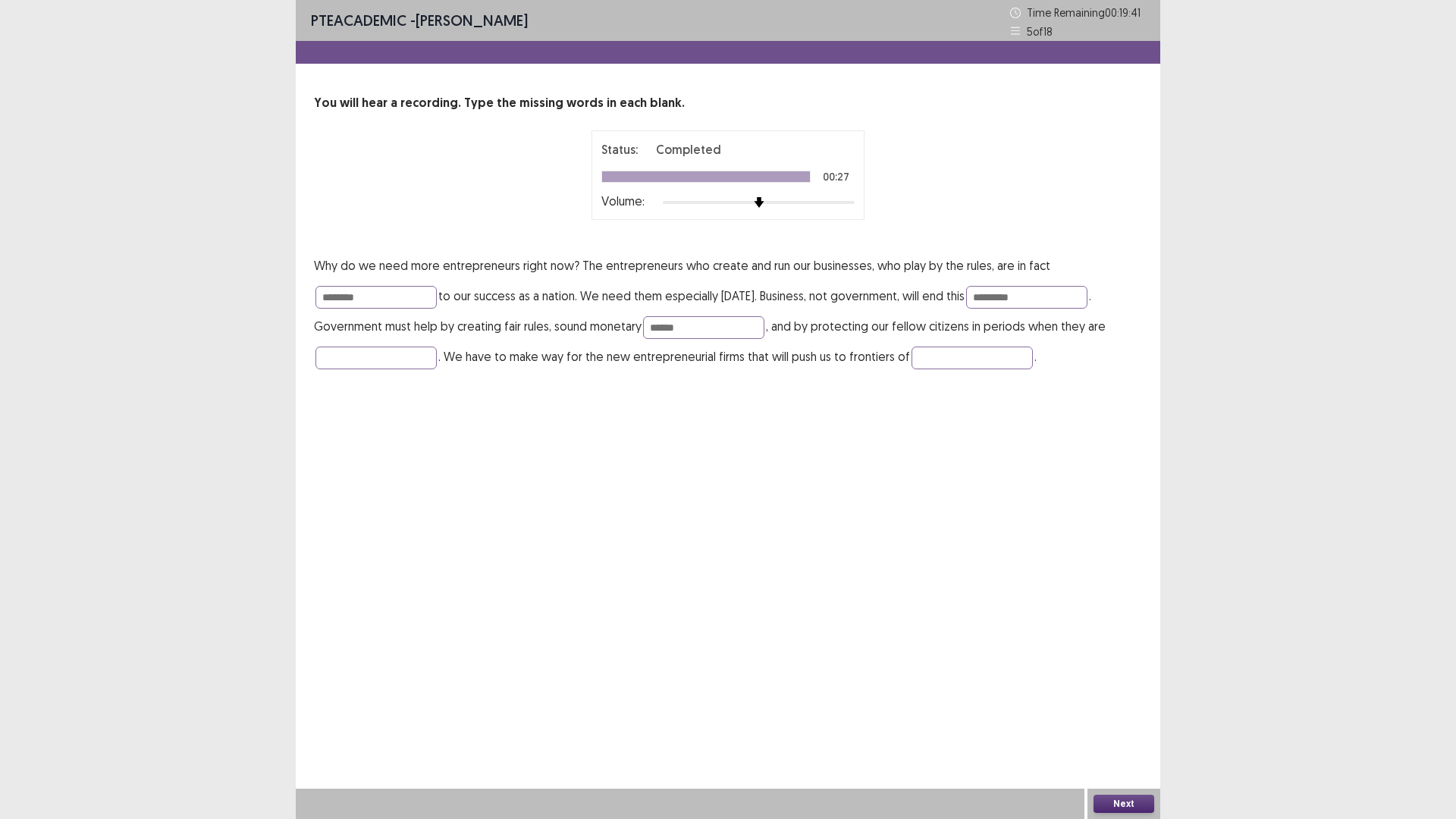
click at [404, 372] on div "PTE academic - [PERSON_NAME] Time Remaining 00 : 19 : 41 5 of 18 You will hear …" at bounding box center [728, 201] width 865 height 402
click at [380, 367] on input "text" at bounding box center [376, 358] width 121 height 23
type input "*******"
click at [952, 349] on input "text" at bounding box center [972, 358] width 121 height 23
type input "**********"
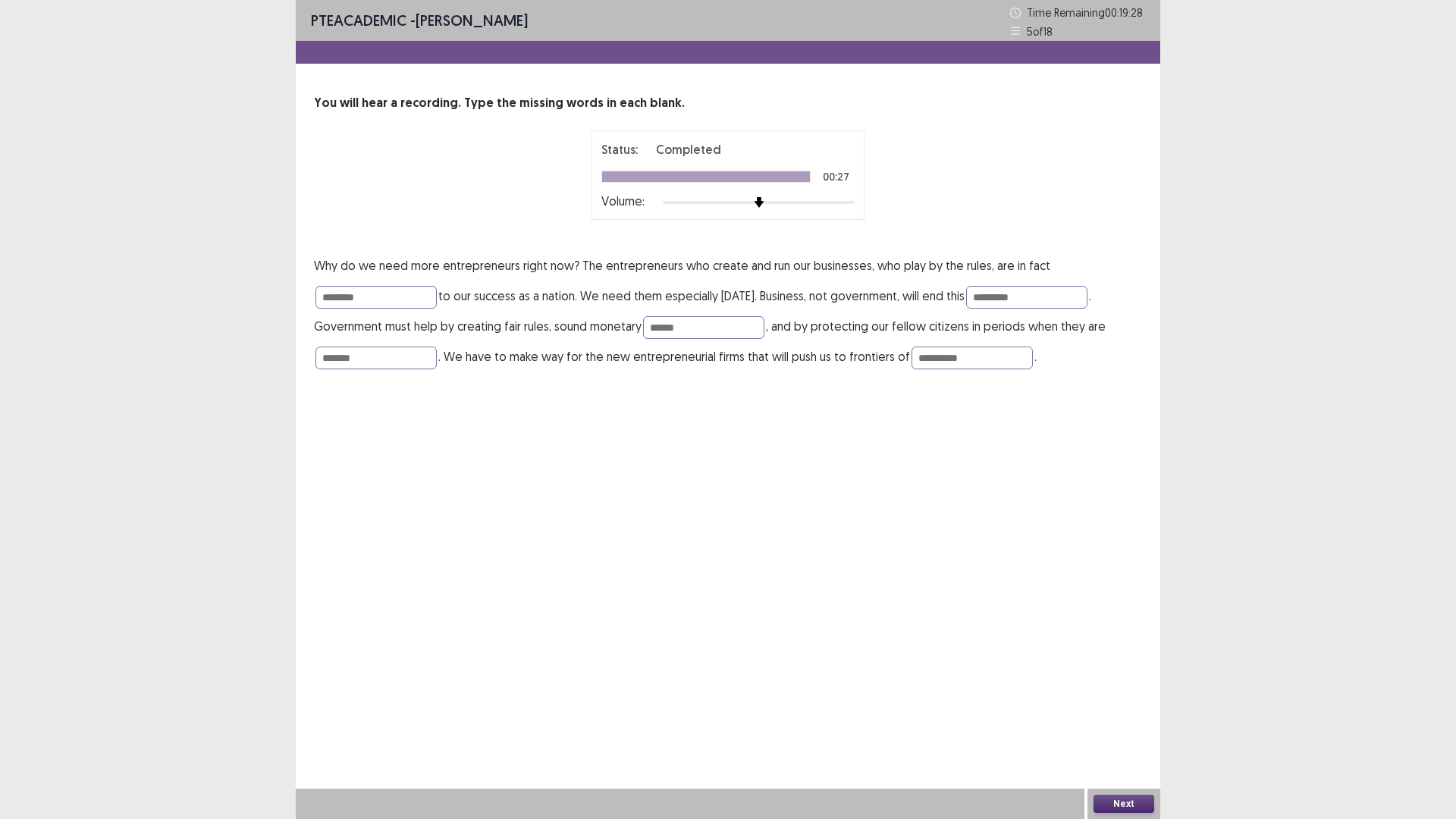
click at [1113, 691] on button "Next" at bounding box center [1124, 804] width 61 height 18
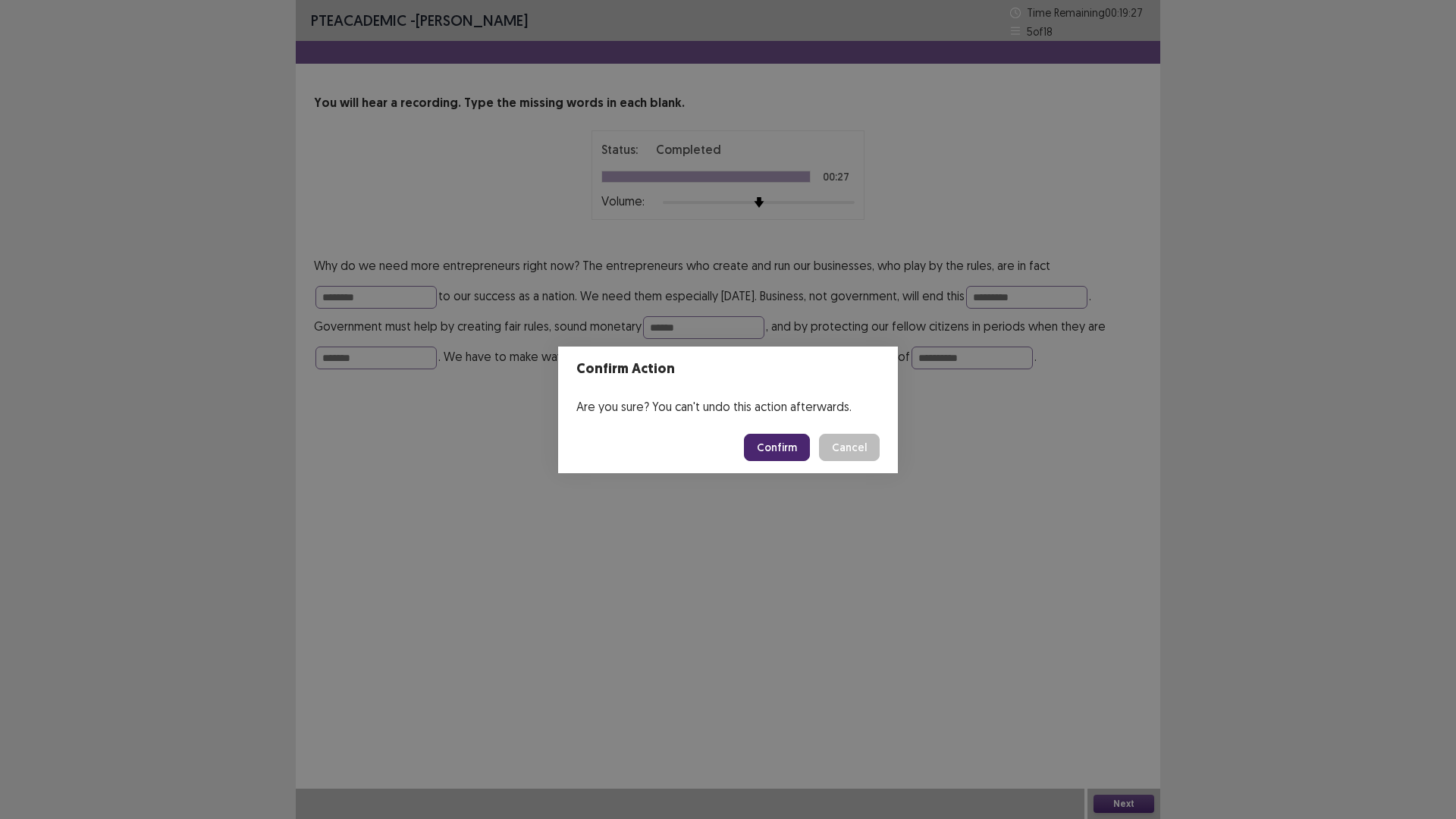
click at [773, 448] on button "Confirm" at bounding box center [777, 448] width 66 height 27
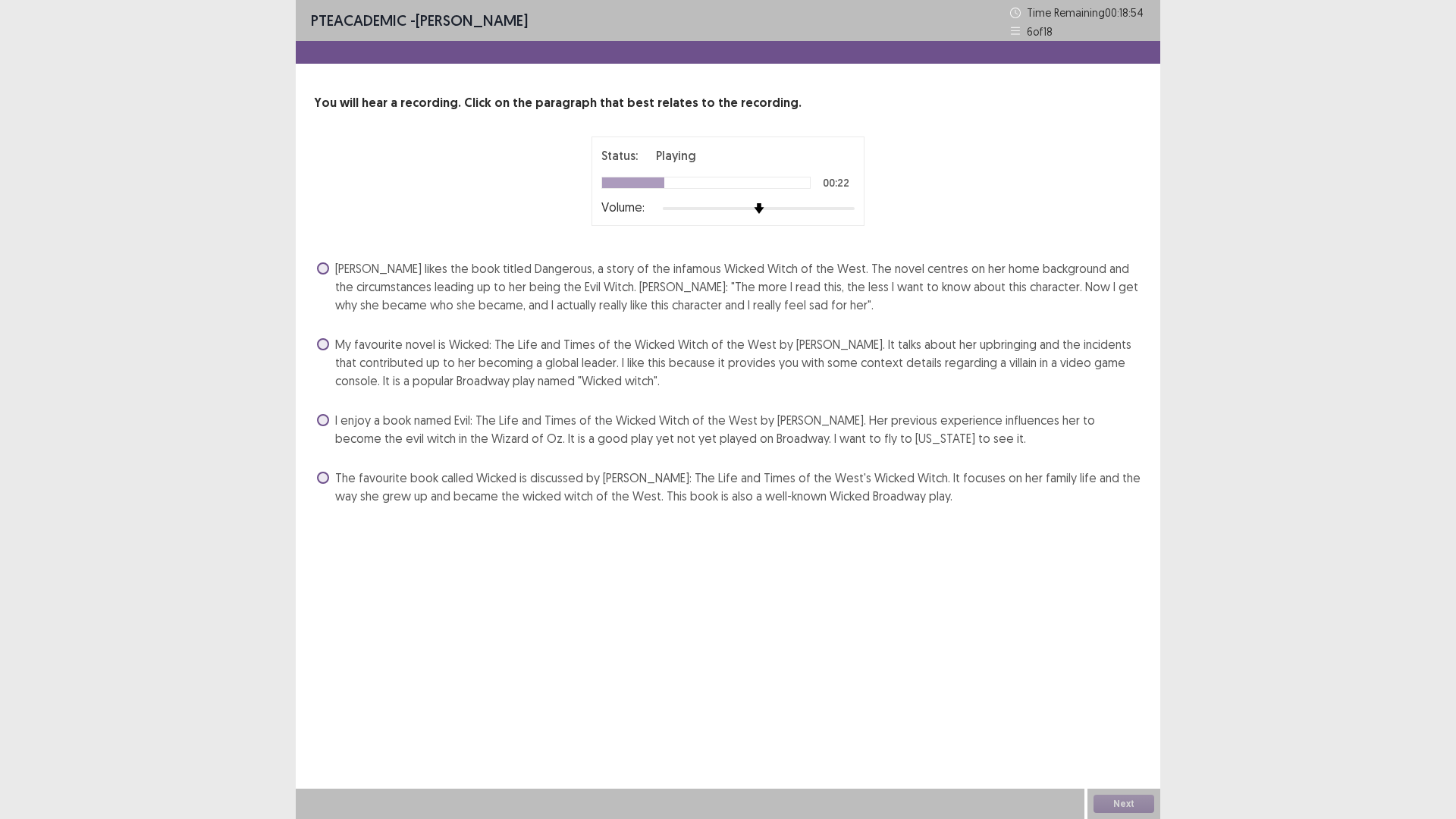
click at [606, 388] on span "My favourite novel is Wicked: The Life and Times of the Wicked Witch of the Wes…" at bounding box center [738, 362] width 807 height 55
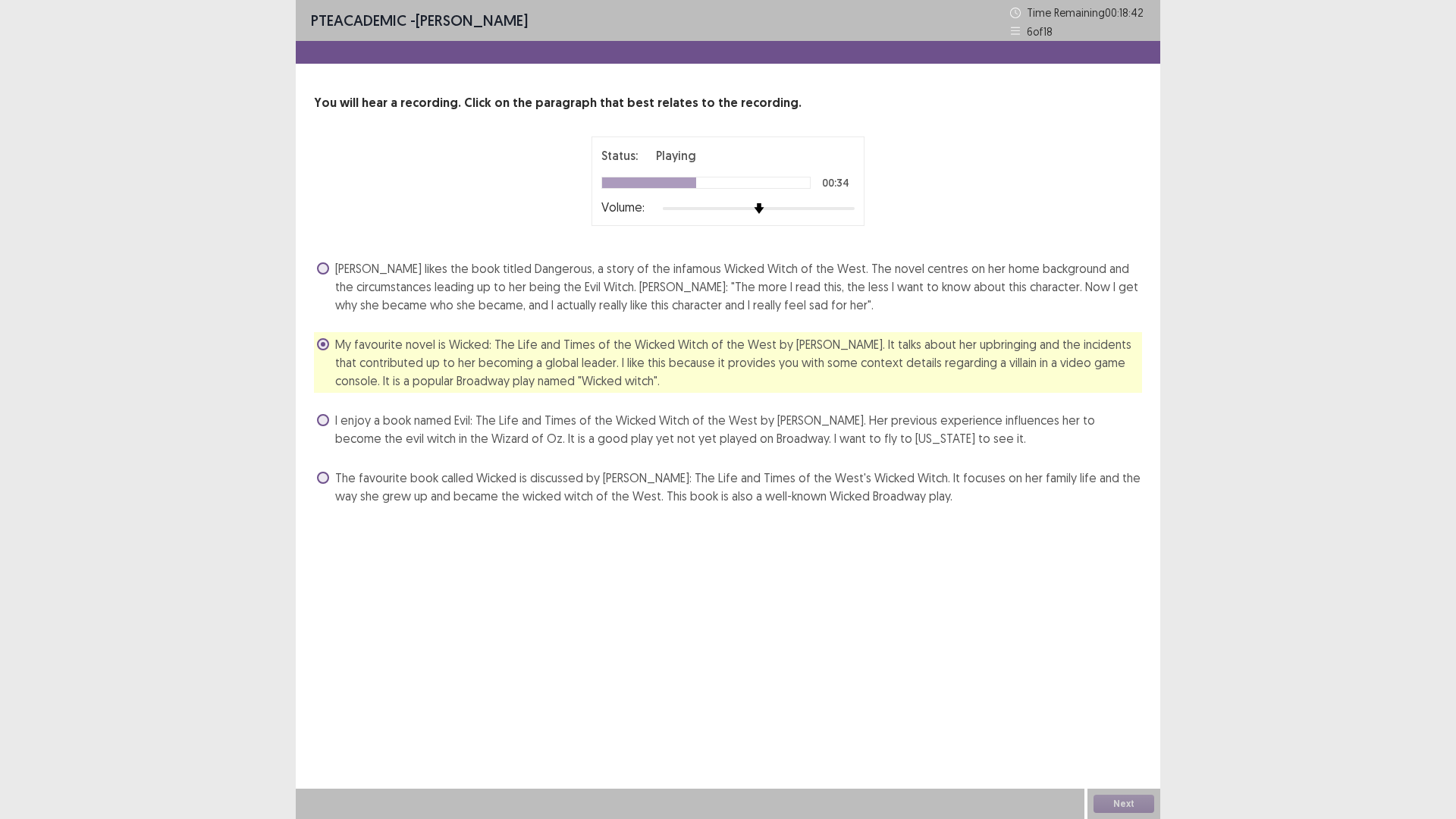
click at [662, 488] on span "The favourite book called Wicked is discussed by [PERSON_NAME]: The Life and Ti…" at bounding box center [738, 486] width 807 height 37
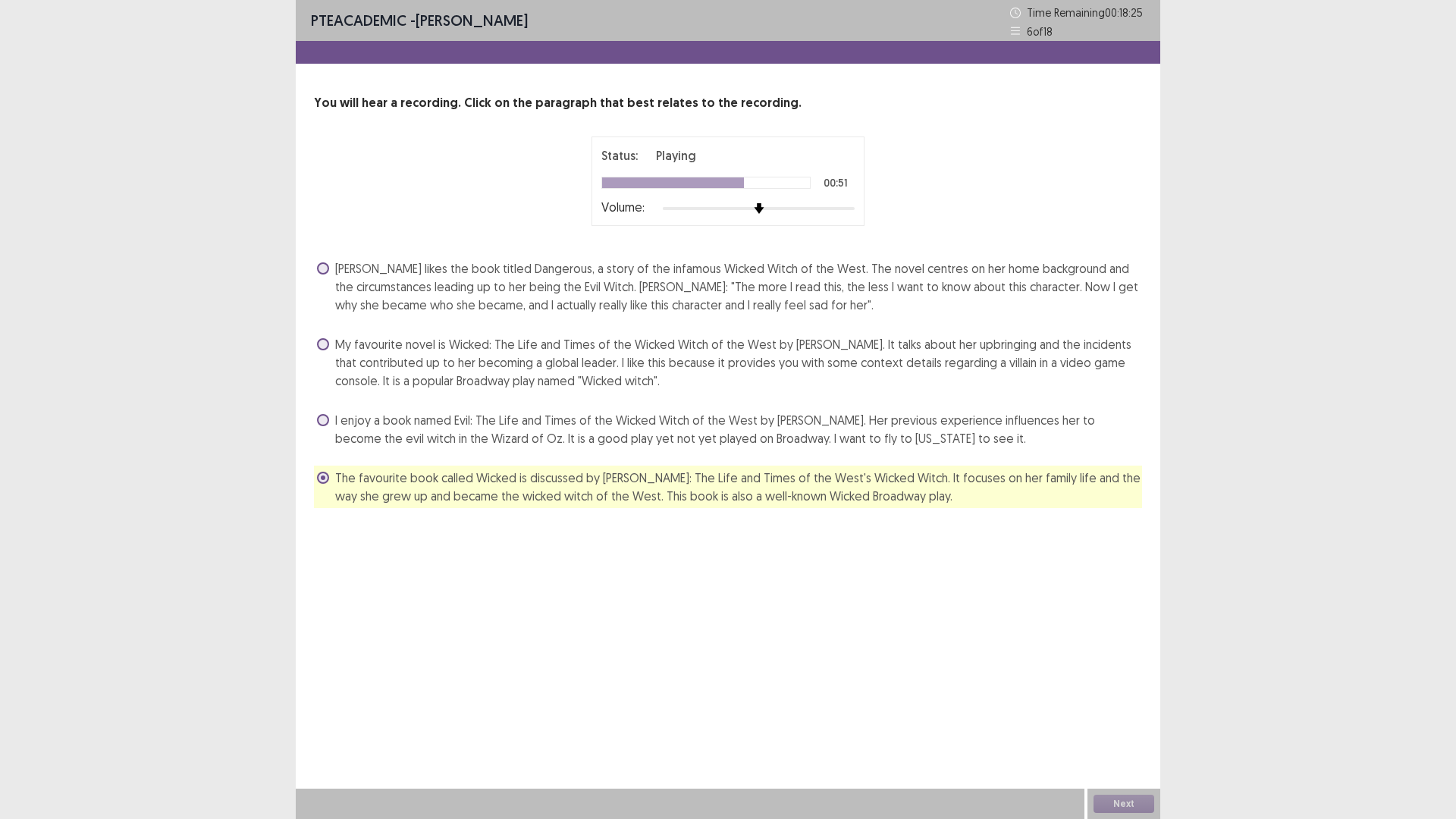
click at [737, 302] on span "[PERSON_NAME] likes the book titled Dangerous, a story of the infamous Wicked W…" at bounding box center [738, 286] width 807 height 55
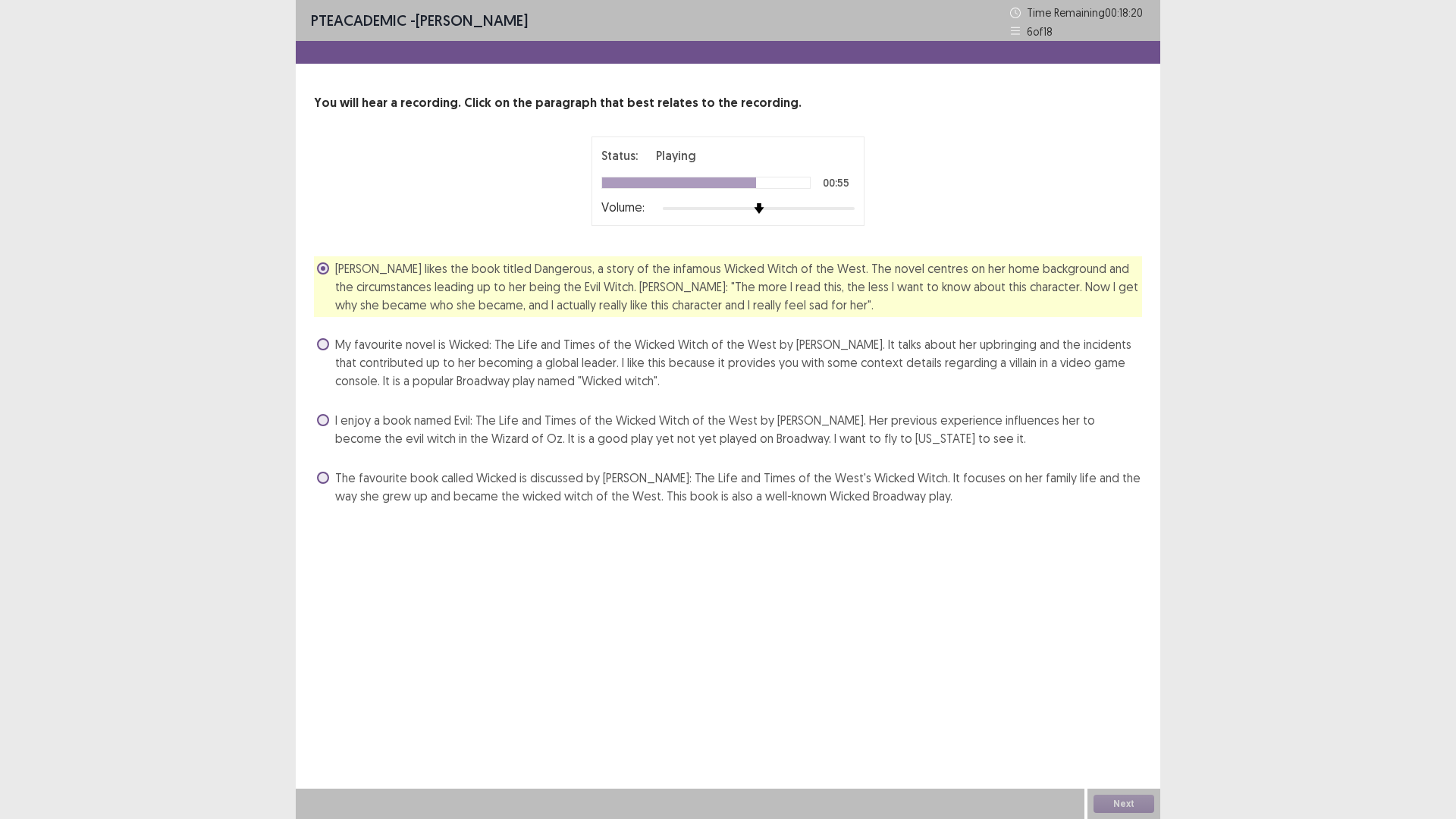
click at [666, 480] on span "The favourite book called Wicked is discussed by [PERSON_NAME]: The Life and Ti…" at bounding box center [738, 486] width 807 height 37
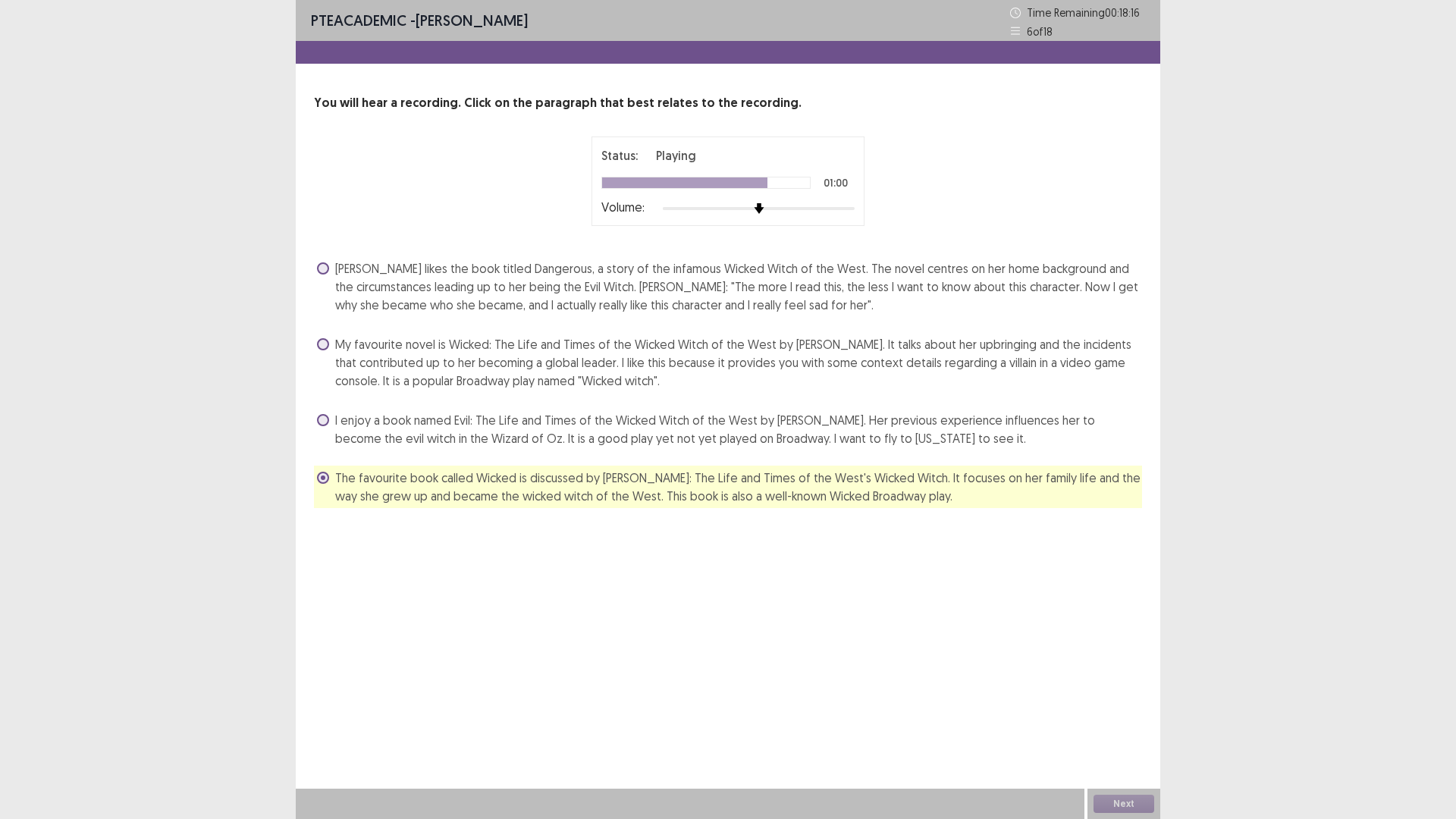
click at [823, 290] on span "[PERSON_NAME] likes the book titled Dangerous, a story of the infamous Wicked W…" at bounding box center [738, 286] width 807 height 55
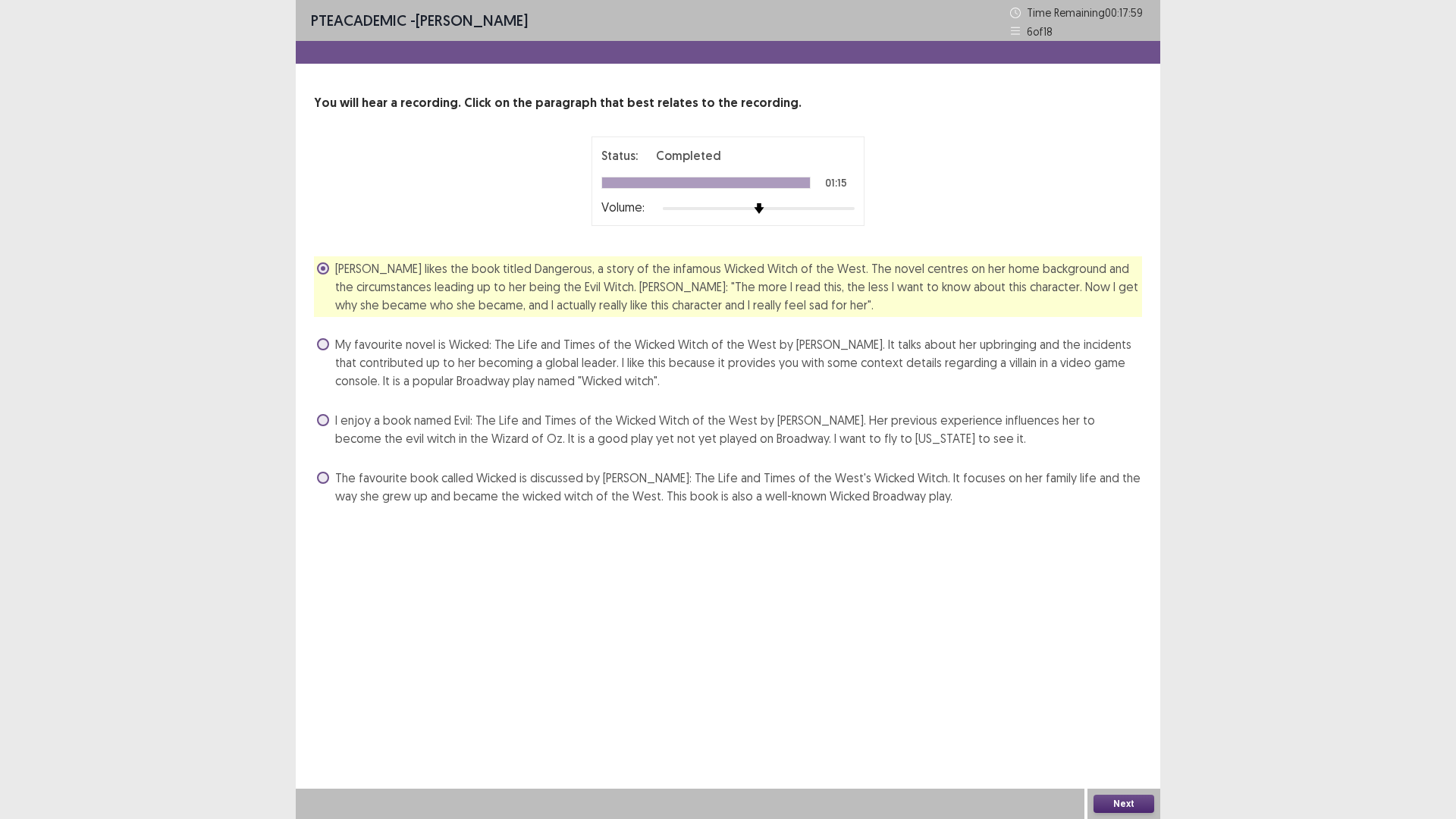
click at [1119, 691] on button "Next" at bounding box center [1124, 804] width 61 height 18
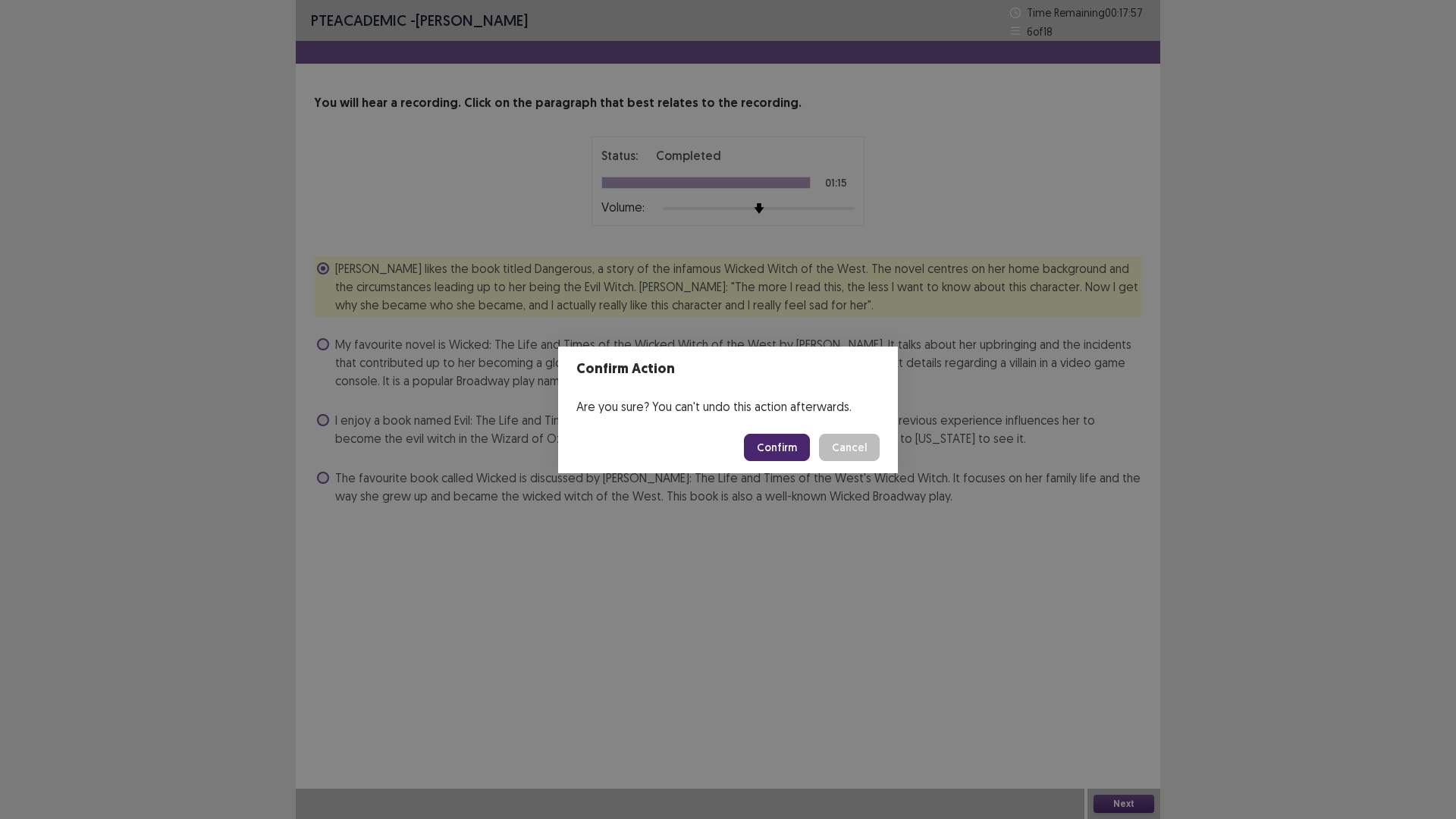
drag, startPoint x: 778, startPoint y: 429, endPoint x: 778, endPoint y: 446, distance: 17.0
click at [778, 446] on footer "Confirm Cancel" at bounding box center [728, 447] width 340 height 51
click at [778, 446] on button "Confirm" at bounding box center [777, 448] width 66 height 27
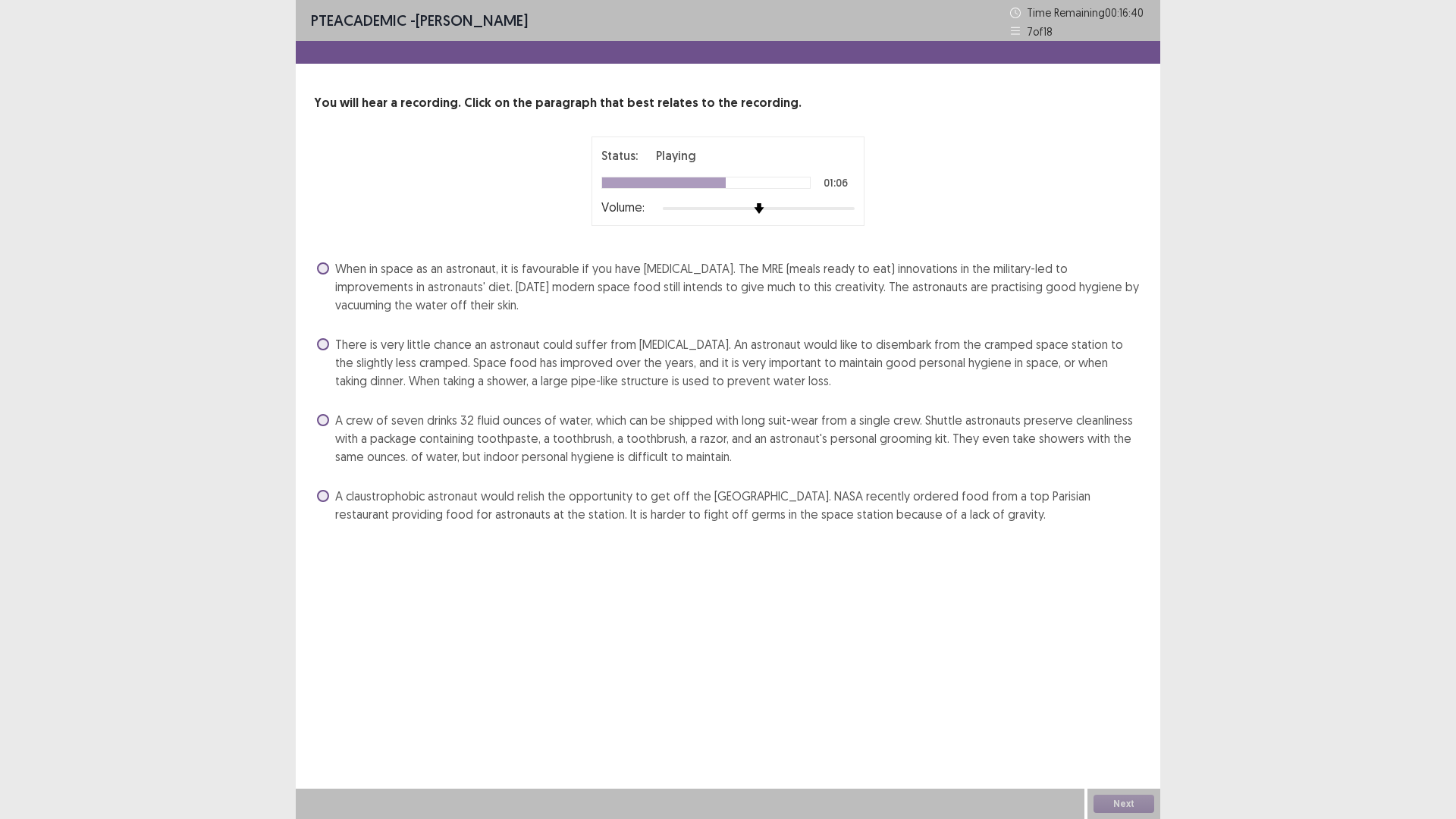
click at [783, 439] on span "A crew of seven drinks 32 fluid ounces of water, which can be shipped with long…" at bounding box center [738, 439] width 807 height 55
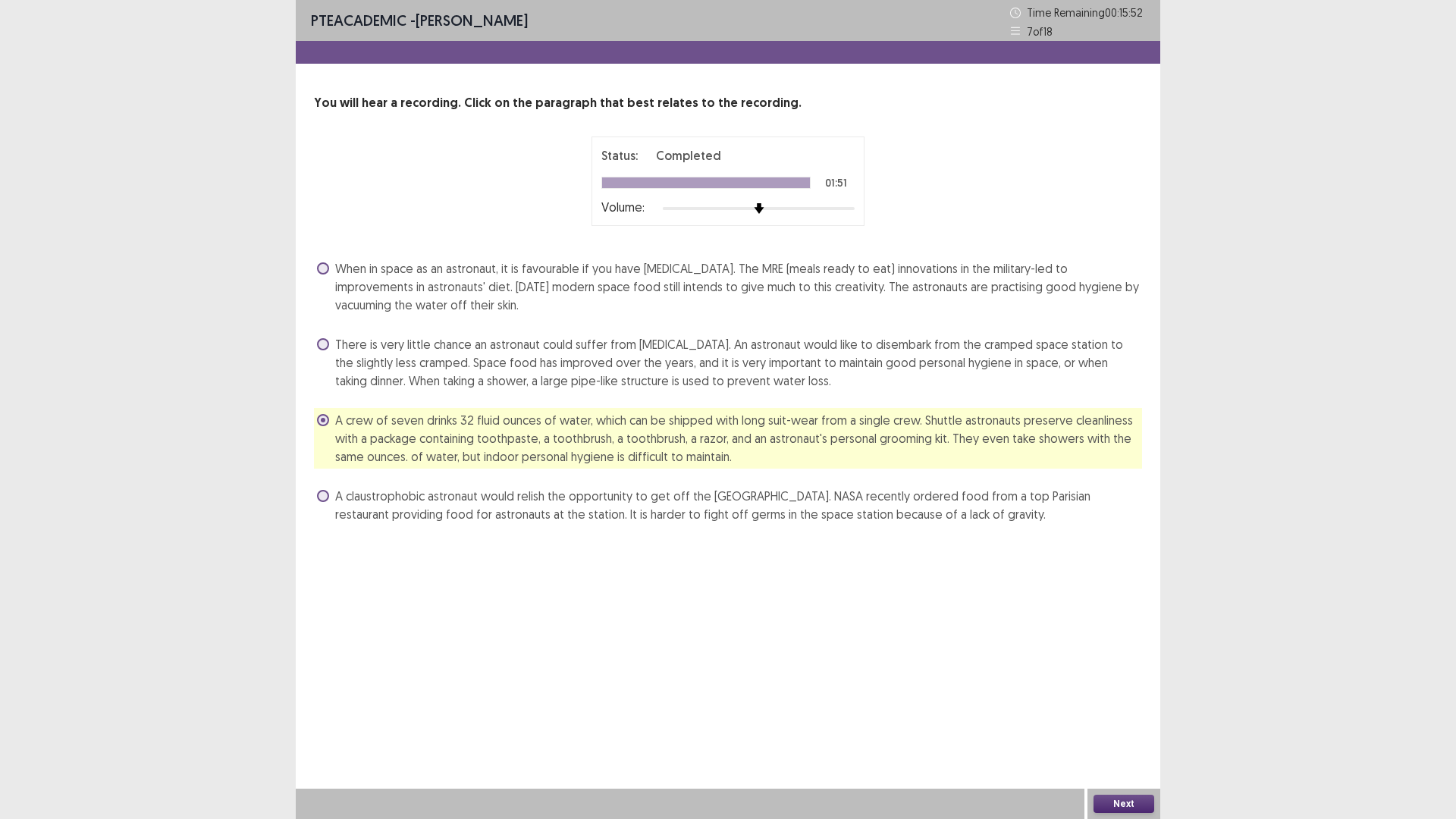
click at [1107, 691] on div "Next" at bounding box center [1124, 804] width 73 height 30
click at [1118, 691] on button "Next" at bounding box center [1124, 804] width 61 height 18
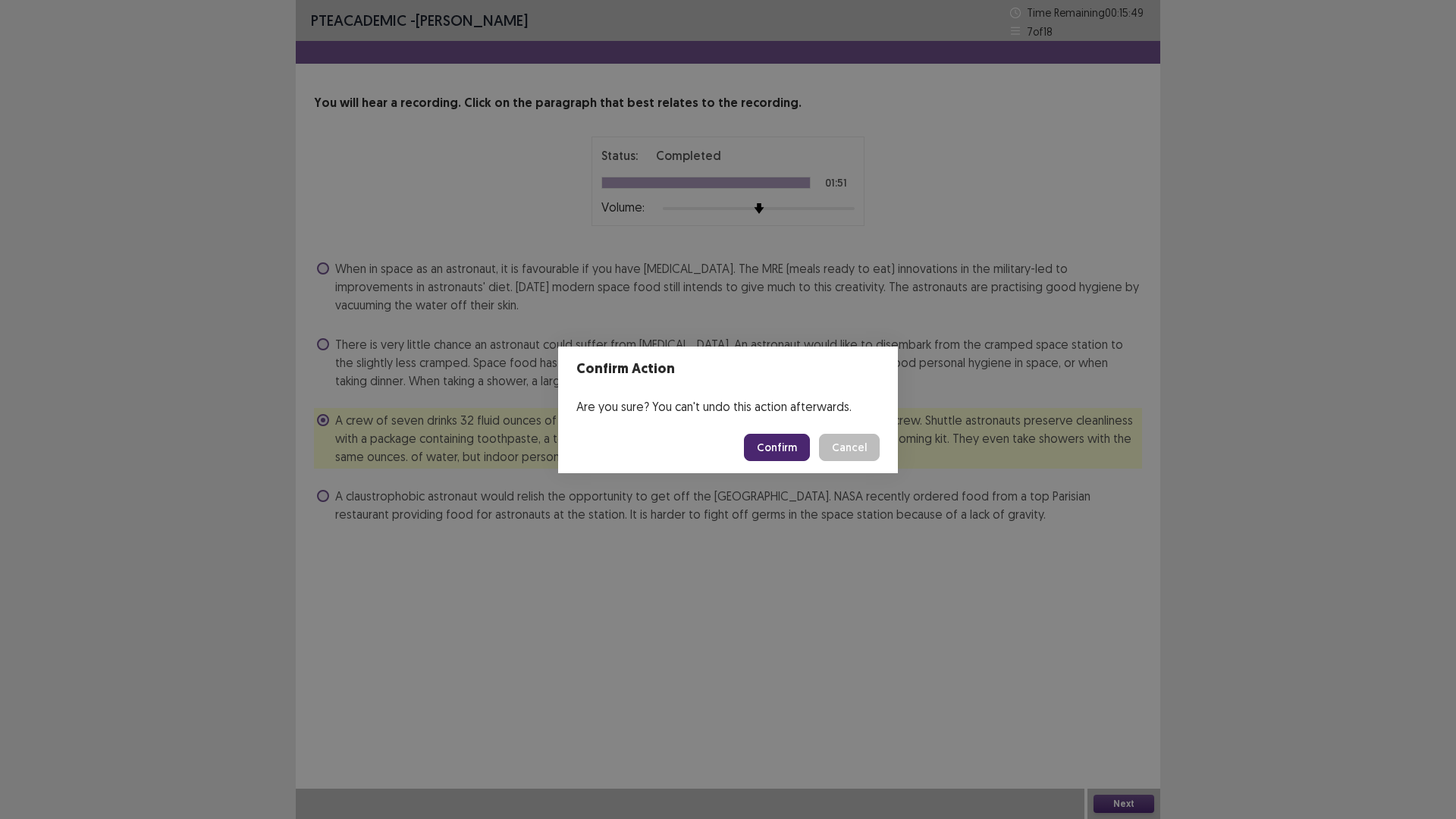
click at [790, 452] on button "Confirm" at bounding box center [777, 448] width 66 height 27
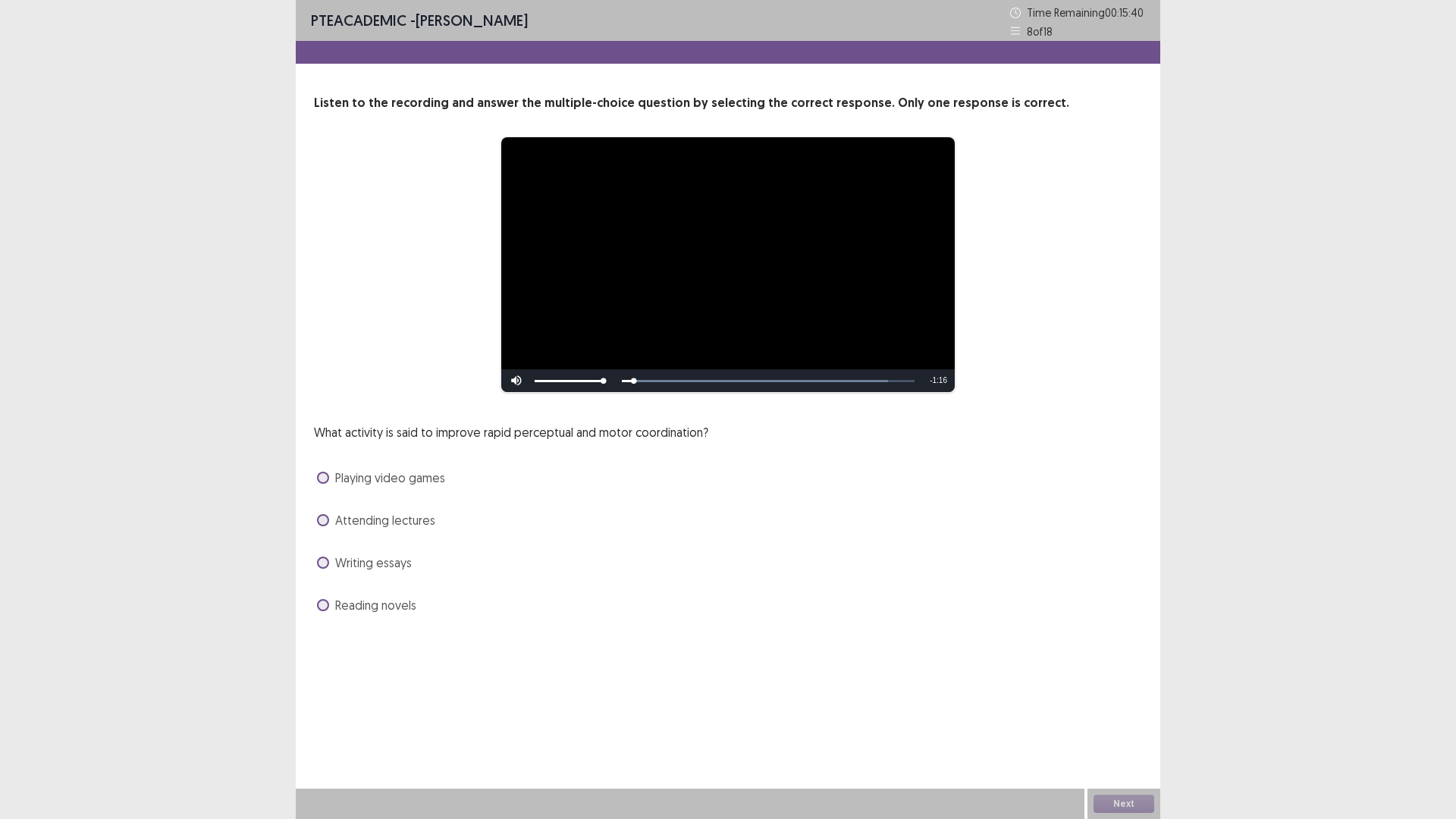
click at [434, 478] on span "Playing video games" at bounding box center [390, 477] width 110 height 18
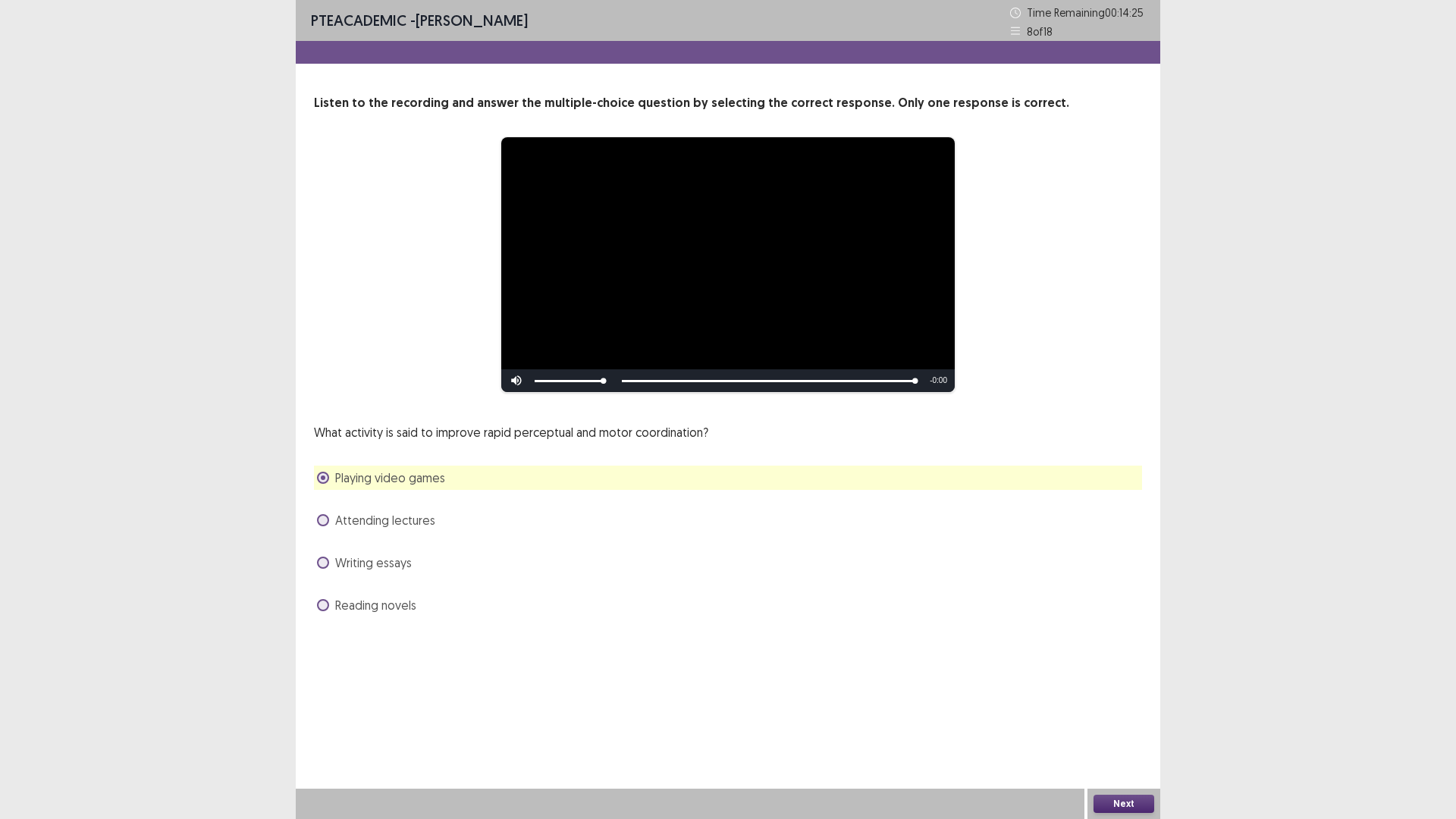
click at [1115, 691] on button "Next" at bounding box center [1124, 804] width 61 height 18
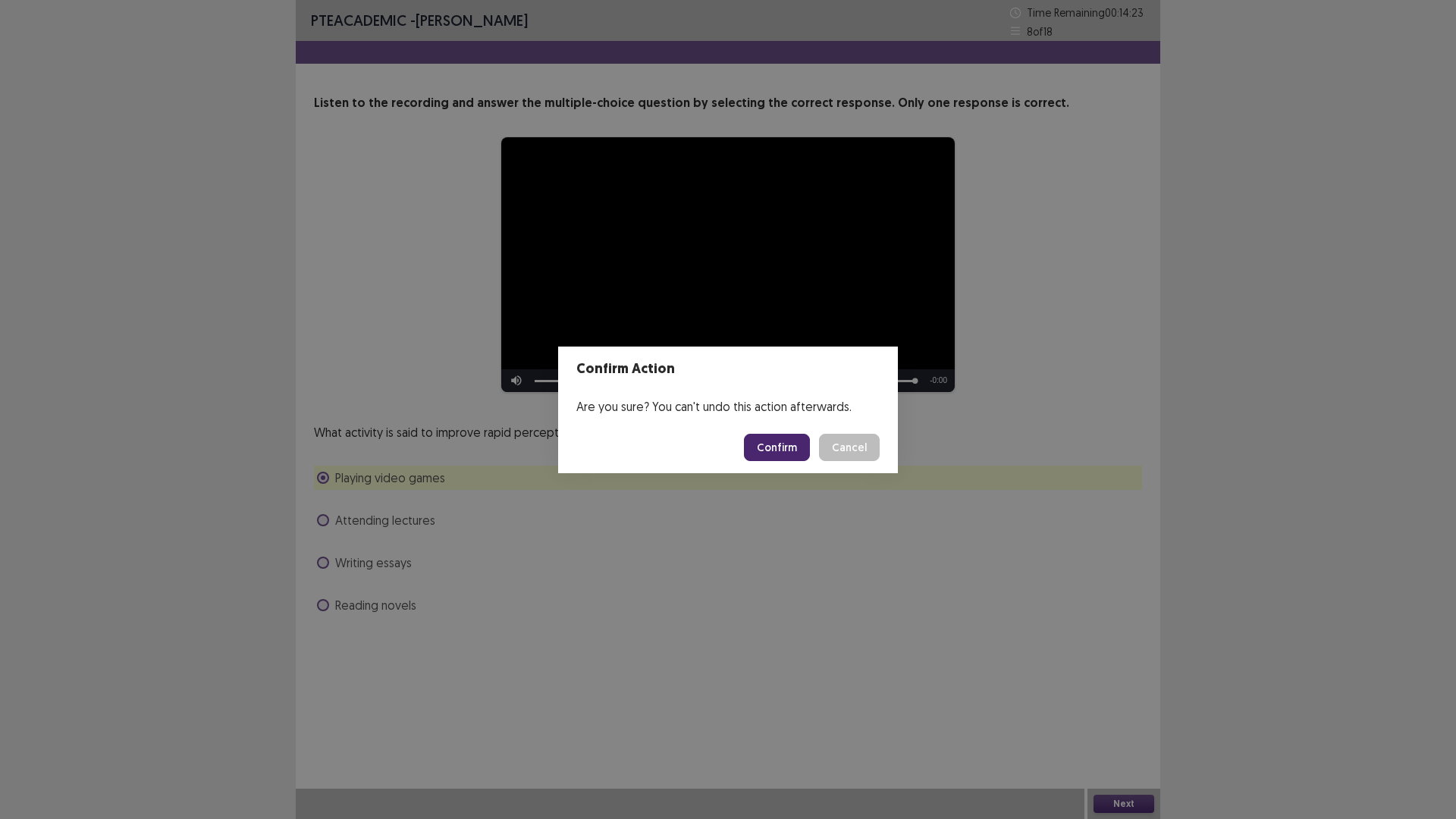
click at [773, 455] on button "Confirm" at bounding box center [777, 448] width 66 height 27
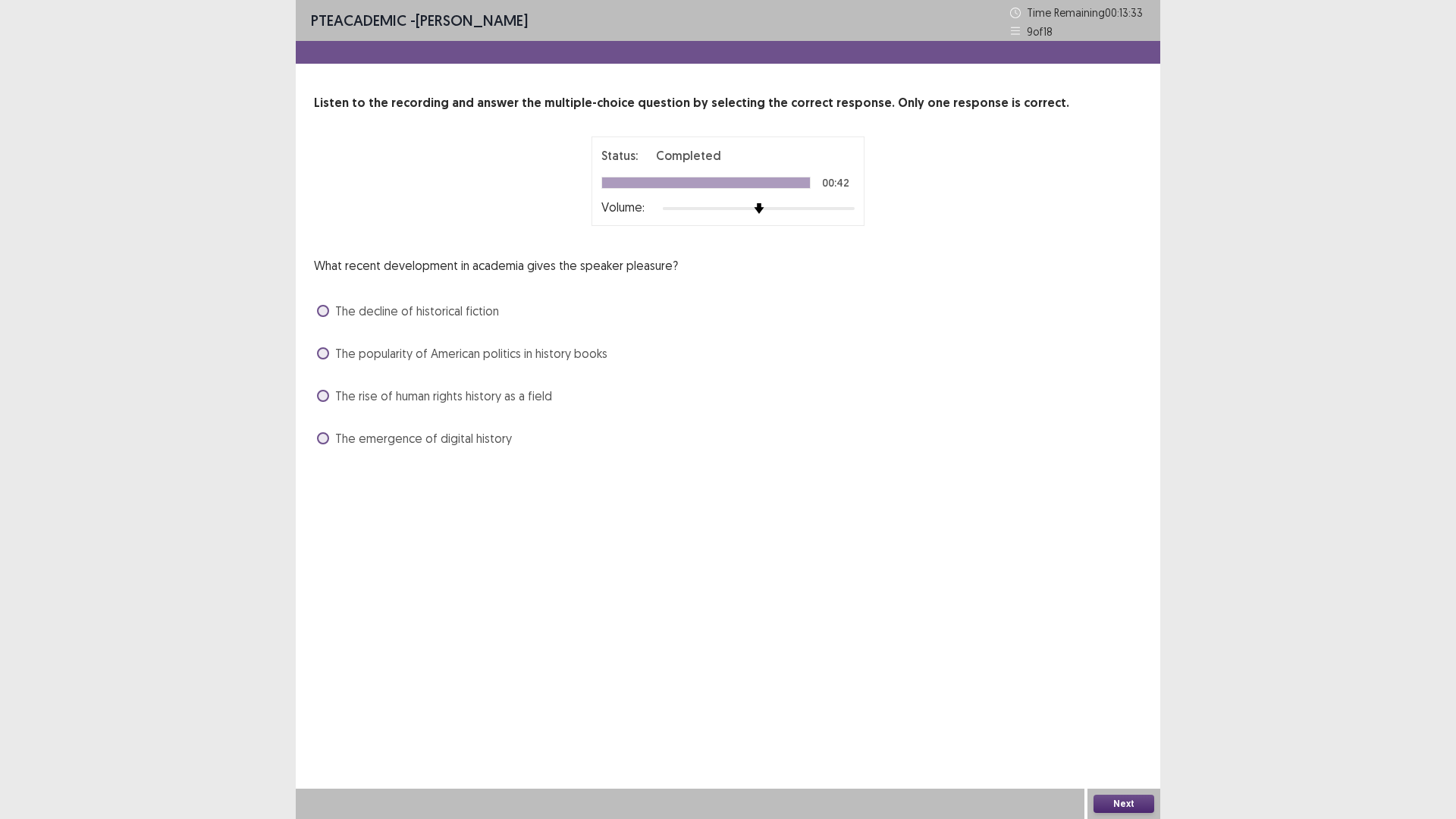
click at [568, 351] on span "The popularity of American politics in history books" at bounding box center [471, 353] width 273 height 18
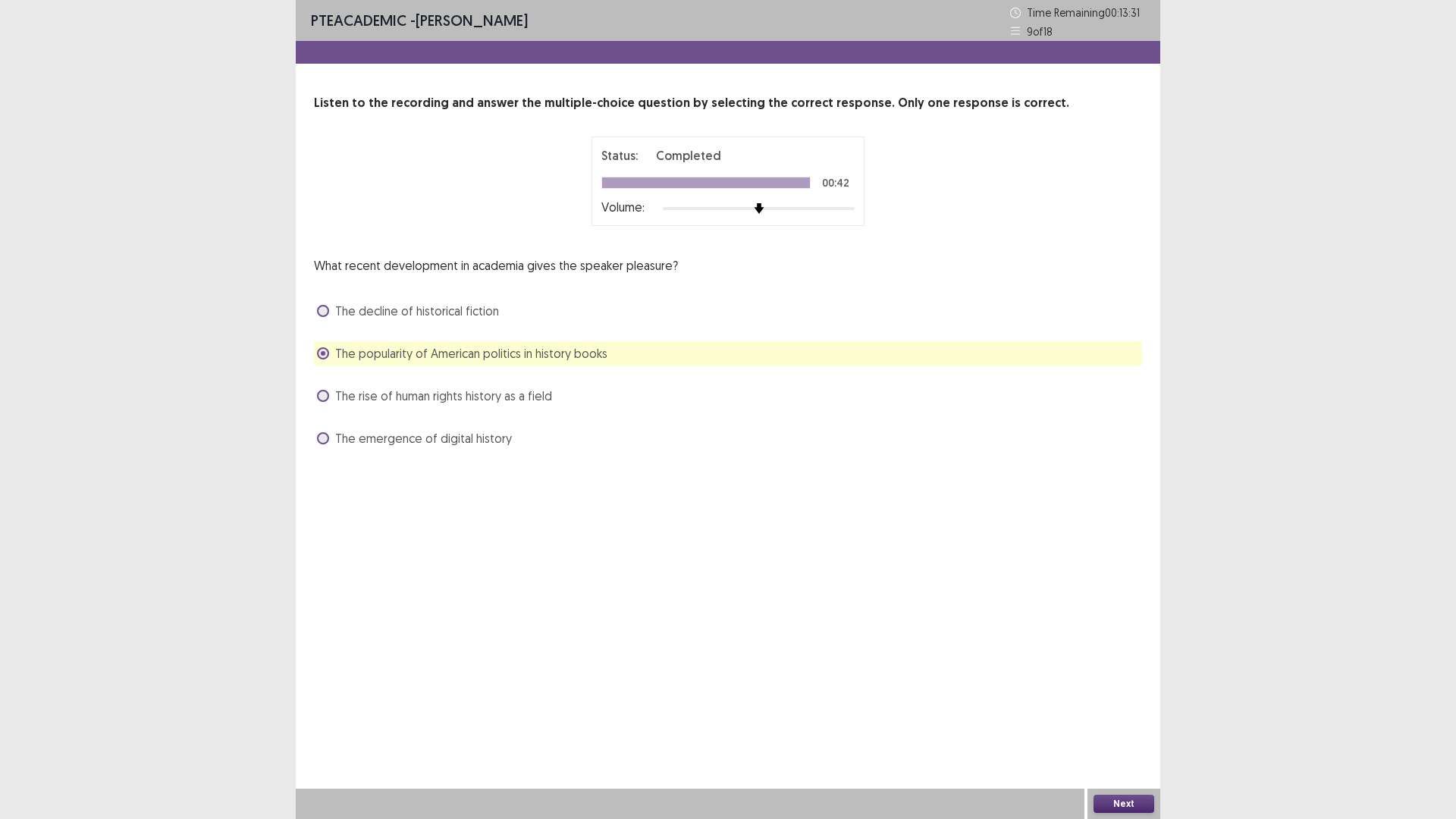
click at [1123, 691] on button "Next" at bounding box center [1124, 804] width 61 height 18
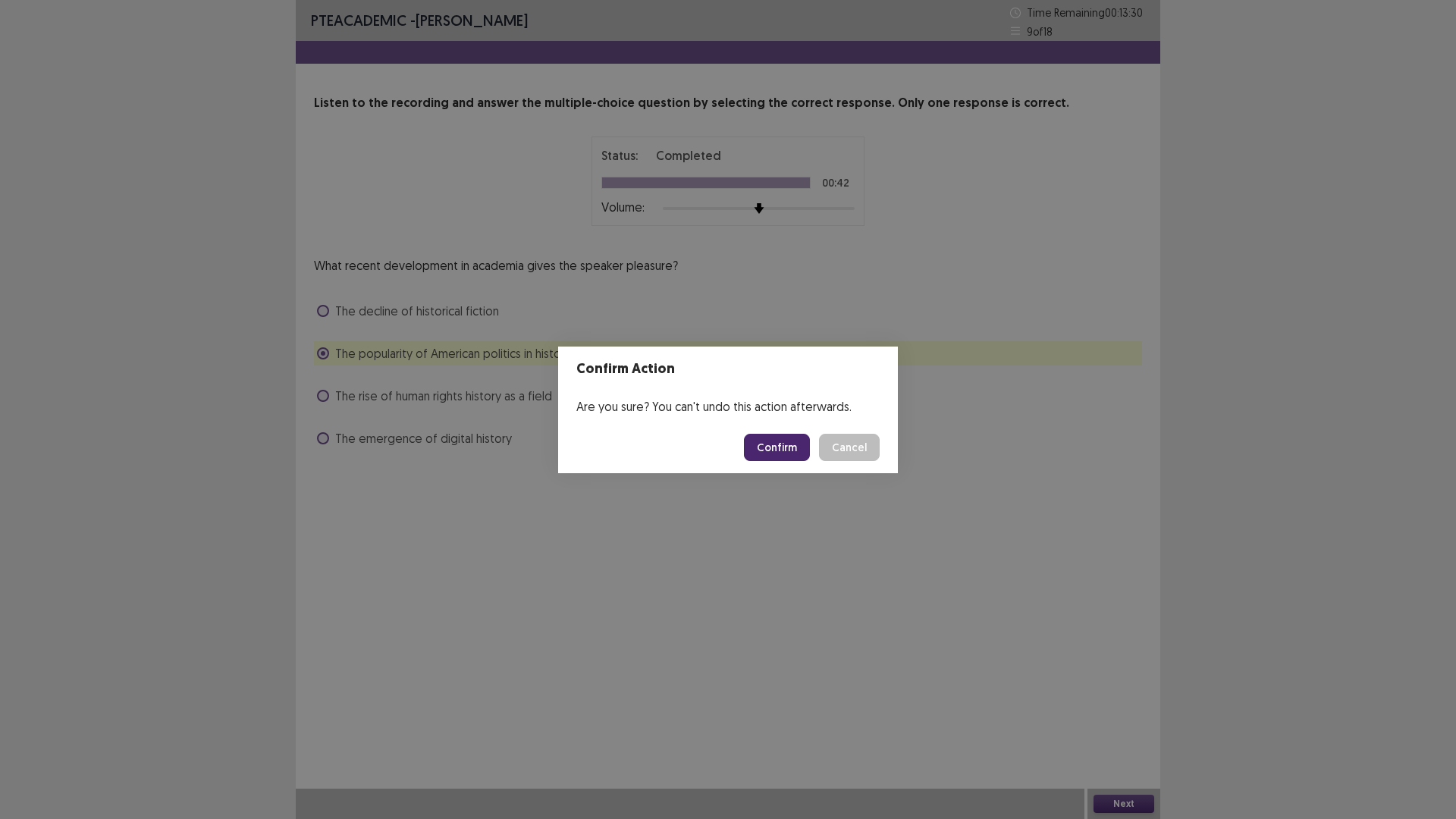
click at [767, 451] on button "Confirm" at bounding box center [777, 448] width 66 height 27
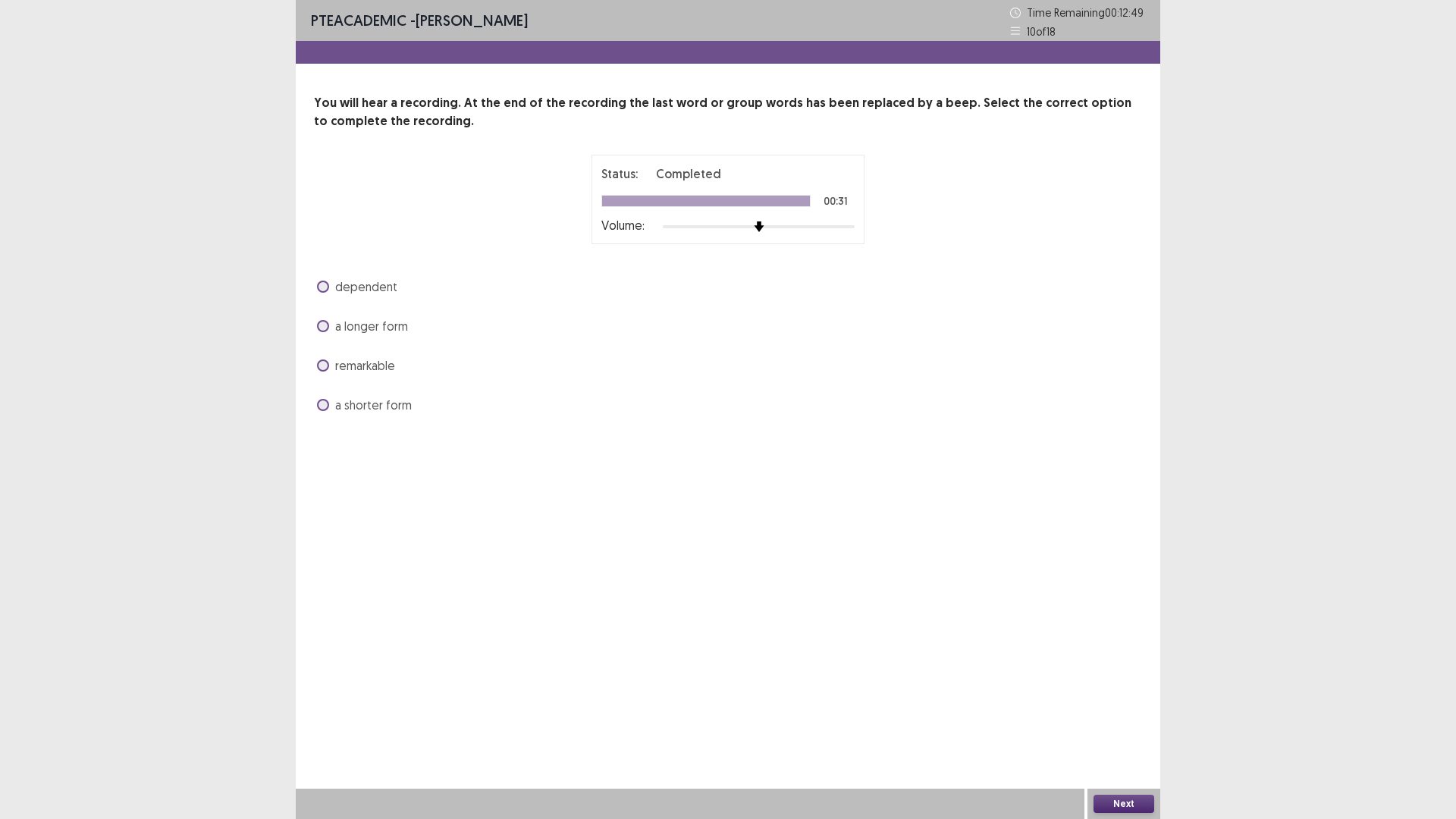
click at [397, 330] on span "a longer form" at bounding box center [371, 326] width 73 height 18
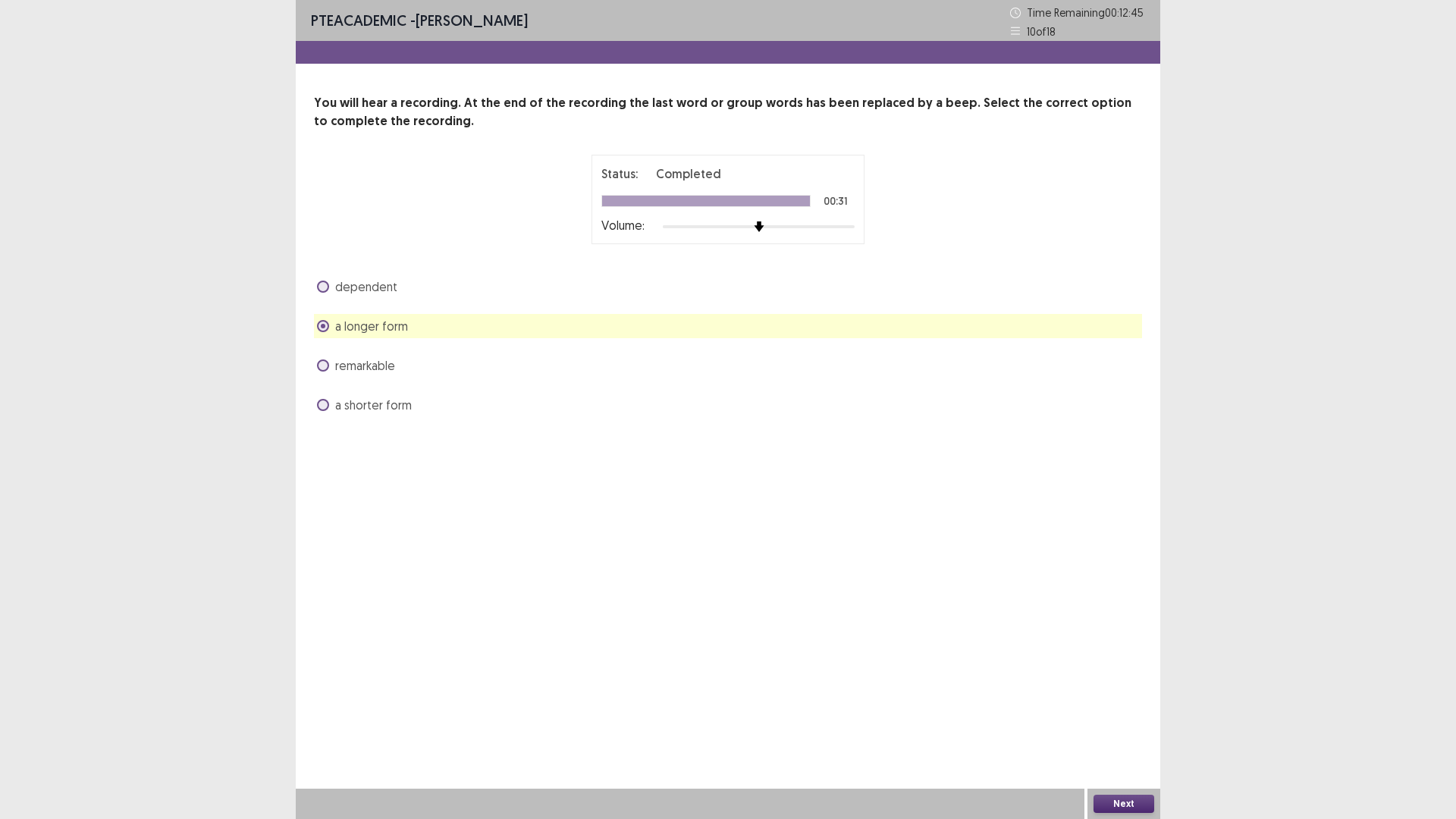
click at [1119, 691] on button "Next" at bounding box center [1124, 804] width 61 height 18
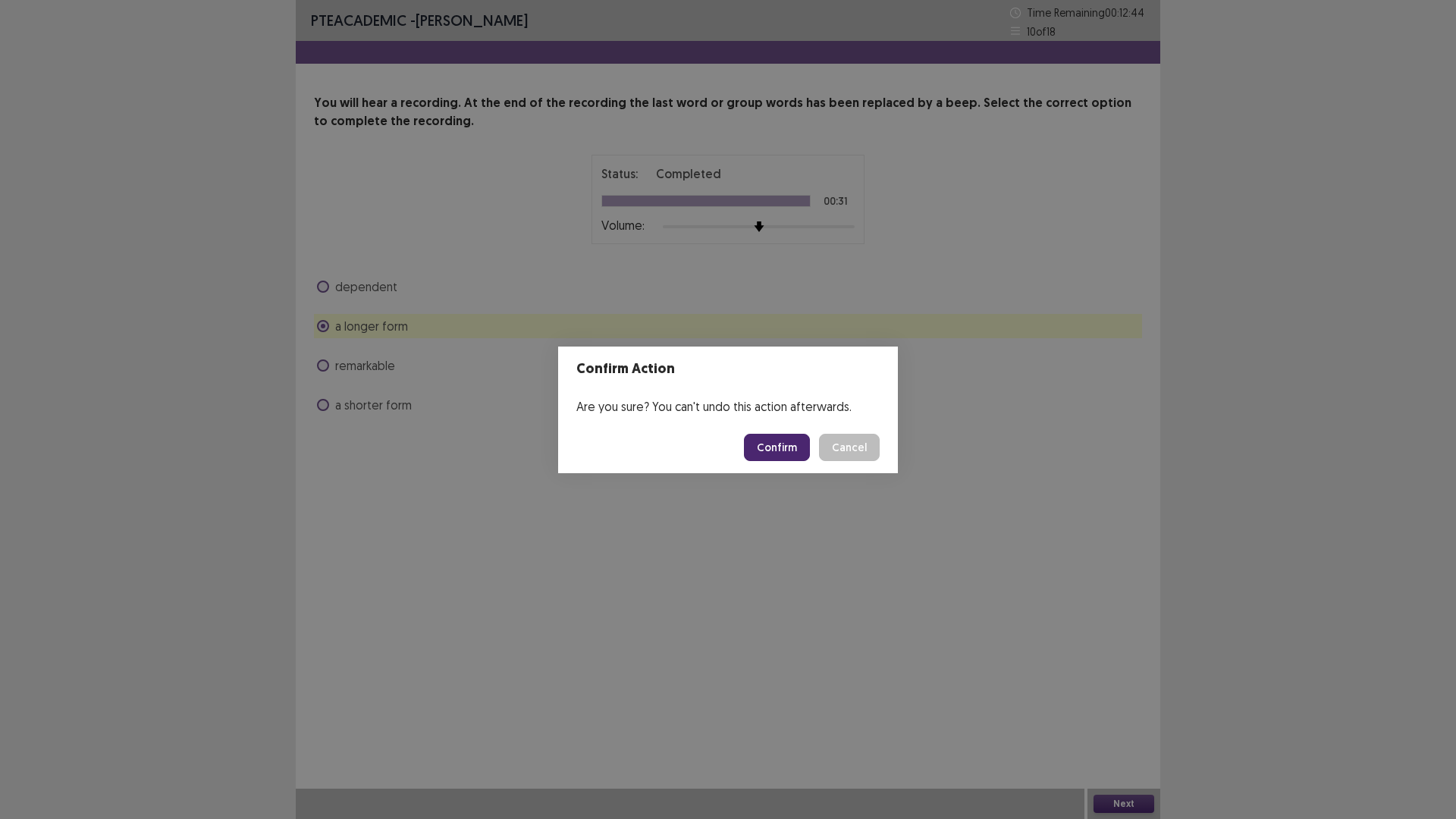
click at [767, 449] on button "Confirm" at bounding box center [777, 448] width 66 height 27
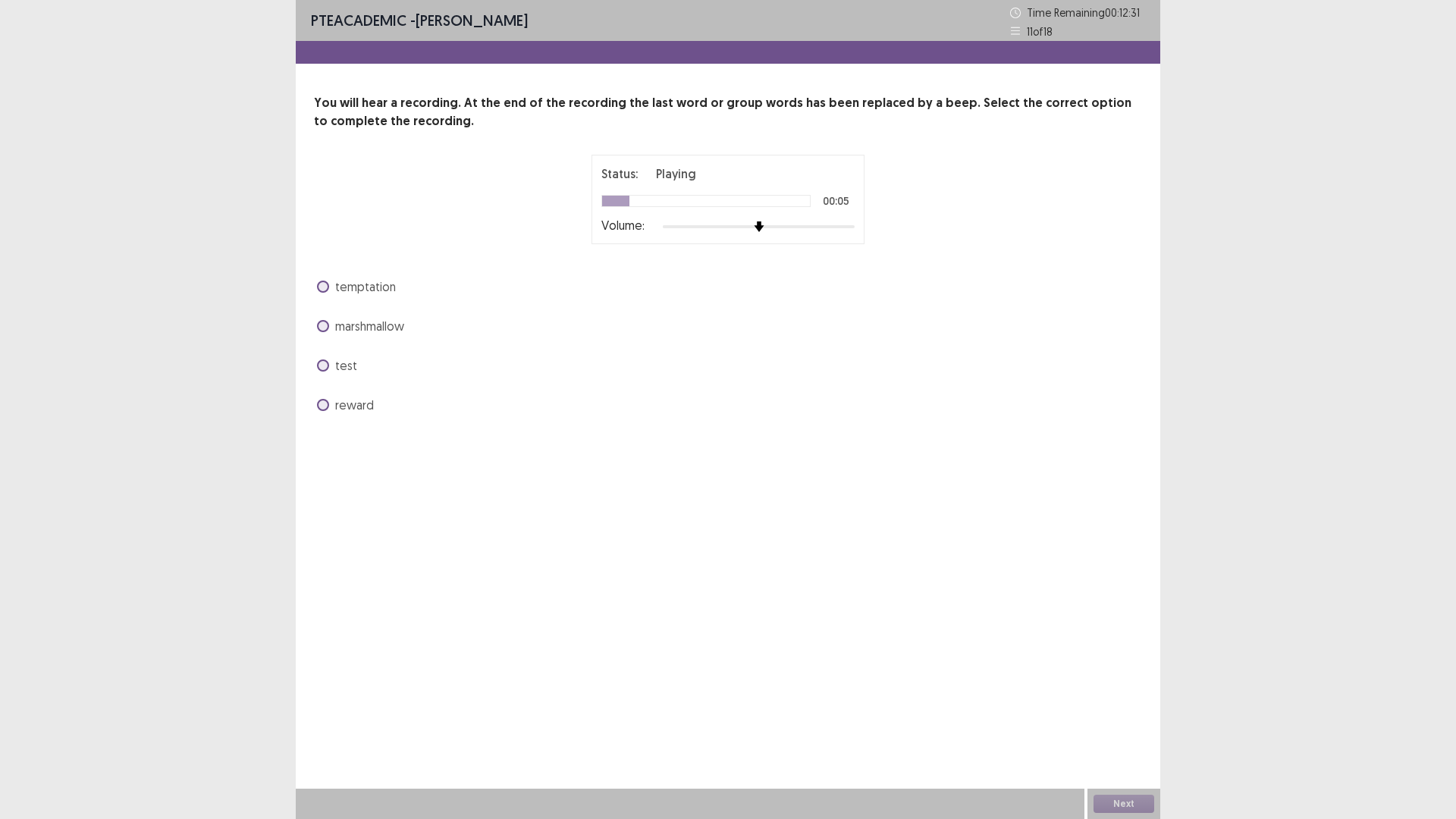
click at [404, 329] on span "marshmallow" at bounding box center [369, 326] width 69 height 18
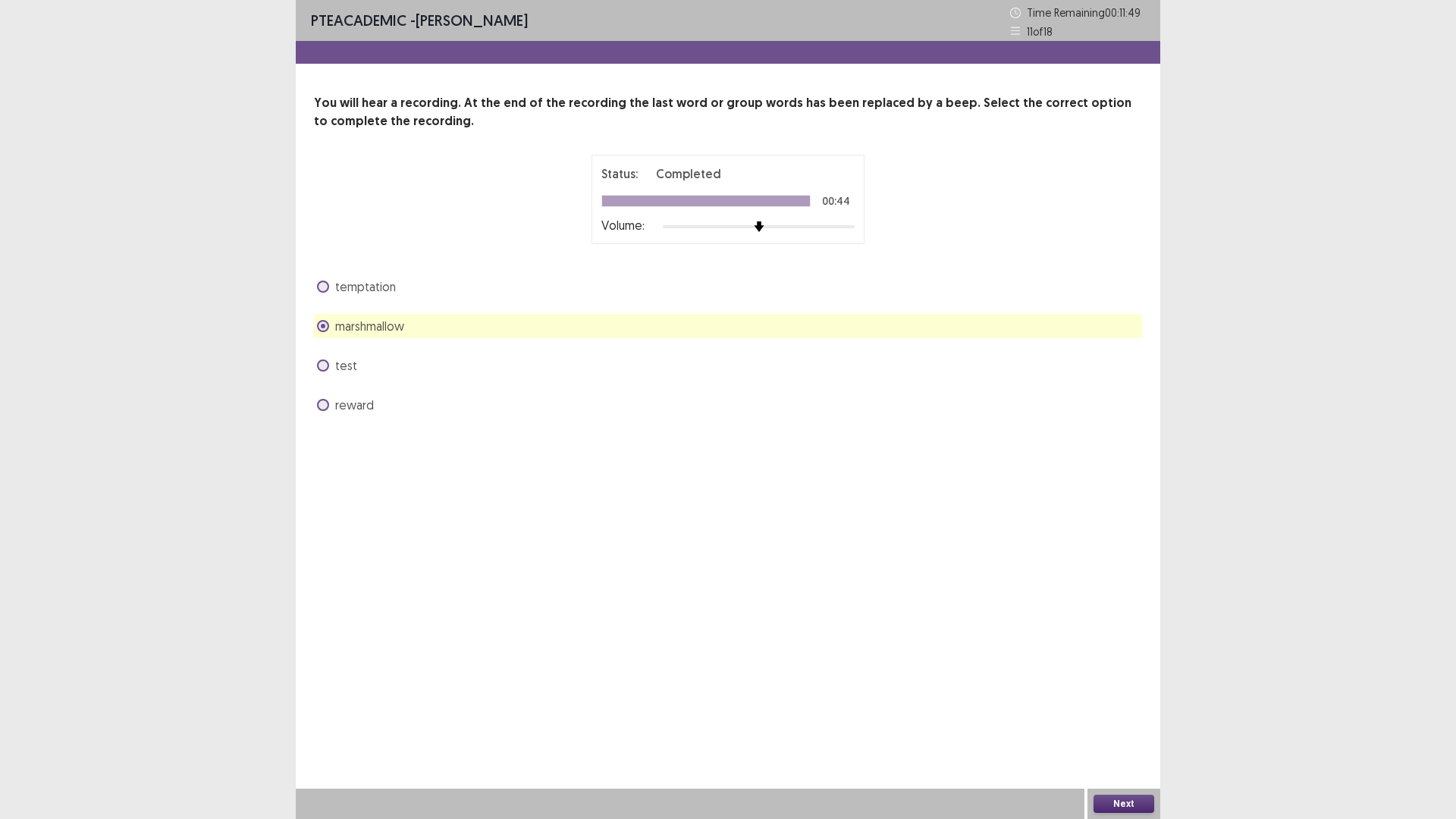
click at [1118, 691] on button "Next" at bounding box center [1124, 804] width 61 height 18
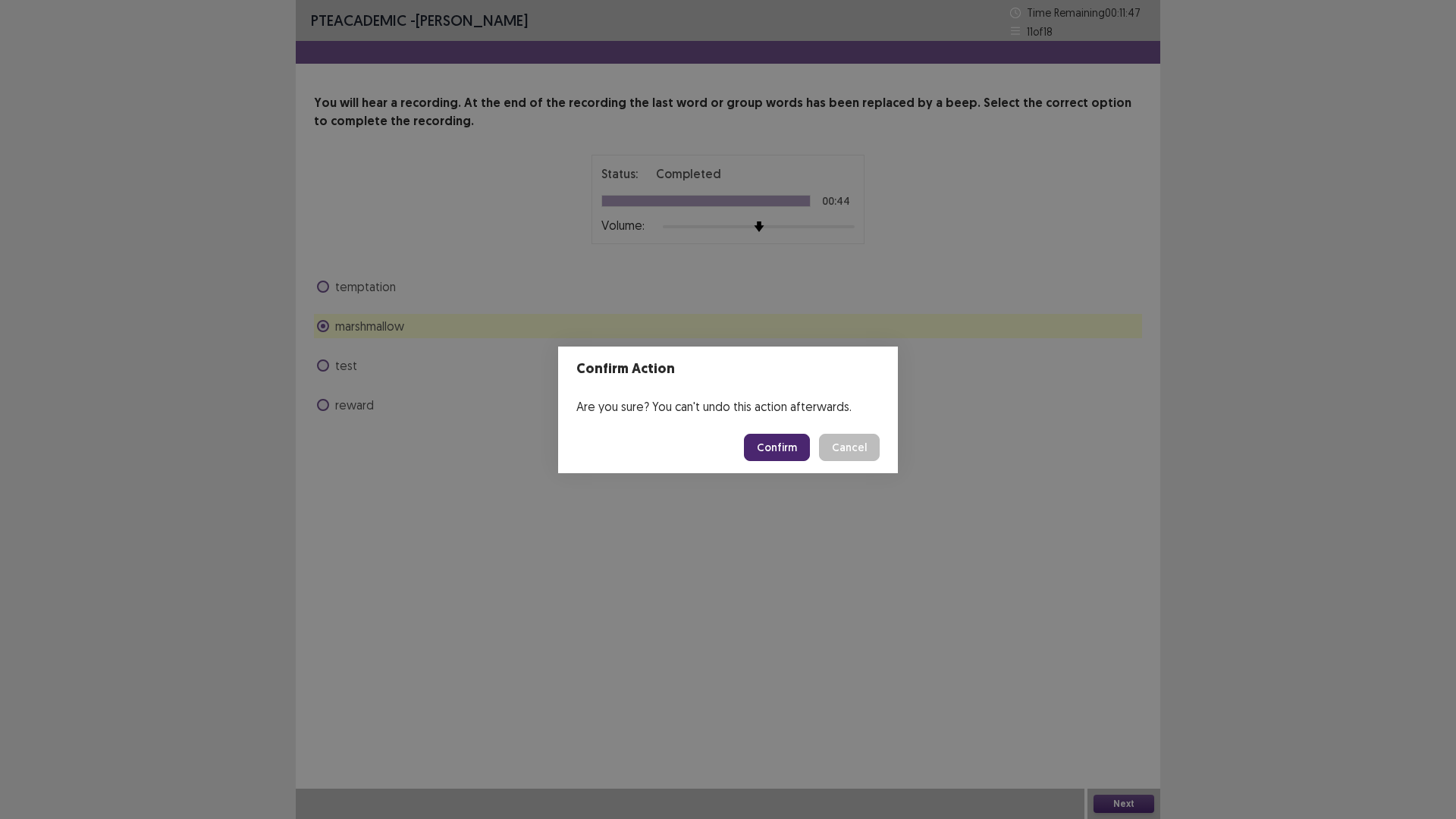
click at [790, 445] on button "Confirm" at bounding box center [777, 448] width 66 height 27
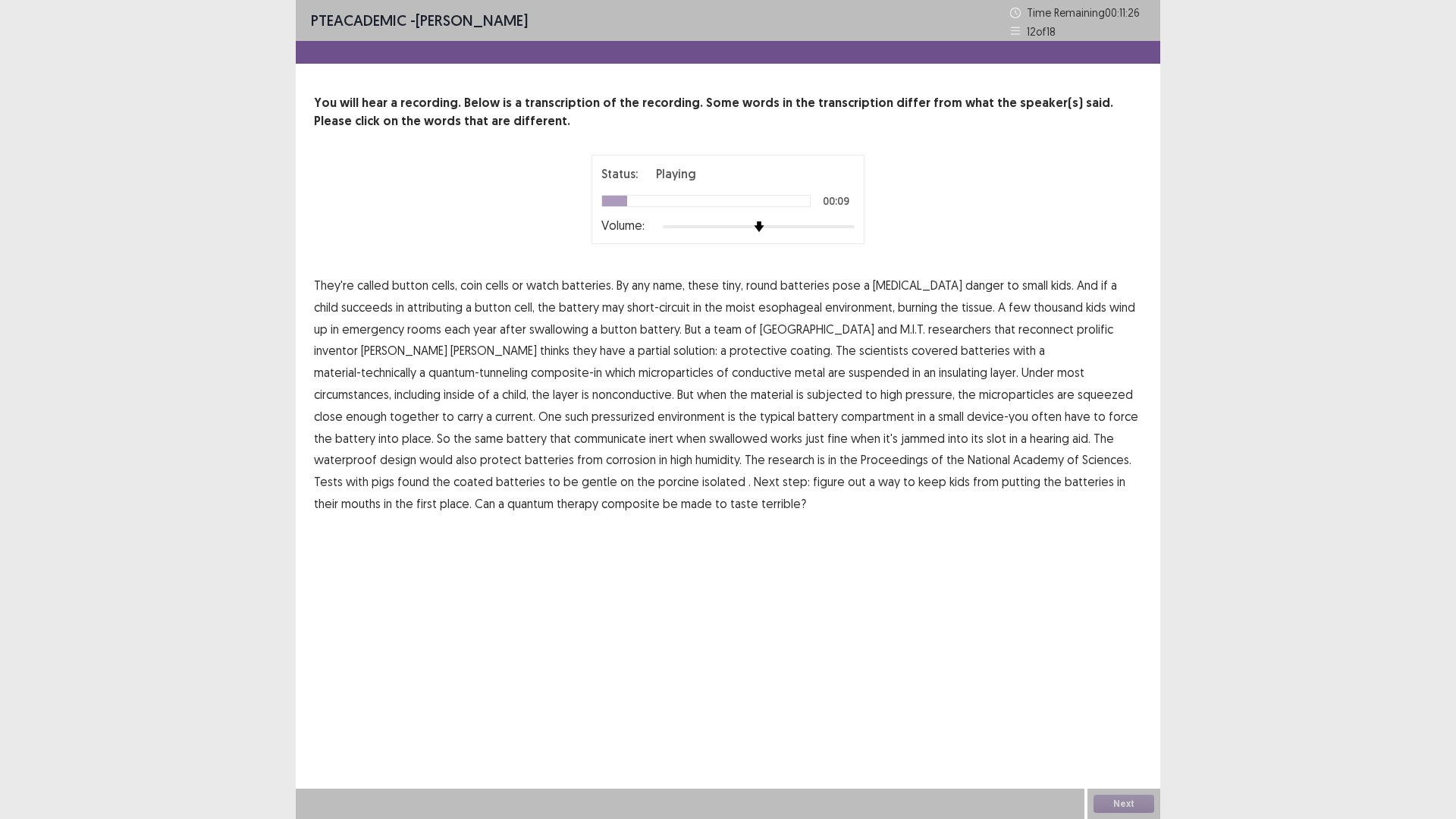
click at [428, 307] on span "attributing" at bounding box center [435, 307] width 56 height 18
click at [646, 429] on span "communicate" at bounding box center [610, 438] width 72 height 18
click at [702, 483] on span "isolated" at bounding box center [724, 481] width 44 height 18
click at [658, 481] on span "porcine" at bounding box center [678, 481] width 41 height 18
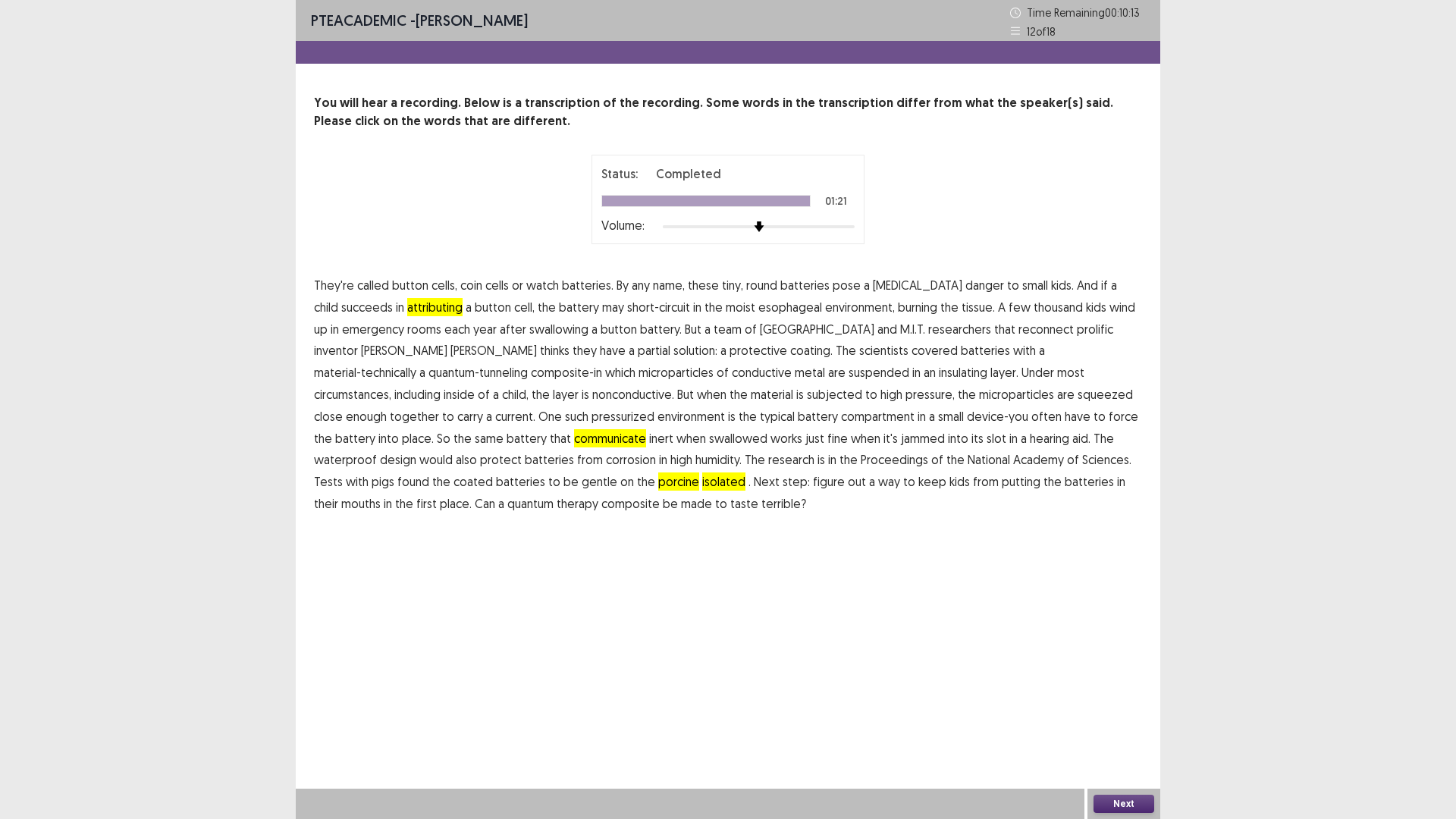
click at [761, 509] on span "terrible?" at bounding box center [784, 504] width 44 height 18
click at [1117, 691] on button "Next" at bounding box center [1124, 804] width 61 height 18
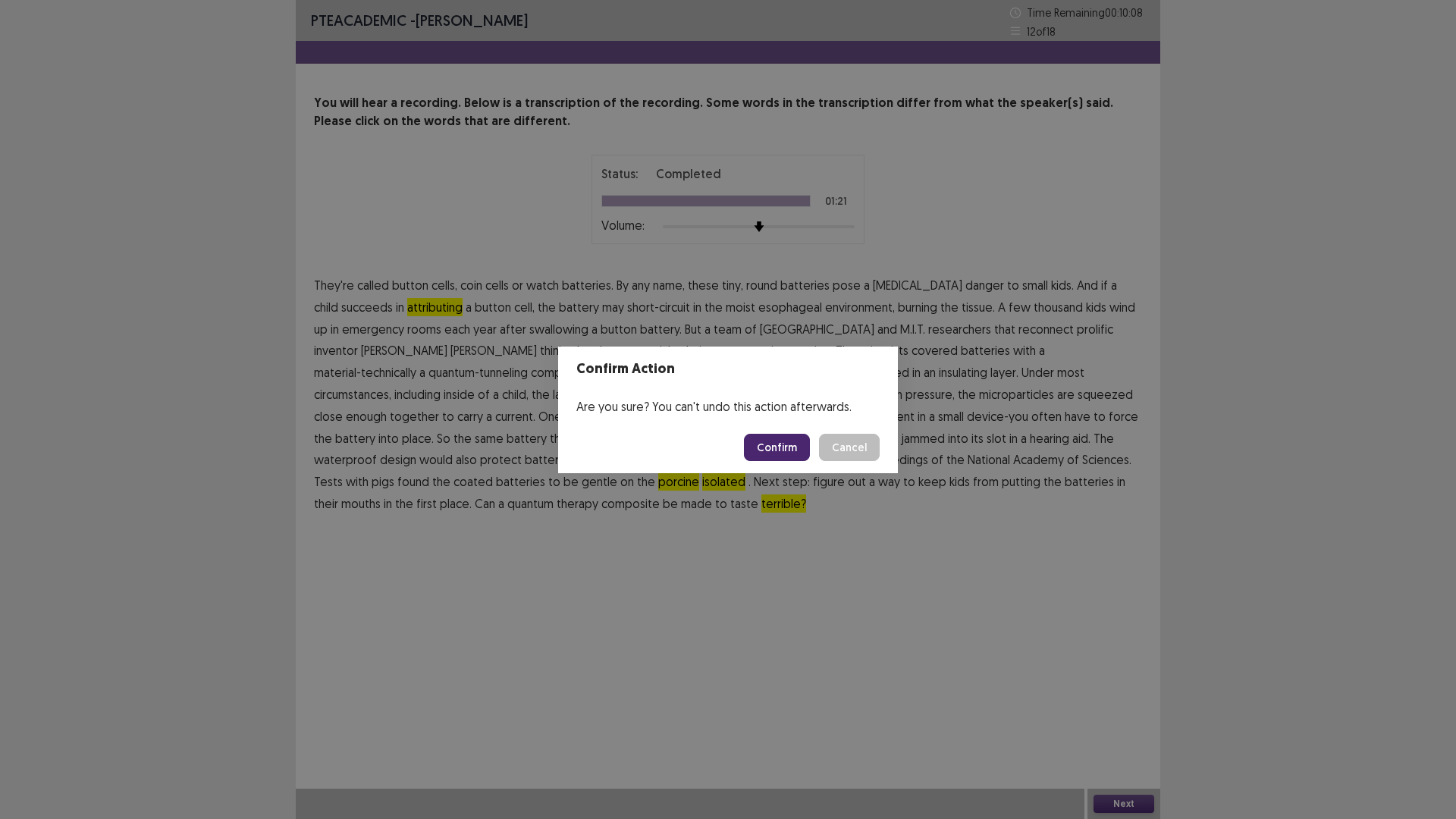
click at [770, 448] on button "Confirm" at bounding box center [777, 448] width 66 height 27
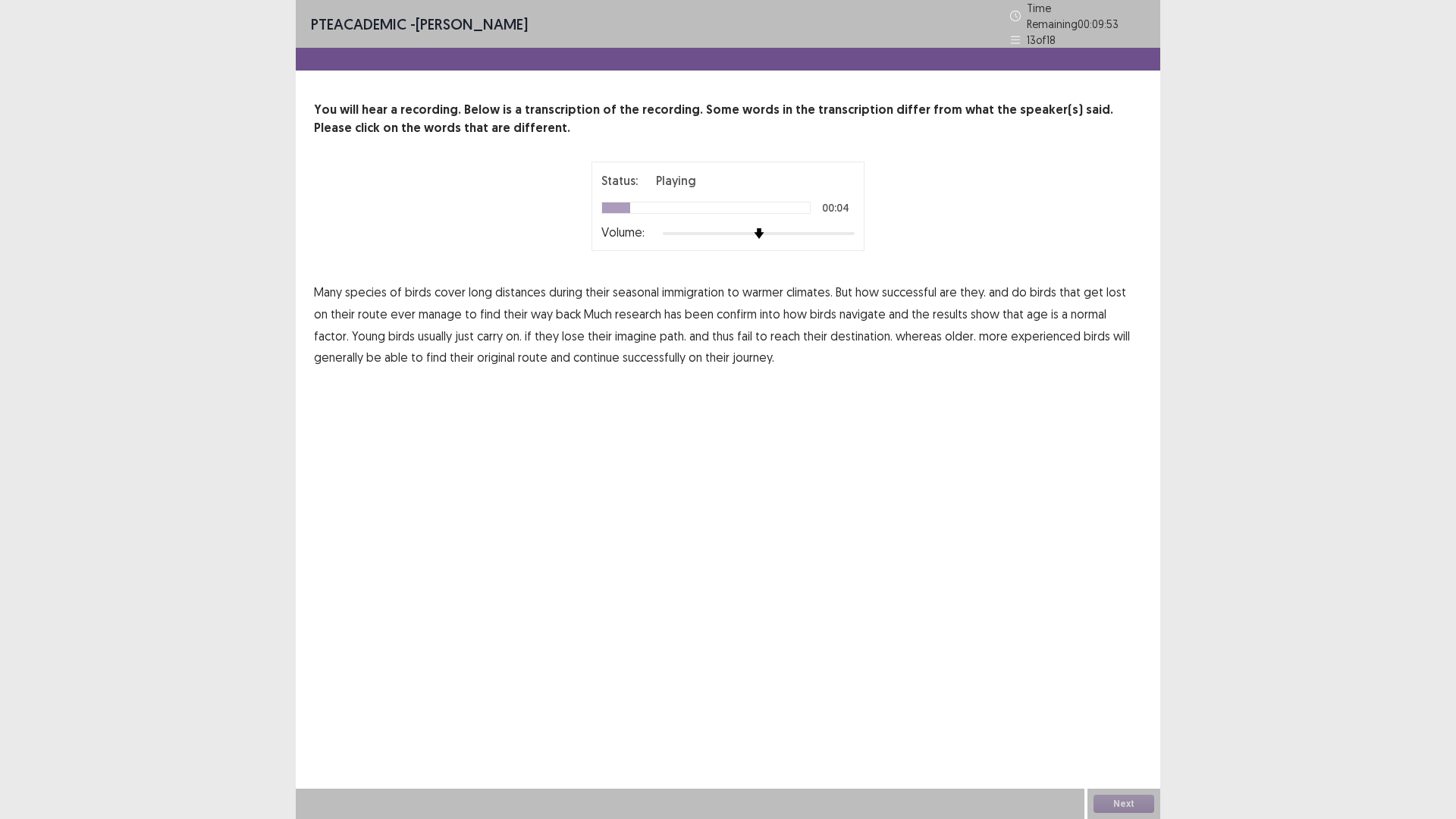
click at [708, 286] on span "immigration" at bounding box center [693, 292] width 62 height 18
click at [719, 309] on span "confirm" at bounding box center [737, 314] width 40 height 18
click at [1083, 305] on span "normal" at bounding box center [1089, 314] width 36 height 18
click at [615, 328] on span "imagine" at bounding box center [636, 335] width 42 height 18
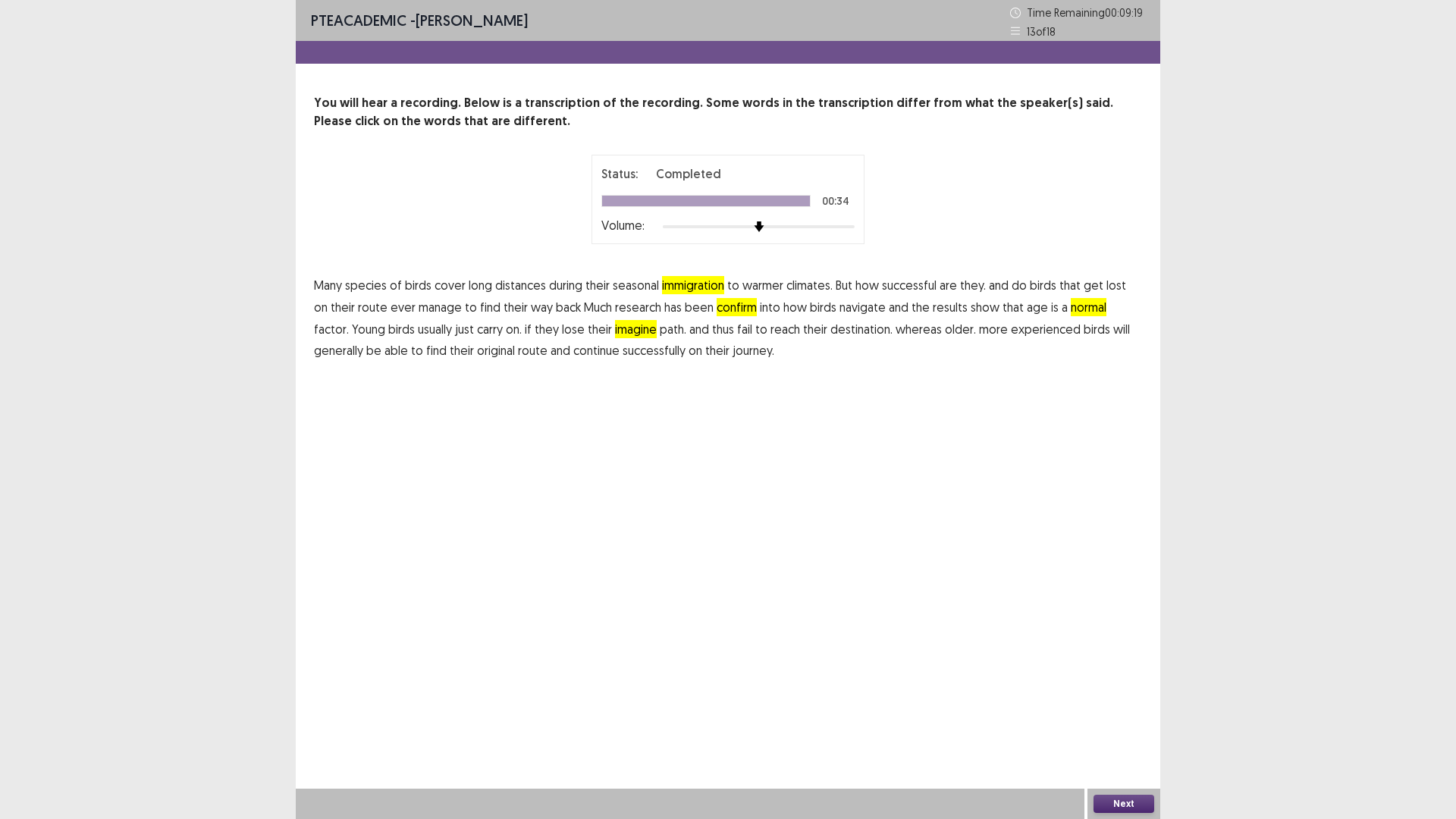
click at [1120, 691] on button "Next" at bounding box center [1124, 804] width 61 height 18
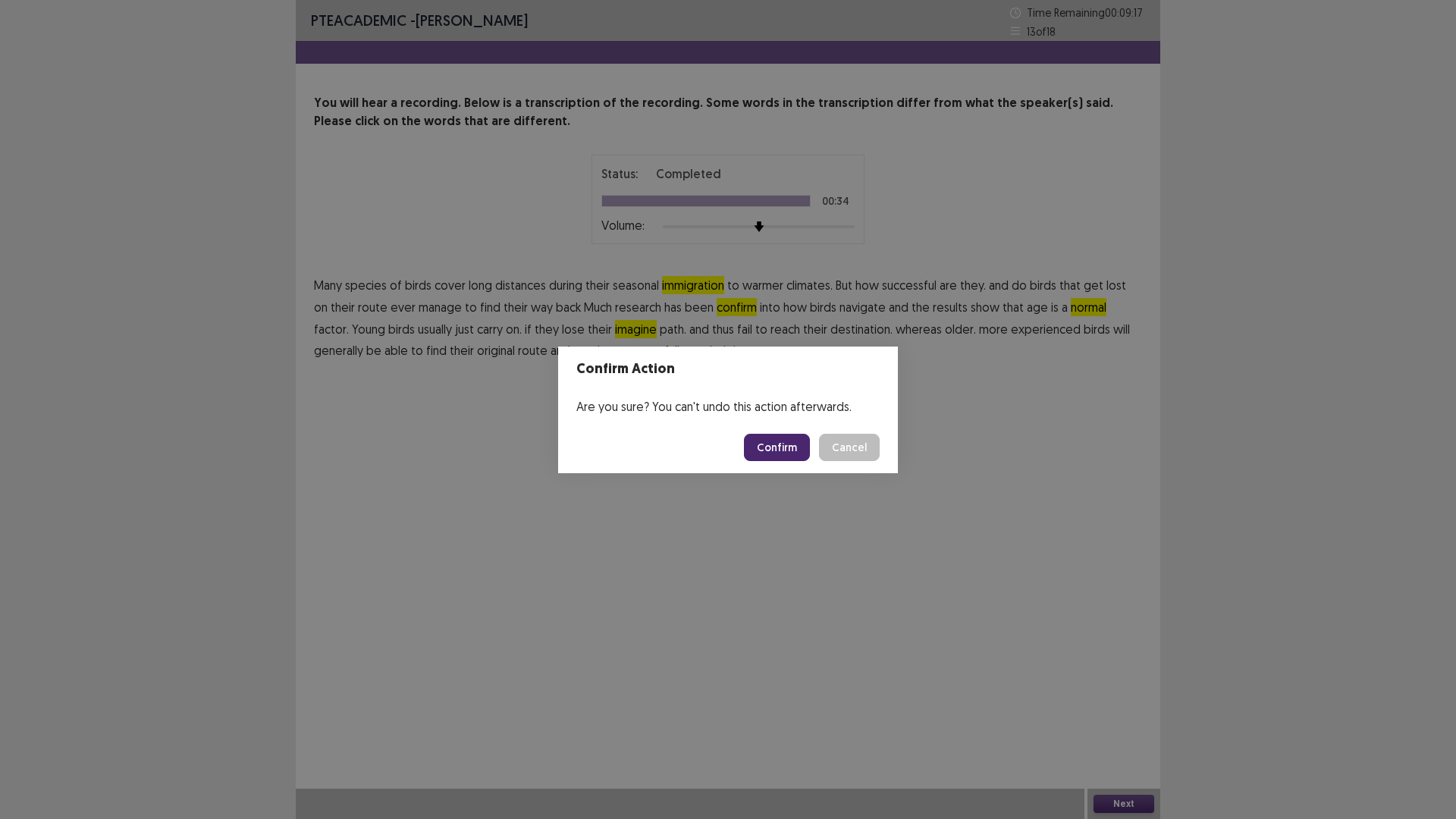
click at [783, 455] on button "Confirm" at bounding box center [777, 448] width 66 height 27
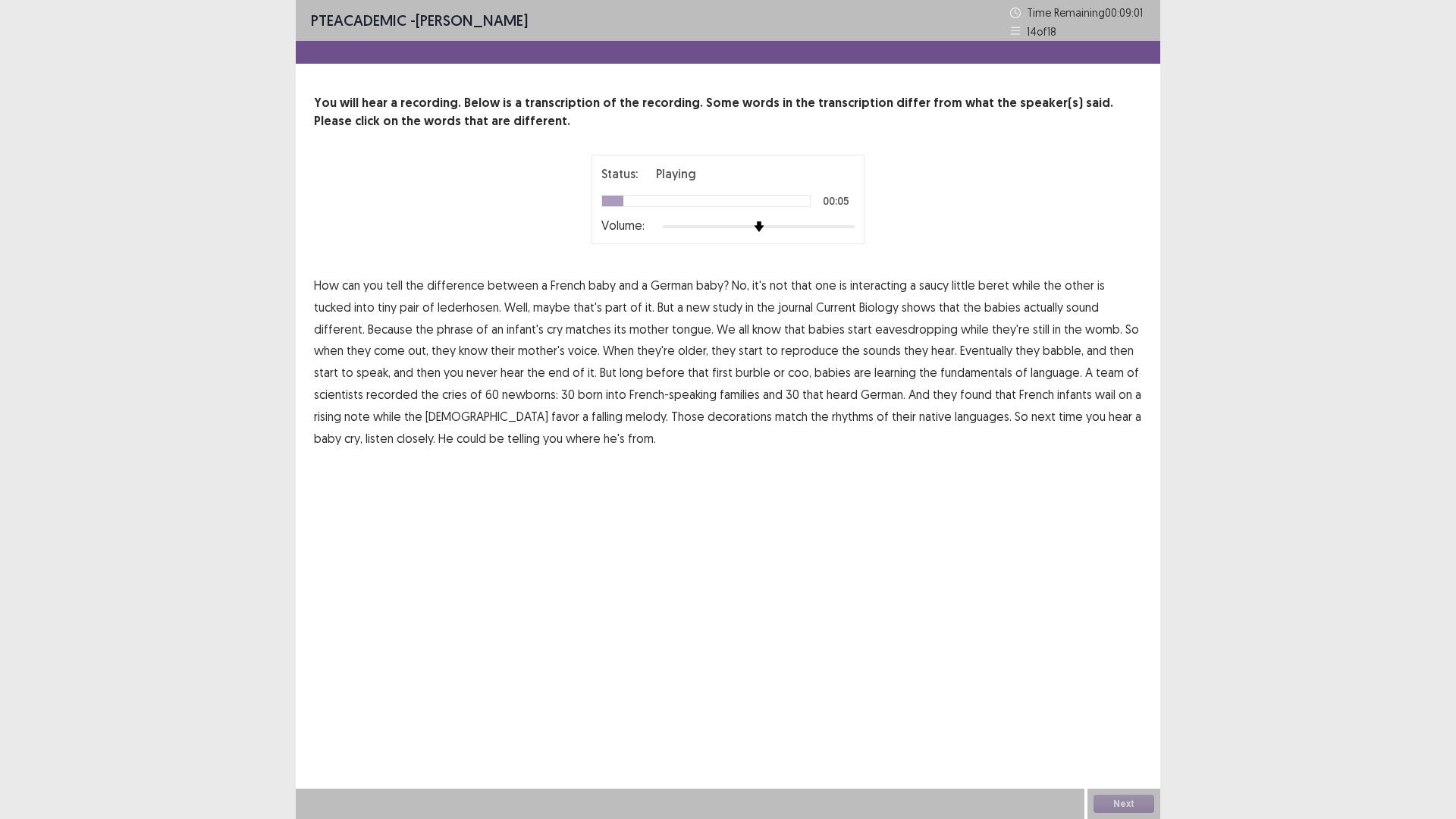
click at [889, 292] on span "interacting" at bounding box center [878, 285] width 57 height 18
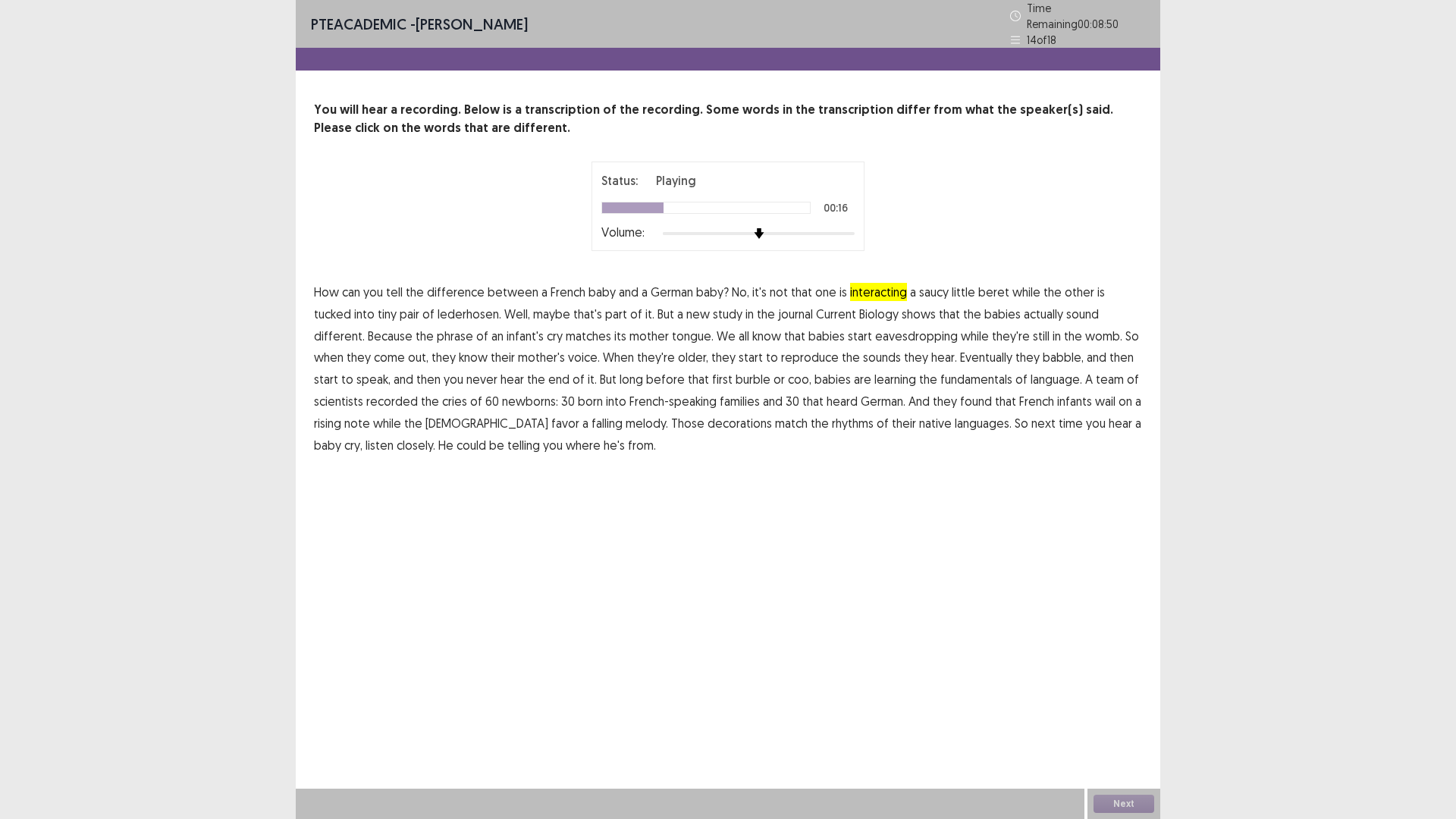
click at [437, 328] on span "phrase" at bounding box center [455, 335] width 37 height 18
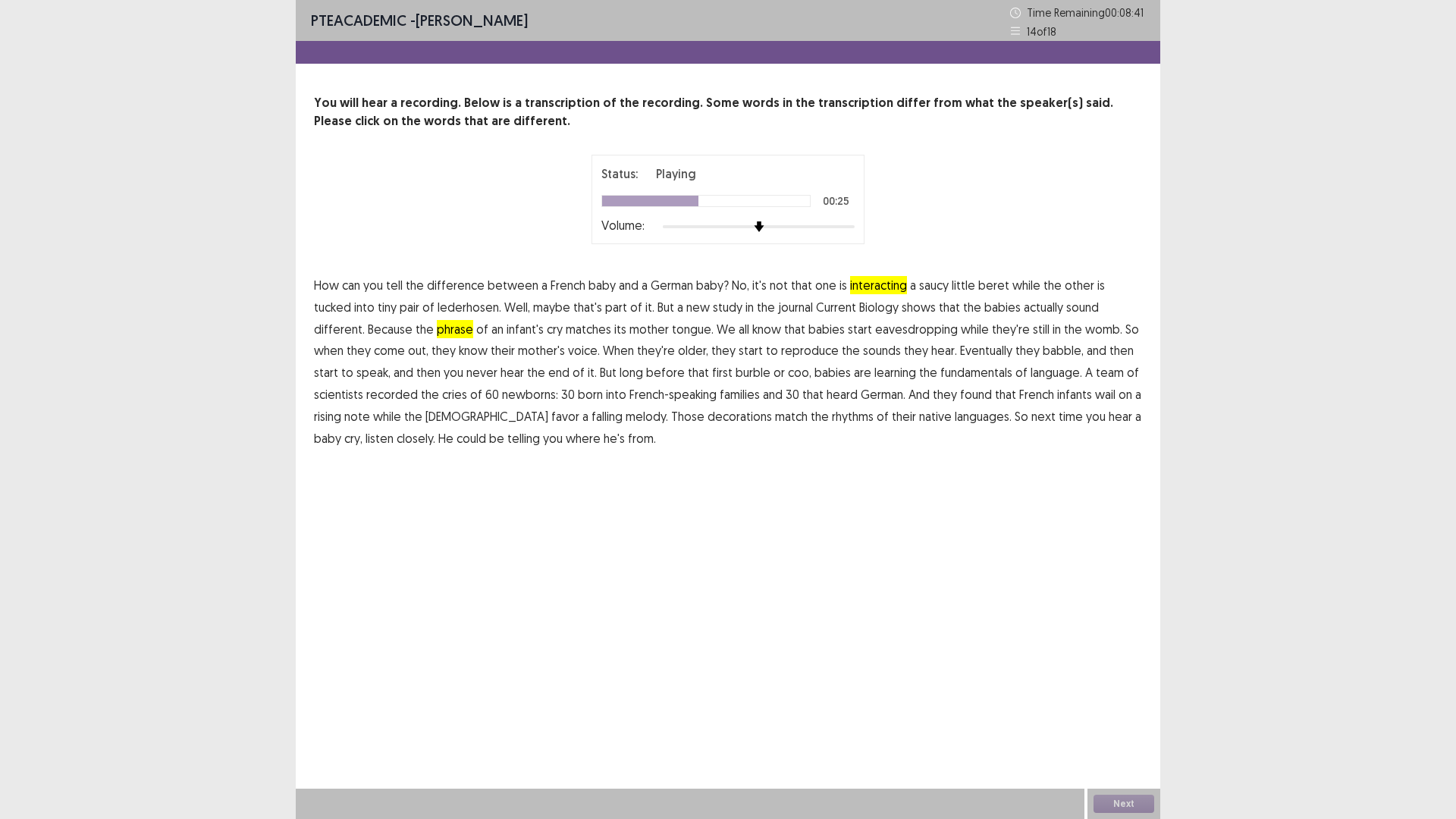
click at [781, 345] on span "reproduce" at bounding box center [809, 350] width 57 height 18
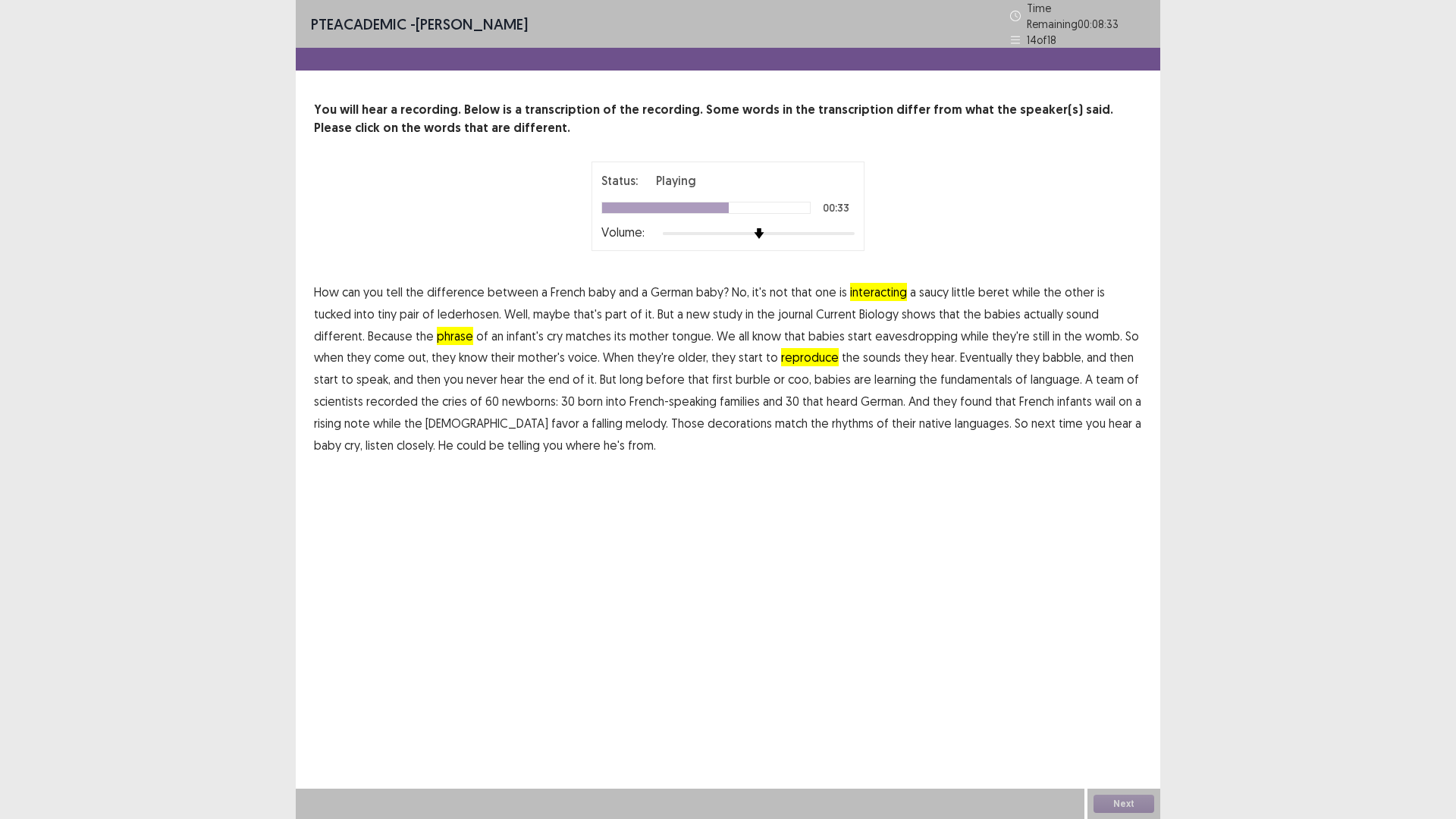
click at [940, 378] on span "fundamentals" at bounding box center [976, 379] width 72 height 18
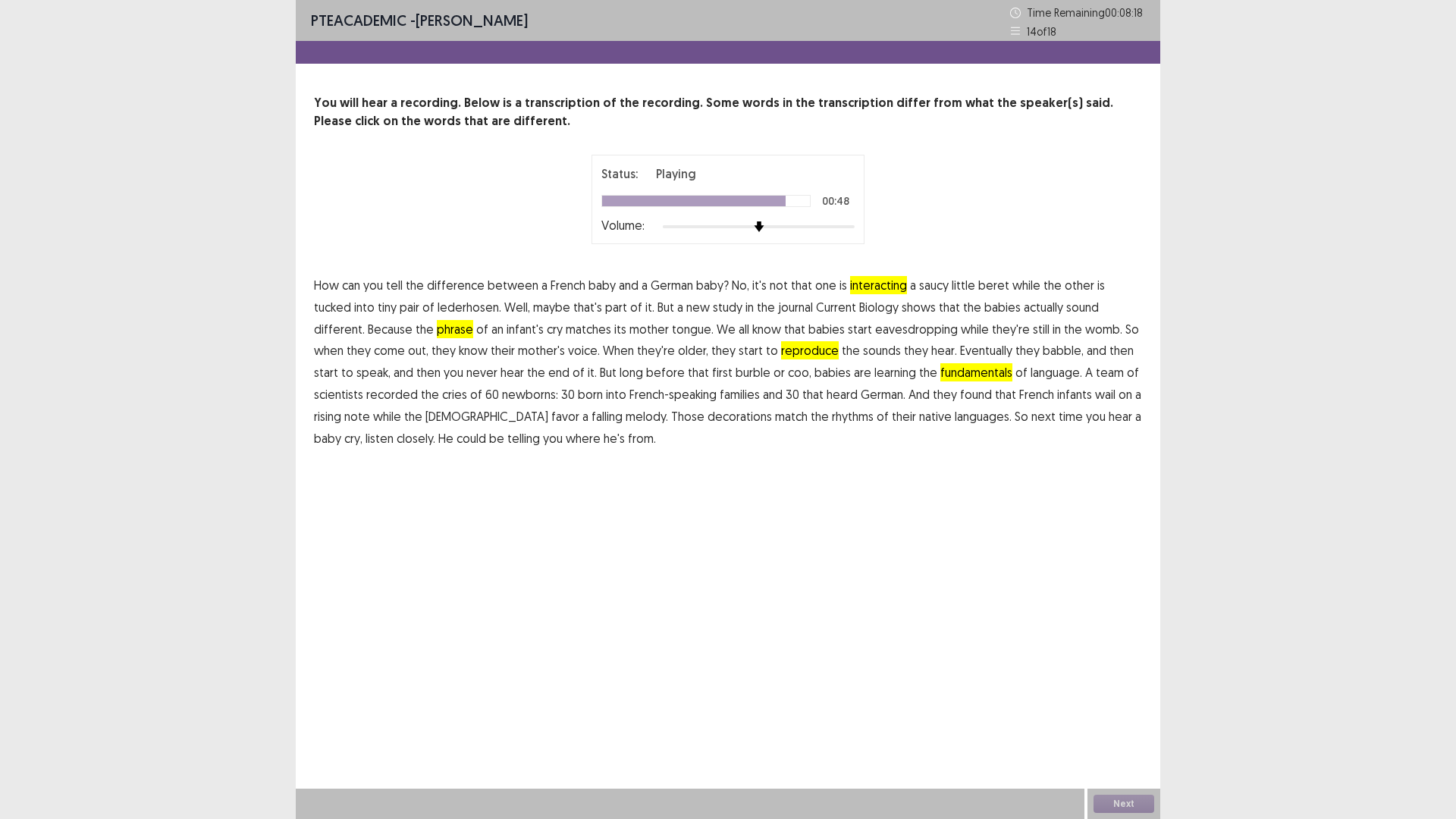
click at [707, 414] on span "decorations" at bounding box center [739, 416] width 64 height 18
click at [1135, 691] on button "Next" at bounding box center [1124, 804] width 61 height 18
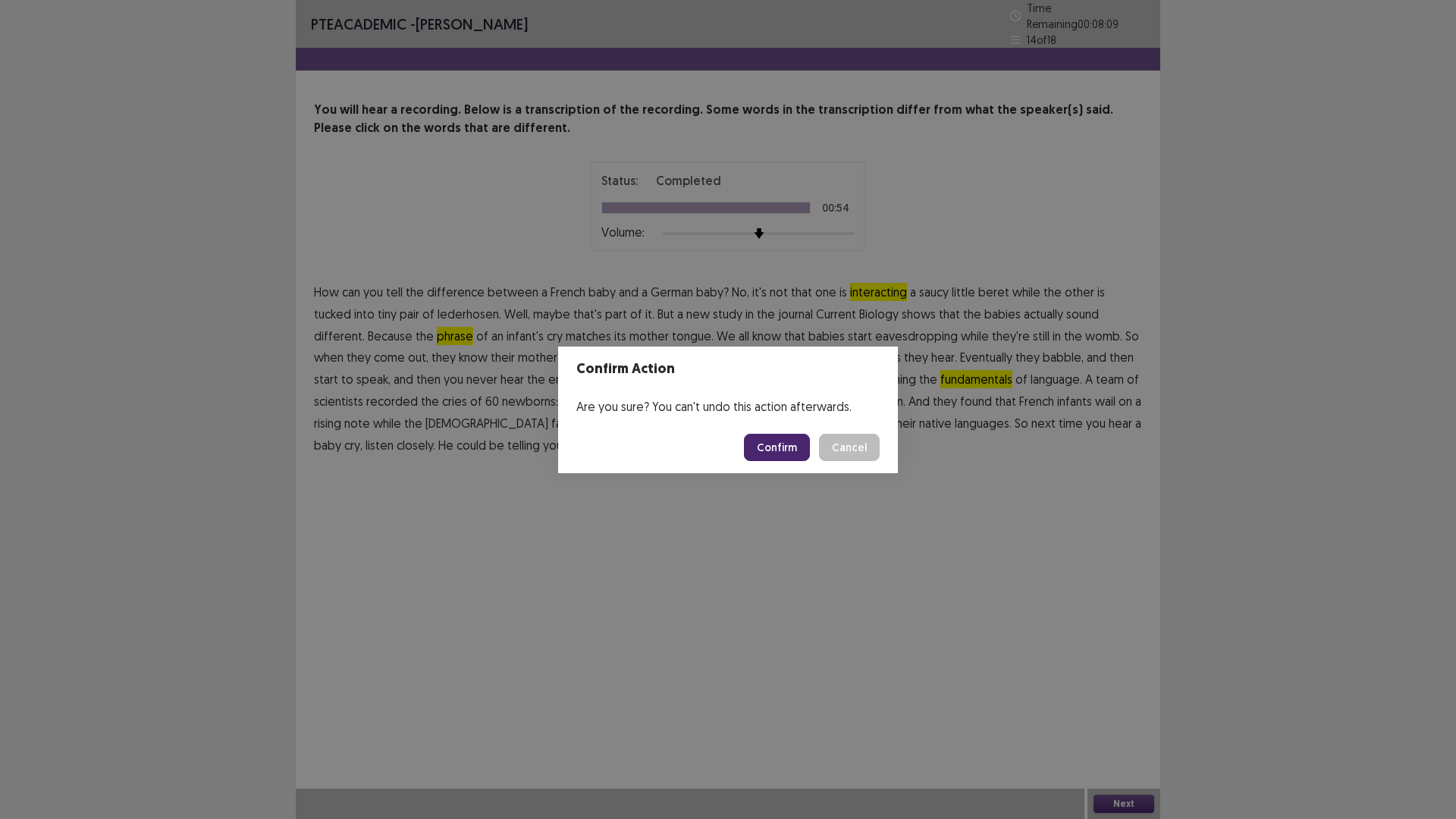
click at [772, 445] on button "Confirm" at bounding box center [777, 448] width 66 height 27
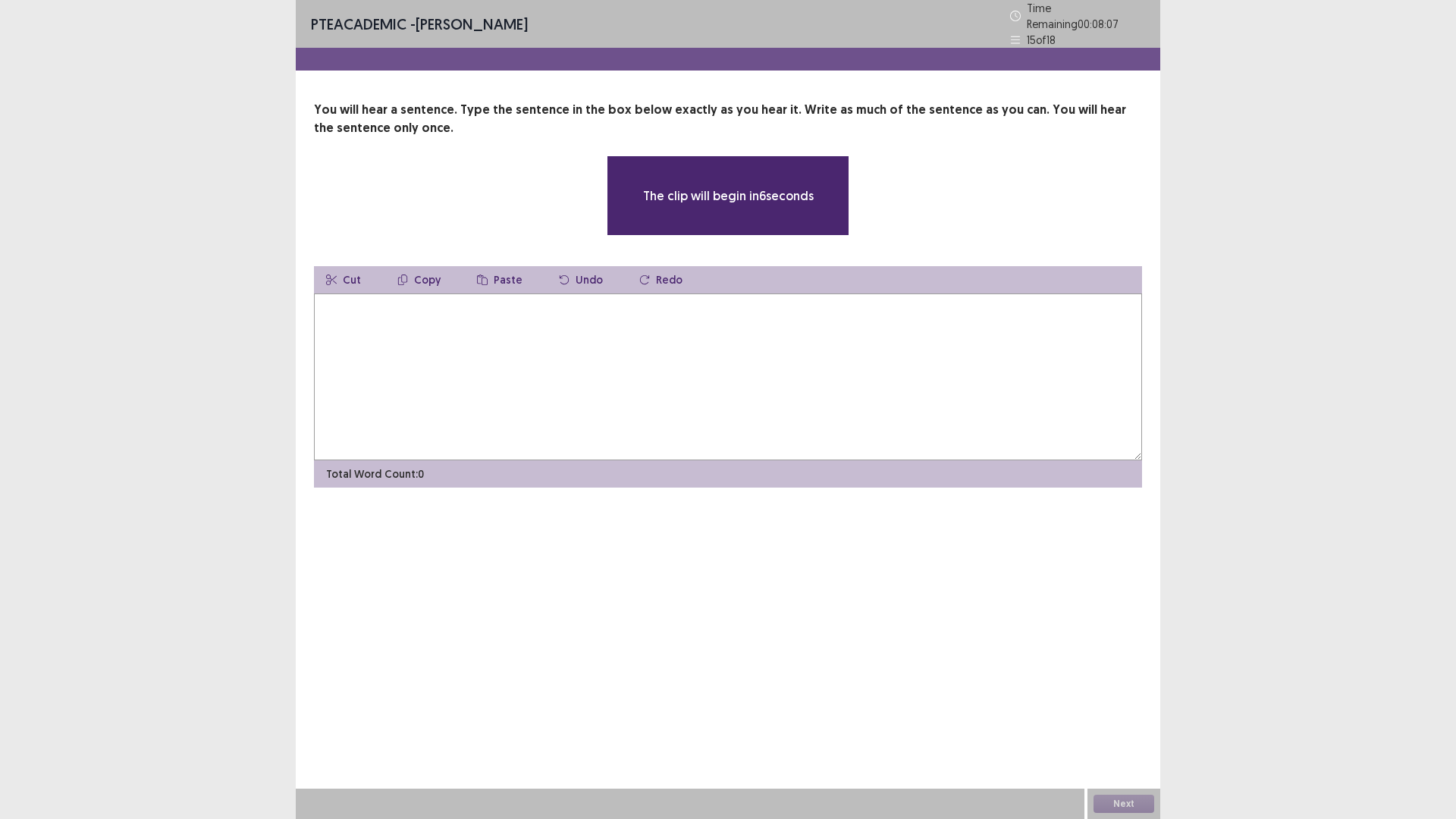
click at [782, 333] on textarea at bounding box center [727, 376] width 828 height 167
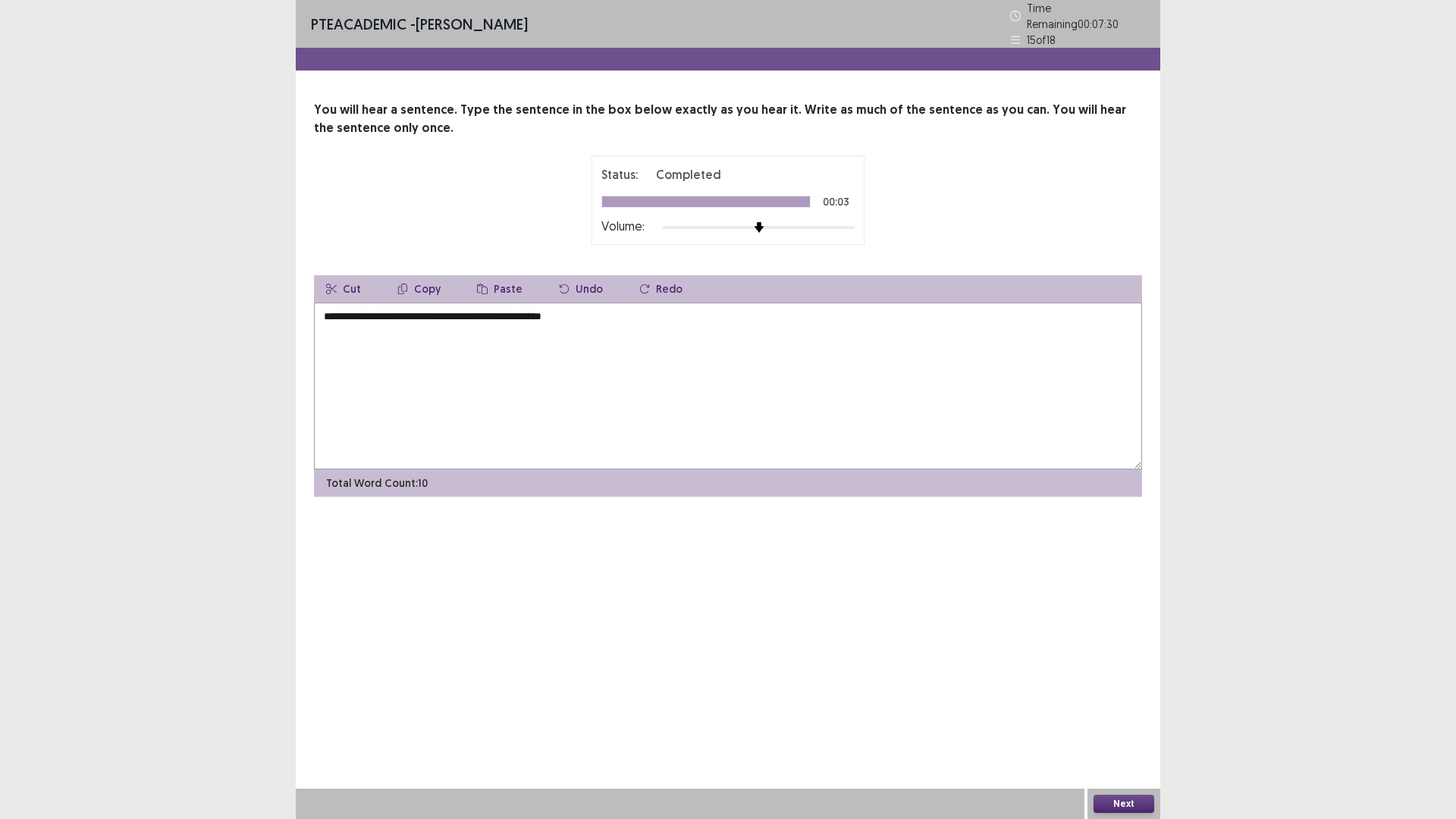
type textarea "**********"
click at [1122, 691] on button "Next" at bounding box center [1124, 804] width 61 height 18
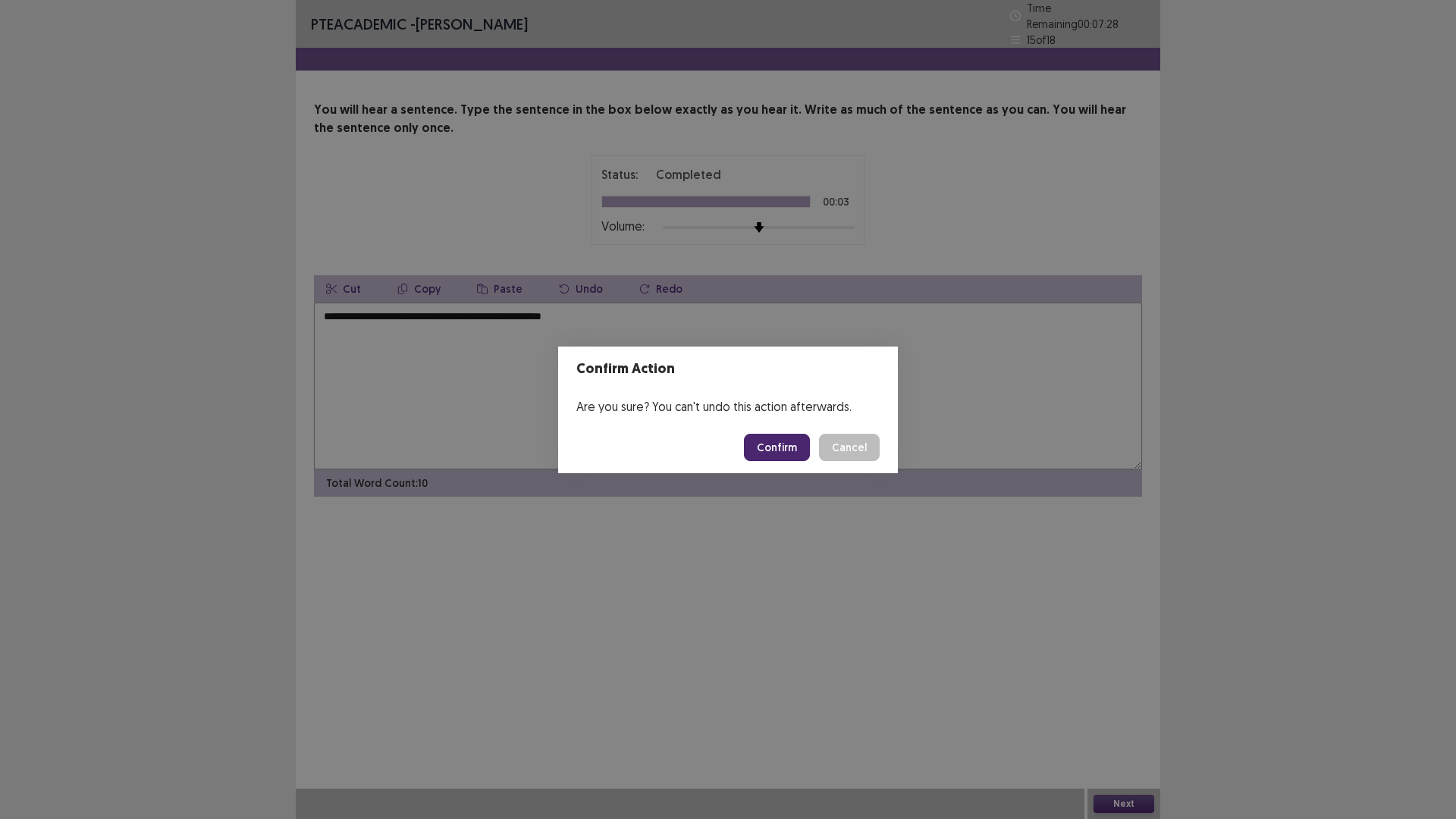
click at [778, 457] on button "Confirm" at bounding box center [777, 448] width 66 height 27
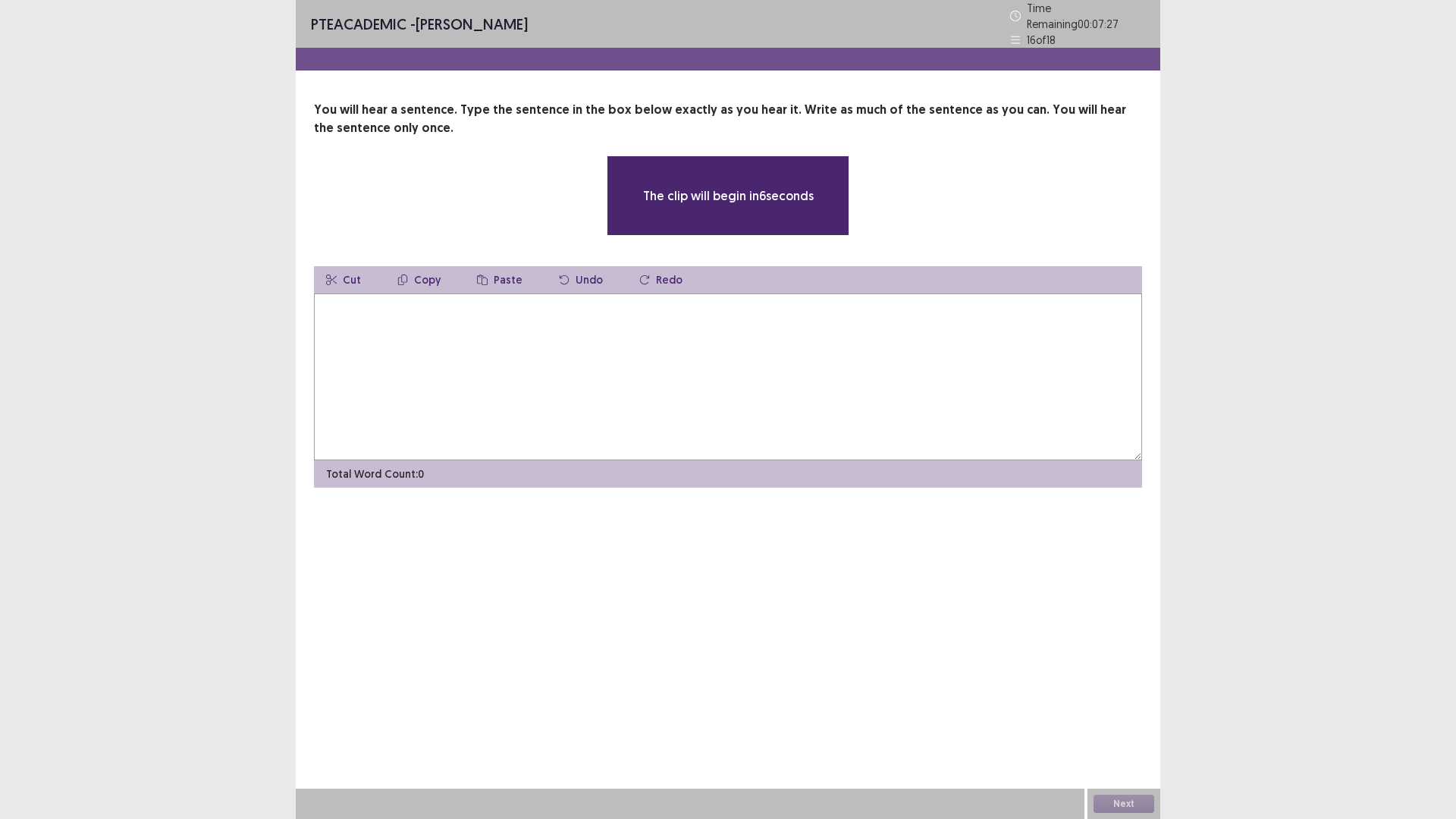
click at [730, 359] on textarea at bounding box center [727, 376] width 828 height 167
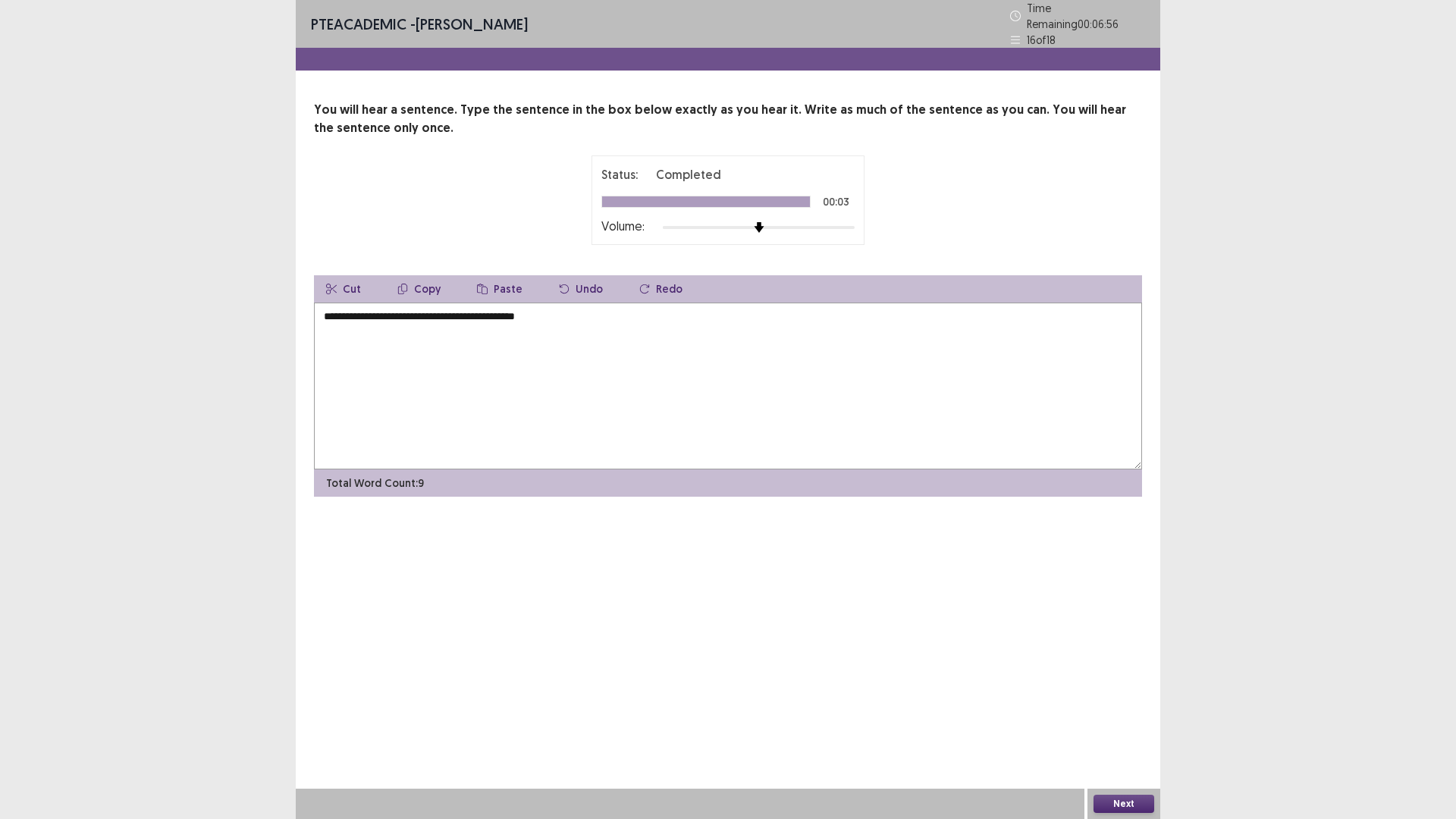
type textarea "**********"
click at [1118, 691] on button "Next" at bounding box center [1124, 804] width 61 height 18
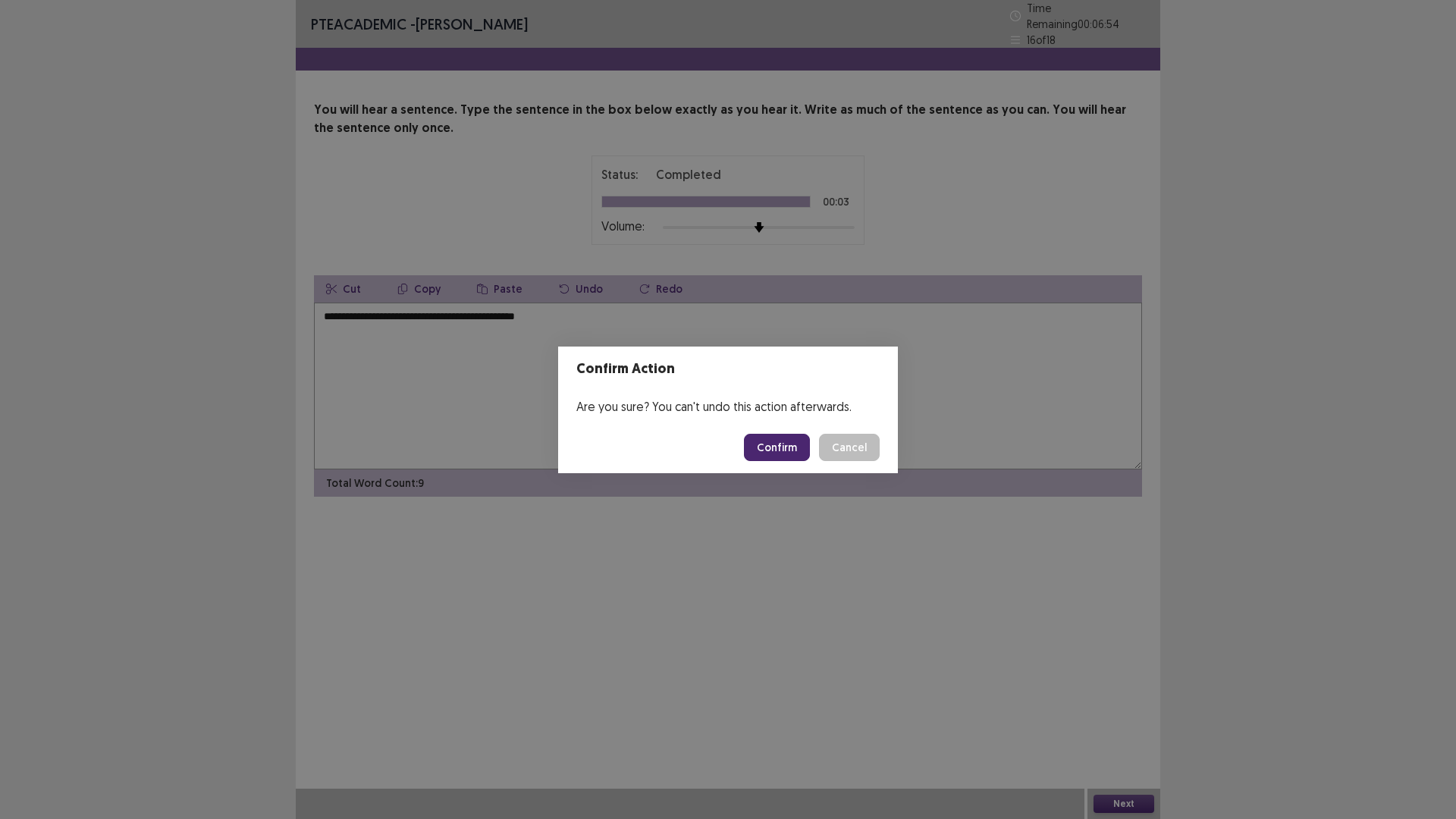
click at [784, 451] on button "Confirm" at bounding box center [777, 448] width 66 height 27
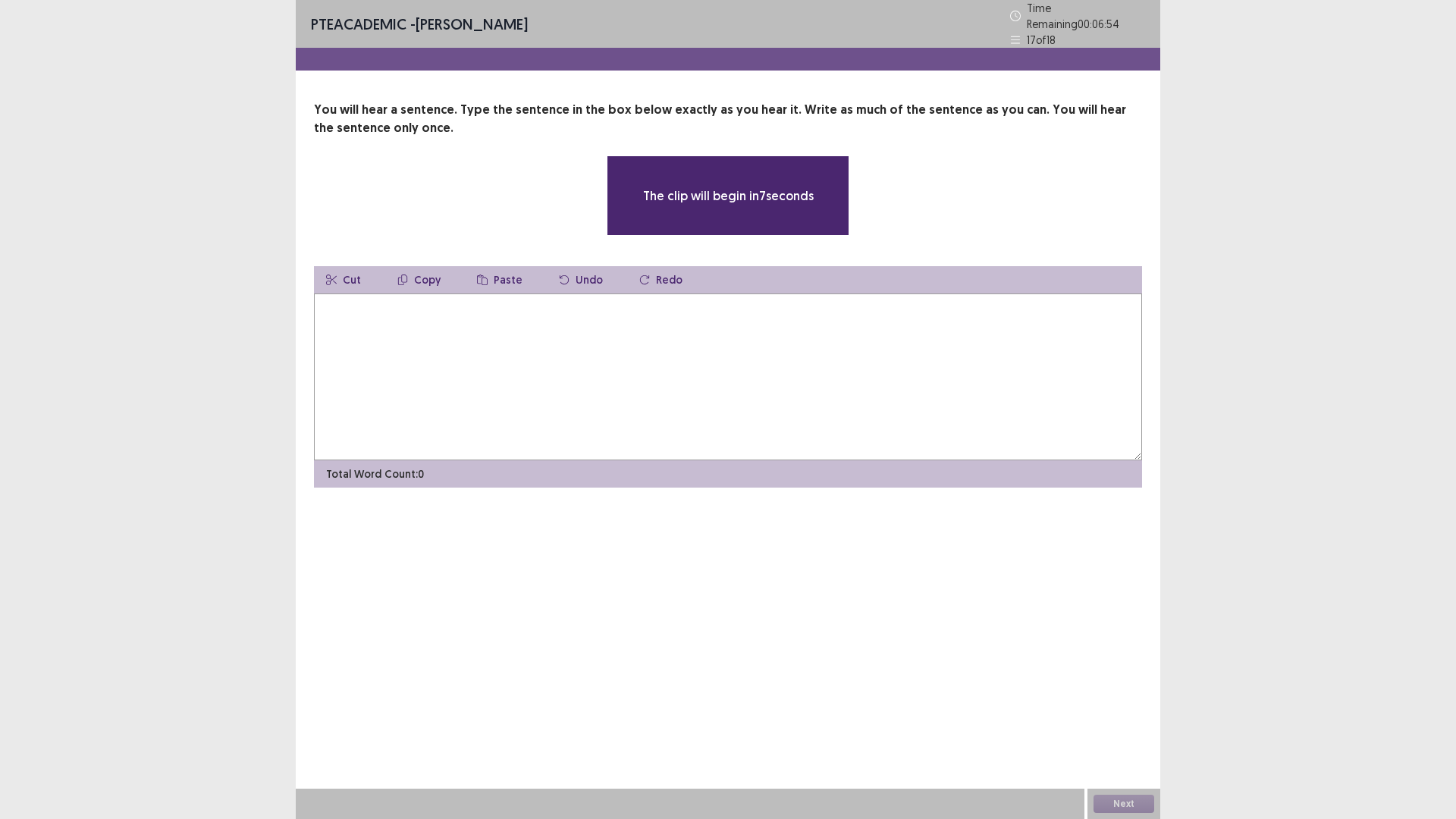
click at [745, 374] on textarea at bounding box center [727, 376] width 828 height 167
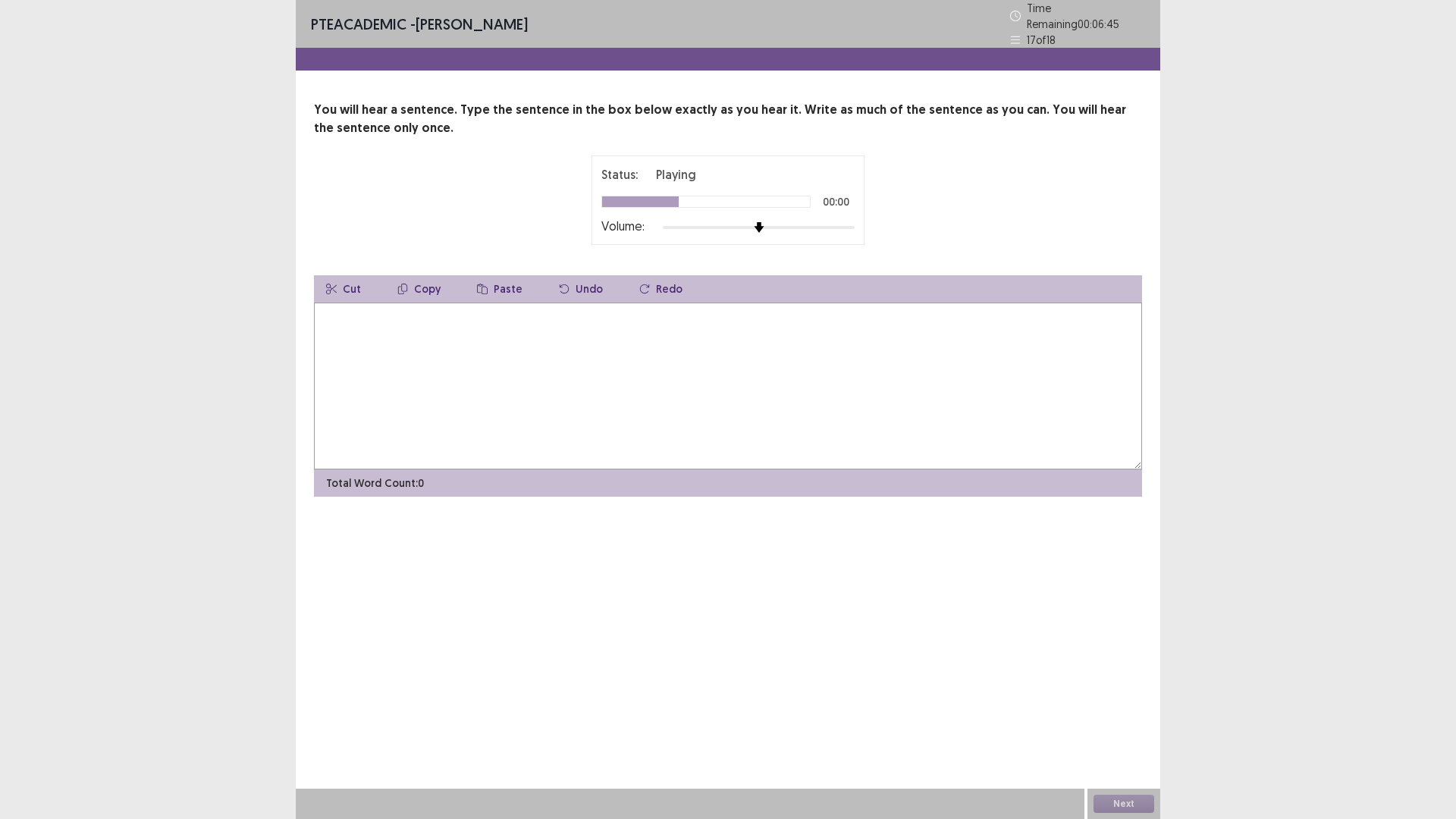
type textarea "*"
type textarea "**********"
click at [1137, 691] on button "Next" at bounding box center [1124, 804] width 61 height 18
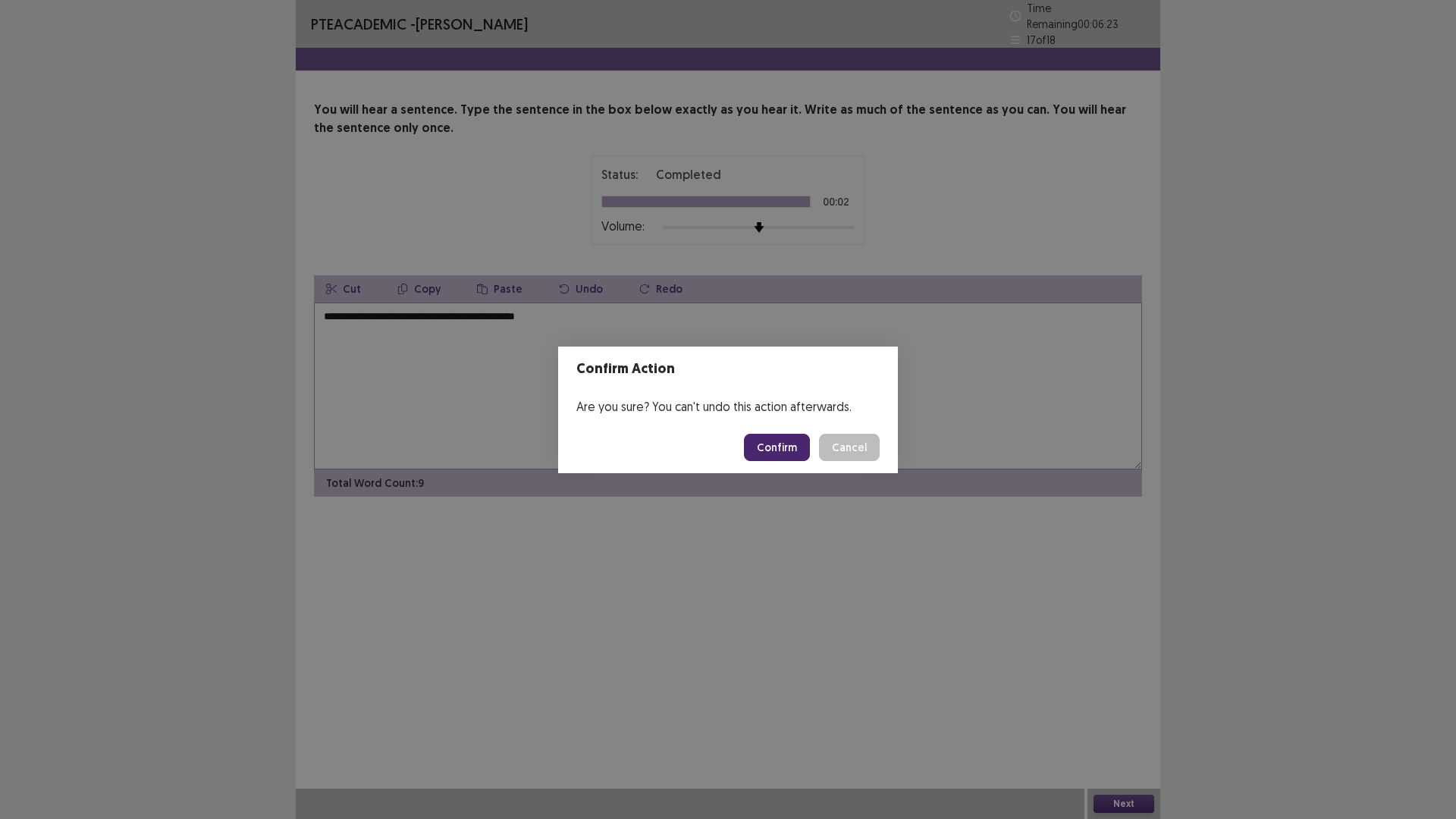
click at [768, 455] on button "Confirm" at bounding box center [777, 448] width 66 height 27
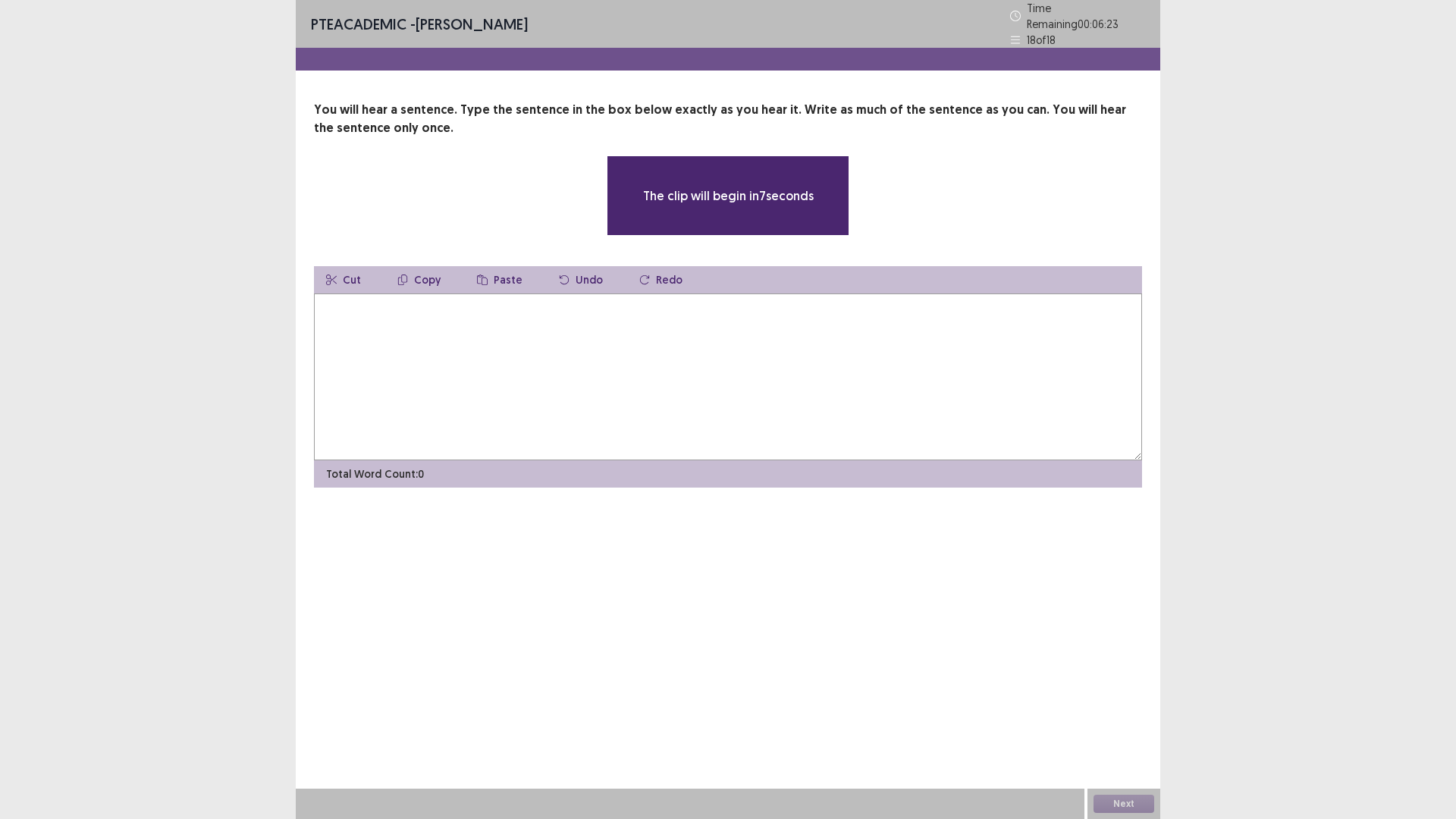
click at [743, 371] on textarea at bounding box center [727, 376] width 828 height 167
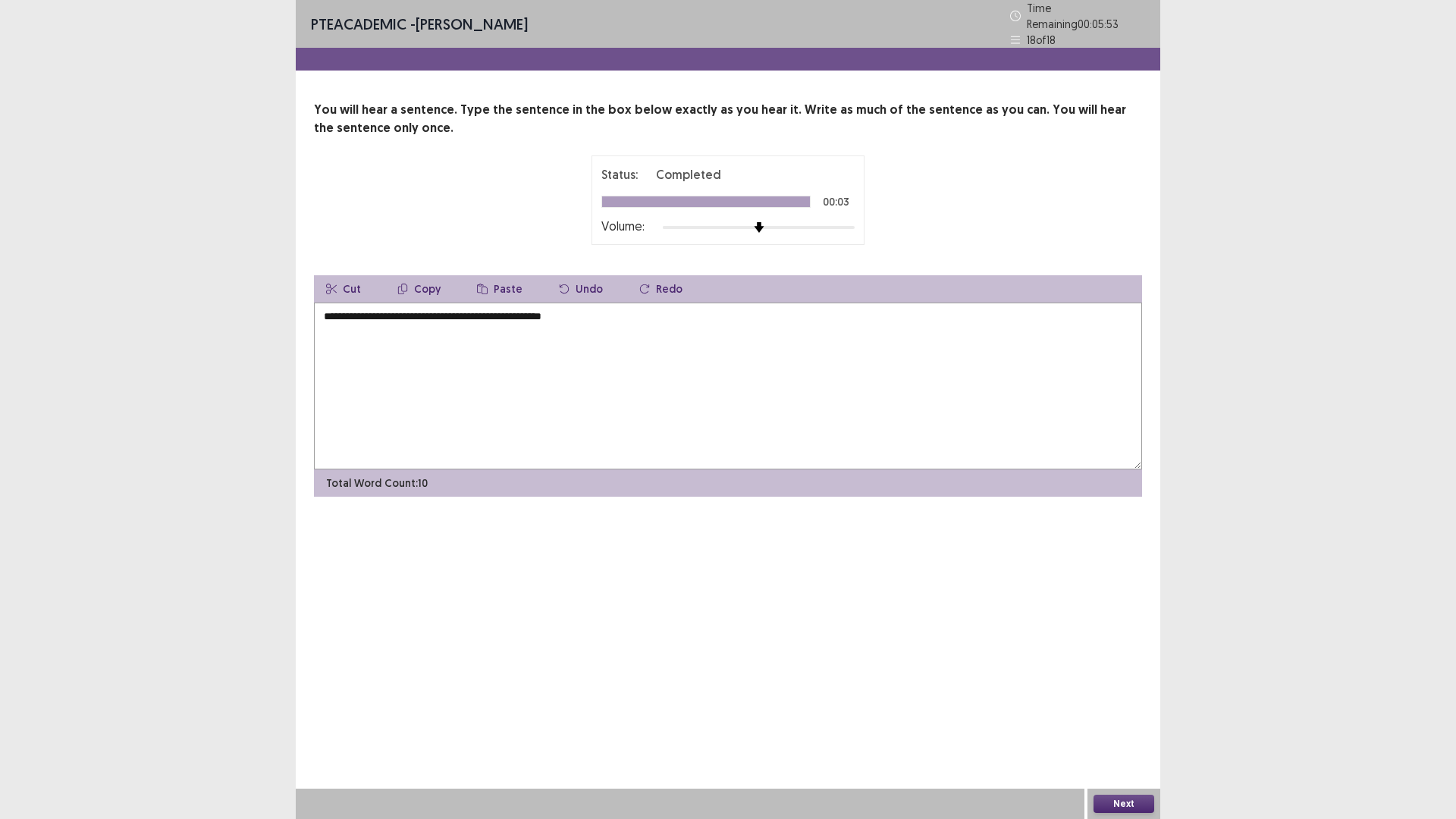
type textarea "**********"
click at [1128, 691] on button "Next" at bounding box center [1124, 804] width 61 height 18
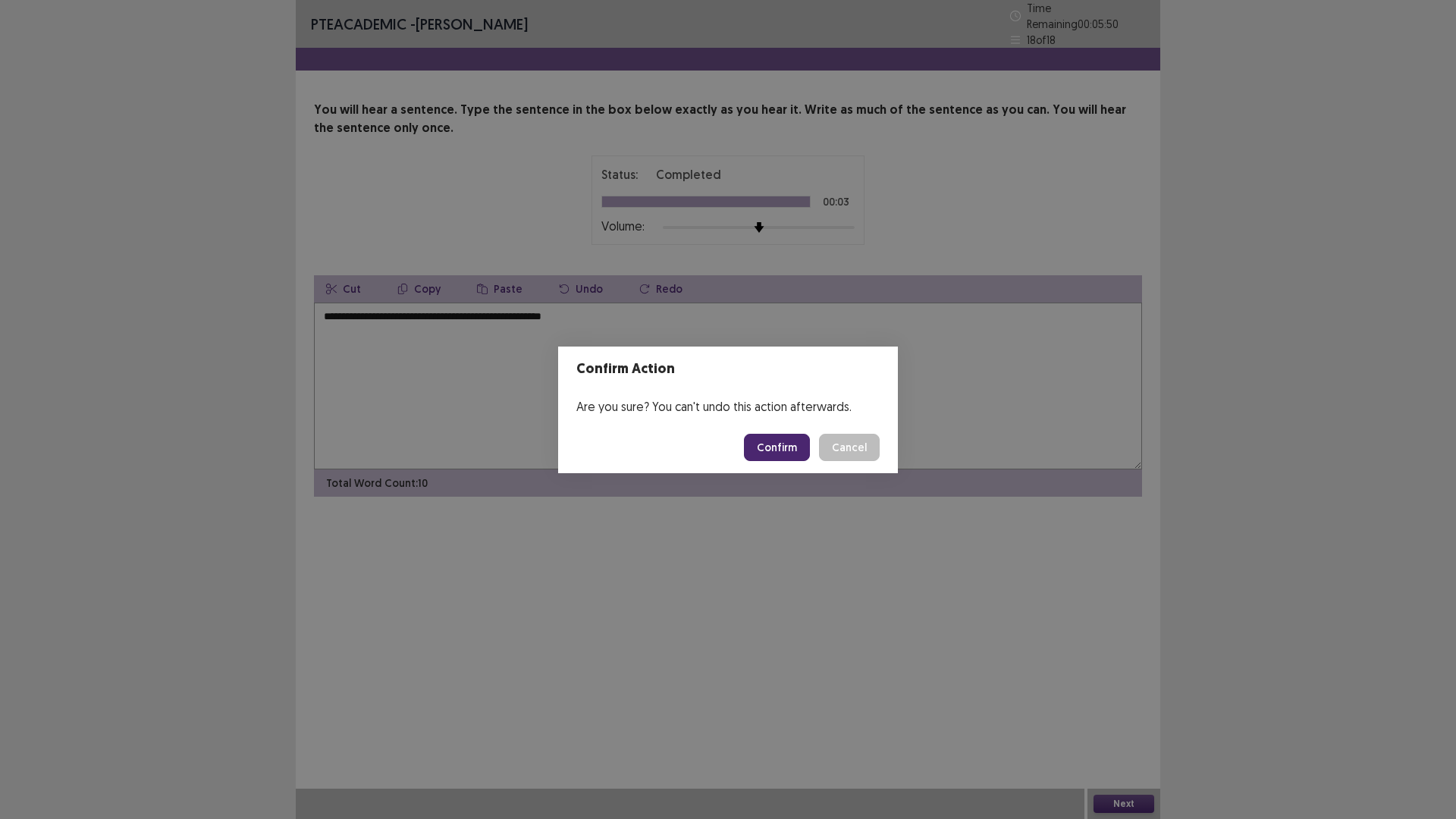
click at [796, 455] on button "Confirm" at bounding box center [777, 448] width 66 height 27
